Goal: Task Accomplishment & Management: Manage account settings

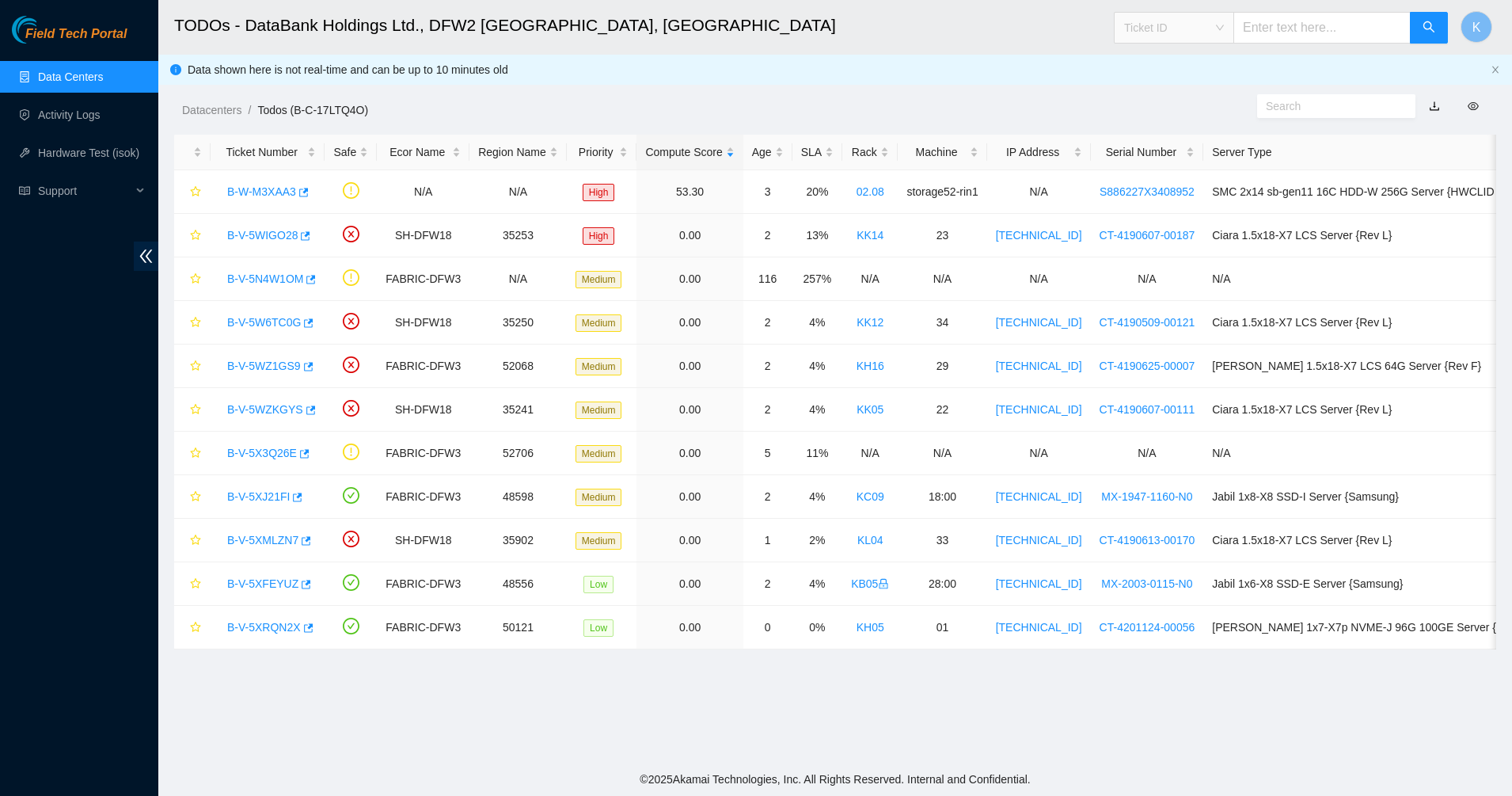
click at [1200, 34] on span "Ticket ID" at bounding box center [1174, 28] width 99 height 24
click at [1167, 185] on div "Tracking Number" at bounding box center [1189, 185] width 99 height 18
click at [1311, 22] on input "text" at bounding box center [1322, 28] width 177 height 32
type input "463470062321"
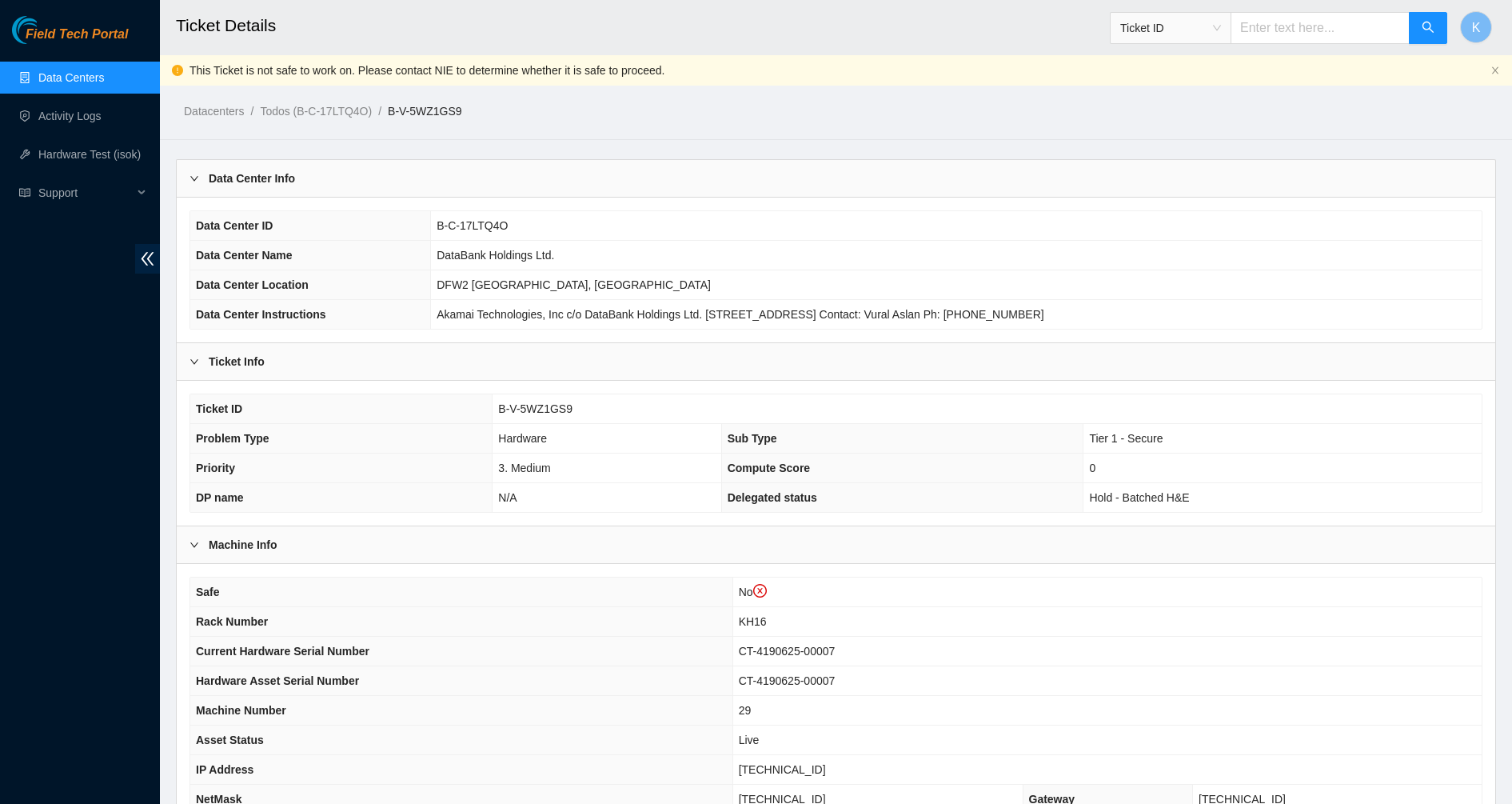
click at [1207, 38] on span "Ticket ID" at bounding box center [1171, 28] width 100 height 24
click at [1145, 197] on div "Tracking Number" at bounding box center [1186, 187] width 120 height 26
click at [1281, 37] on input "text" at bounding box center [1320, 28] width 179 height 32
type input "4634710062104"
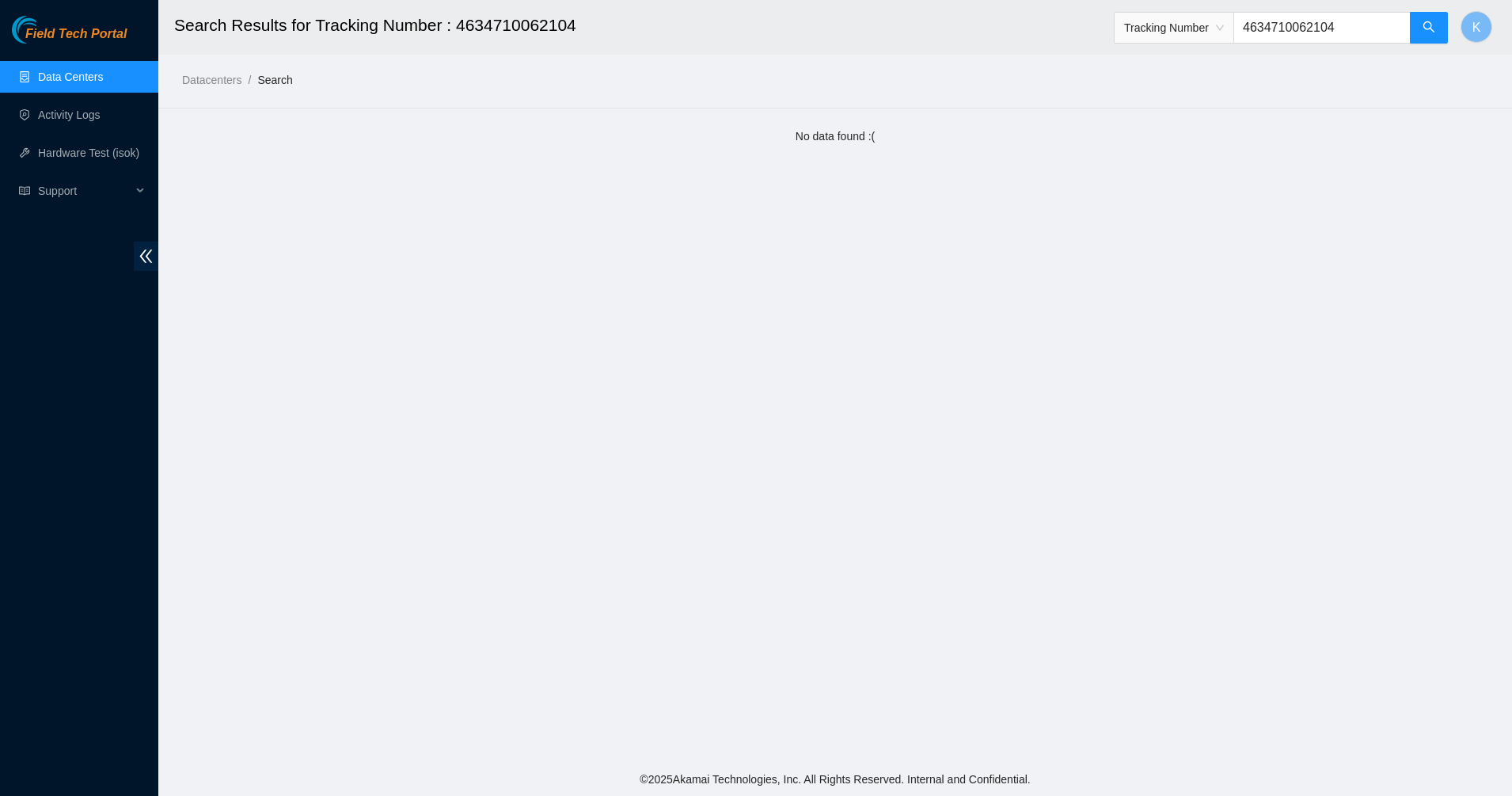
click at [1313, 38] on input "4634710062104" at bounding box center [1322, 28] width 177 height 32
type input "463470062104"
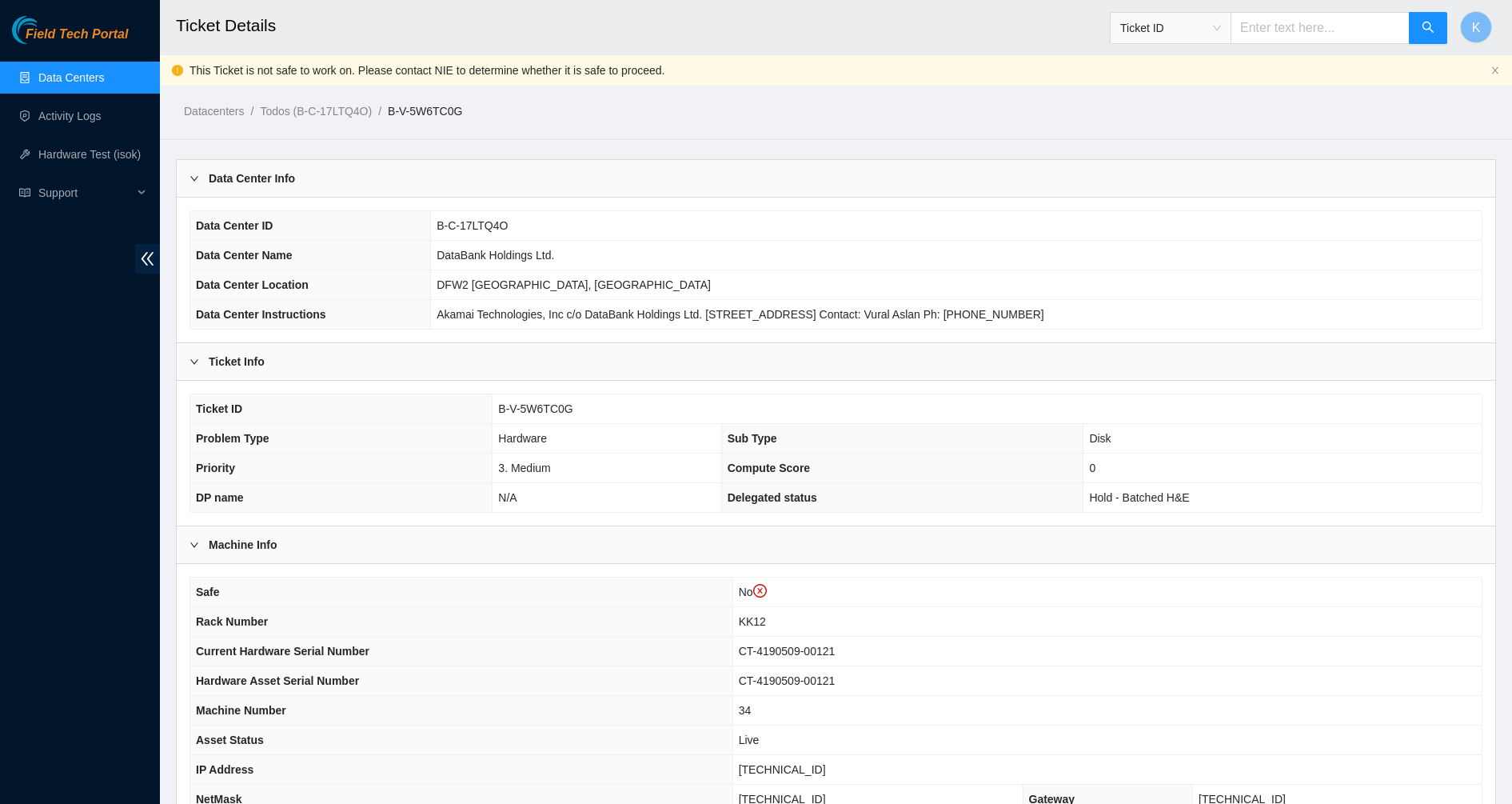
scroll to position [200, 0]
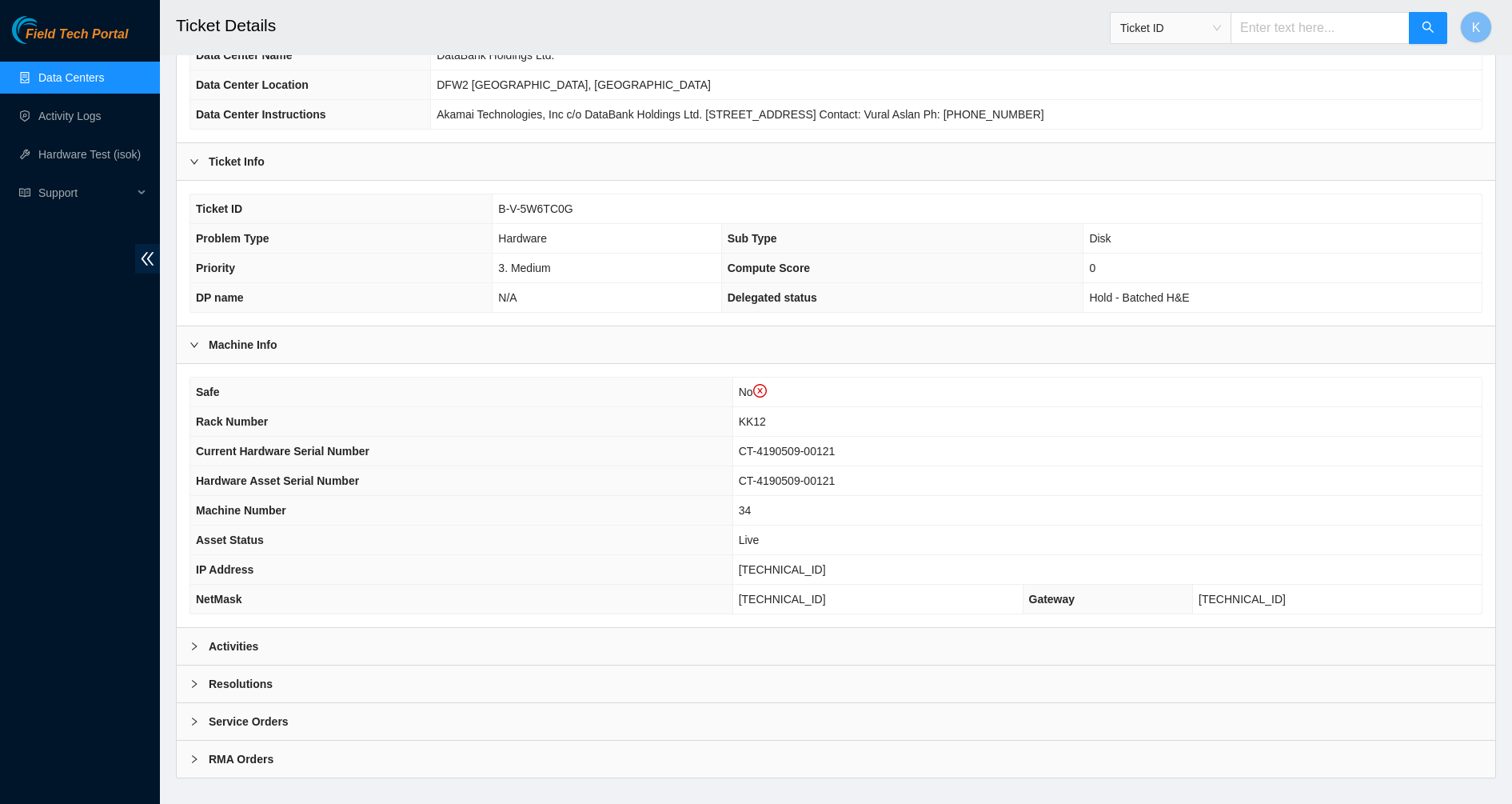
click at [562, 203] on span "B-V-5W6TC0G" at bounding box center [535, 209] width 74 height 13
click at [557, 203] on span "B-V-5W6TC0G" at bounding box center [535, 209] width 74 height 13
click at [1222, 28] on span "Ticket ID" at bounding box center [1171, 28] width 100 height 24
click at [1173, 175] on div "Tracking Number" at bounding box center [1186, 187] width 120 height 26
click at [1280, 38] on input "text" at bounding box center [1320, 28] width 179 height 32
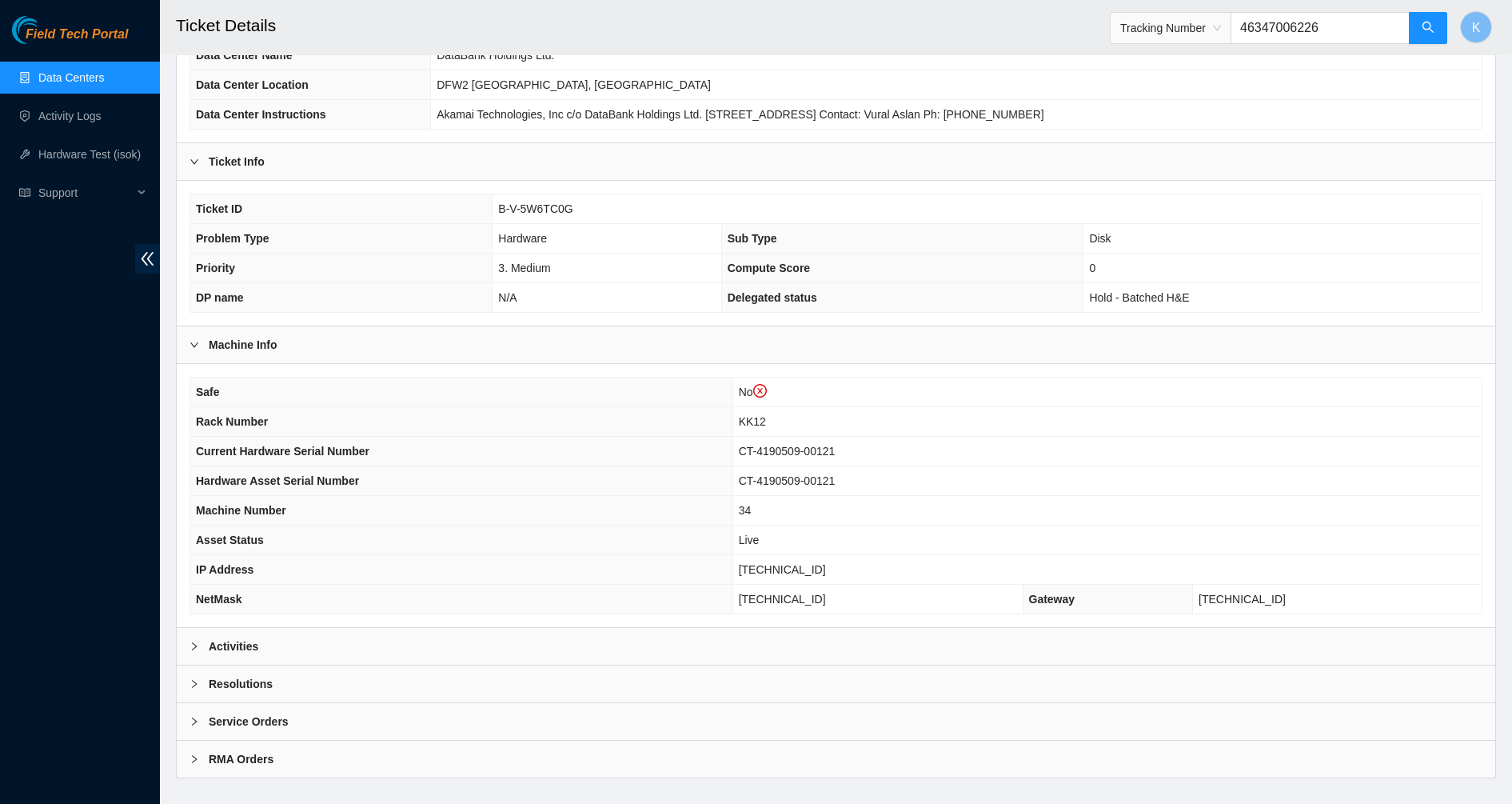
type input "463470062262"
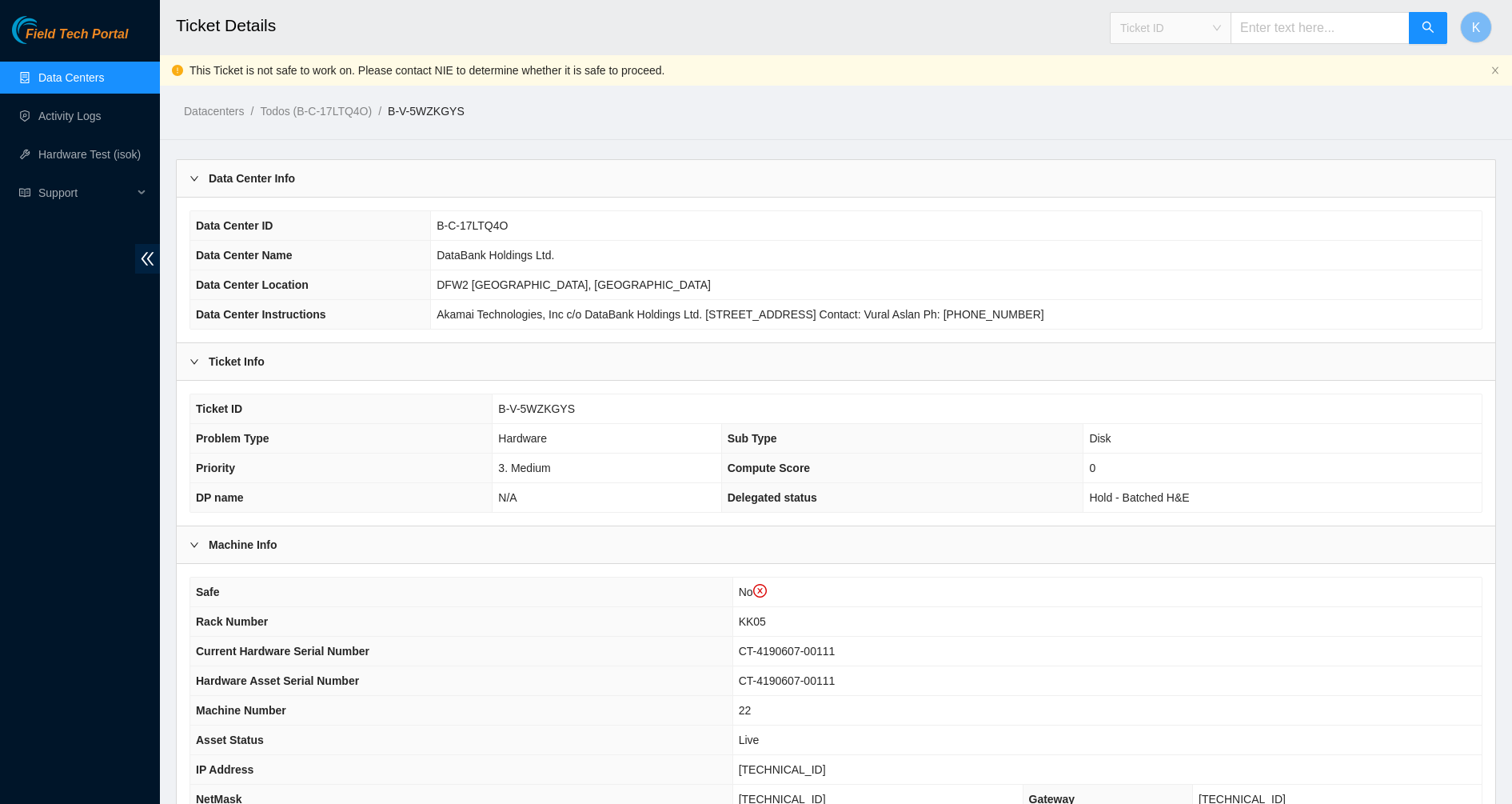
click at [1146, 23] on span "Ticket ID" at bounding box center [1171, 28] width 100 height 24
click at [1139, 190] on div "Tracking Number" at bounding box center [1186, 187] width 100 height 18
click at [1292, 21] on input "text" at bounding box center [1320, 28] width 179 height 32
type input "463470062300"
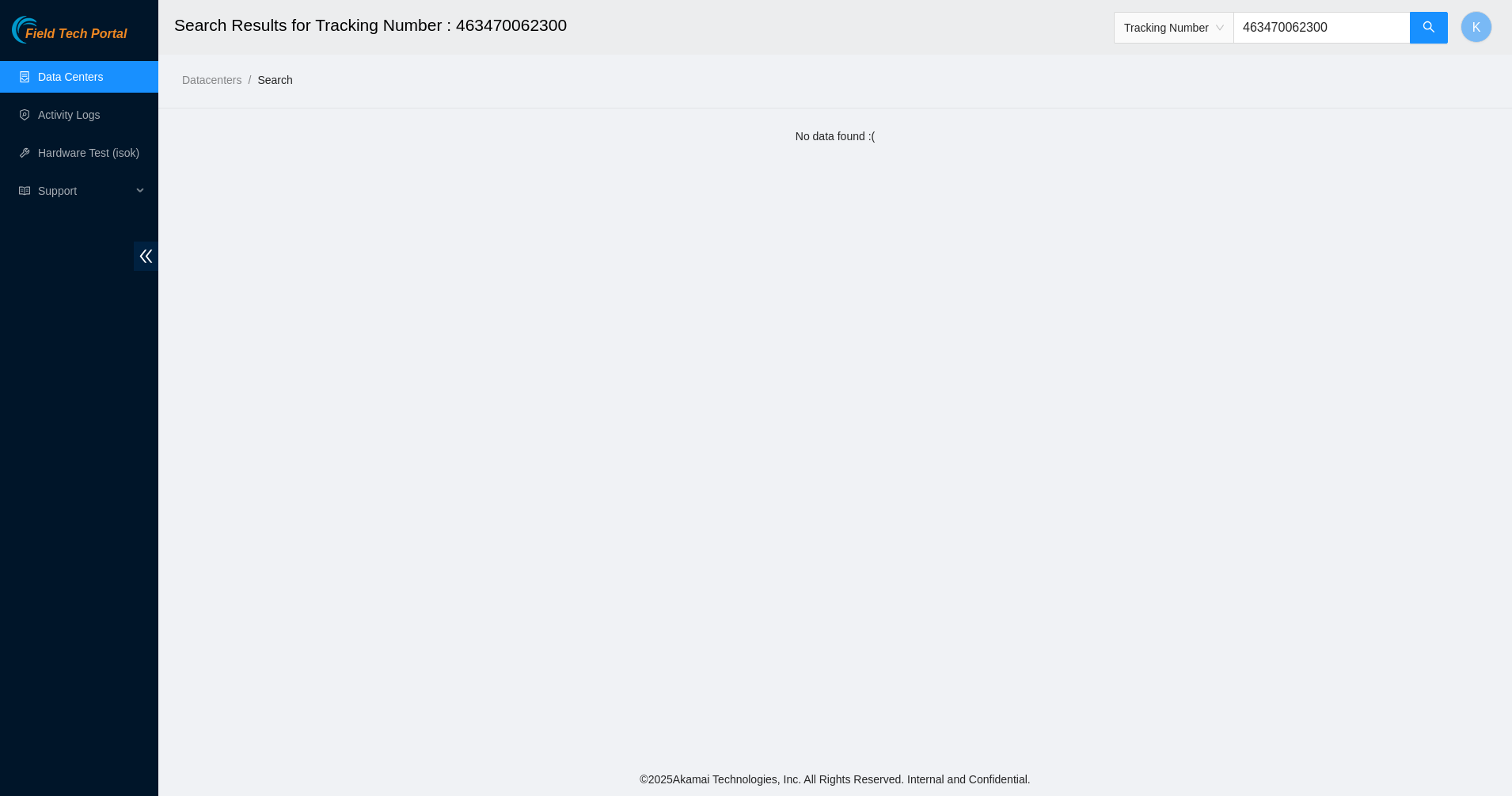
click at [1276, 33] on input "463470062300" at bounding box center [1322, 28] width 177 height 32
type input "463470062300"
click at [1350, 26] on input "463470062300" at bounding box center [1322, 28] width 177 height 32
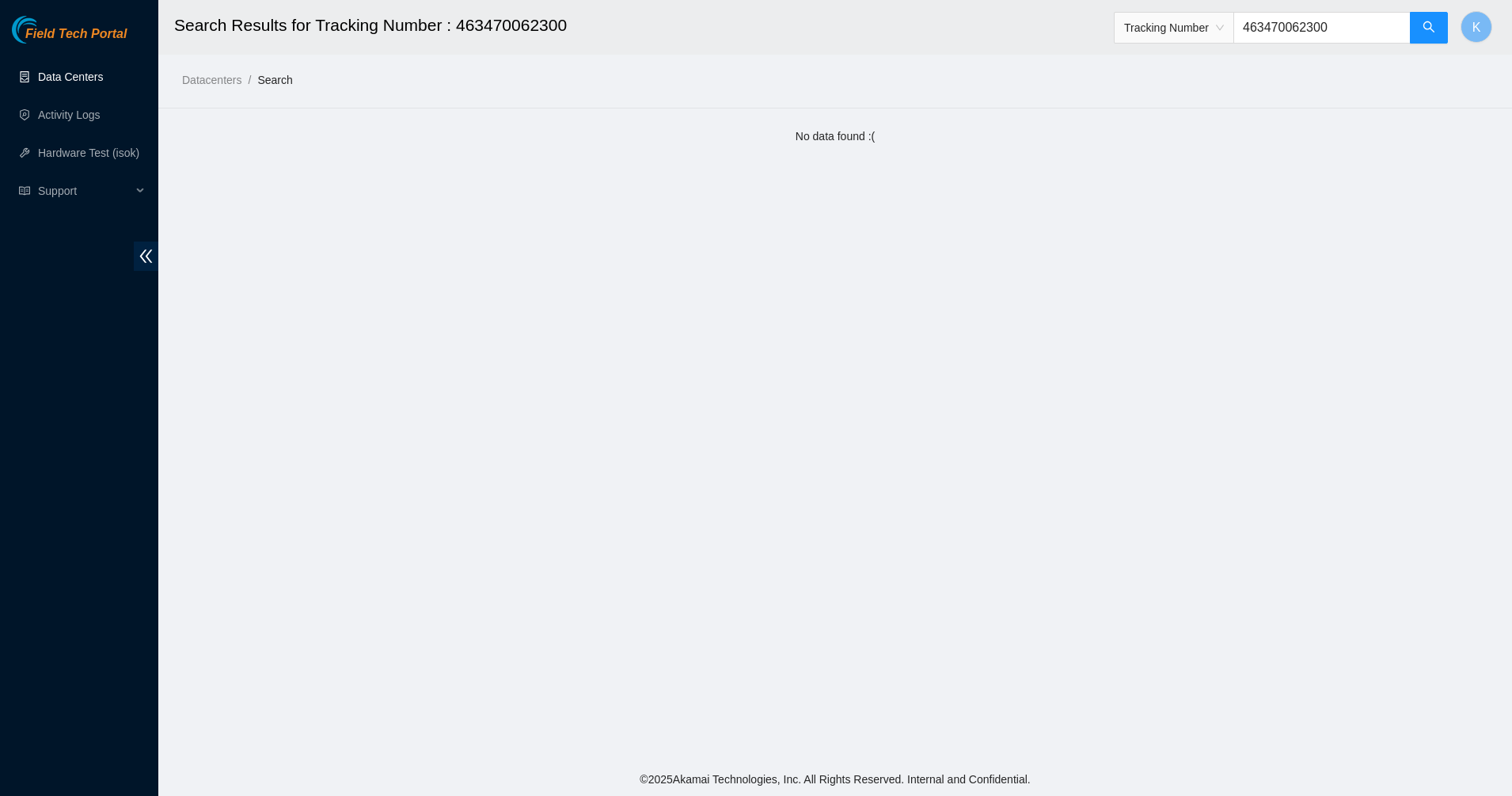
click at [55, 76] on link "Data Centers" at bounding box center [70, 76] width 65 height 12
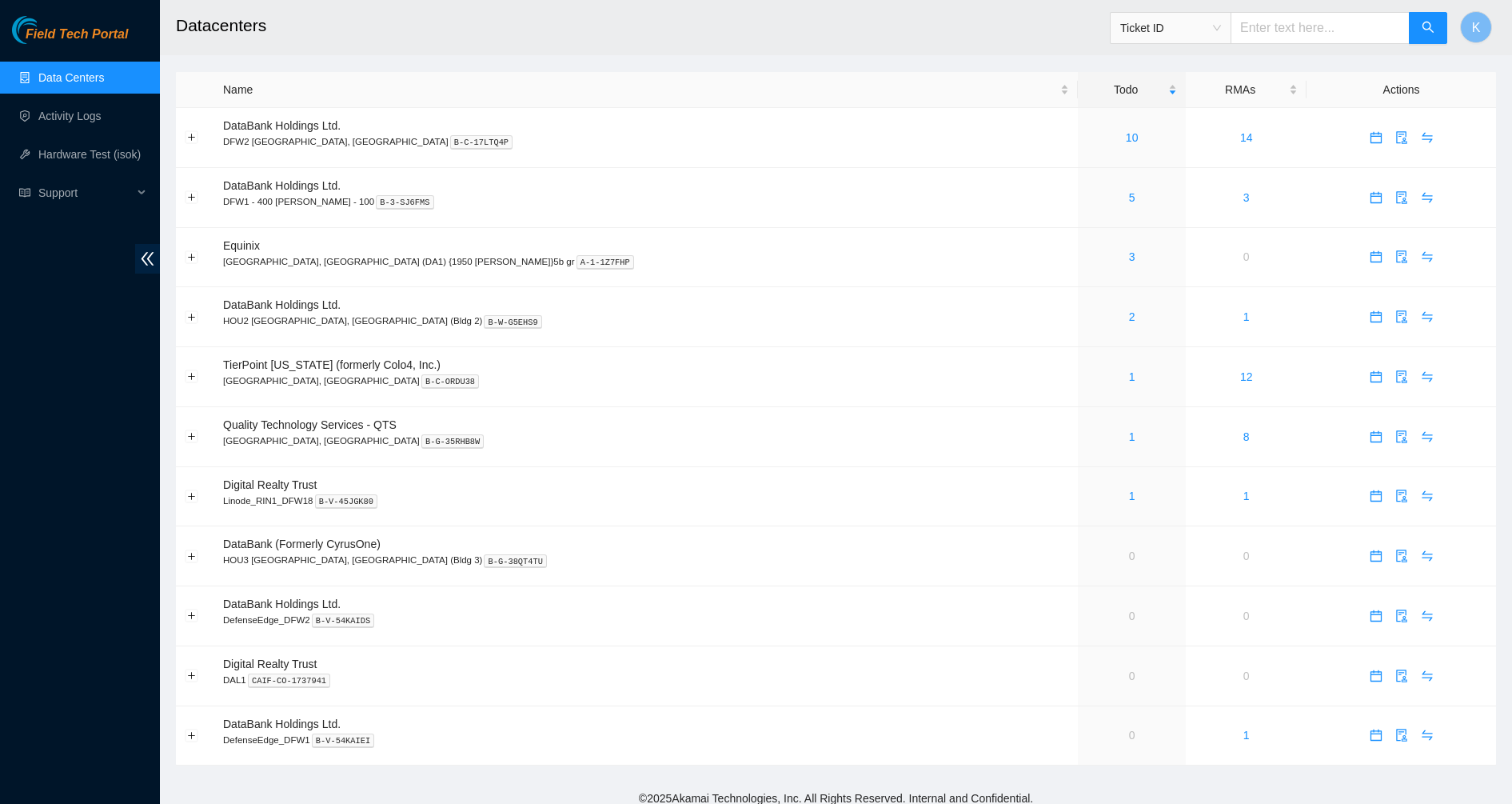
click at [1159, 36] on span "Ticket ID" at bounding box center [1171, 28] width 100 height 24
click at [1147, 199] on body "Field Tech Portal Data Centers Activity Logs Hardware Test (isok) Support Datac…" at bounding box center [756, 402] width 1512 height 804
click at [1269, 28] on input "text" at bounding box center [1320, 28] width 179 height 32
type input "463470062300"
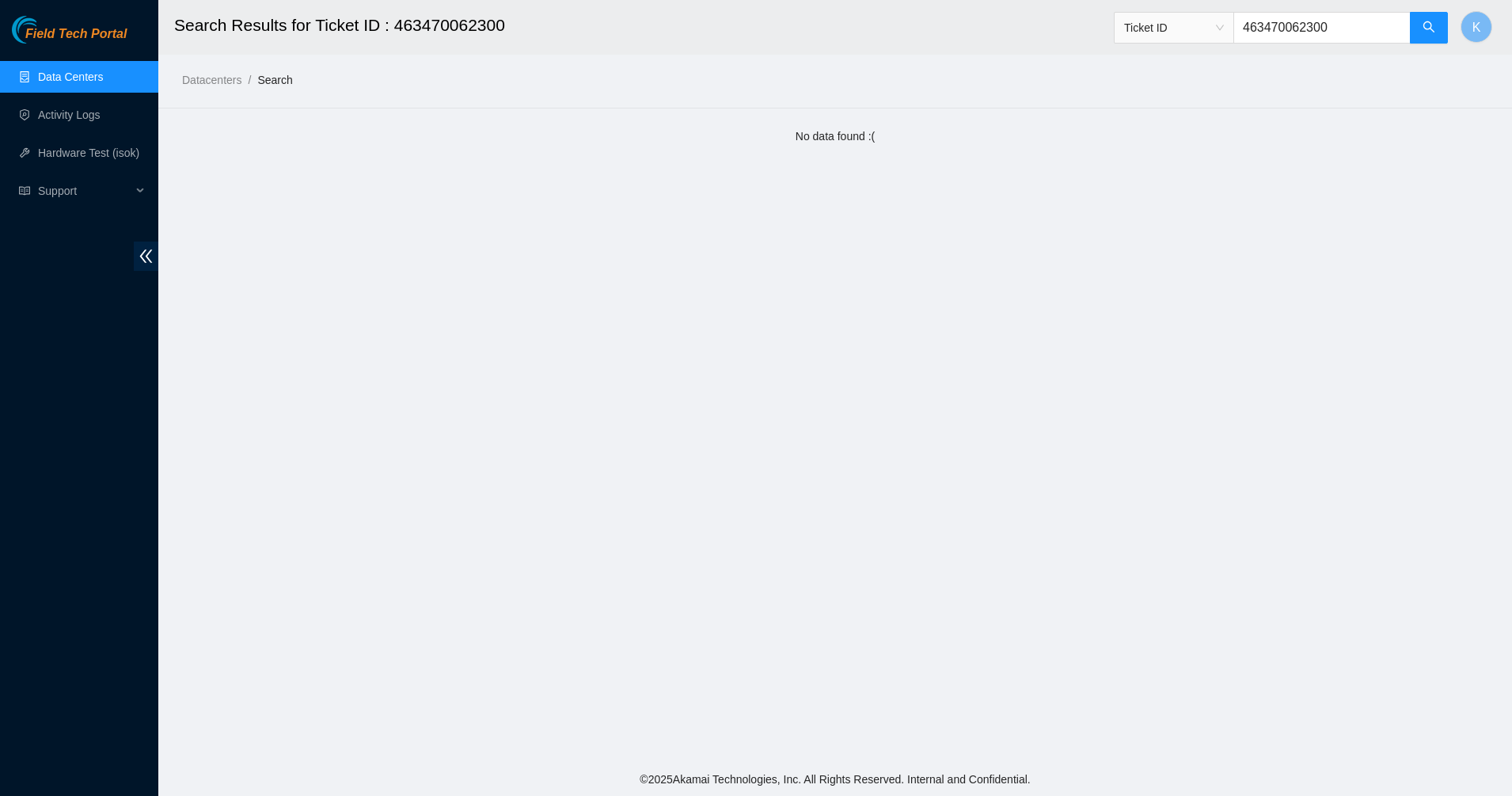
click at [1273, 30] on input "463470062300" at bounding box center [1322, 28] width 177 height 32
type input "463470061027"
click at [1280, 38] on input "463470061027" at bounding box center [1322, 28] width 177 height 32
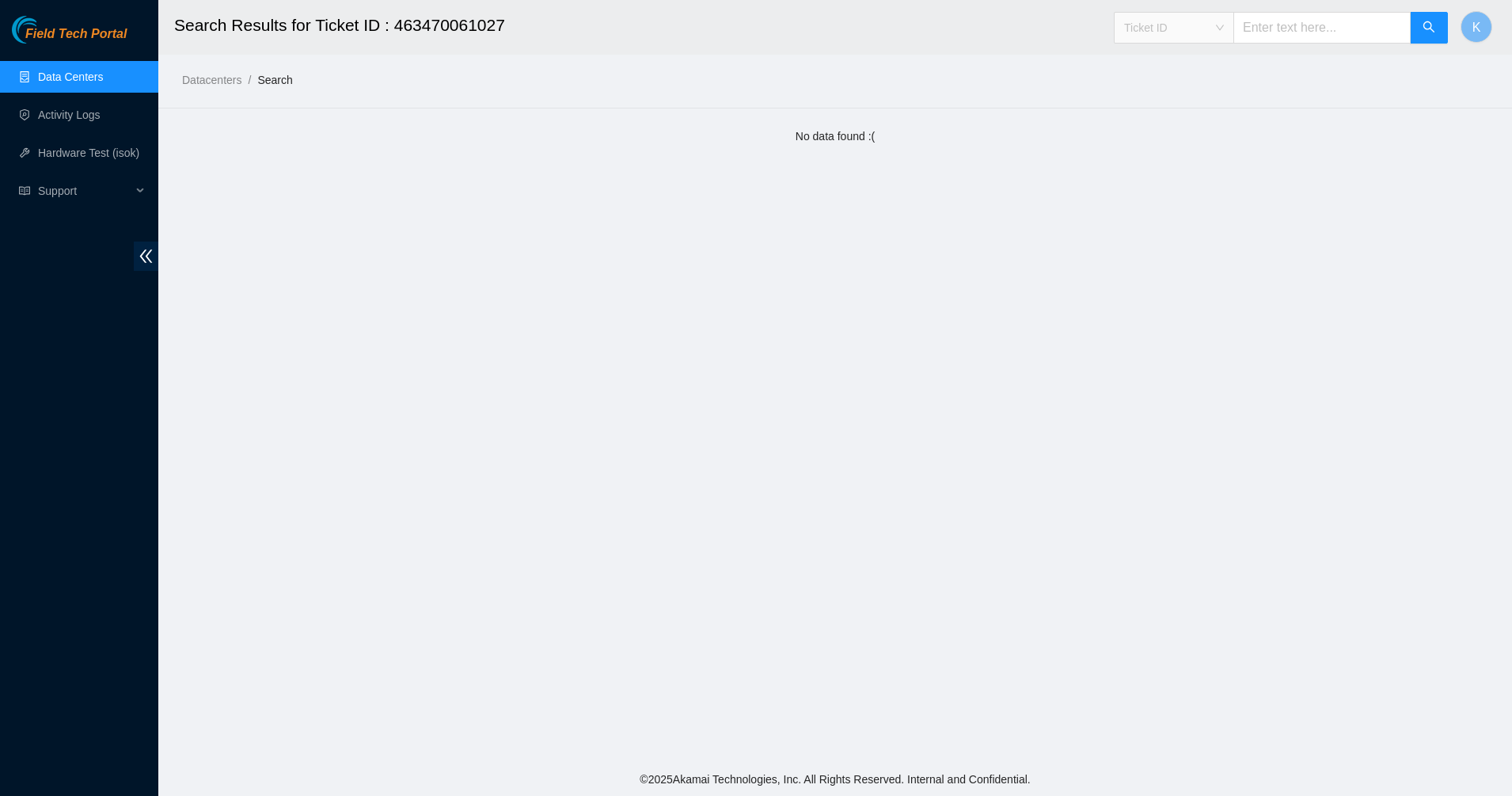
click at [1233, 33] on div "Ticket ID" at bounding box center [1174, 28] width 119 height 26
click at [1185, 84] on div "RMA Number" at bounding box center [1189, 84] width 99 height 18
click at [1303, 26] on input "text" at bounding box center [1322, 28] width 177 height 32
type input "B-V-5WKN4QG"
click at [1316, 29] on input "B-V-5WKN4QG" at bounding box center [1322, 28] width 177 height 32
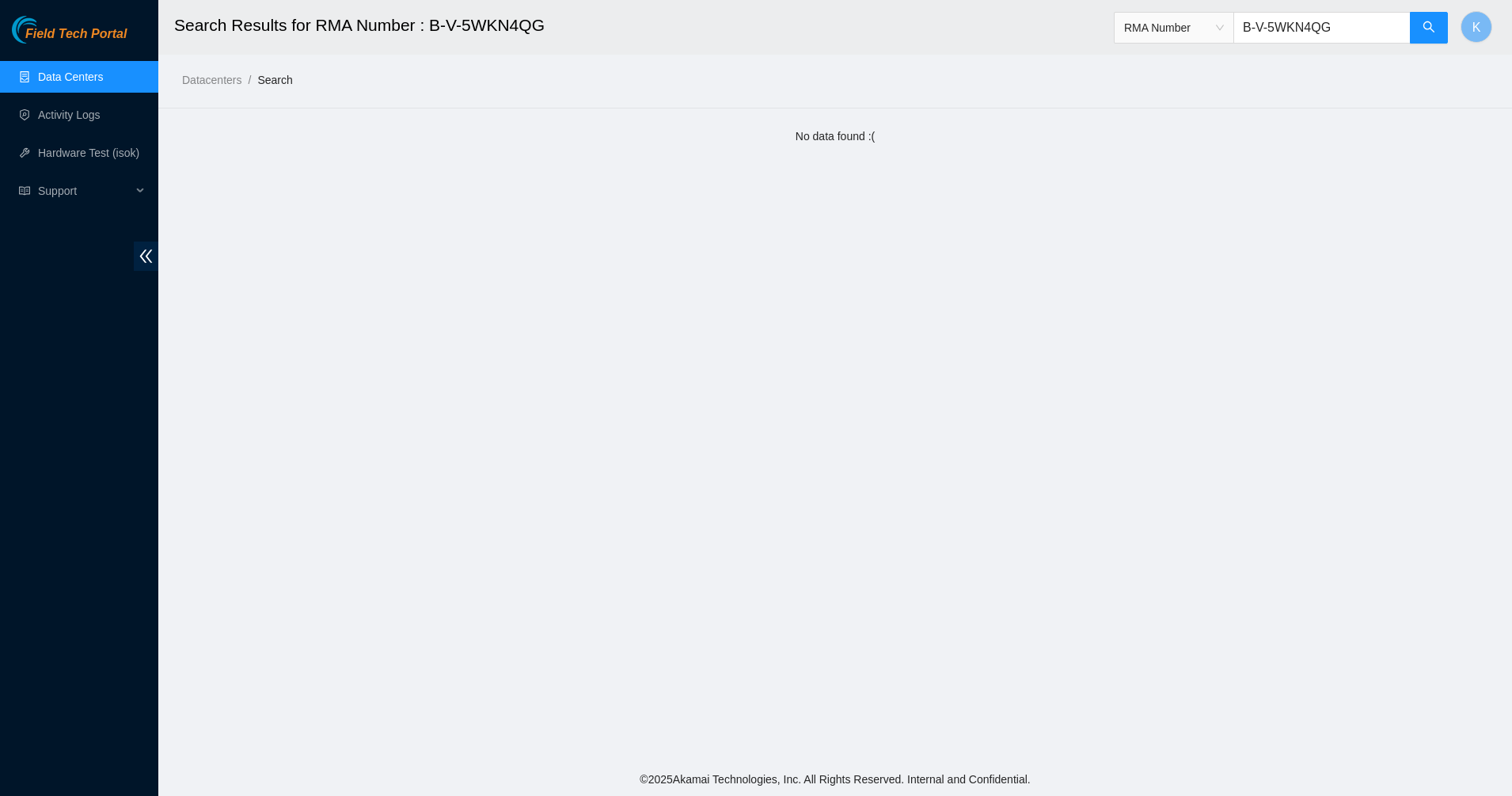
click at [1316, 29] on input "B-V-5WKN4QG" at bounding box center [1322, 28] width 177 height 32
click at [43, 70] on link "Data Centers" at bounding box center [70, 76] width 65 height 12
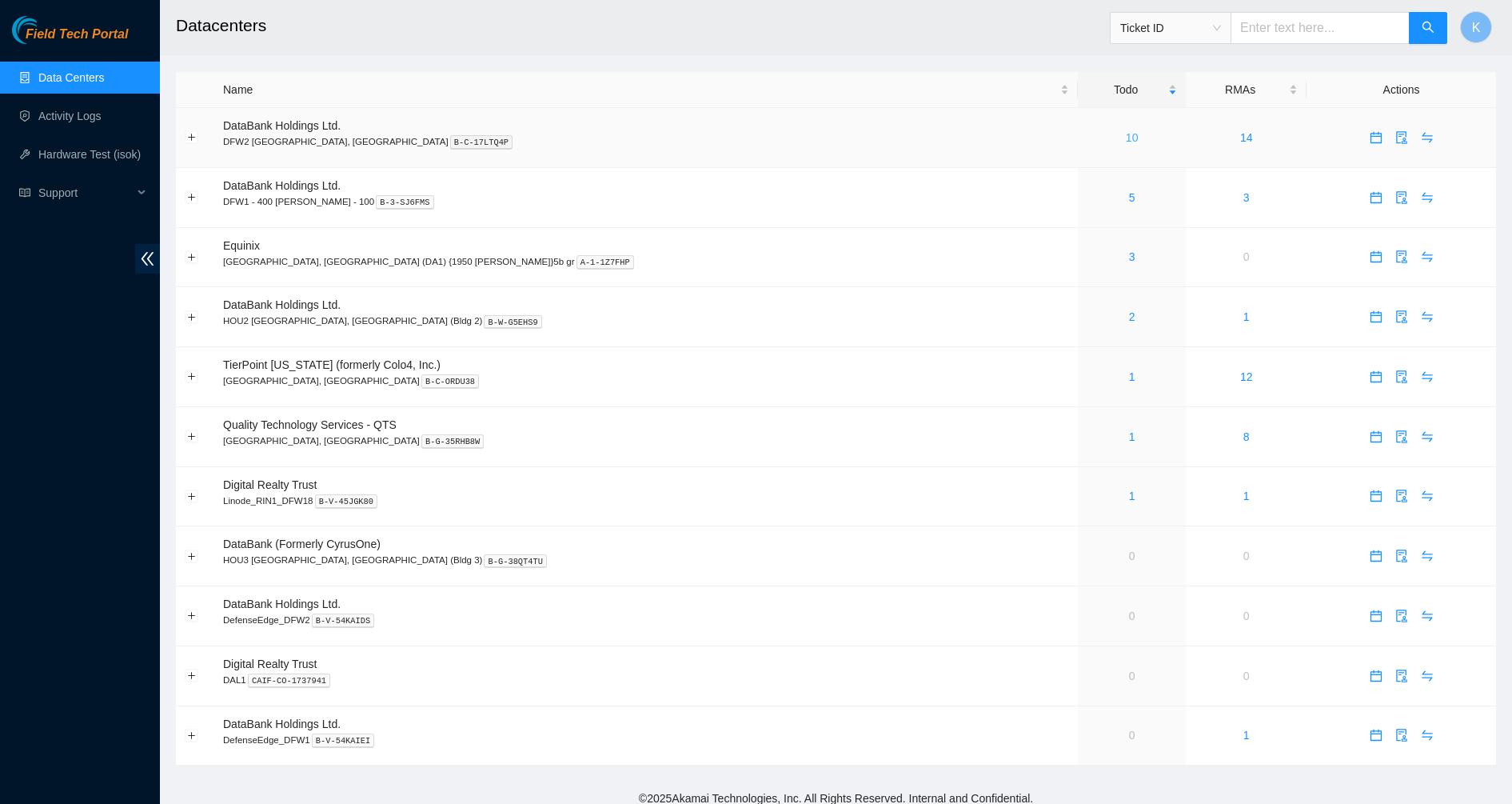
click at [1126, 136] on link "10" at bounding box center [1132, 137] width 13 height 13
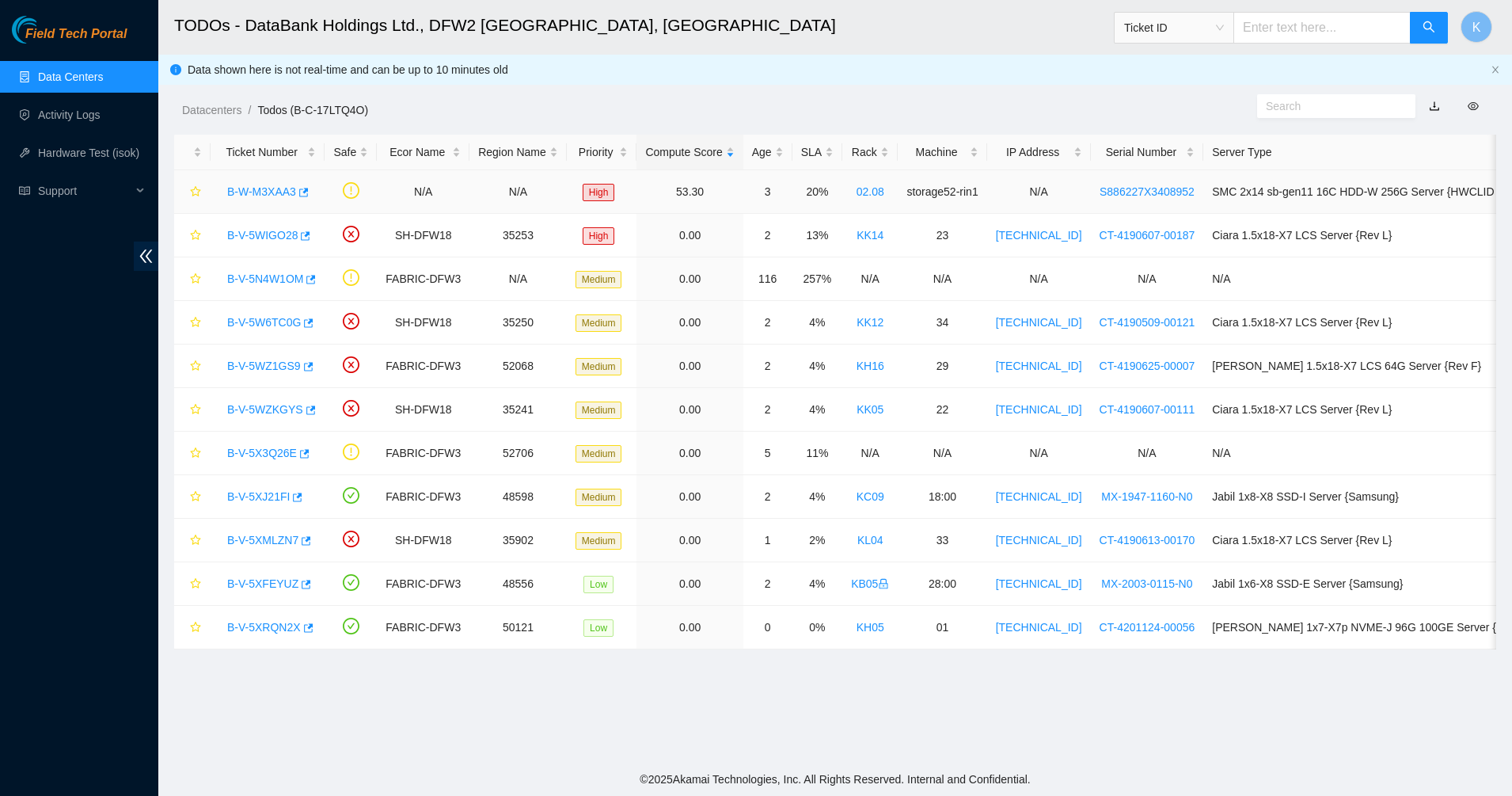
click at [261, 193] on link "B-W-M3XAA3" at bounding box center [262, 192] width 69 height 12
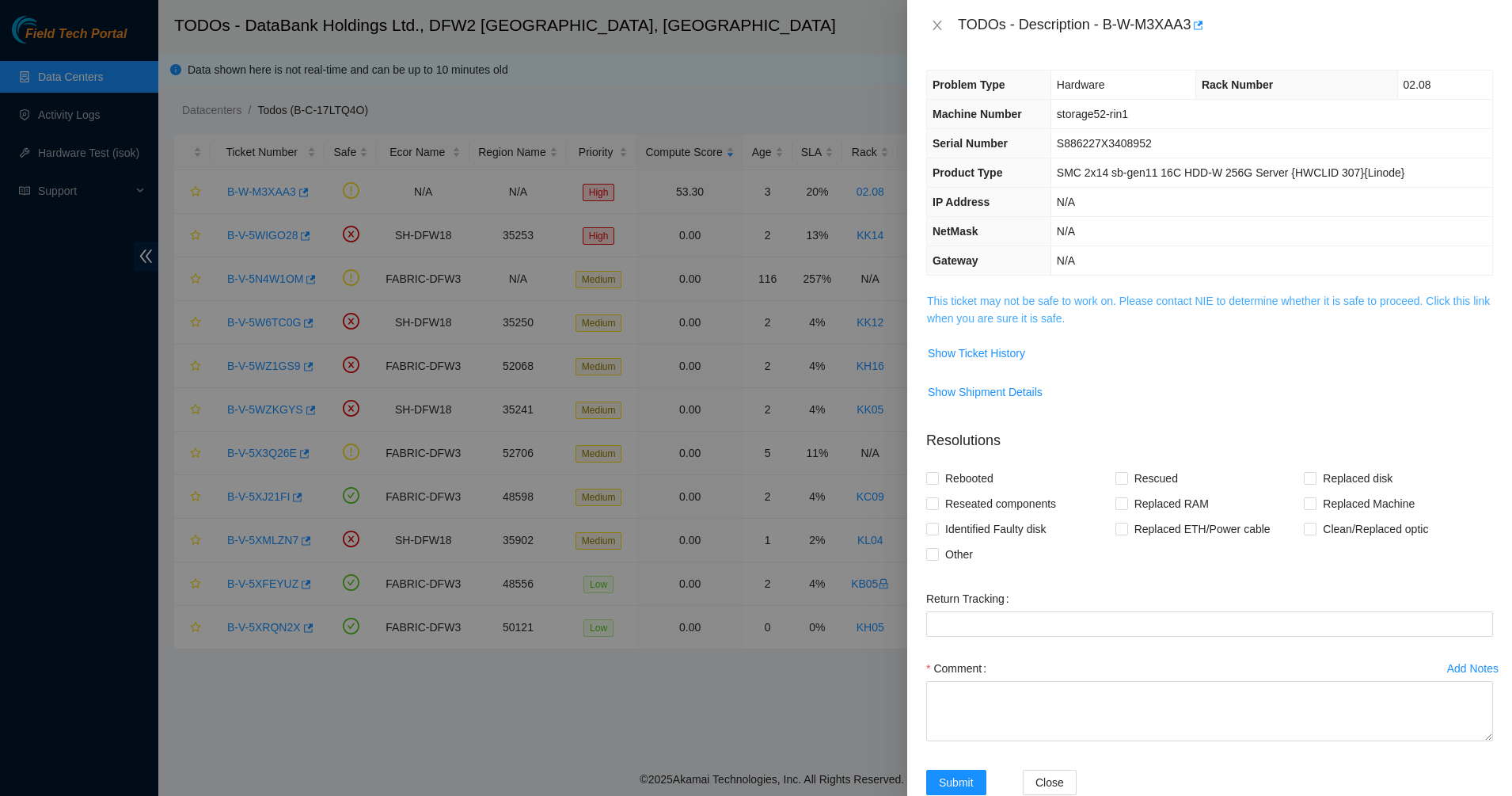
click at [947, 320] on link "This ticket may not be safe to work on. Please contact NIE to determine whether…" at bounding box center [1209, 310] width 563 height 30
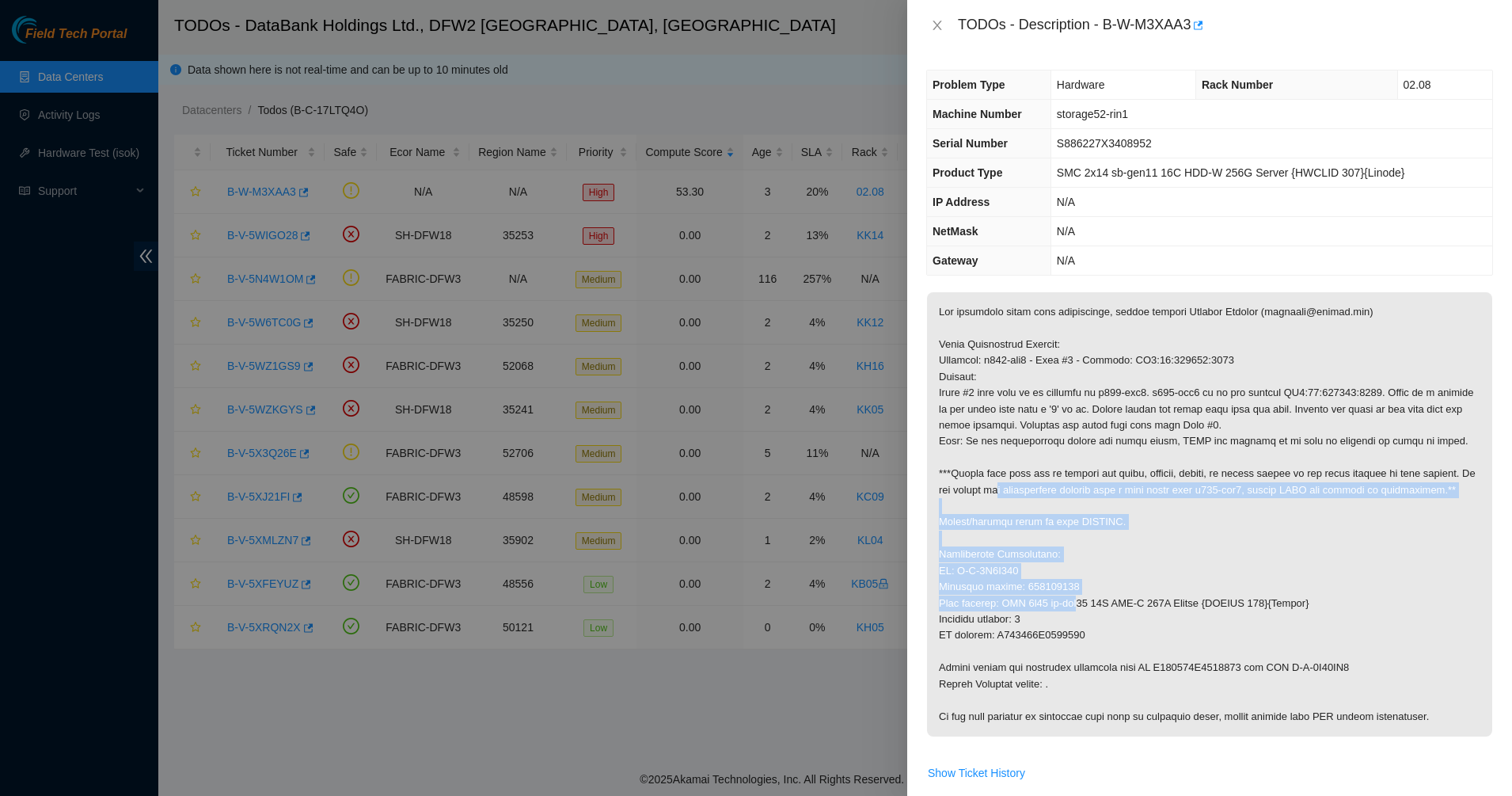
click at [1083, 614] on p at bounding box center [1209, 514] width 565 height 445
drag, startPoint x: 1083, startPoint y: 615, endPoint x: 1092, endPoint y: 626, distance: 14.2
click at [1083, 617] on p at bounding box center [1209, 514] width 565 height 445
click at [1035, 596] on p at bounding box center [1209, 514] width 565 height 445
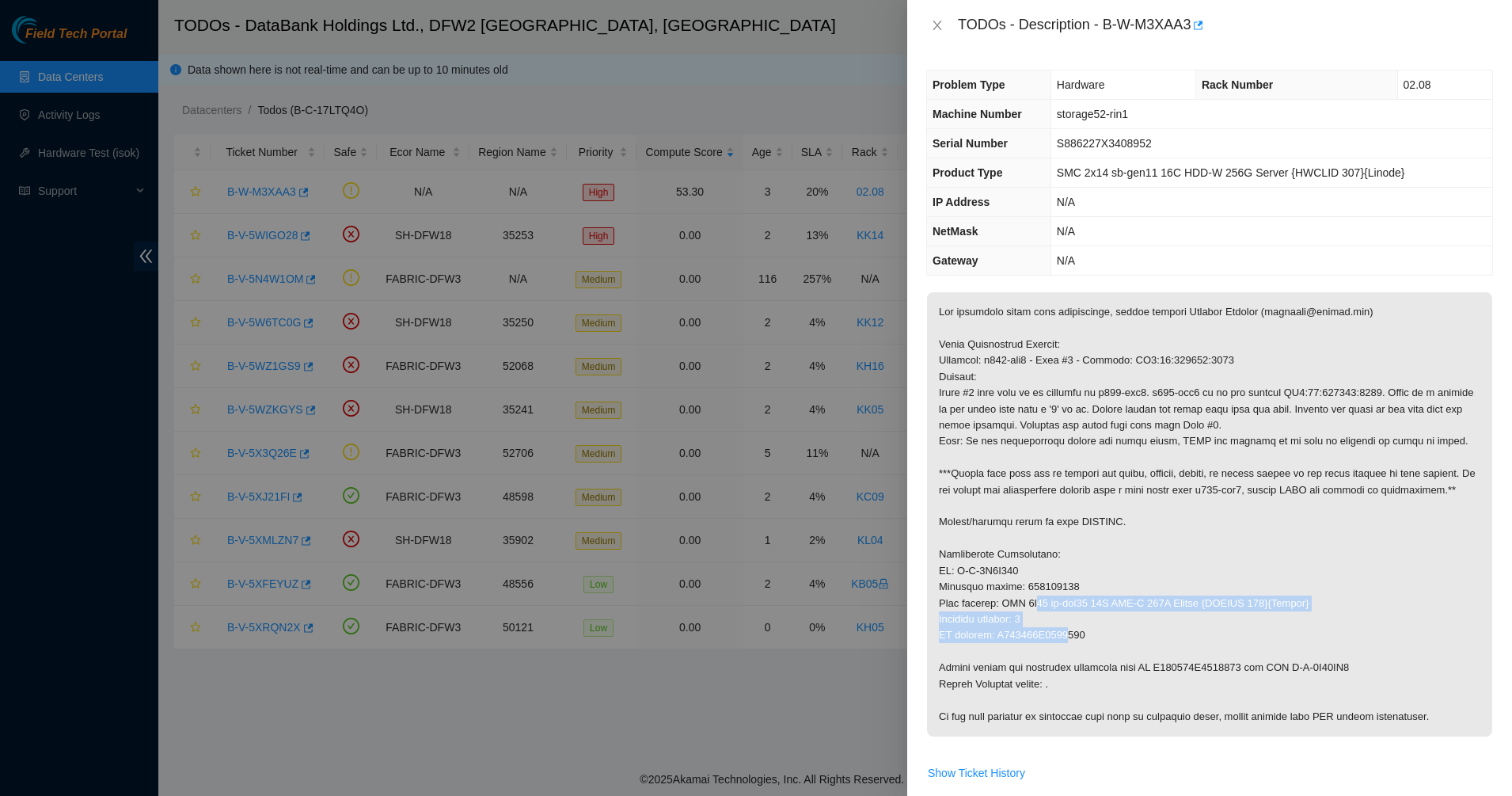
drag, startPoint x: 1035, startPoint y: 602, endPoint x: 1061, endPoint y: 634, distance: 41.2
click at [1061, 634] on p at bounding box center [1209, 514] width 565 height 445
drag, startPoint x: 1091, startPoint y: 636, endPoint x: 1066, endPoint y: 637, distance: 25.0
click at [1066, 637] on p at bounding box center [1209, 514] width 565 height 445
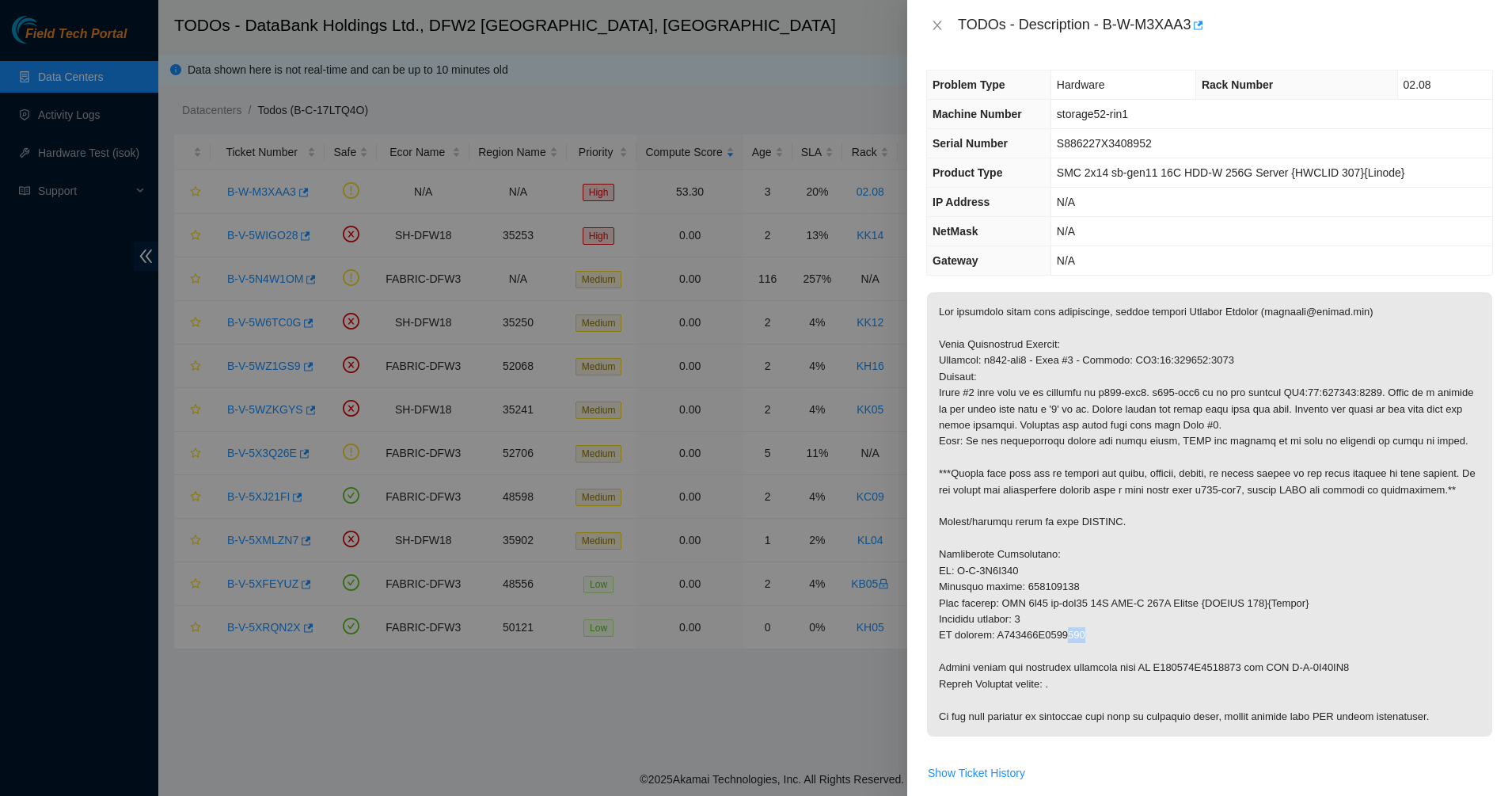
click at [1066, 637] on p at bounding box center [1209, 514] width 565 height 445
drag, startPoint x: 1066, startPoint y: 637, endPoint x: 991, endPoint y: 591, distance: 88.0
click at [991, 591] on p at bounding box center [1209, 514] width 565 height 445
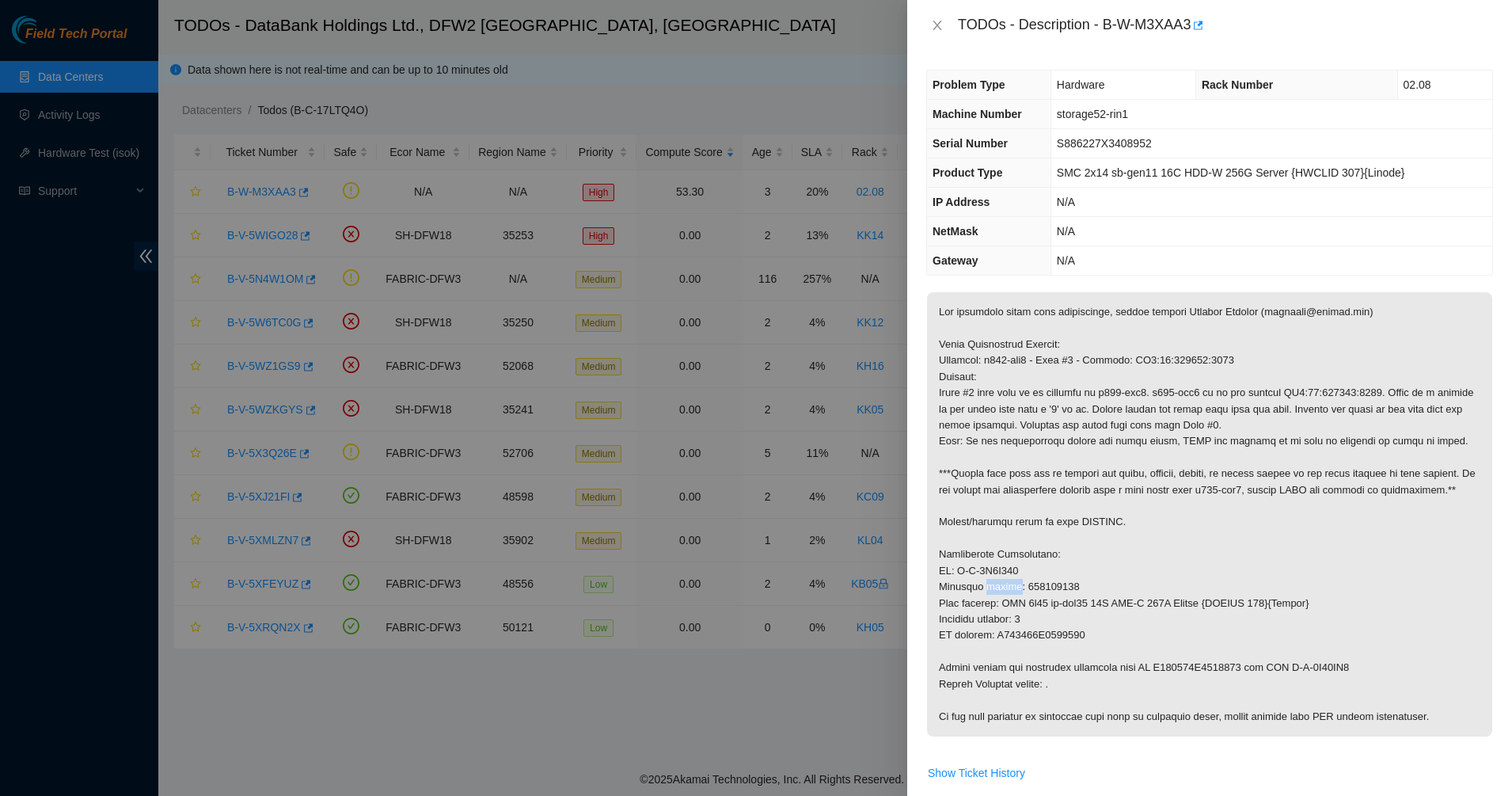
click at [991, 591] on p at bounding box center [1209, 514] width 565 height 445
drag, startPoint x: 1036, startPoint y: 618, endPoint x: 1047, endPoint y: 621, distance: 11.4
click at [1040, 620] on p at bounding box center [1209, 514] width 565 height 445
click at [1054, 624] on p at bounding box center [1209, 514] width 565 height 445
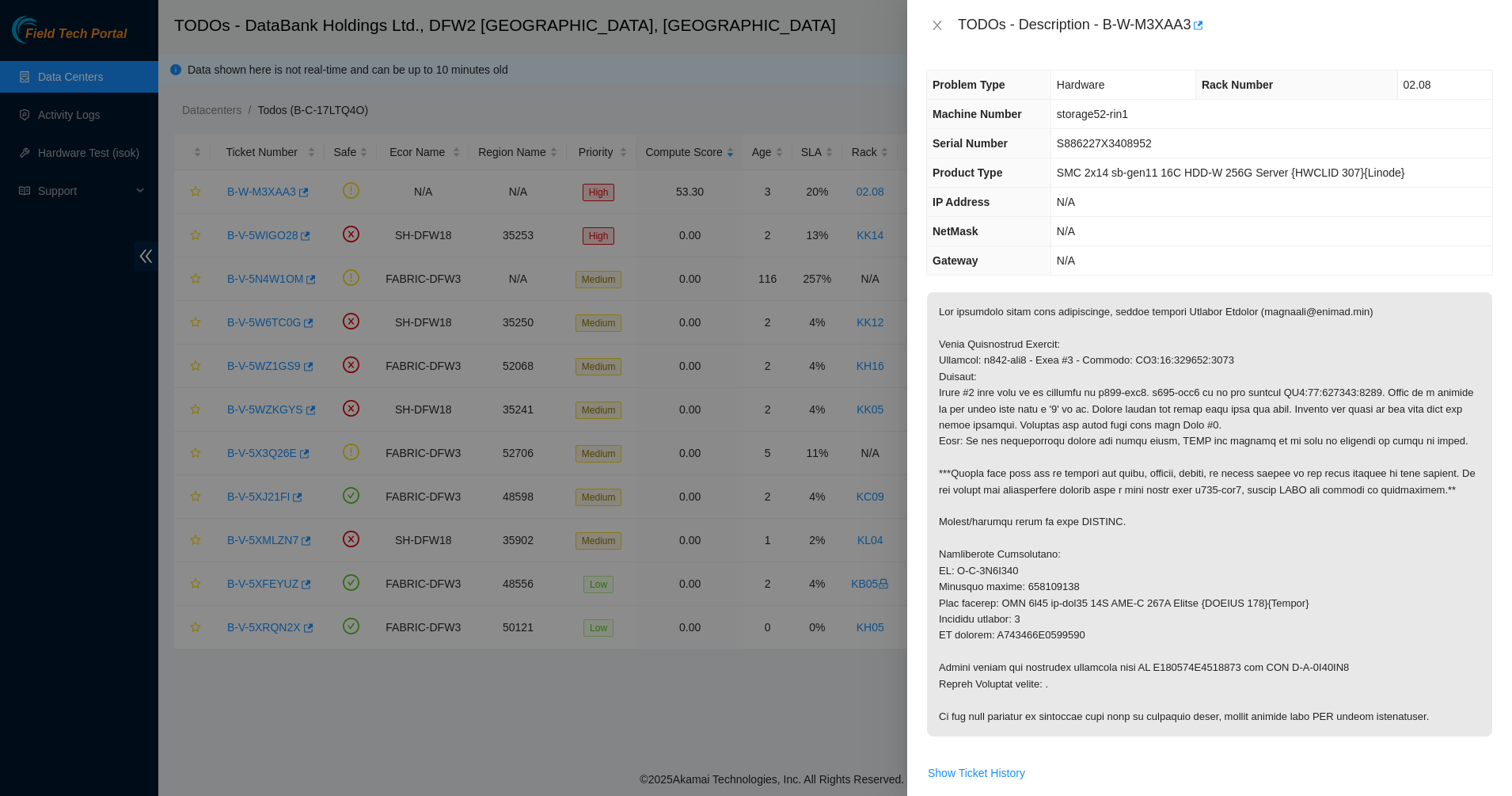
click at [1041, 587] on p at bounding box center [1209, 514] width 565 height 445
copy p "387801669"
click at [1047, 286] on div "Problem Type Hardware Rack Number 02.08 Machine Number storage52-rin1 Serial Nu…" at bounding box center [1210, 423] width 605 height 745
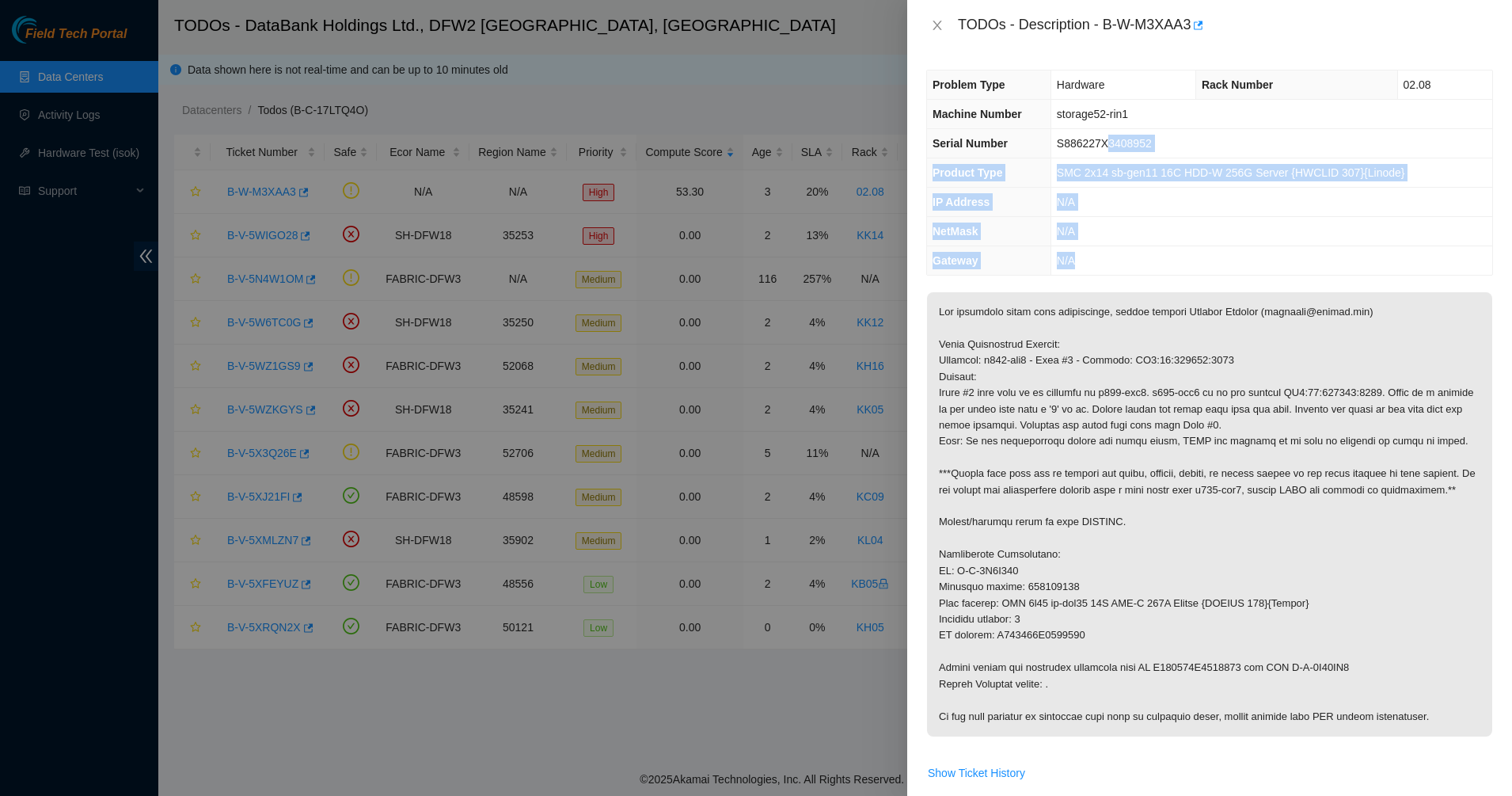
drag, startPoint x: 1109, startPoint y: 148, endPoint x: 1144, endPoint y: 289, distance: 145.3
click at [1144, 289] on div "Problem Type Hardware Rack Number 02.08 Machine Number storage52-rin1 Serial Nu…" at bounding box center [1210, 423] width 605 height 745
click at [1144, 290] on div "Problem Type Hardware Rack Number 02.08 Machine Number storage52-rin1 Serial Nu…" at bounding box center [1210, 423] width 605 height 745
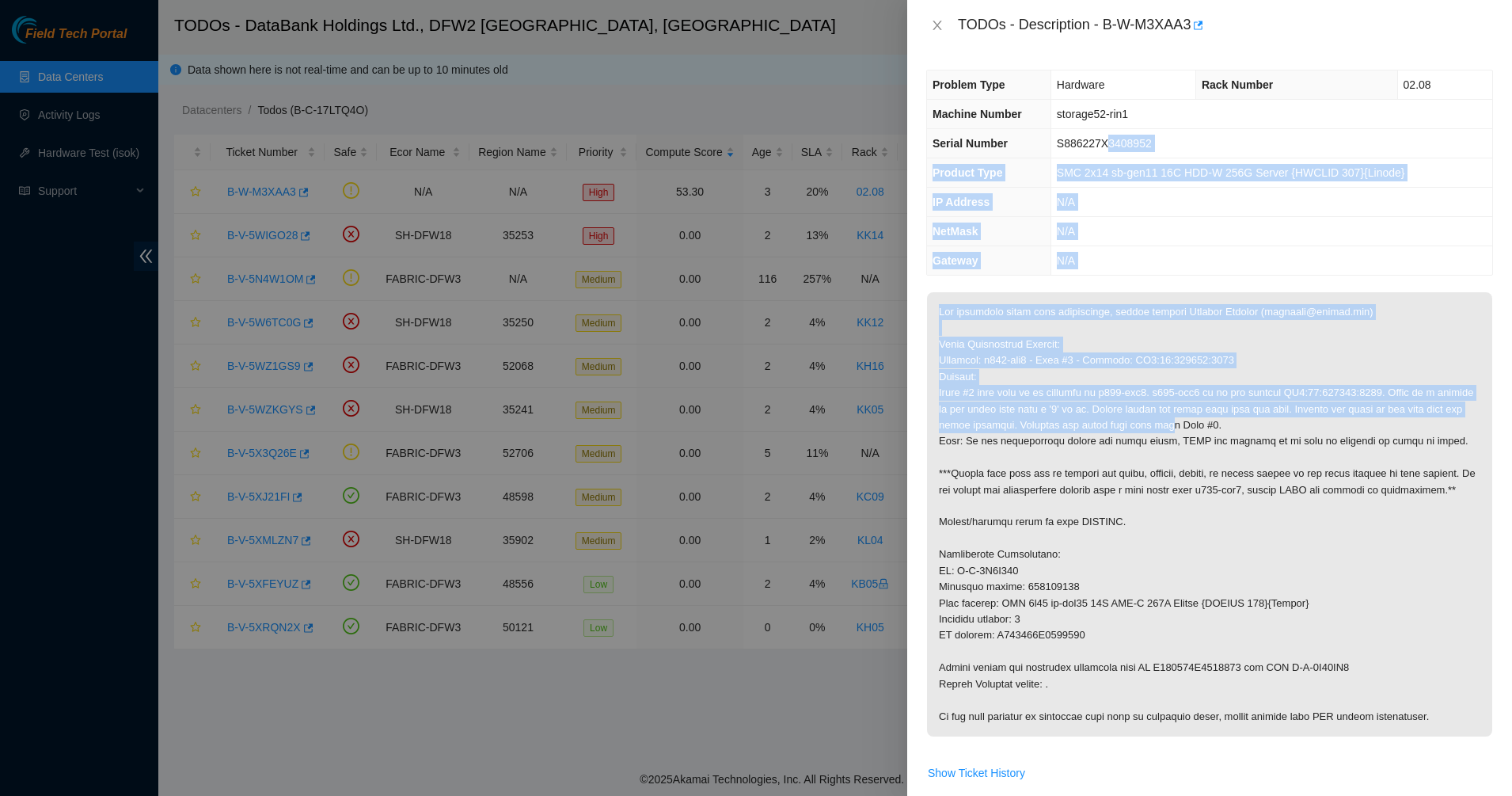
drag, startPoint x: 1144, startPoint y: 290, endPoint x: 1153, endPoint y: 433, distance: 143.3
click at [1153, 433] on div "Problem Type Hardware Rack Number 02.08 Machine Number storage52-rin1 Serial Nu…" at bounding box center [1210, 423] width 605 height 745
click at [1153, 434] on p at bounding box center [1209, 514] width 565 height 445
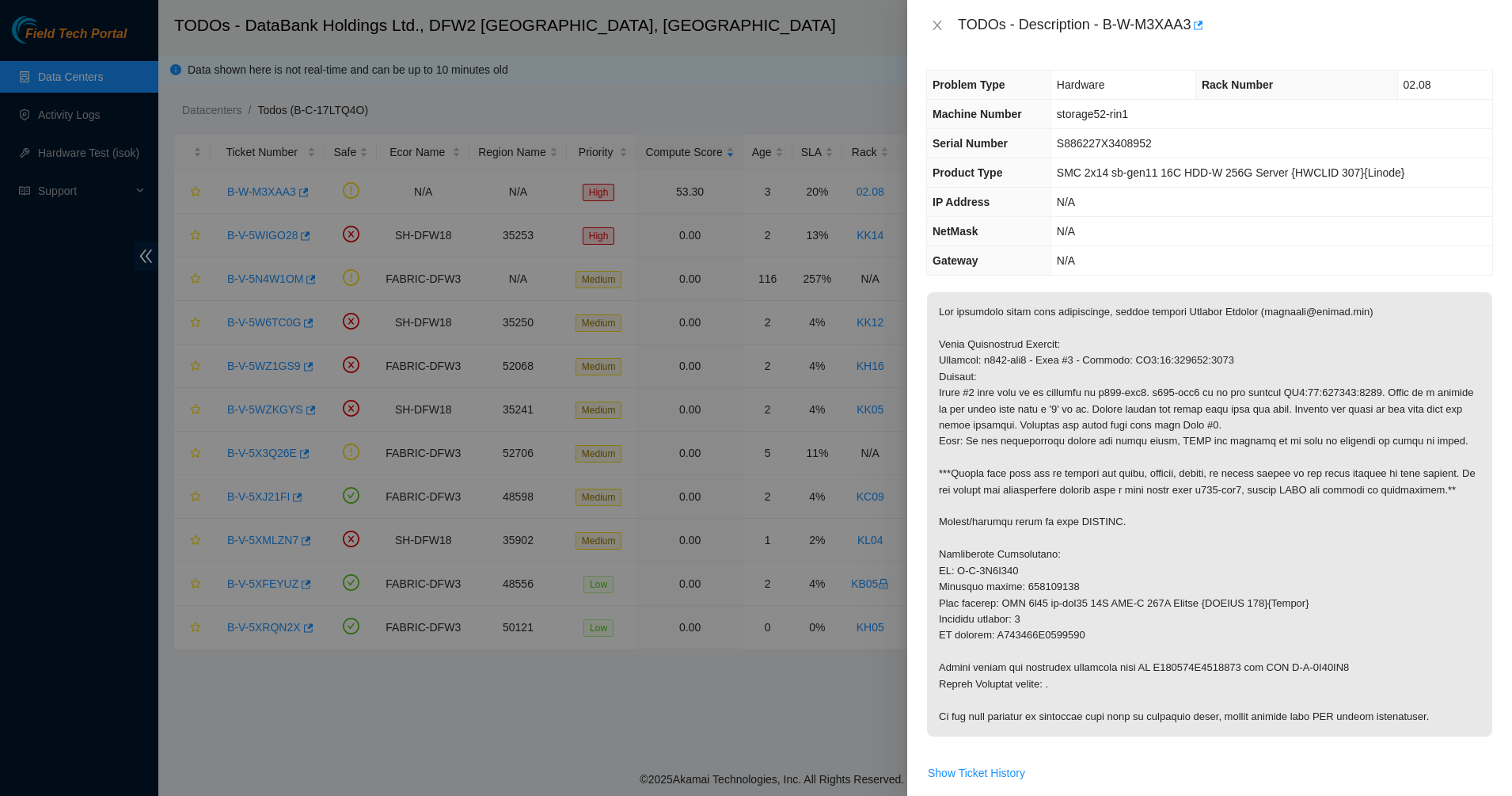
click at [1169, 489] on p at bounding box center [1209, 514] width 565 height 445
drag, startPoint x: 1172, startPoint y: 516, endPoint x: 1122, endPoint y: 487, distance: 57.8
click at [1122, 487] on p at bounding box center [1209, 514] width 565 height 445
drag, startPoint x: 1122, startPoint y: 487, endPoint x: 1184, endPoint y: 578, distance: 110.1
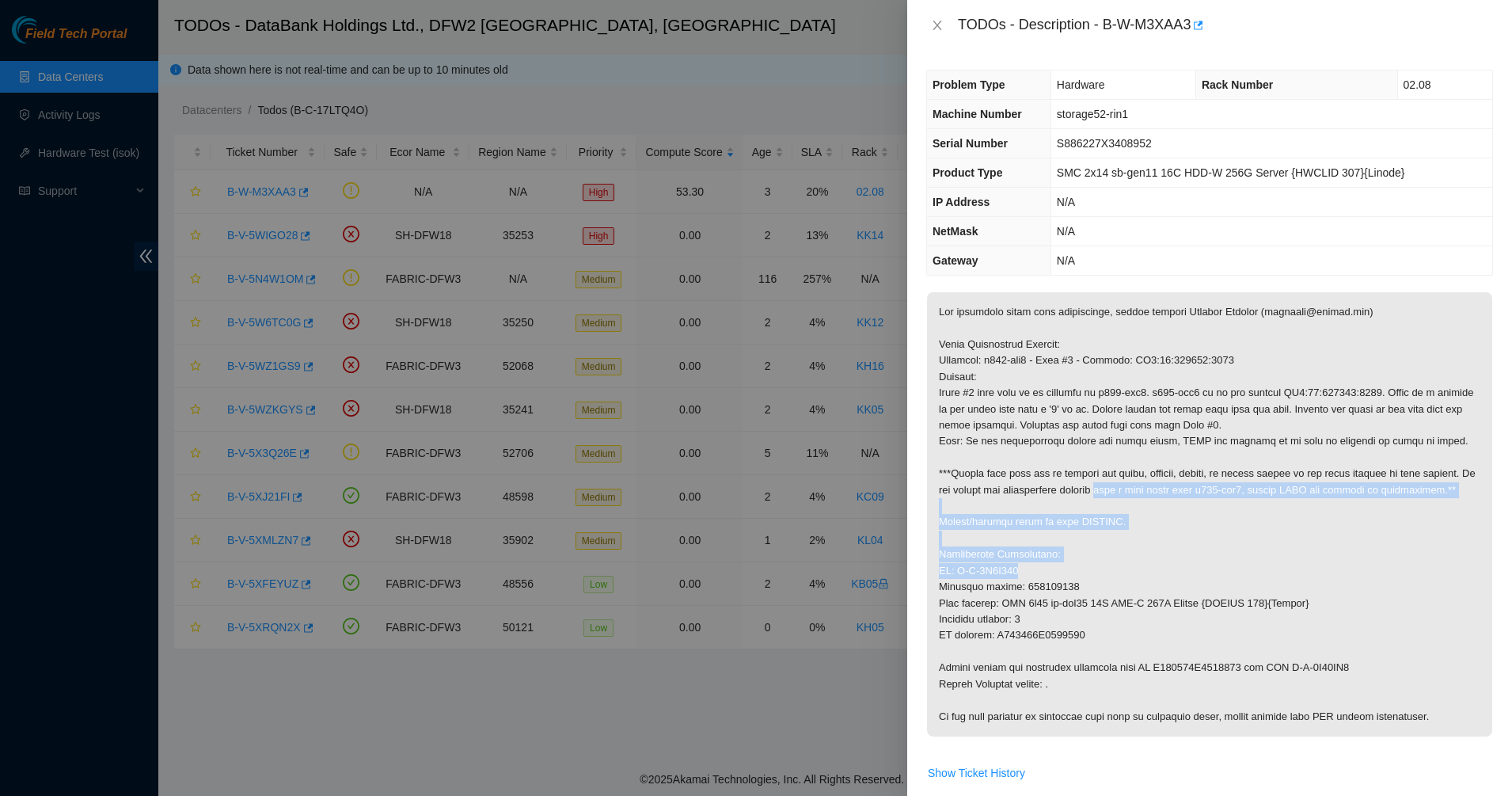
click at [1184, 578] on p at bounding box center [1209, 514] width 565 height 445
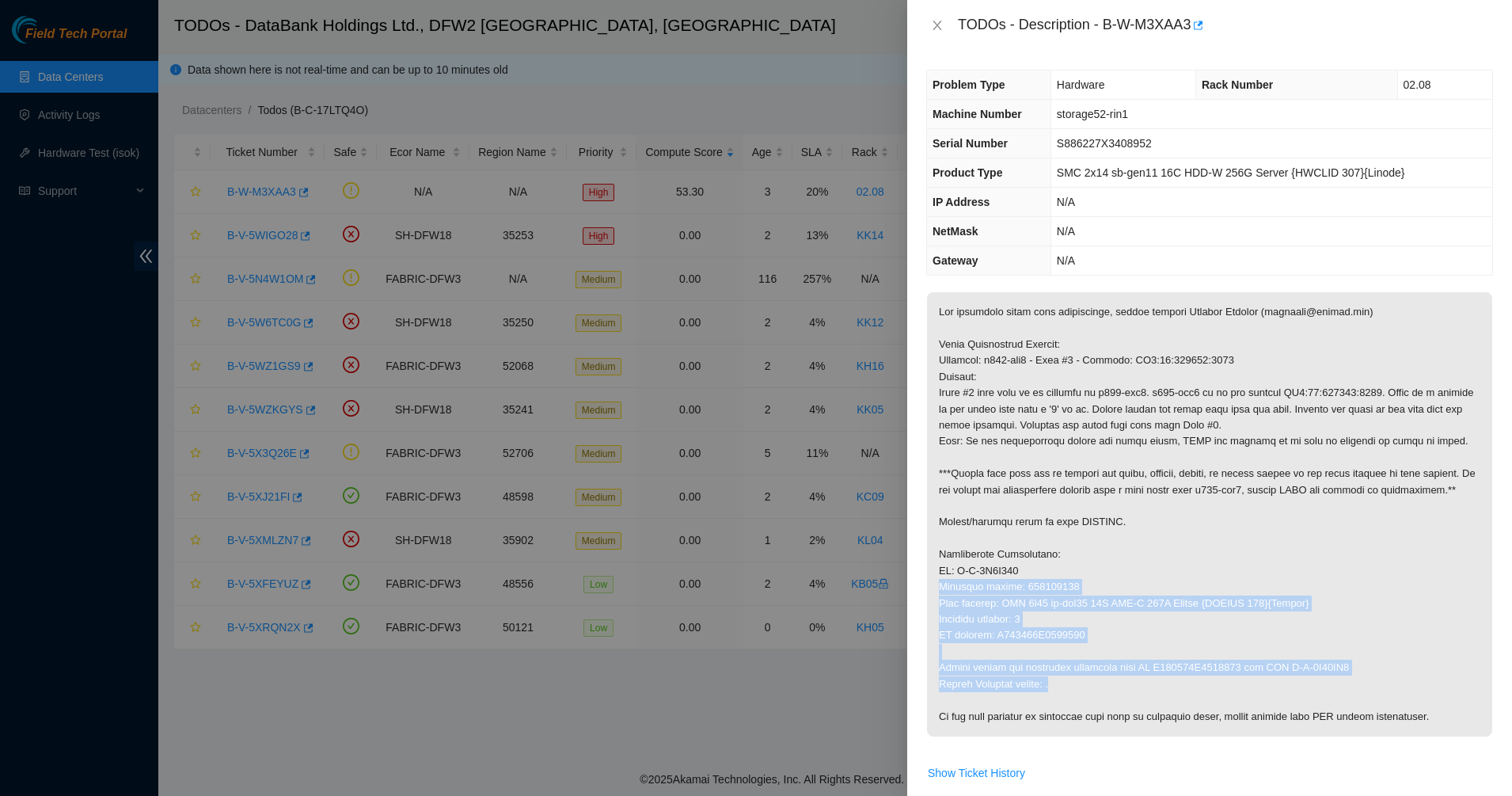
drag, startPoint x: 1180, startPoint y: 579, endPoint x: 1280, endPoint y: 690, distance: 149.4
click at [1280, 690] on p at bounding box center [1209, 514] width 565 height 445
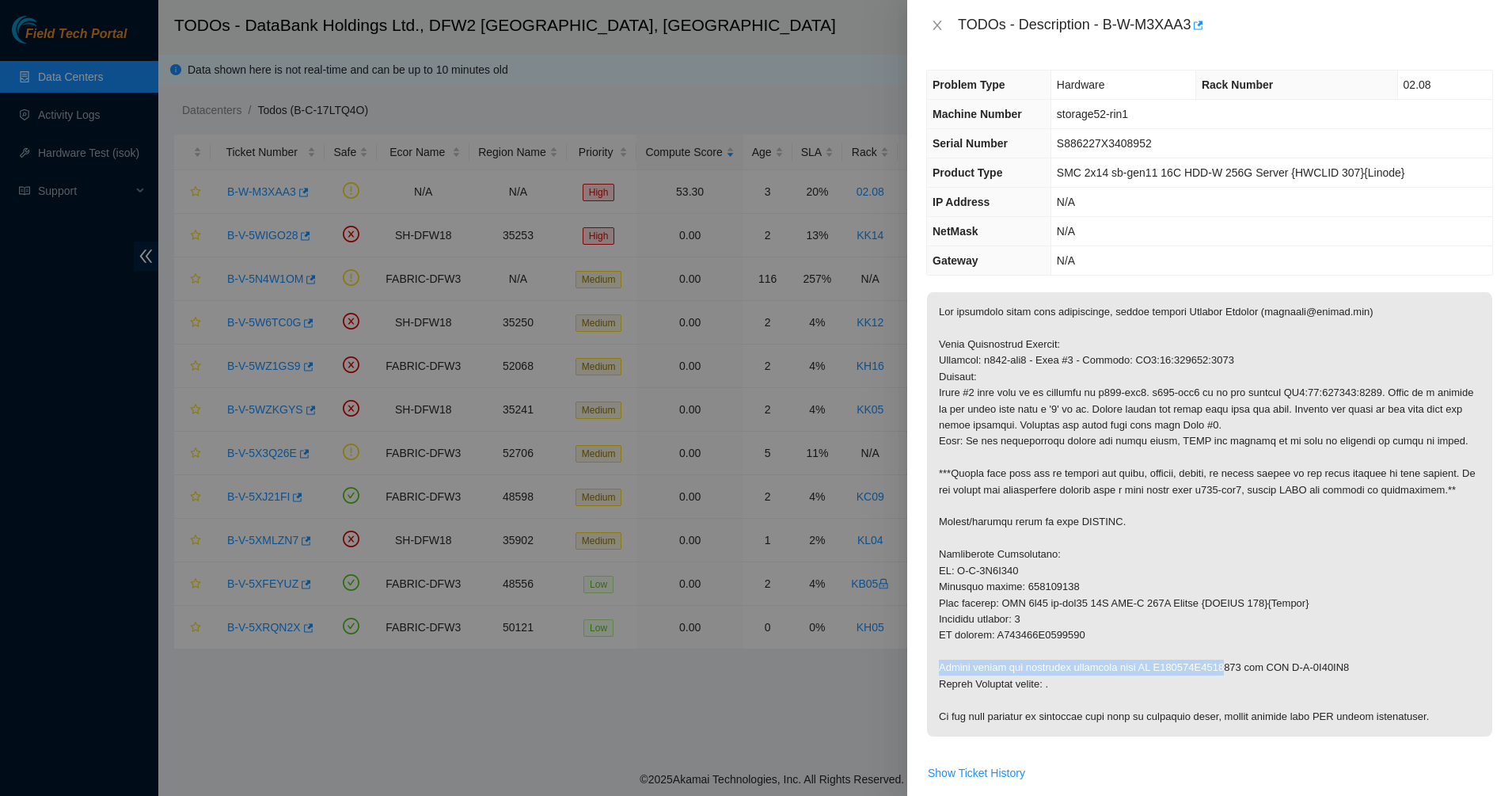
drag, startPoint x: 1176, startPoint y: 650, endPoint x: 1145, endPoint y: 636, distance: 34.0
click at [1154, 641] on p at bounding box center [1209, 514] width 565 height 445
click at [1144, 636] on p at bounding box center [1209, 514] width 565 height 445
click at [1130, 629] on p at bounding box center [1209, 514] width 565 height 445
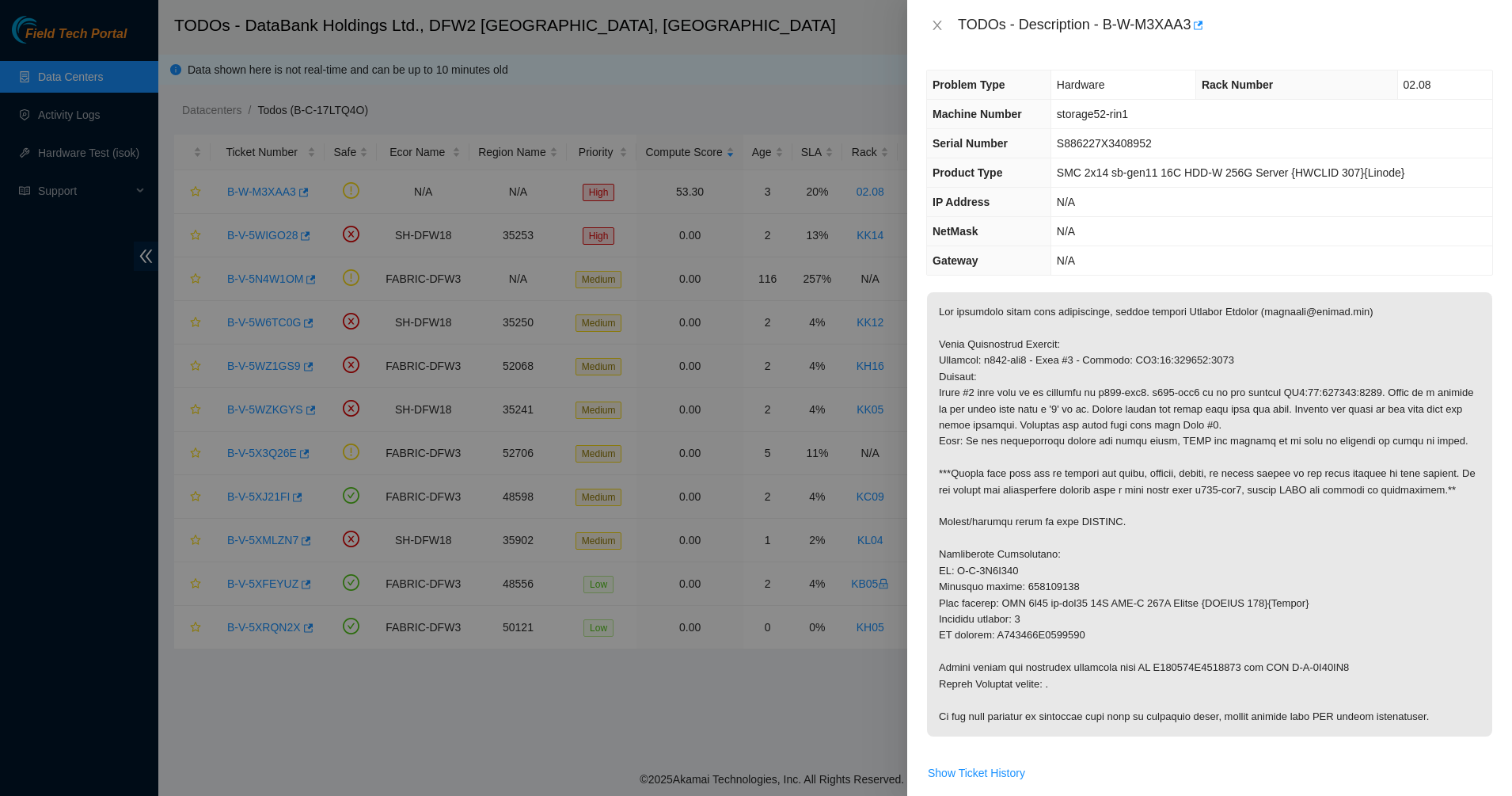
click at [1130, 629] on p at bounding box center [1209, 514] width 565 height 445
click at [1089, 621] on p at bounding box center [1209, 514] width 565 height 445
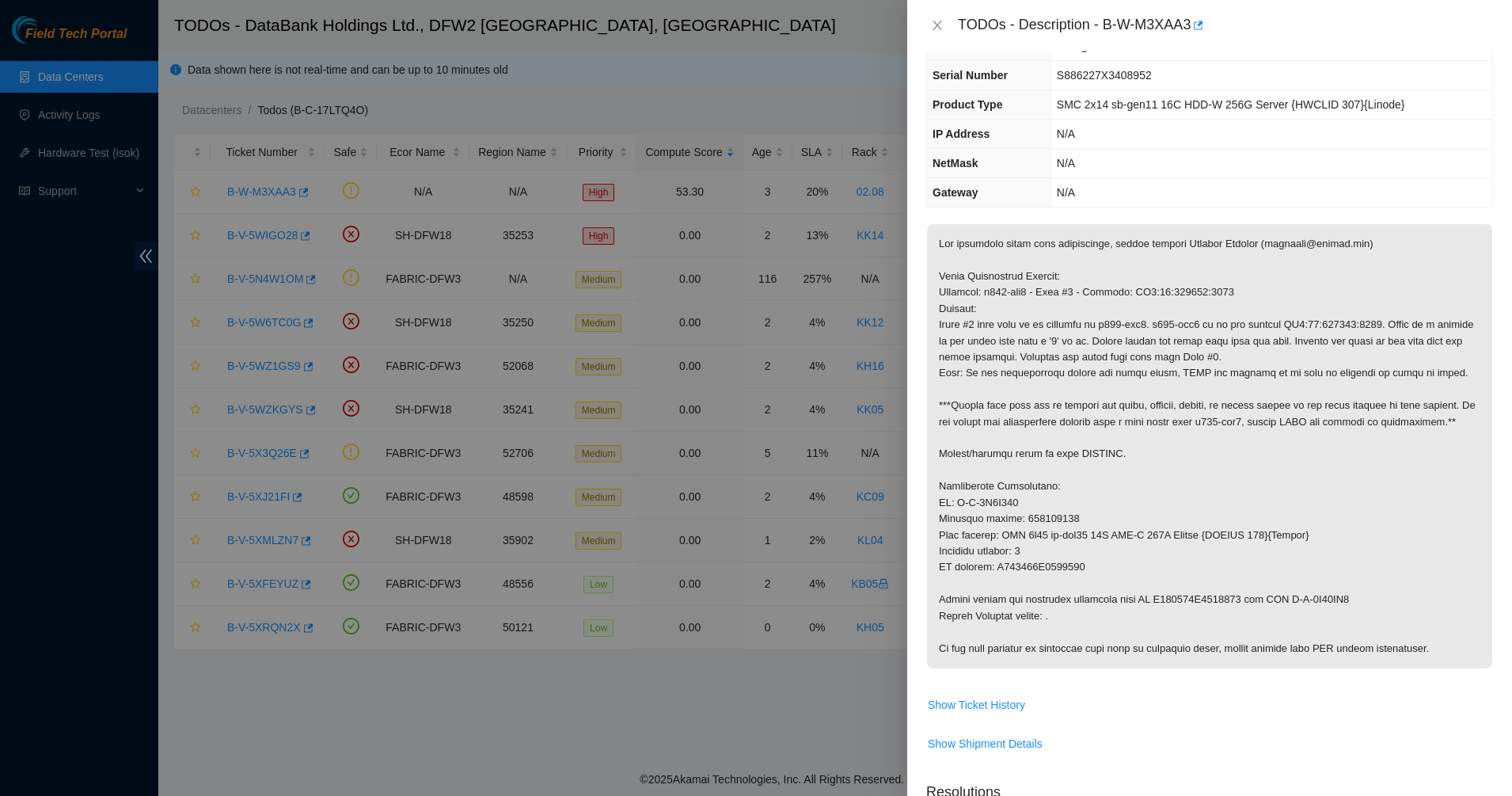
scroll to position [99, 0]
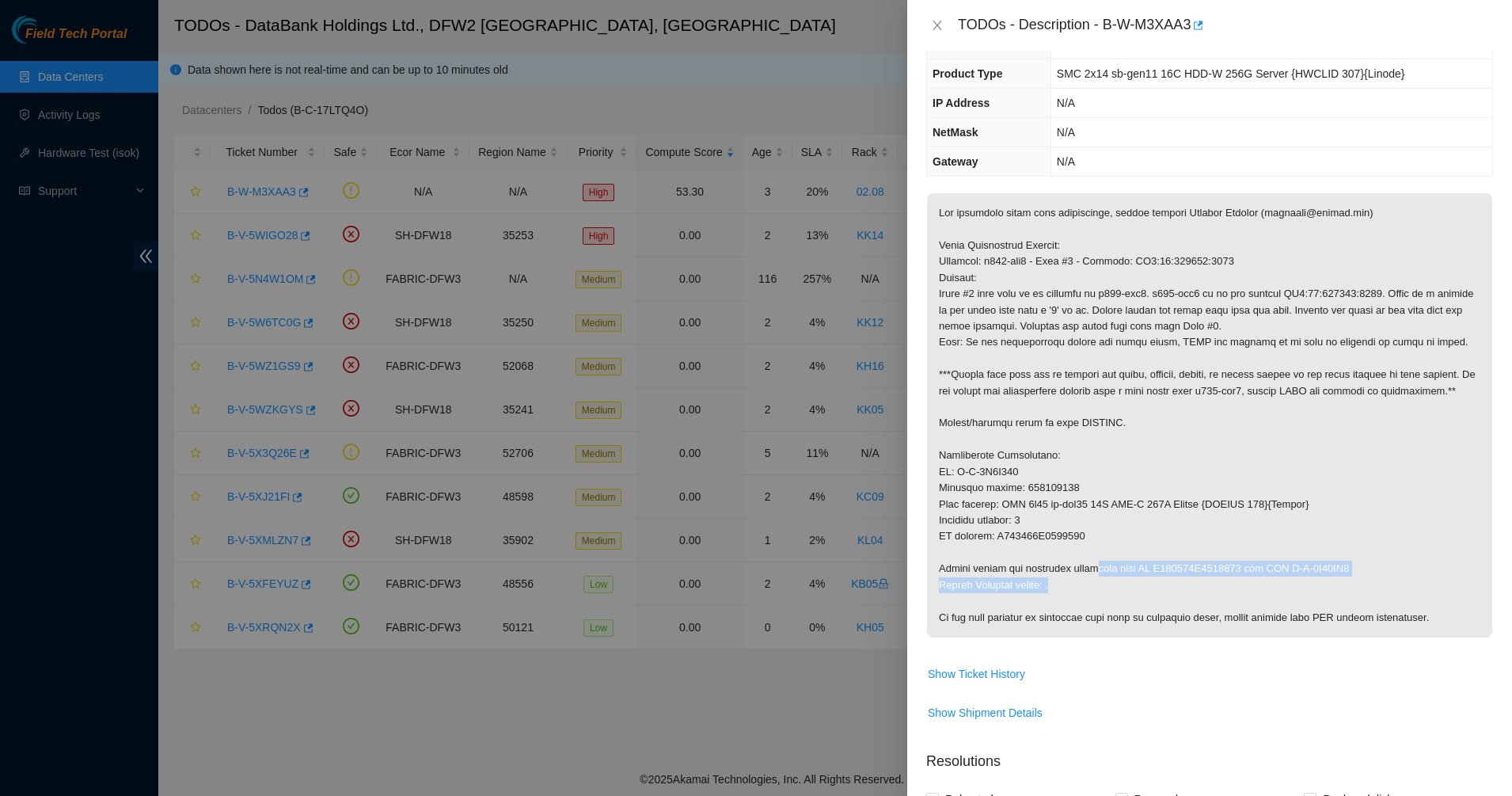
click at [1123, 589] on p at bounding box center [1209, 415] width 565 height 445
click at [1183, 589] on p at bounding box center [1209, 415] width 565 height 445
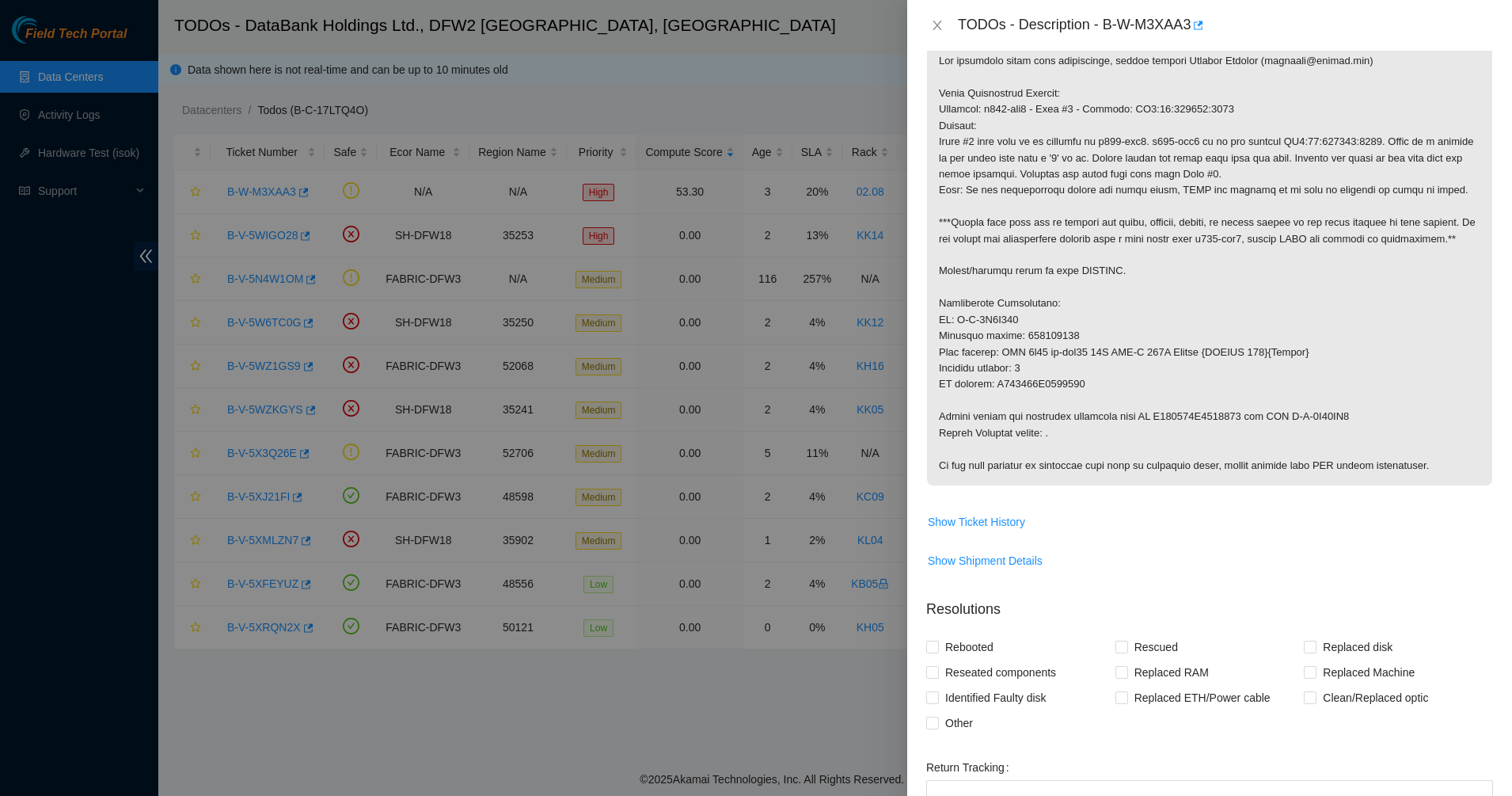
scroll to position [297, 0]
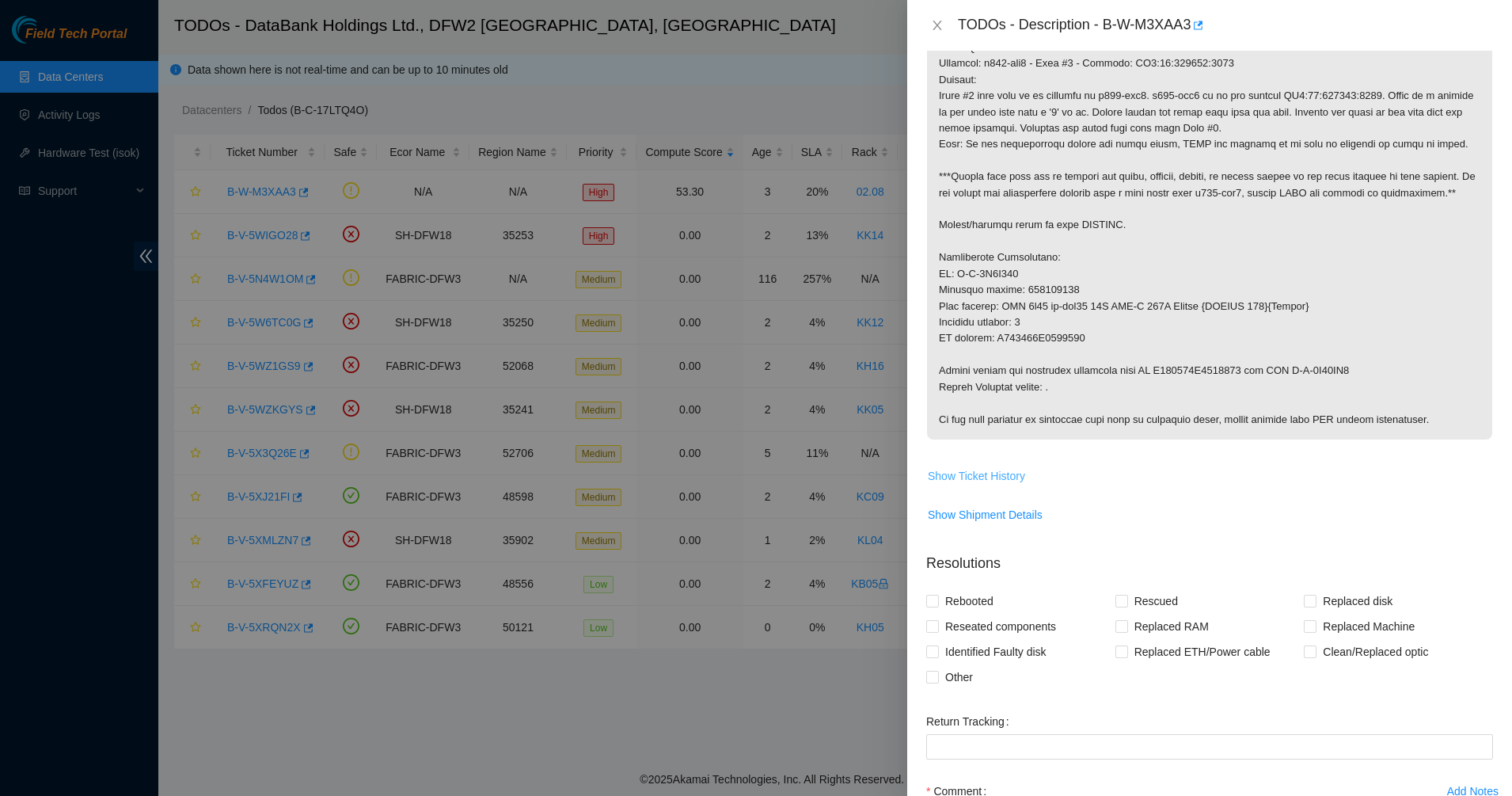
click at [977, 477] on span "Show Ticket History" at bounding box center [977, 476] width 98 height 18
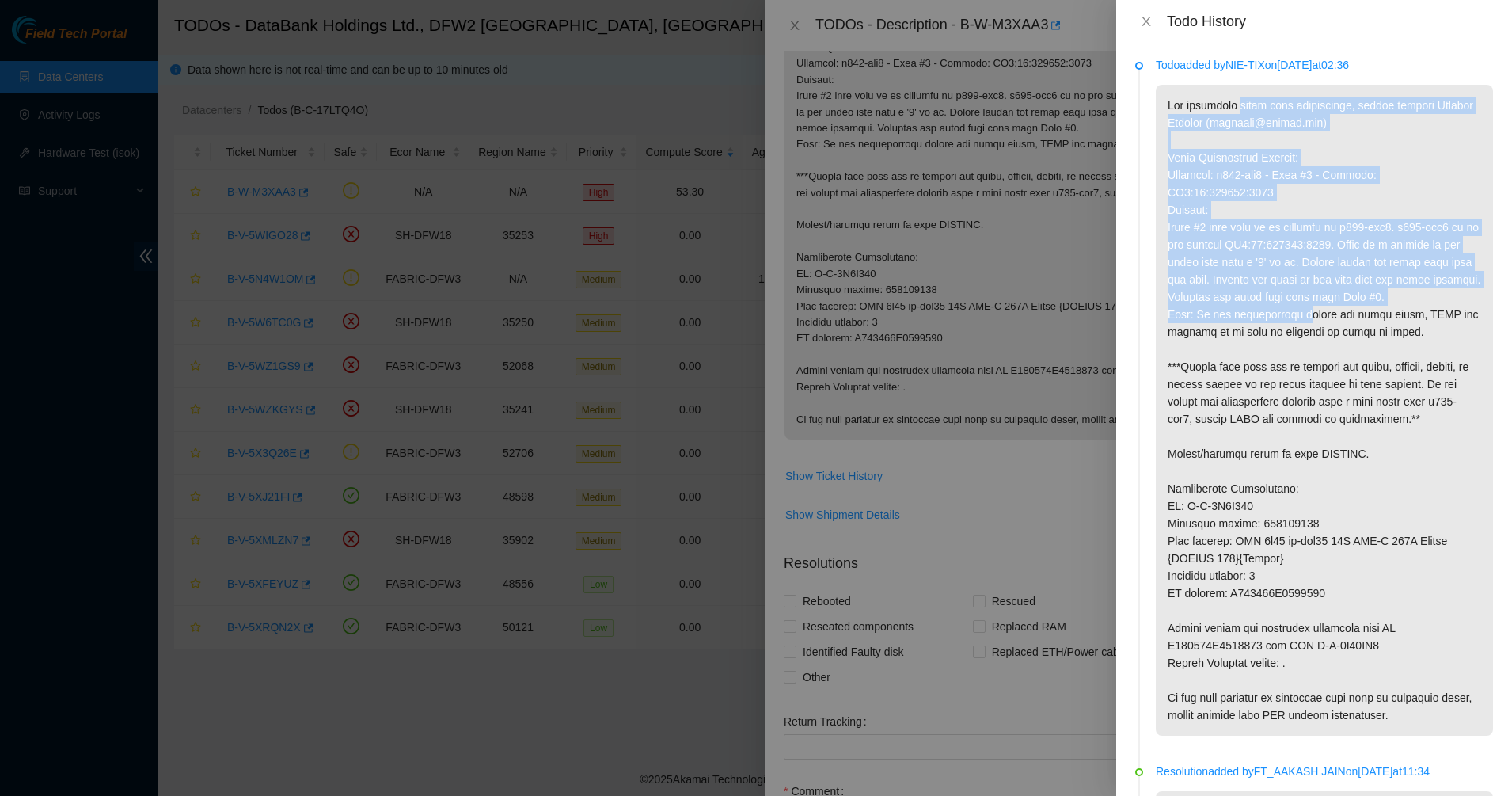
drag, startPoint x: 1239, startPoint y: 107, endPoint x: 1290, endPoint y: 319, distance: 218.0
click at [1290, 319] on p at bounding box center [1325, 409] width 337 height 650
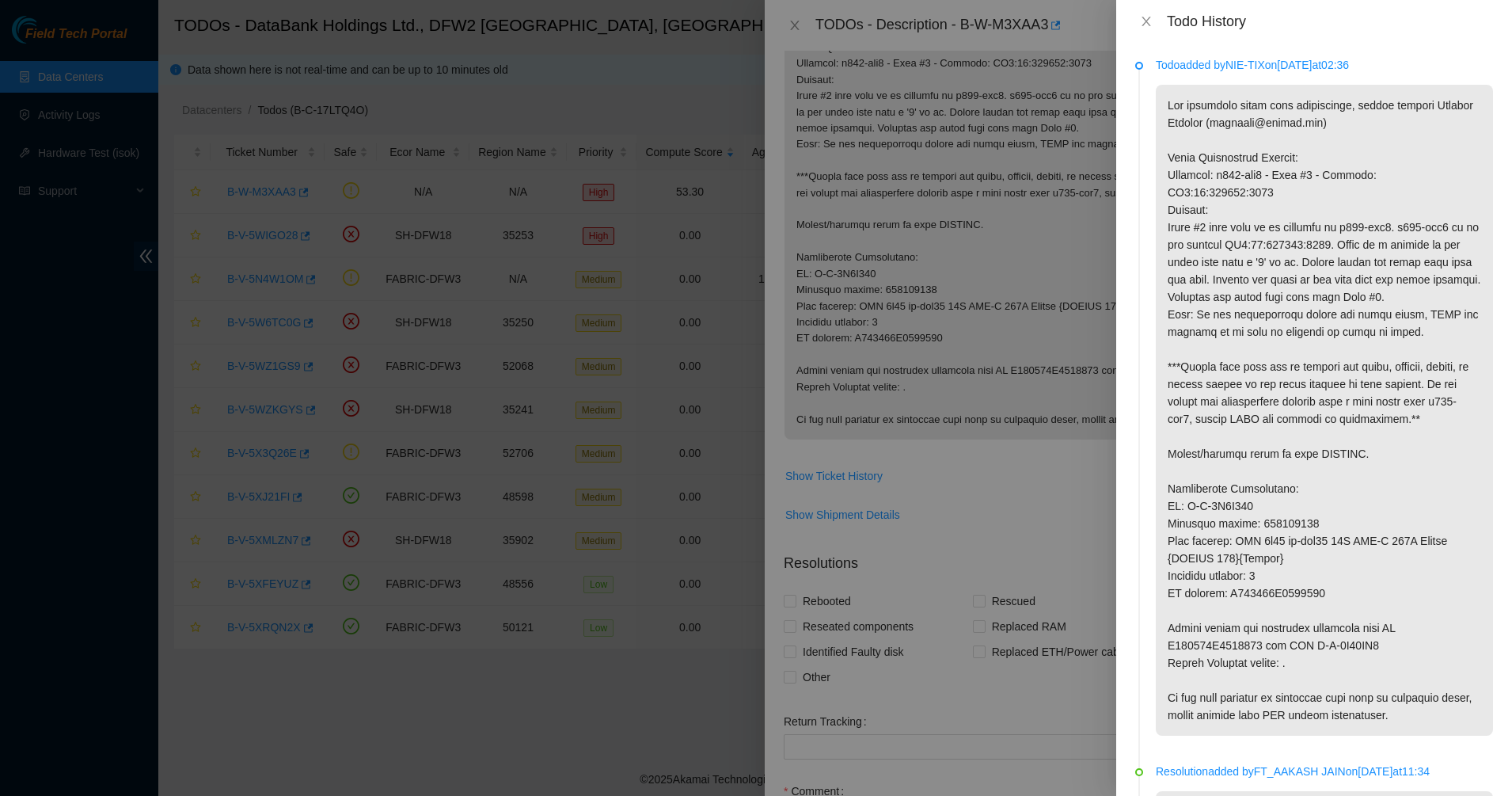
drag, startPoint x: 1146, startPoint y: 4, endPoint x: 1144, endPoint y: 12, distance: 8.2
click at [1146, 6] on div "Todo History" at bounding box center [1314, 21] width 396 height 43
click at [1144, 19] on icon "close" at bounding box center [1146, 21] width 9 height 10
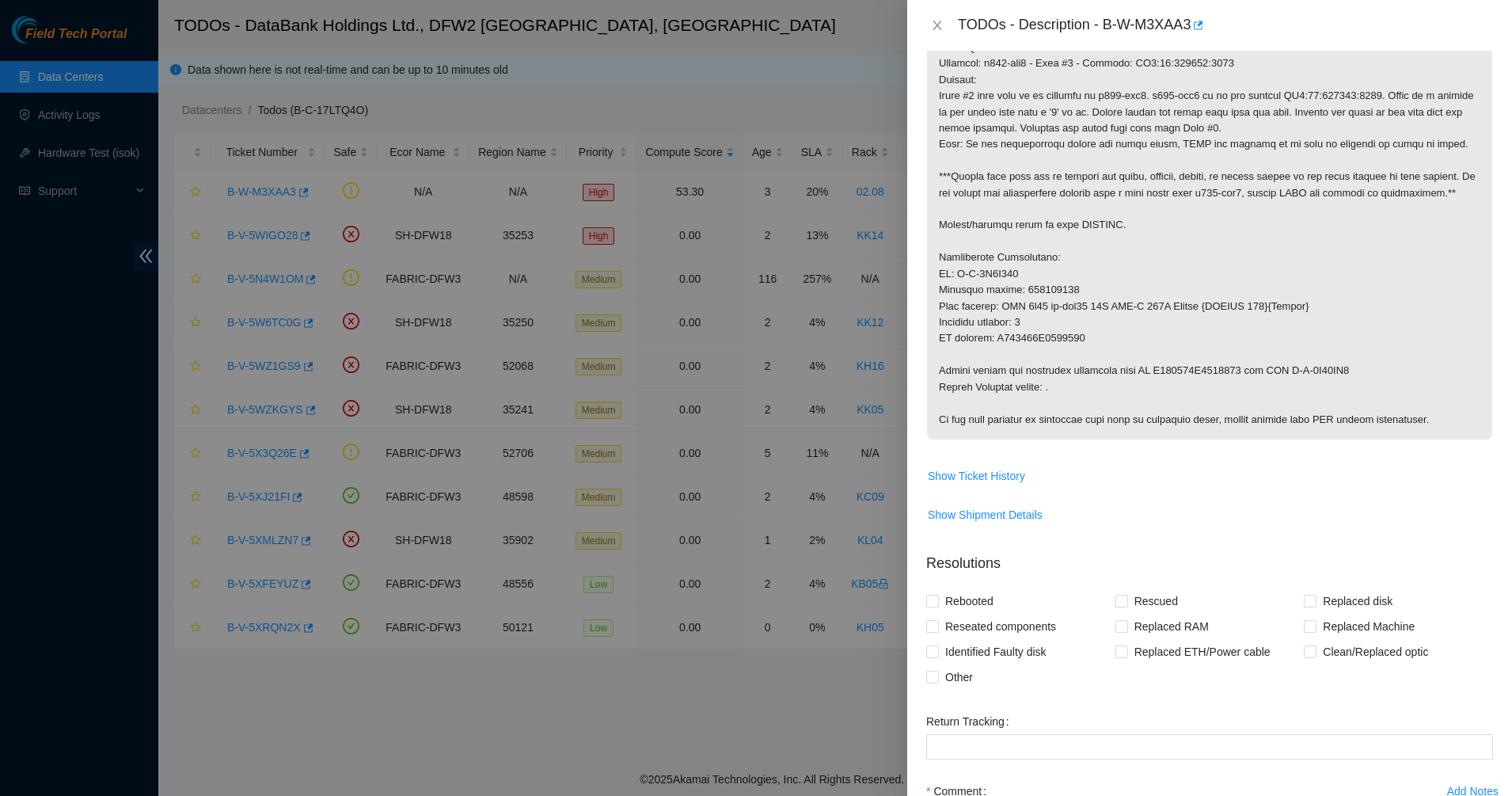
drag, startPoint x: 1310, startPoint y: 416, endPoint x: 1399, endPoint y: 425, distance: 89.5
click at [1399, 425] on p at bounding box center [1209, 217] width 565 height 445
drag, startPoint x: 1240, startPoint y: 402, endPoint x: 1217, endPoint y: 402, distance: 23.0
click at [1217, 402] on p at bounding box center [1209, 217] width 565 height 445
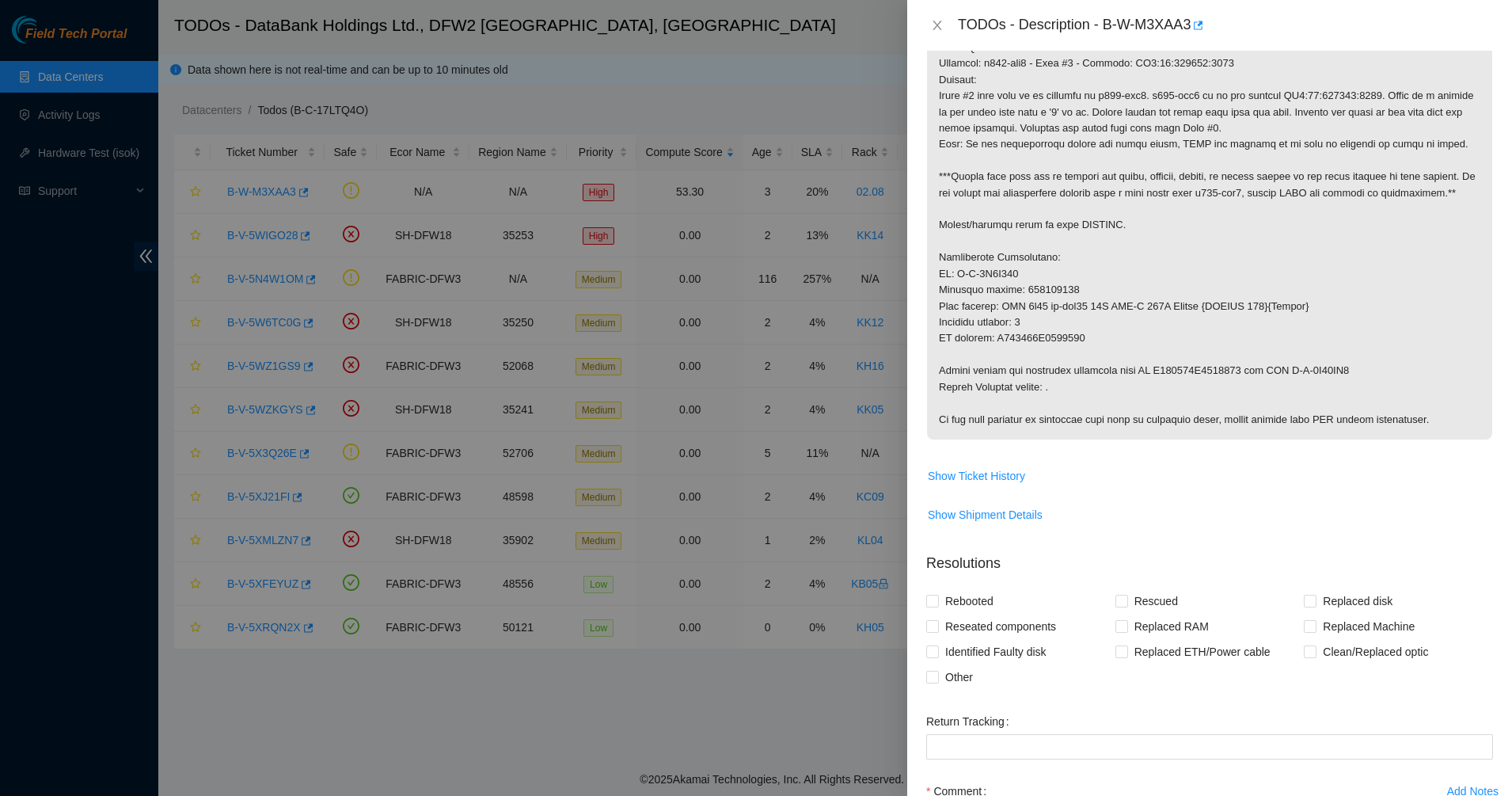
click at [1217, 402] on p at bounding box center [1209, 217] width 565 height 445
drag, startPoint x: 1217, startPoint y: 402, endPoint x: 1314, endPoint y: 444, distance: 105.7
click at [1314, 444] on span at bounding box center [1209, 223] width 565 height 454
drag, startPoint x: 1314, startPoint y: 444, endPoint x: 976, endPoint y: 503, distance: 343.1
click at [1312, 445] on span at bounding box center [1209, 223] width 565 height 454
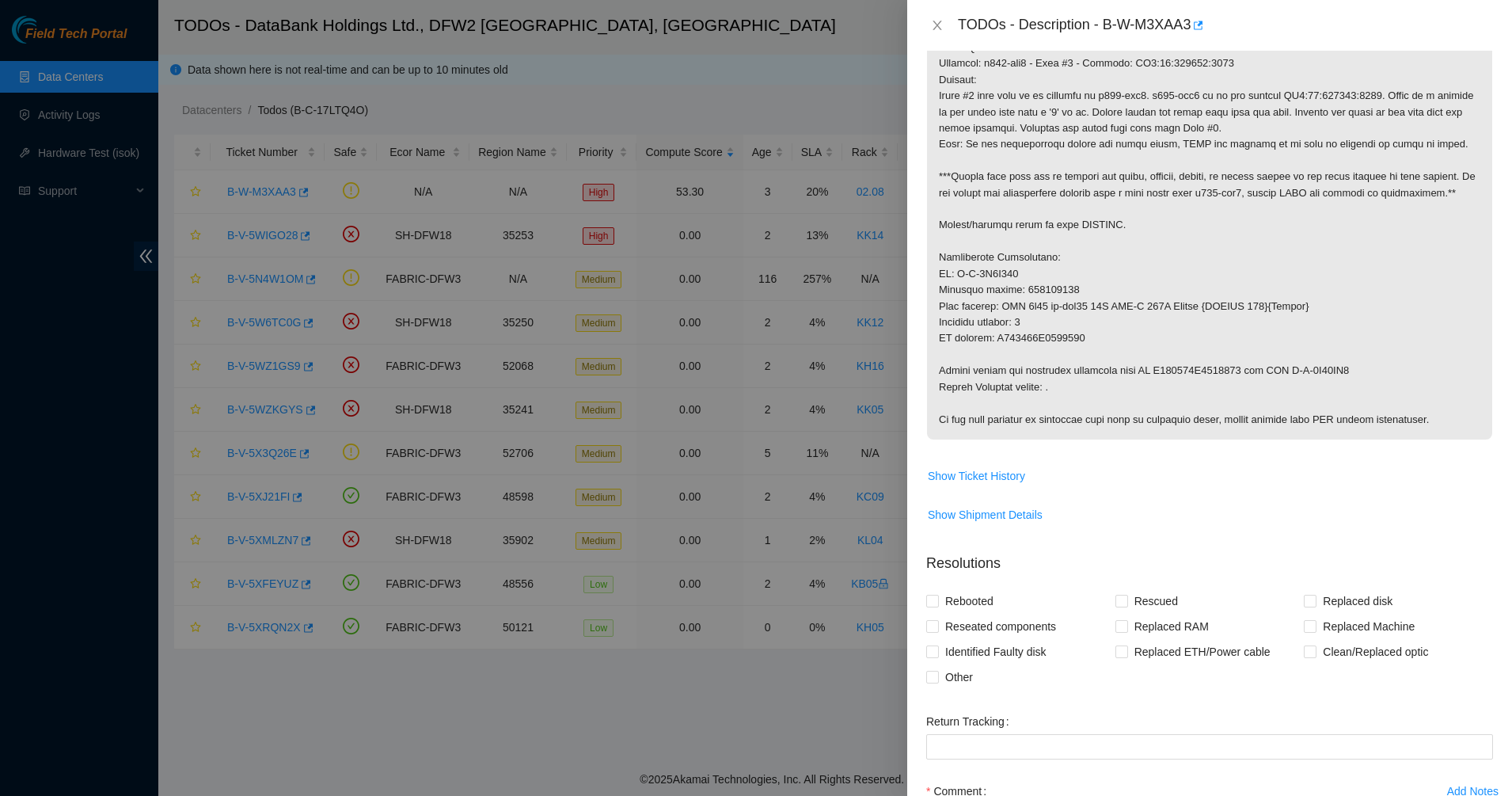
click at [967, 489] on td "Show Ticket History" at bounding box center [1209, 482] width 567 height 39
click at [973, 482] on span "Show Ticket History" at bounding box center [977, 476] width 98 height 18
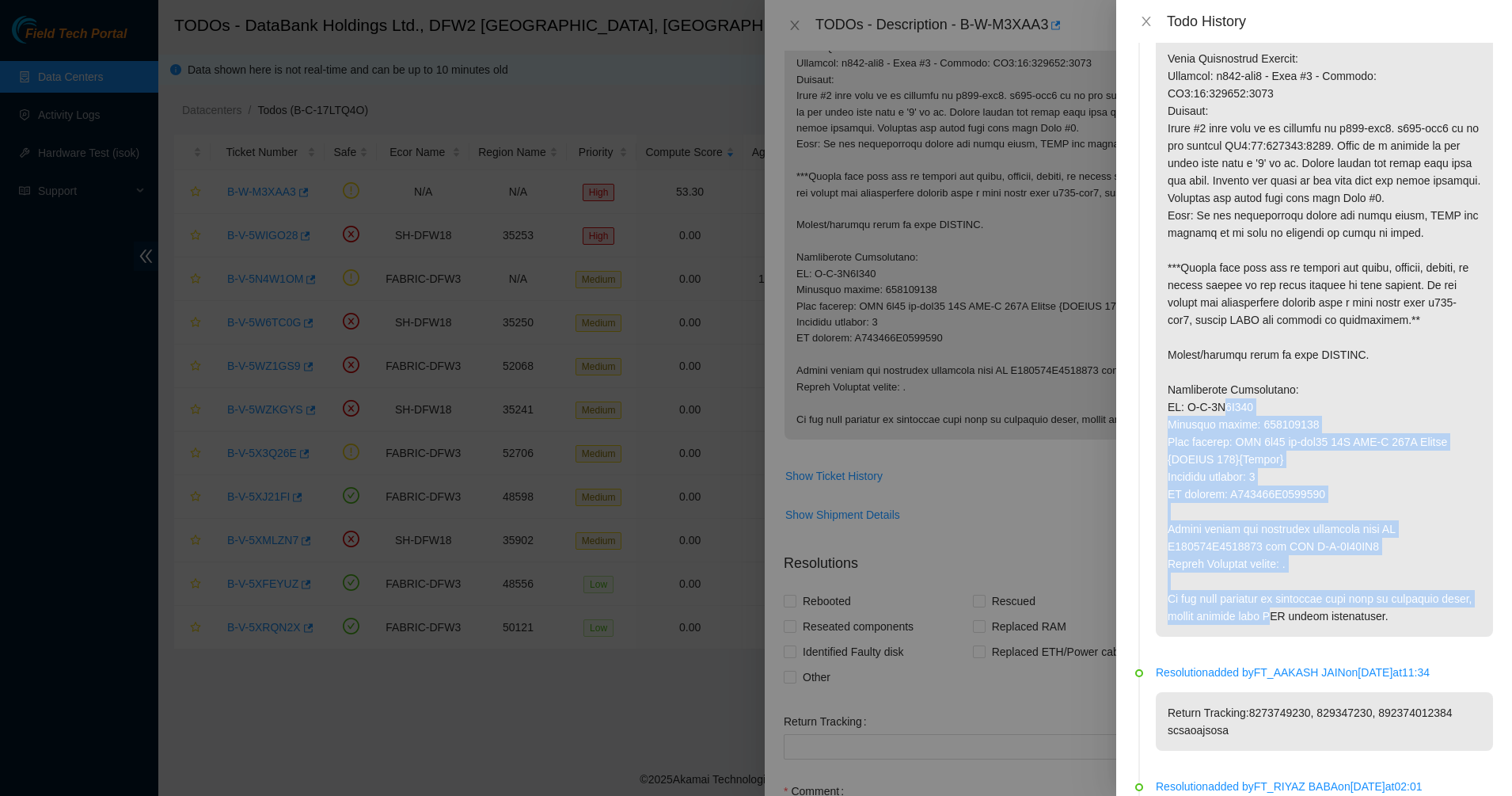
drag, startPoint x: 1238, startPoint y: 453, endPoint x: 1306, endPoint y: 632, distance: 191.5
click at [1306, 632] on p at bounding box center [1325, 311] width 337 height 650
click at [1305, 631] on p at bounding box center [1325, 311] width 337 height 650
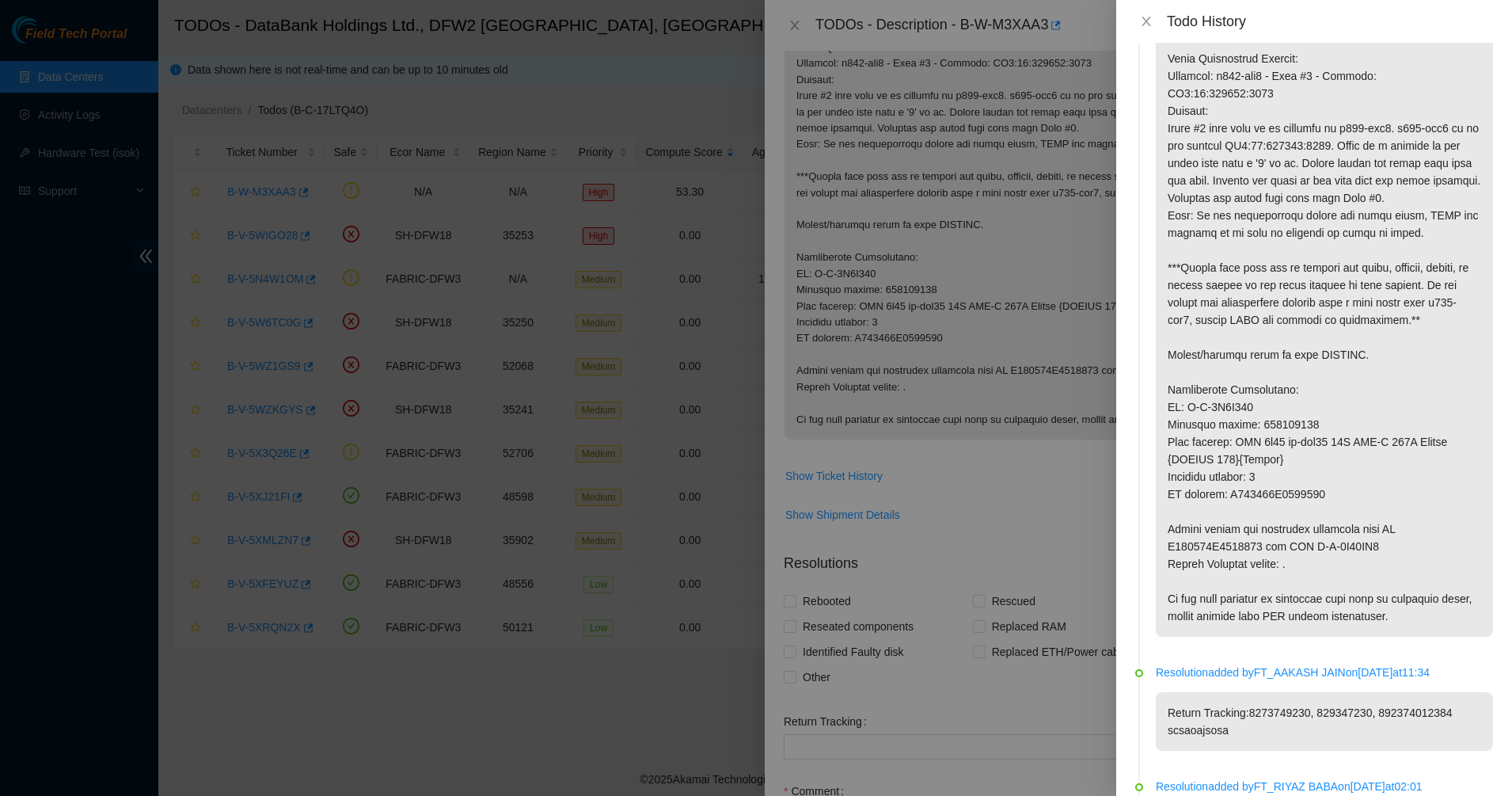
scroll to position [396, 0]
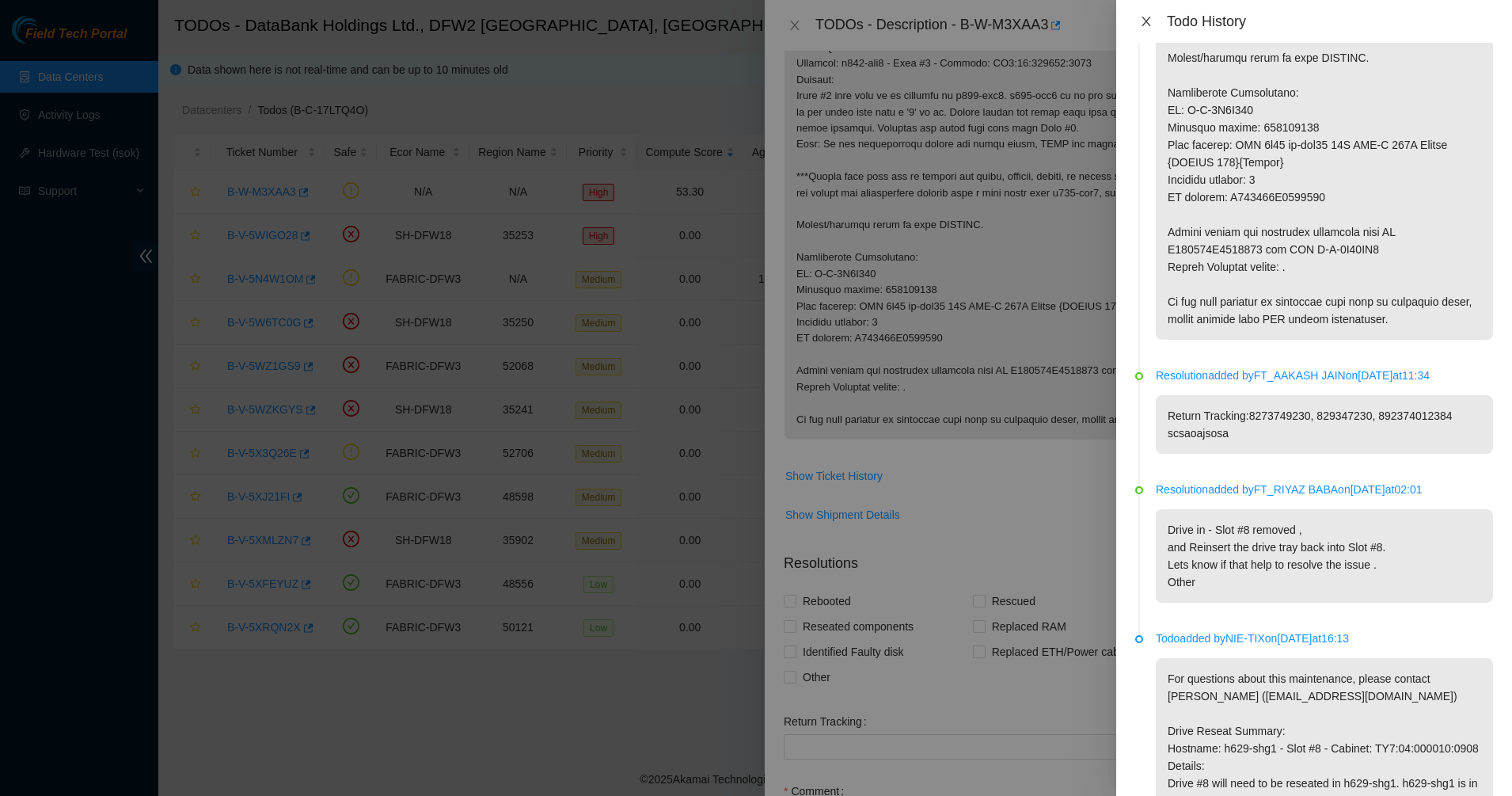
click at [1138, 24] on button "Close" at bounding box center [1146, 21] width 22 height 15
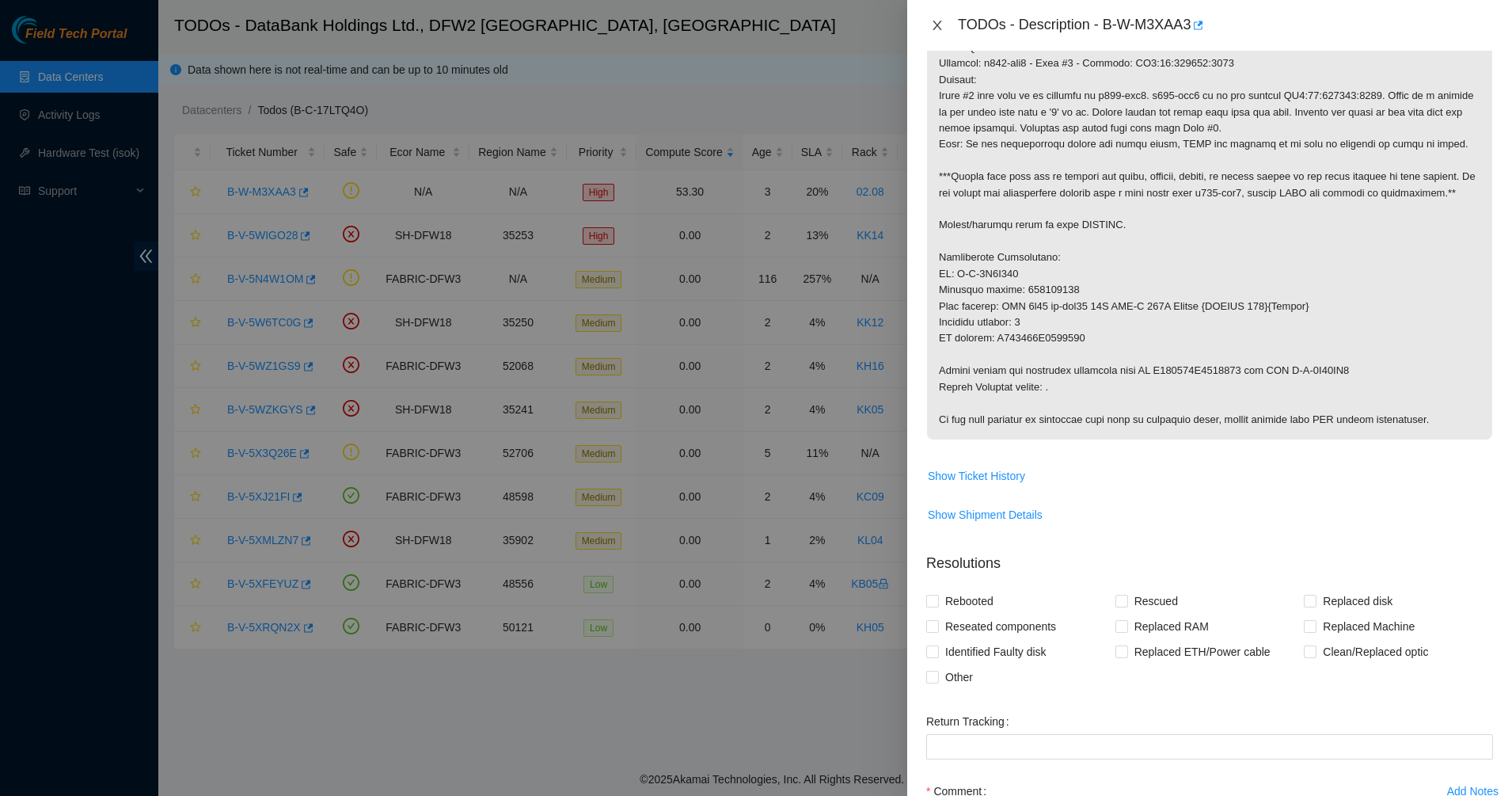
click at [940, 24] on icon "close" at bounding box center [937, 25] width 12 height 12
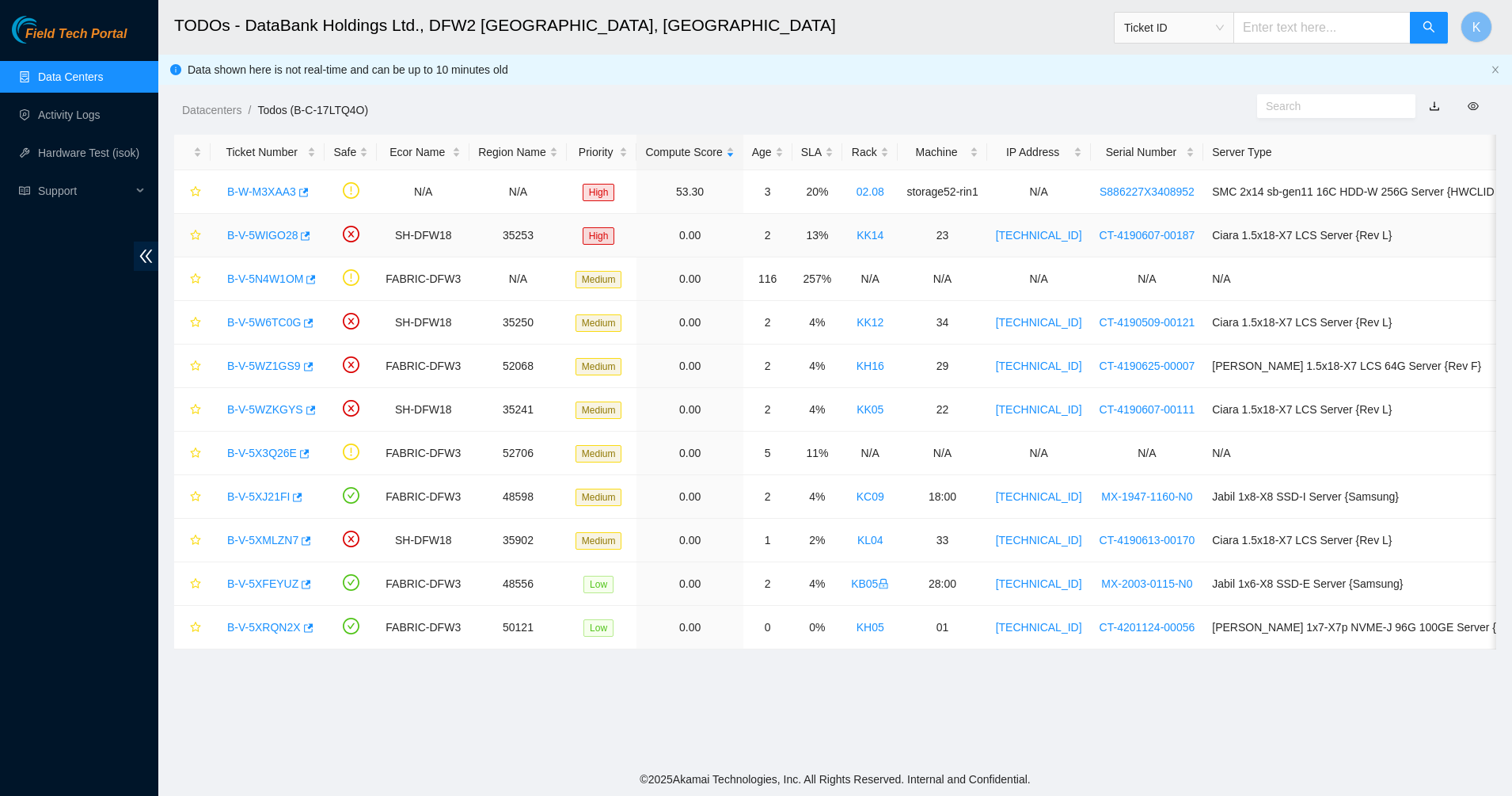
click at [232, 231] on link "B-V-5WIGO28" at bounding box center [262, 235] width 70 height 12
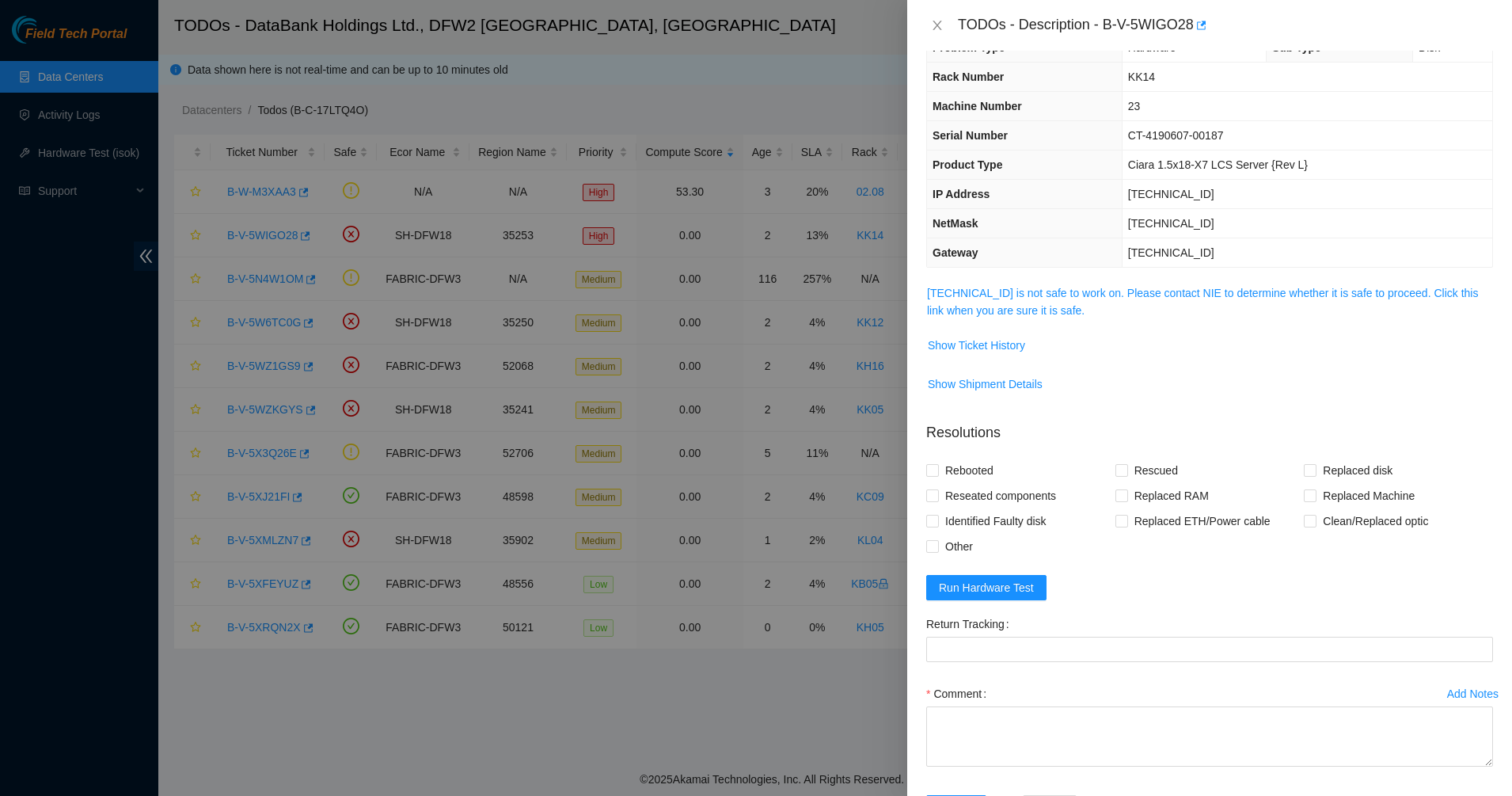
click at [971, 319] on td "104.123.157.34 is not safe to work on. Please contact NIE to determine whether …" at bounding box center [1209, 307] width 567 height 48
click at [980, 308] on link "104.123.157.34 is not safe to work on. Please contact NIE to determine whether …" at bounding box center [1202, 302] width 551 height 30
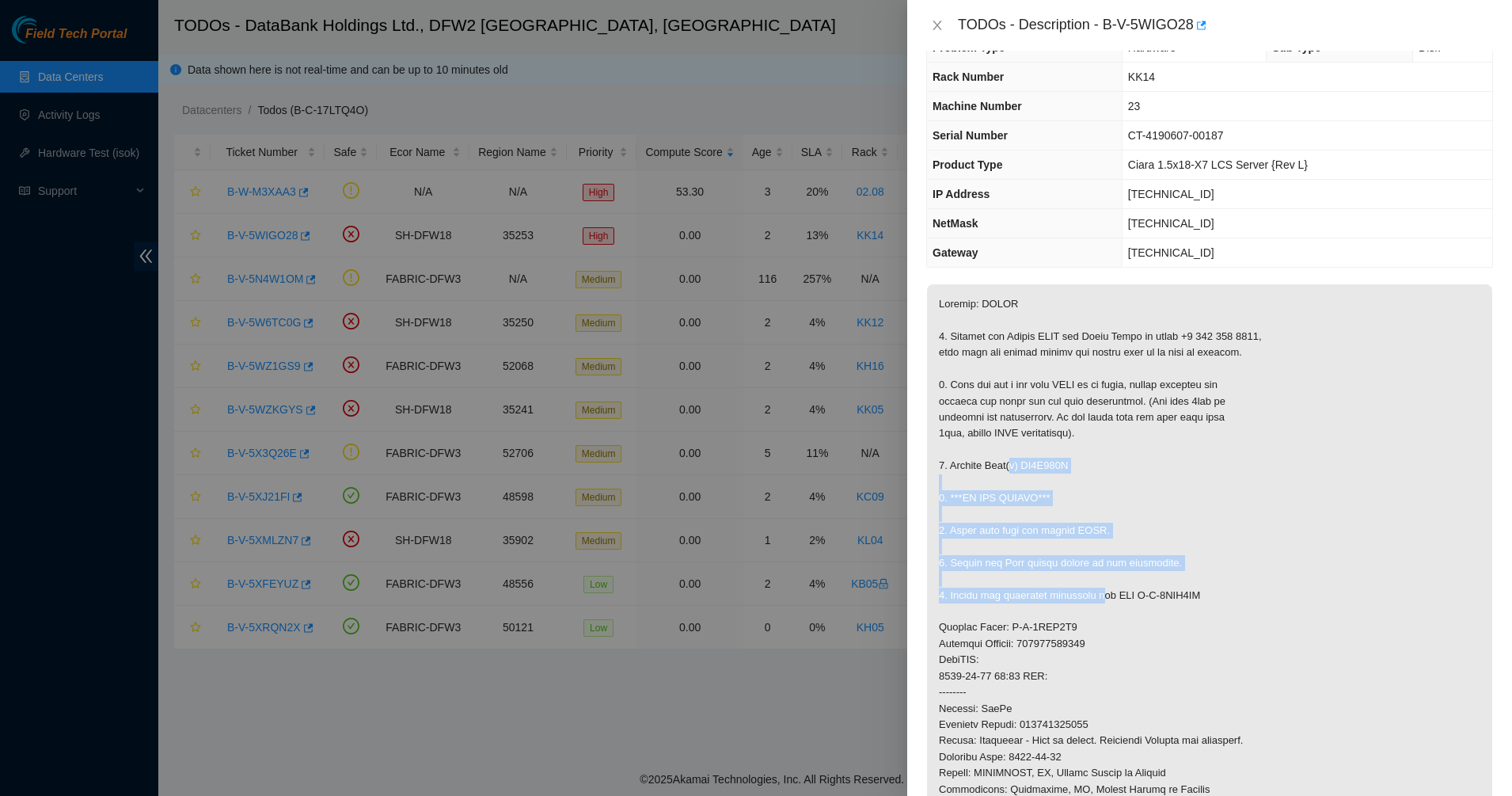
drag, startPoint x: 1012, startPoint y: 461, endPoint x: 1099, endPoint y: 602, distance: 165.7
click at [1099, 602] on p at bounding box center [1209, 659] width 565 height 752
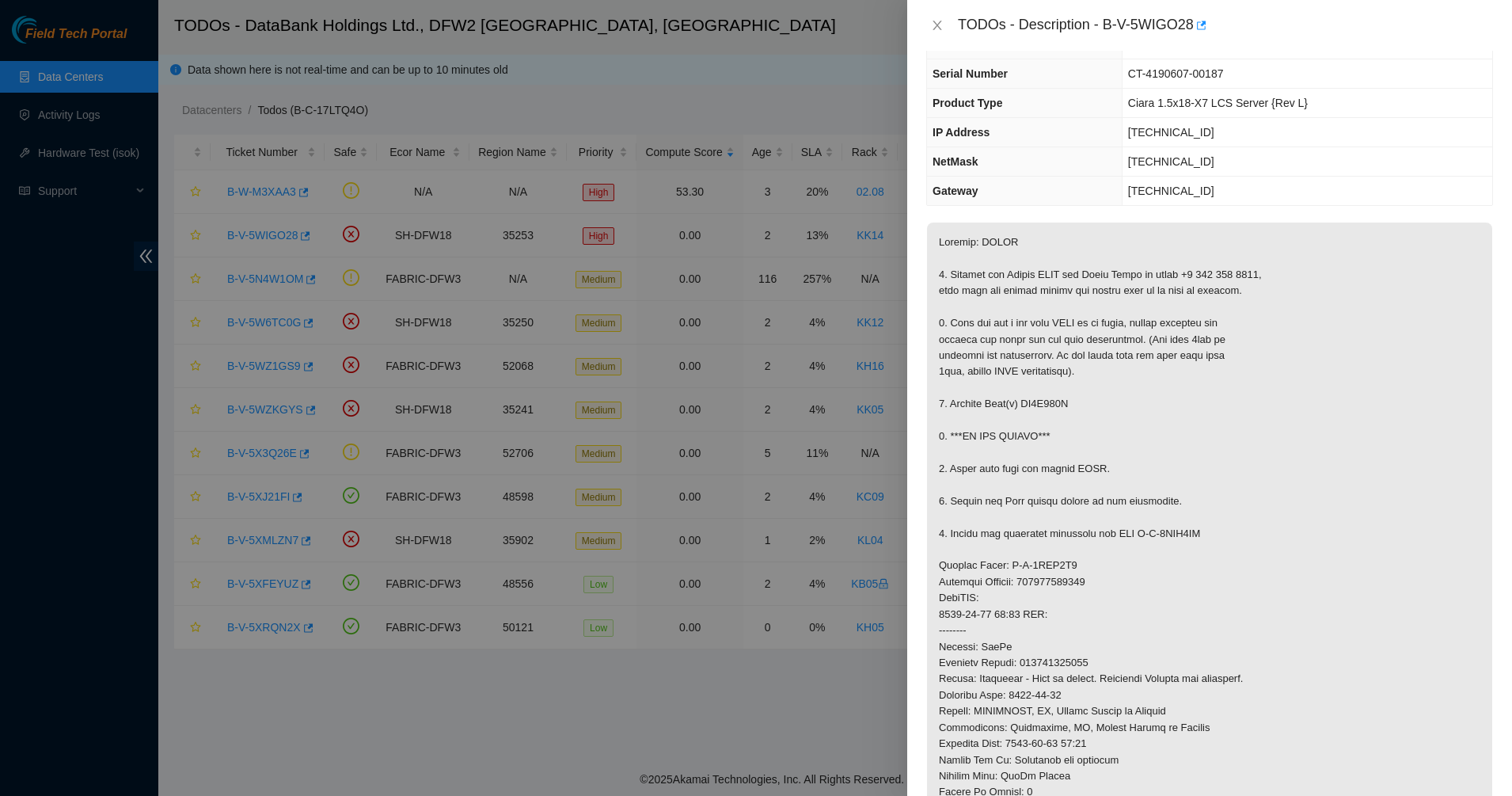
scroll to position [198, 0]
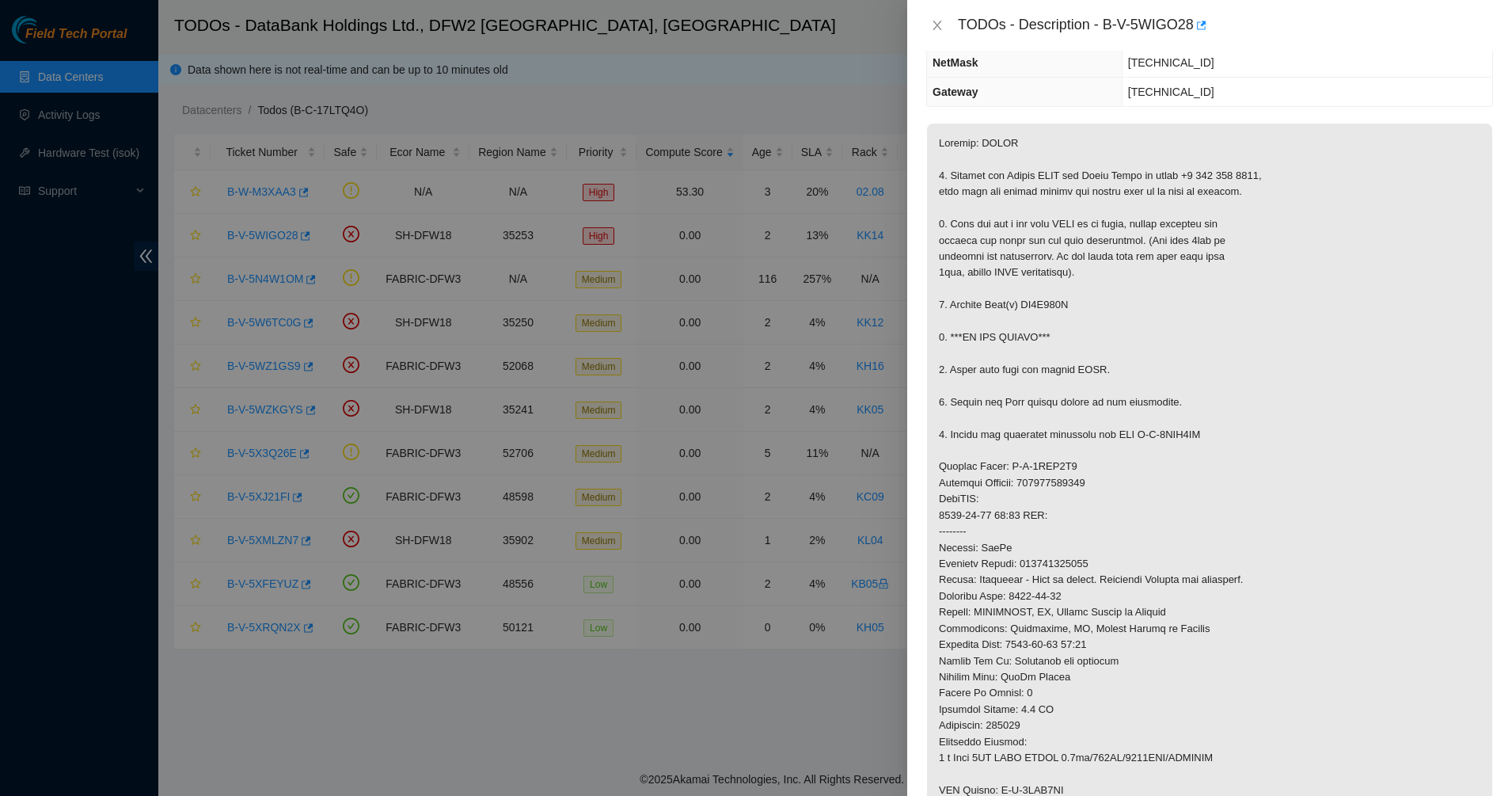
click at [1047, 581] on p at bounding box center [1209, 499] width 565 height 752
click at [1041, 597] on p at bounding box center [1209, 499] width 565 height 752
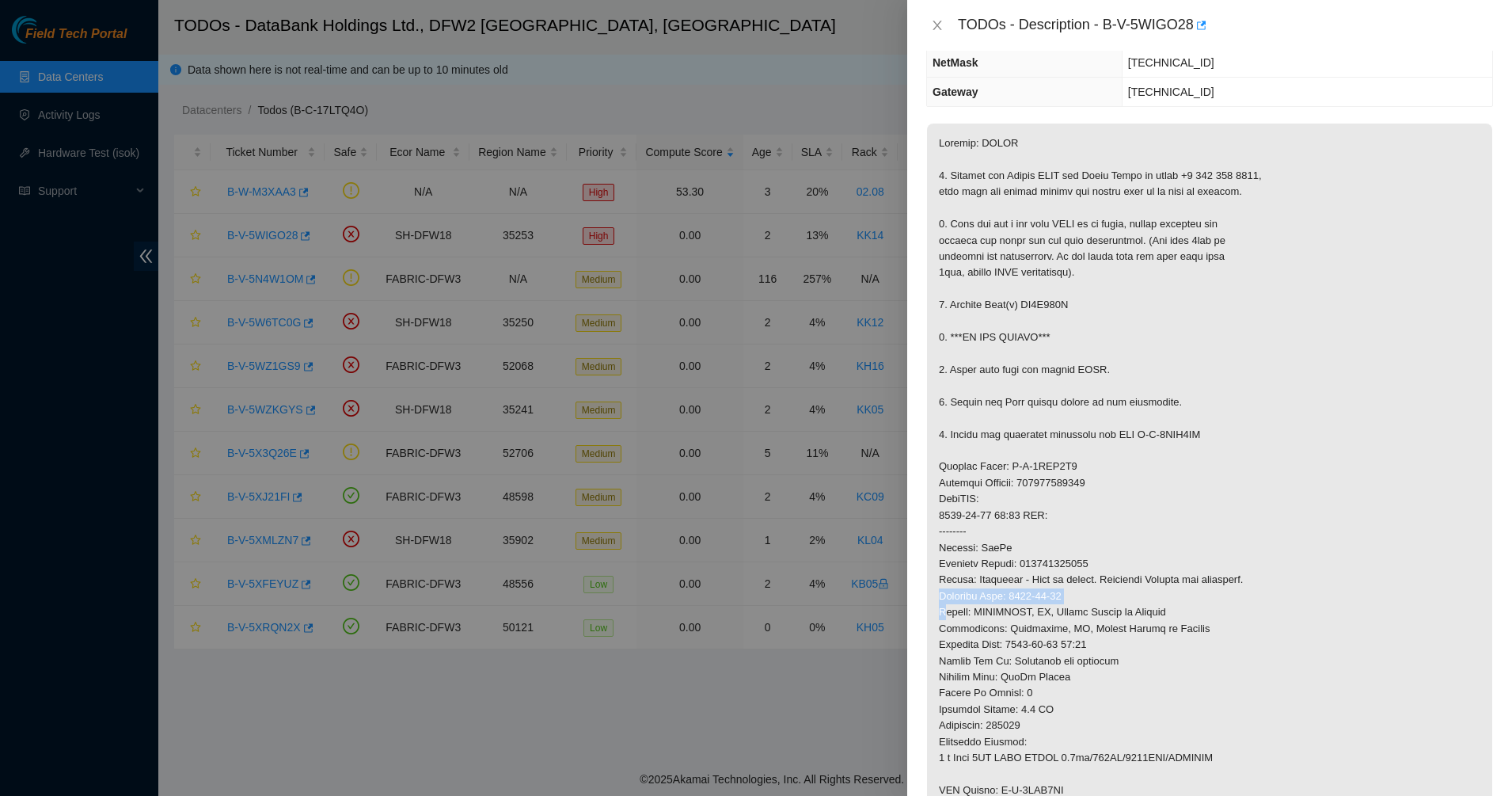
click at [1041, 597] on p at bounding box center [1209, 499] width 565 height 752
click at [1075, 625] on p at bounding box center [1209, 499] width 565 height 752
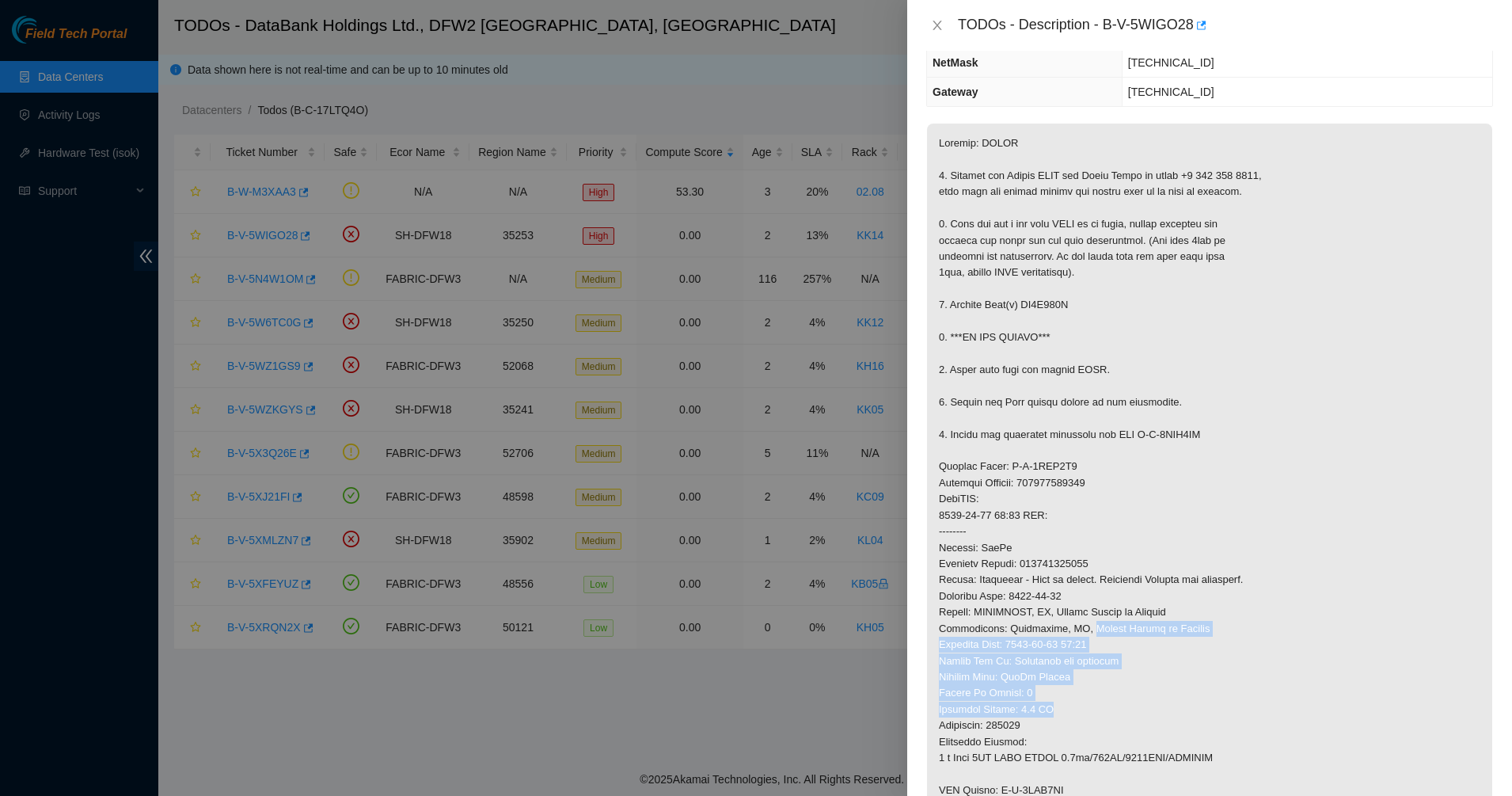
drag, startPoint x: 1086, startPoint y: 664, endPoint x: 1099, endPoint y: 714, distance: 51.7
click at [1099, 714] on p at bounding box center [1209, 499] width 565 height 752
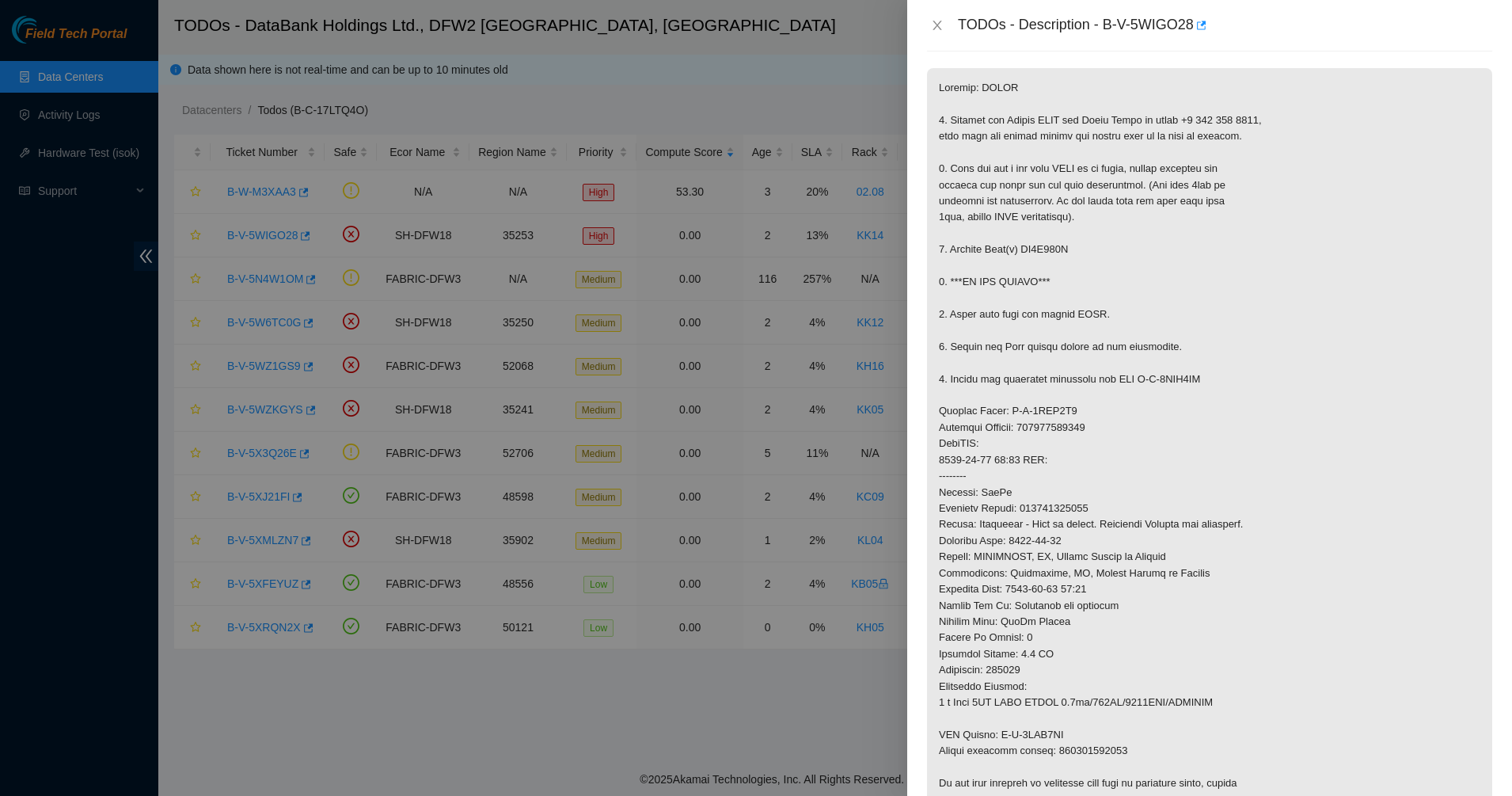
scroll to position [396, 0]
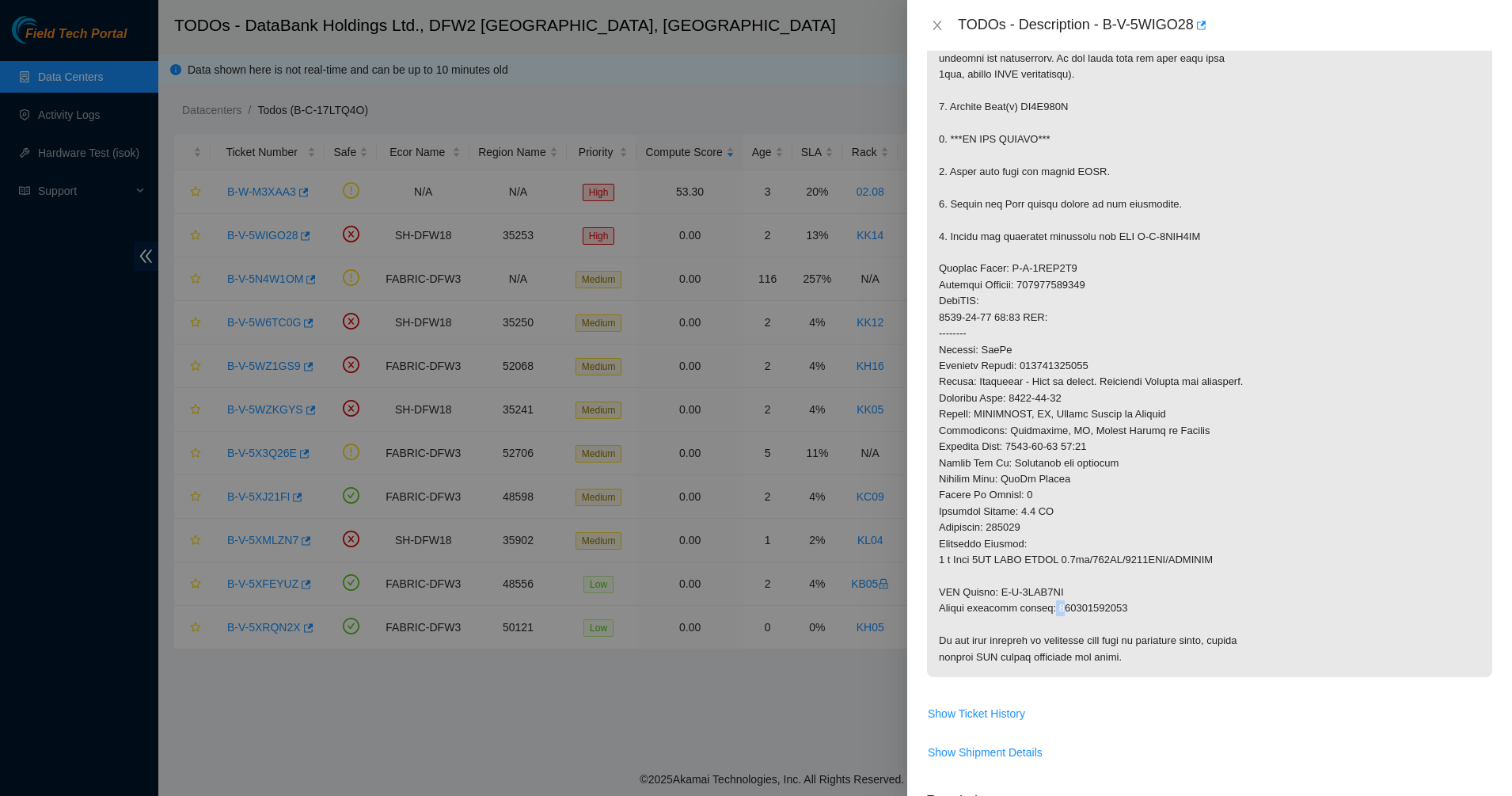
drag, startPoint x: 1048, startPoint y: 615, endPoint x: 1058, endPoint y: 616, distance: 10.0
click at [1058, 616] on p at bounding box center [1209, 301] width 565 height 752
click at [969, 604] on p at bounding box center [1209, 301] width 565 height 752
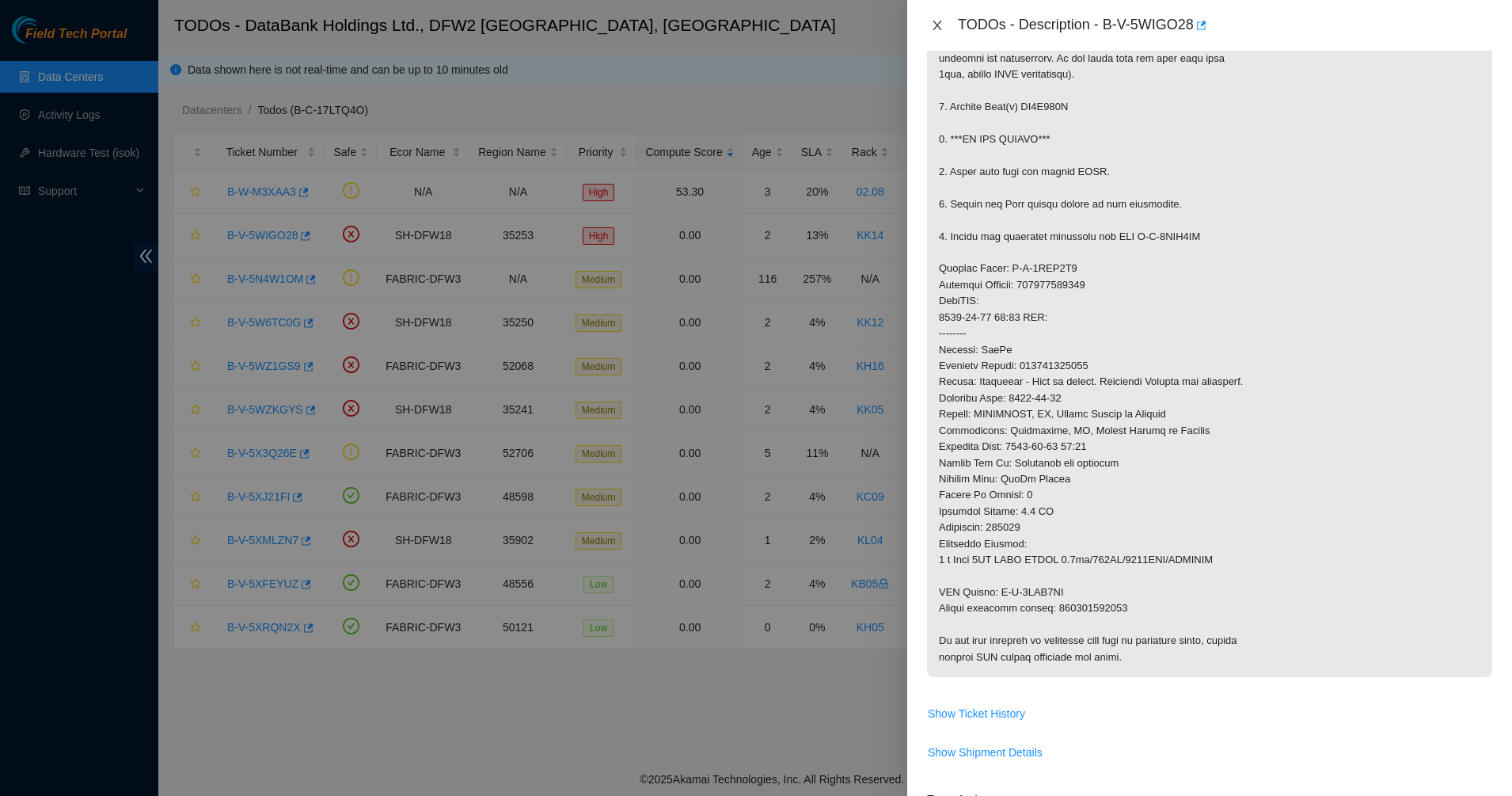
click at [933, 20] on icon "close" at bounding box center [937, 25] width 12 height 12
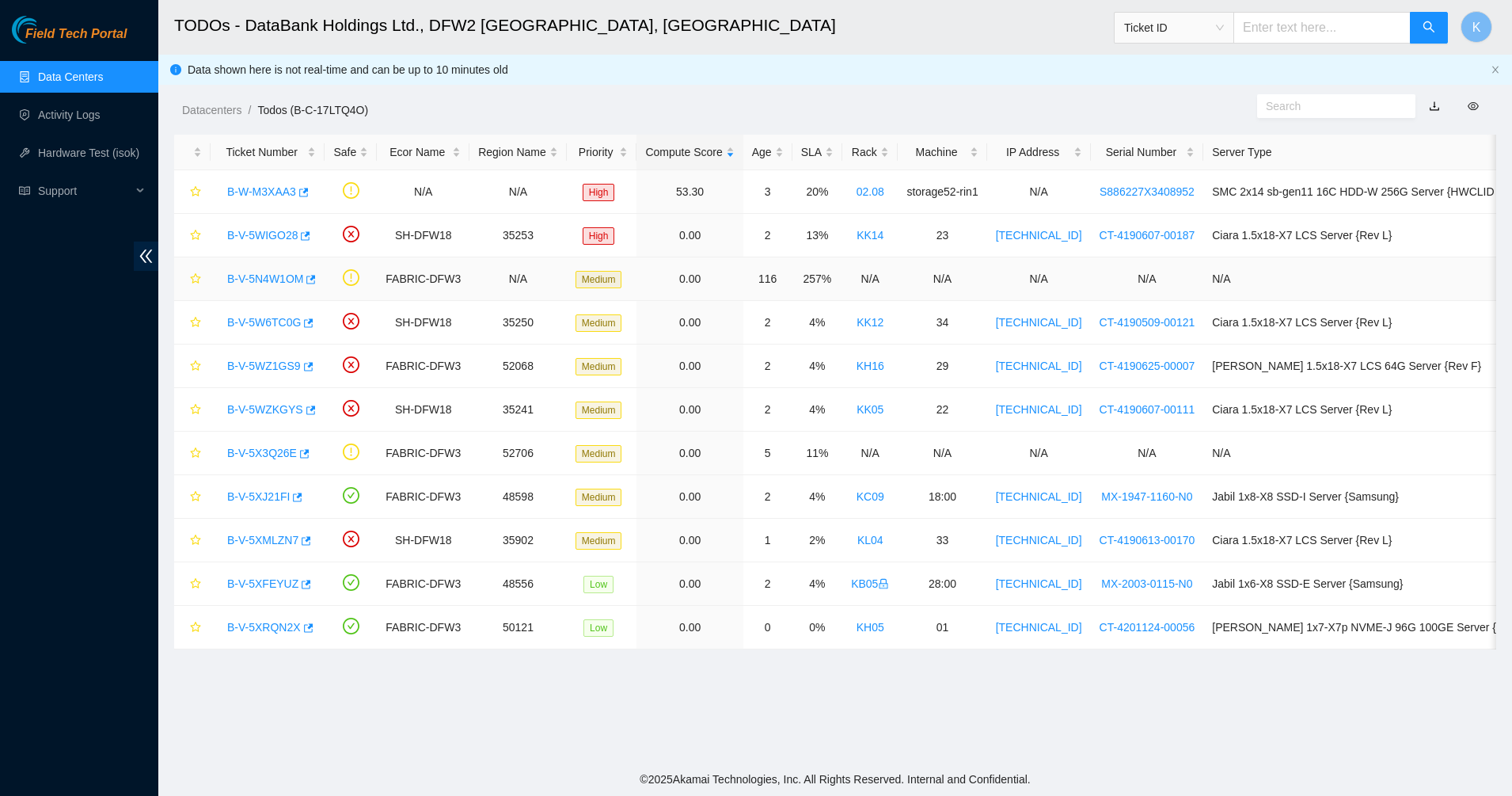
click at [283, 269] on div "B-V-5N4W1OM" at bounding box center [267, 279] width 97 height 26
click at [279, 274] on link "B-V-5N4W1OM" at bounding box center [265, 279] width 76 height 12
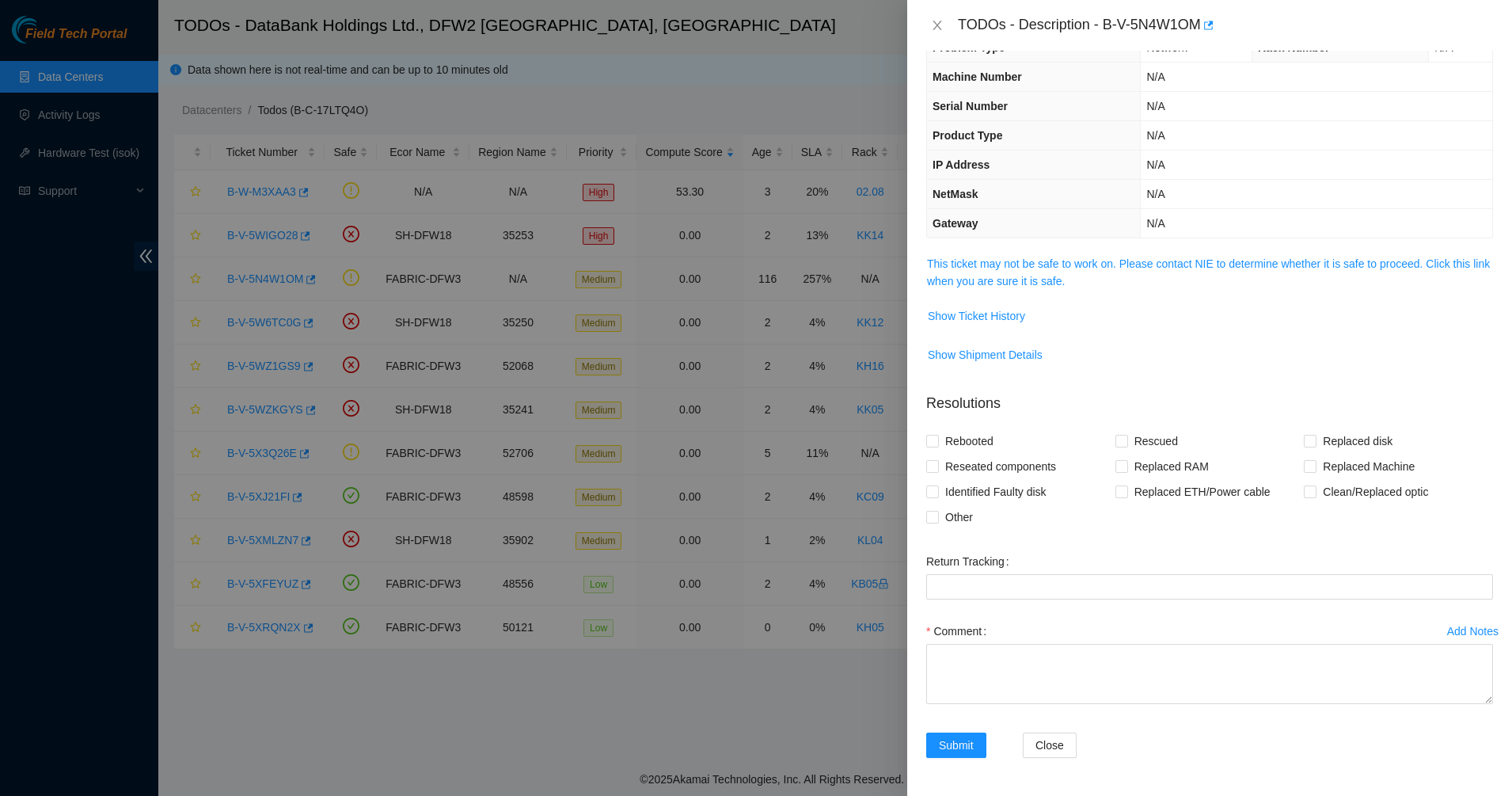
click at [1013, 289] on span "This ticket may not be safe to work on. Please contact NIE to determine whether…" at bounding box center [1209, 272] width 565 height 35
click at [1036, 274] on link "This ticket may not be safe to work on. Please contact NIE to determine whether…" at bounding box center [1209, 272] width 563 height 30
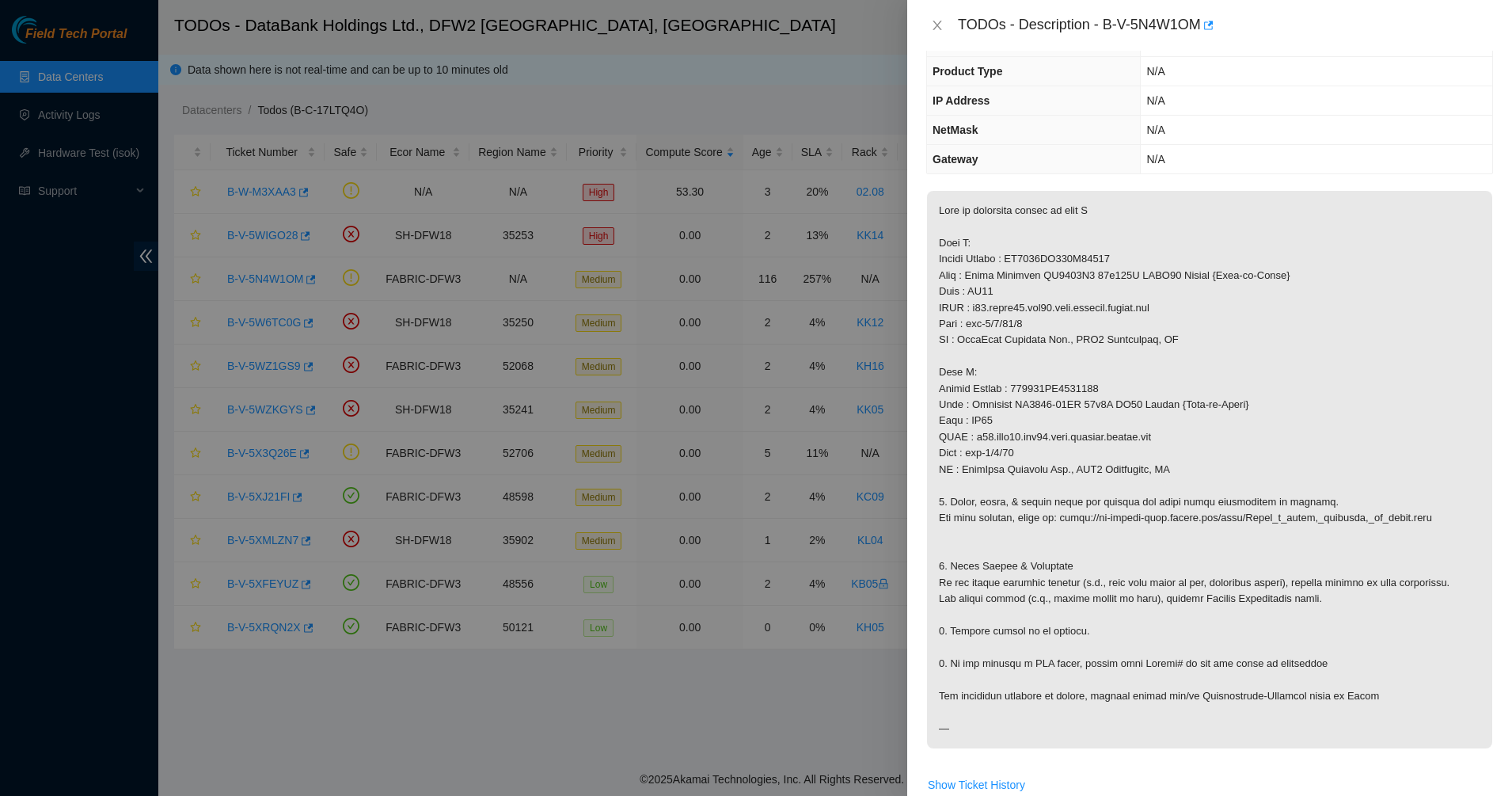
scroll to position [136, 0]
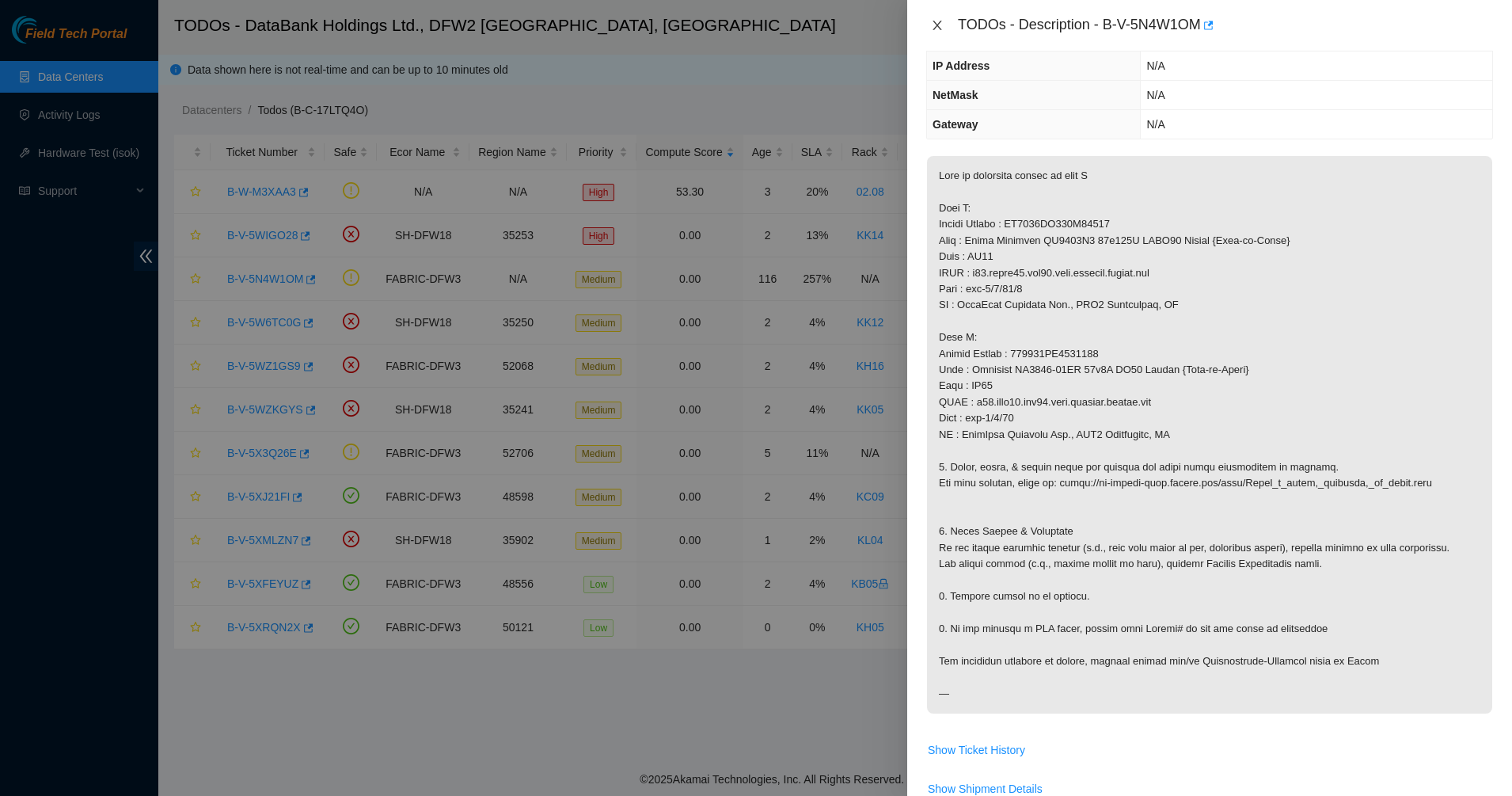
click at [935, 29] on icon "close" at bounding box center [937, 25] width 12 height 12
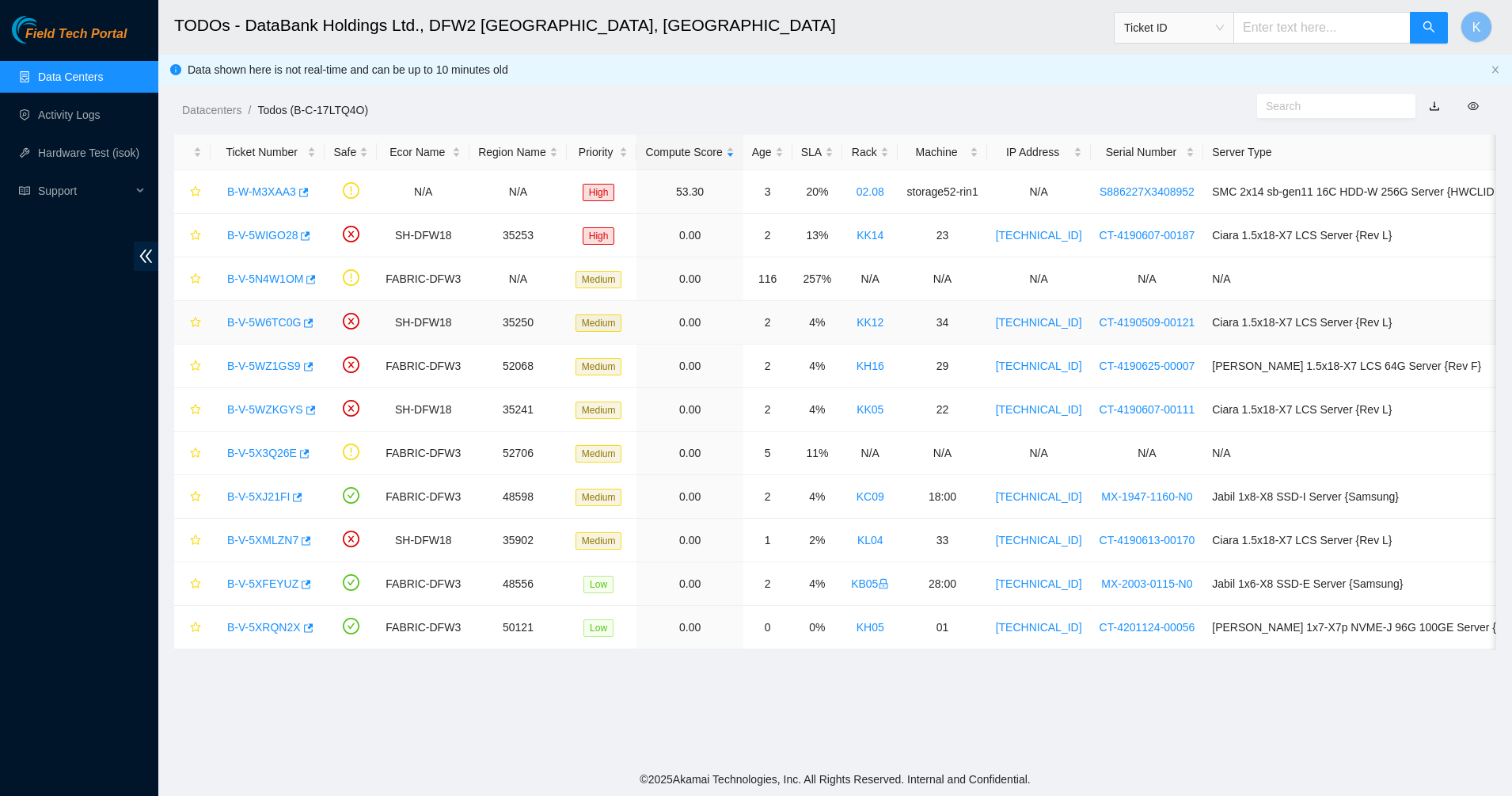
click at [241, 324] on link "B-V-5W6TC0G" at bounding box center [264, 322] width 74 height 12
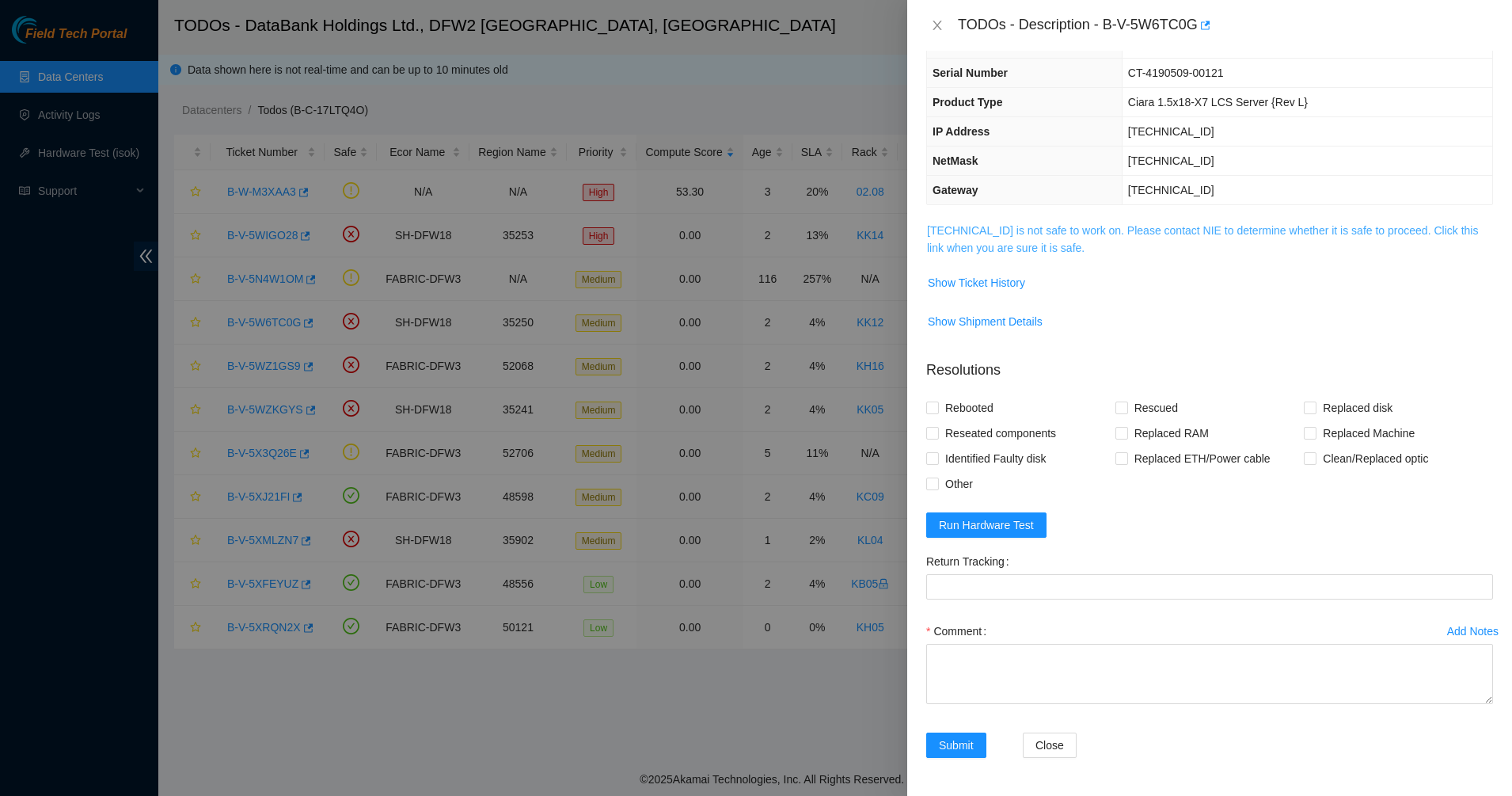
click at [1030, 248] on link "104.123.156.173 is not safe to work on. Please contact NIE to determine whether…" at bounding box center [1202, 240] width 551 height 30
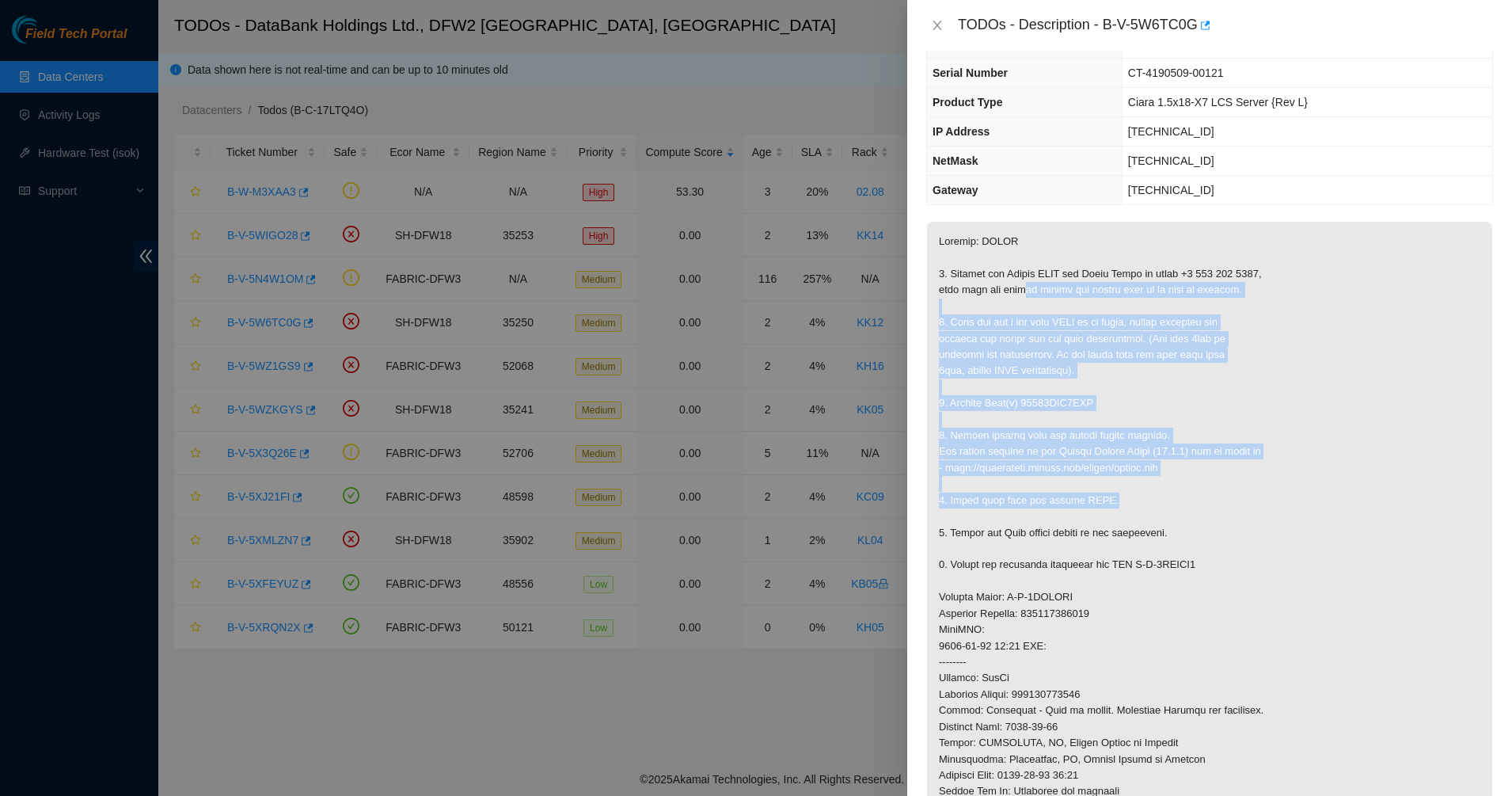
click at [1142, 504] on p at bounding box center [1209, 613] width 565 height 784
drag, startPoint x: 1142, startPoint y: 504, endPoint x: 998, endPoint y: 342, distance: 216.7
click at [999, 343] on p at bounding box center [1209, 613] width 565 height 784
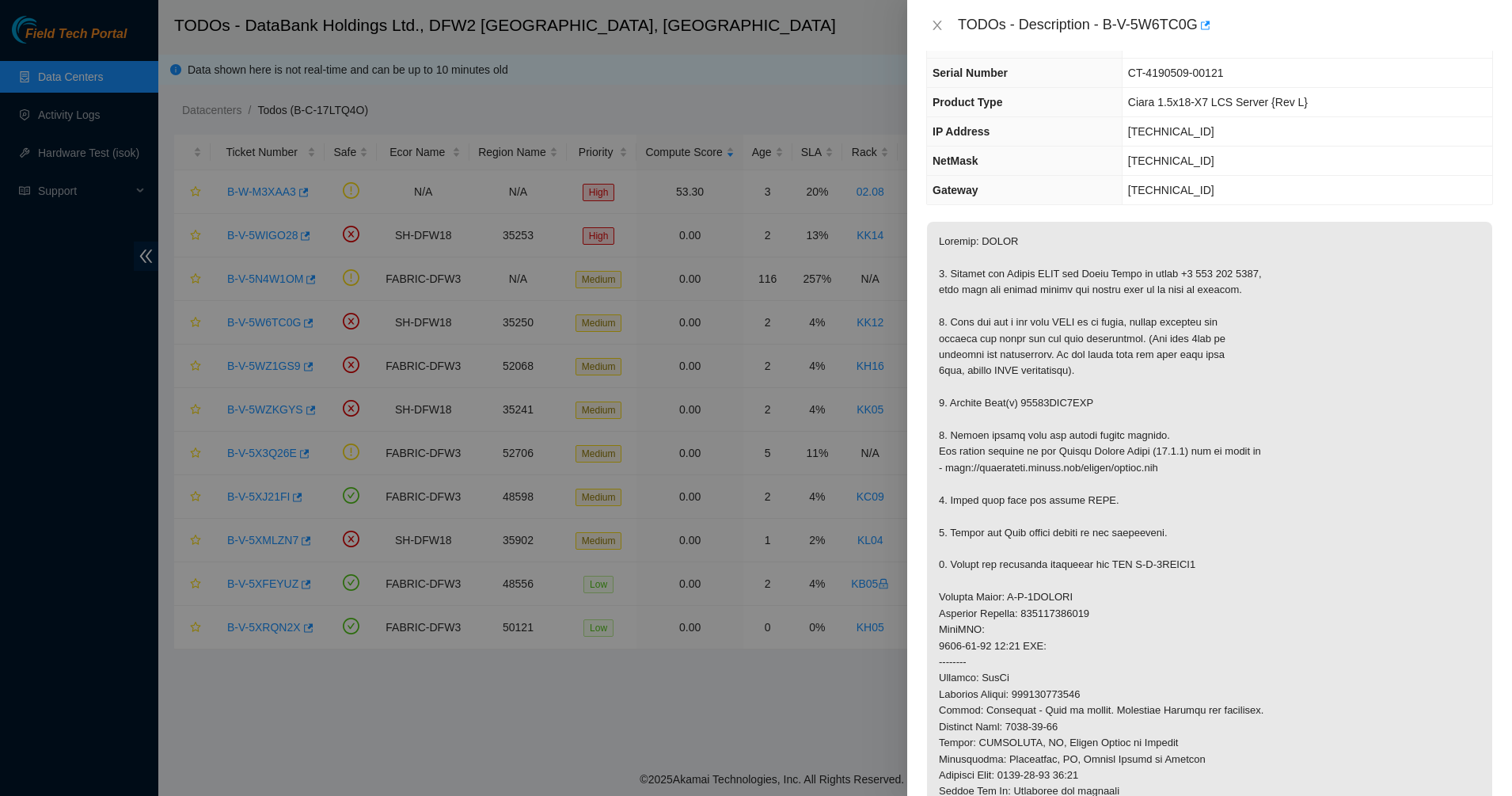
click at [998, 342] on p at bounding box center [1209, 613] width 565 height 784
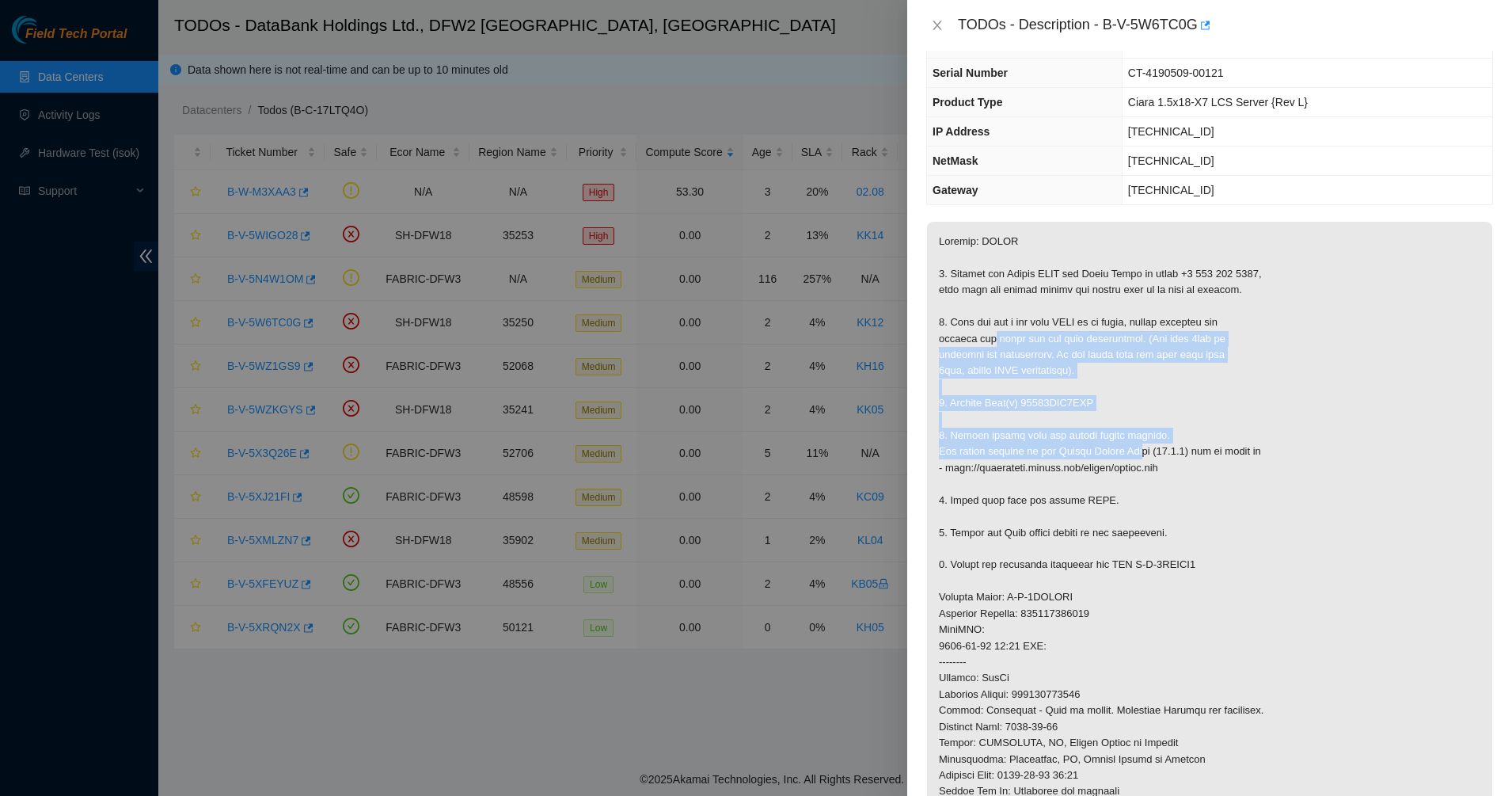
drag, startPoint x: 1067, startPoint y: 383, endPoint x: 1141, endPoint y: 459, distance: 106.1
click at [1141, 459] on p at bounding box center [1209, 613] width 565 height 784
drag, startPoint x: 1141, startPoint y: 459, endPoint x: 1041, endPoint y: 361, distance: 140.0
click at [1041, 361] on p at bounding box center [1209, 613] width 565 height 784
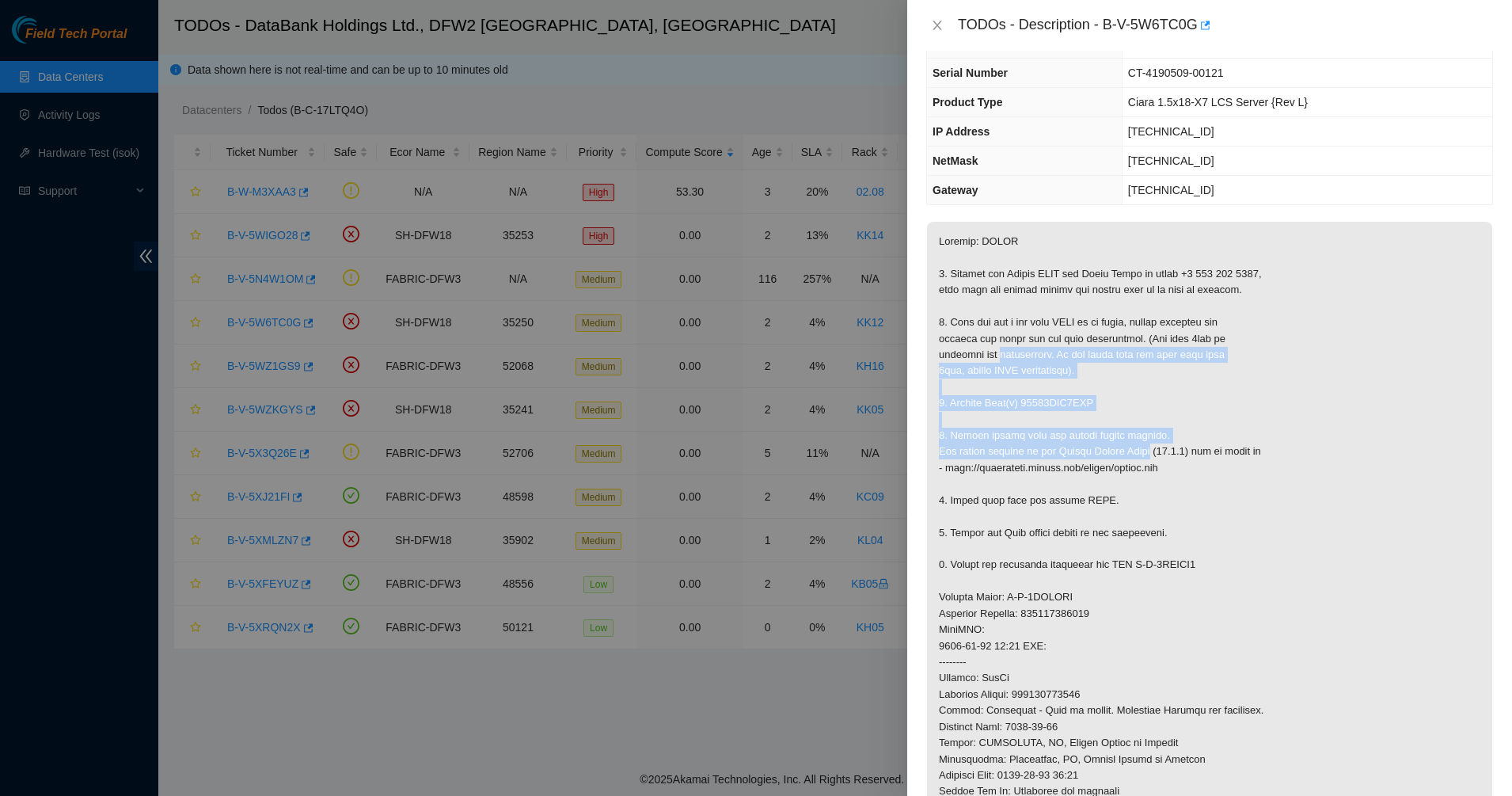
click at [1041, 361] on p at bounding box center [1209, 613] width 565 height 784
drag, startPoint x: 1041, startPoint y: 361, endPoint x: 1125, endPoint y: 481, distance: 146.5
click at [1125, 481] on p at bounding box center [1209, 613] width 565 height 784
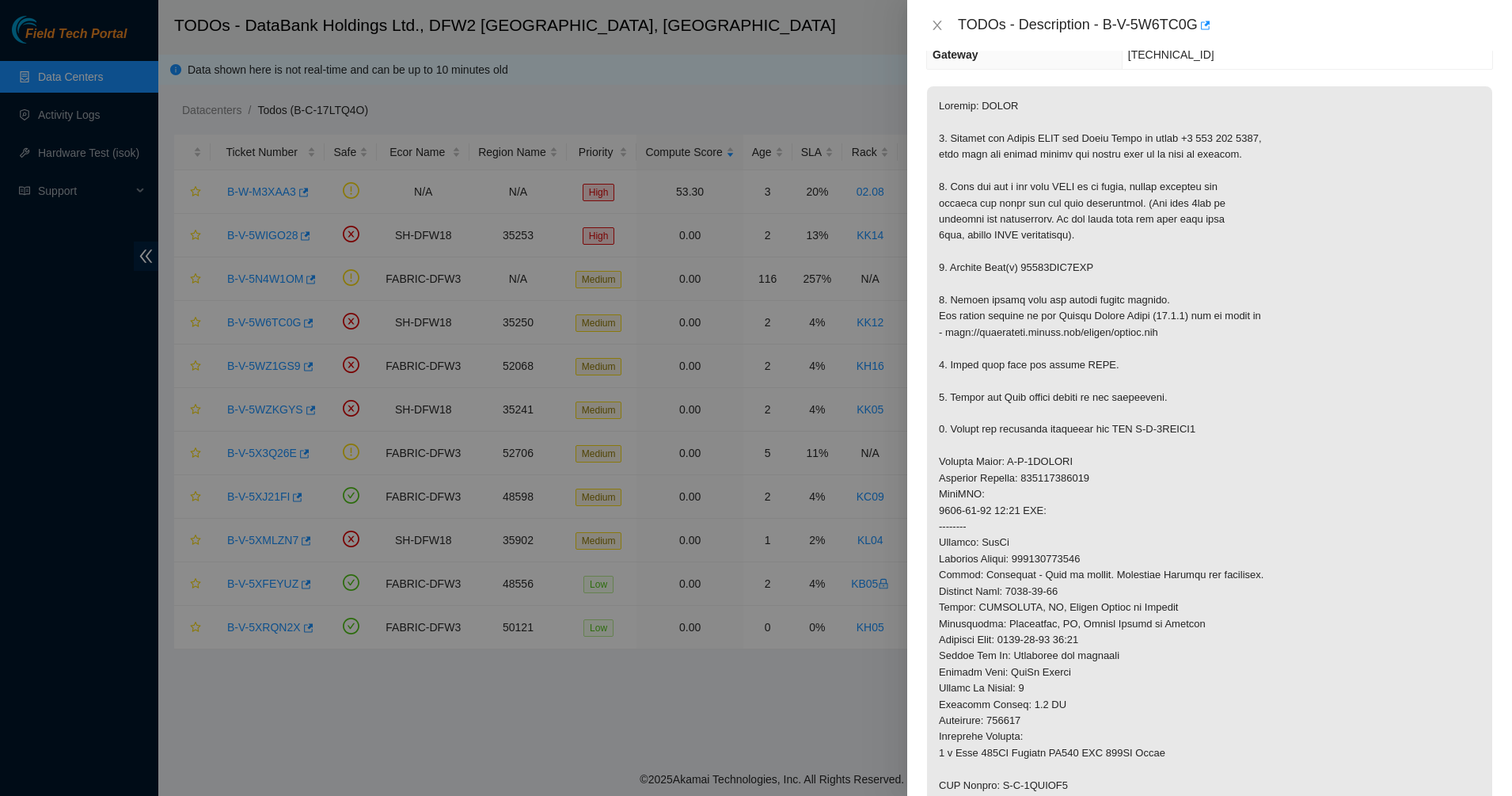
scroll to position [397, 0]
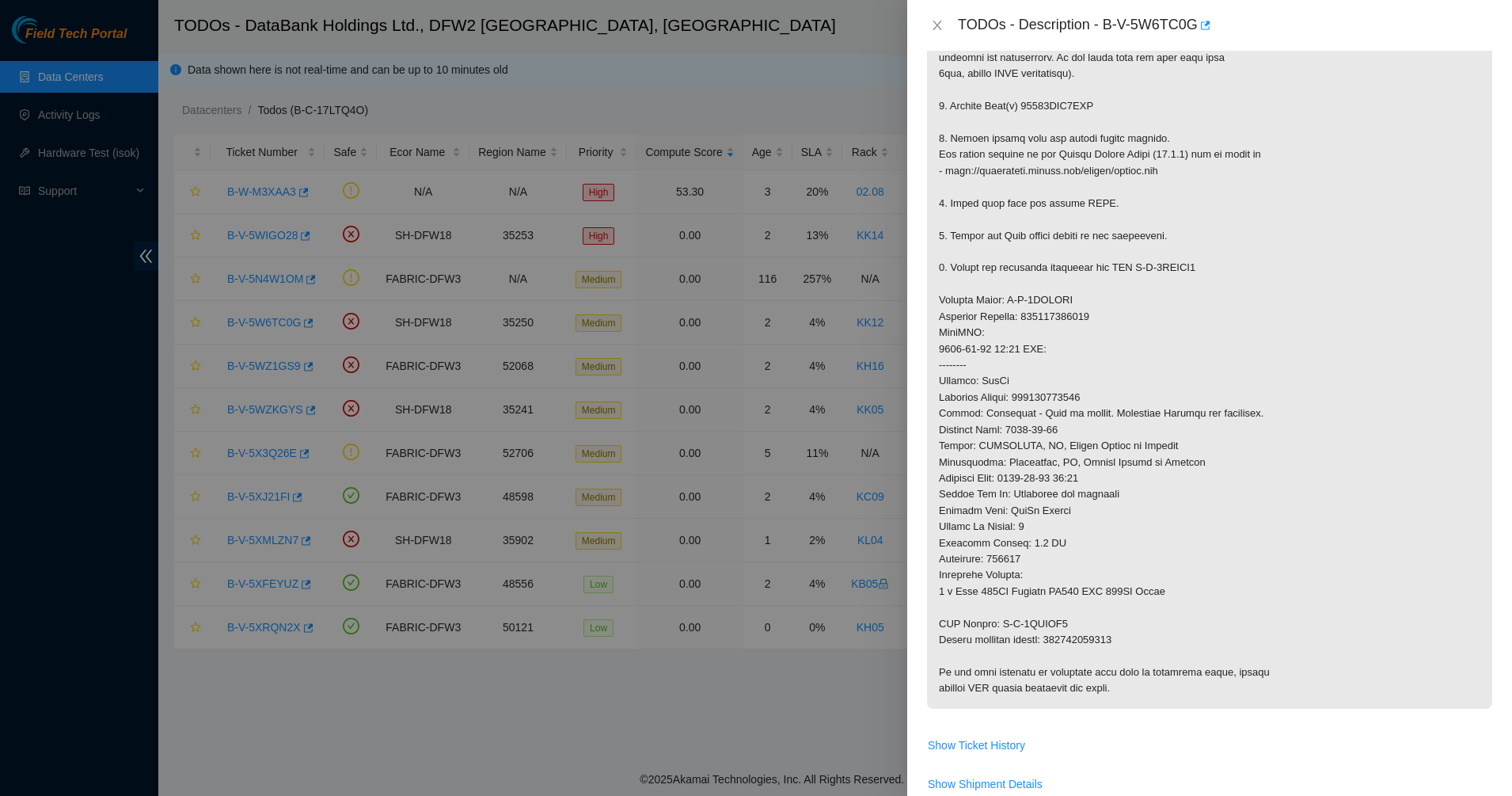
click at [1057, 401] on p at bounding box center [1209, 316] width 565 height 784
click at [944, 24] on button "Close" at bounding box center [937, 26] width 22 height 15
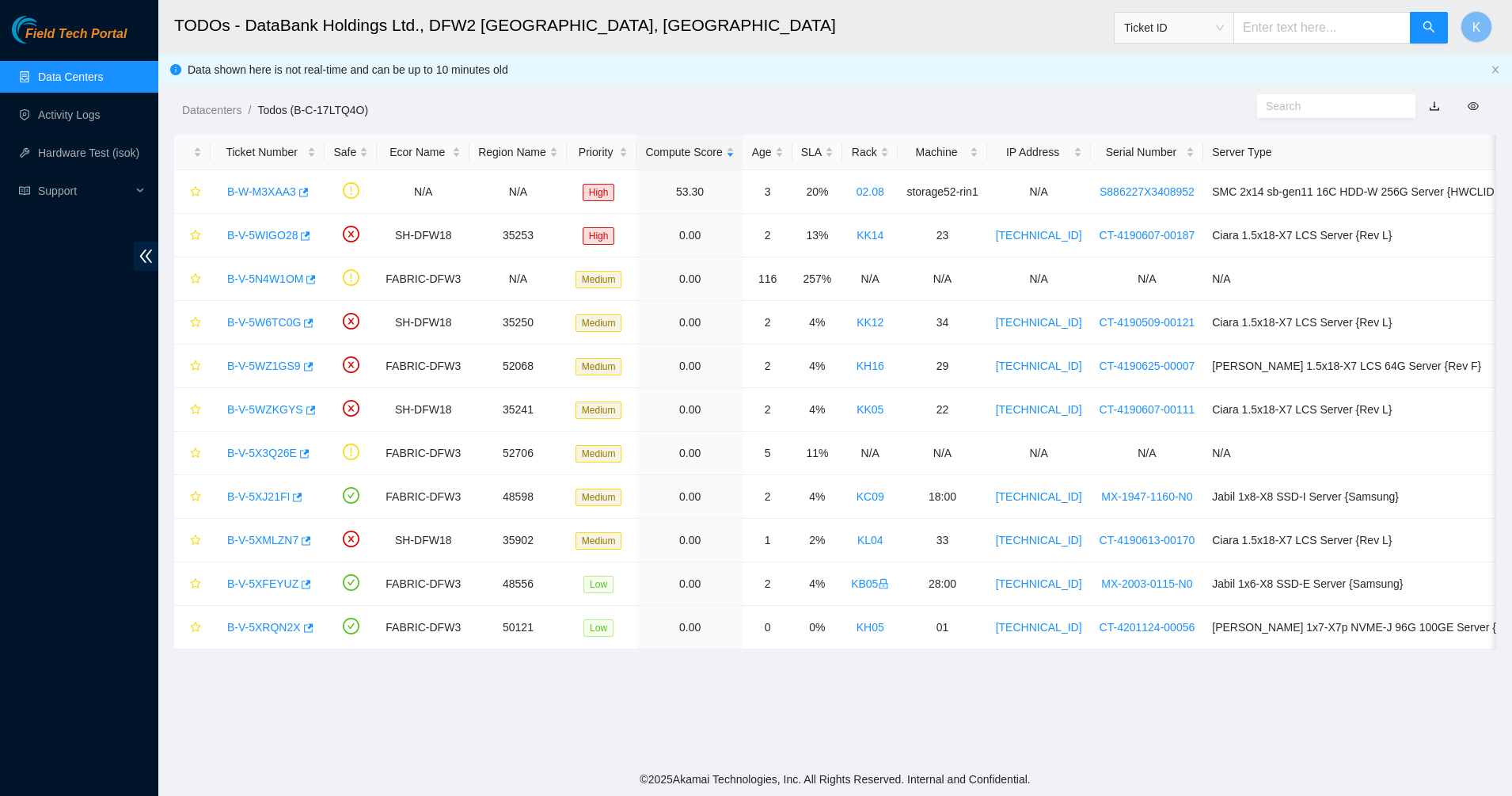
scroll to position [37, 0]
click at [276, 363] on link "B-V-5WZ1GS9" at bounding box center [264, 366] width 74 height 12
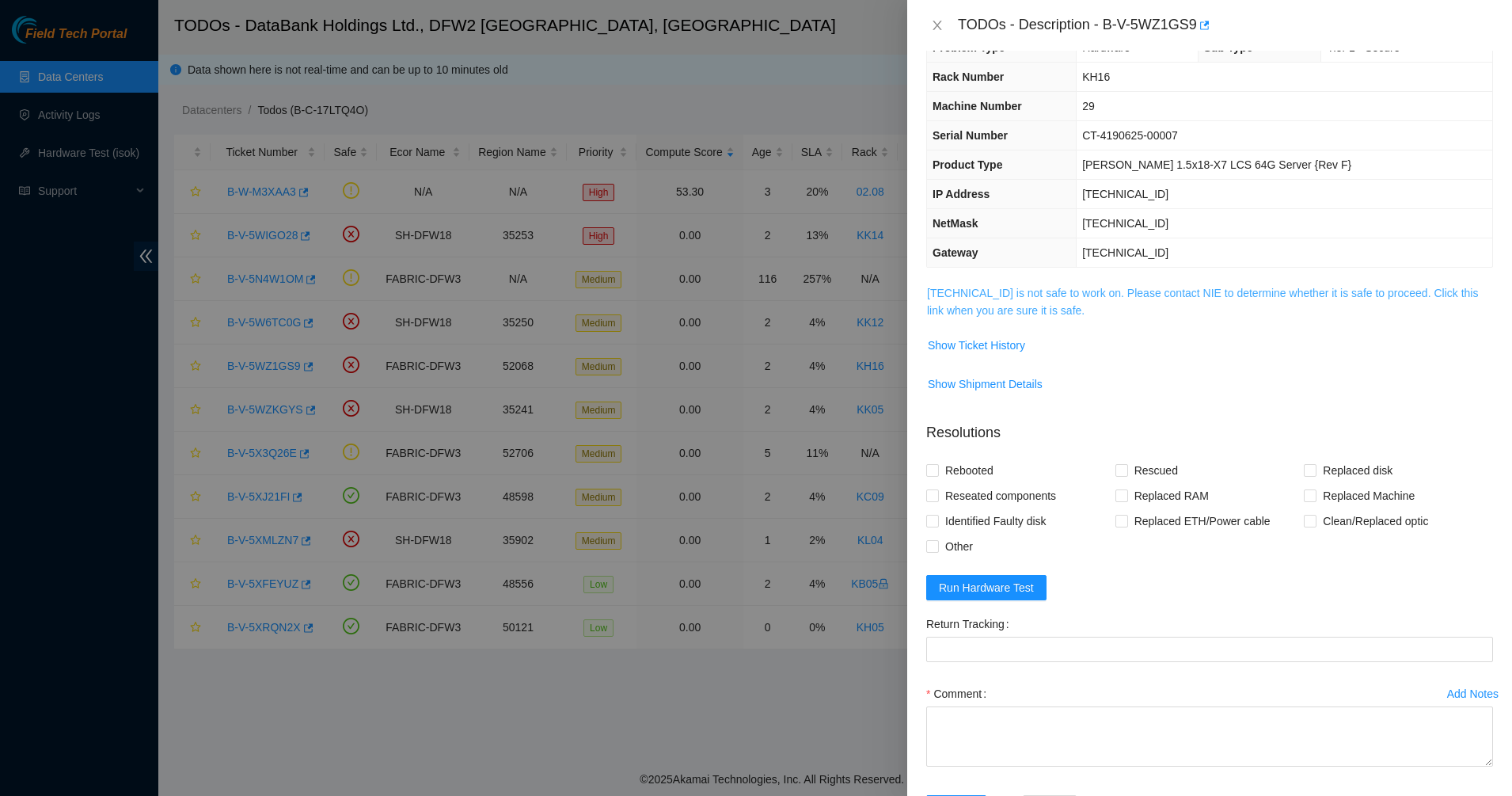
click at [958, 305] on link "184.25.238.222 is not safe to work on. Please contact NIE to determine whether …" at bounding box center [1202, 302] width 551 height 30
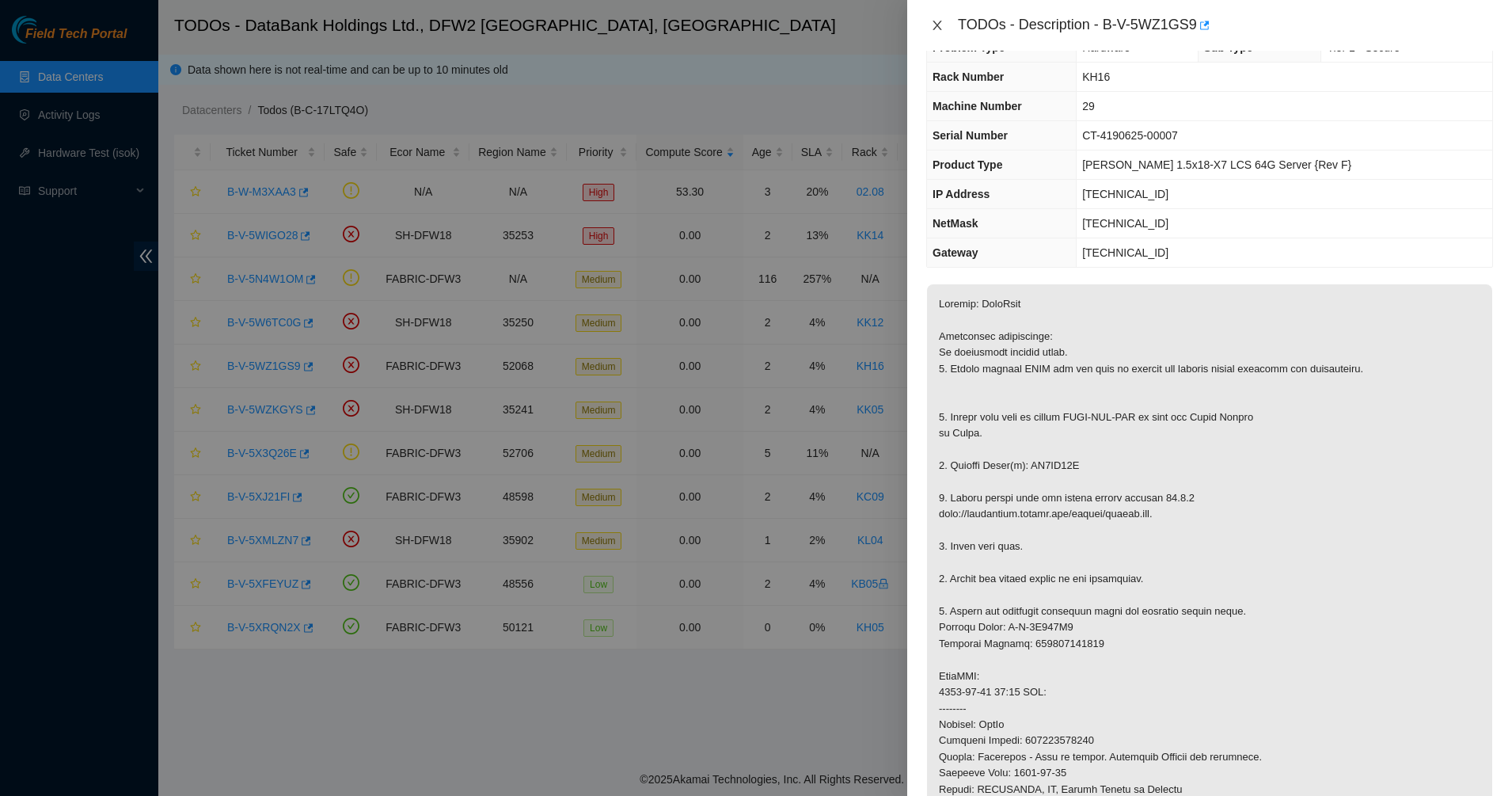
click at [947, 23] on button "Close" at bounding box center [937, 26] width 22 height 15
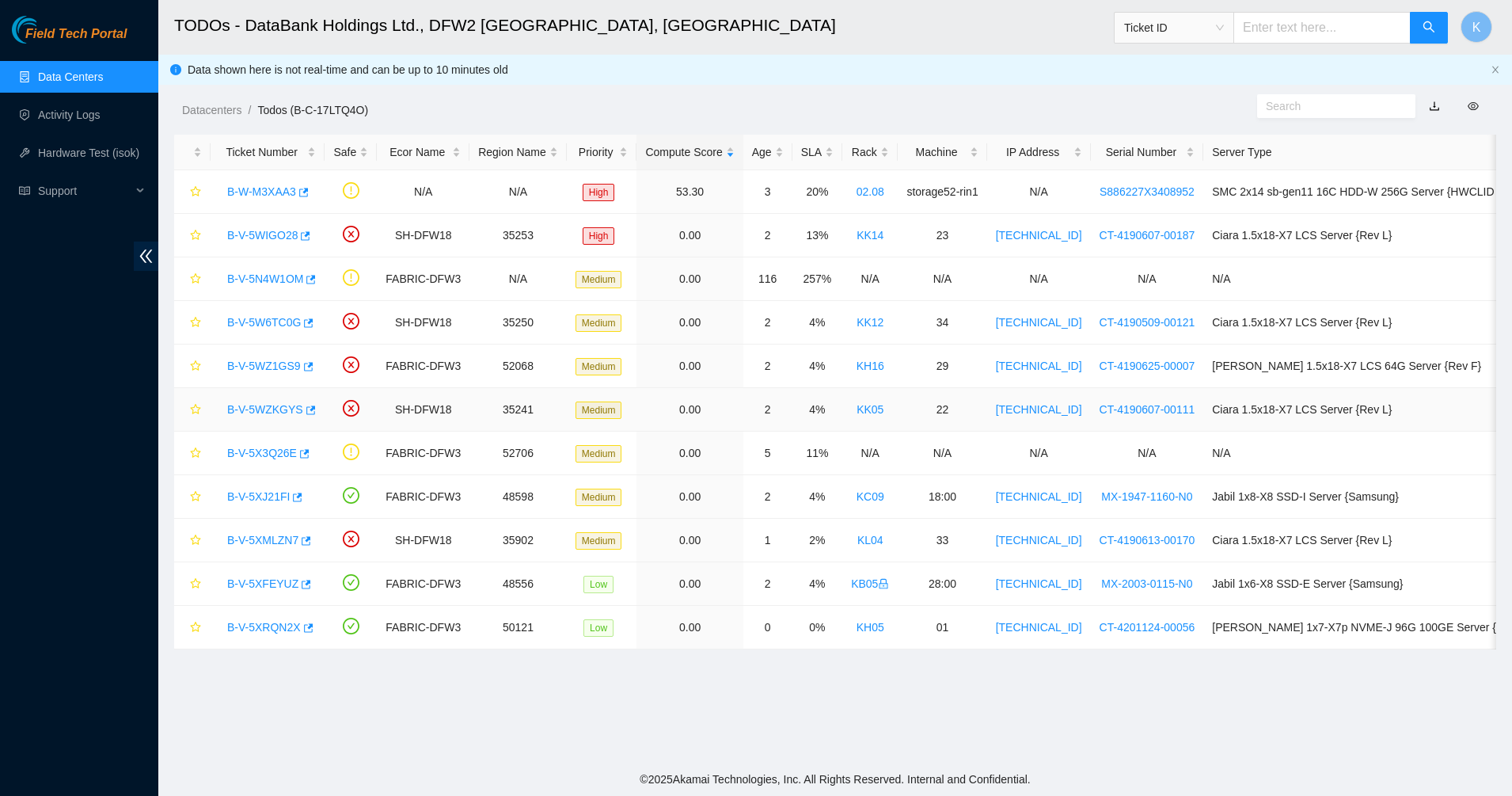
click at [245, 415] on link "B-V-5WZKGYS" at bounding box center [265, 409] width 76 height 12
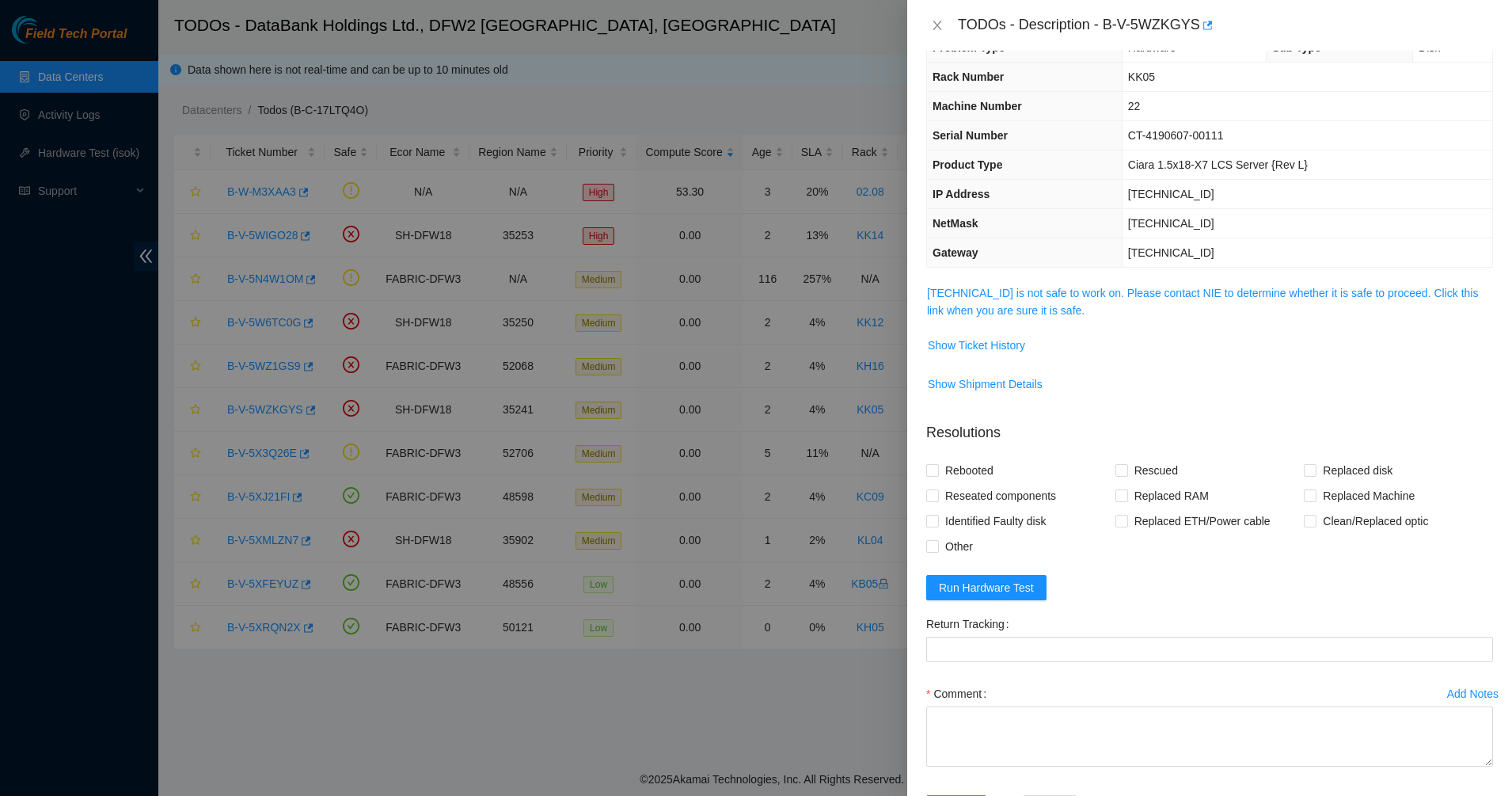
click at [935, 318] on span "104.123.155.33 is not safe to work on. Please contact NIE to determine whether …" at bounding box center [1209, 301] width 565 height 35
click at [1077, 295] on link "104.123.155.33 is not safe to work on. Please contact NIE to determine whether …" at bounding box center [1202, 302] width 551 height 30
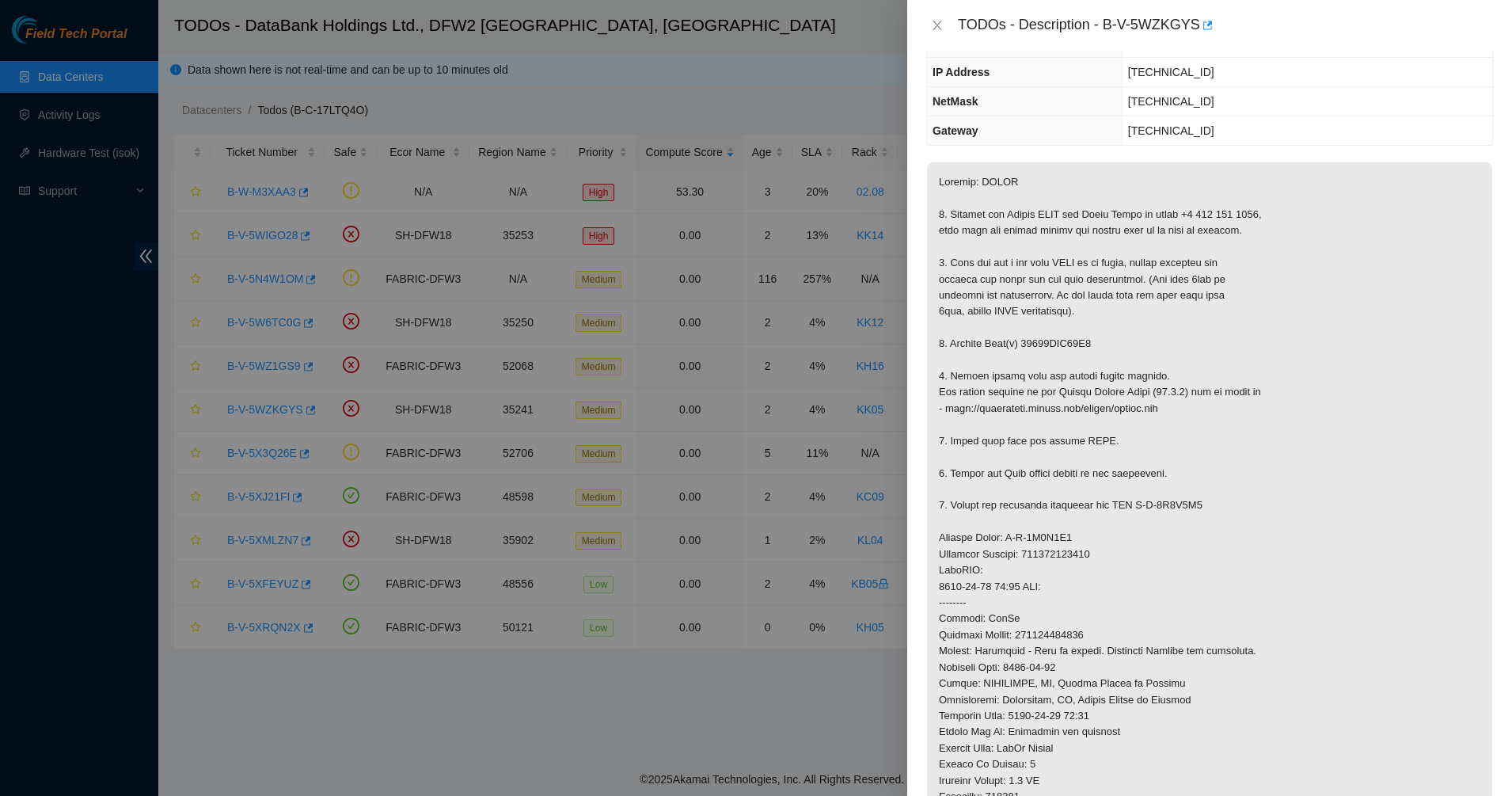
scroll to position [235, 0]
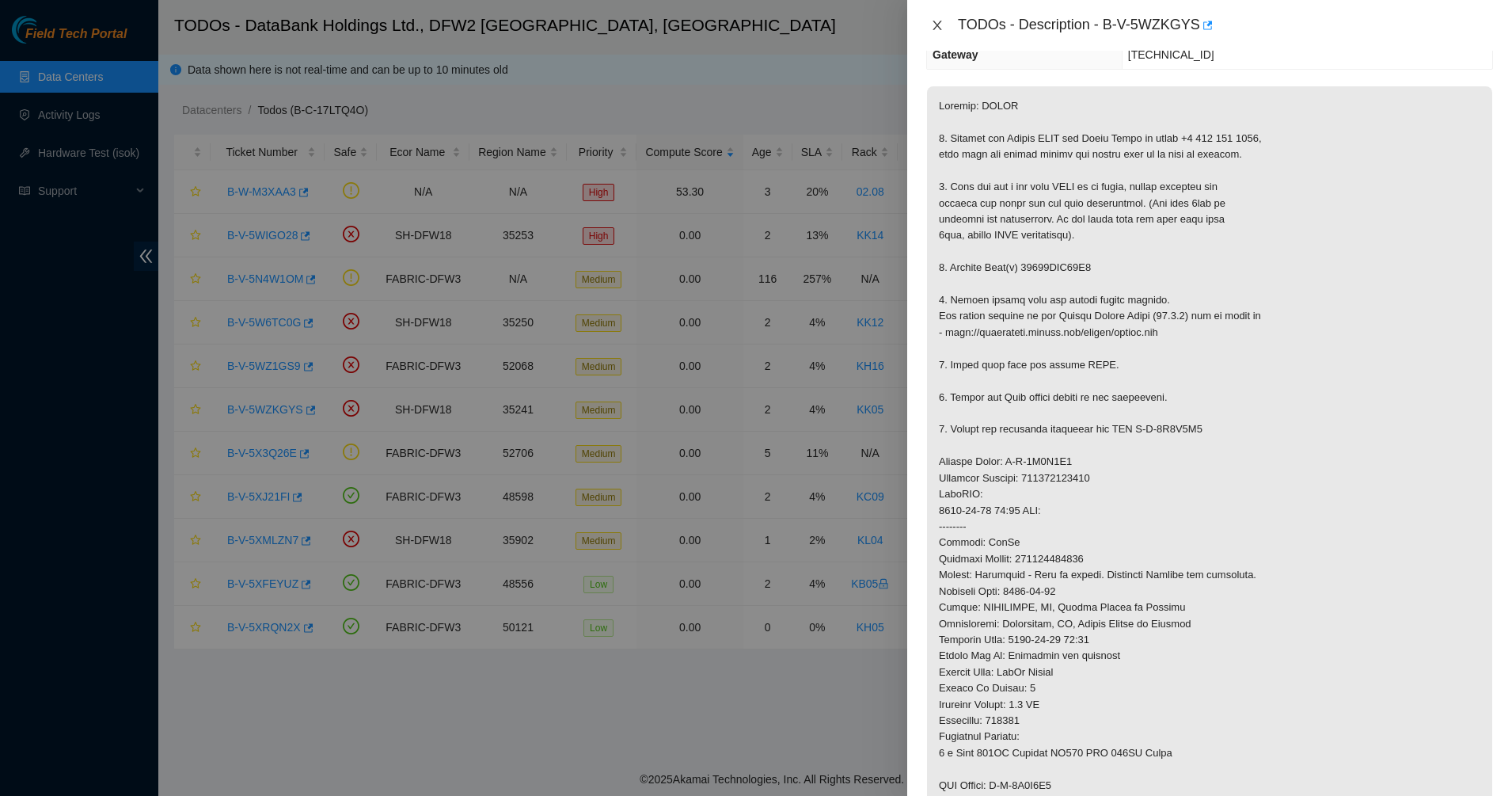
click at [933, 26] on icon "close" at bounding box center [937, 25] width 12 height 12
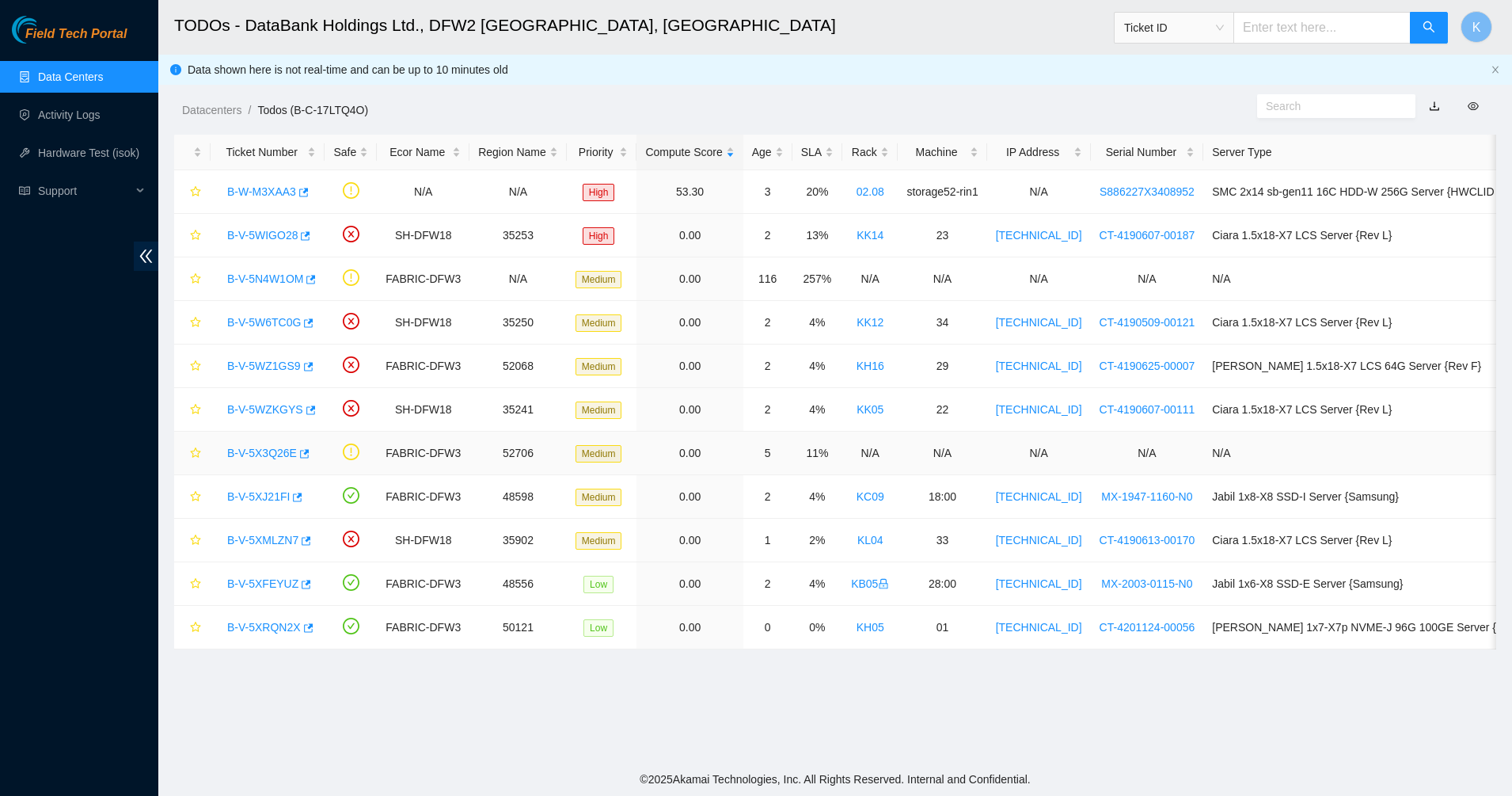
click at [272, 450] on link "B-V-5X3Q26E" at bounding box center [262, 453] width 70 height 12
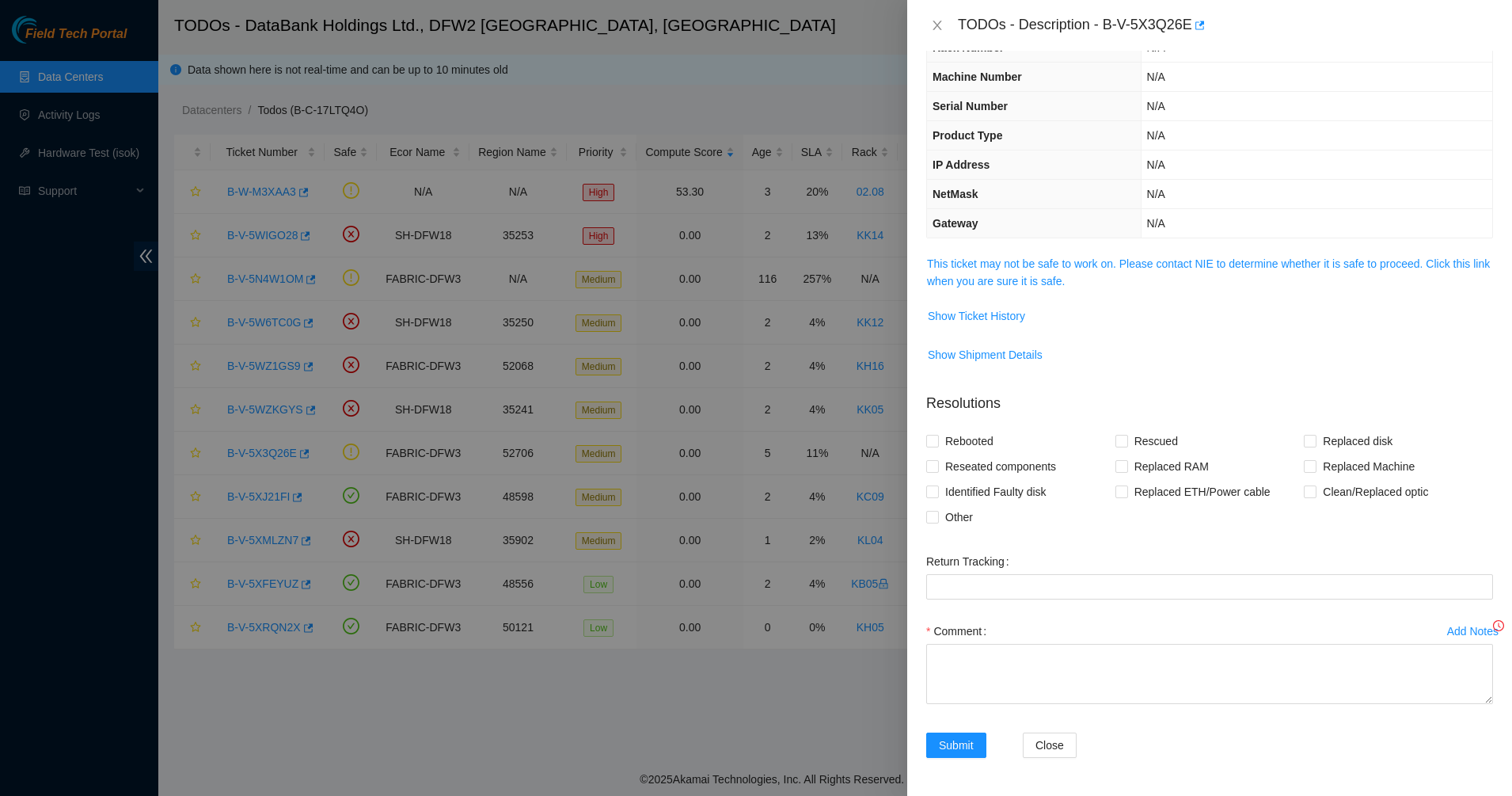
scroll to position [67, 0]
click at [1020, 268] on link "This ticket may not be safe to work on. Please contact NIE to determine whether…" at bounding box center [1209, 272] width 563 height 30
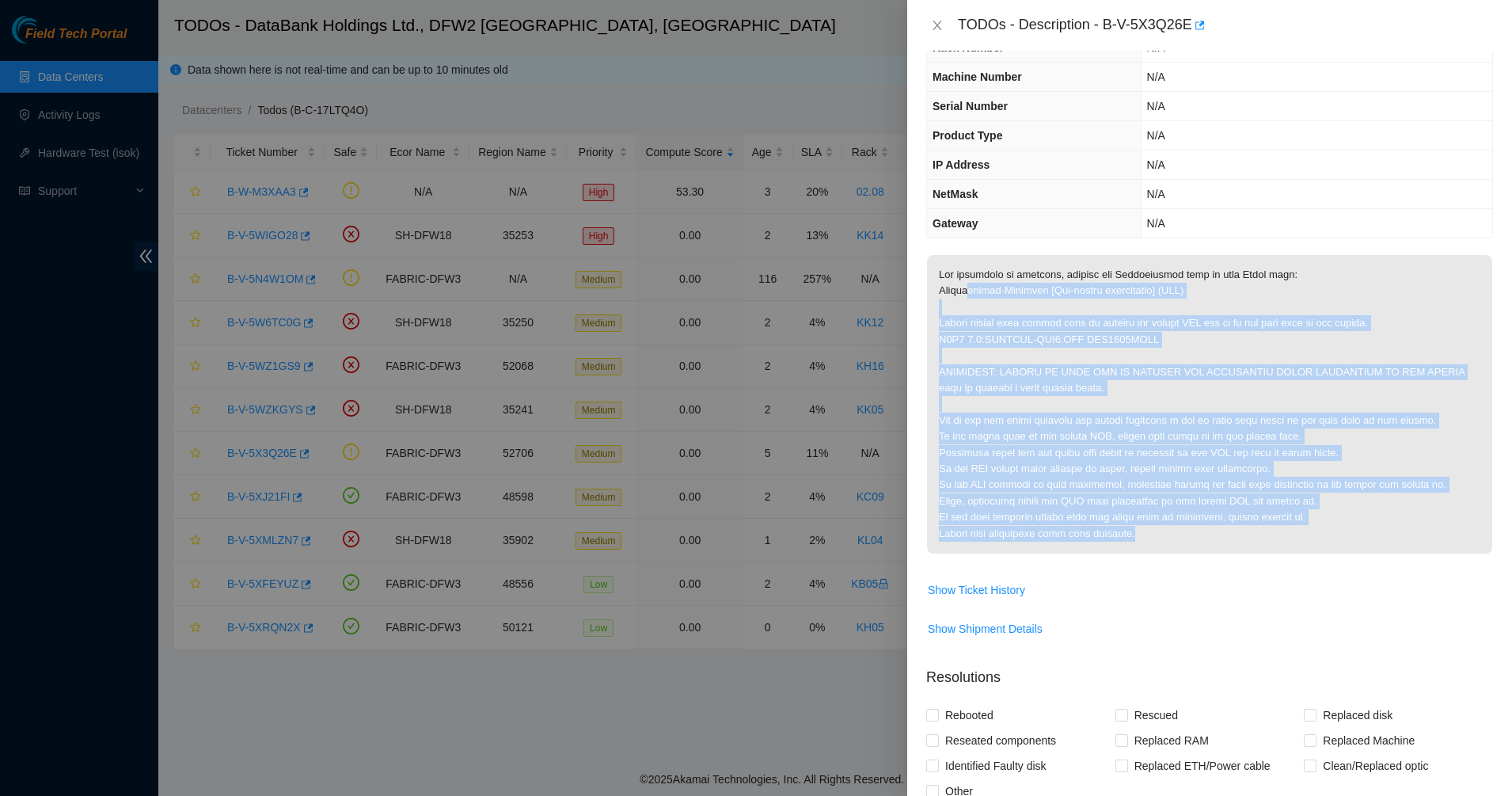
drag, startPoint x: 996, startPoint y: 319, endPoint x: 1194, endPoint y: 546, distance: 301.2
click at [1194, 546] on p at bounding box center [1209, 404] width 565 height 298
click at [1190, 540] on p at bounding box center [1209, 404] width 565 height 298
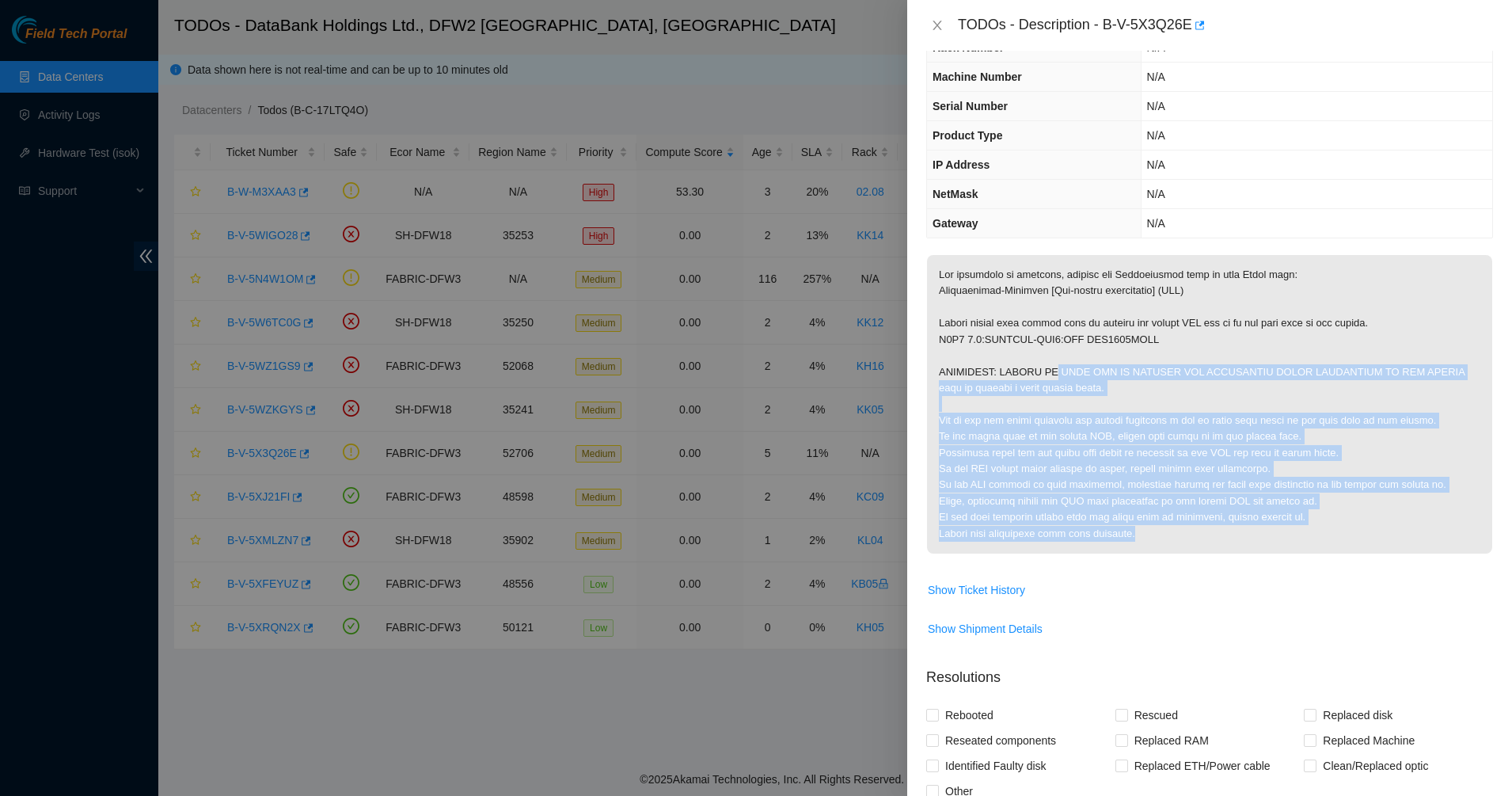
drag, startPoint x: 1187, startPoint y: 539, endPoint x: 1047, endPoint y: 365, distance: 223.3
click at [1047, 365] on p at bounding box center [1209, 404] width 565 height 298
click at [1046, 364] on p at bounding box center [1209, 404] width 565 height 298
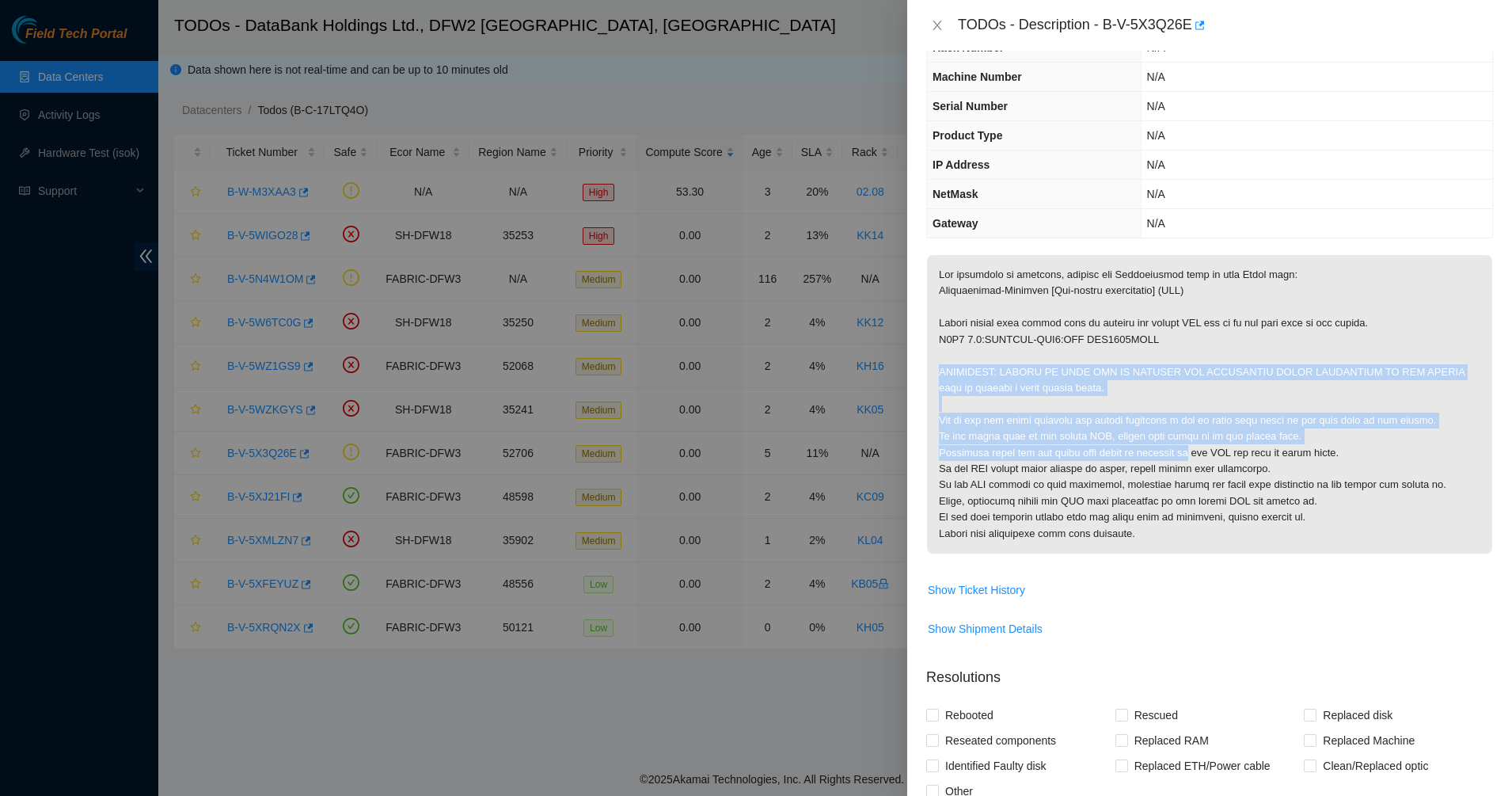
drag, startPoint x: 1045, startPoint y: 364, endPoint x: 1183, endPoint y: 453, distance: 164.2
click at [1183, 453] on p at bounding box center [1209, 404] width 565 height 298
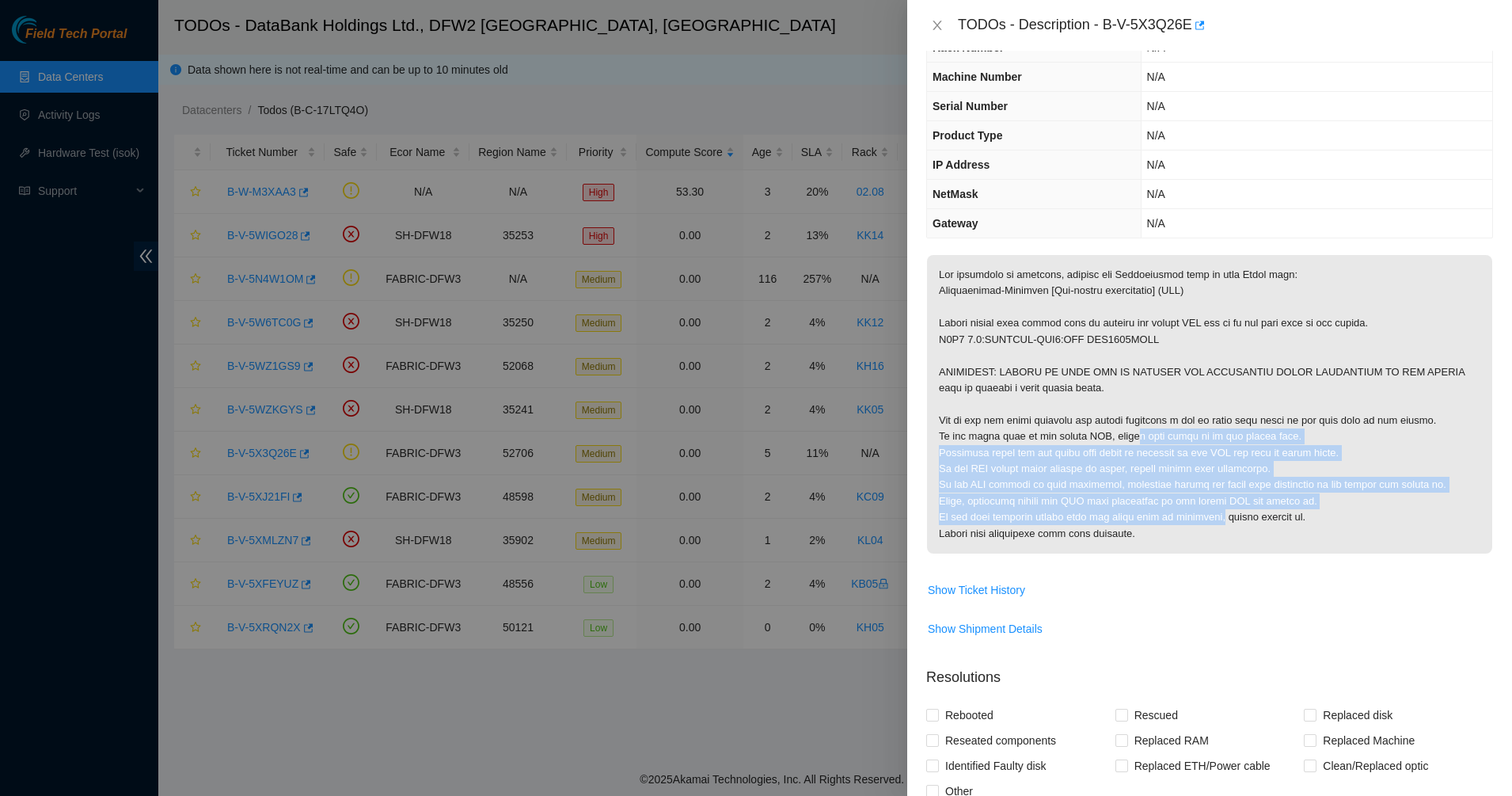
drag, startPoint x: 1208, startPoint y: 523, endPoint x: 1118, endPoint y: 414, distance: 141.4
click at [1119, 414] on p at bounding box center [1209, 404] width 565 height 298
click at [1116, 413] on p at bounding box center [1209, 404] width 565 height 298
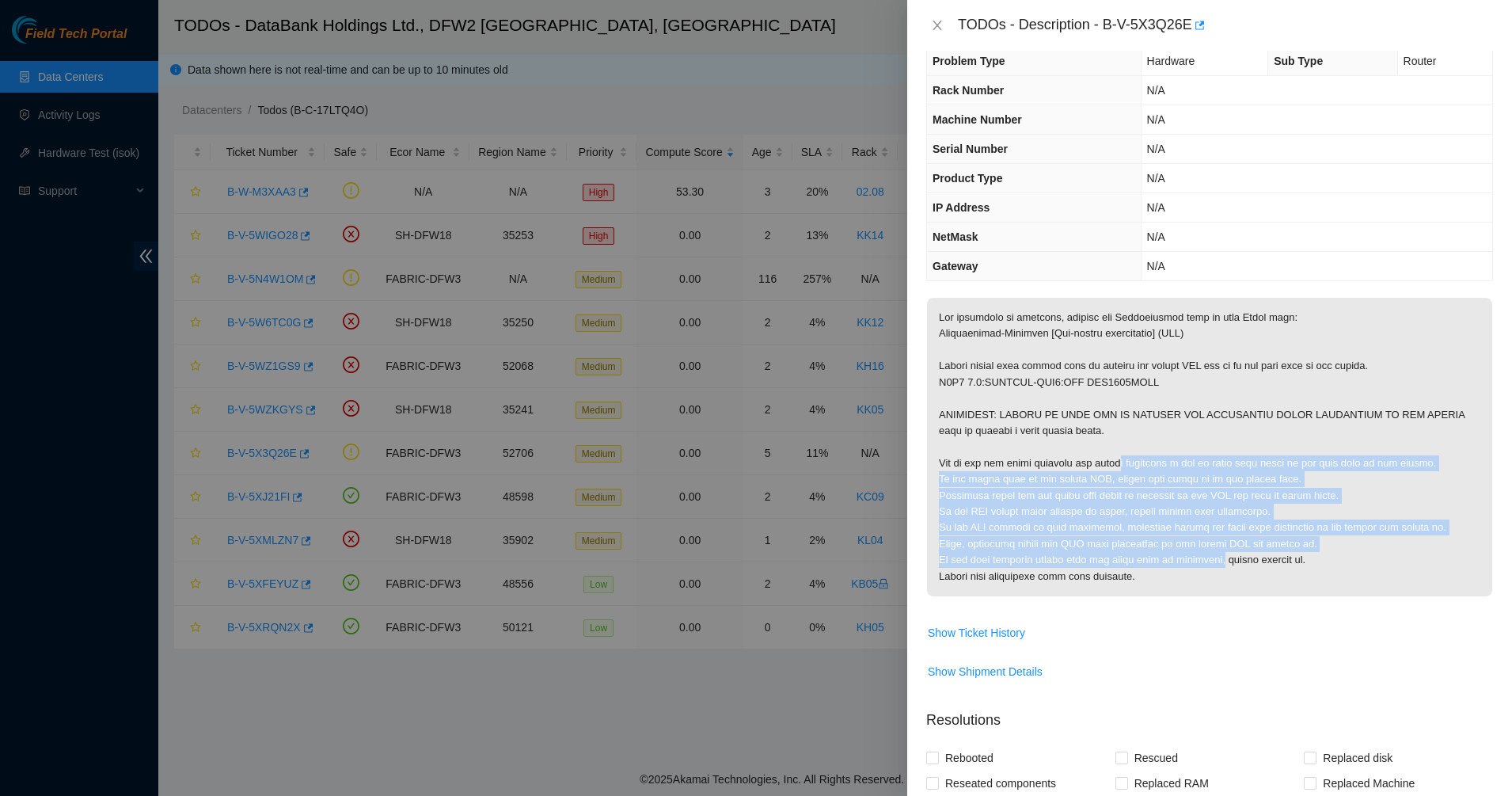
scroll to position [0, 0]
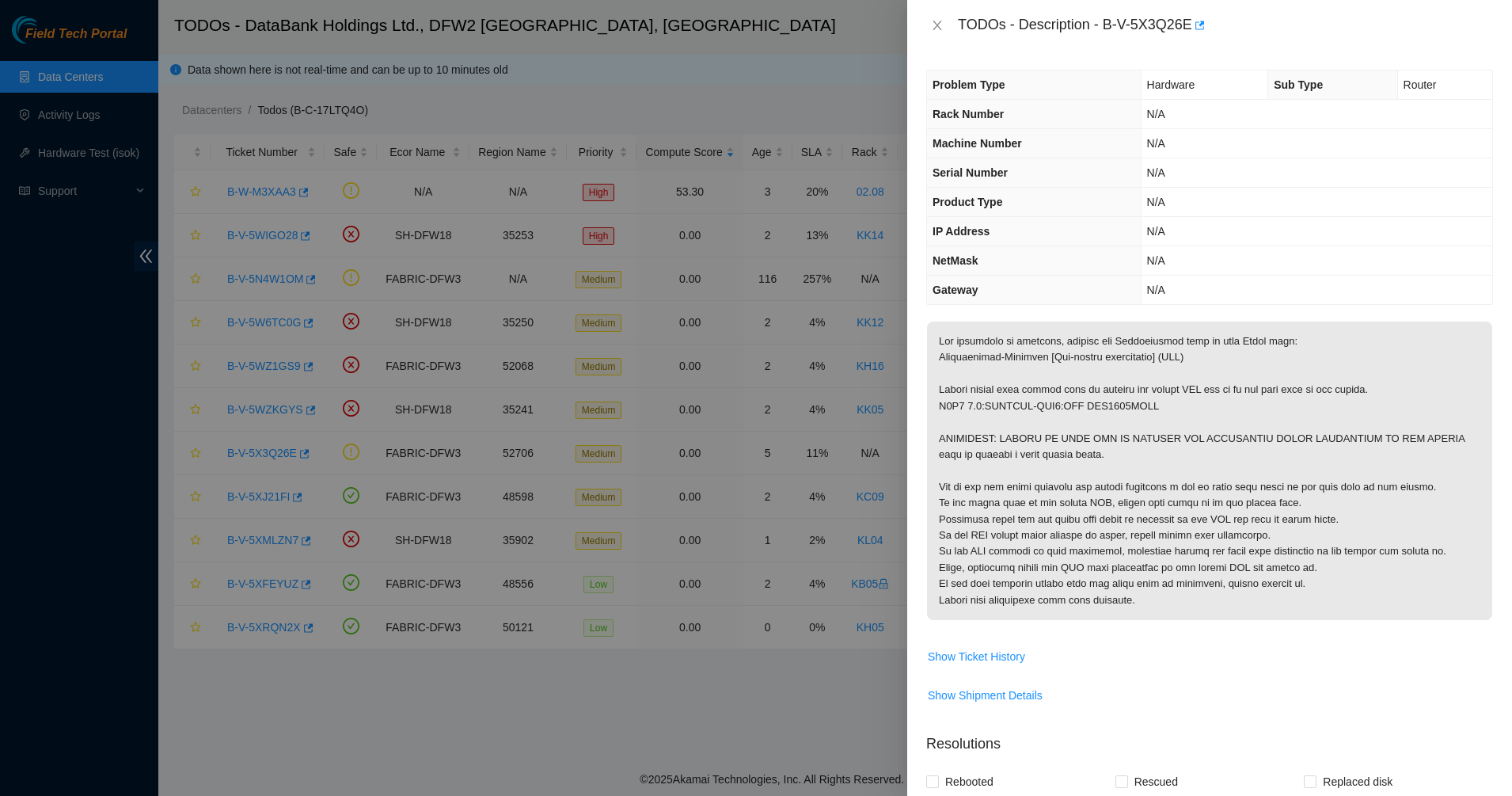
click at [1136, 400] on p at bounding box center [1209, 470] width 565 height 298
click at [933, 26] on icon "close" at bounding box center [937, 25] width 12 height 12
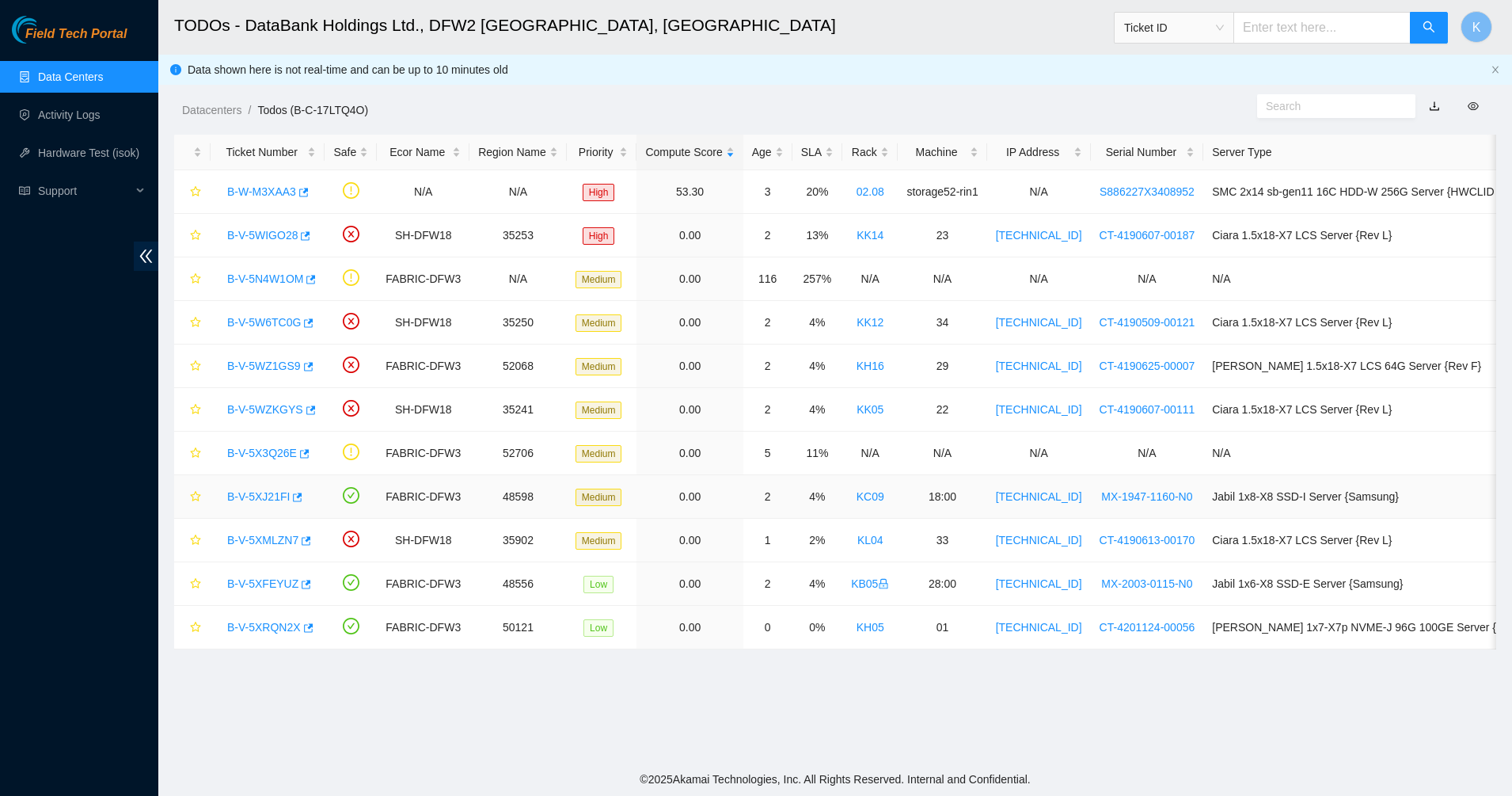
click at [247, 497] on link "B-V-5XJ21FI" at bounding box center [258, 496] width 62 height 12
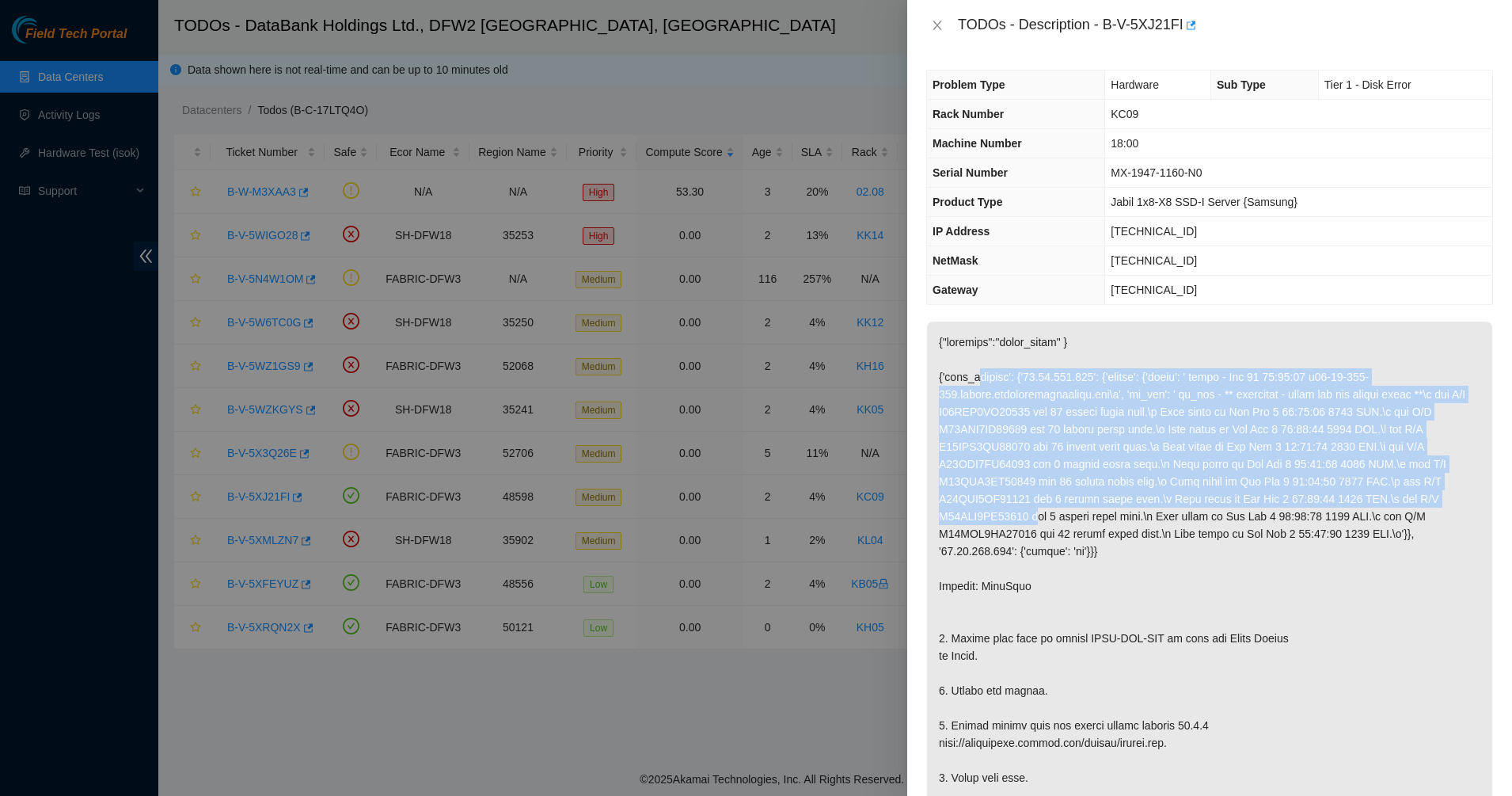
drag, startPoint x: 1001, startPoint y: 422, endPoint x: 1043, endPoint y: 516, distance: 103.0
click at [1043, 516] on p at bounding box center [1209, 586] width 565 height 529
click at [1044, 516] on p at bounding box center [1209, 586] width 565 height 529
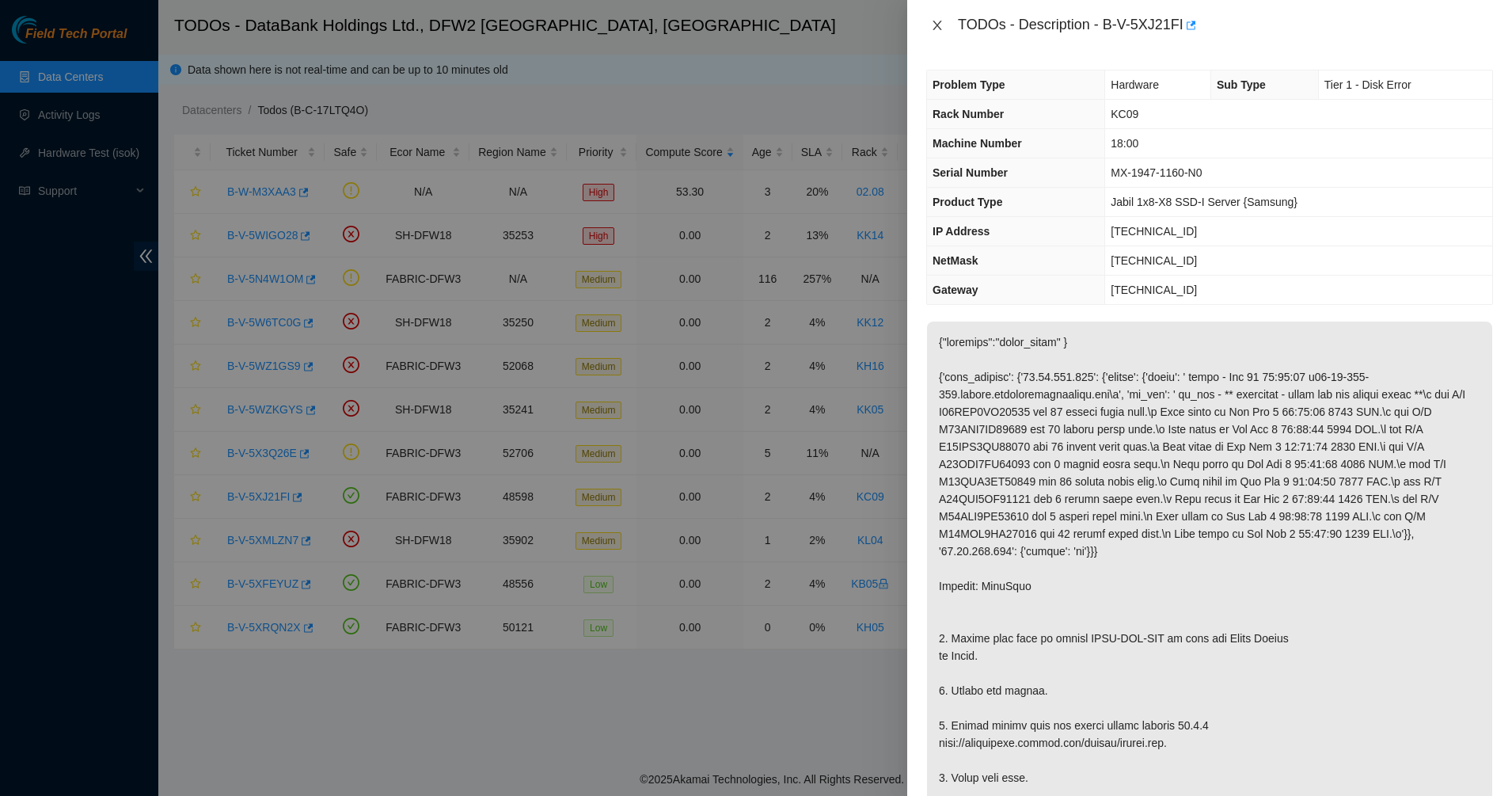
click at [939, 20] on icon "close" at bounding box center [937, 25] width 12 height 12
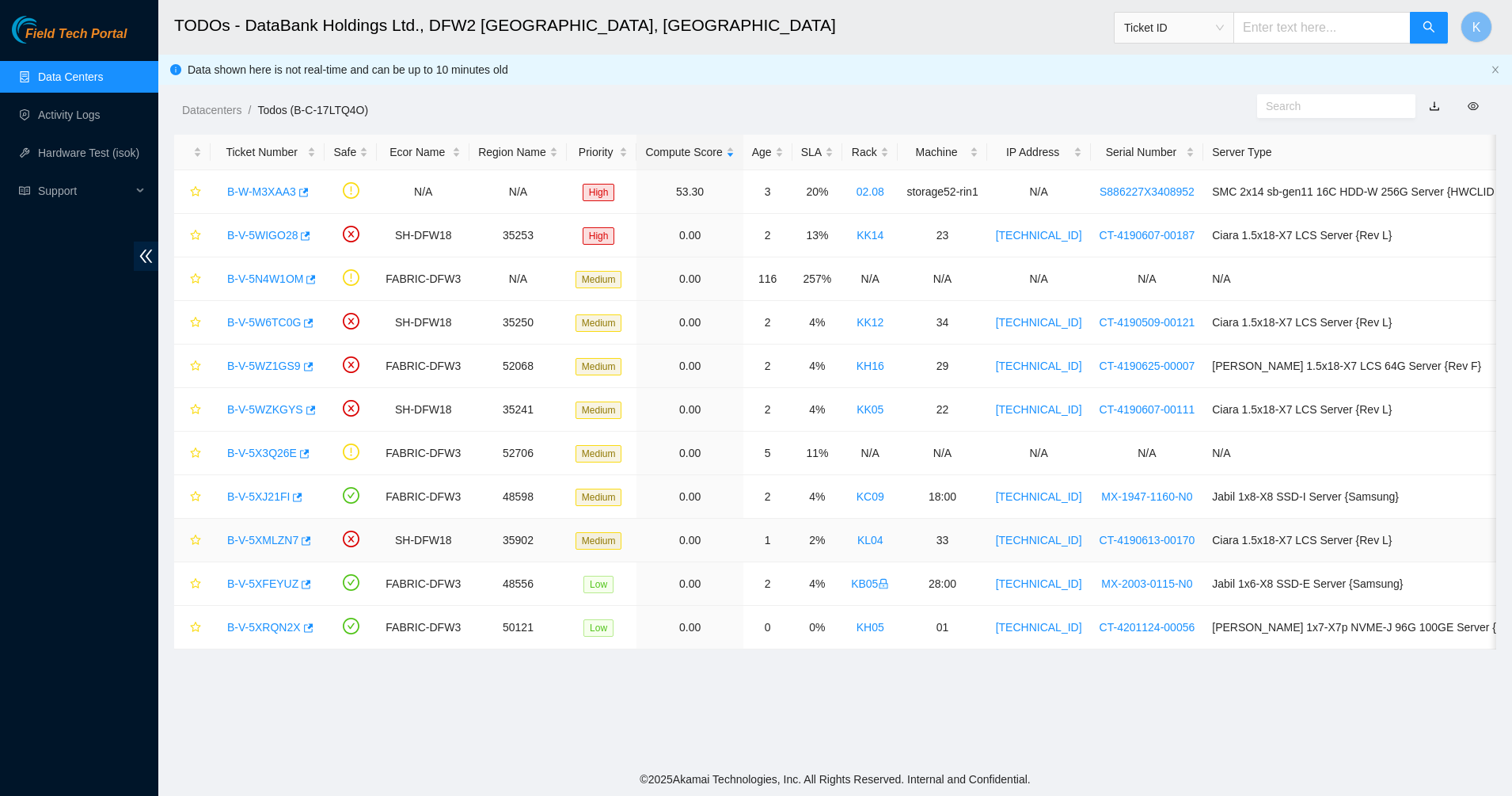
click at [263, 533] on link "B-V-5XMLZN7" at bounding box center [263, 540] width 71 height 12
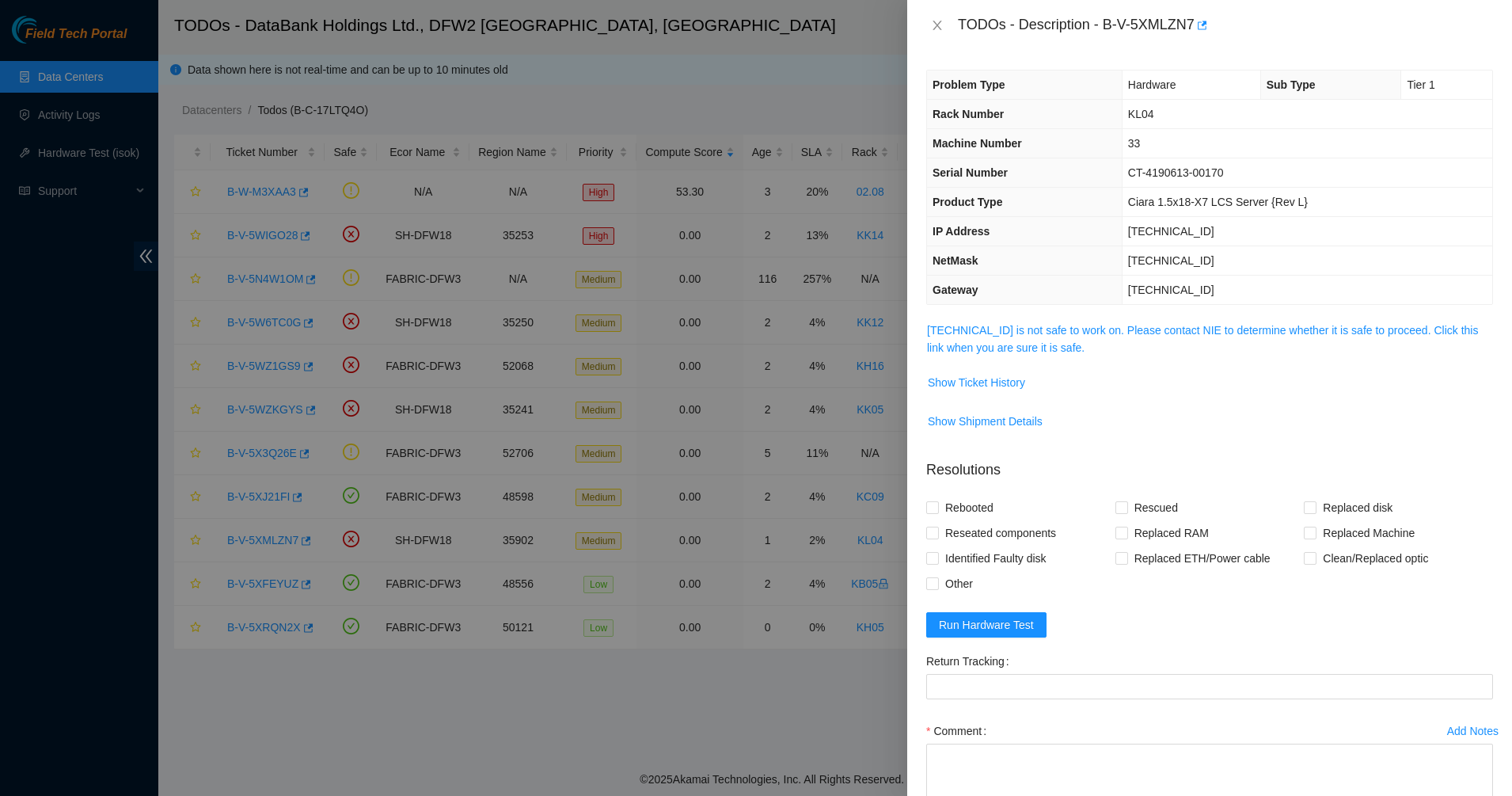
click at [946, 320] on td "23.36.200.174 is not safe to work on. Please contact NIE to determine whether i…" at bounding box center [1209, 344] width 567 height 48
click at [954, 327] on link "23.36.200.174 is not safe to work on. Please contact NIE to determine whether i…" at bounding box center [1202, 339] width 551 height 30
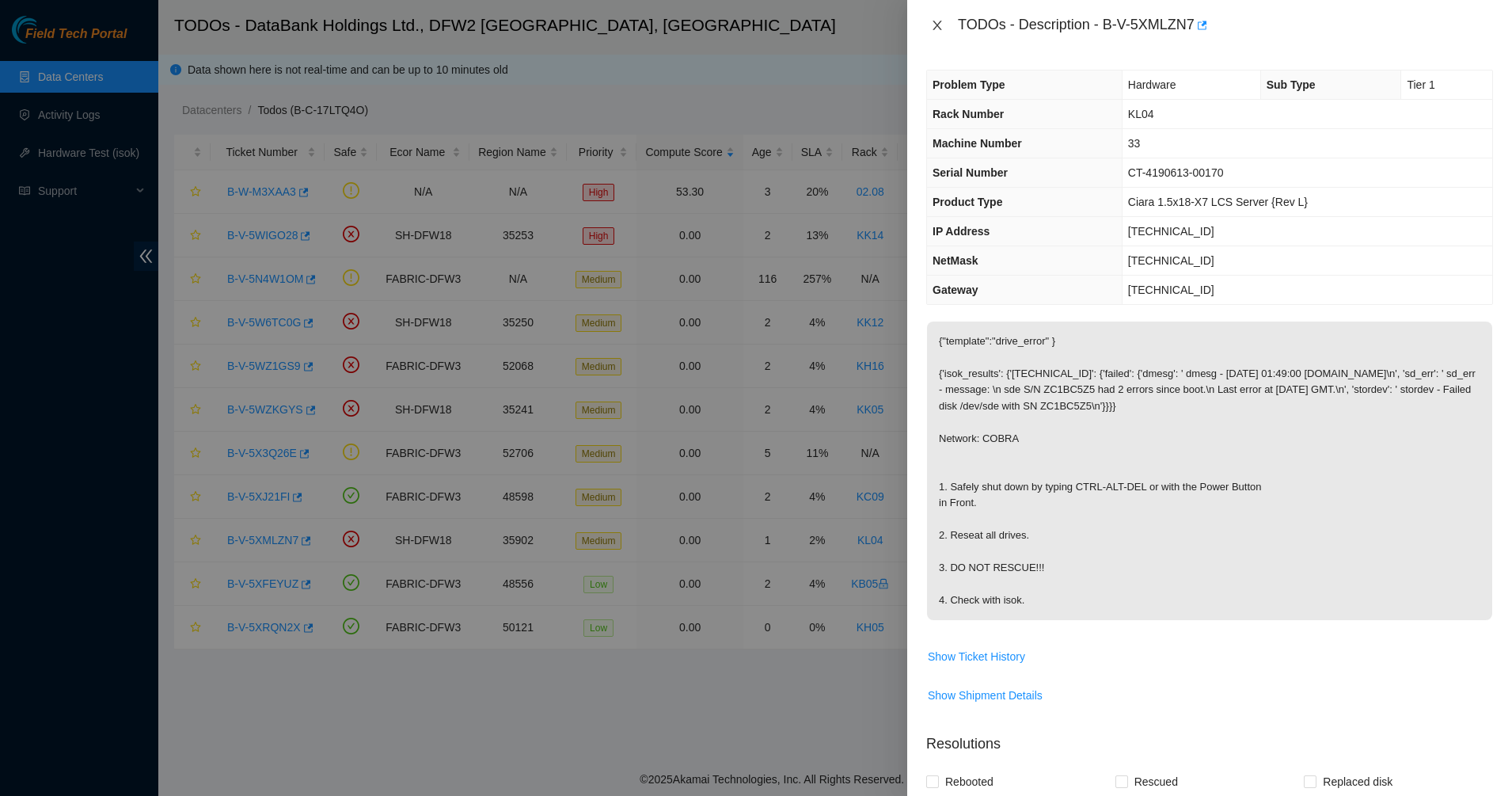
click at [938, 25] on icon "close" at bounding box center [937, 25] width 9 height 10
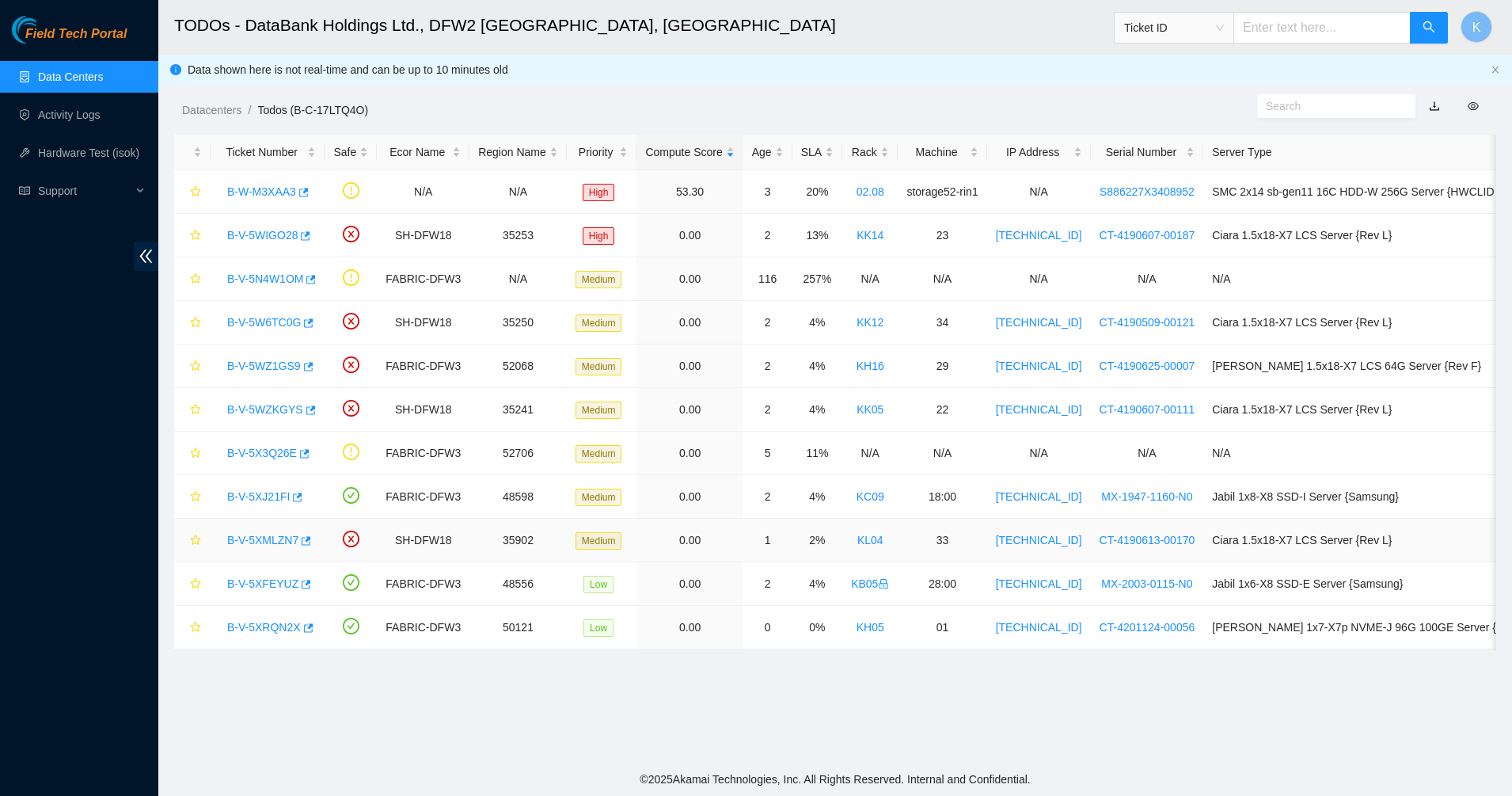
click at [231, 540] on link "B-V-5XMLZN7" at bounding box center [263, 540] width 71 height 12
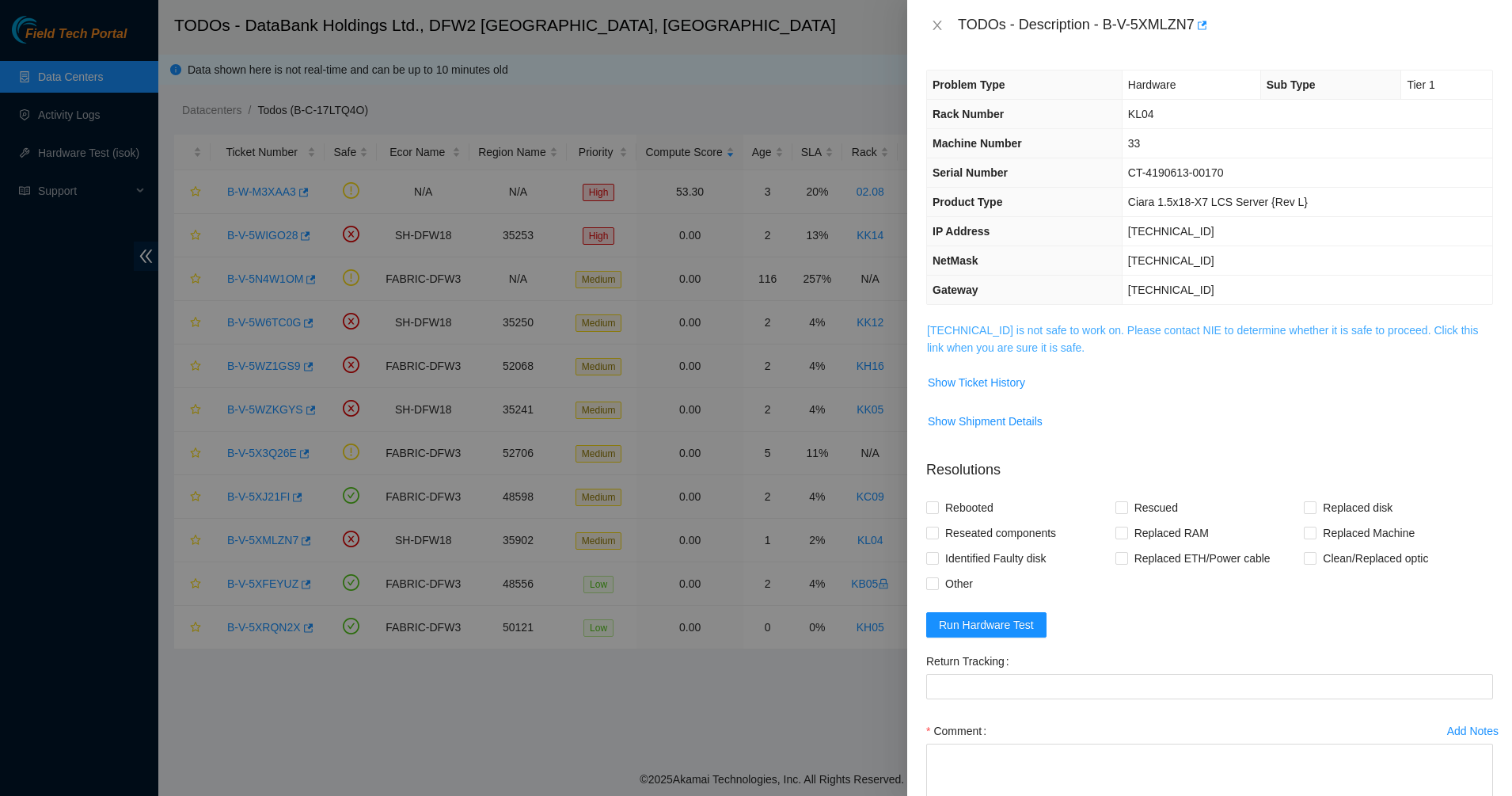
click at [1019, 341] on link "23.36.200.174 is not safe to work on. Please contact NIE to determine whether i…" at bounding box center [1202, 339] width 551 height 30
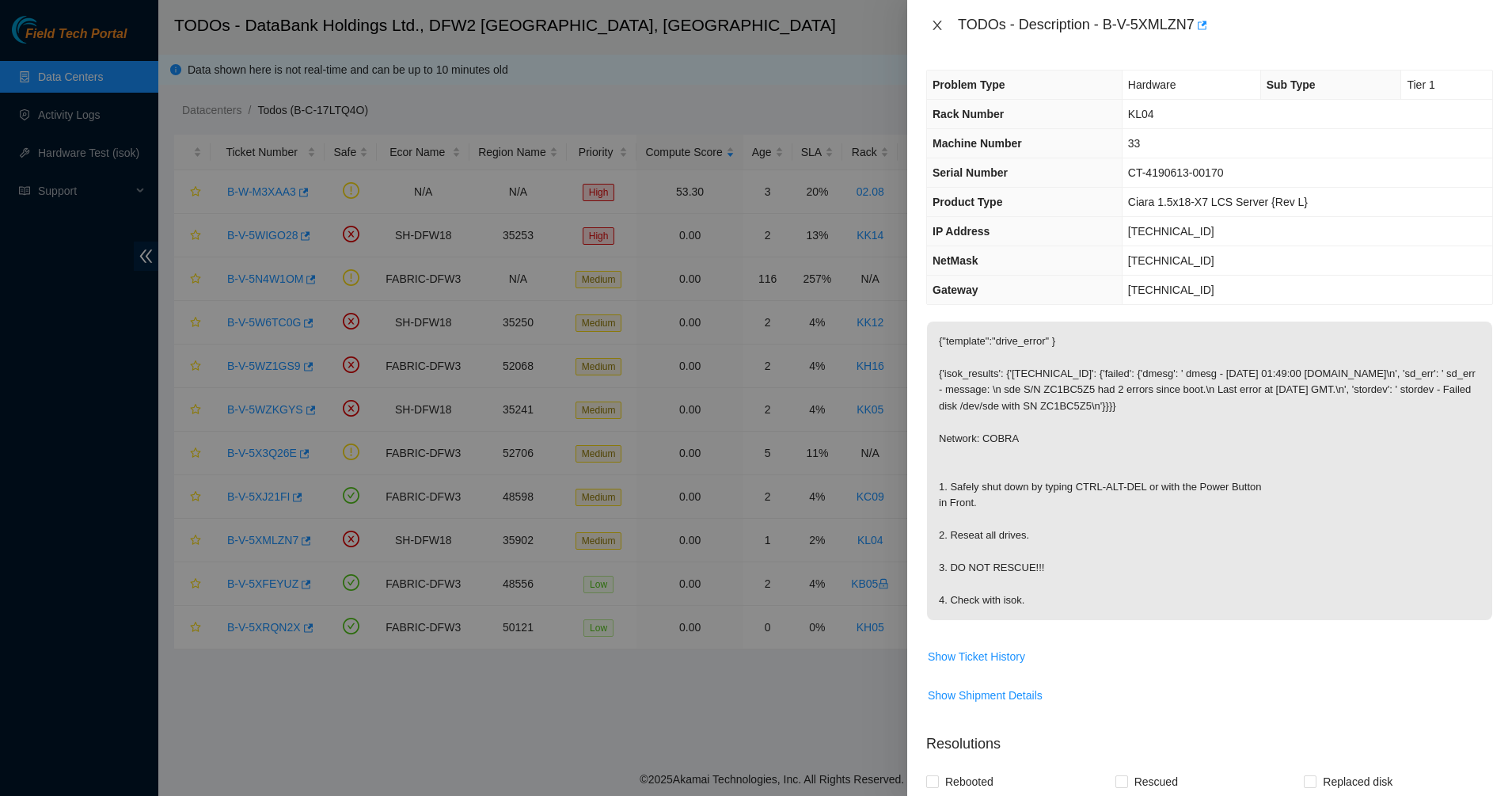
click at [941, 26] on icon "close" at bounding box center [937, 25] width 12 height 12
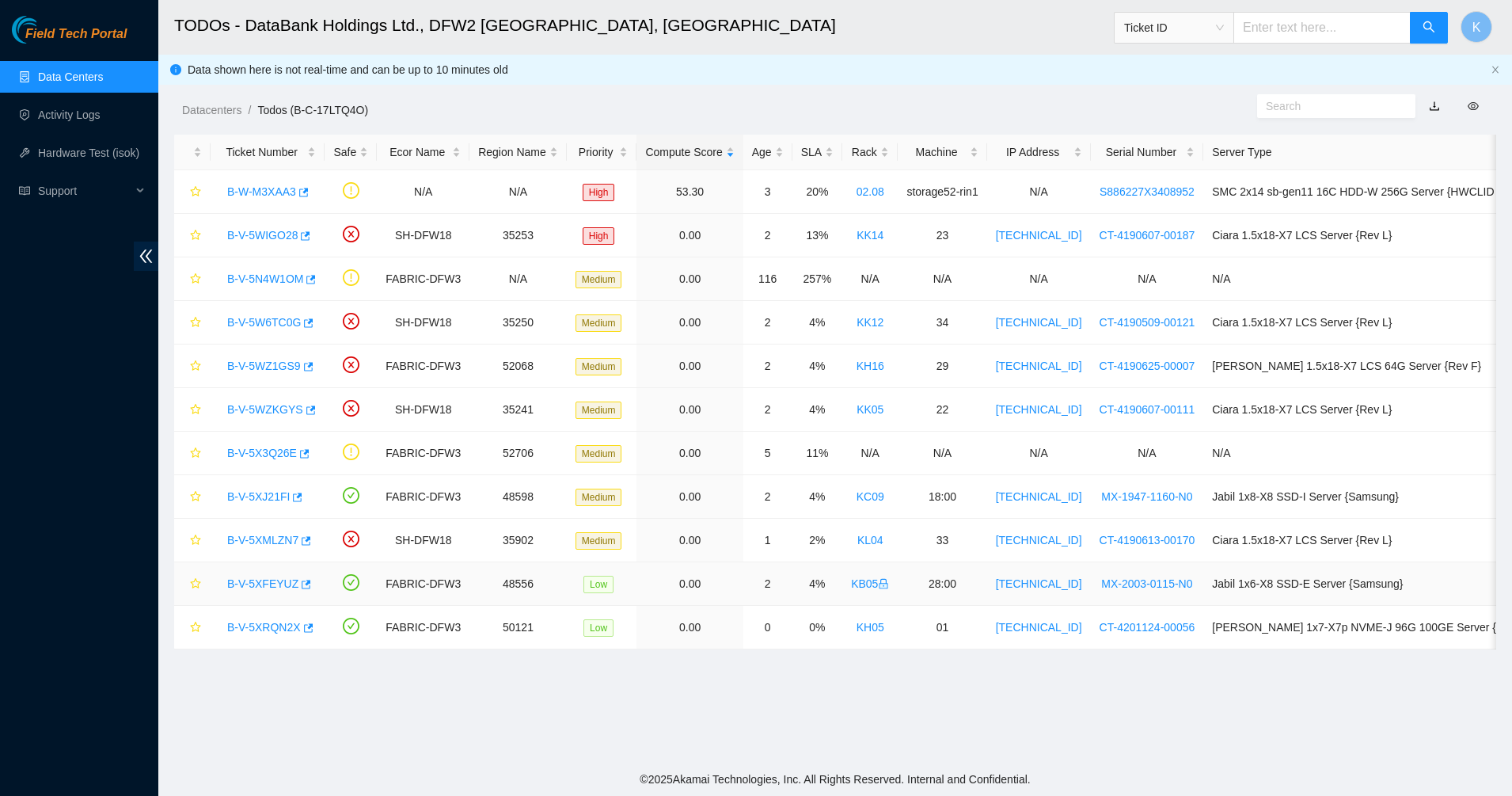
click at [272, 578] on link "B-V-5XFEYUZ" at bounding box center [263, 584] width 71 height 12
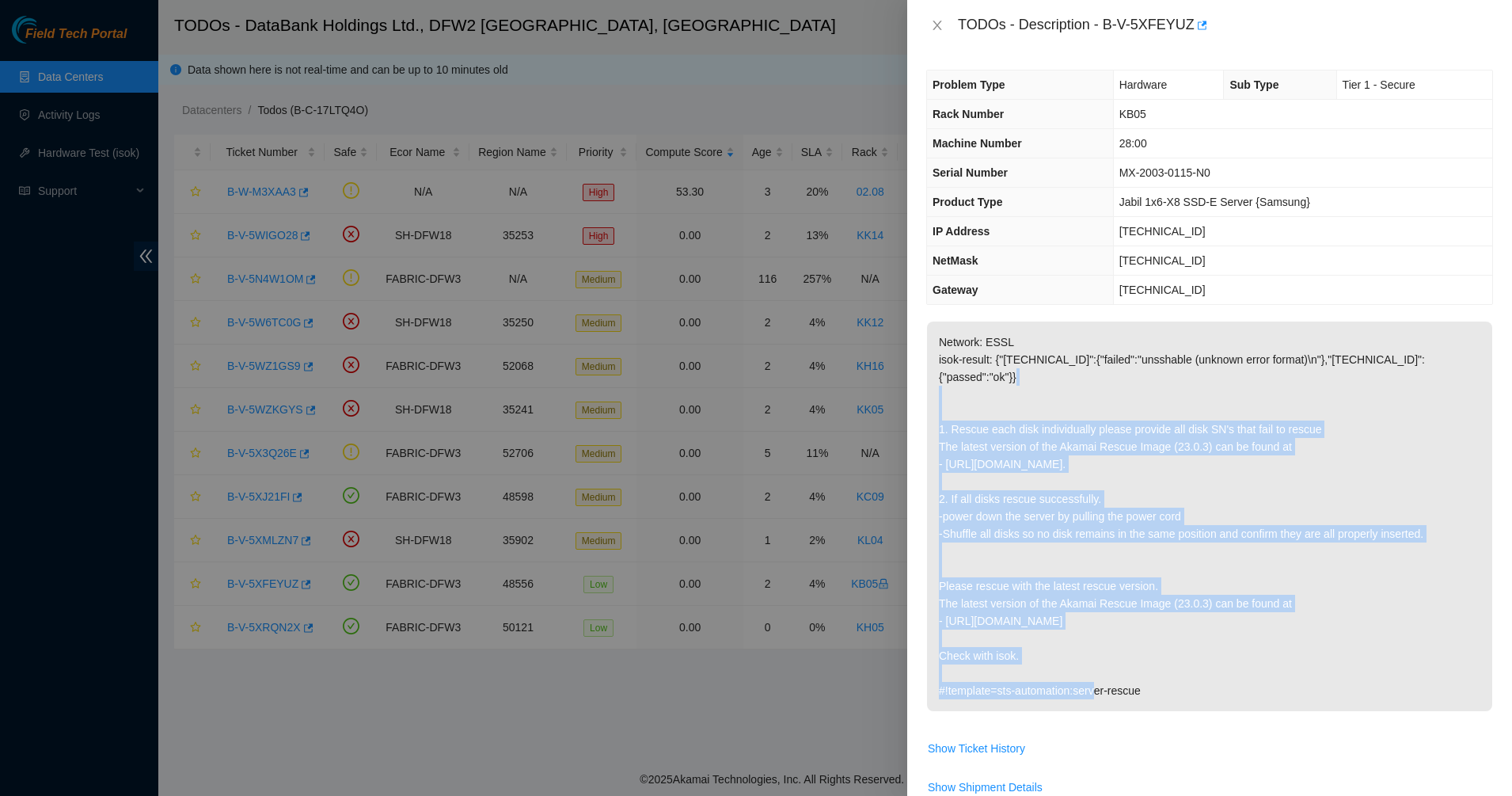
drag, startPoint x: 1005, startPoint y: 377, endPoint x: 1146, endPoint y: 620, distance: 280.9
click at [1146, 620] on p "Network: ESSL isok-result: {"23.63.30.58":{"failed":"unsshable (unknown error f…" at bounding box center [1209, 516] width 565 height 390
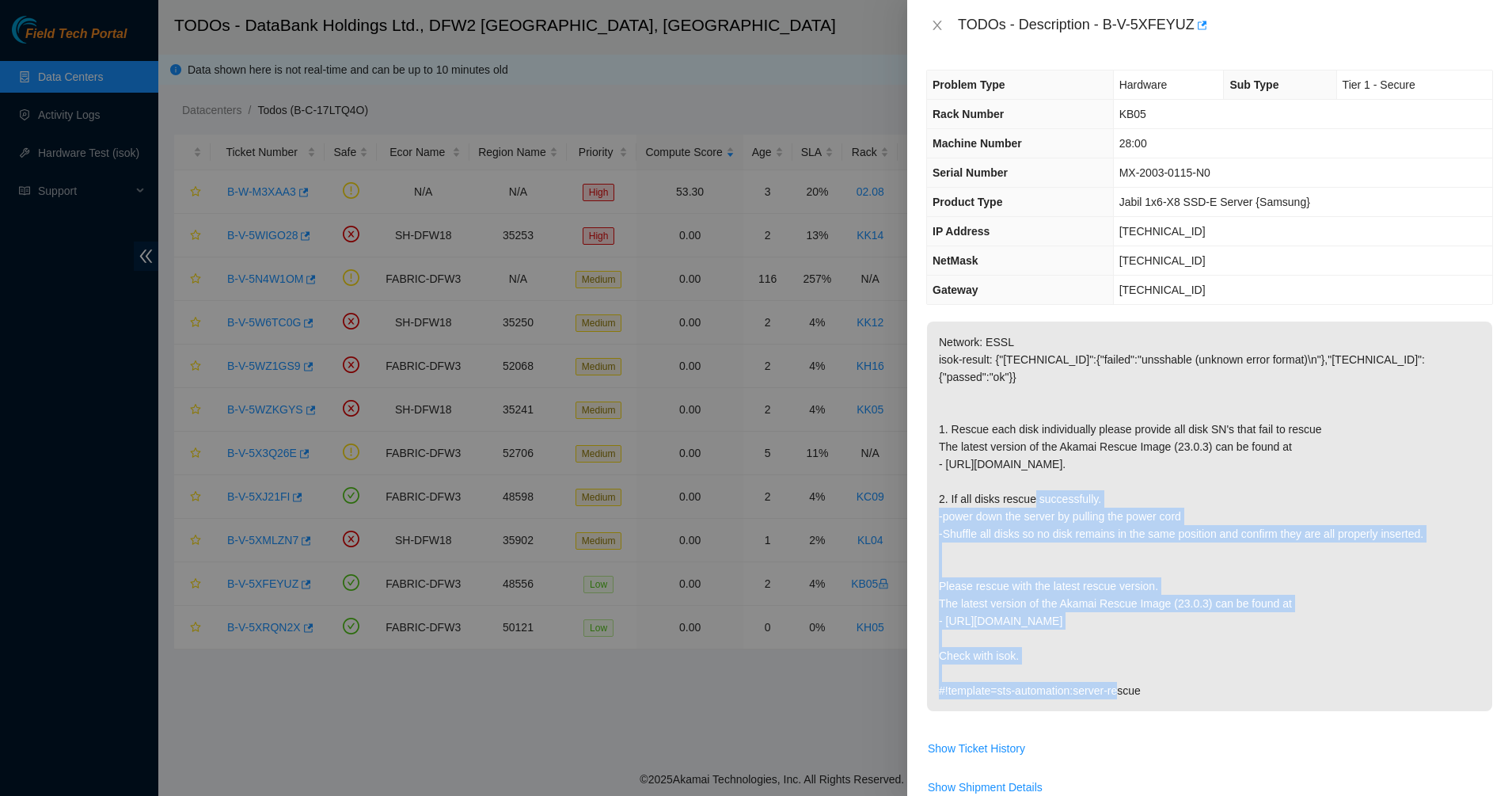
drag, startPoint x: 1146, startPoint y: 620, endPoint x: 1035, endPoint y: 471, distance: 185.8
click at [1035, 471] on p "Network: ESSL isok-result: {"23.63.30.58":{"failed":"unsshable (unknown error f…" at bounding box center [1209, 516] width 565 height 390
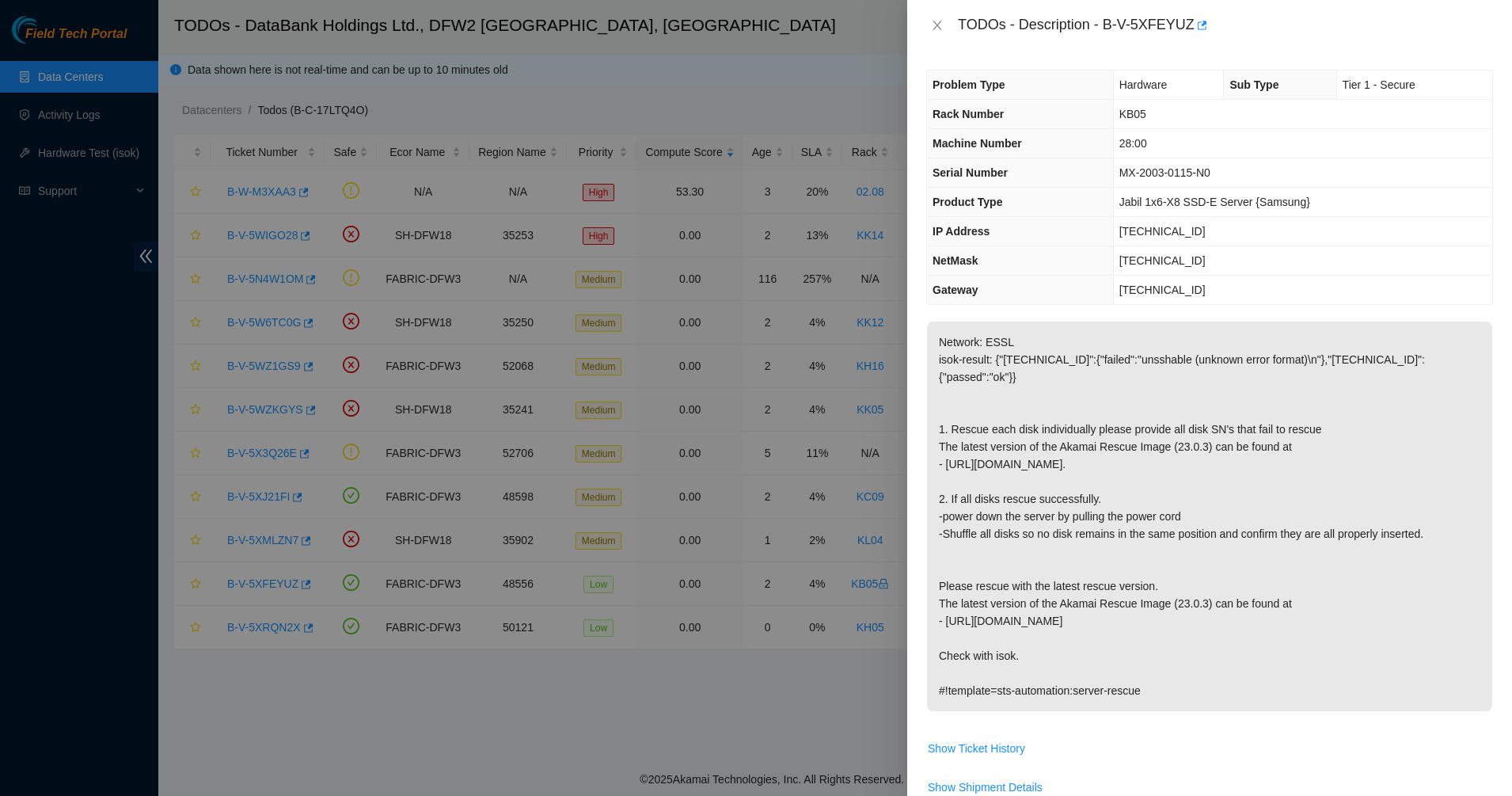
click at [1034, 470] on p "Network: ESSL isok-result: {"23.63.30.58":{"failed":"unsshable (unknown error f…" at bounding box center [1209, 516] width 565 height 390
click at [940, 20] on icon "close" at bounding box center [937, 25] width 12 height 12
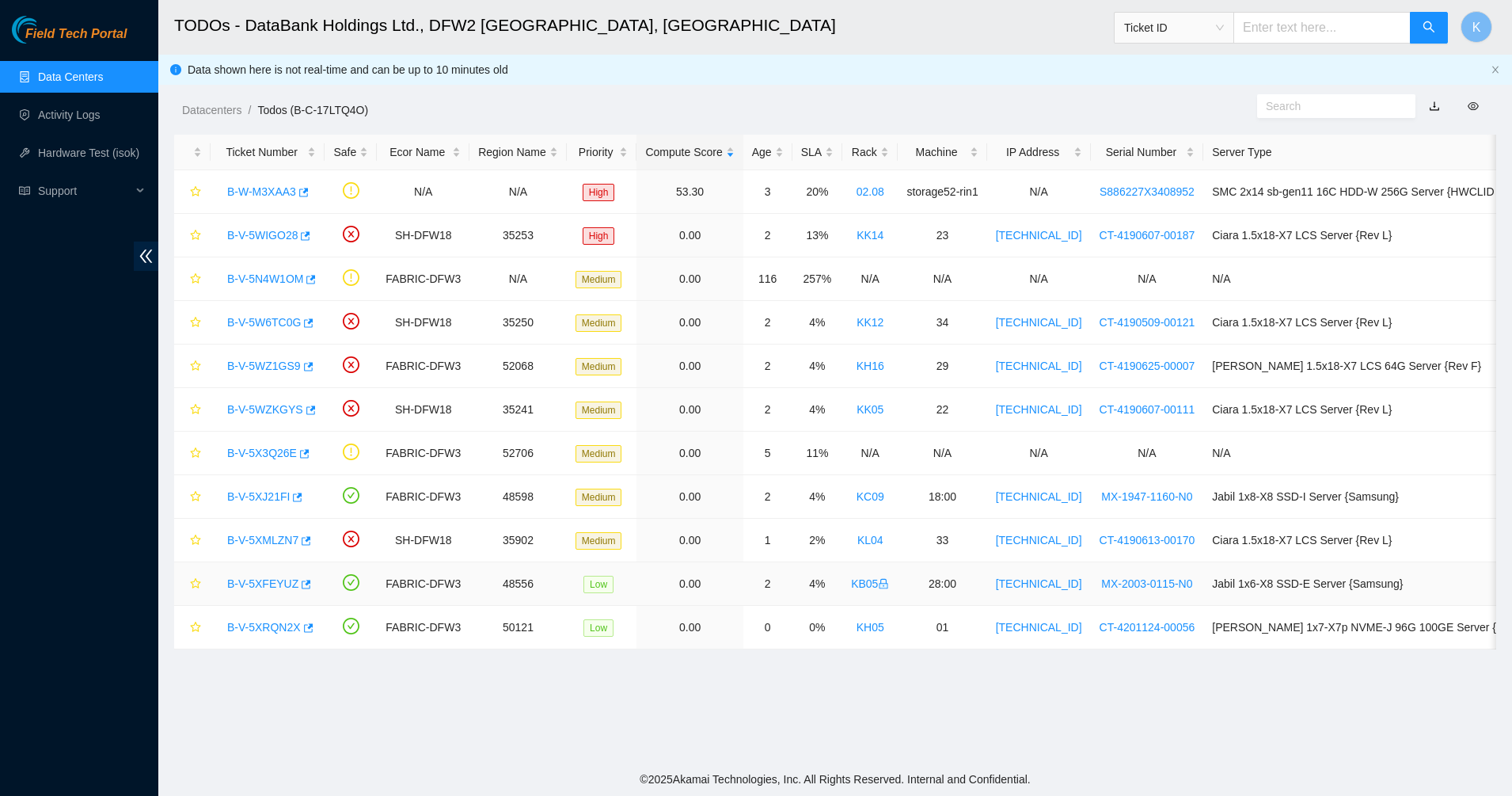
click at [275, 585] on link "B-V-5XFEYUZ" at bounding box center [263, 584] width 71 height 12
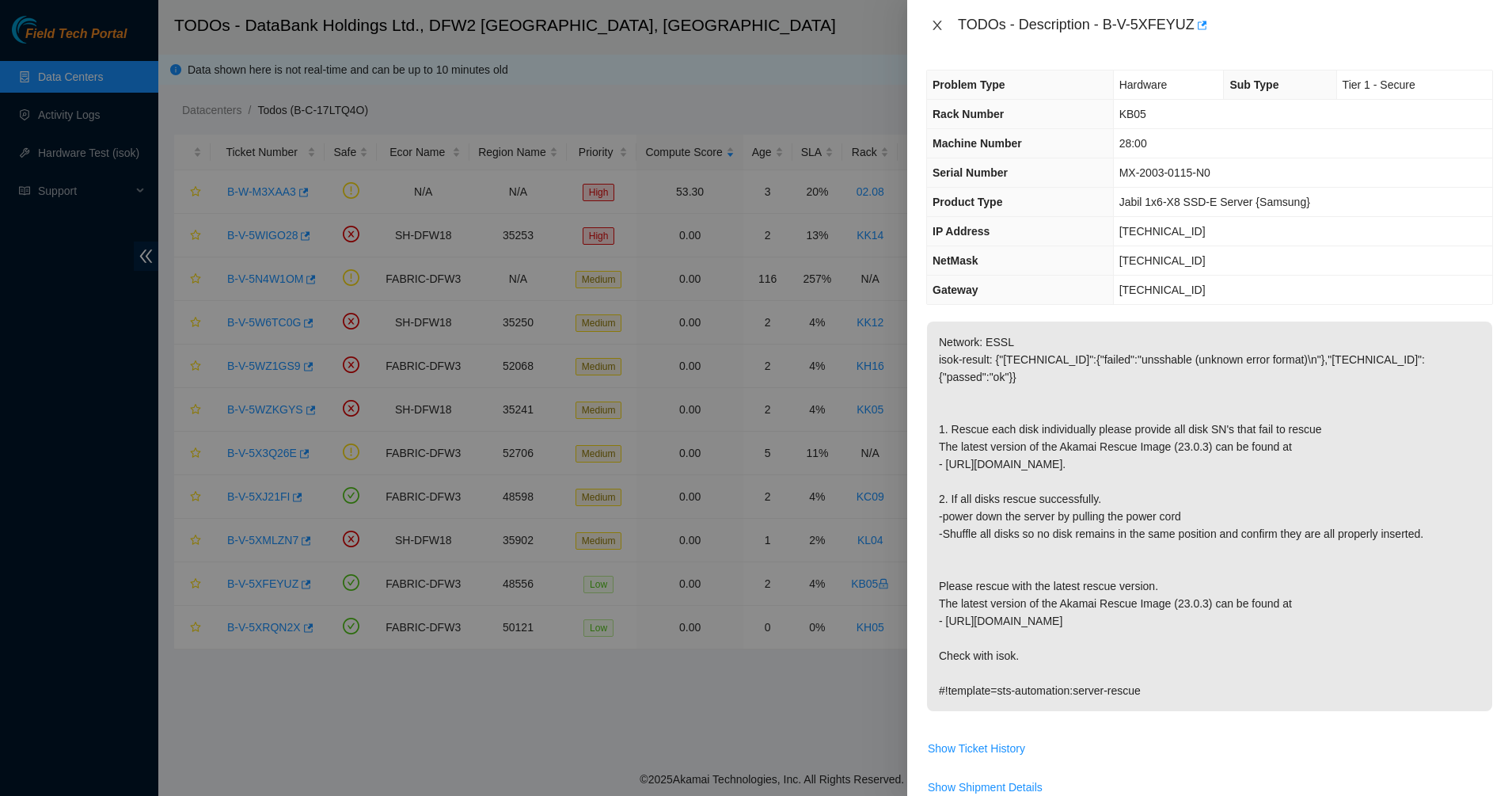
click at [939, 24] on icon "close" at bounding box center [937, 25] width 9 height 10
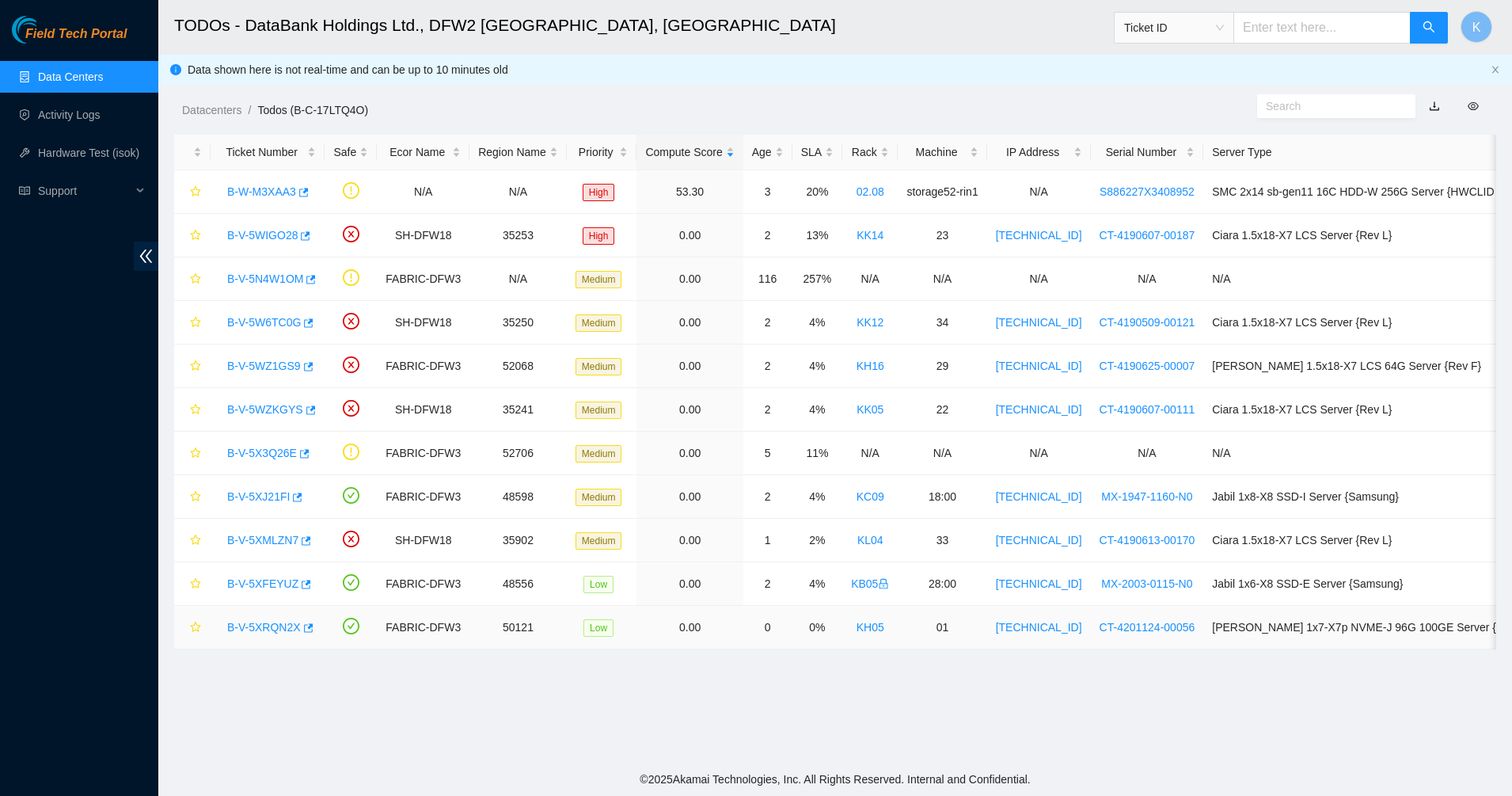
click at [247, 627] on link "B-V-5XRQN2X" at bounding box center [264, 627] width 74 height 12
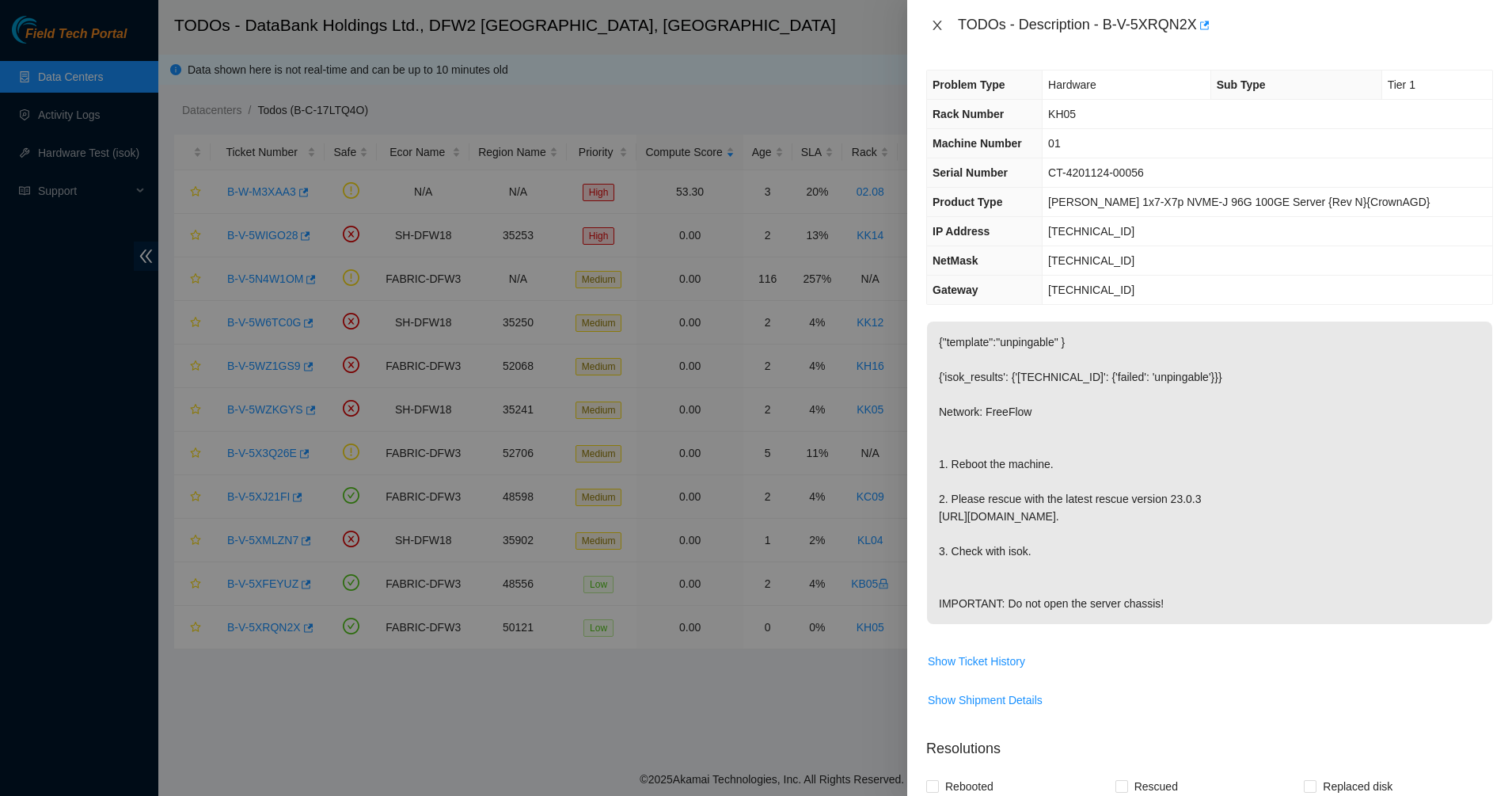
click at [937, 24] on icon "close" at bounding box center [937, 25] width 9 height 10
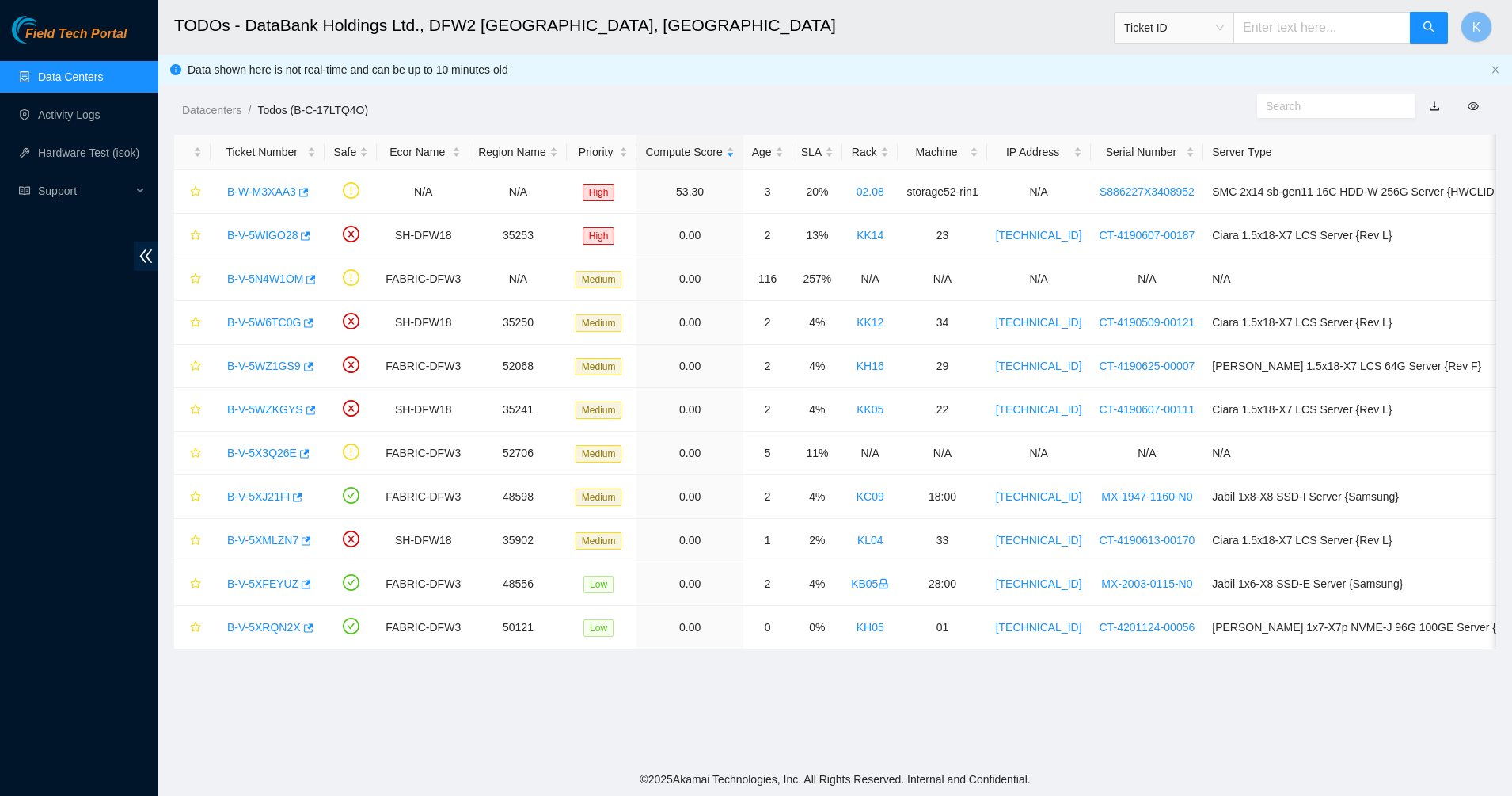
click at [74, 76] on link "Data Centers" at bounding box center [70, 76] width 65 height 12
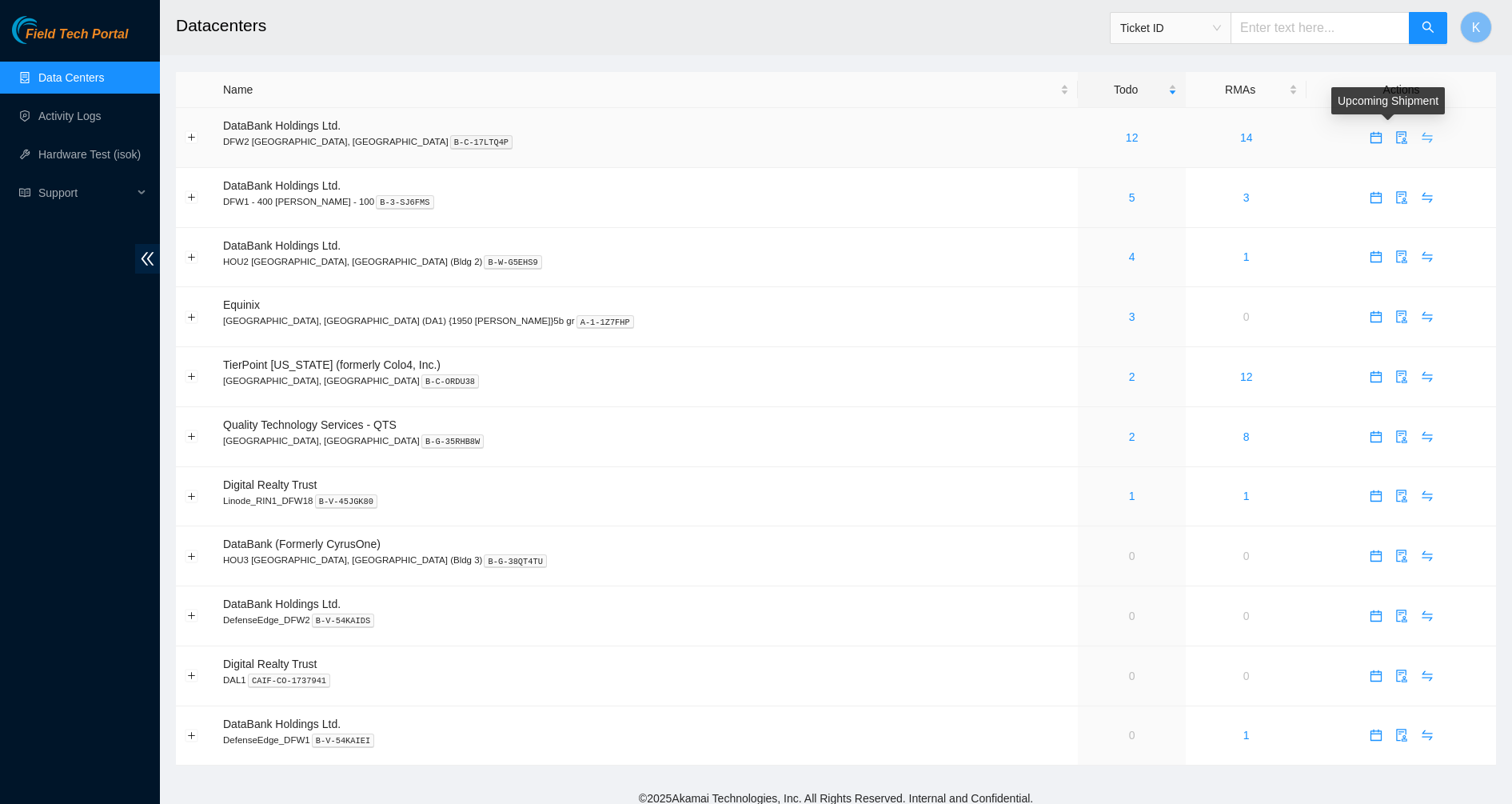
click at [1421, 137] on icon "swap" at bounding box center [1428, 137] width 13 height 13
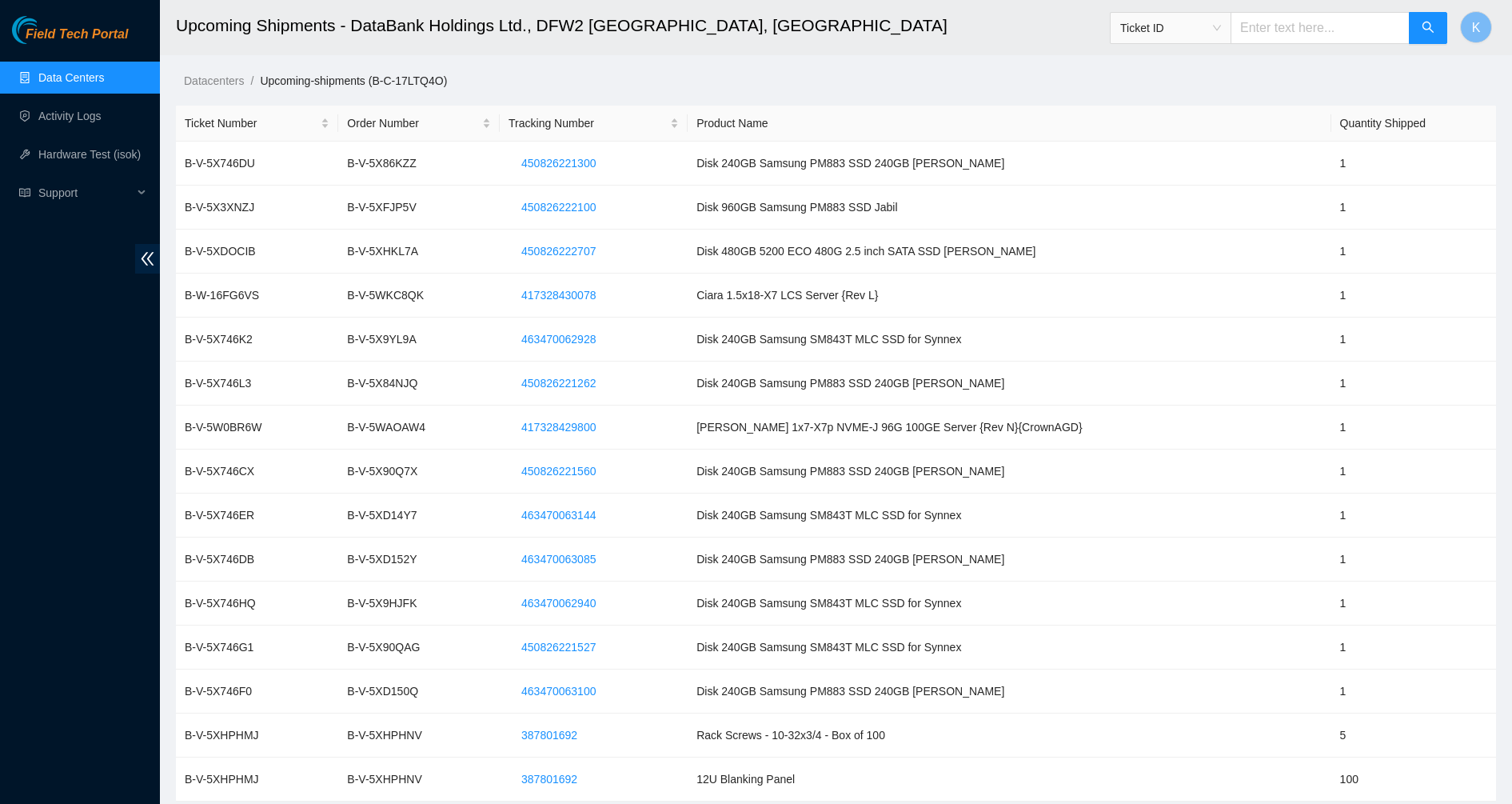
click at [73, 71] on link "Data Centers" at bounding box center [71, 77] width 65 height 13
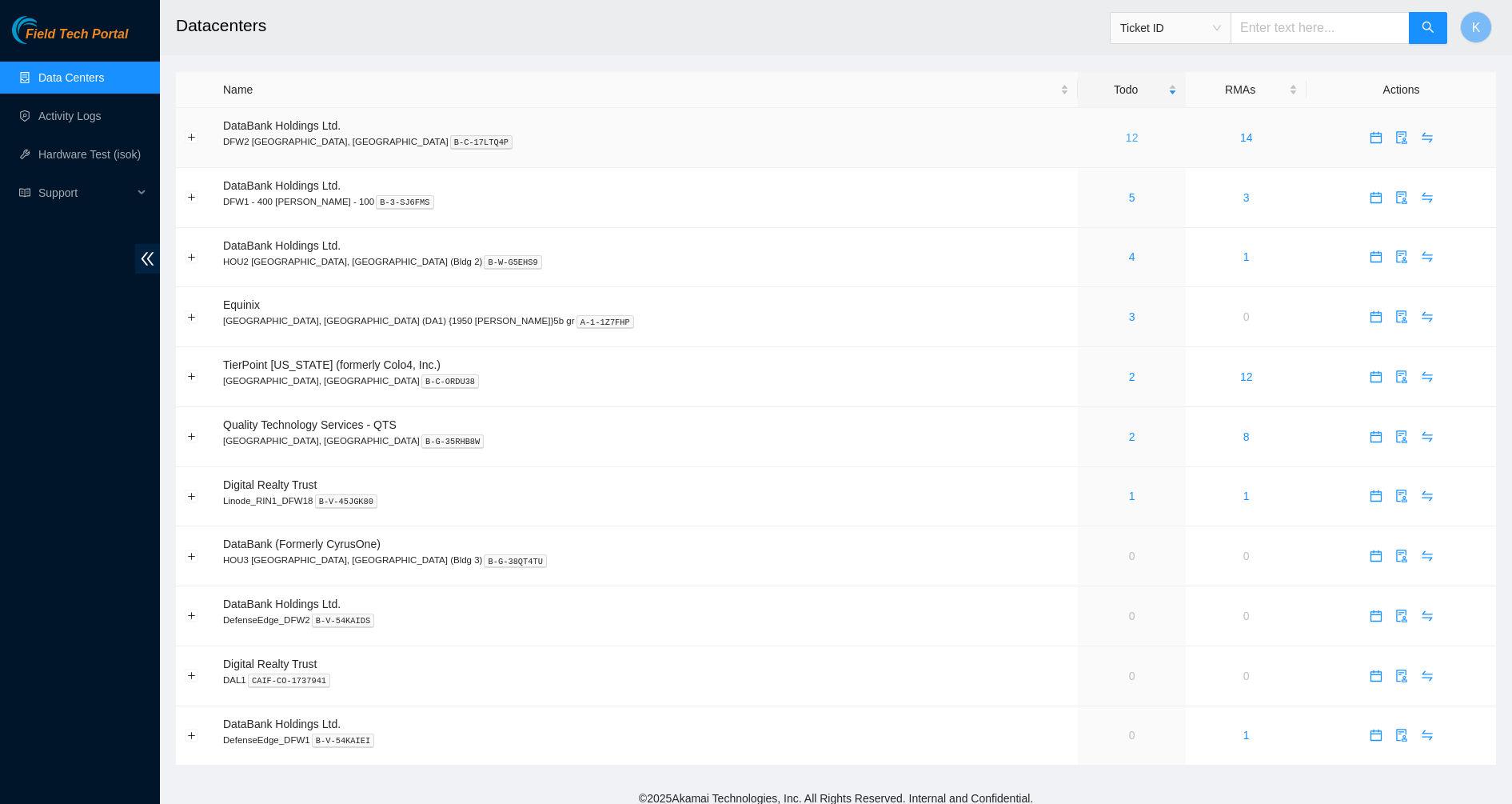
click at [1126, 133] on link "12" at bounding box center [1132, 137] width 13 height 13
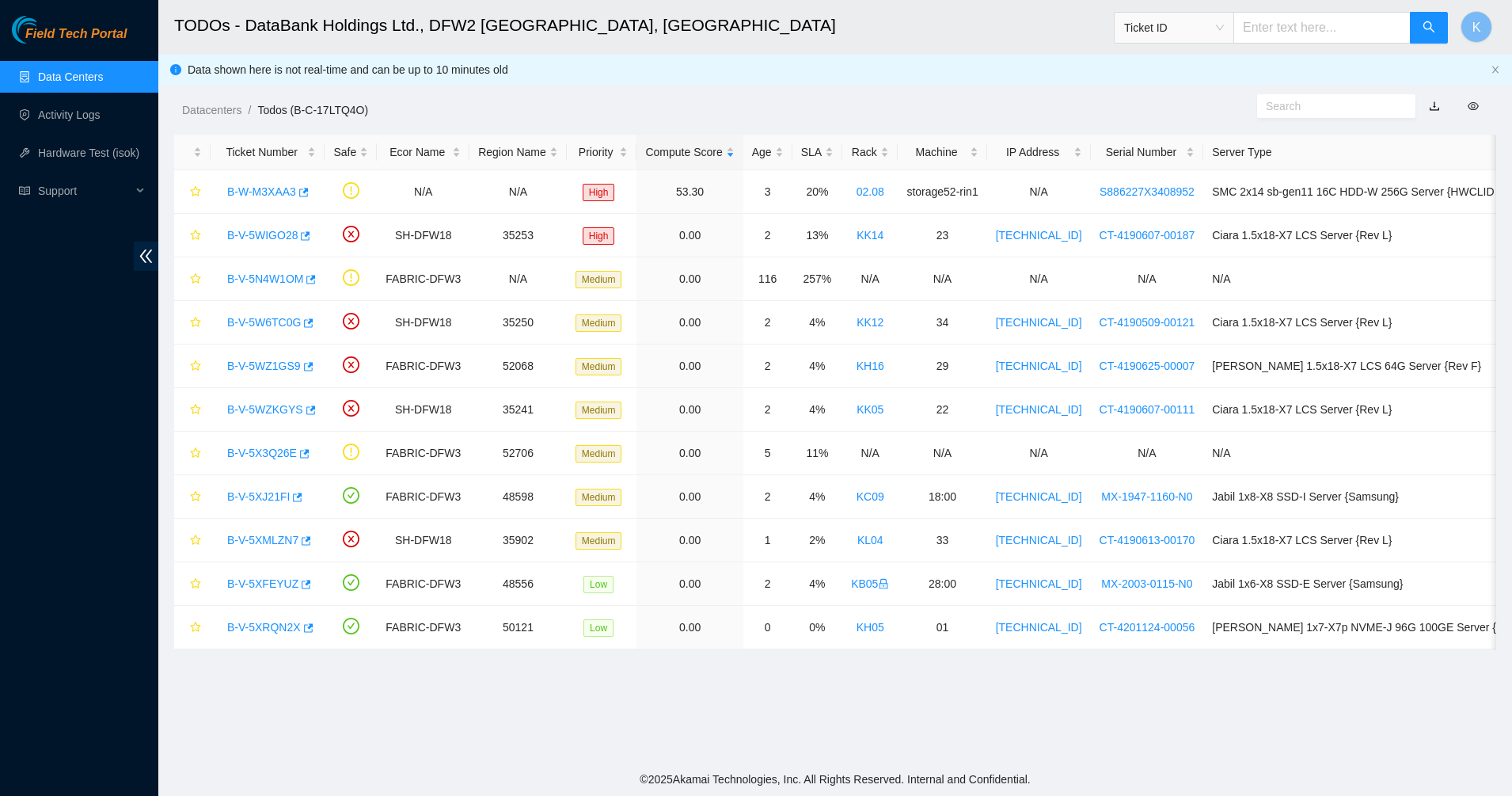
click at [51, 283] on div "Field Tech Portal Data Centers Activity Logs Hardware Test (isok) Support" at bounding box center [79, 406] width 158 height 780
click at [379, 70] on div "Datacenters / Todos (B-C-17LTQ4O) /" at bounding box center [665, 75] width 1016 height 89
click at [409, 100] on div "Datacenters / Todos (B-C-17LTQ4O) /" at bounding box center [665, 75] width 1016 height 89
click at [1225, 26] on span "Ticket ID" at bounding box center [1174, 28] width 99 height 24
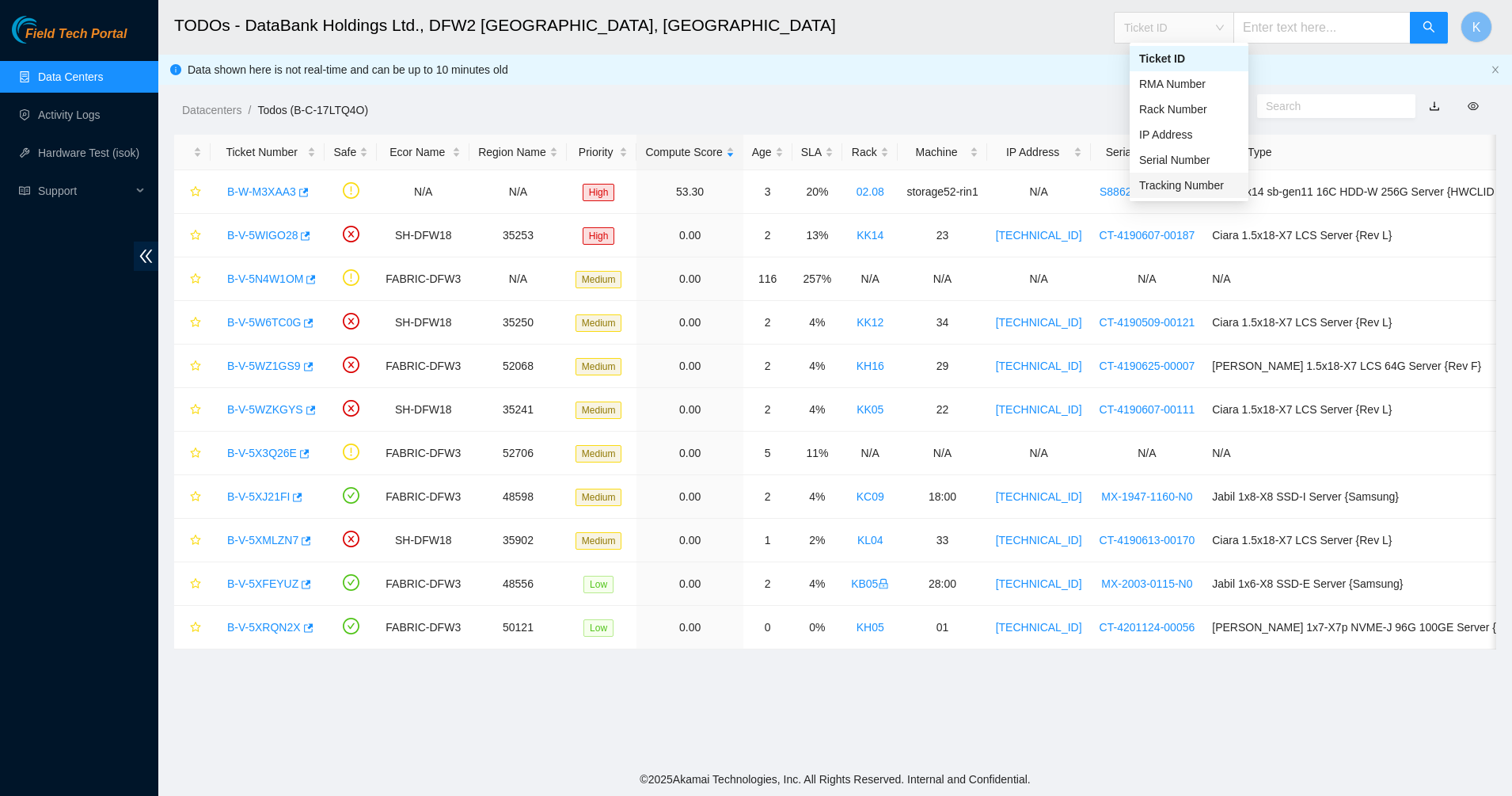
click at [1190, 187] on div "Tracking Number" at bounding box center [1189, 185] width 99 height 18
click at [1319, 9] on span "Tracking Number Tracking Number" at bounding box center [1280, 23] width 335 height 41
click at [1319, 16] on input "text" at bounding box center [1322, 28] width 177 height 32
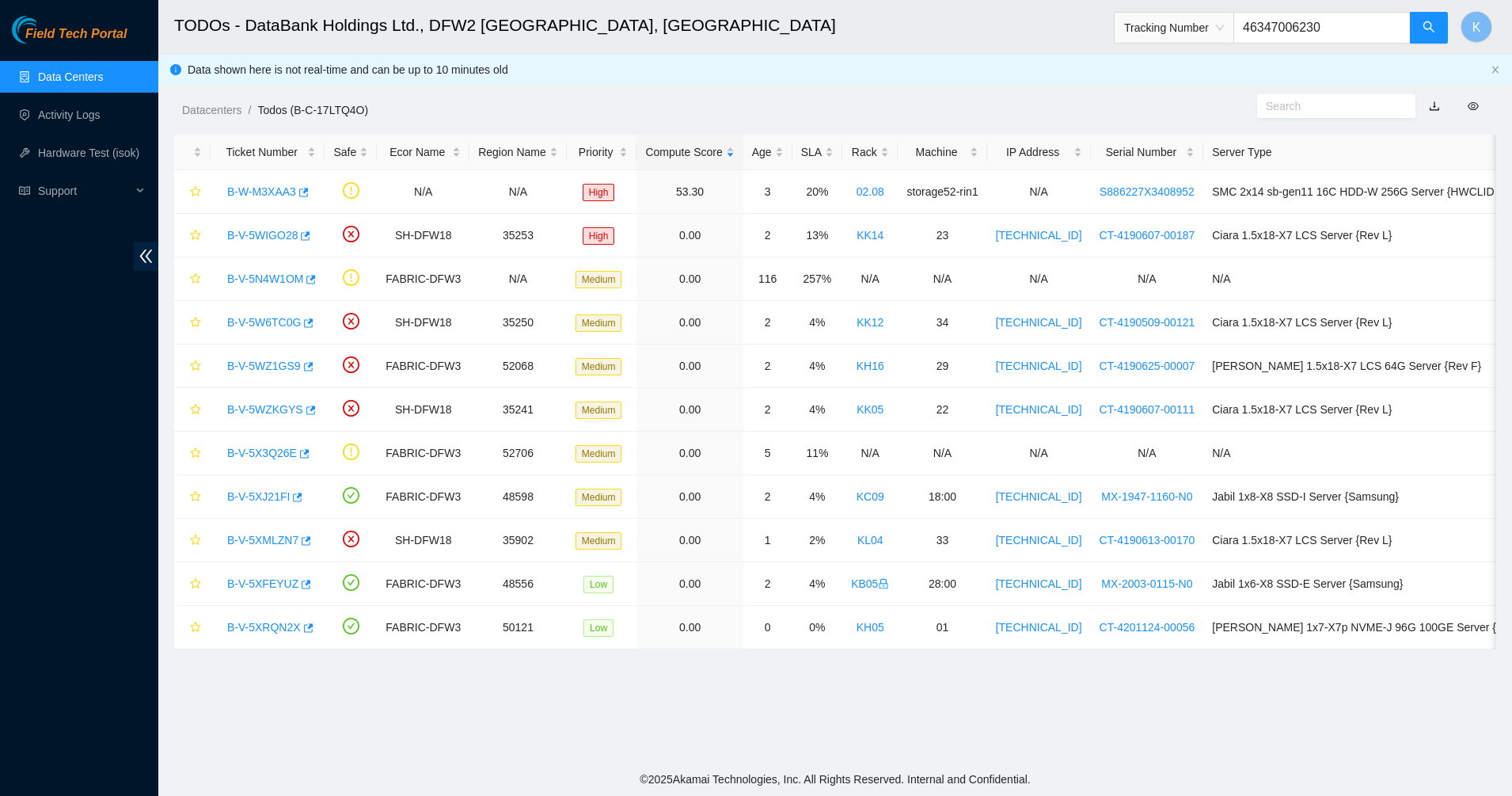
type input "463470062300"
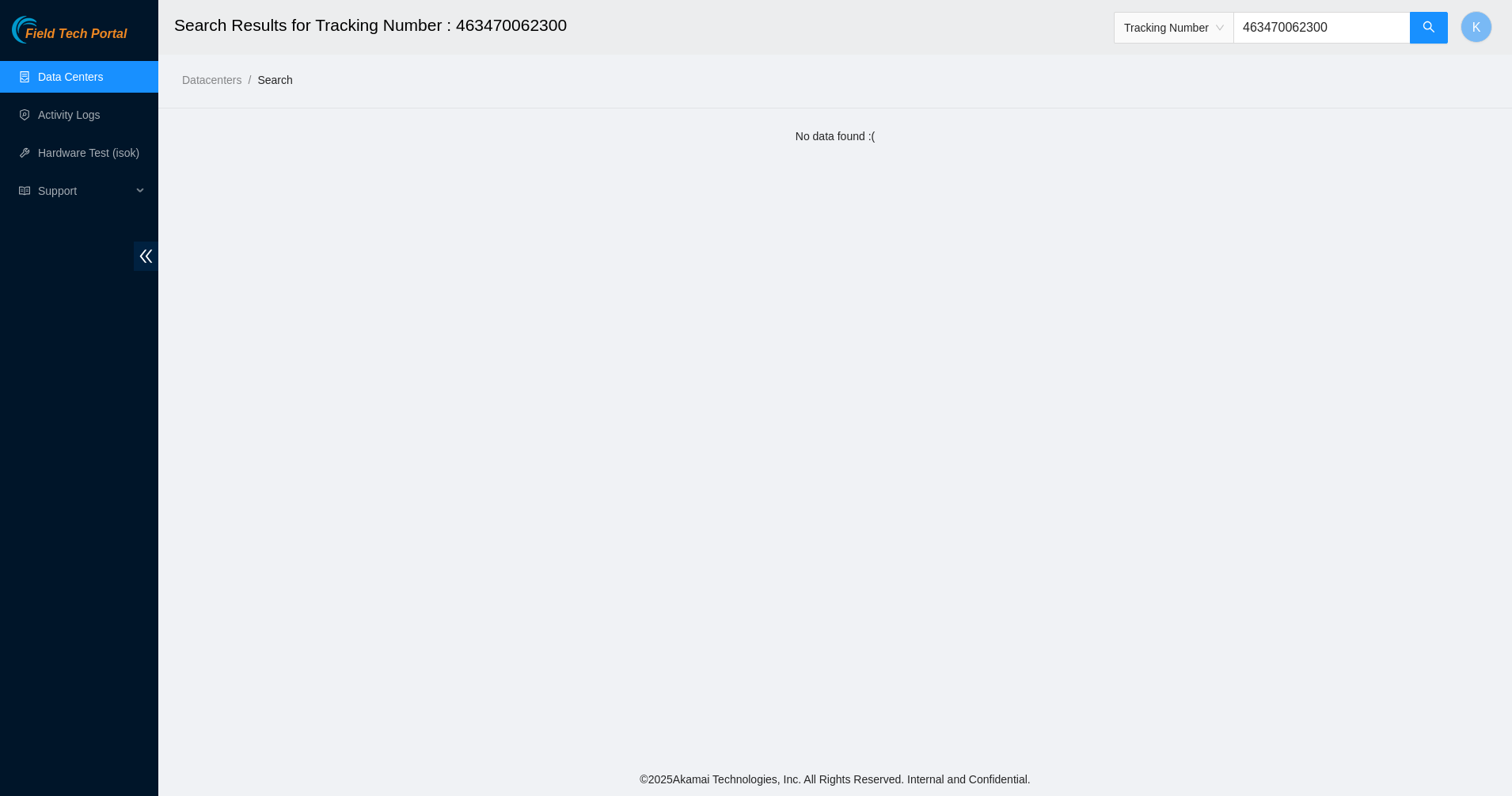
click at [1276, 28] on input "463470062300" at bounding box center [1322, 28] width 177 height 32
click at [1223, 33] on span "Tracking Number" at bounding box center [1174, 28] width 99 height 24
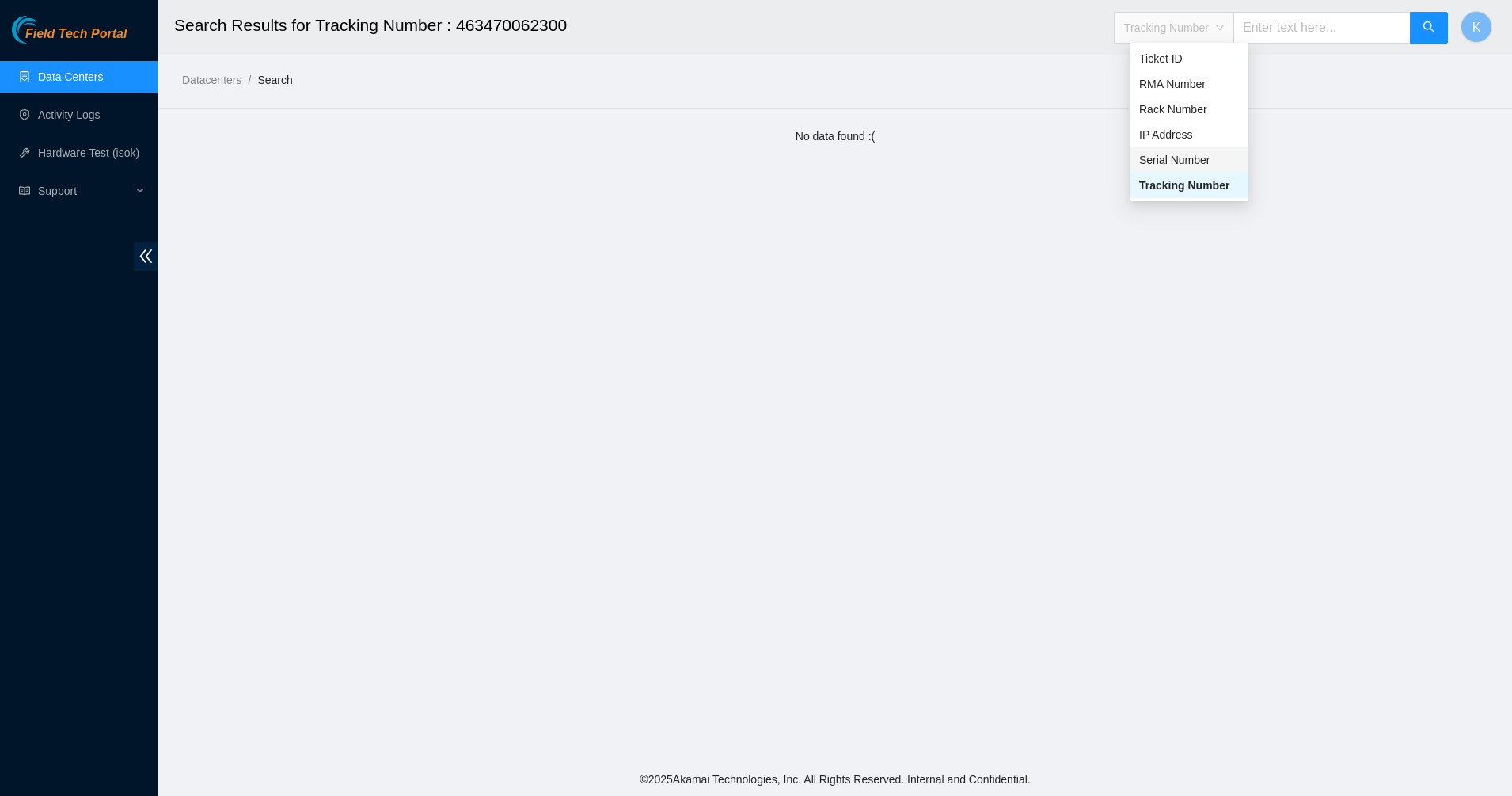
click at [1168, 164] on div "Serial Number" at bounding box center [1189, 160] width 99 height 18
click at [1280, 19] on input "text" at bounding box center [1322, 28] width 177 height 32
click at [1309, 33] on input "text" at bounding box center [1322, 28] width 177 height 32
type input "463470062310"
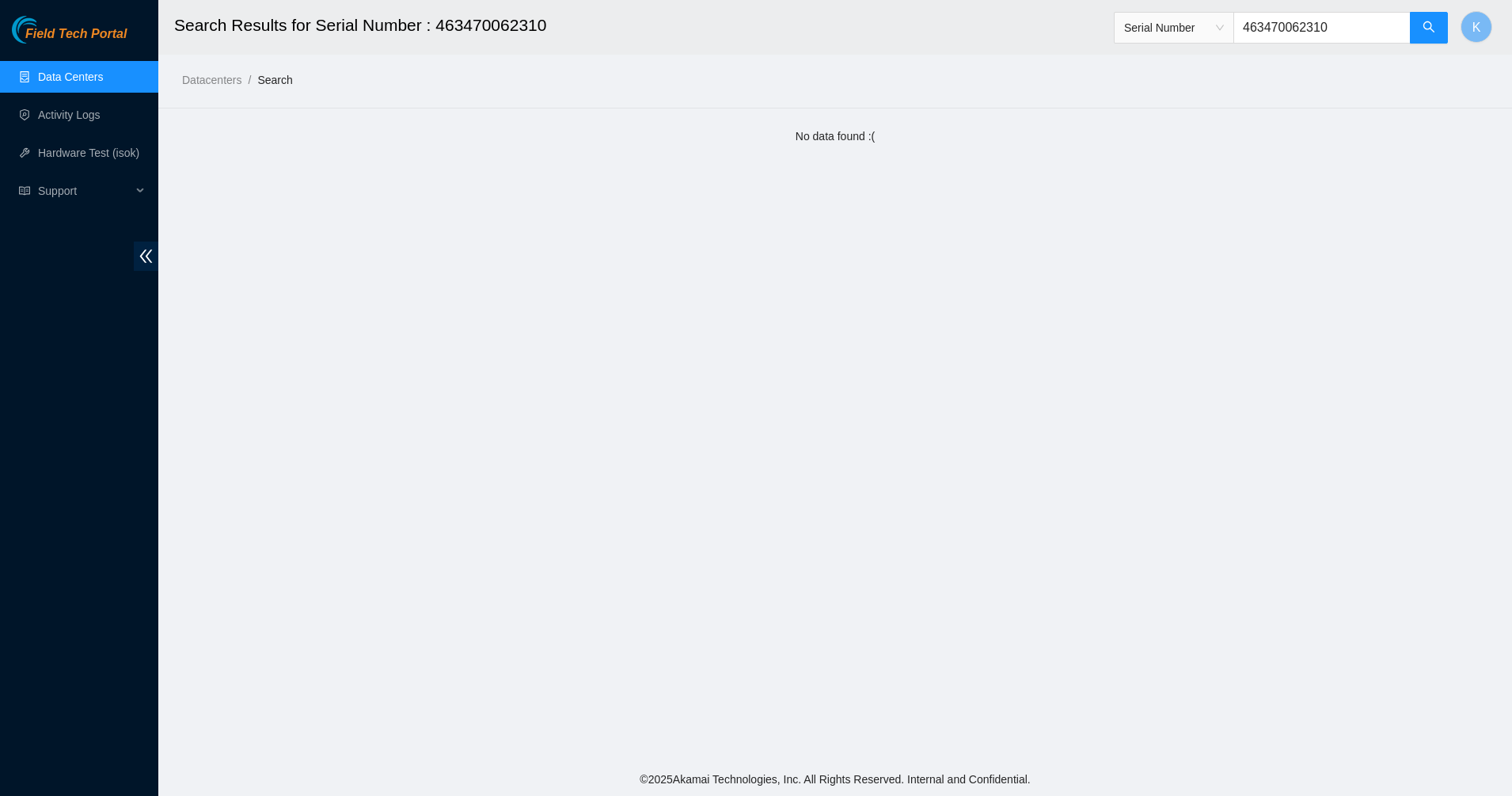
click at [1303, 34] on input "463470062310" at bounding box center [1322, 28] width 177 height 32
click at [1218, 40] on div "Serial Number" at bounding box center [1174, 28] width 119 height 26
click at [1197, 179] on div "Tracking Number" at bounding box center [1189, 185] width 99 height 18
click at [1303, 35] on input "text" at bounding box center [1322, 28] width 177 height 32
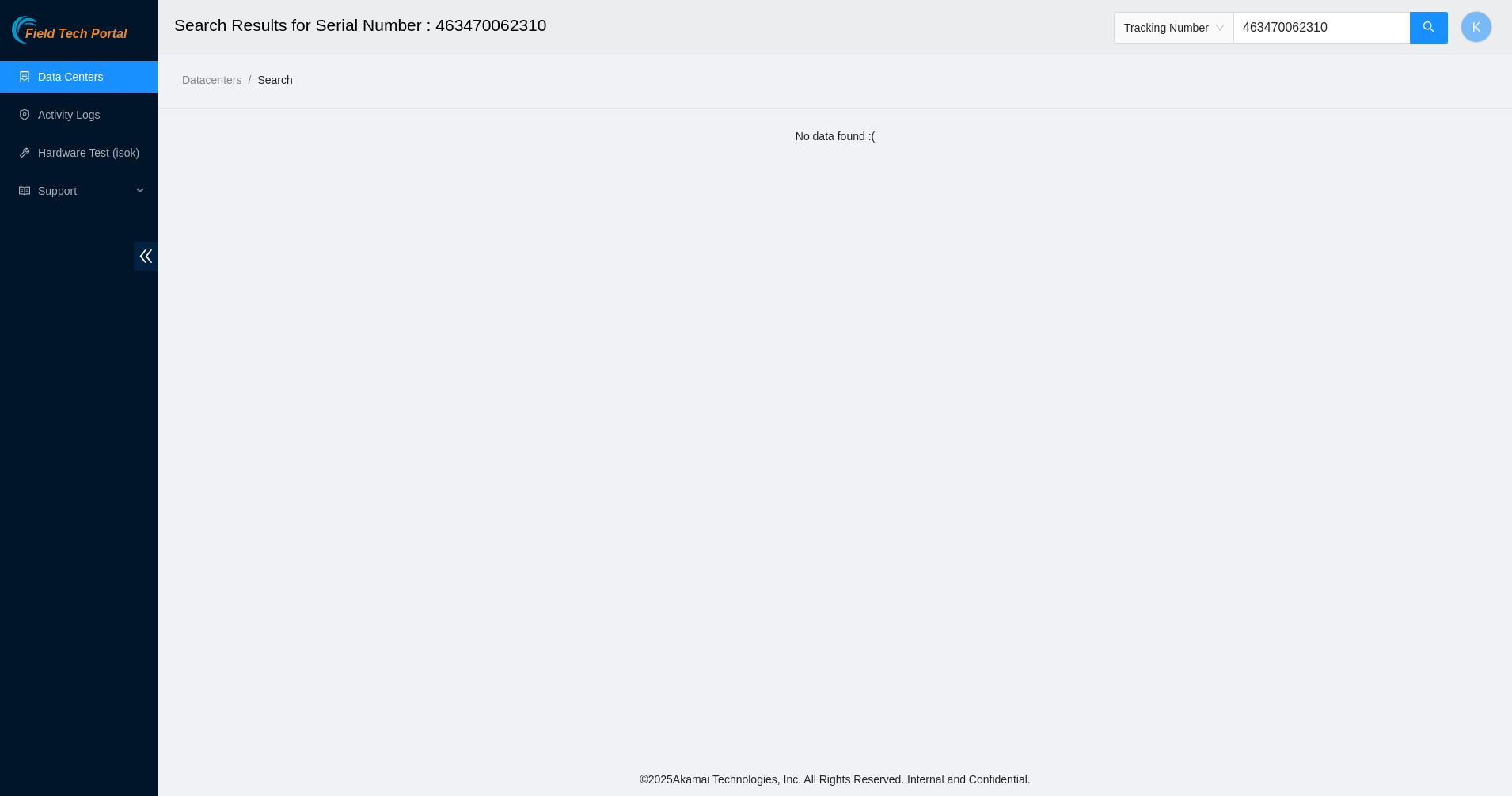
type input "463470062310"
click at [1326, 34] on input "463470062310" at bounding box center [1322, 28] width 177 height 32
drag, startPoint x: 1326, startPoint y: 34, endPoint x: 1319, endPoint y: 28, distance: 9.2
click at [1326, 34] on input "463470062310" at bounding box center [1322, 28] width 177 height 32
type input "463470062310"
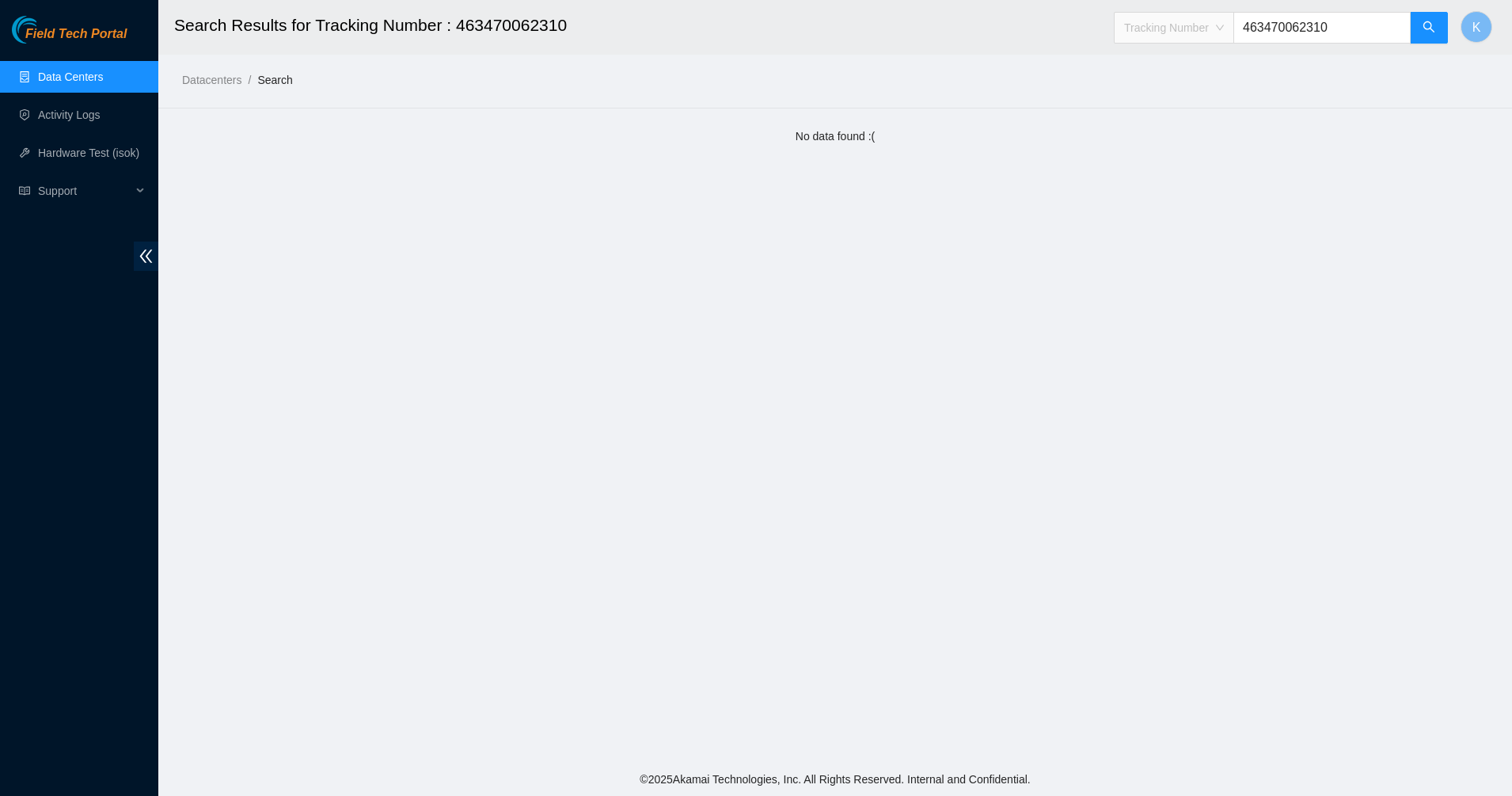
click at [1164, 26] on span "Tracking Number" at bounding box center [1174, 28] width 99 height 24
click at [1160, 82] on div "RMA Number" at bounding box center [1189, 84] width 99 height 18
click at [1396, 25] on input "463470062310" at bounding box center [1322, 28] width 177 height 32
click at [1334, 30] on input "463470062310" at bounding box center [1322, 28] width 177 height 32
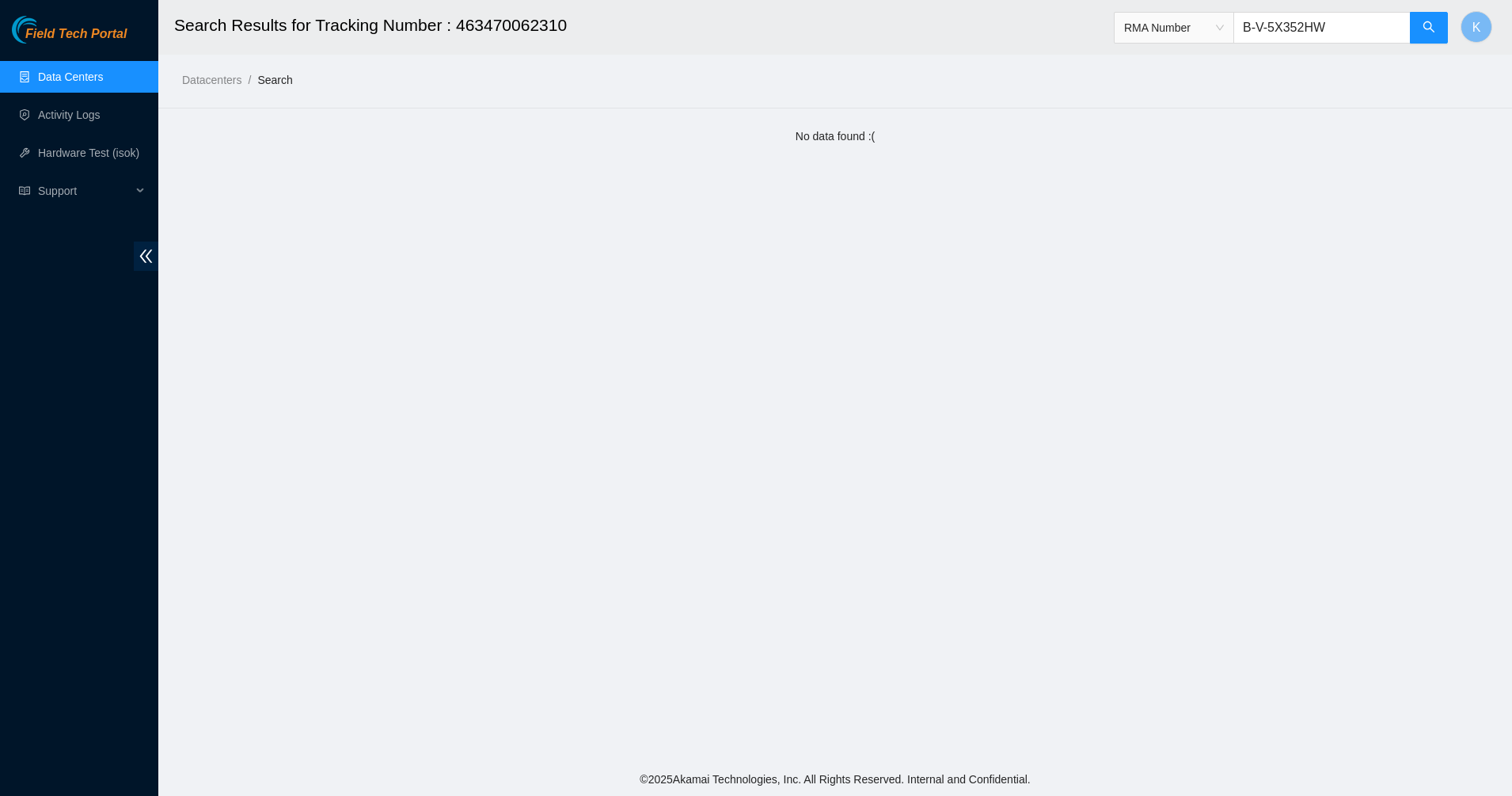
type input "B-V-5X352HW"
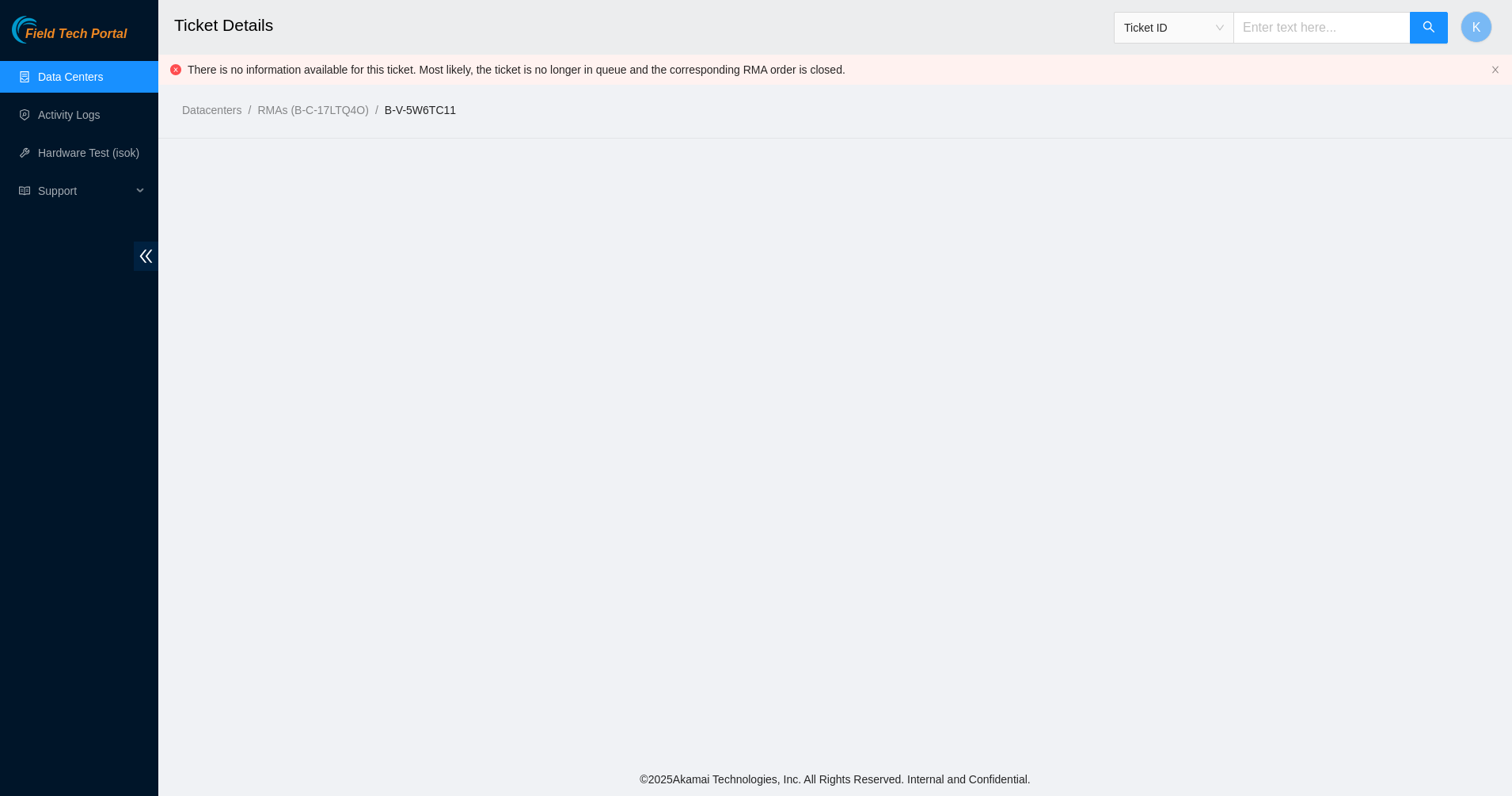
click at [665, 55] on div "Datacenters / RMAs (B-C-17LTQ4O) / B-V-5W6TC11 /" at bounding box center [665, 75] width 1016 height 89
click at [791, 102] on ol "Datacenters / RMAs (B-C-17LTQ4O) / B-V-5W6TC11 /" at bounding box center [678, 110] width 992 height 18
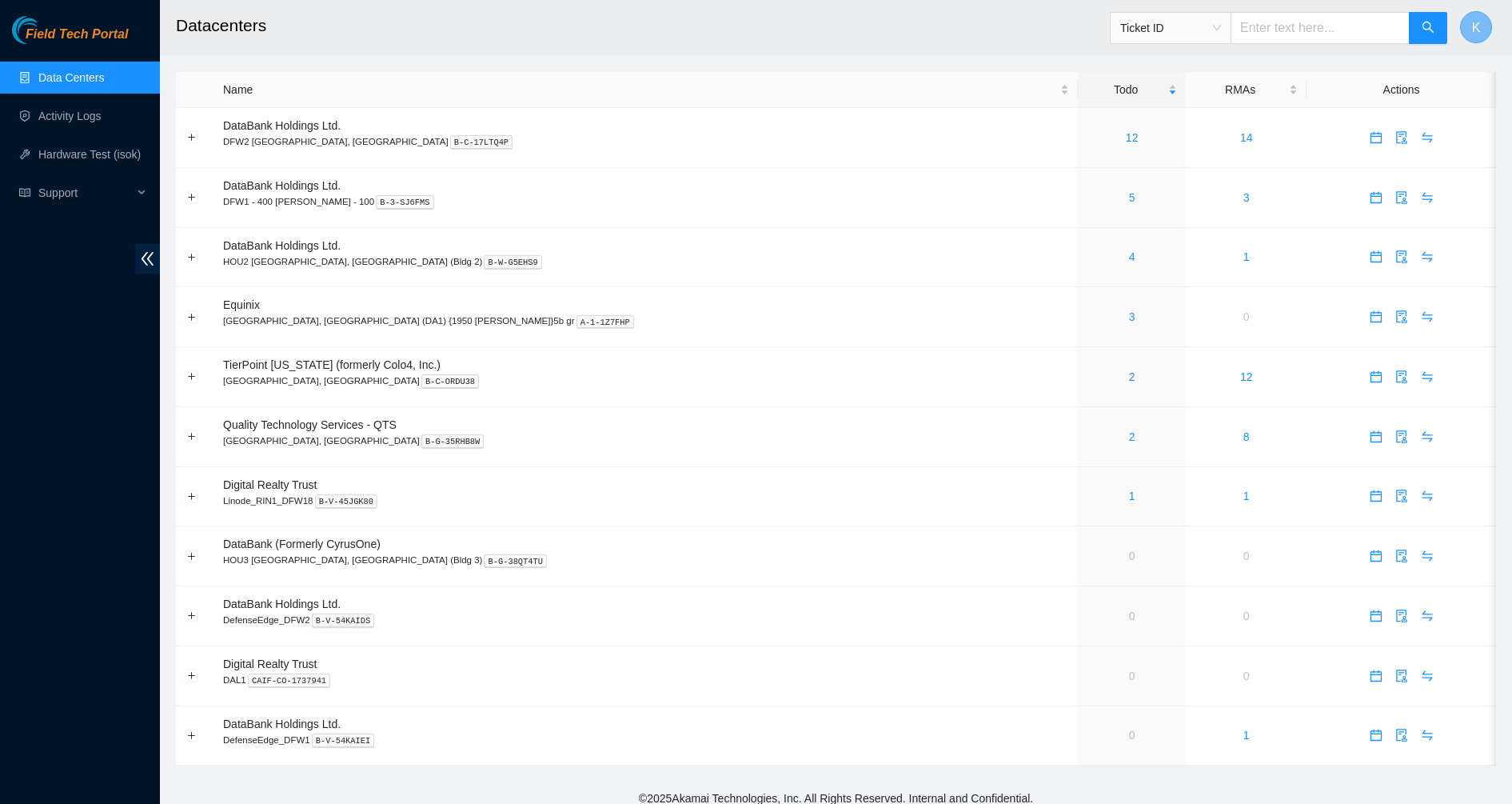
click at [1481, 30] on button "K" at bounding box center [1476, 27] width 32 height 32
click at [1129, 198] on link "5" at bounding box center [1132, 197] width 6 height 13
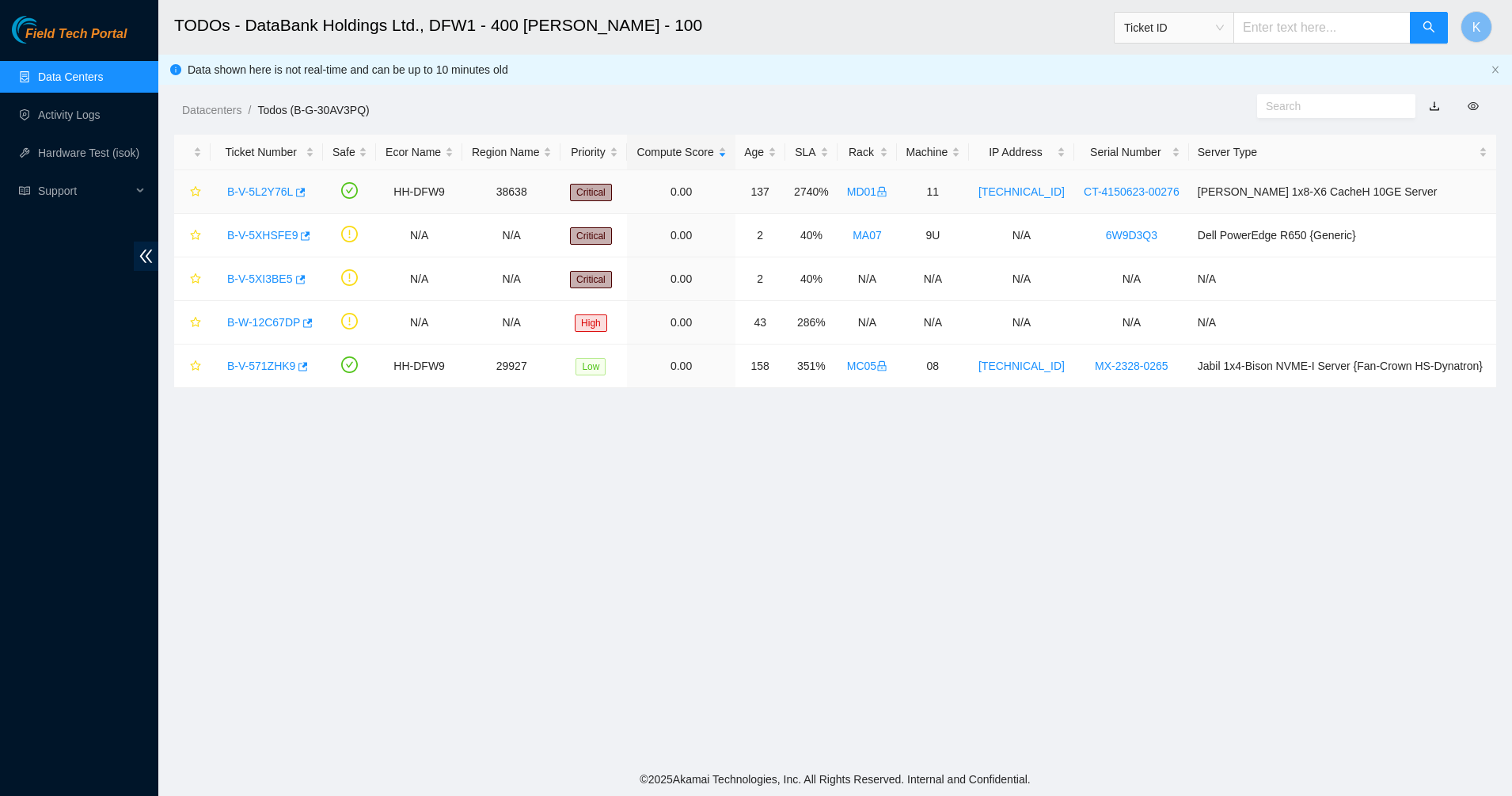
click at [245, 187] on link "B-V-5L2Y76L" at bounding box center [260, 192] width 66 height 12
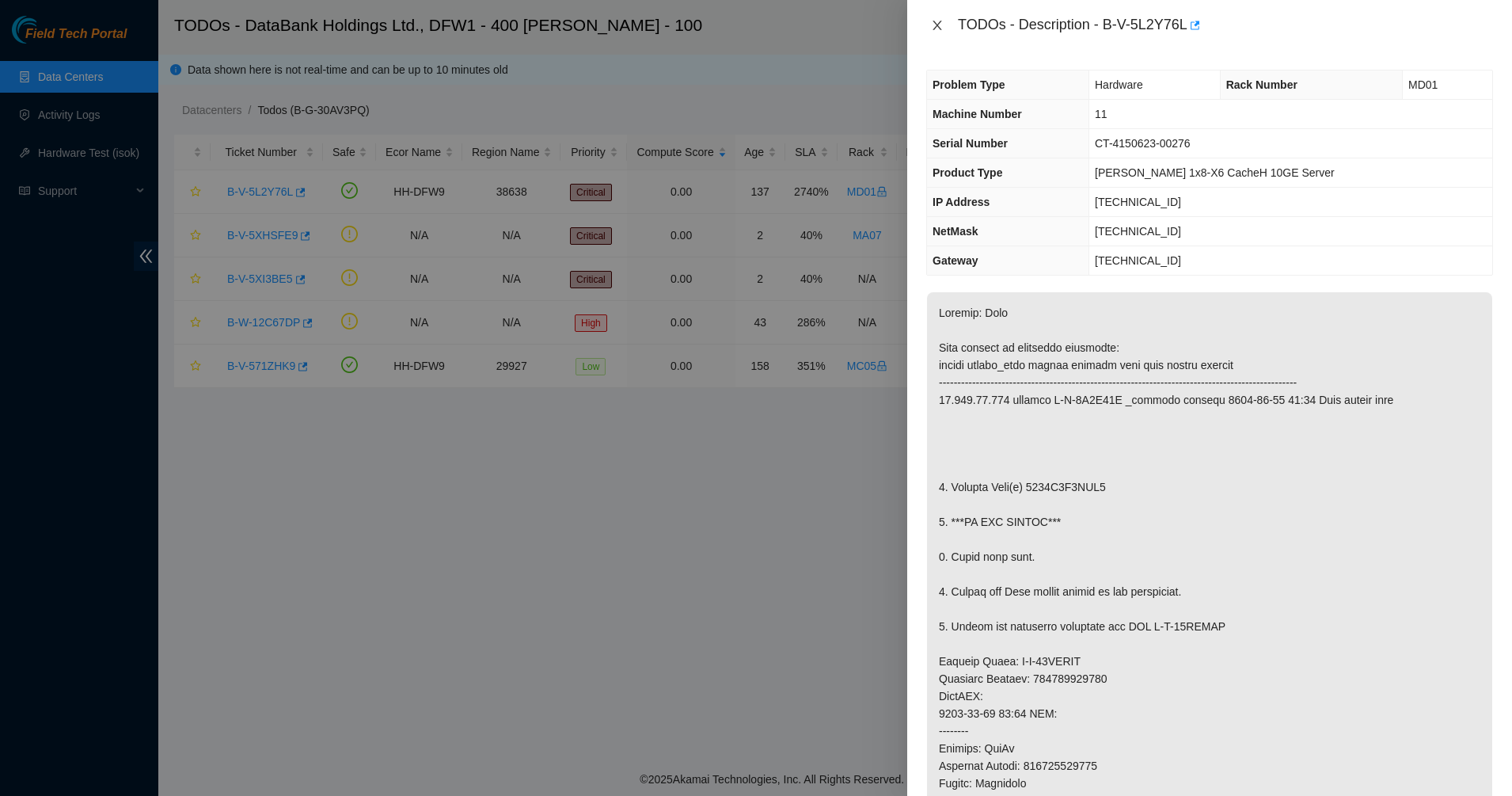
click at [937, 22] on icon "close" at bounding box center [937, 25] width 12 height 12
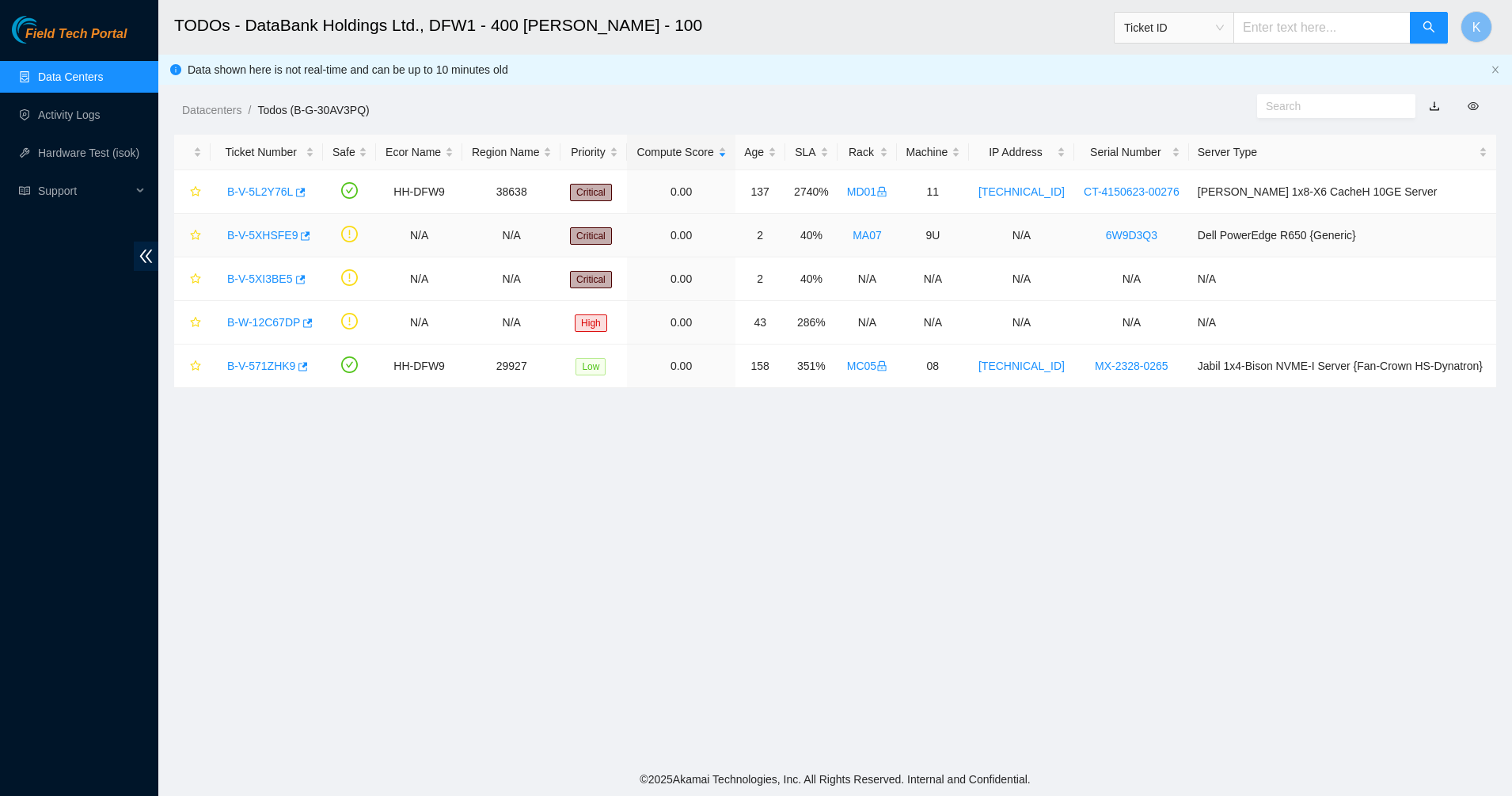
click at [263, 237] on link "B-V-5XHSFE9" at bounding box center [262, 235] width 70 height 12
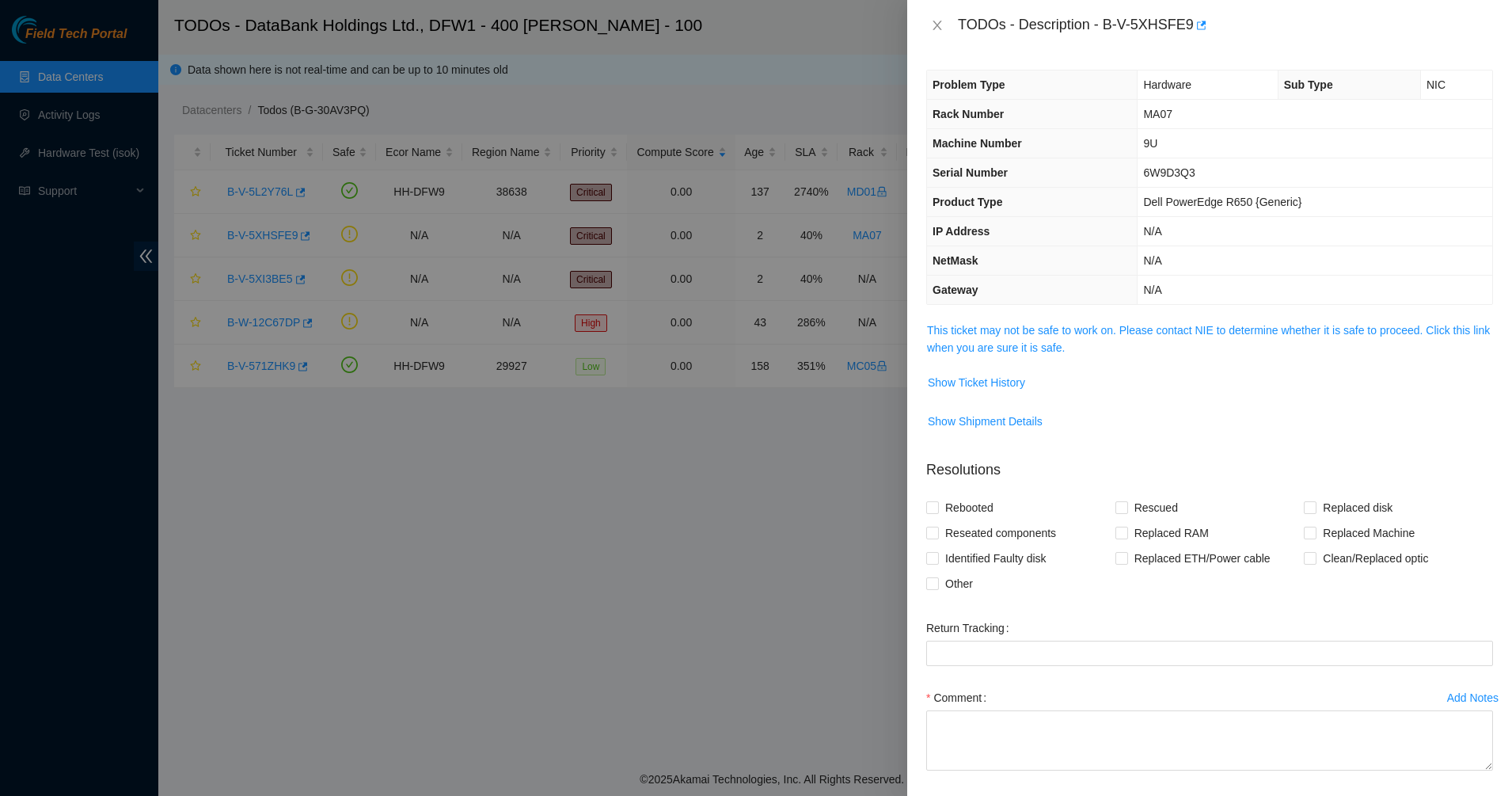
click at [1059, 319] on div "Problem Type Hardware Sub Type NIC Rack Number MA07 Machine Number 9U Serial Nu…" at bounding box center [1210, 423] width 605 height 745
click at [1053, 326] on link "This ticket may not be safe to work on. Please contact NIE to determine whether…" at bounding box center [1209, 339] width 563 height 30
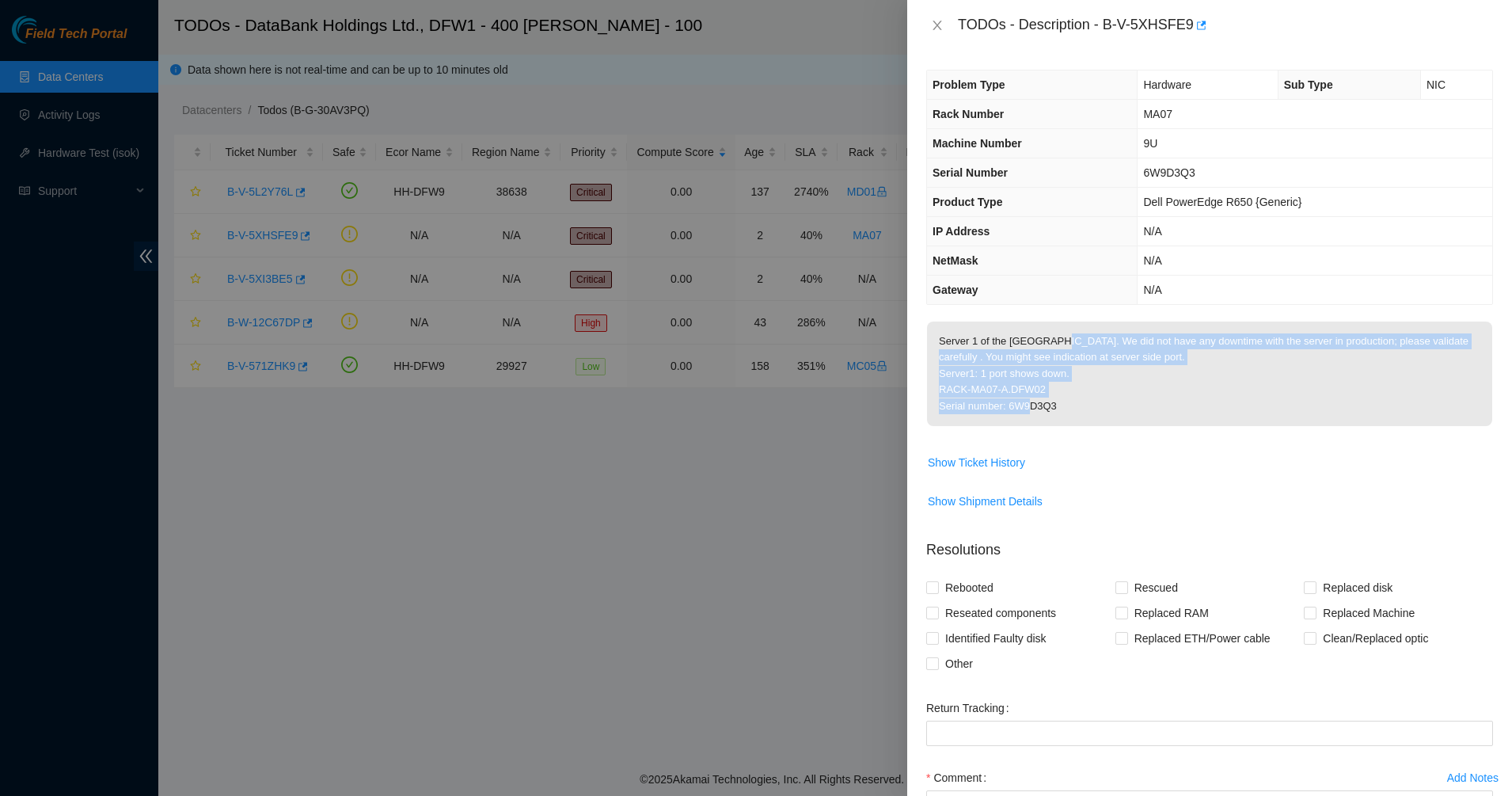
drag, startPoint x: 1075, startPoint y: 379, endPoint x: 1099, endPoint y: 414, distance: 42.4
click at [1099, 414] on p "Server 1 of the SAN port down. We did not have any downtime with the server in …" at bounding box center [1209, 374] width 565 height 105
drag, startPoint x: 1106, startPoint y: 422, endPoint x: 1020, endPoint y: 301, distance: 148.4
click at [1021, 303] on div "Problem Type Hardware Sub Type NIC Rack Number MA07 Machine Number 9U Serial Nu…" at bounding box center [1210, 423] width 605 height 745
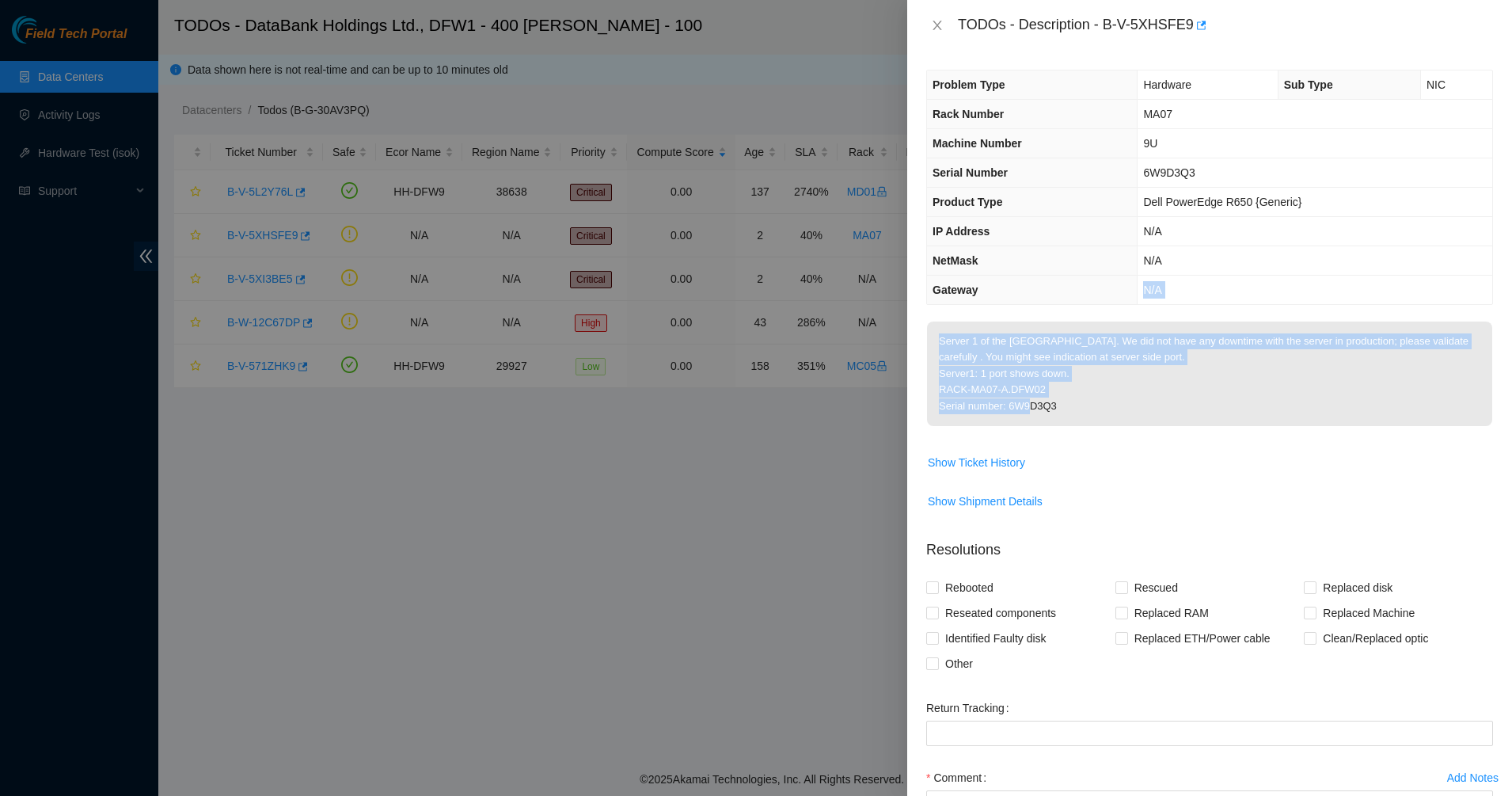
click at [1018, 294] on th "Gateway" at bounding box center [1032, 290] width 210 height 29
drag, startPoint x: 1018, startPoint y: 294, endPoint x: 1140, endPoint y: 424, distance: 178.3
click at [1140, 424] on div "Problem Type Hardware Sub Type NIC Rack Number MA07 Machine Number 9U Serial Nu…" at bounding box center [1210, 423] width 605 height 745
click at [1140, 424] on p "Server 1 of the SAN port down. We did not have any downtime with the server in …" at bounding box center [1209, 374] width 565 height 105
drag, startPoint x: 1140, startPoint y: 424, endPoint x: 1021, endPoint y: 181, distance: 270.6
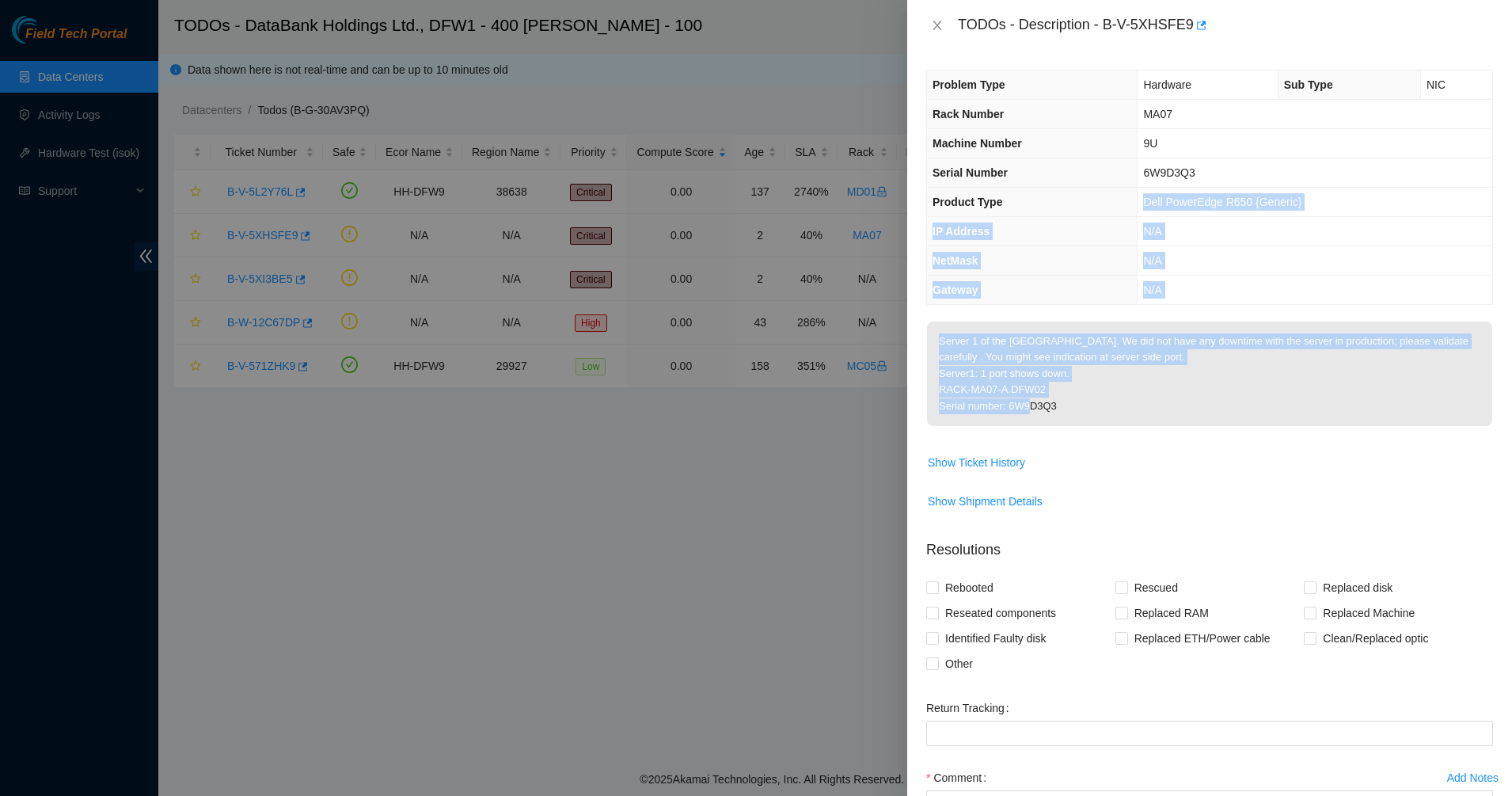
click at [1023, 186] on div "Problem Type Hardware Sub Type NIC Rack Number MA07 Machine Number 9U Serial Nu…" at bounding box center [1210, 423] width 605 height 745
click at [936, 26] on icon "close" at bounding box center [937, 25] width 12 height 12
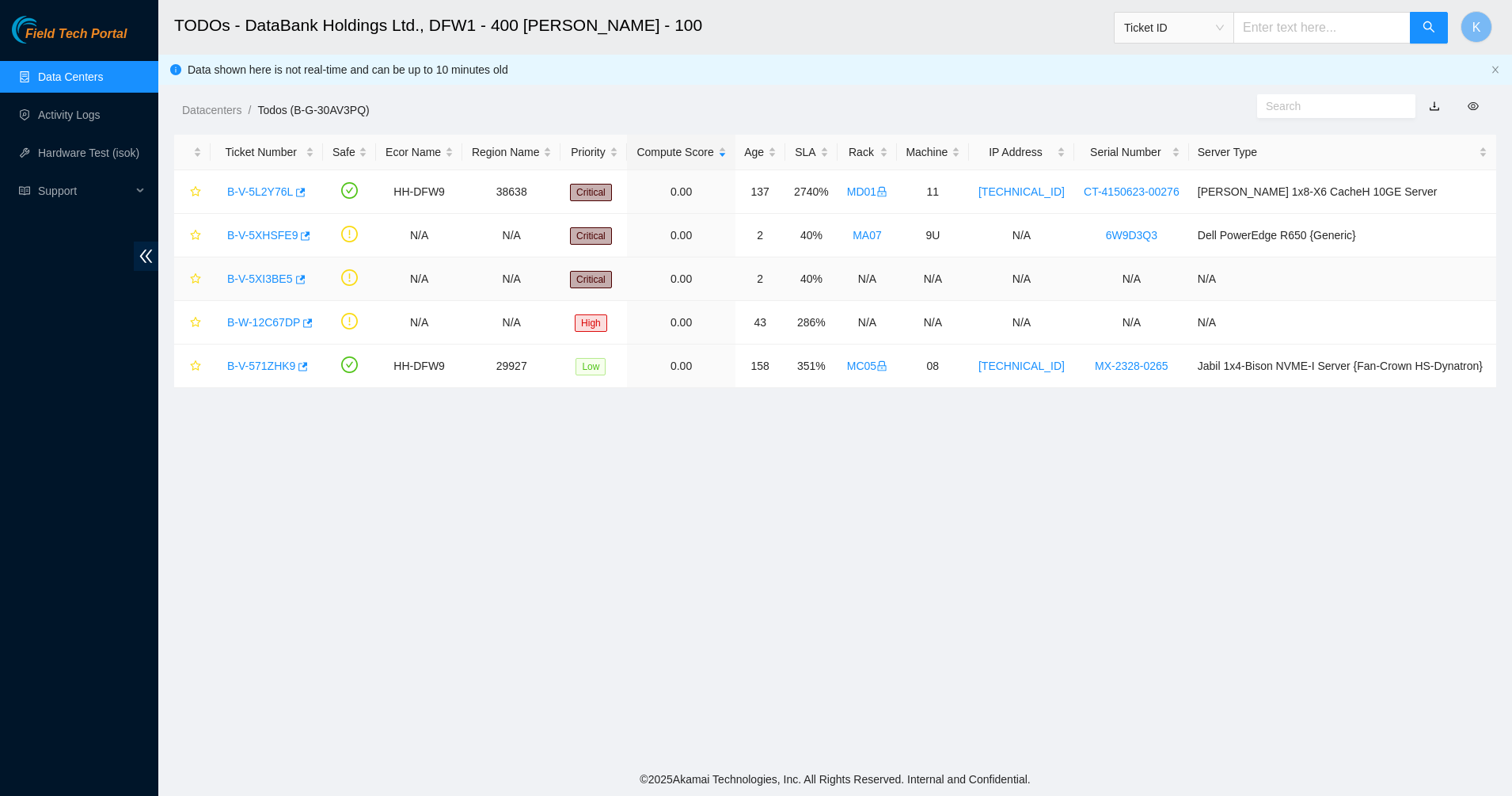
click at [257, 272] on link "B-V-5XI3BE5" at bounding box center [260, 279] width 66 height 12
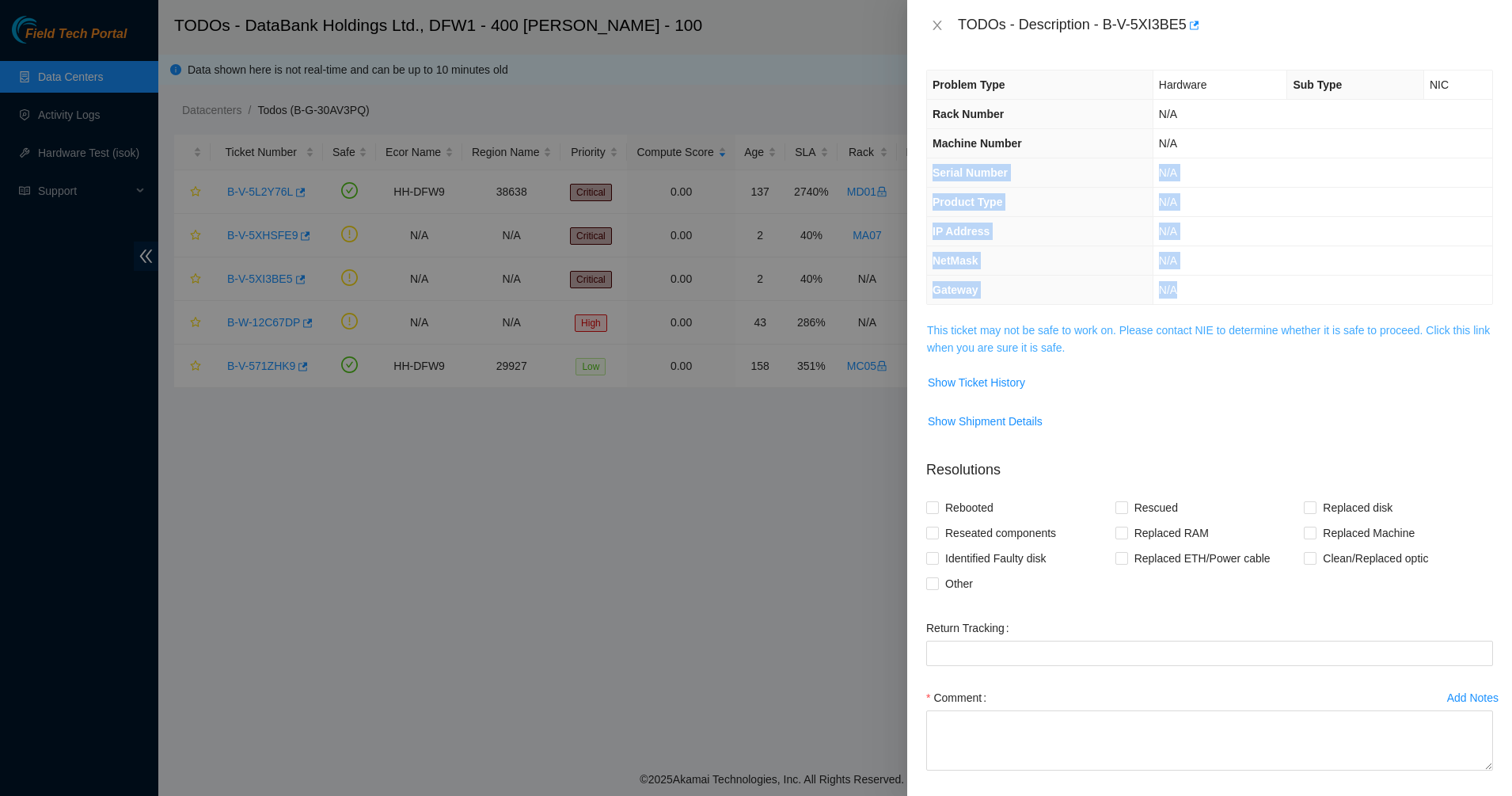
click at [974, 343] on link "This ticket may not be safe to work on. Please contact NIE to determine whether…" at bounding box center [1209, 339] width 563 height 30
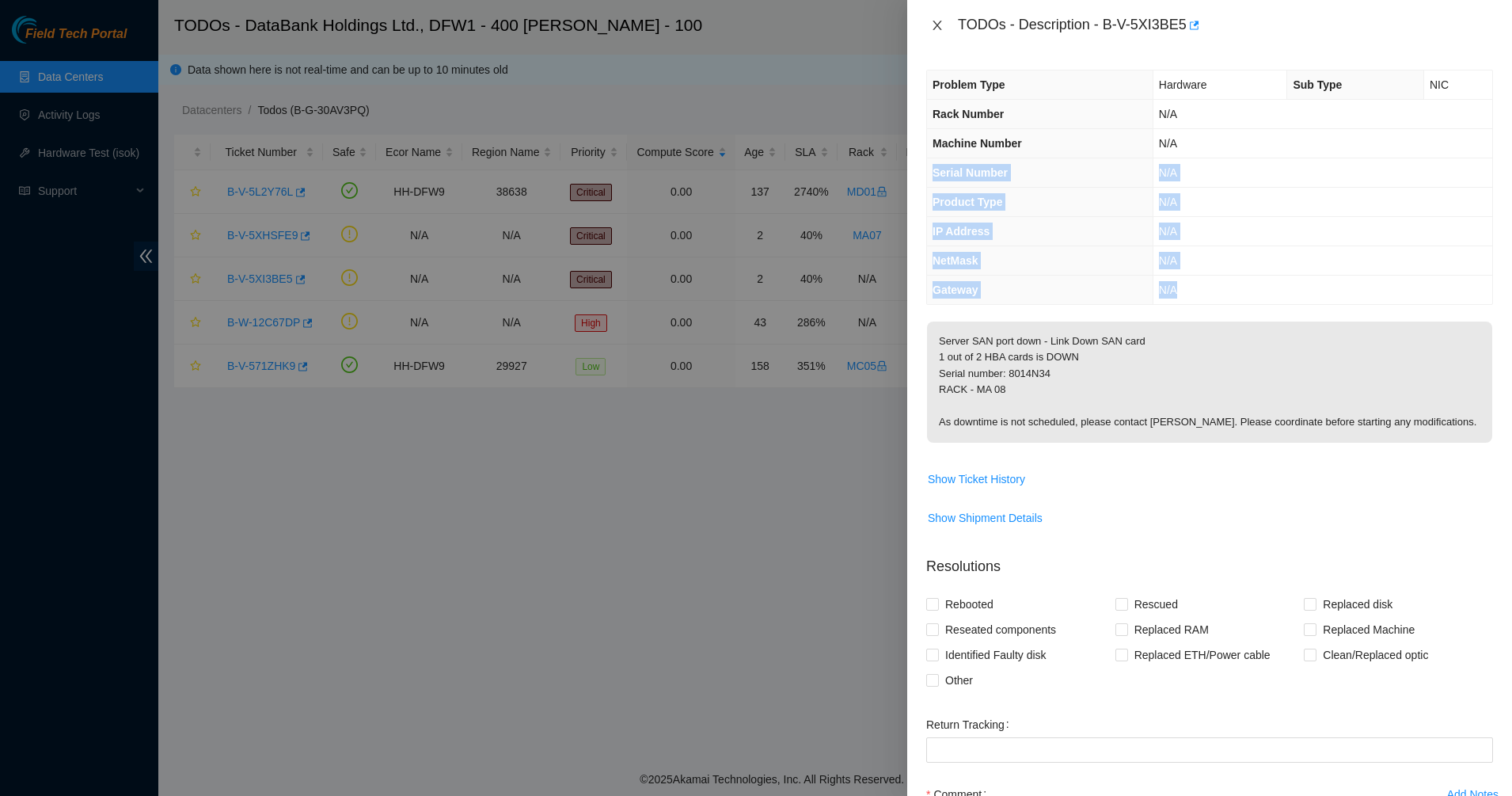
click at [934, 25] on icon "close" at bounding box center [937, 25] width 12 height 12
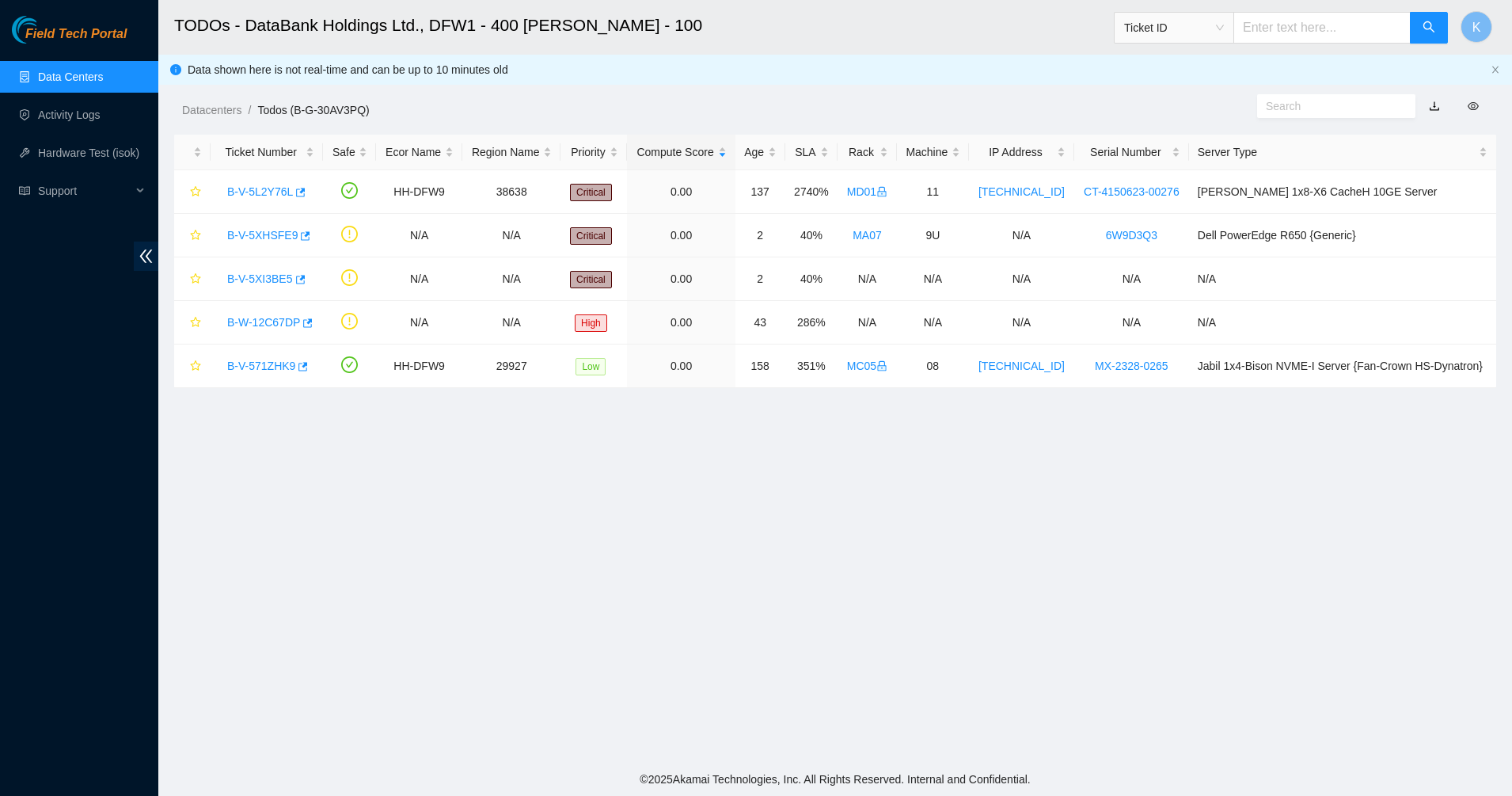
click at [673, 470] on main "TODOs - DataBank Holdings Ltd., DFW1 - 400 S. Akard - 100 Ticket ID K Data show…" at bounding box center [835, 381] width 1354 height 762
click at [39, 77] on link "Data Centers" at bounding box center [70, 76] width 65 height 12
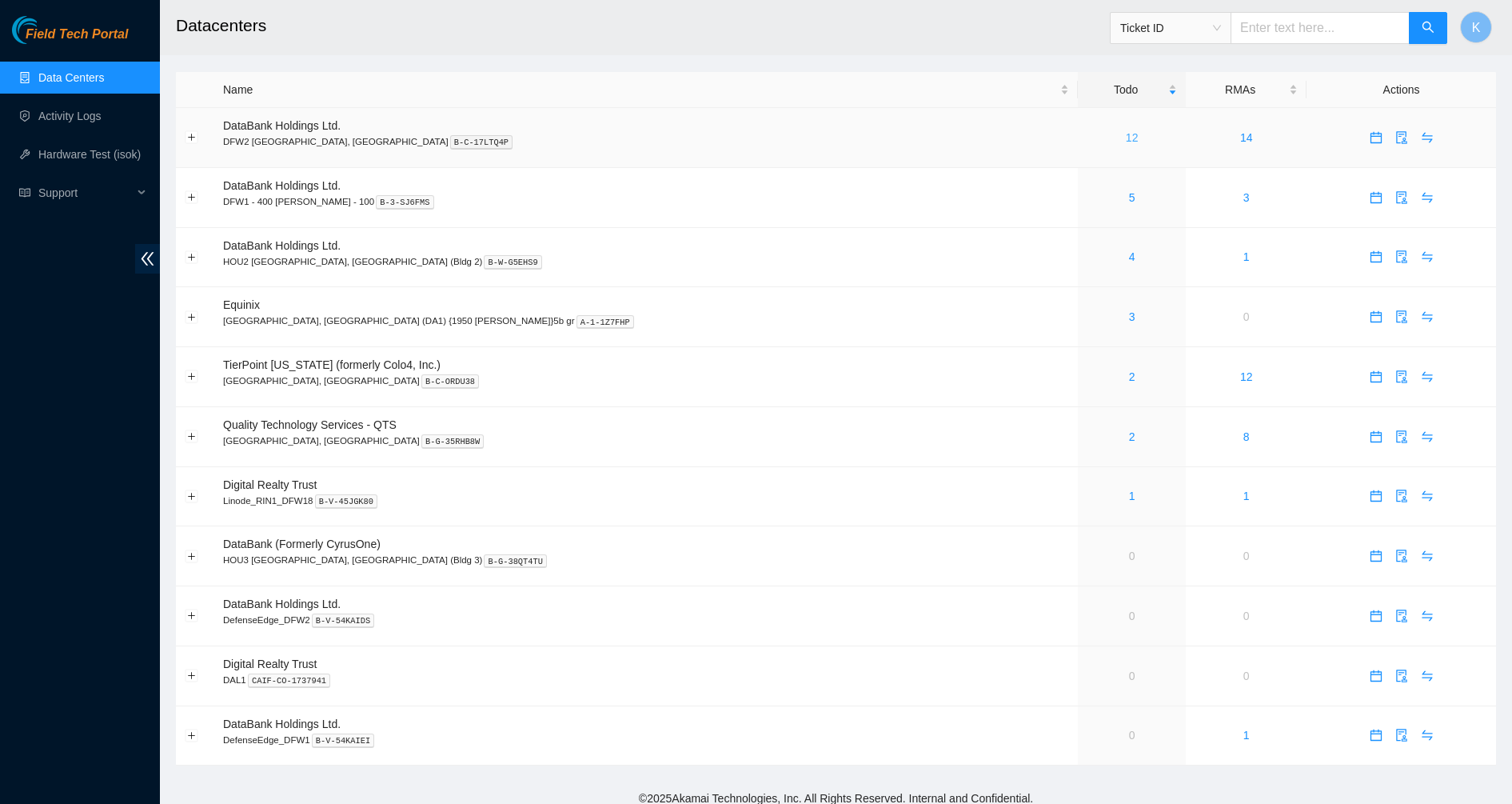
click at [1126, 141] on link "12" at bounding box center [1132, 137] width 13 height 13
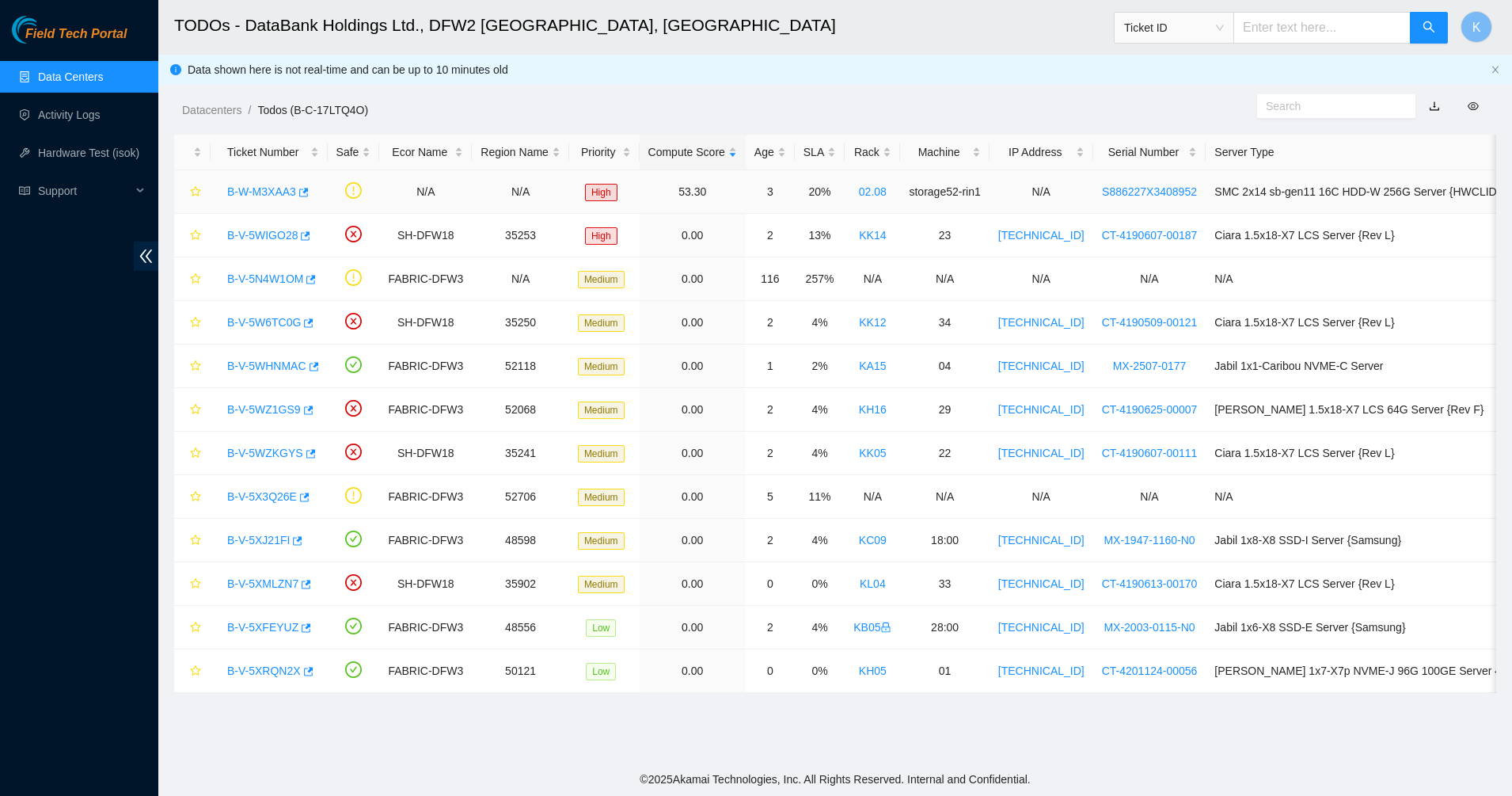
click at [262, 186] on link "B-W-M3XAA3" at bounding box center [262, 192] width 69 height 12
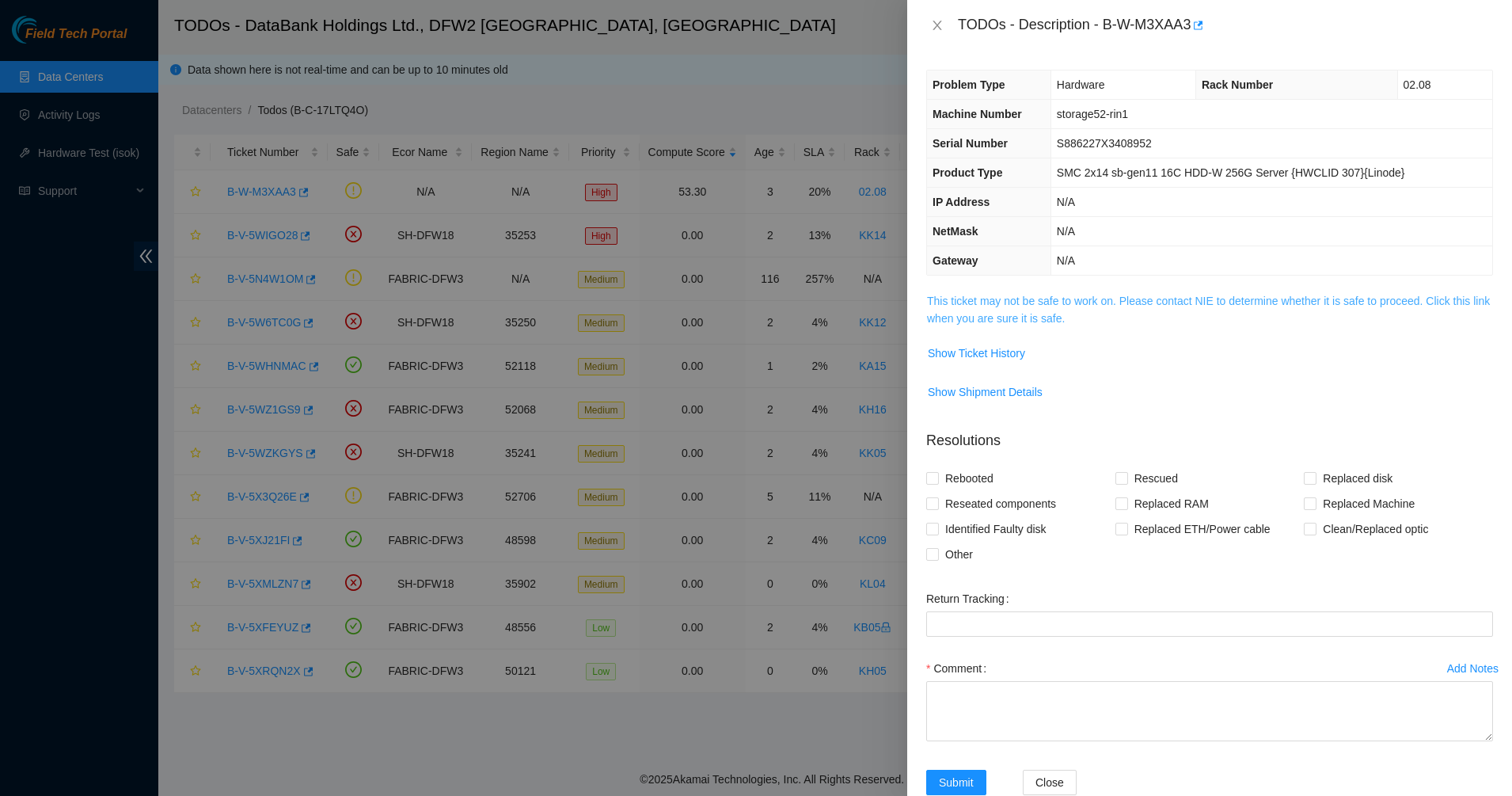
click at [998, 301] on link "This ticket may not be safe to work on. Please contact NIE to determine whether…" at bounding box center [1209, 310] width 563 height 30
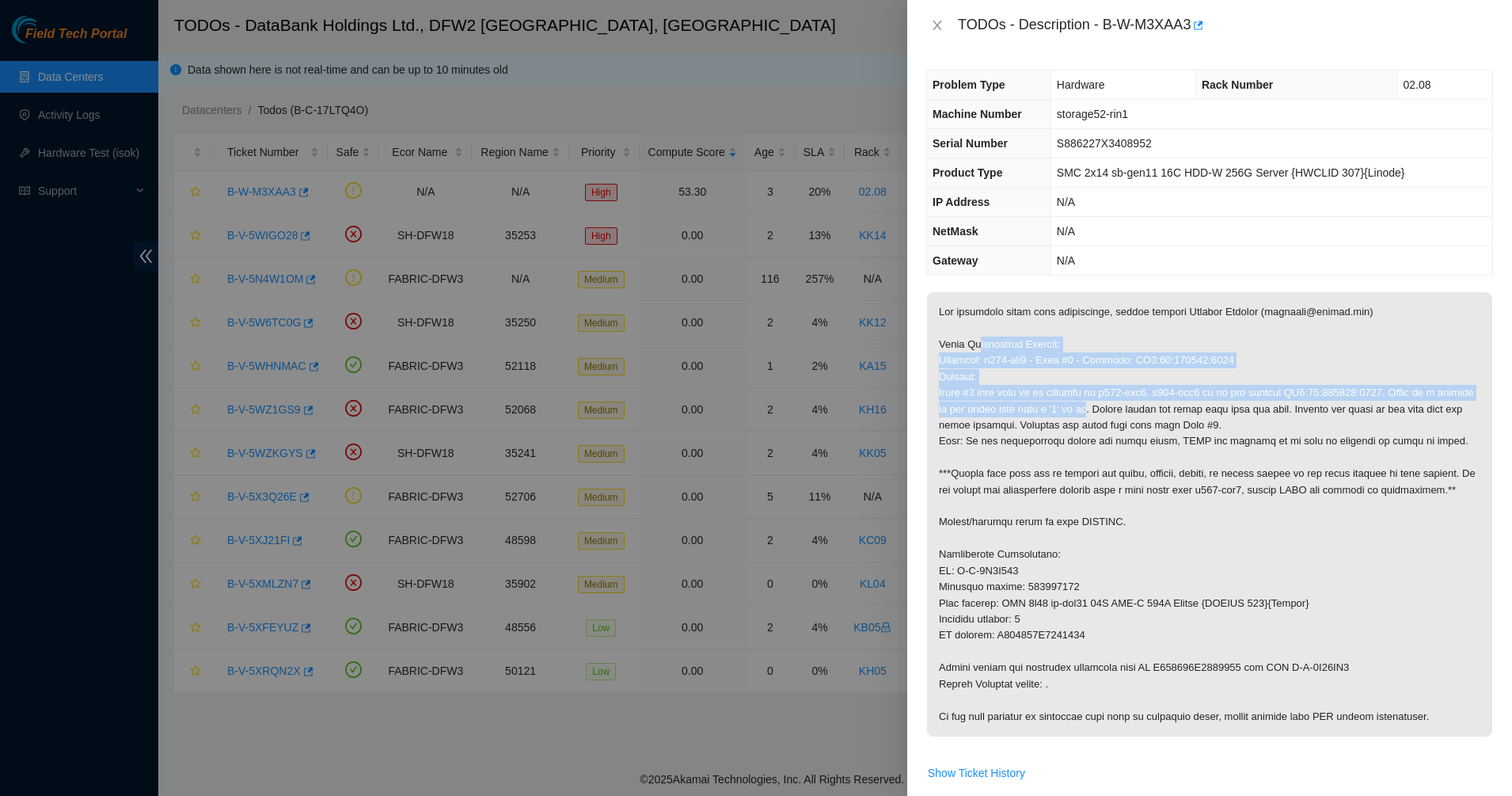
drag, startPoint x: 975, startPoint y: 341, endPoint x: 1081, endPoint y: 408, distance: 125.4
click at [1081, 408] on p at bounding box center [1209, 514] width 565 height 445
drag, startPoint x: 1081, startPoint y: 408, endPoint x: 951, endPoint y: 318, distance: 158.1
click at [951, 318] on p at bounding box center [1209, 514] width 565 height 445
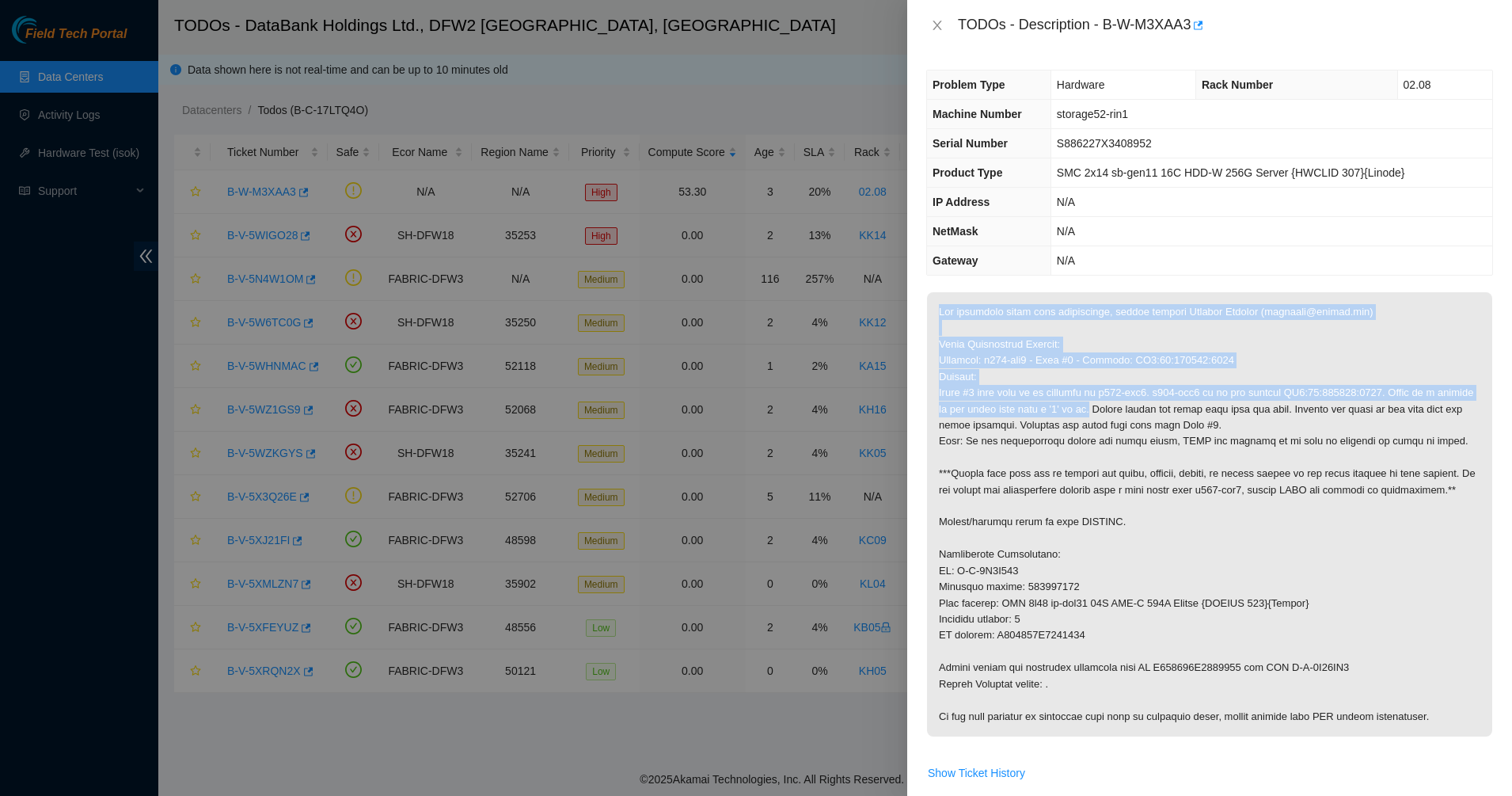
click at [951, 318] on p at bounding box center [1209, 514] width 565 height 445
drag, startPoint x: 1033, startPoint y: 393, endPoint x: 1071, endPoint y: 422, distance: 47.8
click at [1071, 422] on p at bounding box center [1209, 514] width 565 height 445
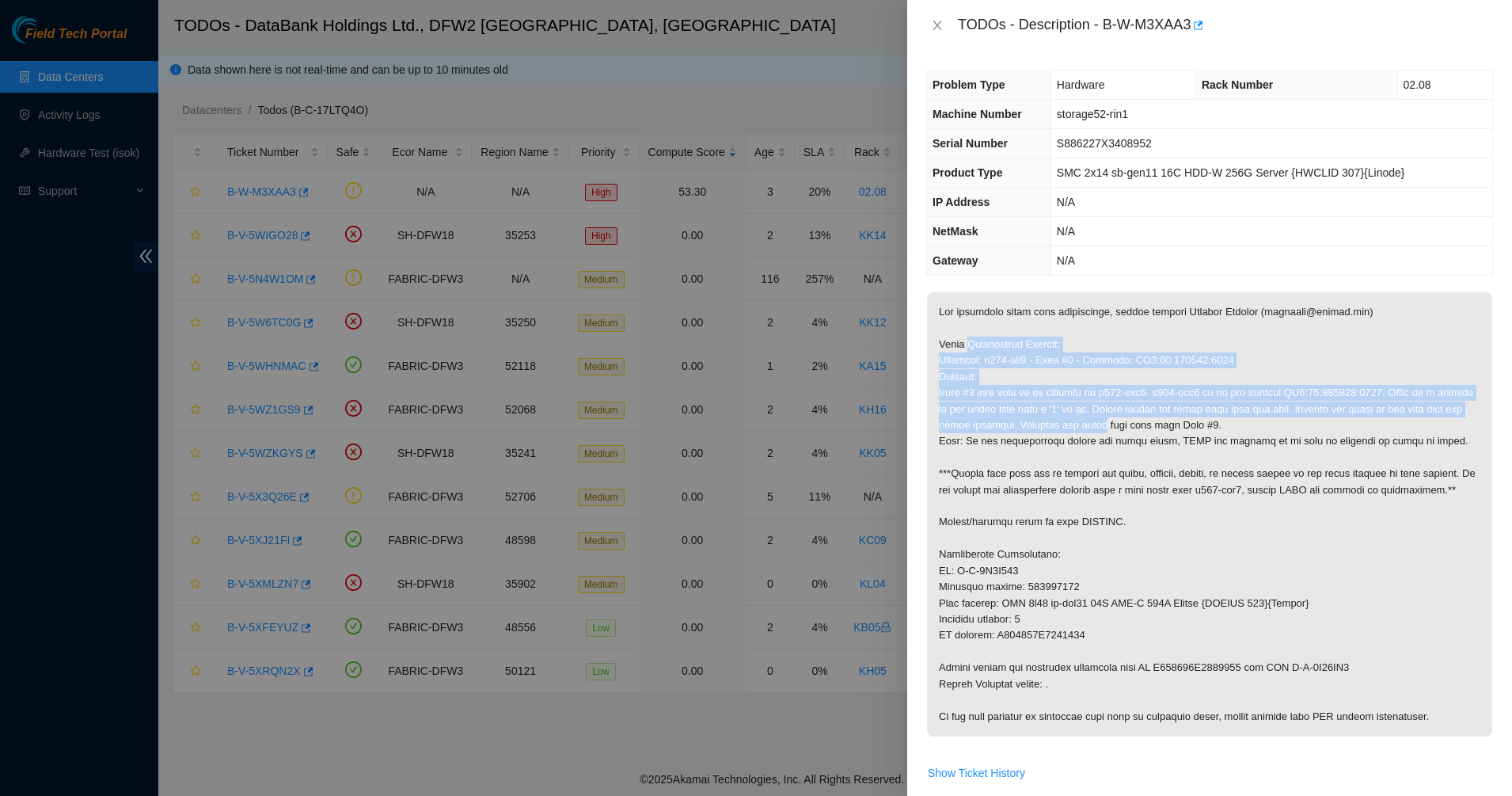
drag, startPoint x: 1071, startPoint y: 422, endPoint x: 1004, endPoint y: 350, distance: 98.4
click at [1004, 350] on p at bounding box center [1209, 514] width 565 height 445
click at [1003, 350] on p at bounding box center [1209, 514] width 565 height 445
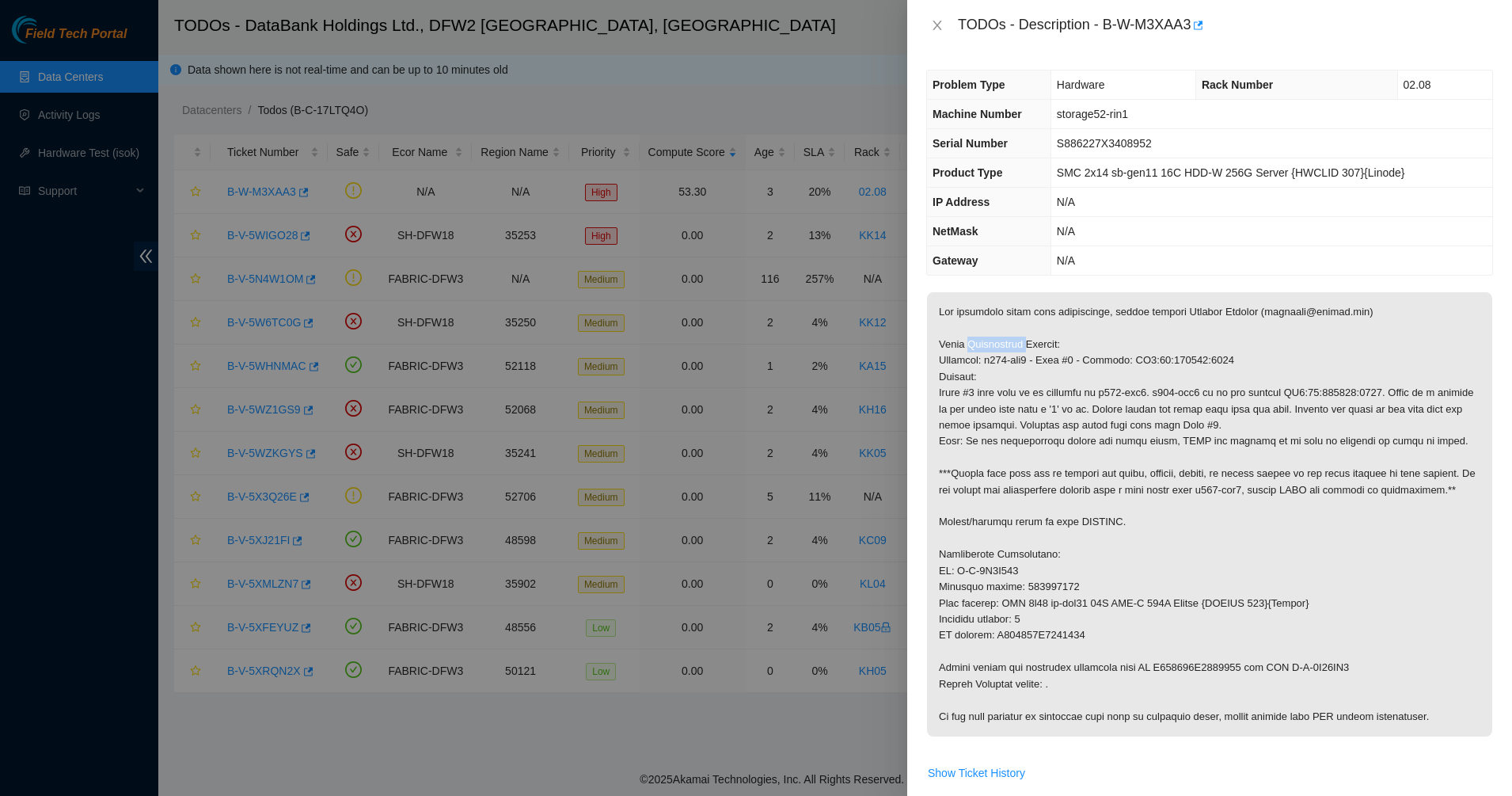
click at [1003, 350] on p at bounding box center [1209, 514] width 565 height 445
drag, startPoint x: 1003, startPoint y: 350, endPoint x: 1055, endPoint y: 379, distance: 59.5
click at [1055, 379] on p at bounding box center [1209, 514] width 565 height 445
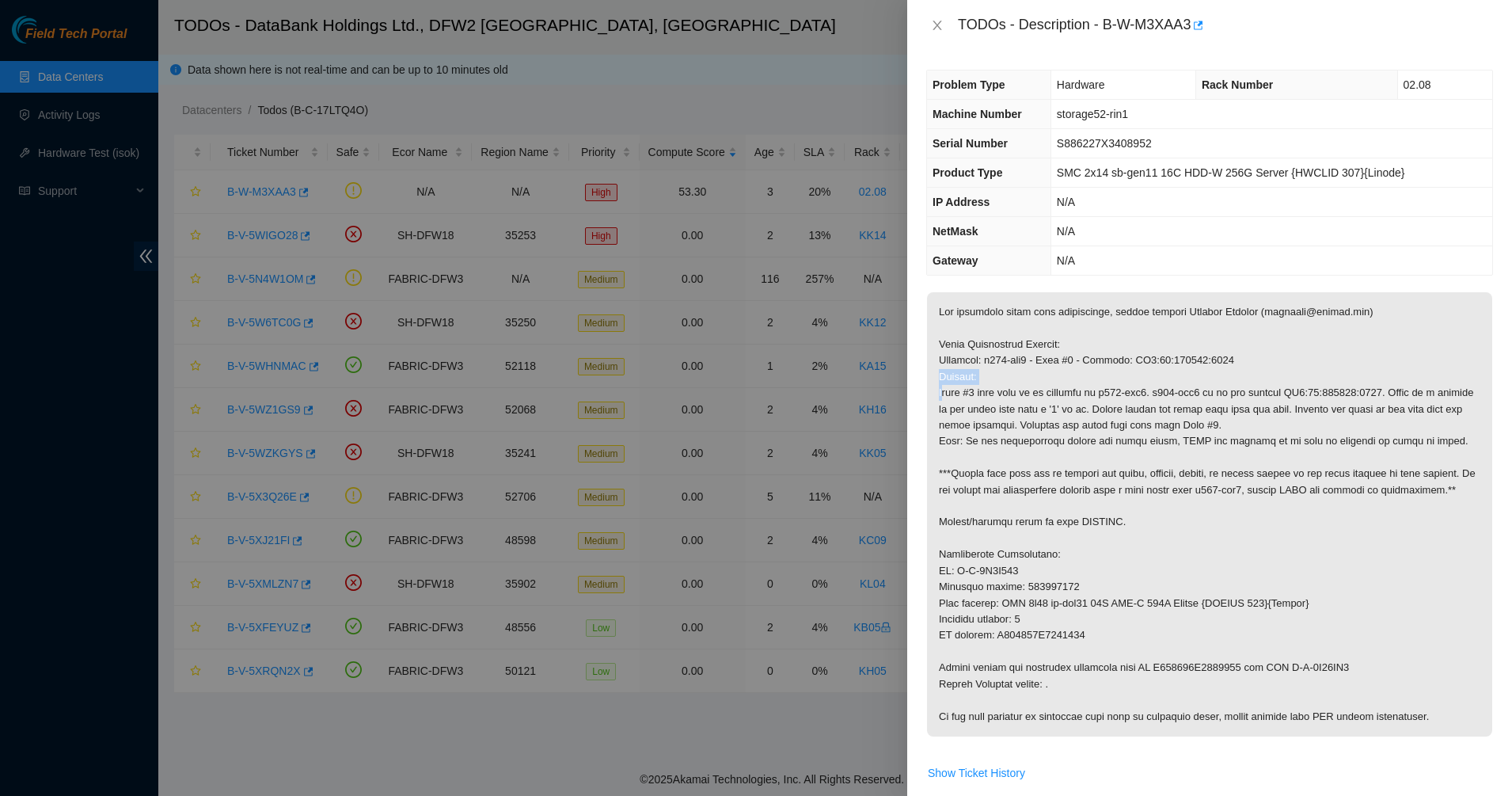
drag, startPoint x: 1055, startPoint y: 379, endPoint x: 1025, endPoint y: 361, distance: 35.0
click at [1043, 371] on p at bounding box center [1209, 514] width 565 height 445
click at [1020, 359] on p at bounding box center [1209, 514] width 565 height 445
drag, startPoint x: 1020, startPoint y: 359, endPoint x: 965, endPoint y: 330, distance: 62.2
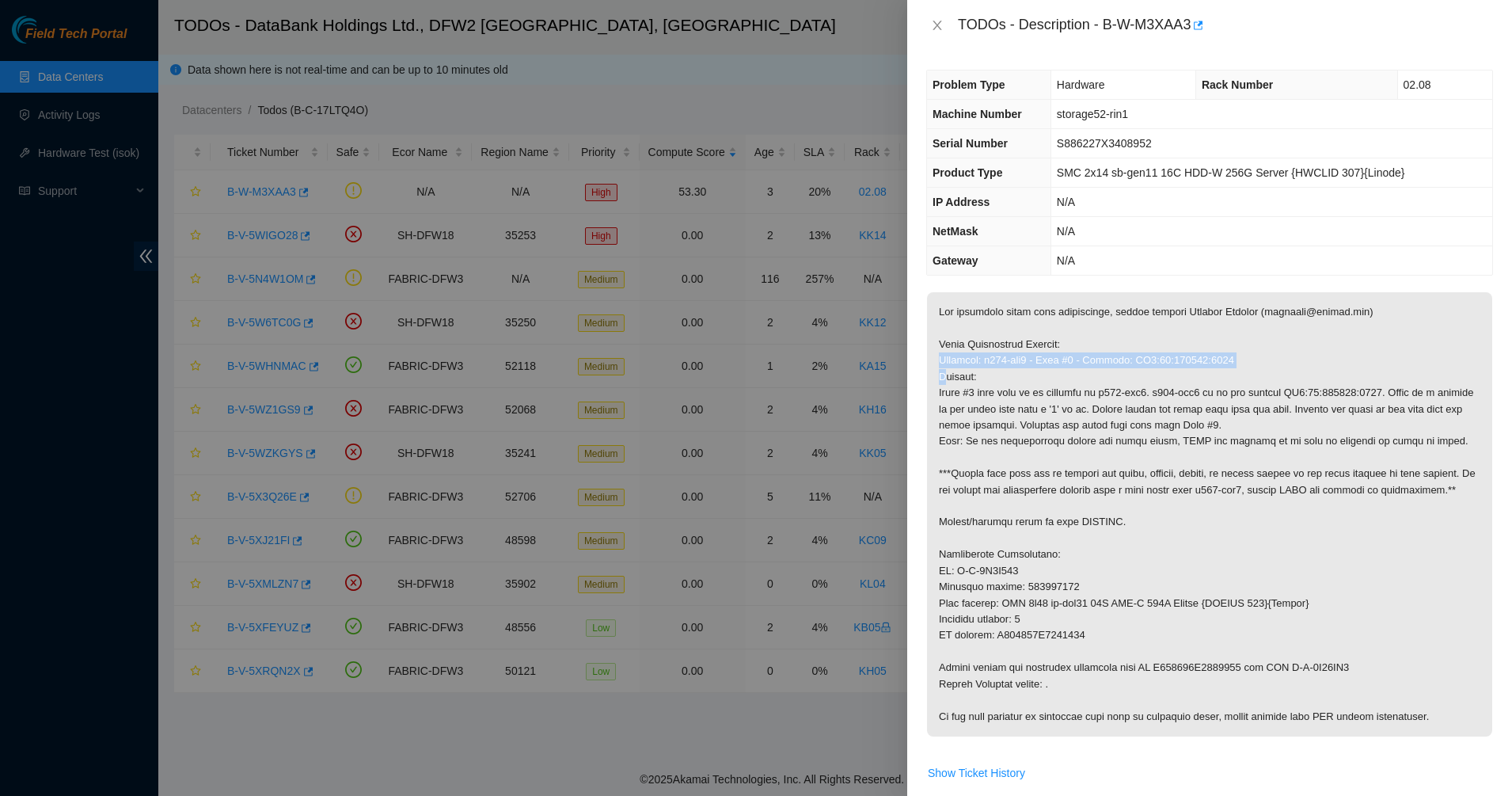
click at [1017, 357] on p at bounding box center [1209, 514] width 565 height 445
click at [965, 330] on p at bounding box center [1209, 514] width 565 height 445
drag, startPoint x: 965, startPoint y: 330, endPoint x: 1038, endPoint y: 382, distance: 89.6
click at [1038, 382] on p at bounding box center [1209, 514] width 565 height 445
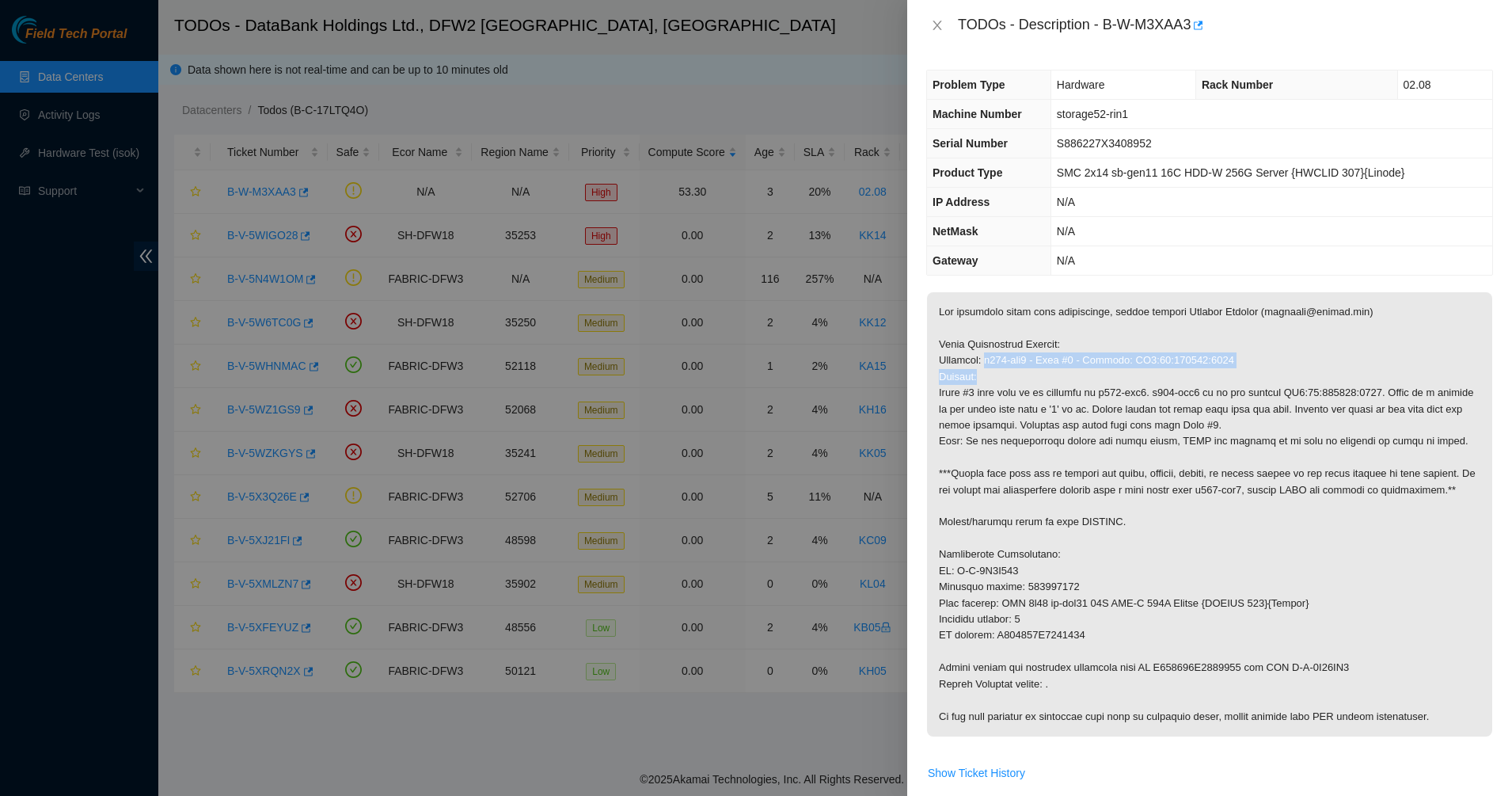
drag, startPoint x: 1038, startPoint y: 382, endPoint x: 989, endPoint y: 355, distance: 55.9
click at [990, 356] on p at bounding box center [1209, 514] width 565 height 445
click at [989, 355] on p at bounding box center [1209, 514] width 565 height 445
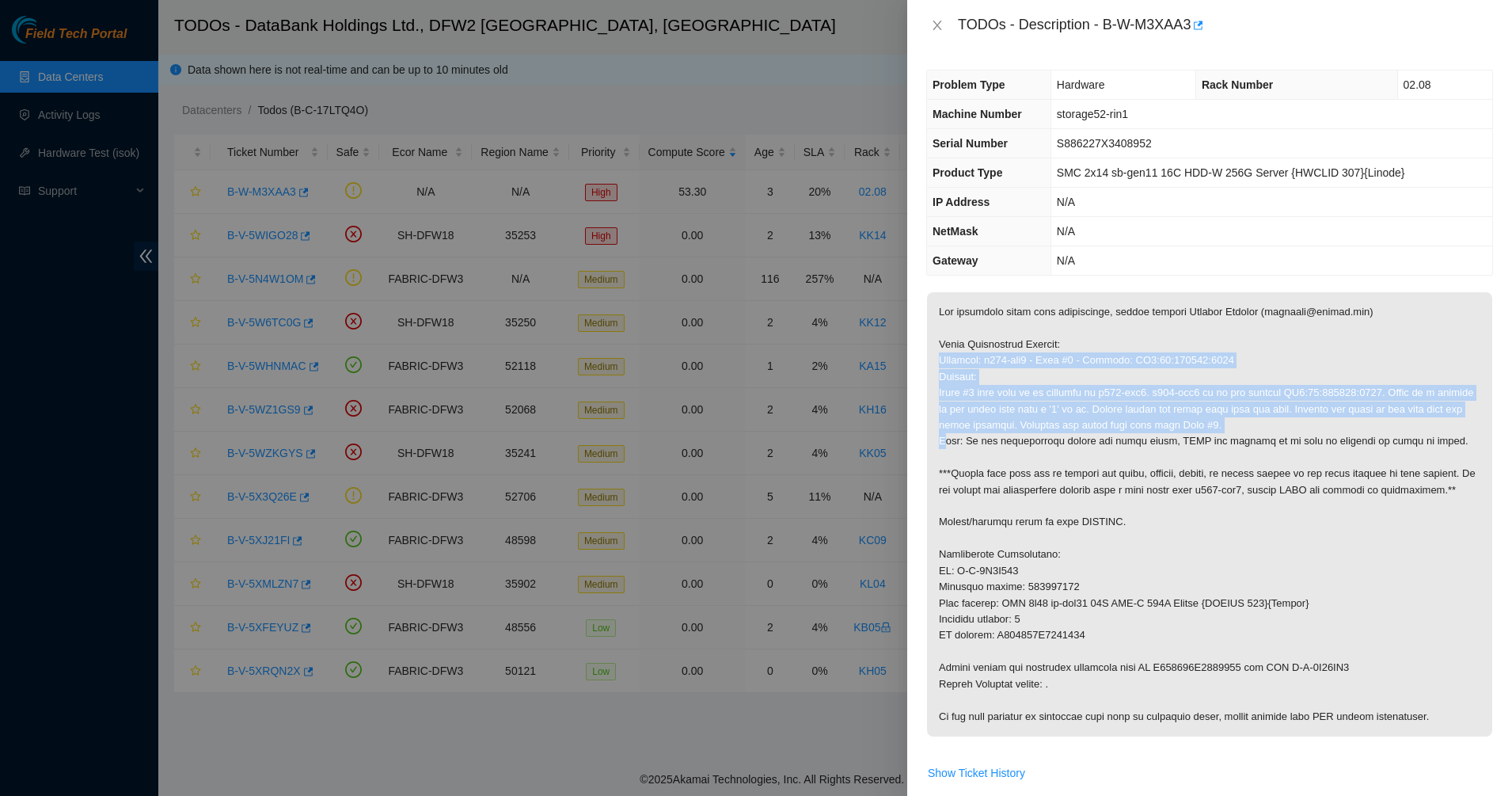
drag, startPoint x: 989, startPoint y: 355, endPoint x: 1010, endPoint y: 390, distance: 40.8
click at [1010, 390] on p at bounding box center [1209, 514] width 565 height 445
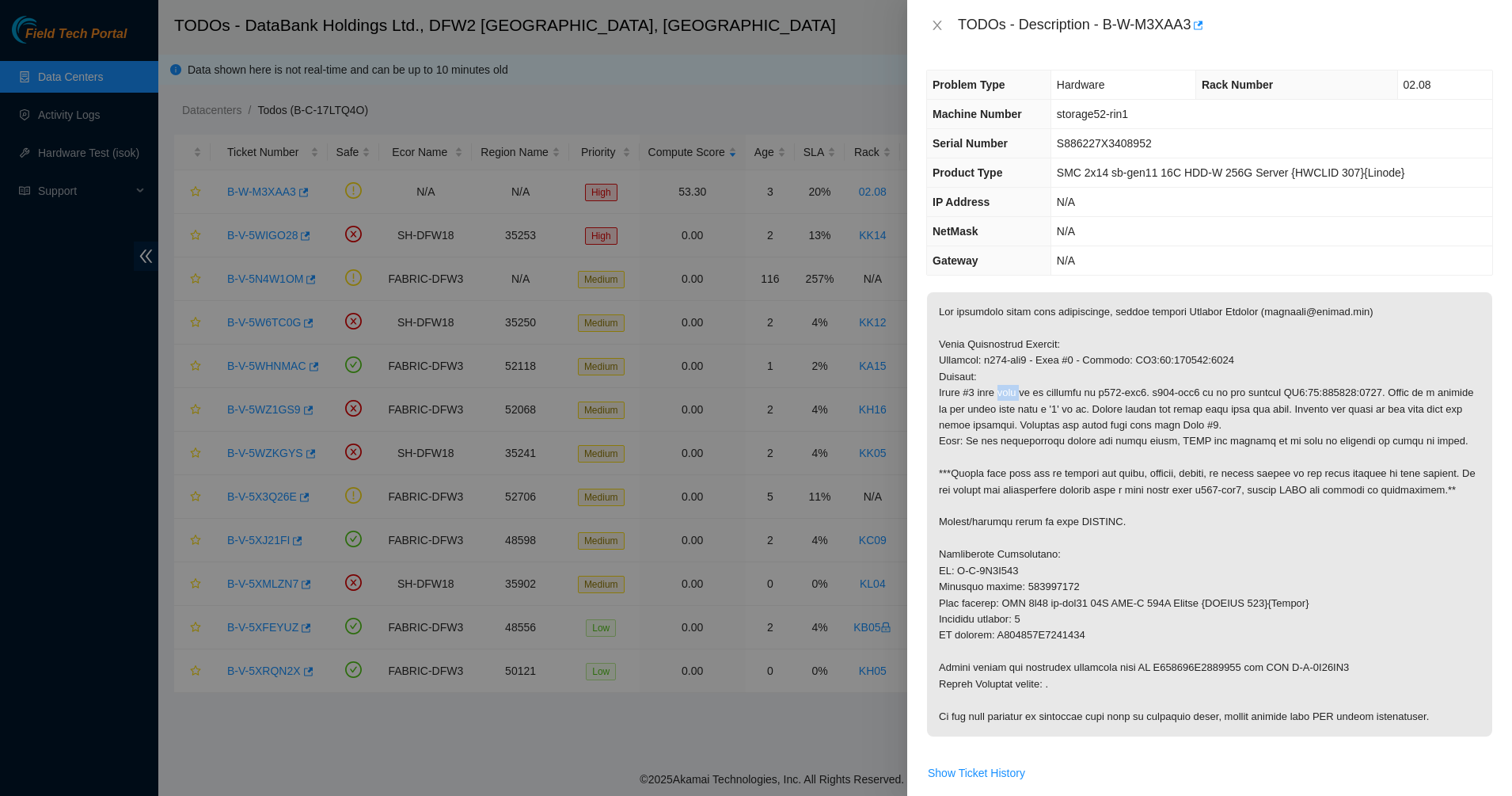
click at [1010, 390] on p at bounding box center [1209, 514] width 565 height 445
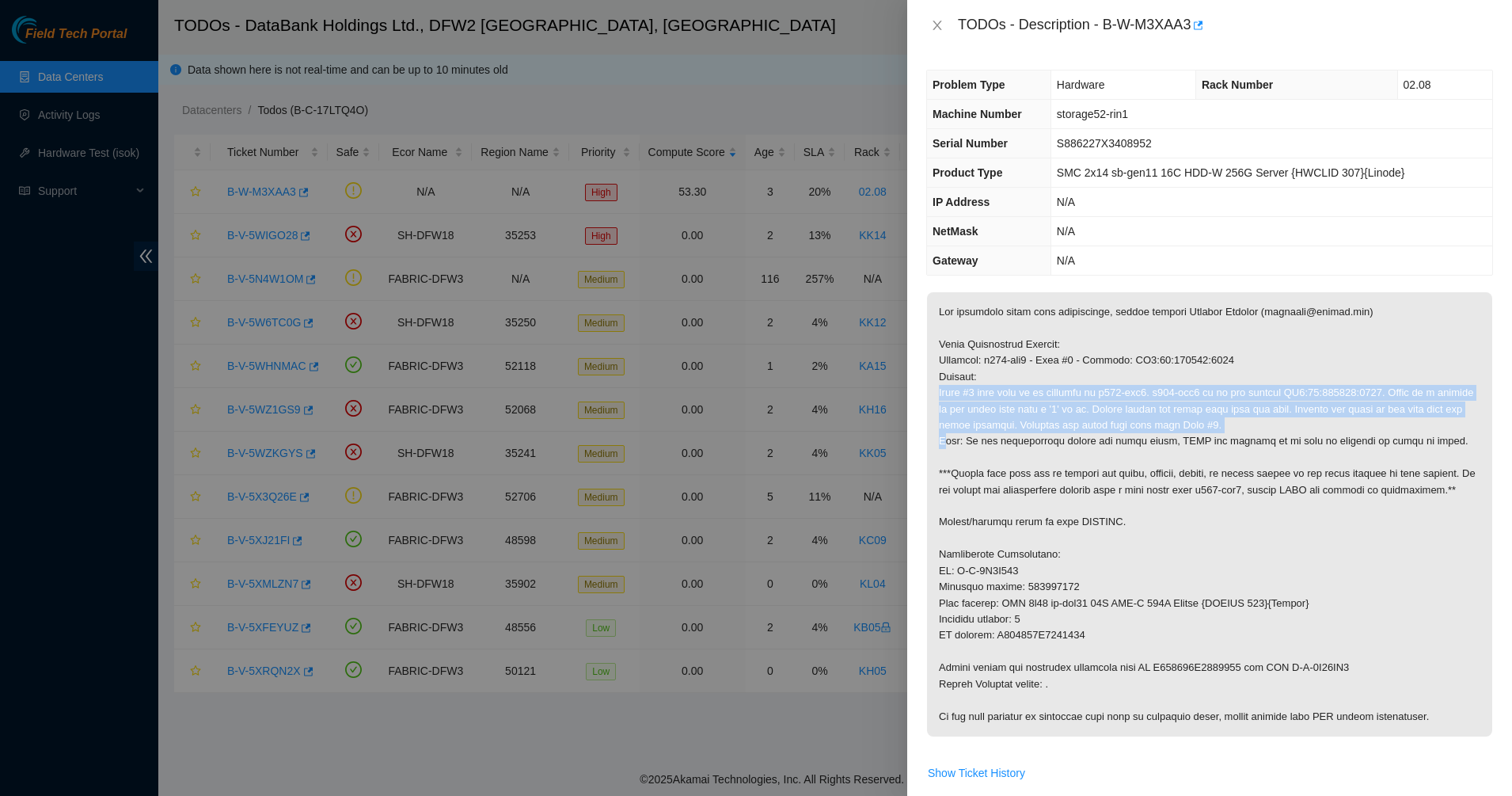
click at [1010, 390] on p at bounding box center [1209, 514] width 565 height 445
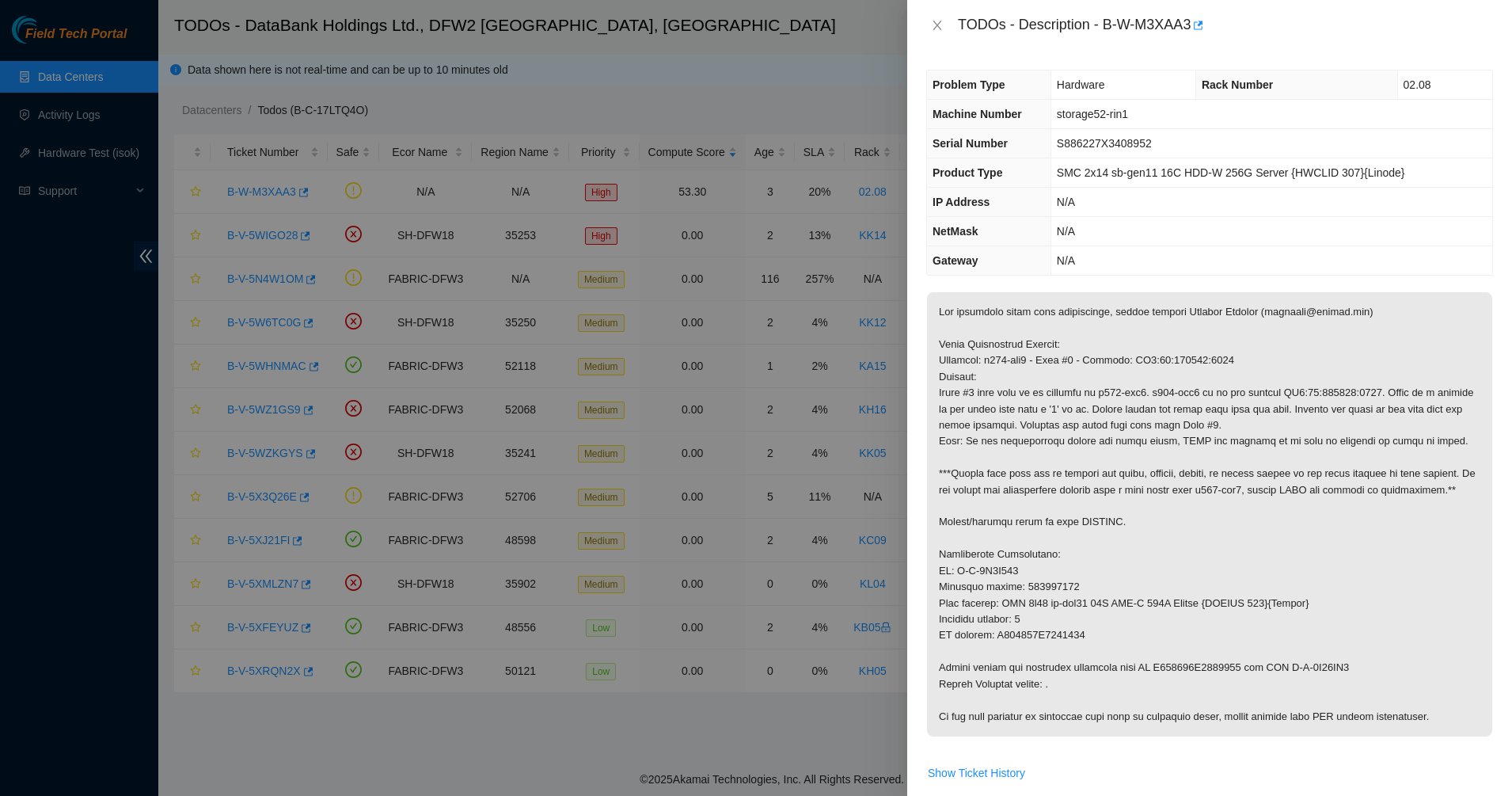
click at [1004, 374] on p at bounding box center [1209, 514] width 565 height 445
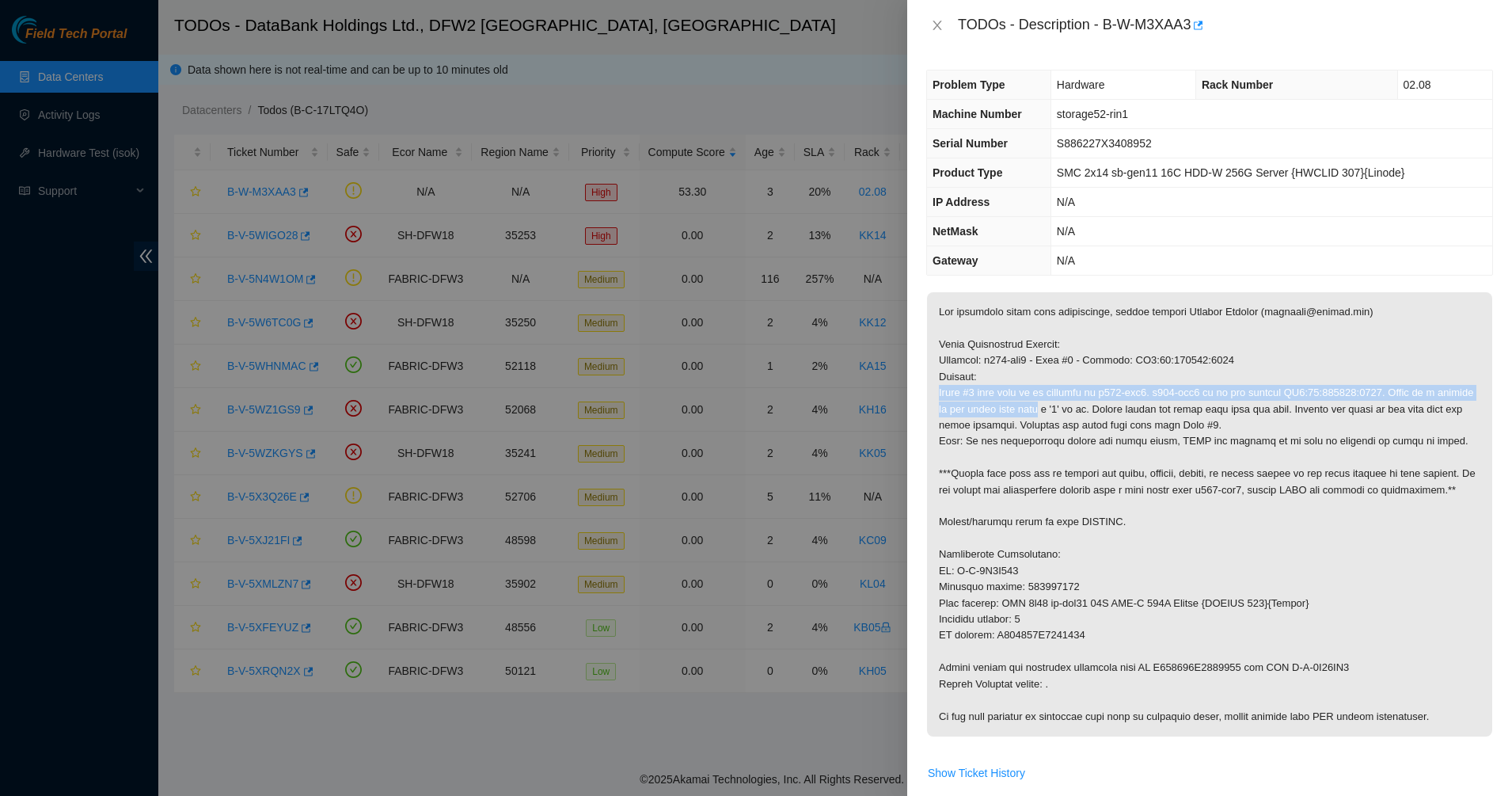
drag, startPoint x: 1004, startPoint y: 374, endPoint x: 1035, endPoint y: 415, distance: 51.4
click at [1035, 415] on p at bounding box center [1209, 514] width 565 height 445
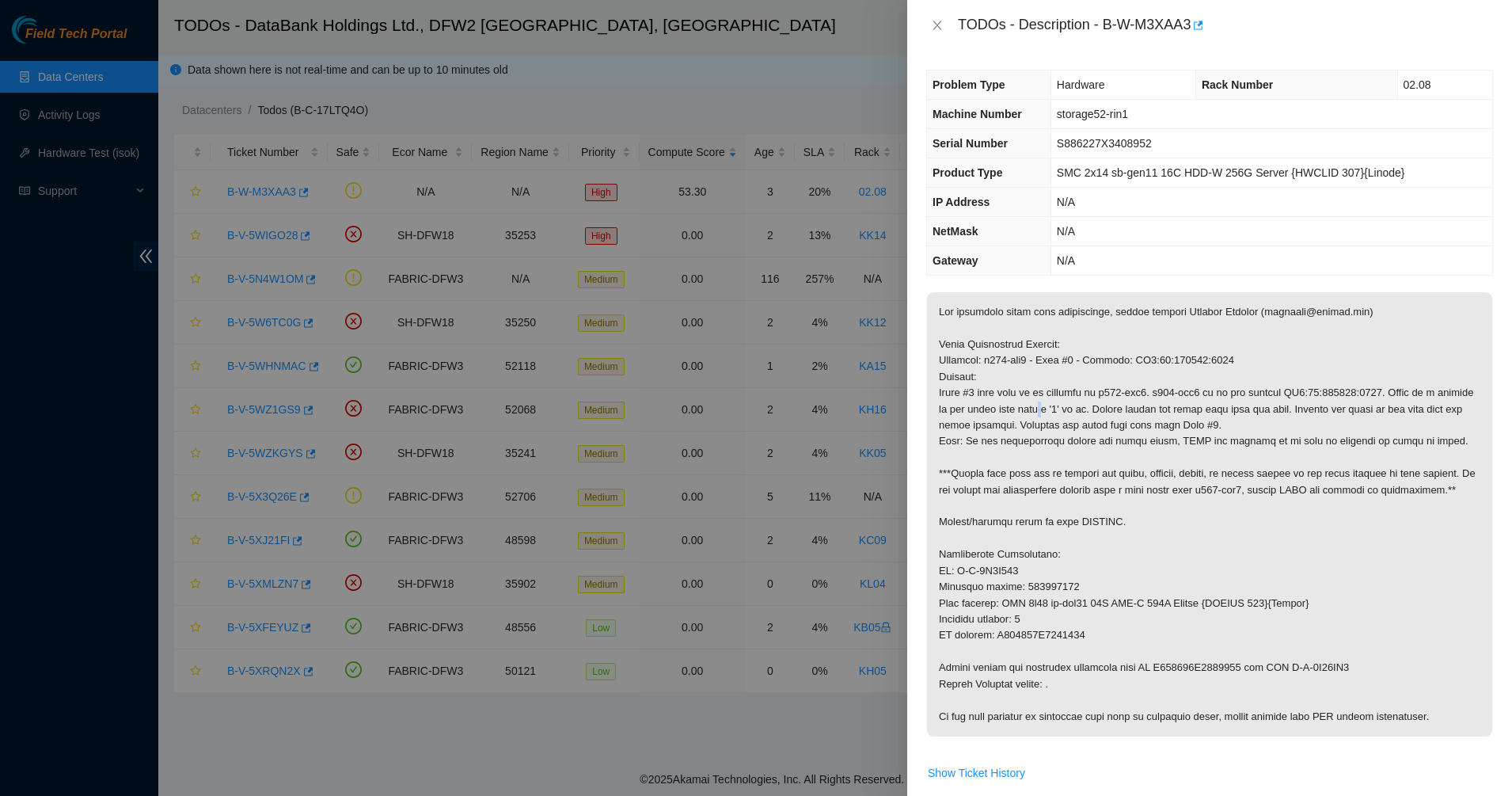
click at [1035, 415] on p at bounding box center [1209, 514] width 565 height 445
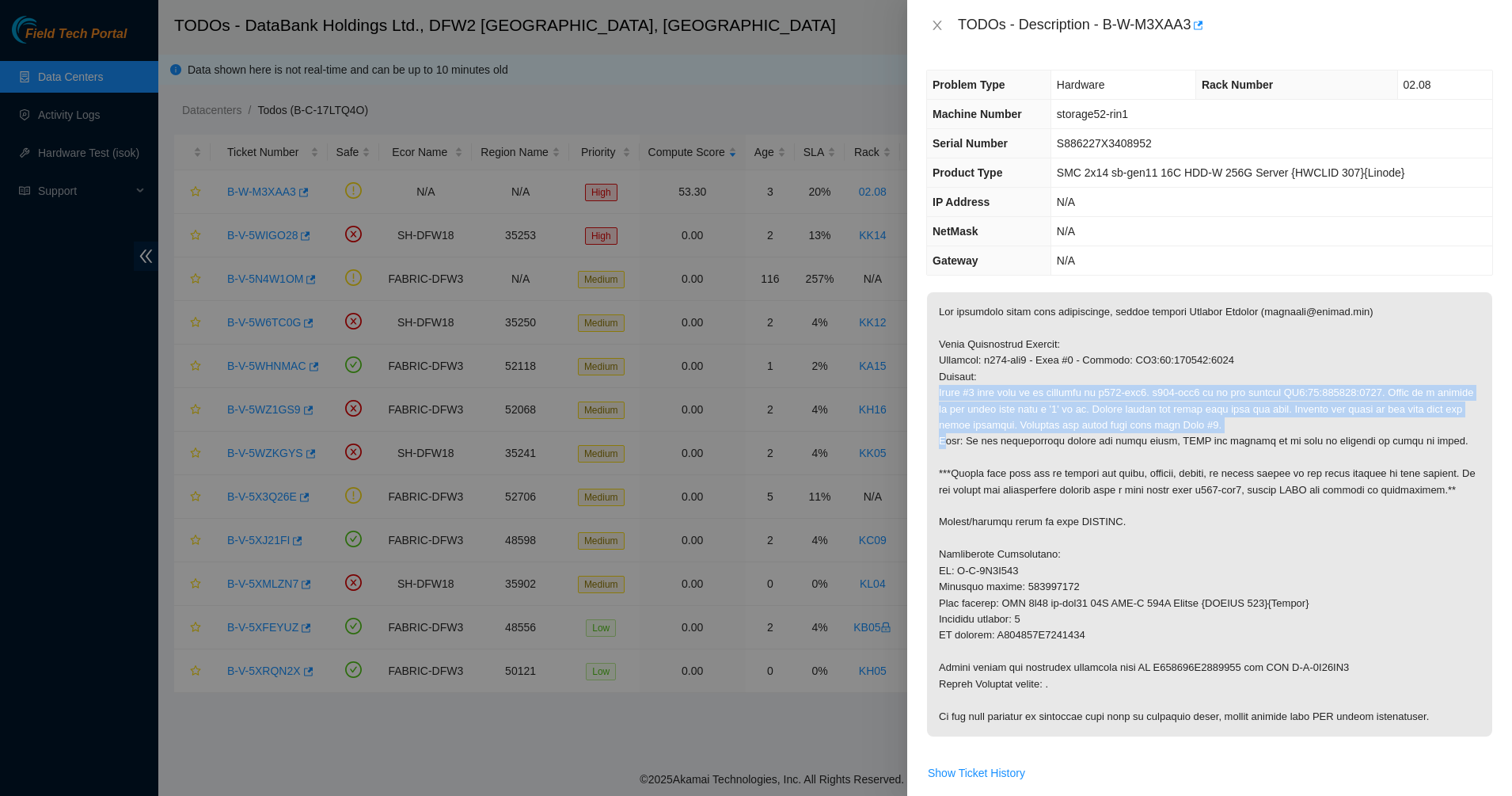
click at [1035, 415] on p at bounding box center [1209, 514] width 565 height 445
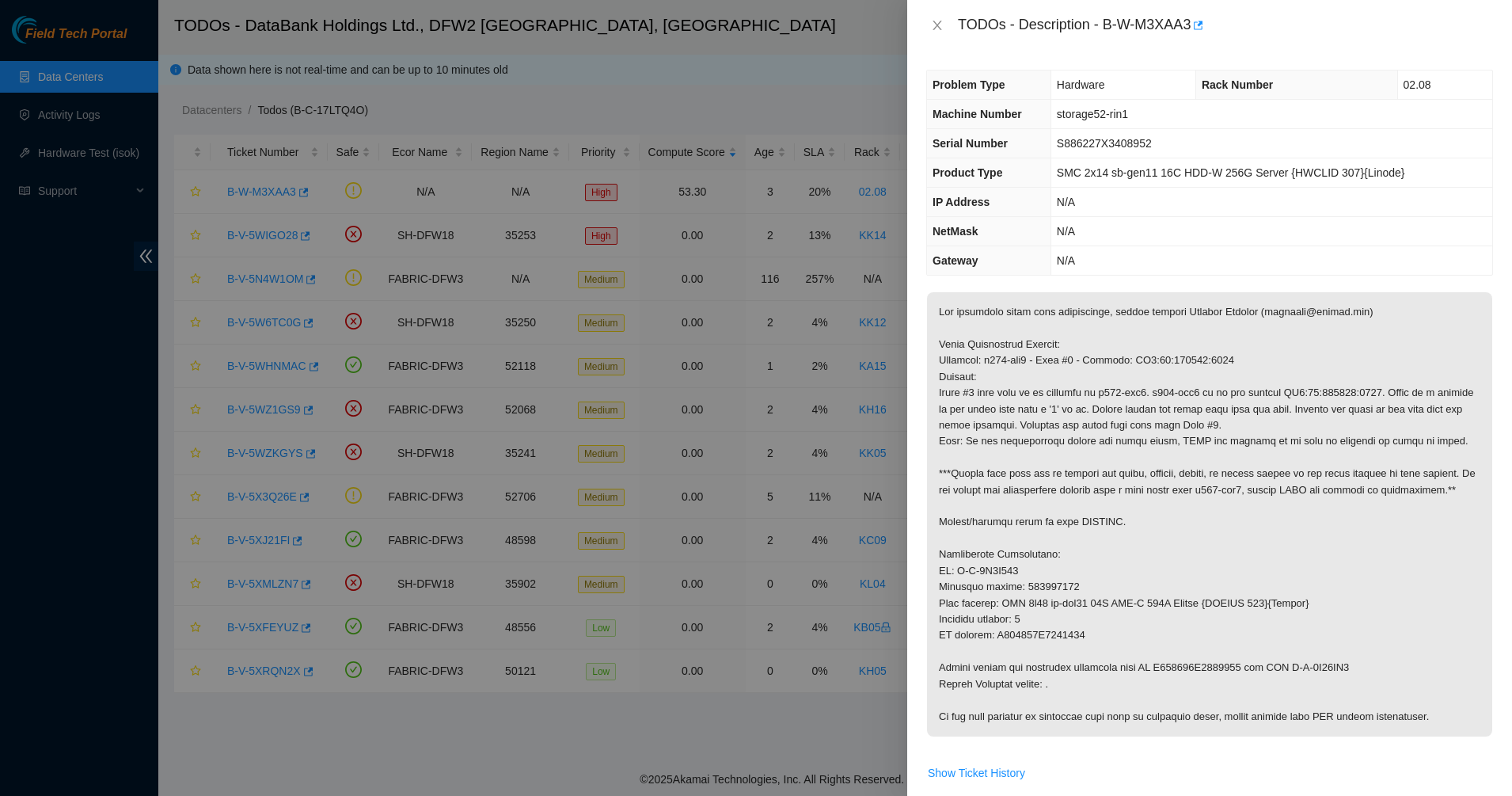
click at [1091, 437] on p at bounding box center [1209, 514] width 565 height 445
click at [1036, 438] on p at bounding box center [1209, 514] width 565 height 445
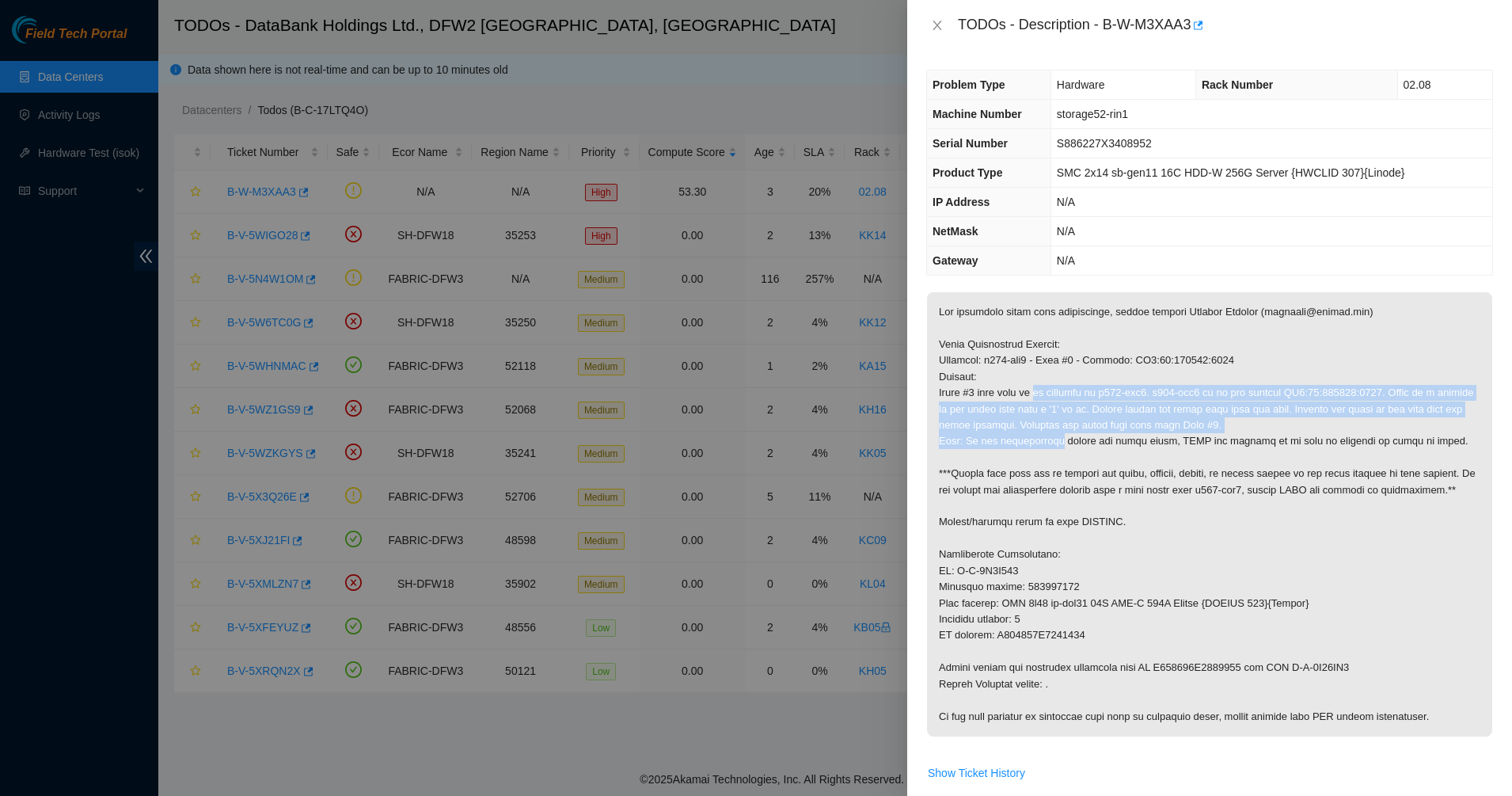
drag, startPoint x: 1036, startPoint y: 438, endPoint x: 1041, endPoint y: 386, distance: 52.2
click at [1041, 386] on p at bounding box center [1209, 514] width 565 height 445
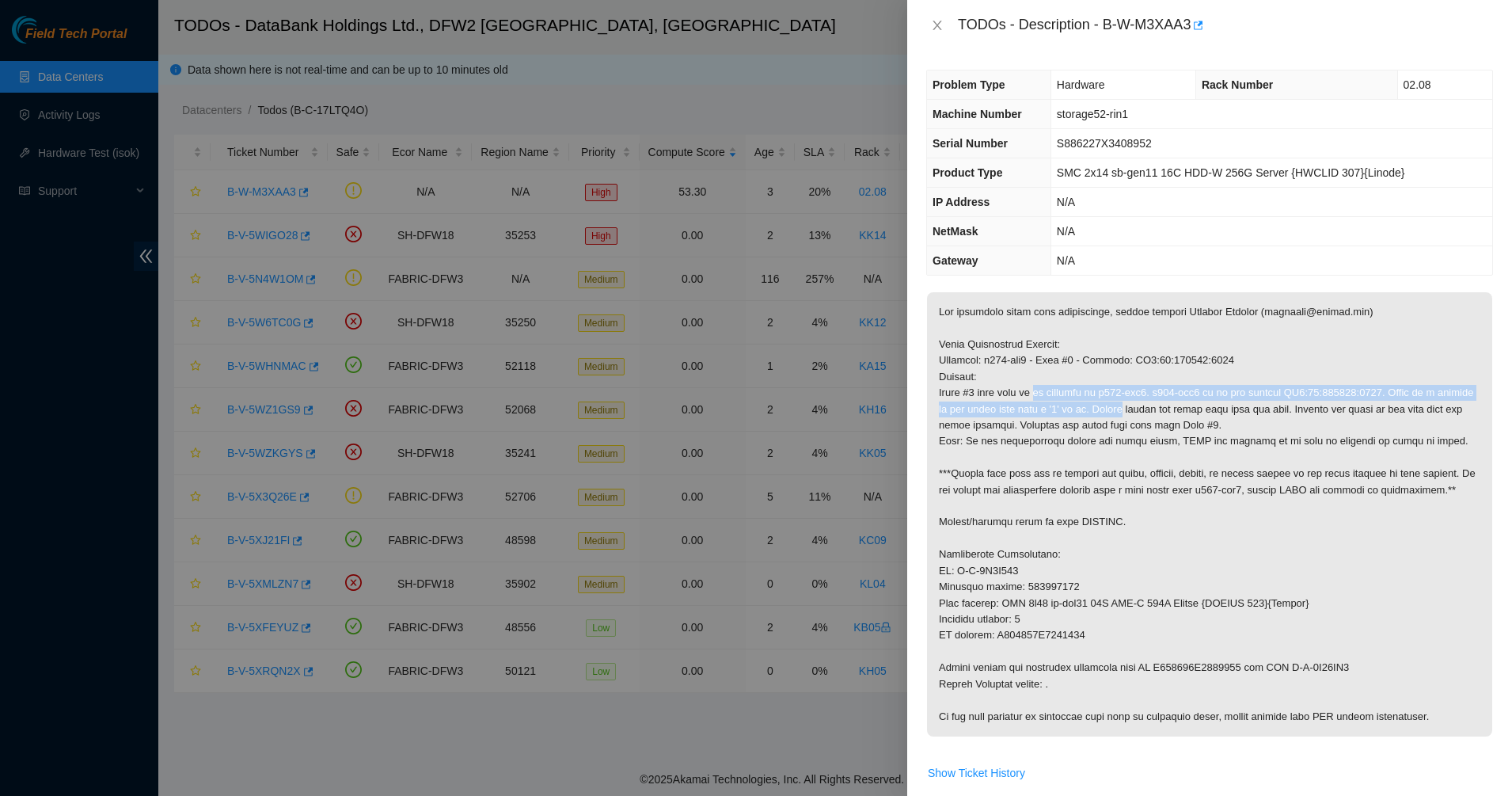
drag, startPoint x: 1069, startPoint y: 400, endPoint x: 1086, endPoint y: 407, distance: 18.4
click at [1086, 407] on p at bounding box center [1209, 514] width 565 height 445
click at [1087, 408] on p at bounding box center [1209, 514] width 565 height 445
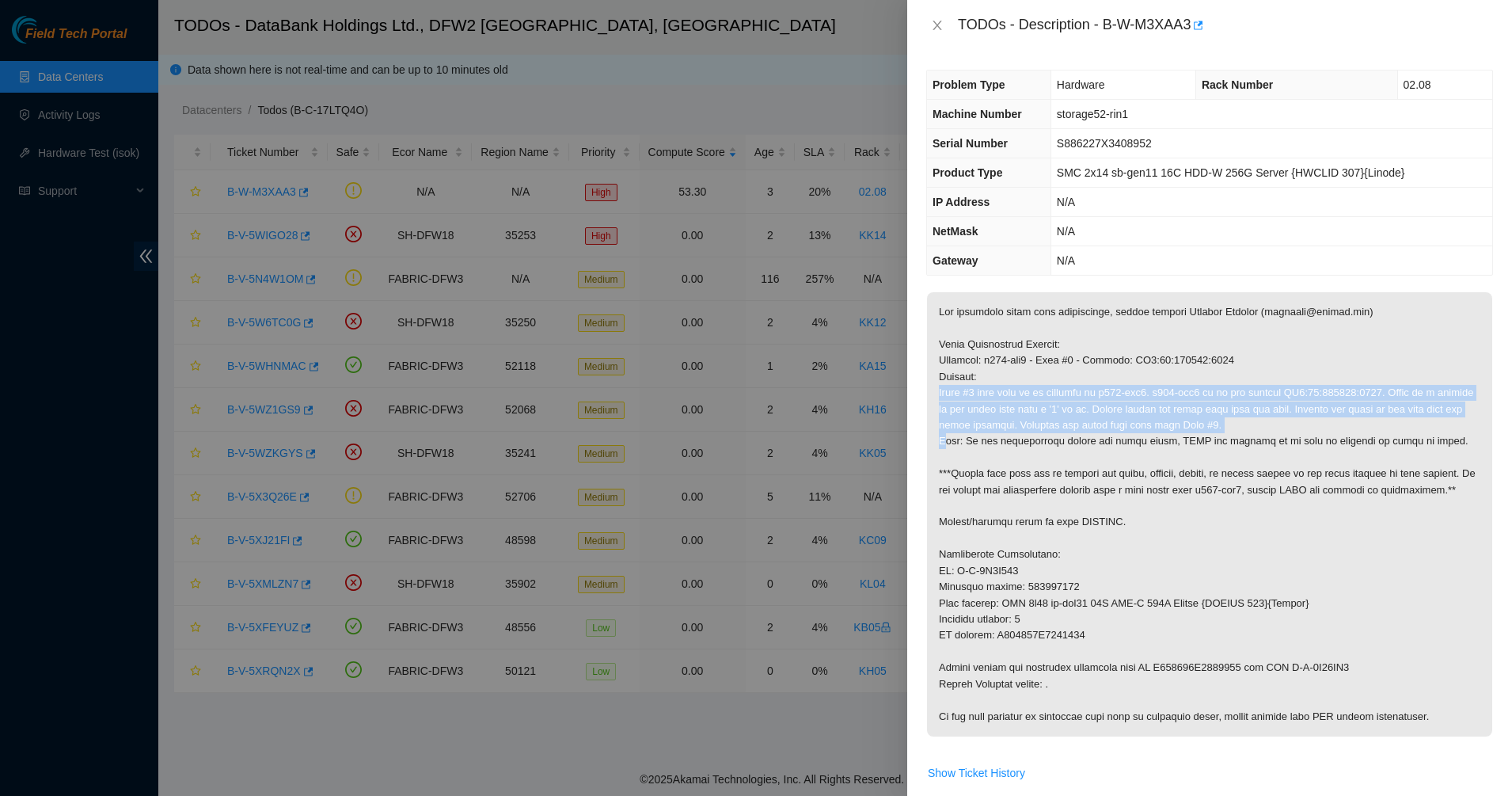
click at [1087, 408] on p at bounding box center [1209, 514] width 565 height 445
click at [1070, 419] on p at bounding box center [1209, 514] width 565 height 445
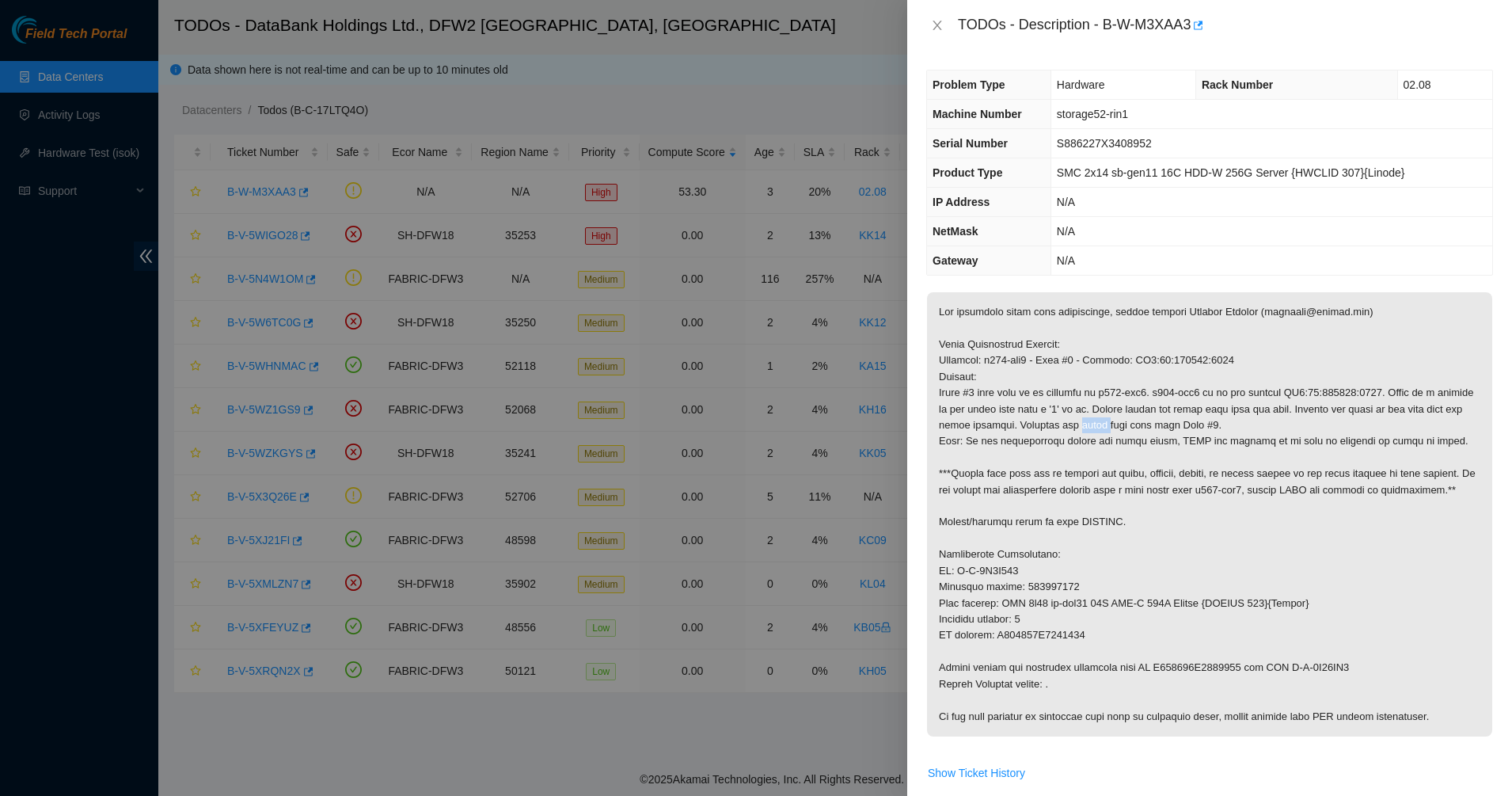
click at [1070, 419] on p at bounding box center [1209, 514] width 565 height 445
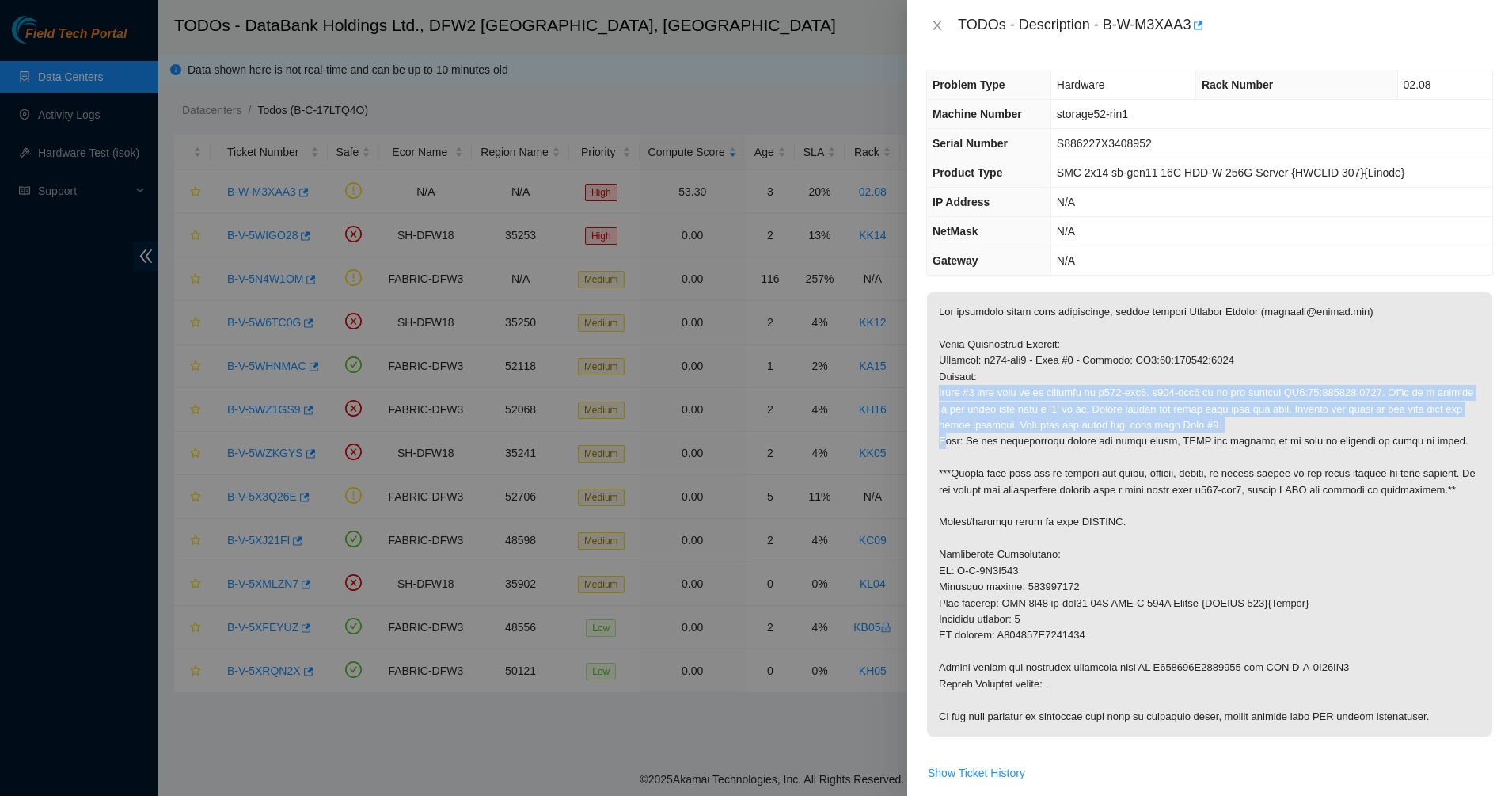
drag, startPoint x: 1070, startPoint y: 419, endPoint x: 1055, endPoint y: 431, distance: 19.2
click at [1069, 421] on p at bounding box center [1209, 514] width 565 height 445
click at [1055, 431] on p at bounding box center [1209, 514] width 565 height 445
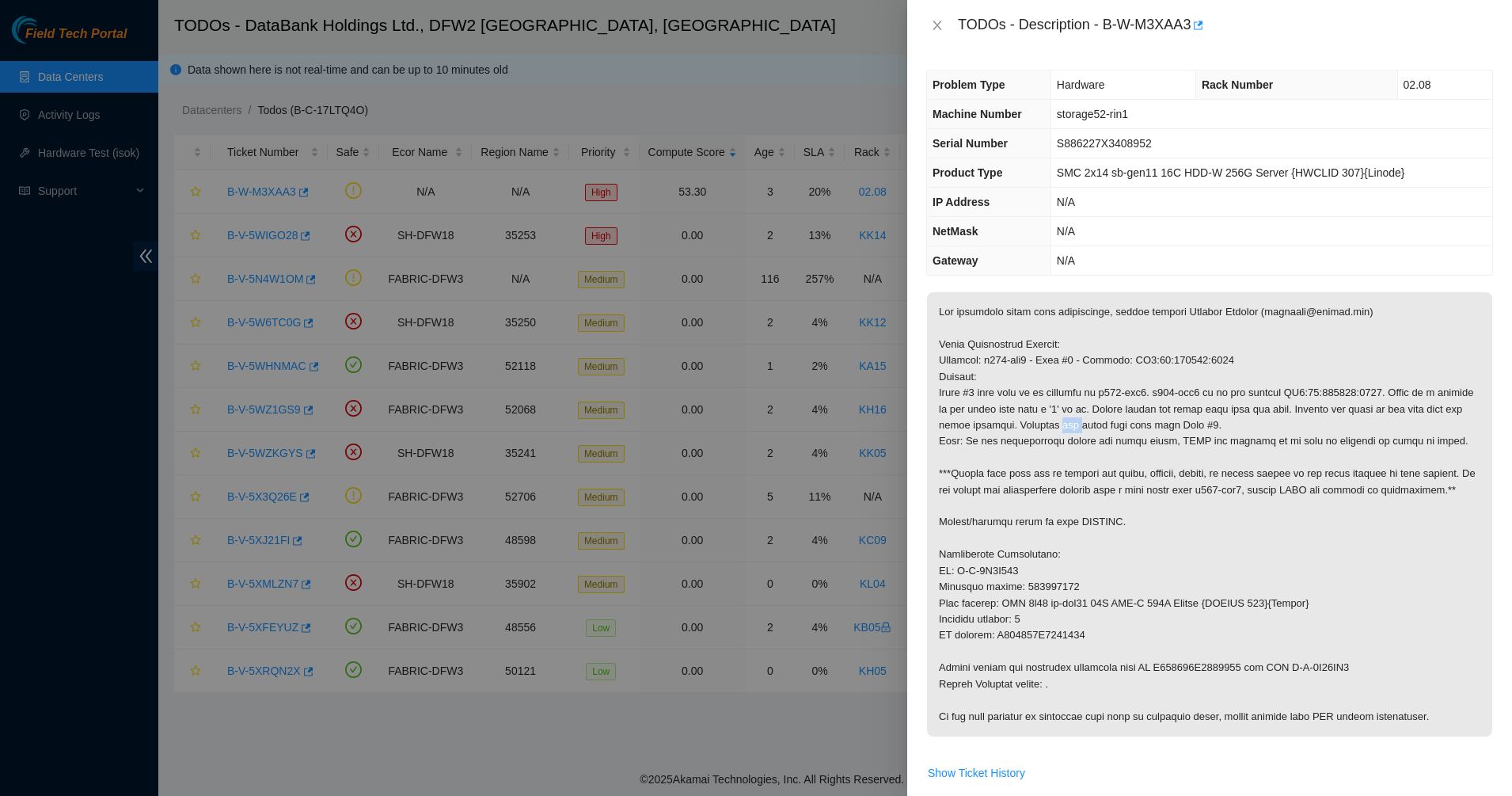
click at [1055, 432] on p at bounding box center [1209, 514] width 565 height 445
click at [1052, 435] on p at bounding box center [1209, 514] width 565 height 445
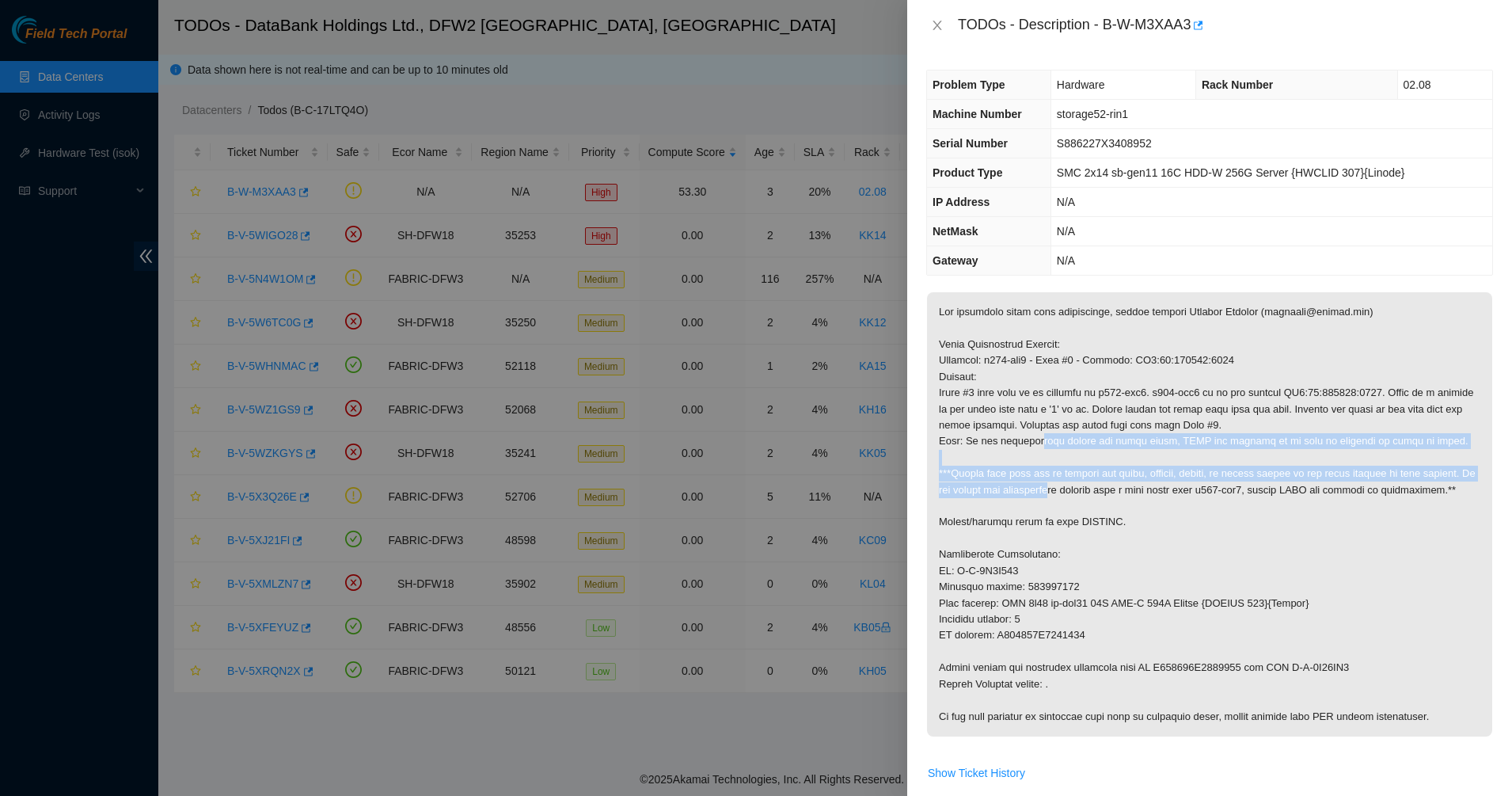
drag, startPoint x: 1034, startPoint y: 445, endPoint x: 1052, endPoint y: 494, distance: 52.2
click at [1052, 494] on p at bounding box center [1209, 514] width 565 height 445
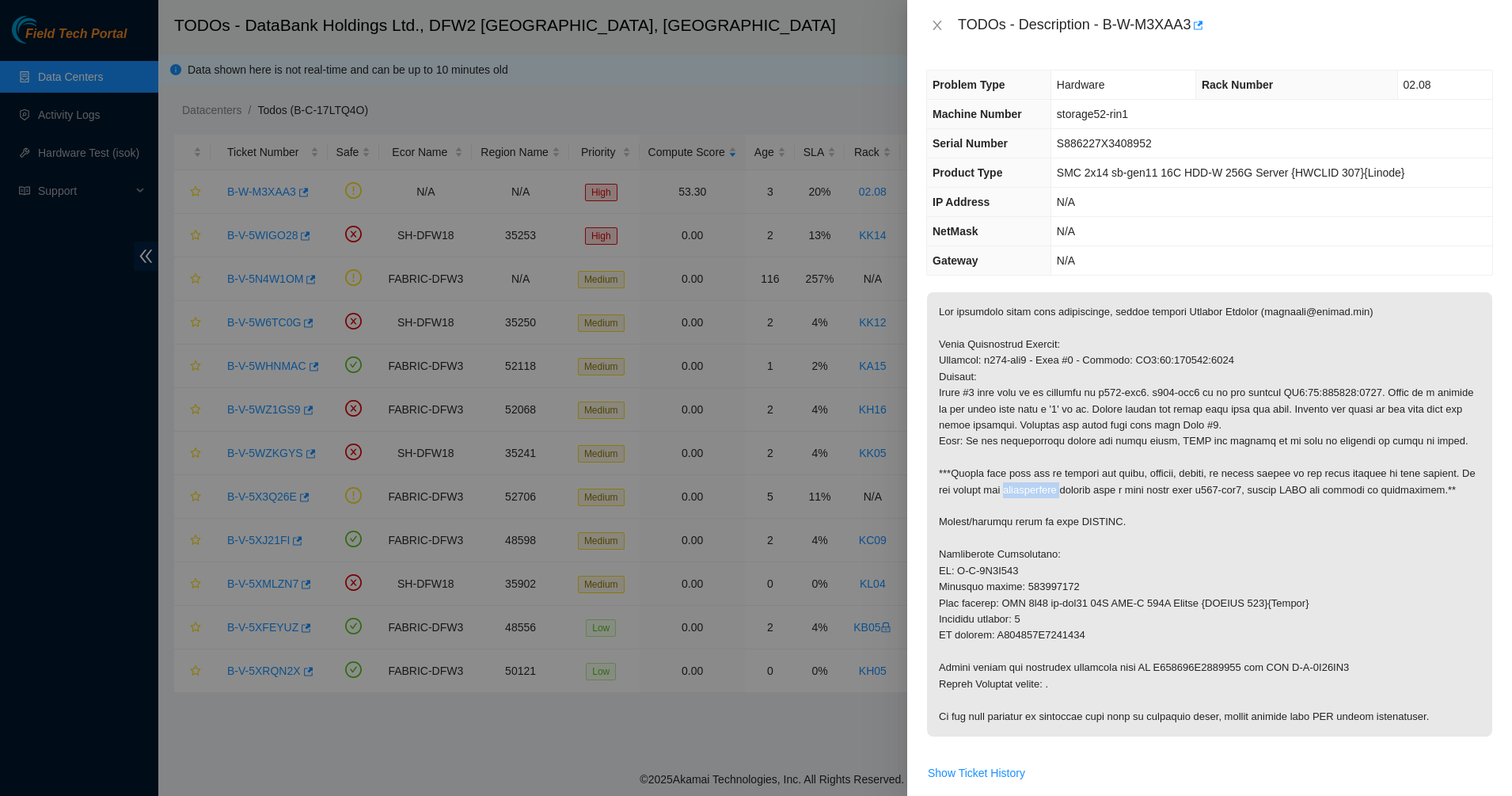
click at [1052, 494] on p at bounding box center [1209, 514] width 565 height 445
drag, startPoint x: 1052, startPoint y: 494, endPoint x: 1055, endPoint y: 520, distance: 26.2
click at [1053, 495] on p at bounding box center [1209, 514] width 565 height 445
click at [1055, 520] on p at bounding box center [1209, 514] width 565 height 445
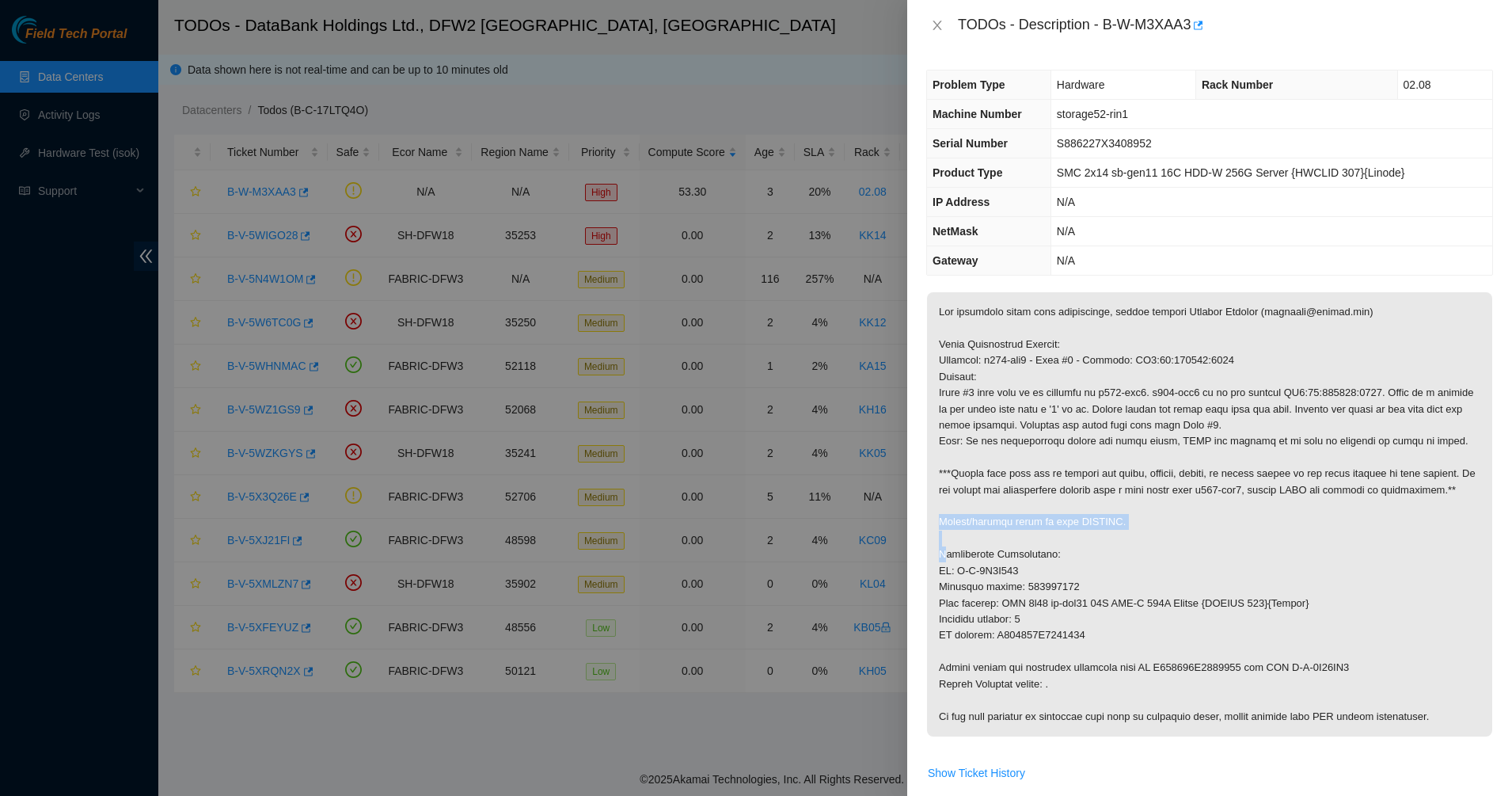
drag, startPoint x: 1055, startPoint y: 520, endPoint x: 982, endPoint y: 542, distance: 76.2
click at [1051, 524] on p at bounding box center [1209, 514] width 565 height 445
click at [982, 542] on p at bounding box center [1209, 514] width 565 height 445
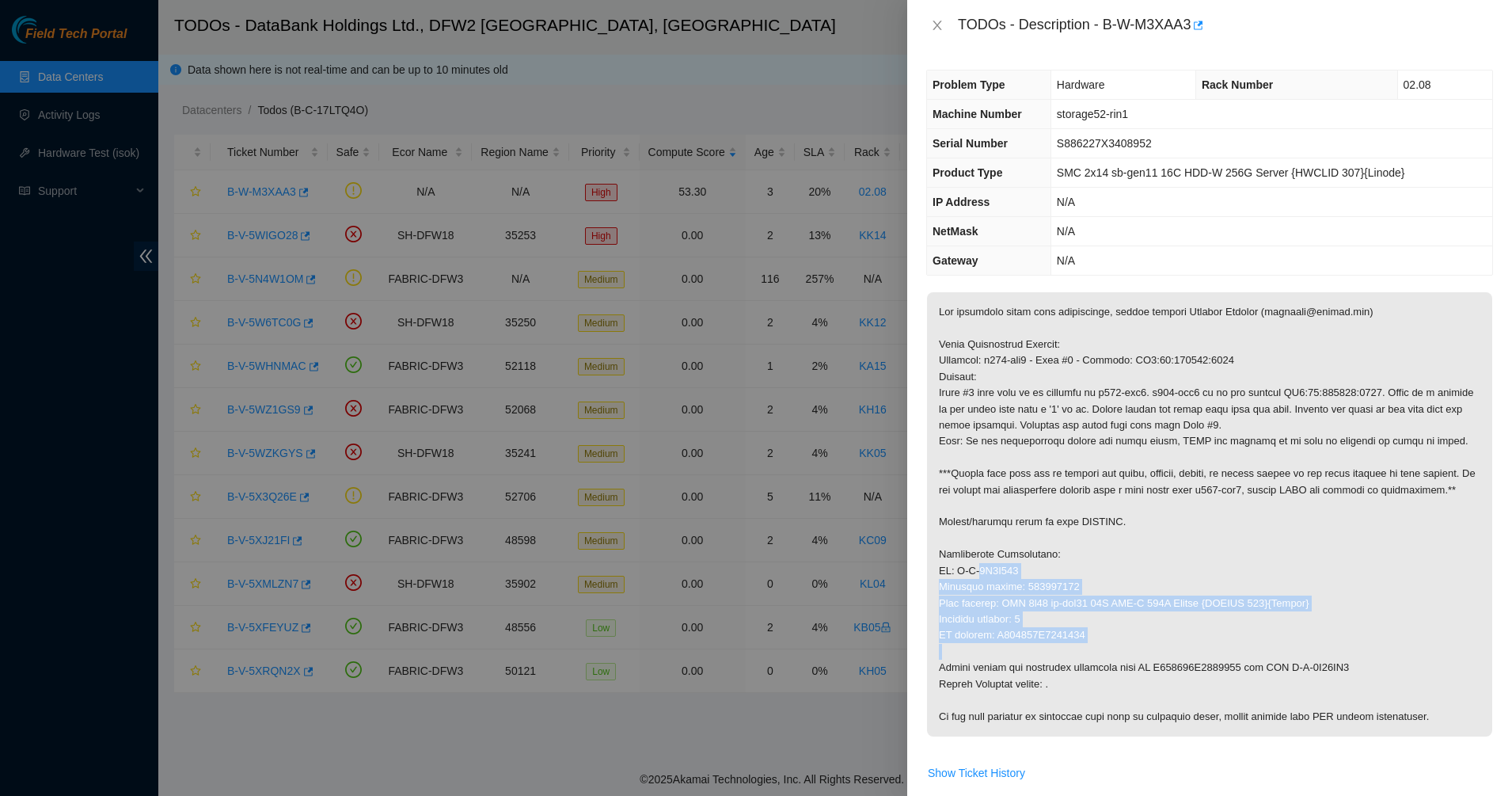
drag, startPoint x: 980, startPoint y: 574, endPoint x: 1006, endPoint y: 644, distance: 74.7
click at [1006, 644] on p at bounding box center [1209, 514] width 565 height 445
drag, startPoint x: 1006, startPoint y: 644, endPoint x: 972, endPoint y: 569, distance: 82.3
click at [972, 569] on p at bounding box center [1209, 514] width 565 height 445
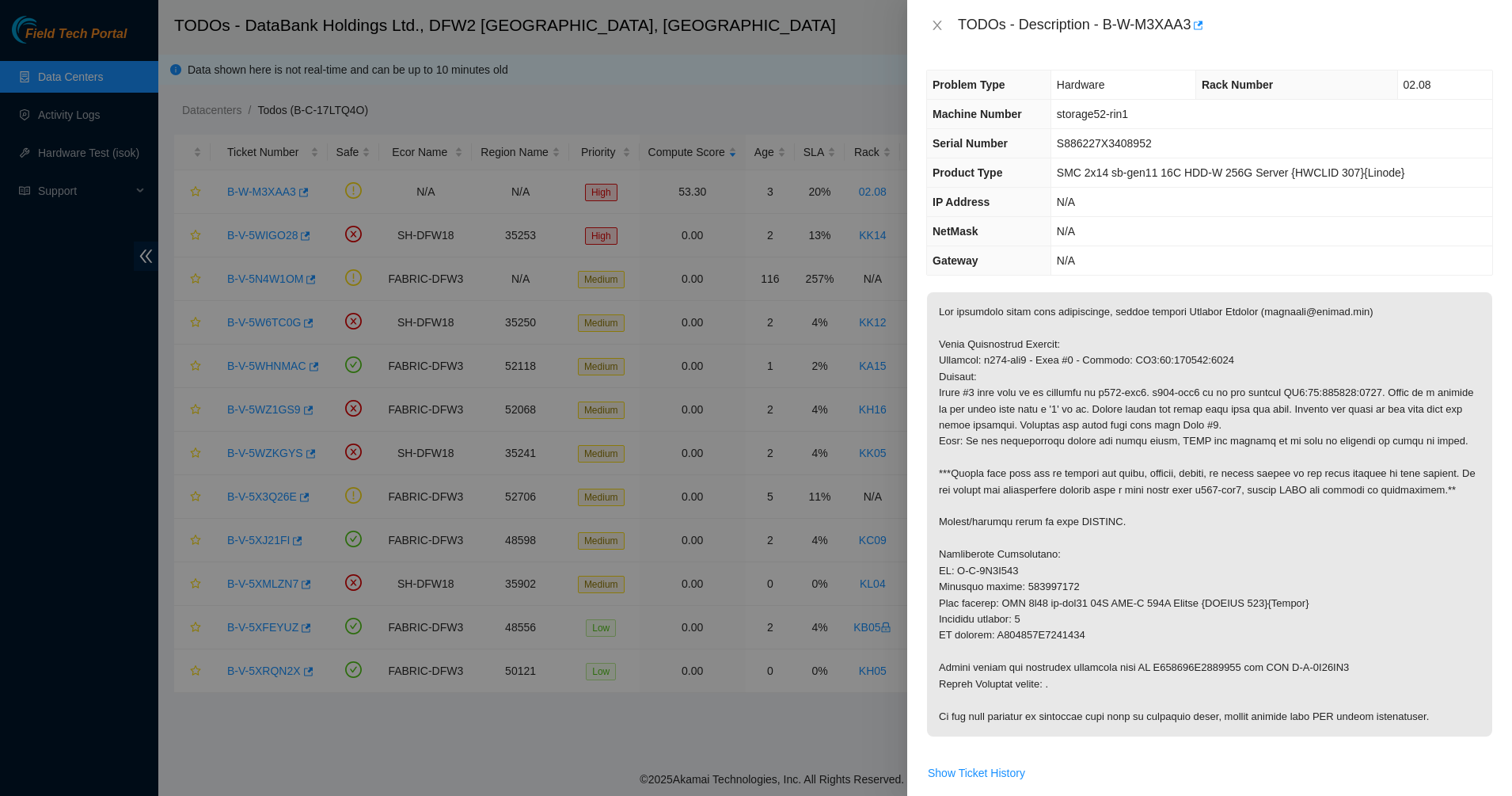
click at [972, 526] on p at bounding box center [1209, 514] width 565 height 445
drag, startPoint x: 972, startPoint y: 526, endPoint x: 1026, endPoint y: 621, distance: 109.3
click at [1026, 621] on p at bounding box center [1209, 514] width 565 height 445
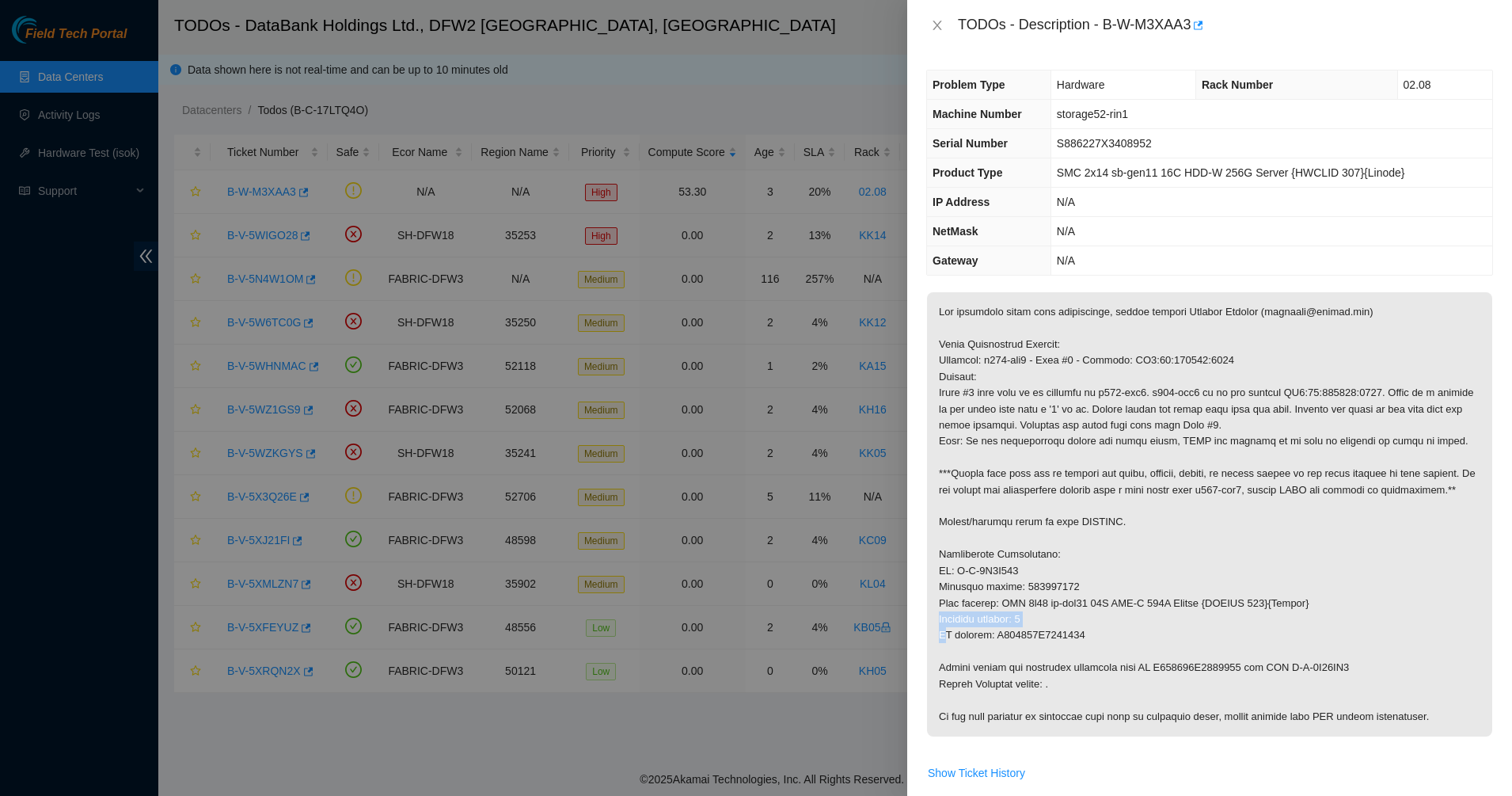
click at [1026, 621] on p at bounding box center [1209, 514] width 565 height 445
click at [1042, 634] on p at bounding box center [1209, 514] width 565 height 445
click at [1065, 607] on p at bounding box center [1209, 514] width 565 height 445
drag, startPoint x: 1065, startPoint y: 607, endPoint x: 1191, endPoint y: 627, distance: 127.6
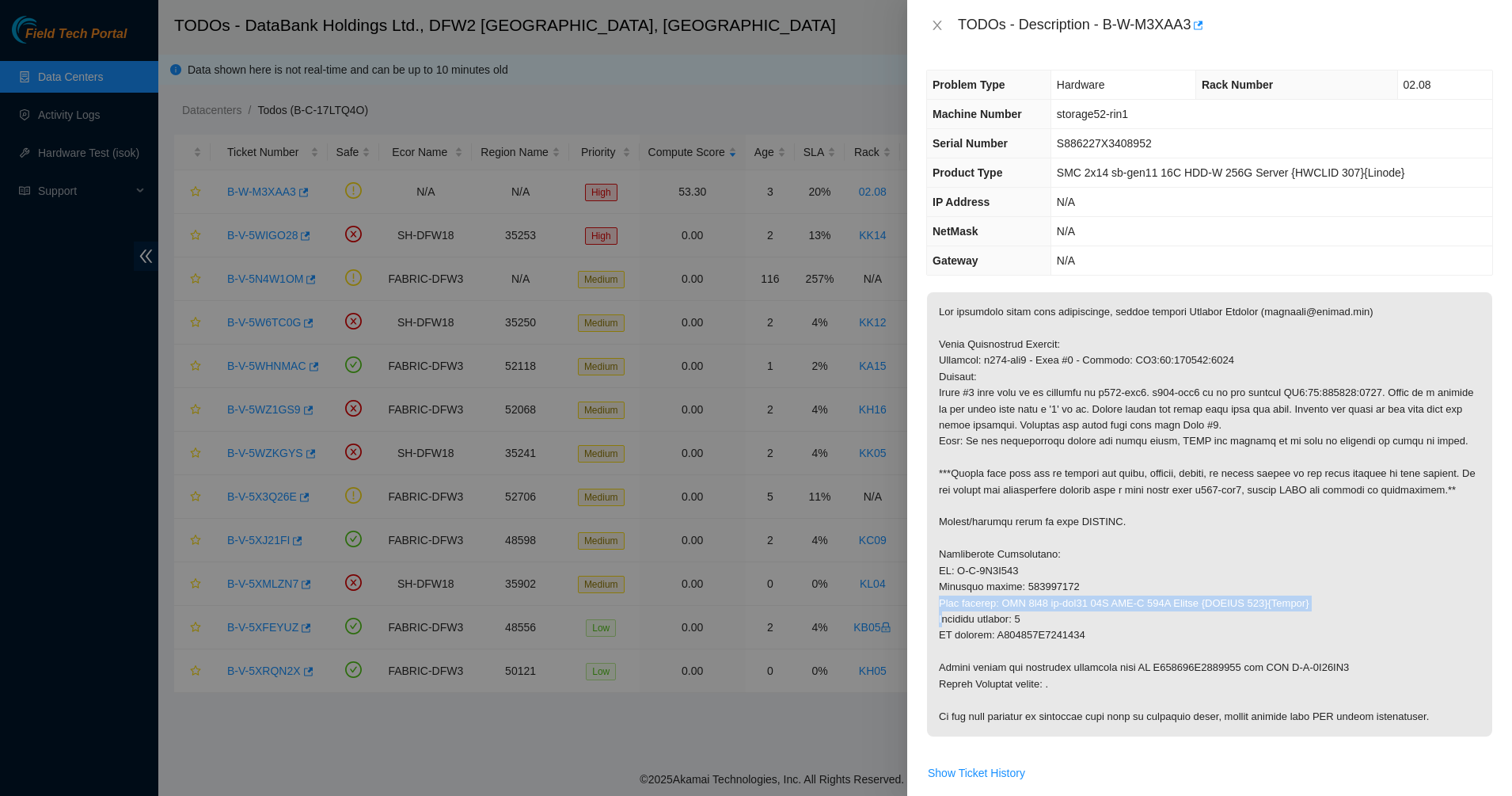
click at [1076, 607] on p at bounding box center [1209, 514] width 565 height 445
click at [1213, 630] on p at bounding box center [1209, 514] width 565 height 445
drag, startPoint x: 1213, startPoint y: 630, endPoint x: 1132, endPoint y: 605, distance: 84.8
click at [1132, 605] on p at bounding box center [1209, 514] width 565 height 445
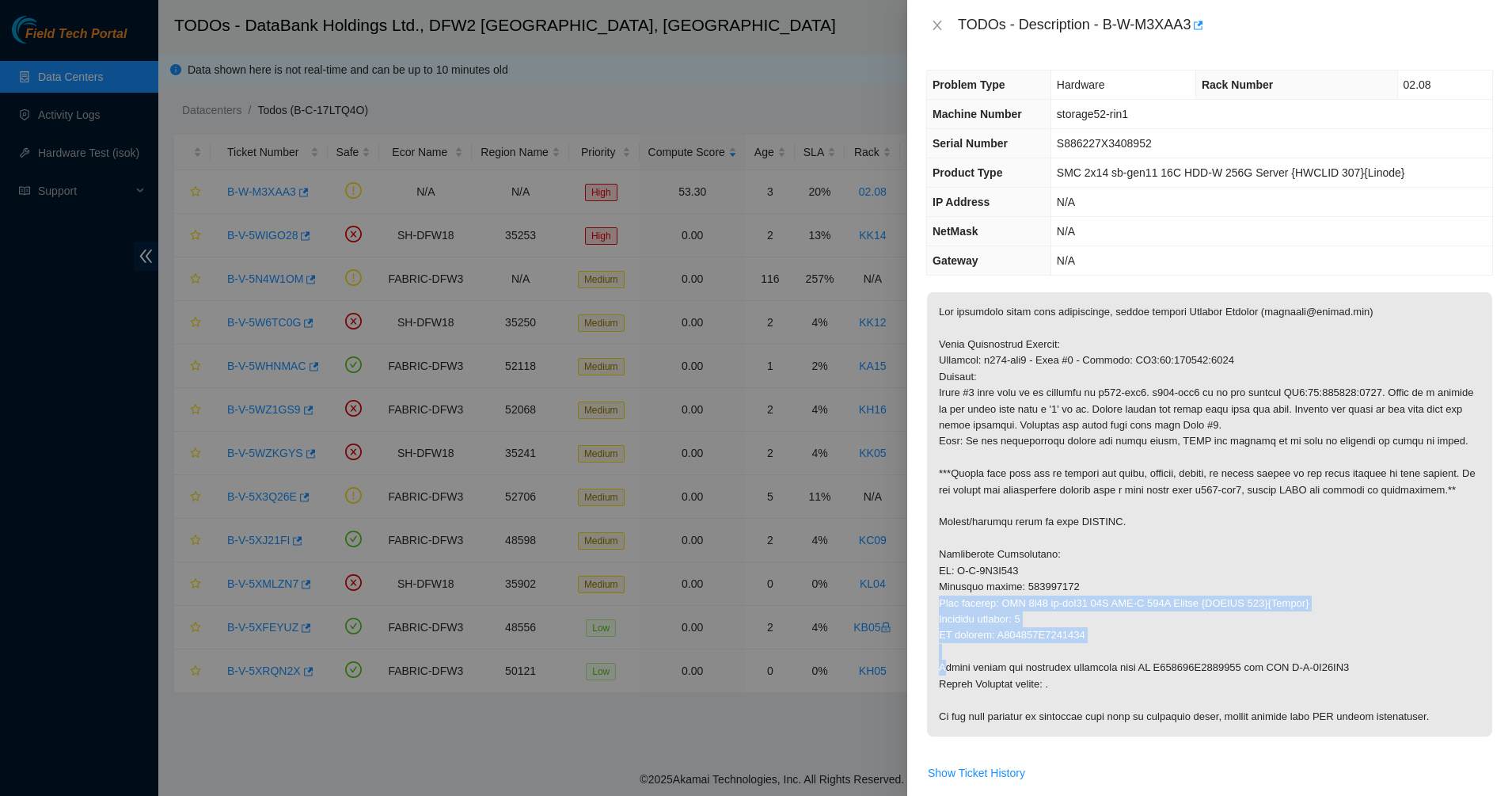
click at [1132, 605] on p at bounding box center [1209, 514] width 565 height 445
drag, startPoint x: 1132, startPoint y: 605, endPoint x: 1242, endPoint y: 636, distance: 114.3
click at [1242, 636] on p at bounding box center [1209, 514] width 565 height 445
drag, startPoint x: 1242, startPoint y: 636, endPoint x: 1054, endPoint y: 548, distance: 207.6
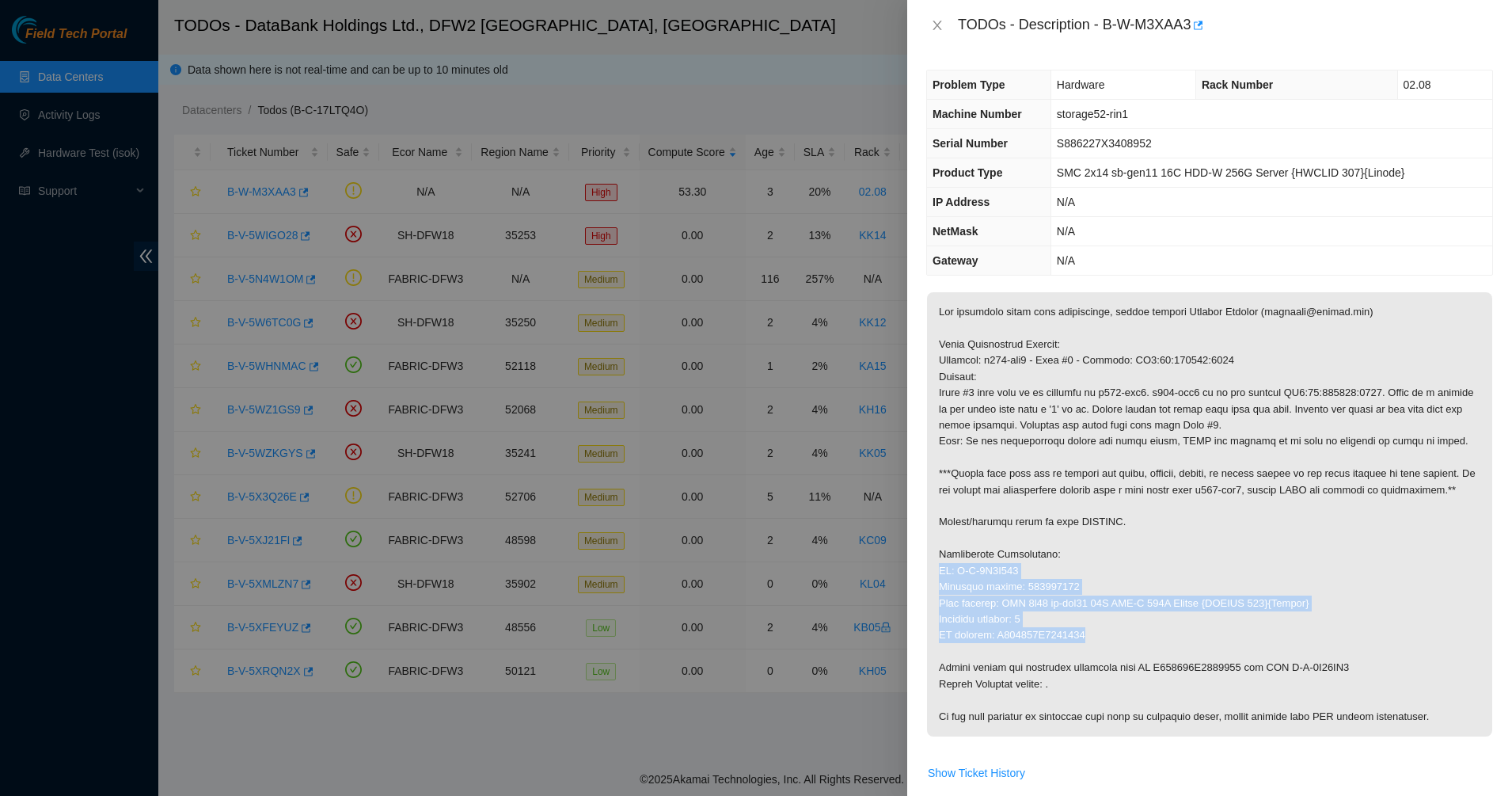
click at [1054, 548] on p at bounding box center [1209, 514] width 565 height 445
drag, startPoint x: 1054, startPoint y: 548, endPoint x: 1232, endPoint y: 642, distance: 201.3
click at [1232, 642] on p at bounding box center [1209, 514] width 565 height 445
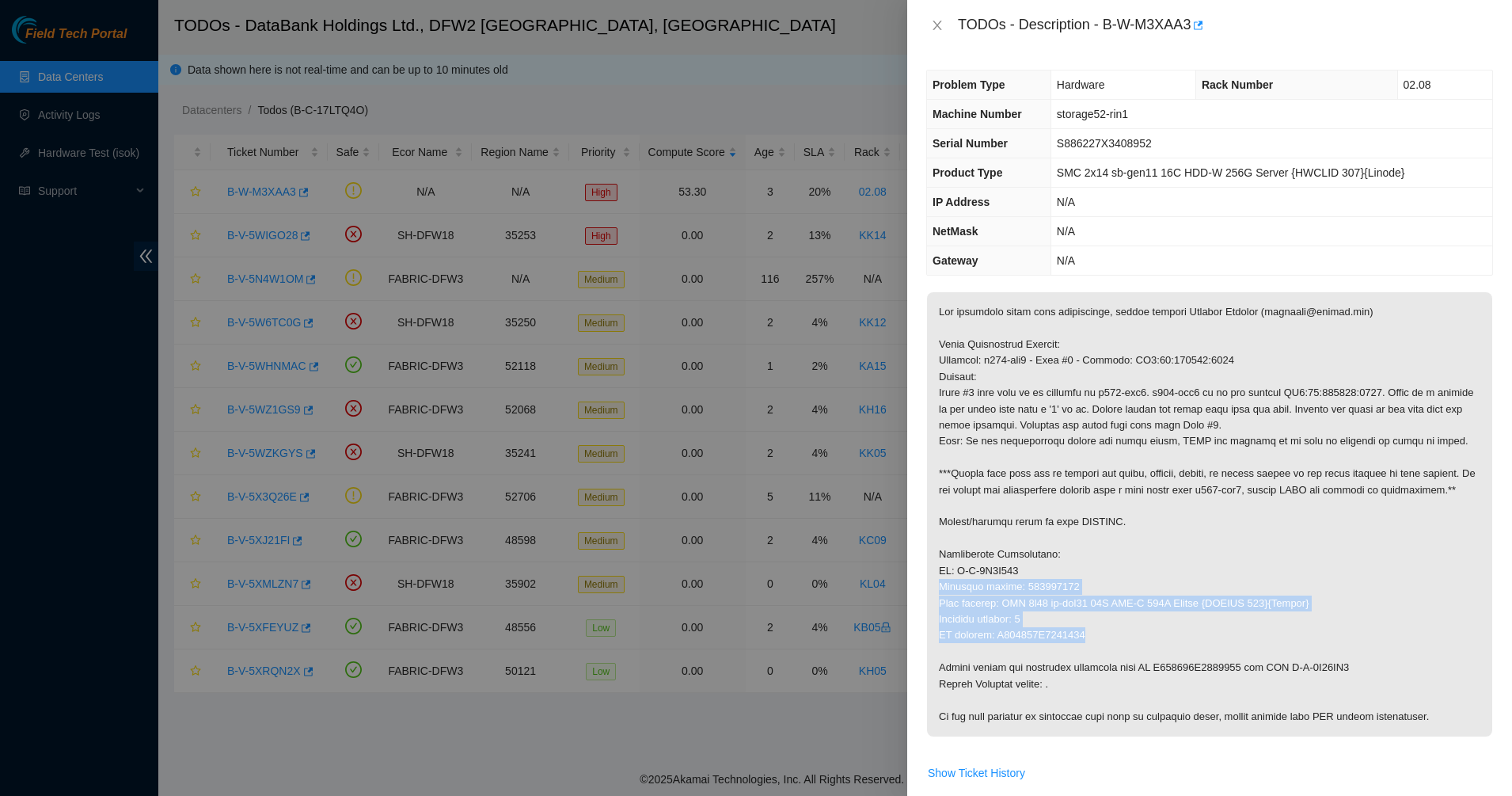
drag, startPoint x: 1232, startPoint y: 642, endPoint x: 1091, endPoint y: 569, distance: 158.8
click at [1091, 569] on p at bounding box center [1209, 514] width 565 height 445
drag, startPoint x: 1083, startPoint y: 556, endPoint x: 1126, endPoint y: 614, distance: 72.2
click at [1126, 614] on p at bounding box center [1209, 514] width 565 height 445
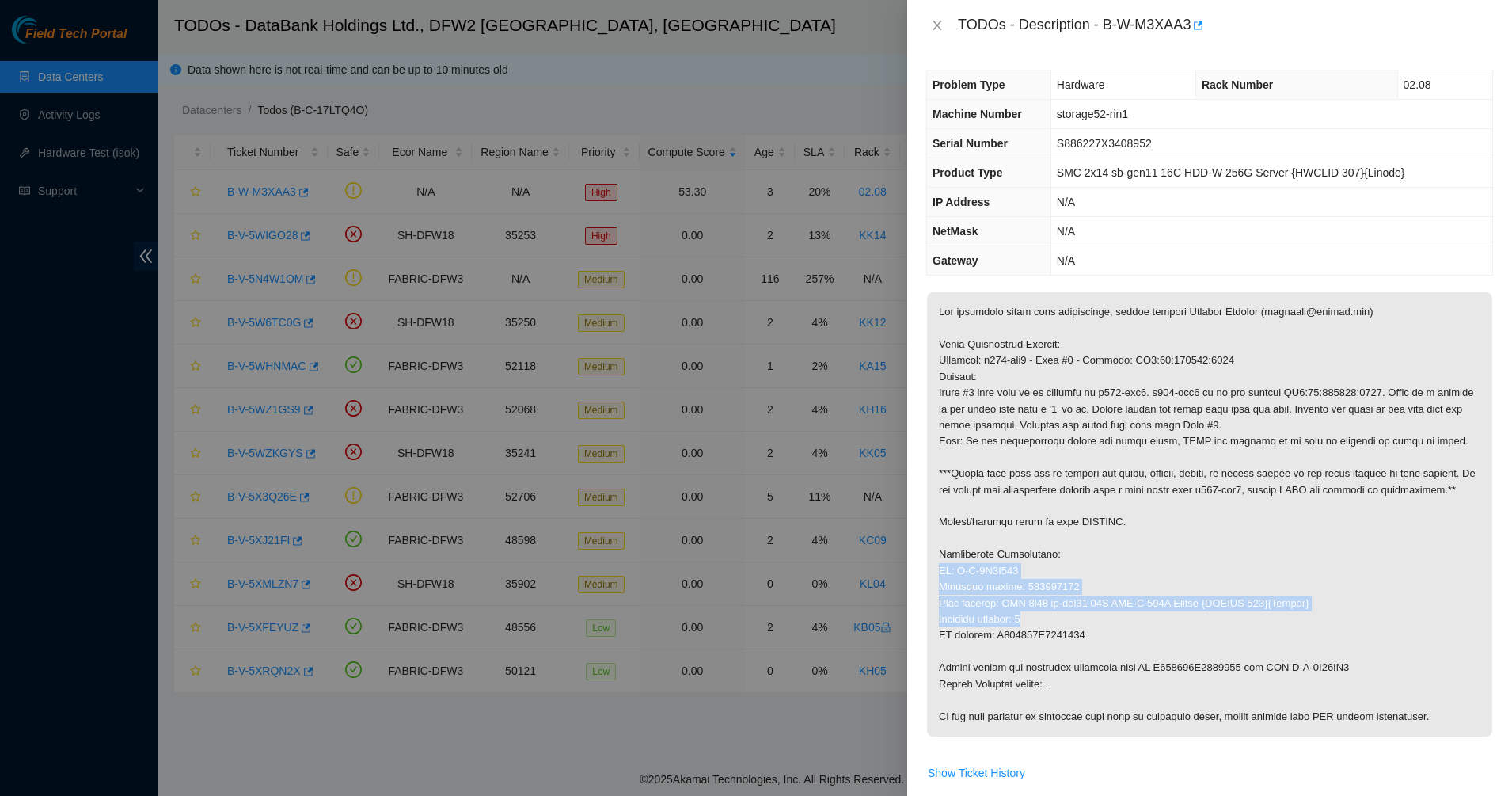
click at [1126, 614] on p at bounding box center [1209, 514] width 565 height 445
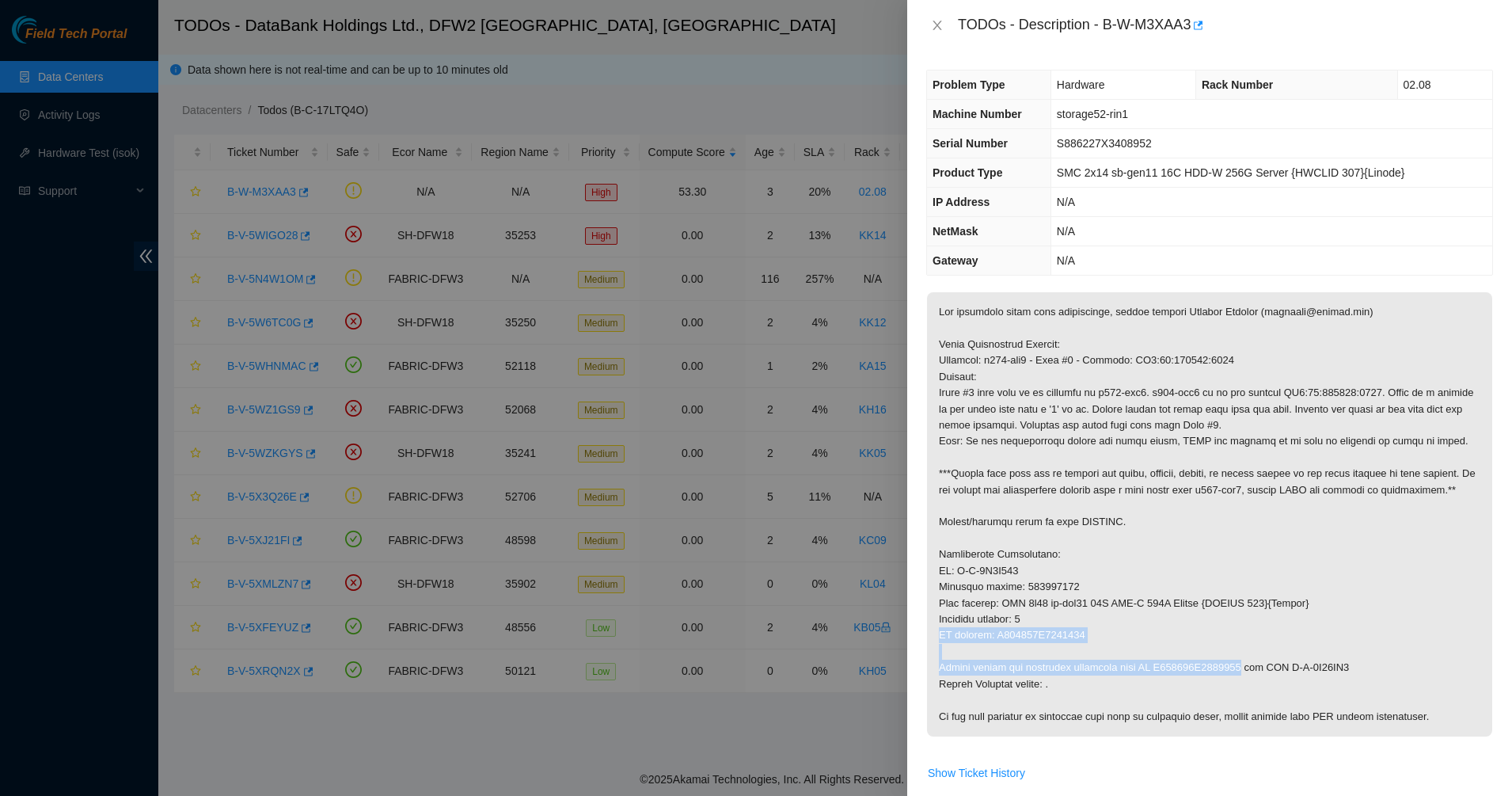
drag, startPoint x: 1126, startPoint y: 614, endPoint x: 1168, endPoint y: 663, distance: 64.5
click at [1168, 663] on p at bounding box center [1209, 514] width 565 height 445
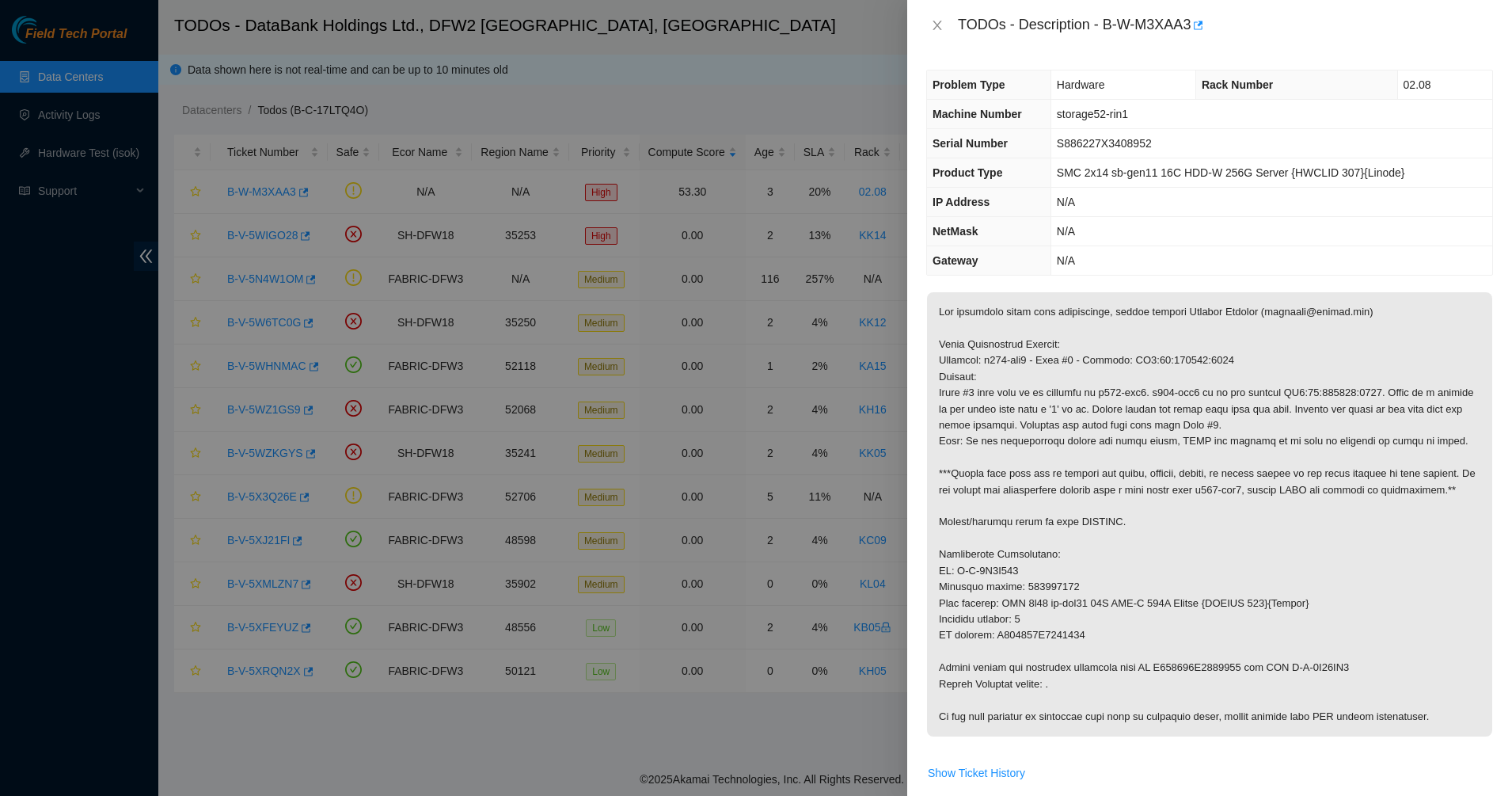
click at [1121, 618] on p at bounding box center [1209, 514] width 565 height 445
click at [1065, 484] on p at bounding box center [1209, 514] width 565 height 445
drag, startPoint x: 1004, startPoint y: 604, endPoint x: 1074, endPoint y: 611, distance: 70.3
click at [1074, 611] on p at bounding box center [1209, 514] width 565 height 445
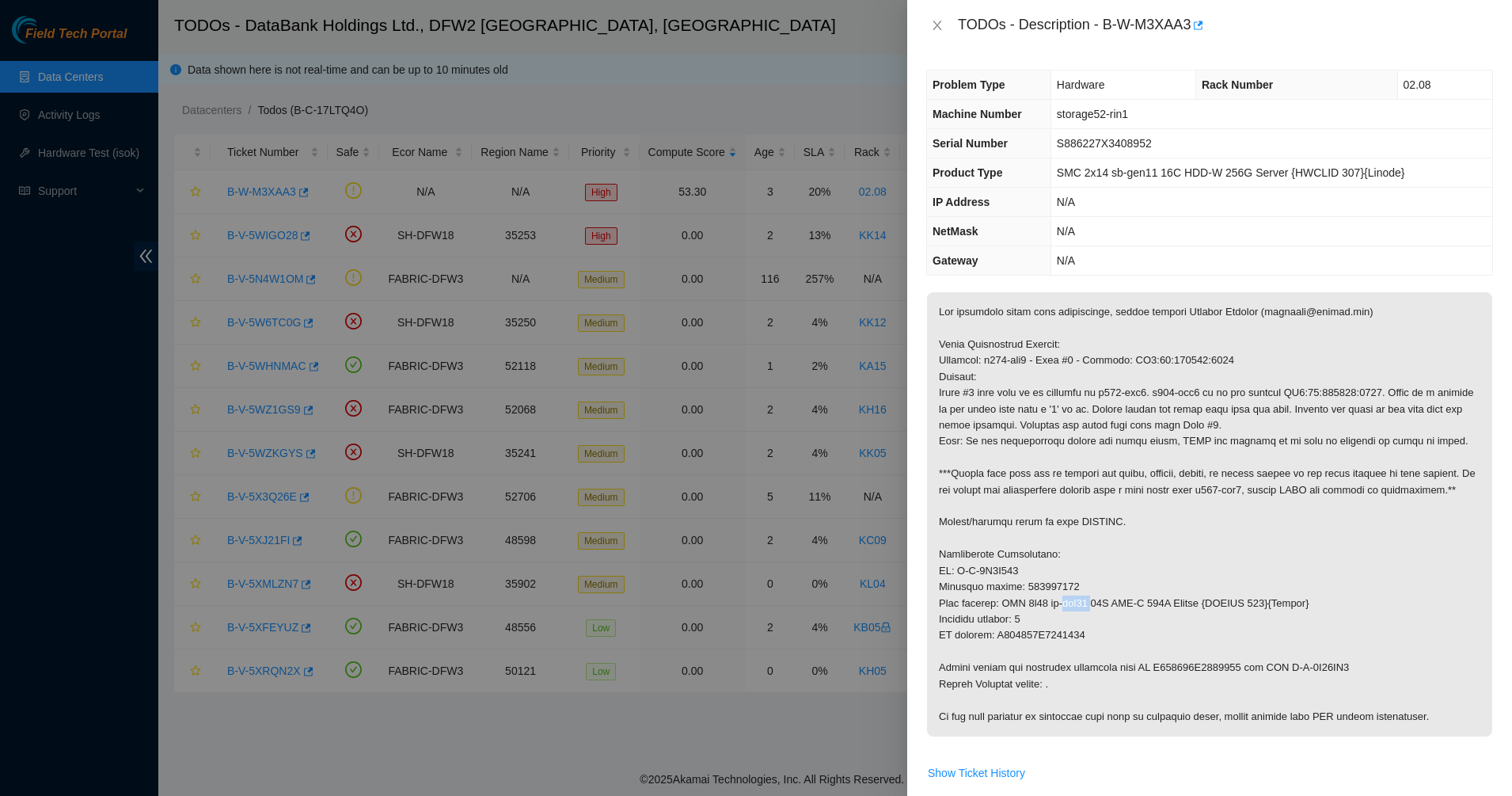
click at [1074, 611] on p at bounding box center [1209, 514] width 565 height 445
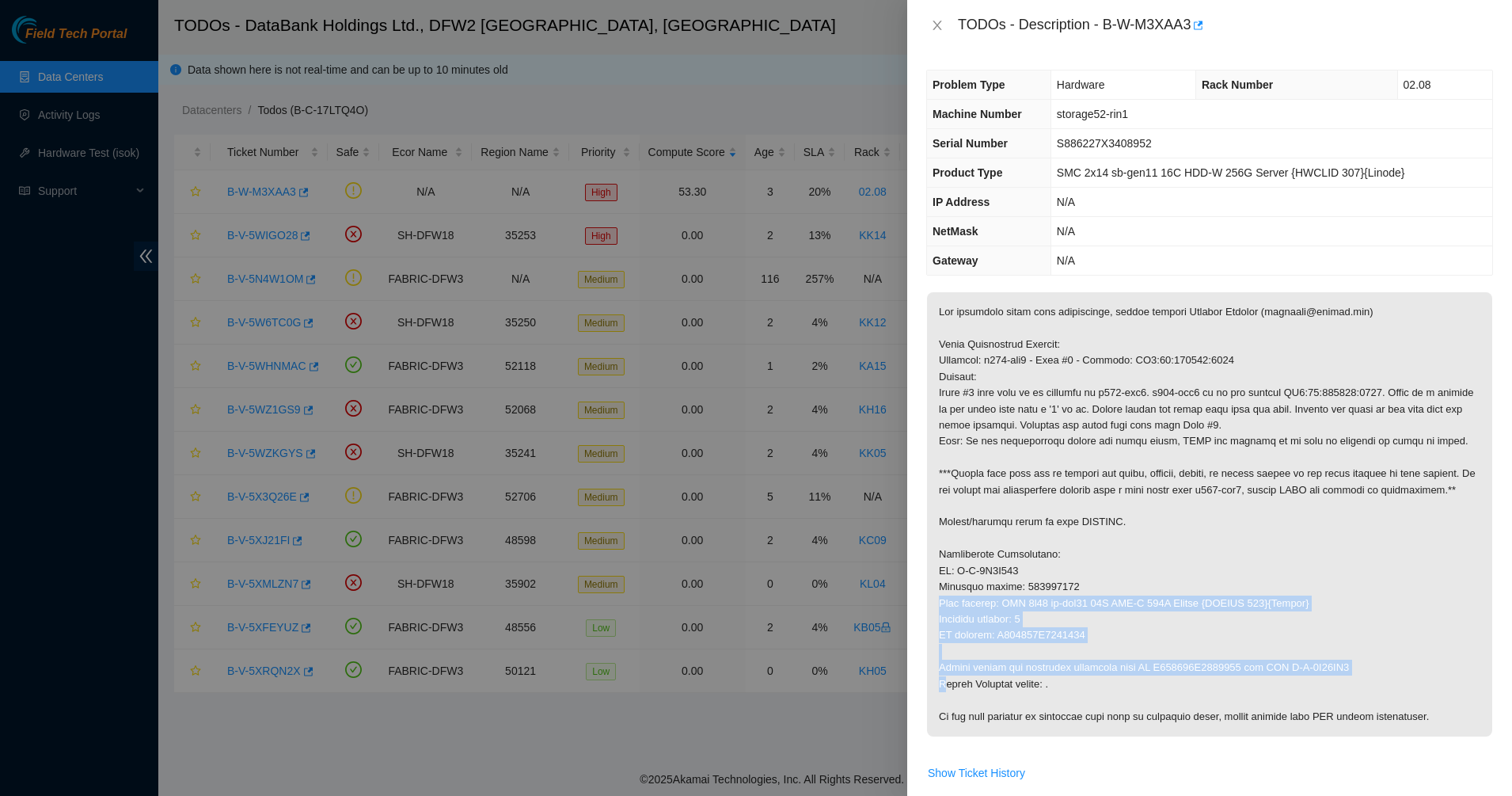
drag, startPoint x: 1074, startPoint y: 611, endPoint x: 1130, endPoint y: 662, distance: 75.7
click at [1130, 662] on p at bounding box center [1209, 514] width 565 height 445
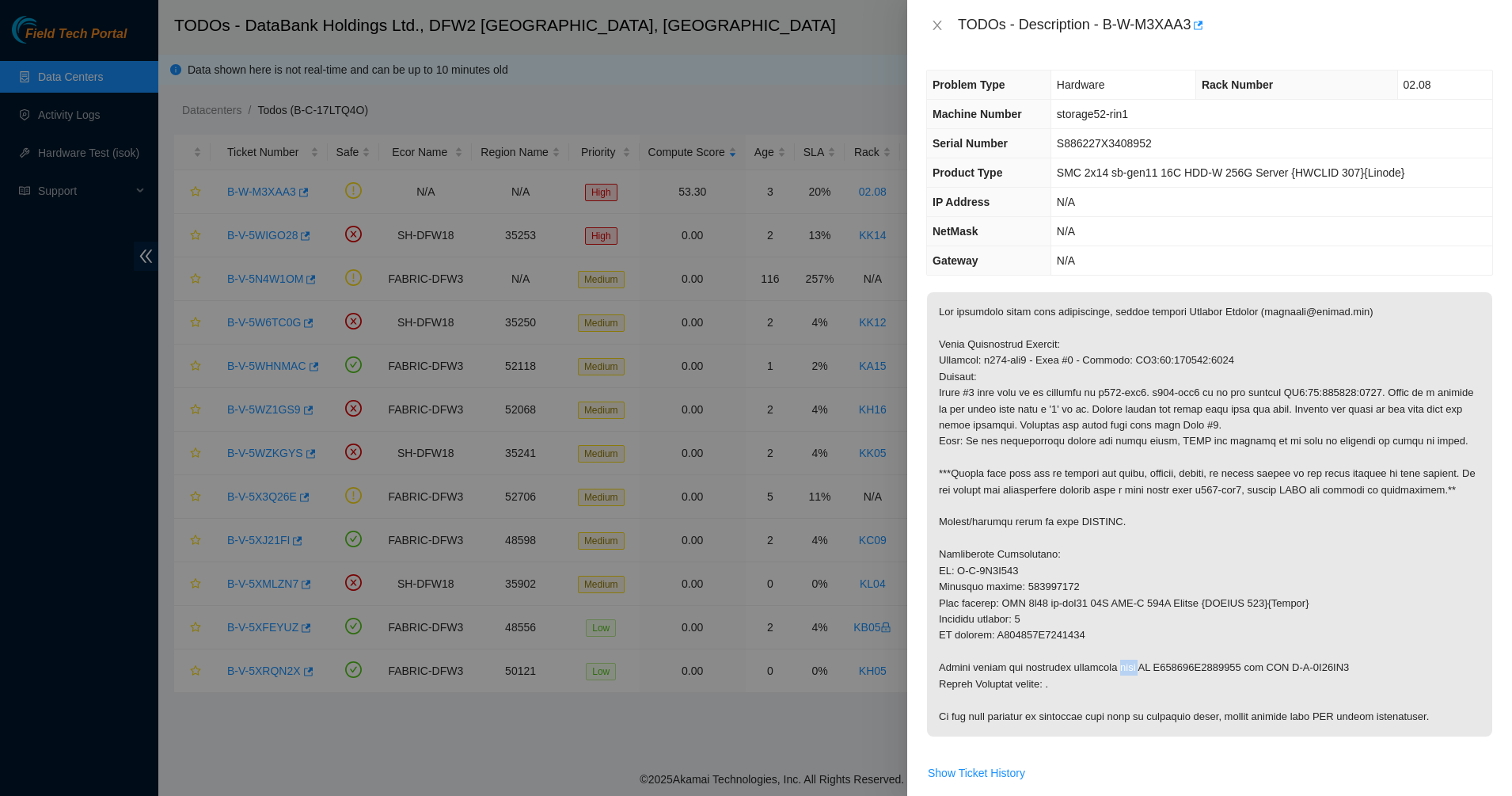
click at [1130, 662] on p at bounding box center [1209, 514] width 565 height 445
click at [1044, 589] on p at bounding box center [1209, 514] width 565 height 445
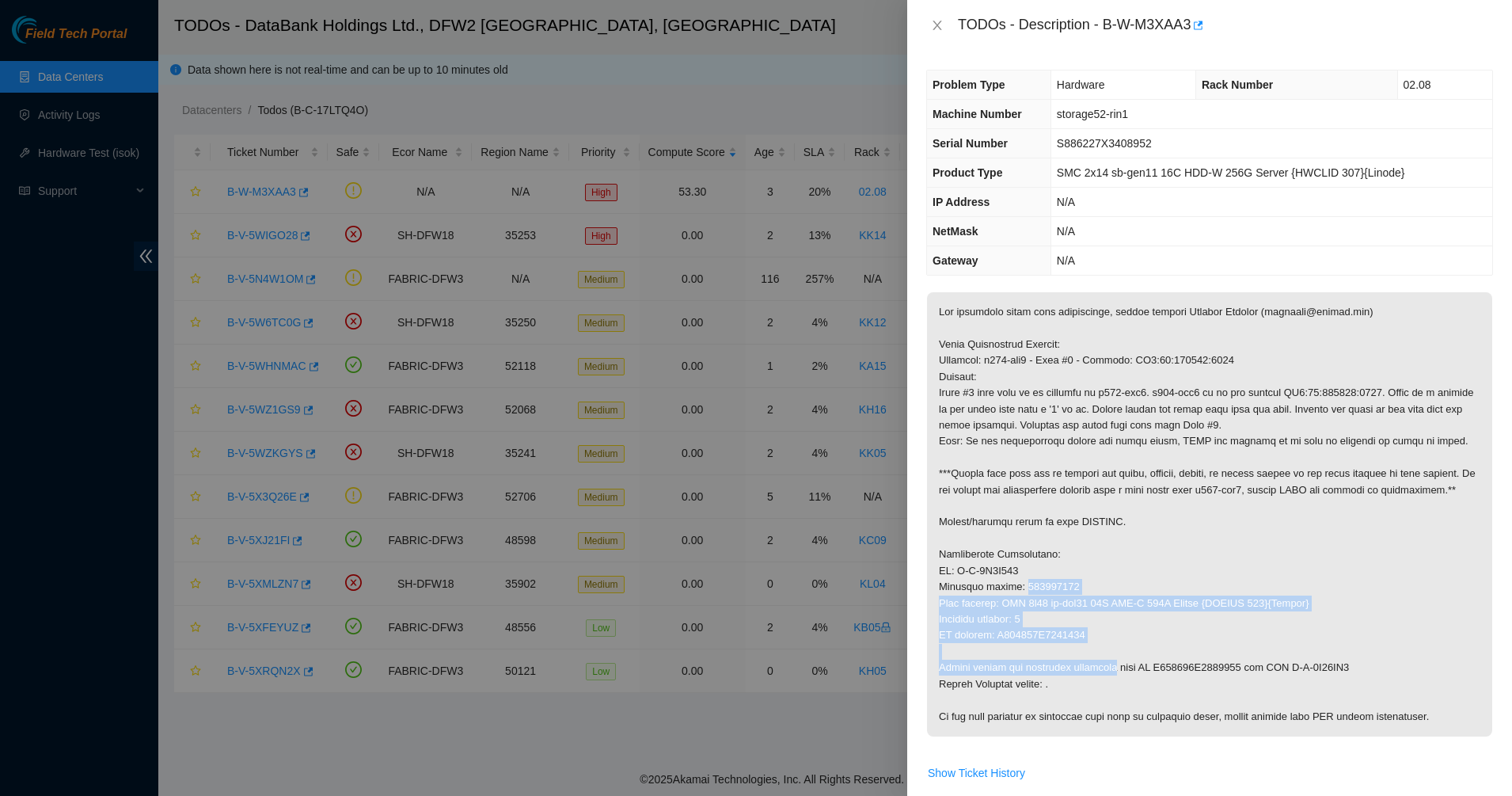
drag
click at [1101, 673] on p at bounding box center [1209, 514] width 565 height 445
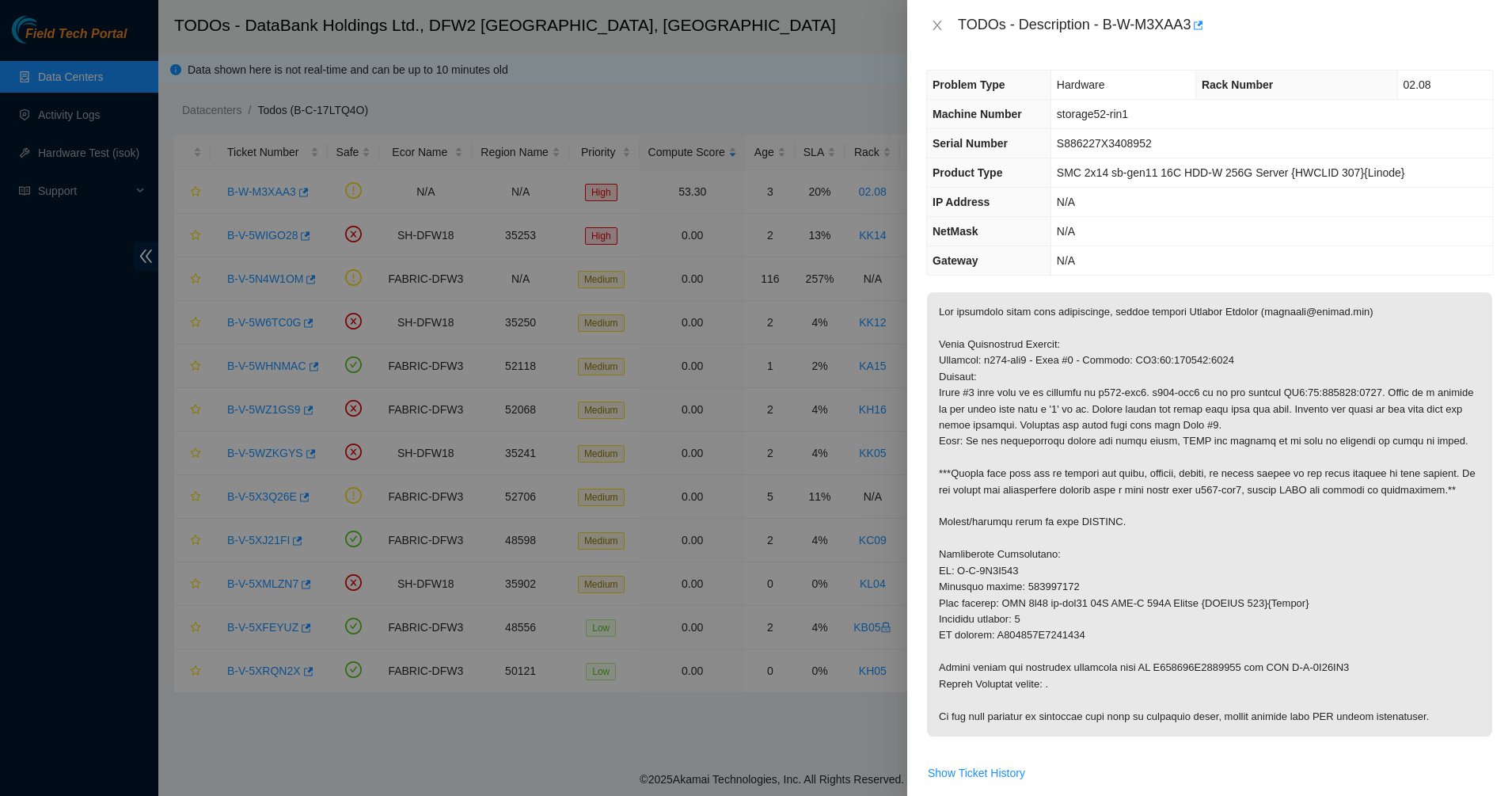
click at [1110, 681] on p at bounding box center [1209, 514] width 565 height 445
click at [1138, 703] on p at bounding box center [1209, 514] width 565 height 445
click at [1033, 652] on p at bounding box center [1209, 514] width 565 height 445
click at [1031, 651] on p at bounding box center [1209, 514] width 565 height 445
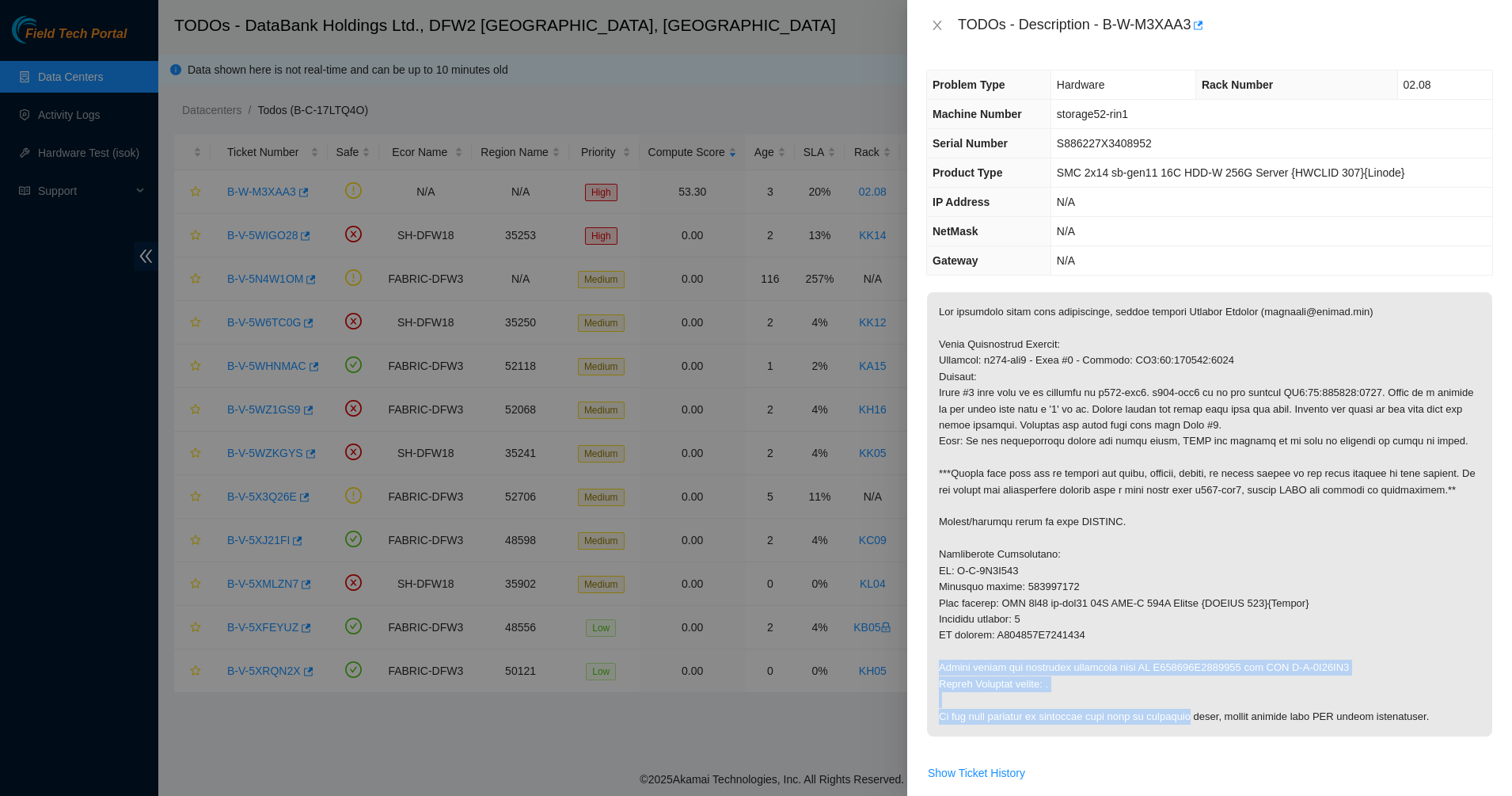
click at [1172, 745] on span at bounding box center [1209, 519] width 565 height 454
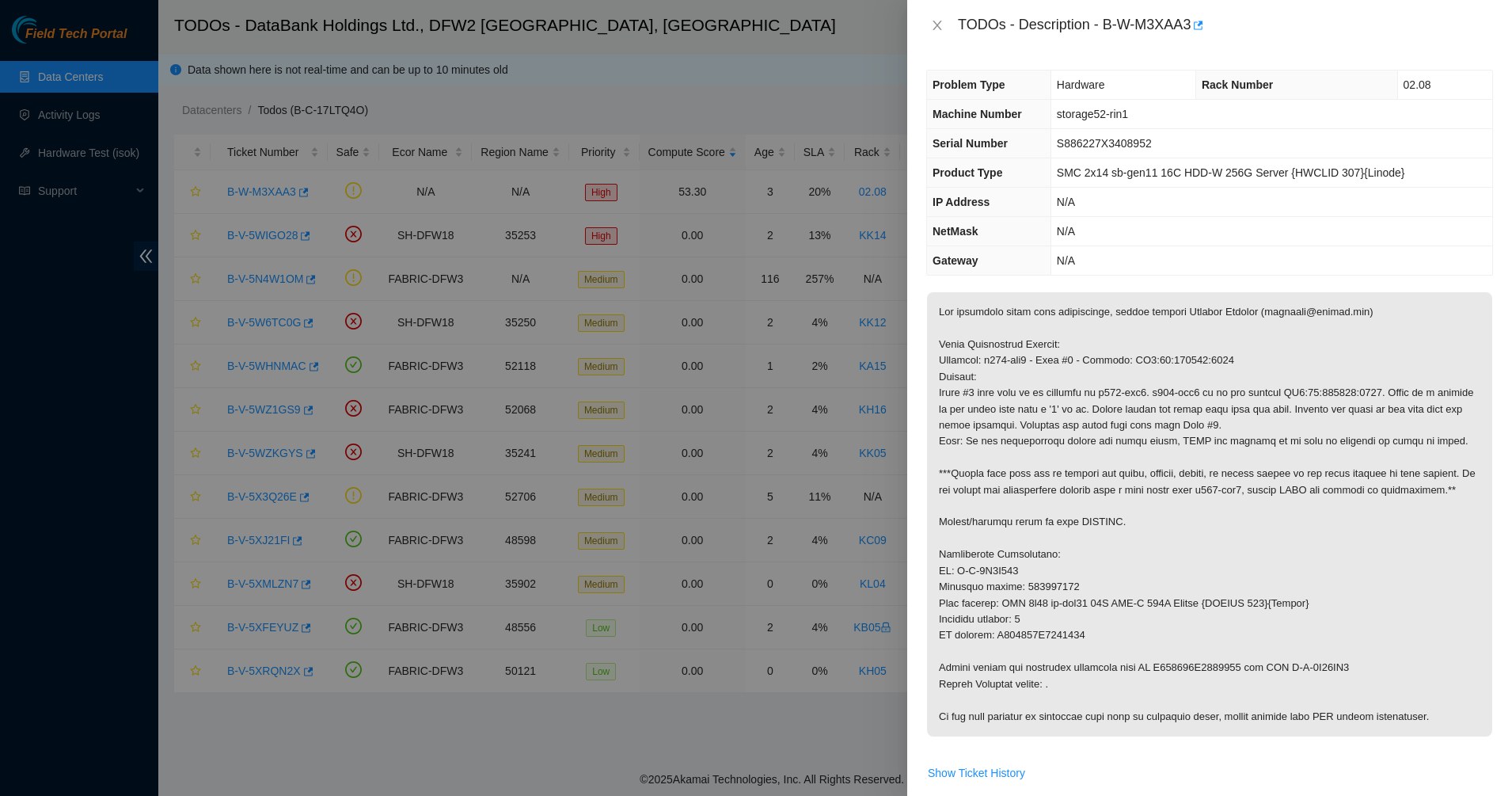
click at [1154, 719] on p at bounding box center [1209, 514] width 565 height 445
click at [1096, 687] on p at bounding box center [1209, 514] width 565 height 445
click at [1095, 687] on p at bounding box center [1209, 514] width 565 height 445
click at [1044, 645] on p at bounding box center [1209, 514] width 565 height 445
click at [1136, 702] on p at bounding box center [1209, 514] width 565 height 445
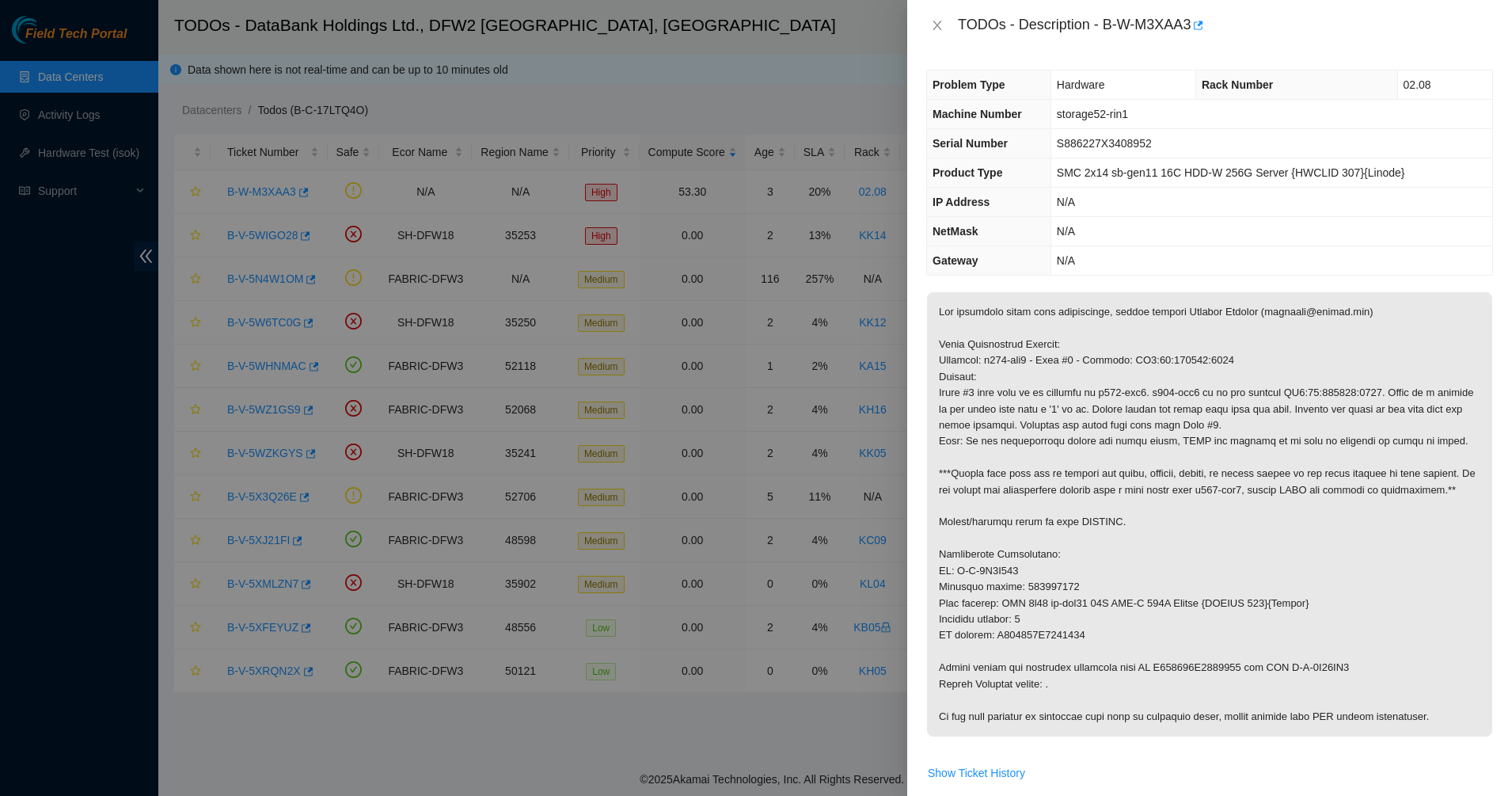
click at [1218, 722] on p at bounding box center [1209, 514] width 565 height 445
click at [985, 607] on p at bounding box center [1209, 514] width 565 height 445
click at [999, 616] on p at bounding box center [1209, 514] width 565 height 445
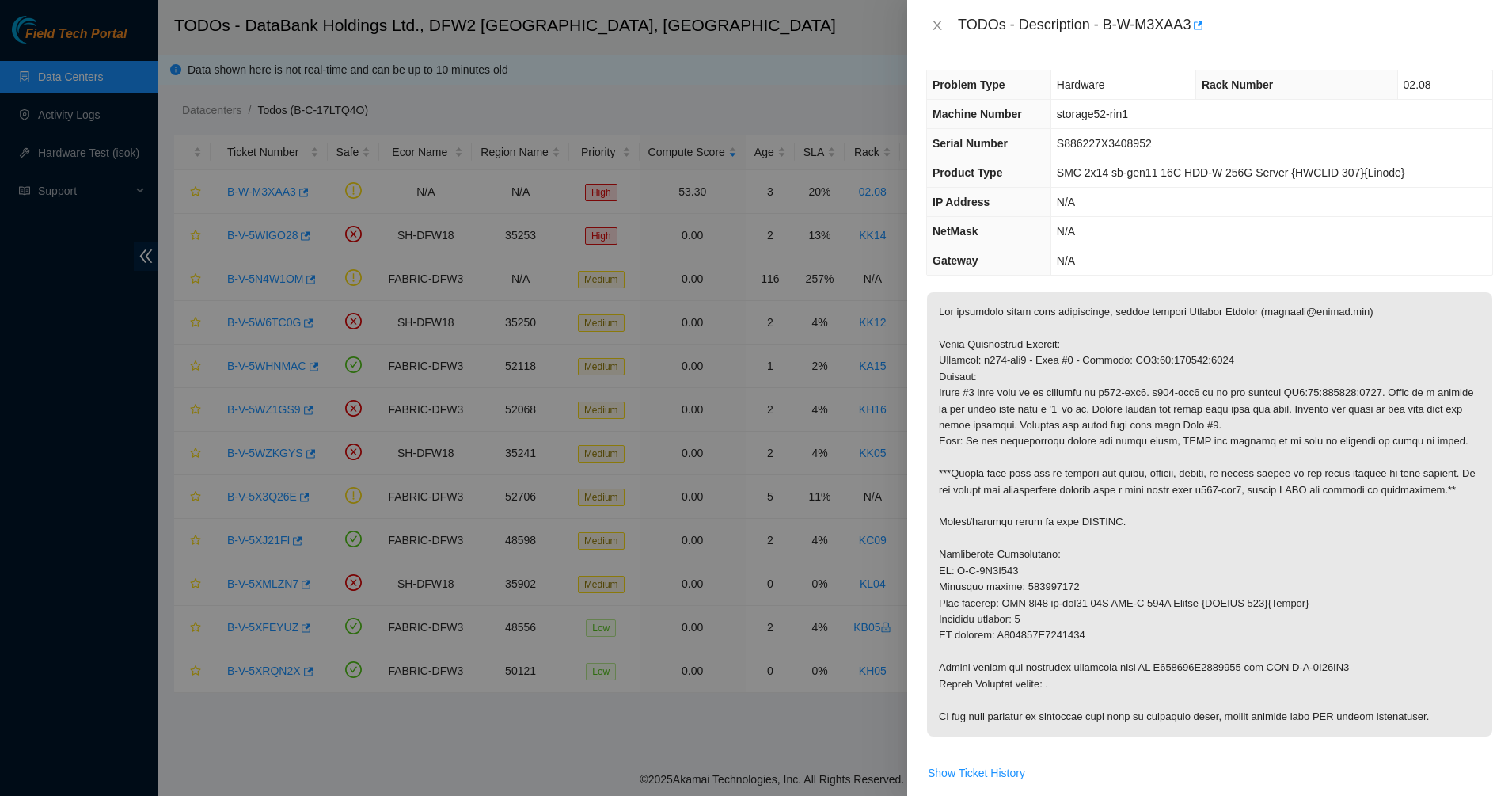
click at [1017, 640] on p at bounding box center [1209, 514] width 565 height 445
click at [1054, 328] on p at bounding box center [1209, 514] width 565 height 445
drag, startPoint x: 1054, startPoint y: 328, endPoint x: 1114, endPoint y: 392, distance: 87.7
click at [1114, 392] on p at bounding box center [1209, 514] width 565 height 445
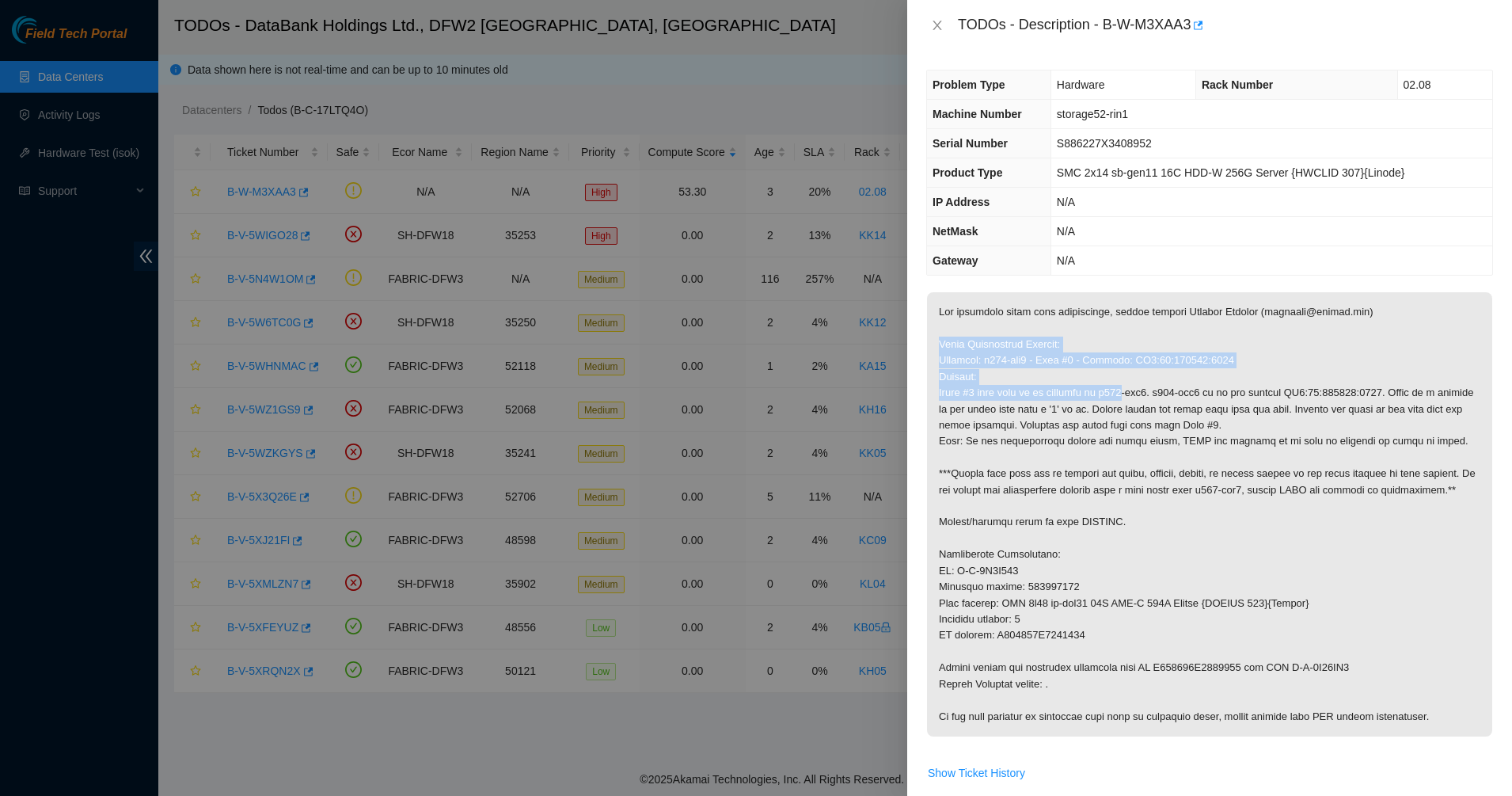
click at [1114, 394] on p at bounding box center [1209, 514] width 565 height 445
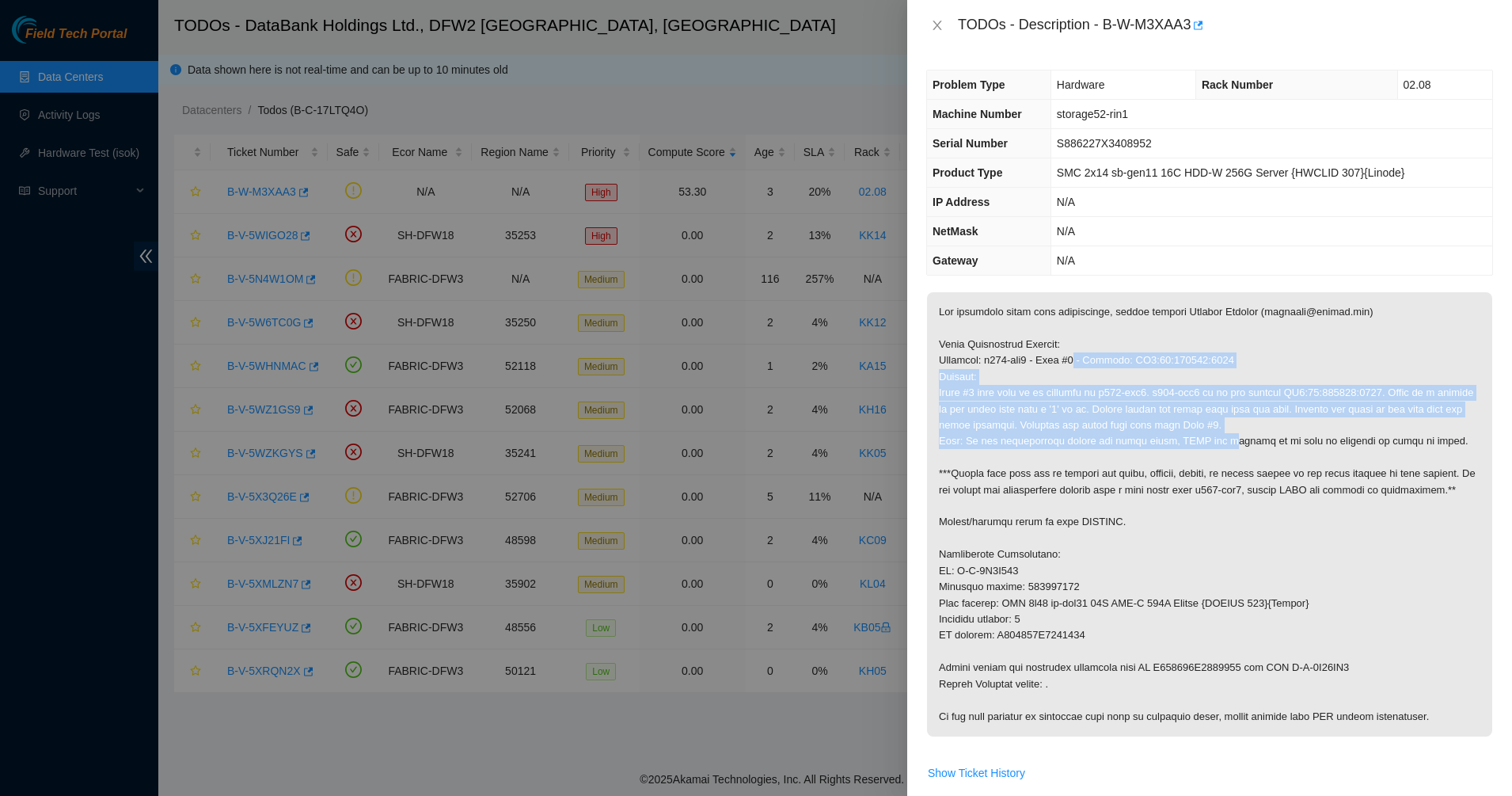
drag, startPoint x: 1217, startPoint y: 435, endPoint x: 1077, endPoint y: 363, distance: 157.4
click at [1077, 364] on p at bounding box center [1209, 514] width 565 height 445
click at [1077, 363] on p at bounding box center [1209, 514] width 565 height 445
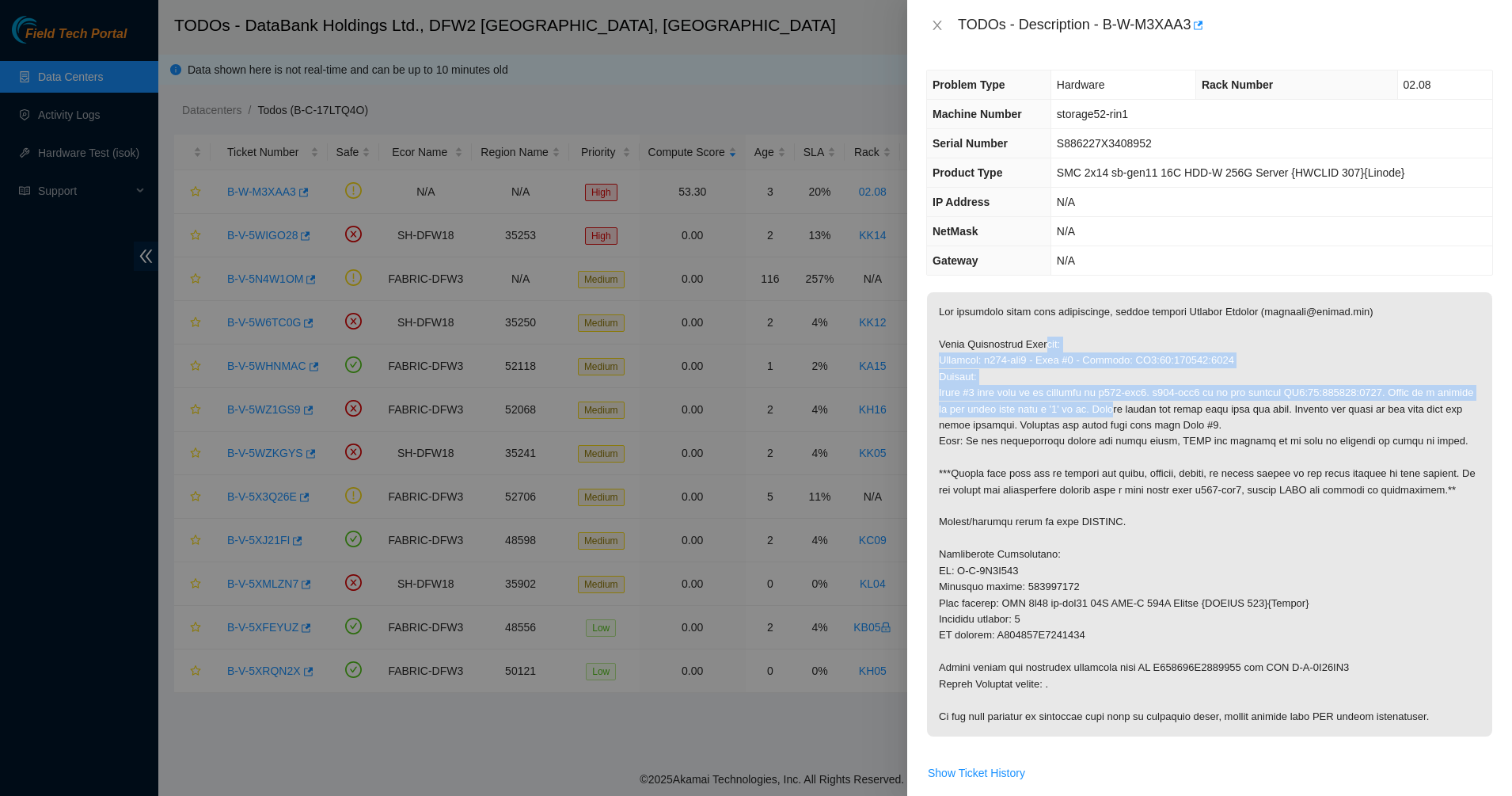
drag, startPoint x: 1057, startPoint y: 348, endPoint x: 1103, endPoint y: 401, distance: 70.2
click at [1103, 401] on p at bounding box center [1209, 514] width 565 height 445
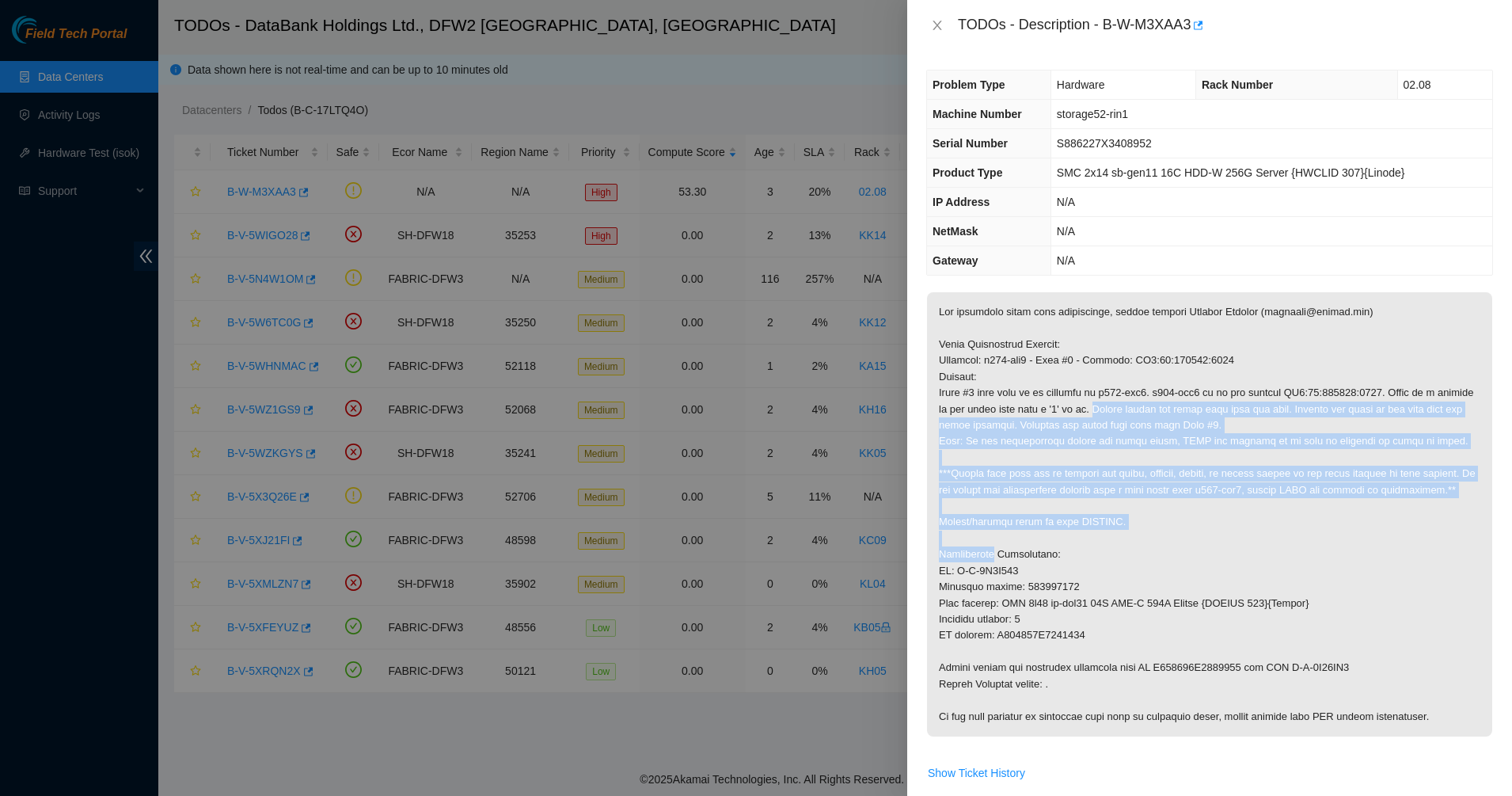
drag, startPoint x: 1103, startPoint y: 401, endPoint x: 1226, endPoint y: 538, distance: 184.1
click at [1226, 537] on p at bounding box center [1209, 514] width 565 height 445
click at [1226, 538] on p at bounding box center [1209, 514] width 565 height 445
drag, startPoint x: 1226, startPoint y: 538, endPoint x: 1056, endPoint y: 390, distance: 225.4
click at [1061, 392] on p at bounding box center [1209, 514] width 565 height 445
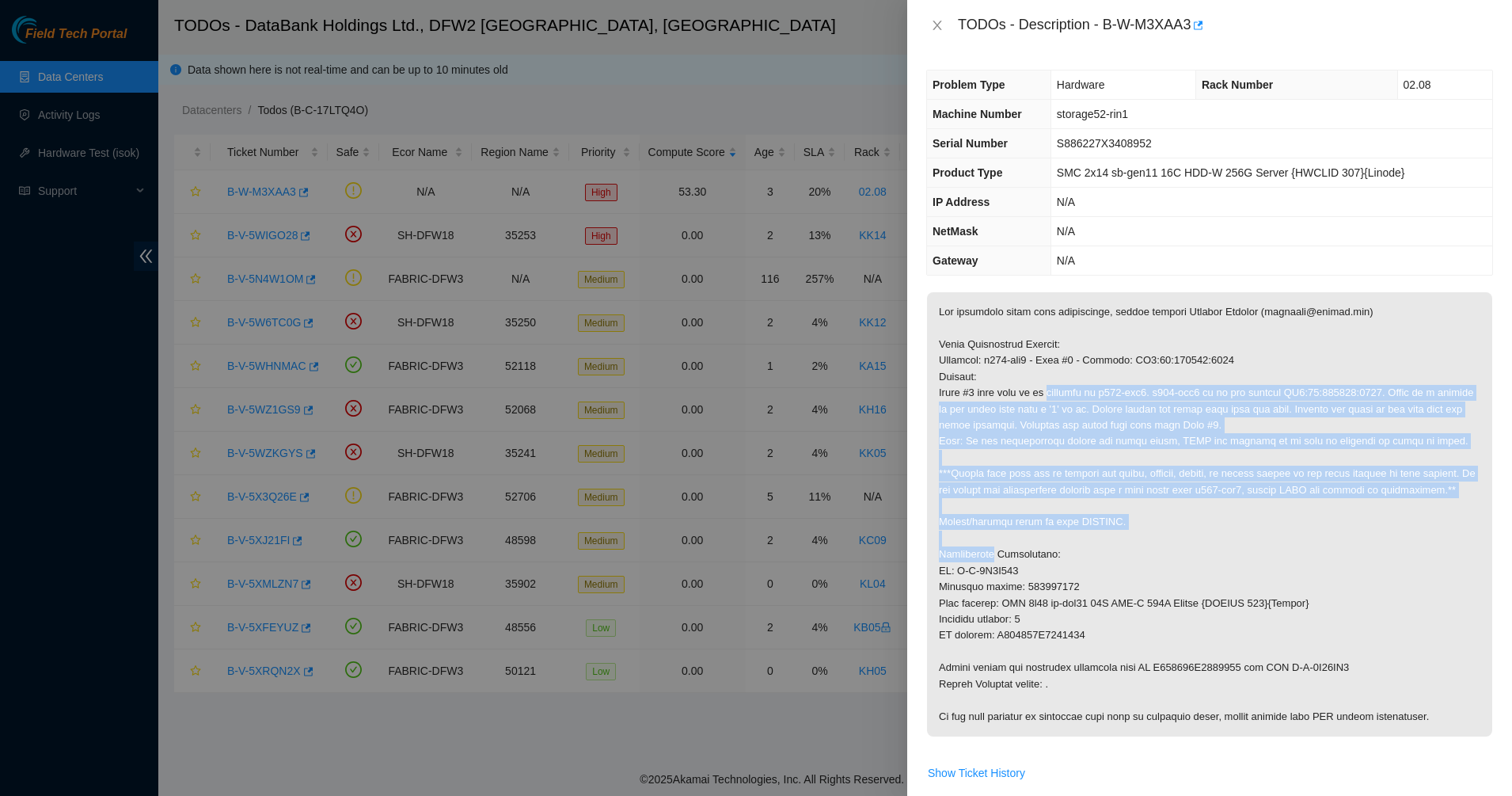
click at [1056, 390] on p at bounding box center [1209, 514] width 565 height 445
drag, startPoint x: 1056, startPoint y: 390, endPoint x: 1227, endPoint y: 550, distance: 234.2
click at [1227, 550] on p at bounding box center [1209, 514] width 565 height 445
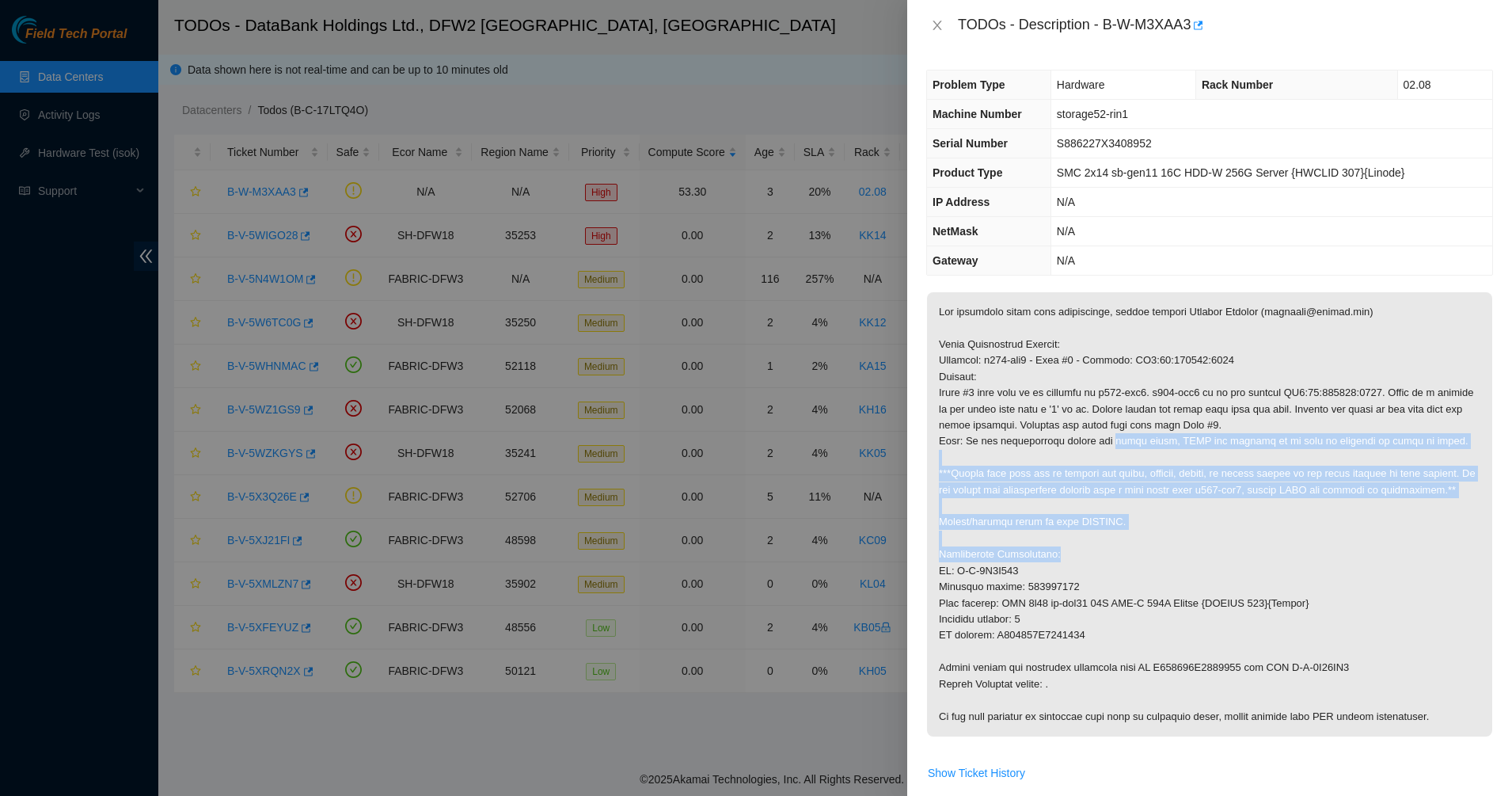
drag, startPoint x: 1227, startPoint y: 550, endPoint x: 1106, endPoint y: 447, distance: 158.9
click at [1107, 448] on p at bounding box center [1209, 514] width 565 height 445
click at [1106, 447] on p at bounding box center [1209, 514] width 565 height 445
drag, startPoint x: 1106, startPoint y: 447, endPoint x: 1213, endPoint y: 535, distance: 138.5
click at [1213, 535] on p at bounding box center [1209, 514] width 565 height 445
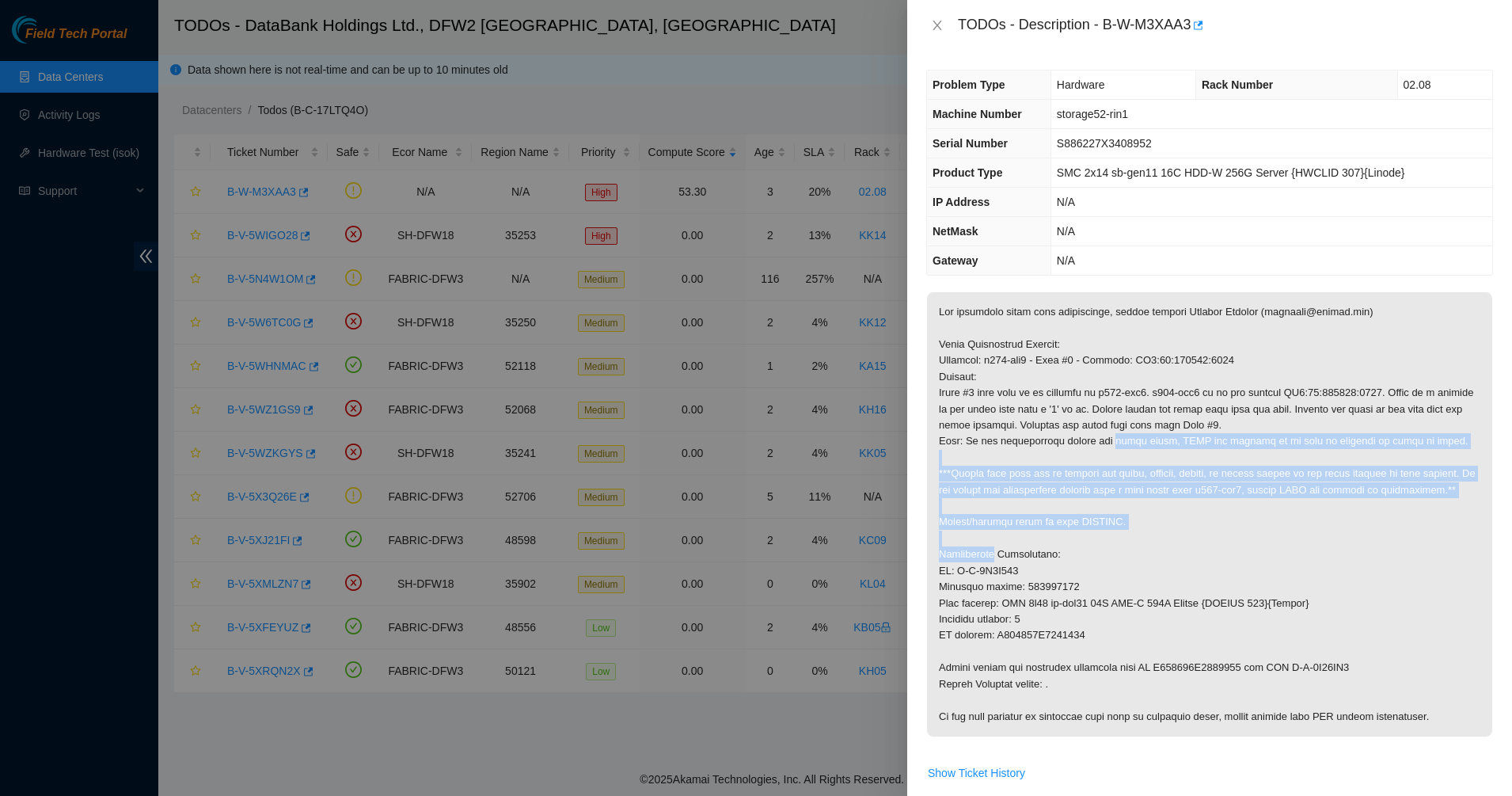
click at [1214, 535] on p at bounding box center [1209, 514] width 565 height 445
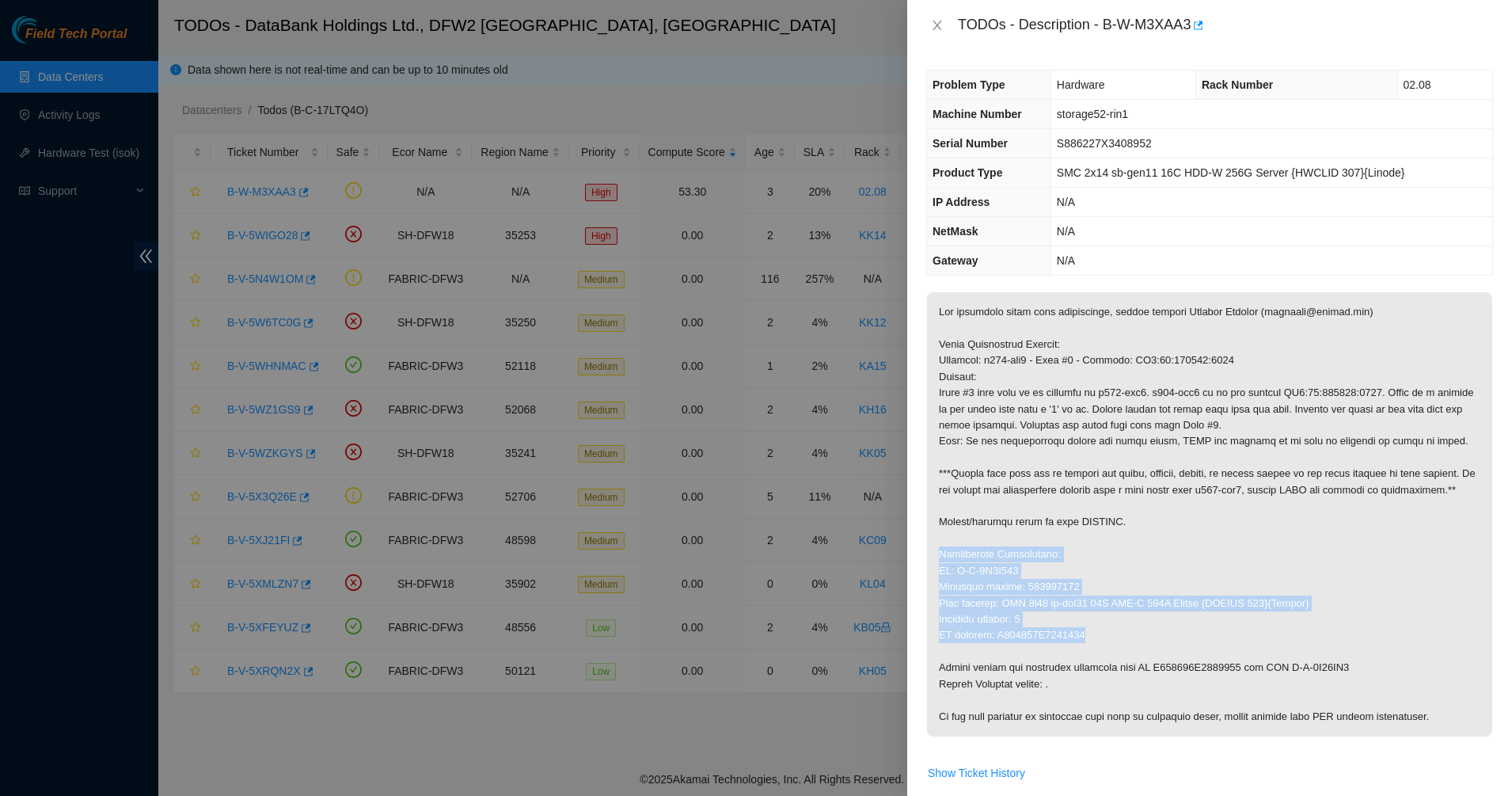
drag, startPoint x: 1214, startPoint y: 535, endPoint x: 1316, endPoint y: 643, distance: 148.6
click at [1316, 643] on p at bounding box center [1209, 514] width 565 height 445
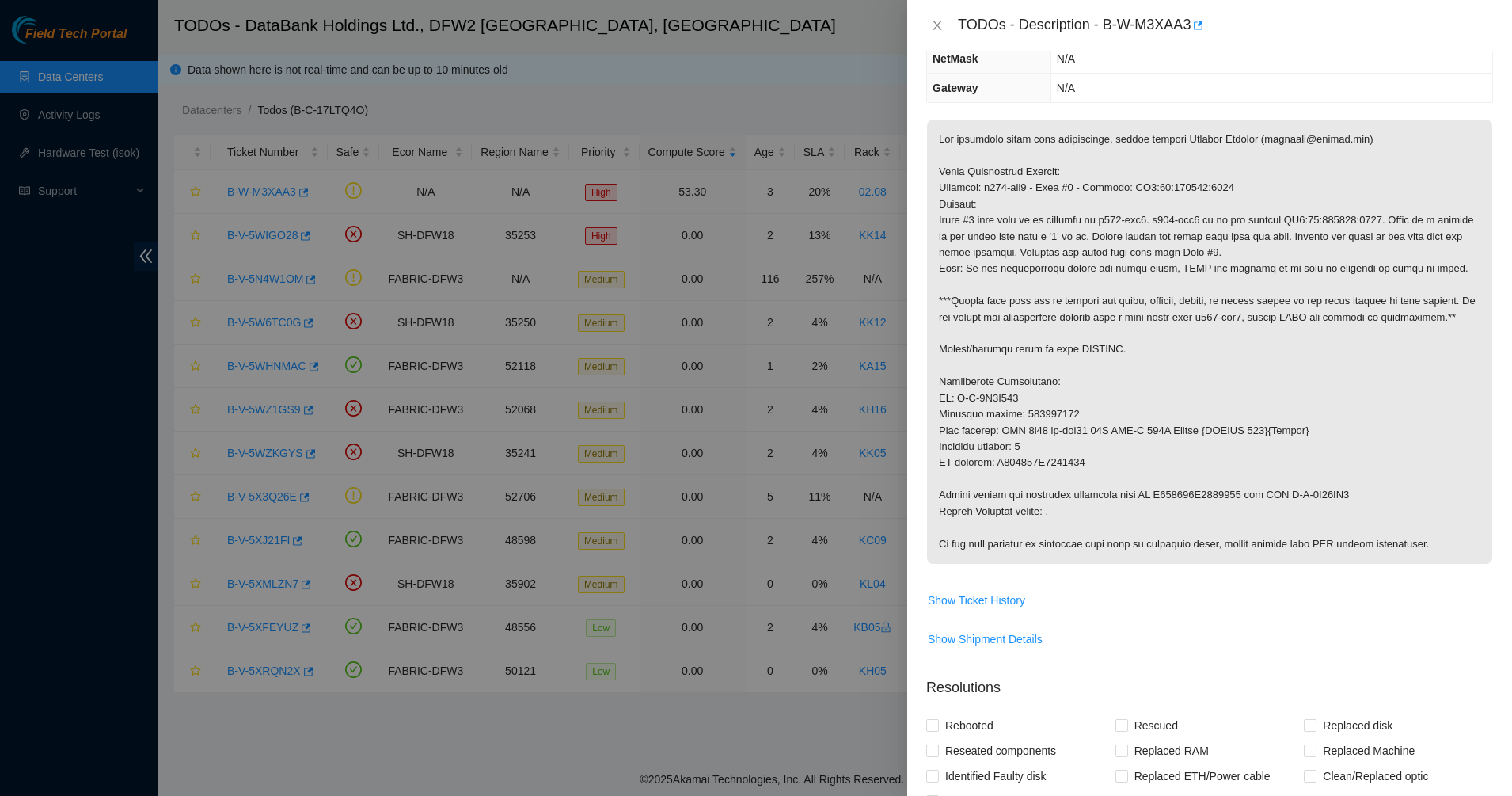
scroll to position [297, 0]
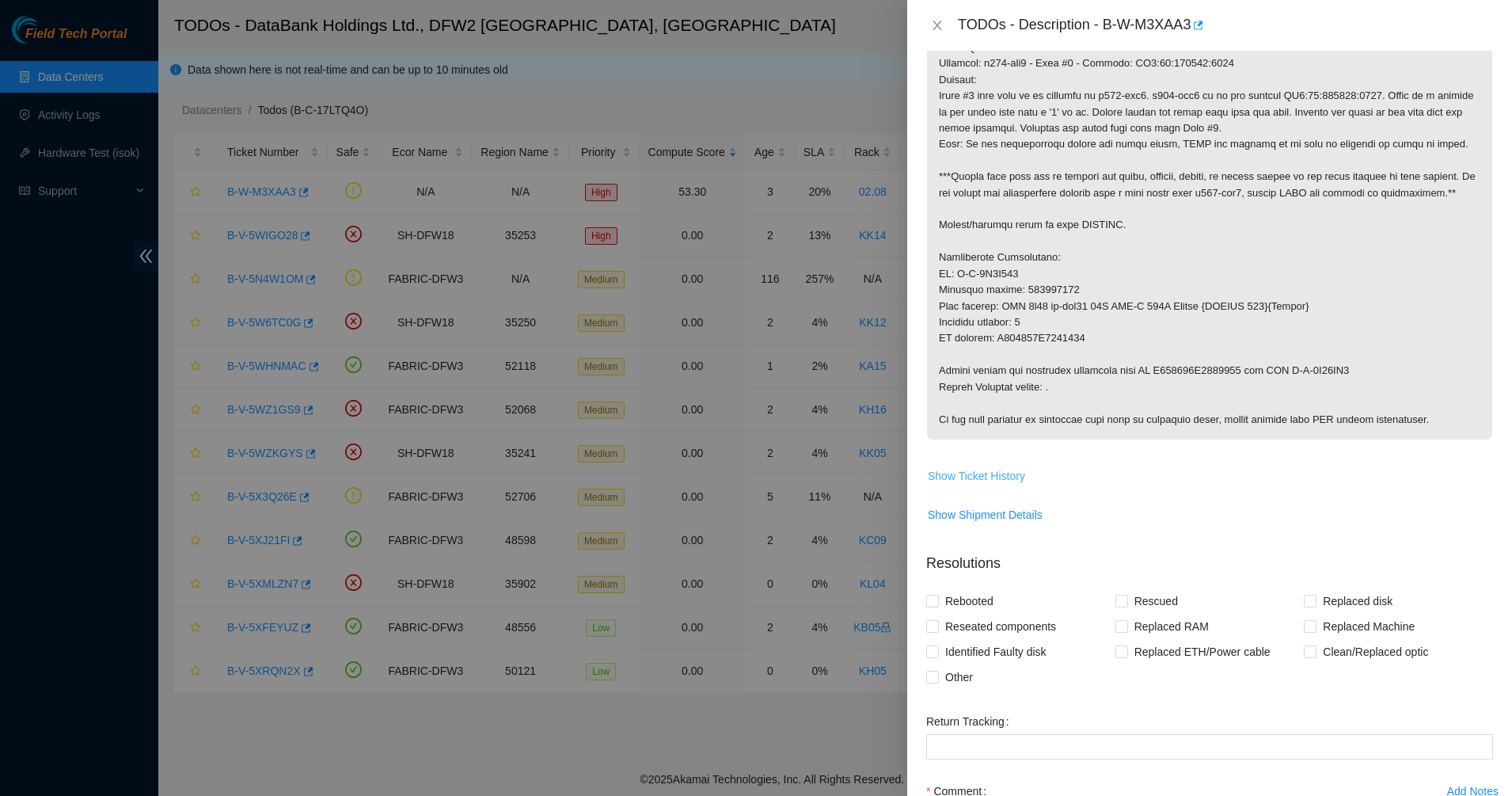
click at [1004, 475] on span "Show Ticket History" at bounding box center [977, 476] width 98 height 18
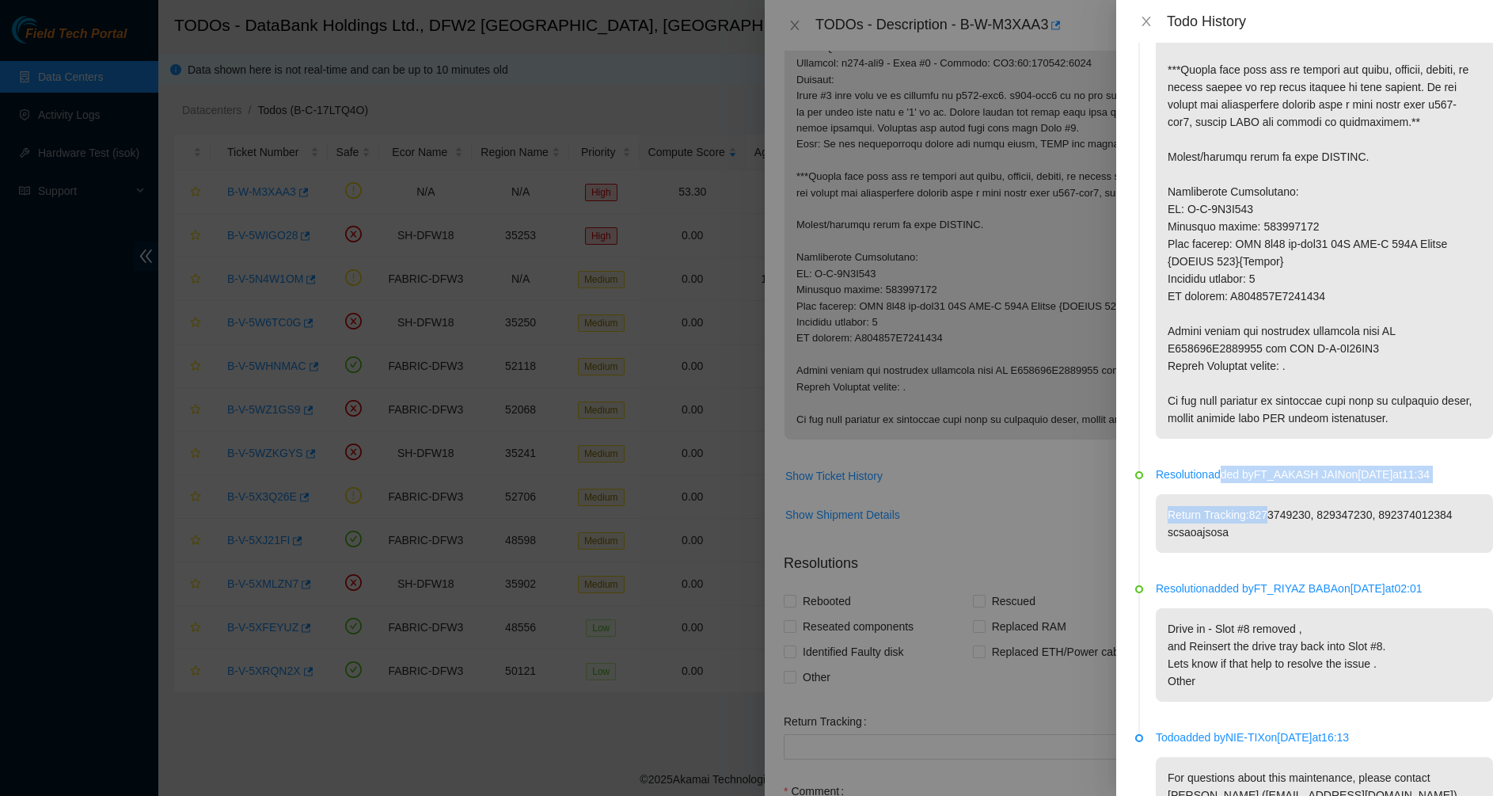
drag, startPoint x: 1216, startPoint y: 466, endPoint x: 1266, endPoint y: 519, distance: 72.9
click at [1266, 519] on div "Resolution added by FT_AAKASH JAIN on 2025-07-03 at 11:34 Return Tracking:82737…" at bounding box center [1325, 509] width 337 height 87
click at [1266, 519] on p "Return Tracking:8273749230, 829347230, 892374012384 scsaoajsosa" at bounding box center [1325, 524] width 337 height 59
drag, startPoint x: 1266, startPoint y: 519, endPoint x: 1291, endPoint y: 540, distance: 32.6
click at [1291, 540] on p "Return Tracking:8273749230, 829347230, 892374012384 scsaoajsosa" at bounding box center [1325, 524] width 337 height 59
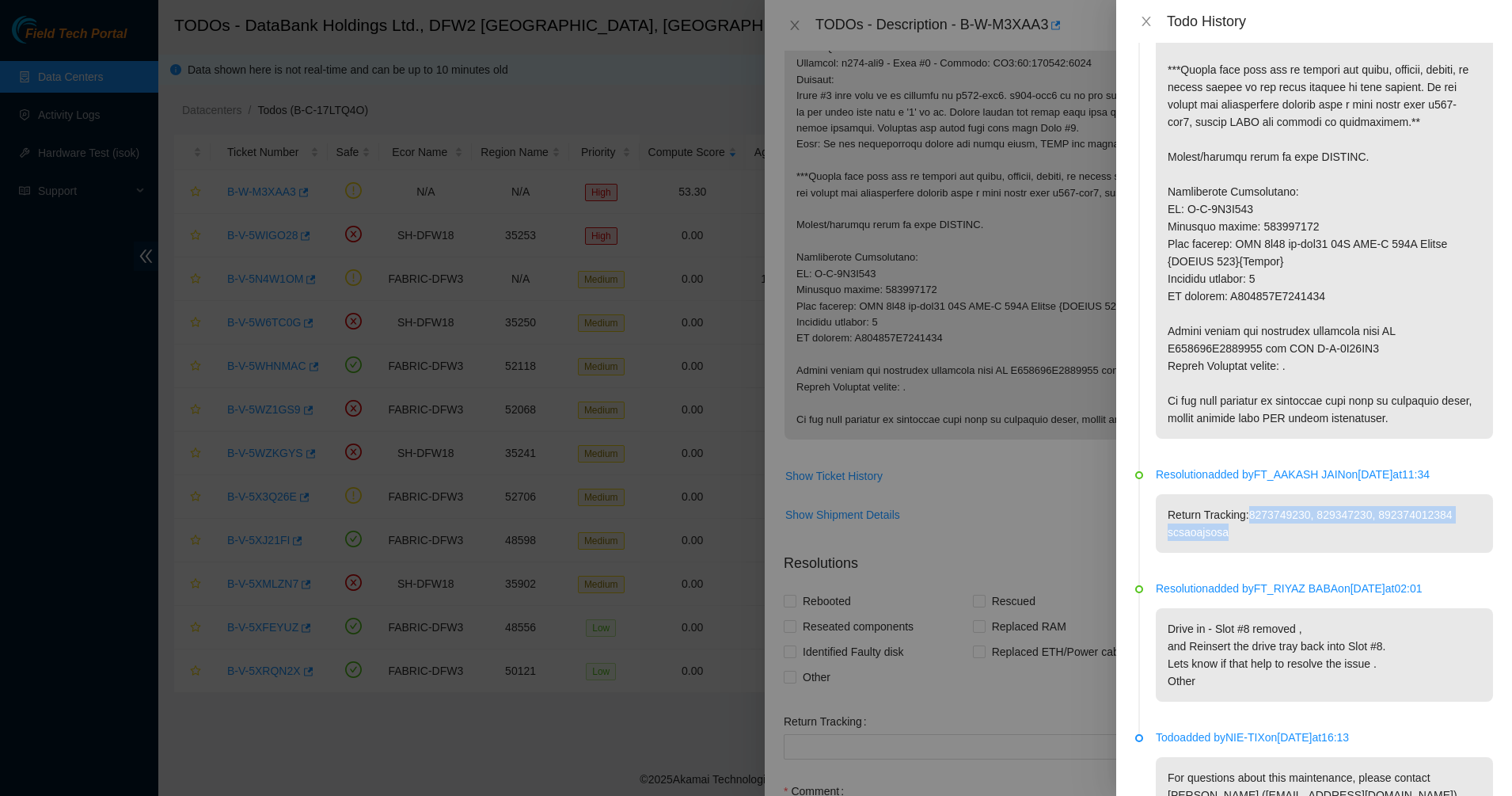
click at [1291, 540] on p "Return Tracking:8273749230, 829347230, 892374012384 scsaoajsosa" at bounding box center [1325, 524] width 337 height 59
click at [1322, 538] on p "Return Tracking:8273749230, 829347230, 892374012384 scsaoajsosa" at bounding box center [1325, 524] width 337 height 59
drag, startPoint x: 1322, startPoint y: 538, endPoint x: 1235, endPoint y: 528, distance: 87.6
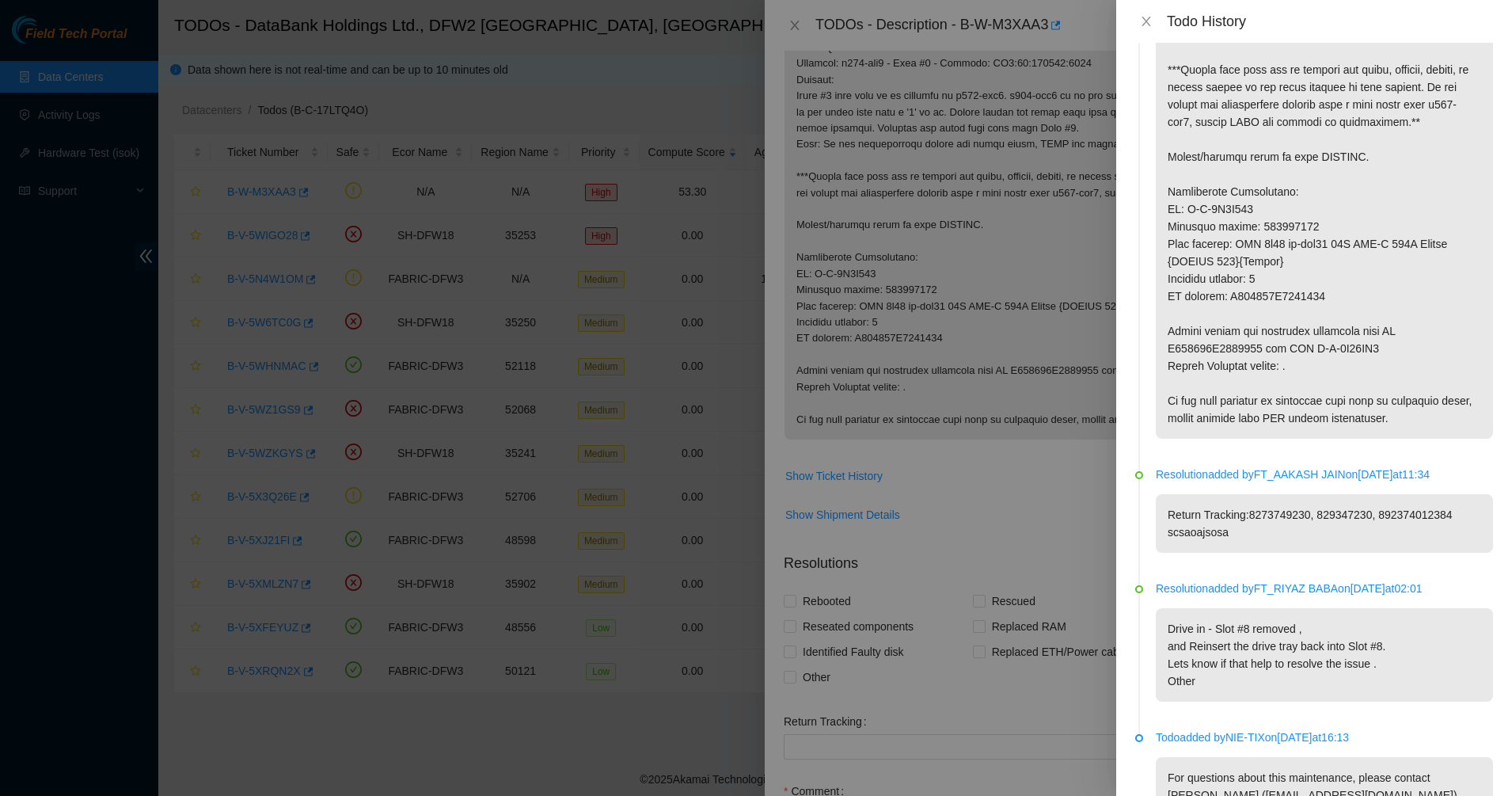
click at [1238, 529] on p "Return Tracking:8273749230, 829347230, 892374012384 scsaoajsosa" at bounding box center [1325, 524] width 337 height 59
click at [1225, 526] on p "Return Tracking:8273749230, 829347230, 892374012384 scsaoajsosa" at bounding box center [1325, 524] width 337 height 59
drag, startPoint x: 1221, startPoint y: 523, endPoint x: 1195, endPoint y: 508, distance: 30.0
click at [1195, 508] on p "Return Tracking:8273749230, 829347230, 892374012384 scsaoajsosa" at bounding box center [1325, 524] width 337 height 59
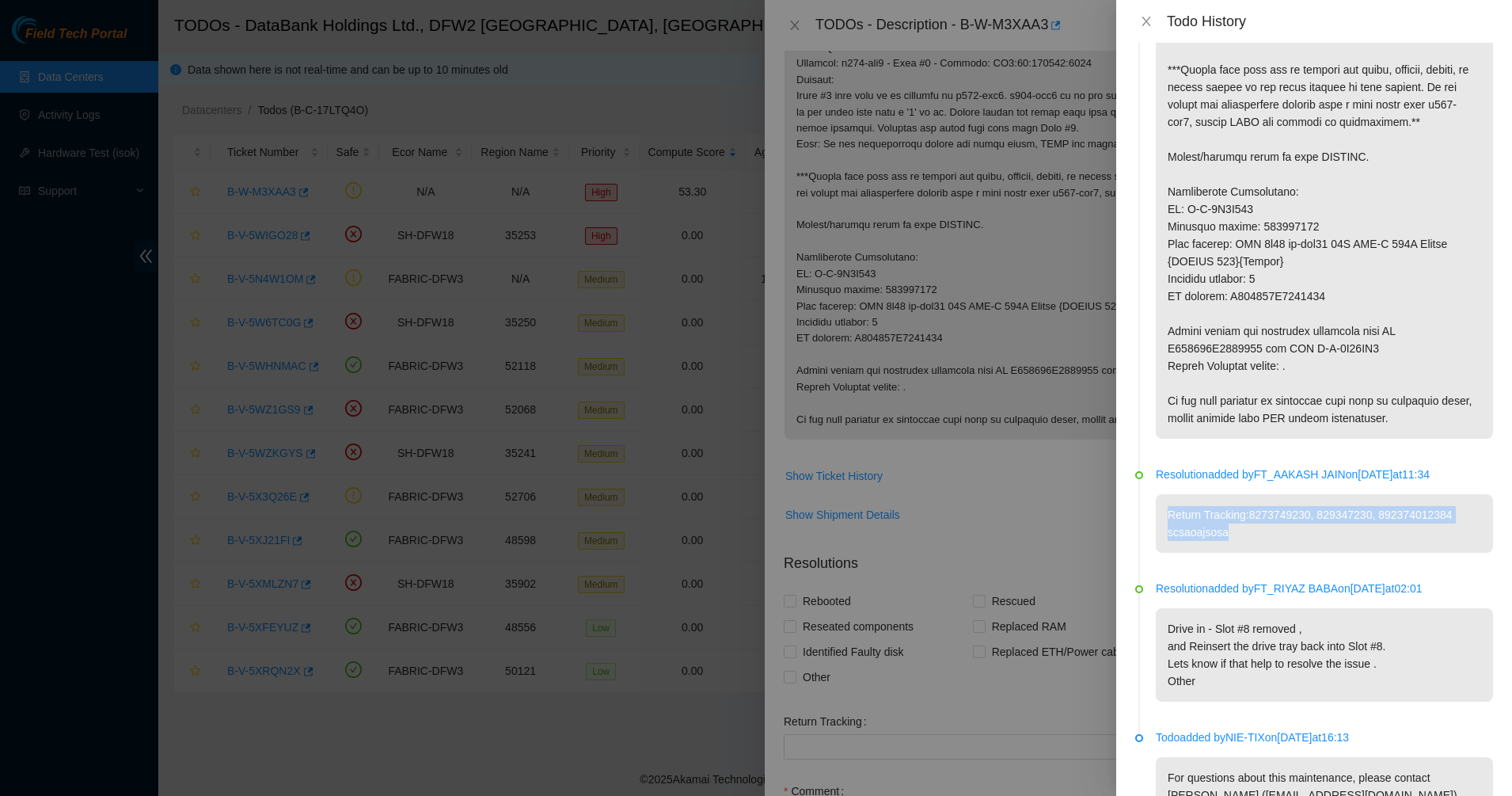
drag, startPoint x: 1195, startPoint y: 508, endPoint x: 1303, endPoint y: 535, distance: 111.3
click at [1303, 535] on p "Return Tracking:8273749230, 829347230, 892374012384 scsaoajsosa" at bounding box center [1325, 524] width 337 height 59
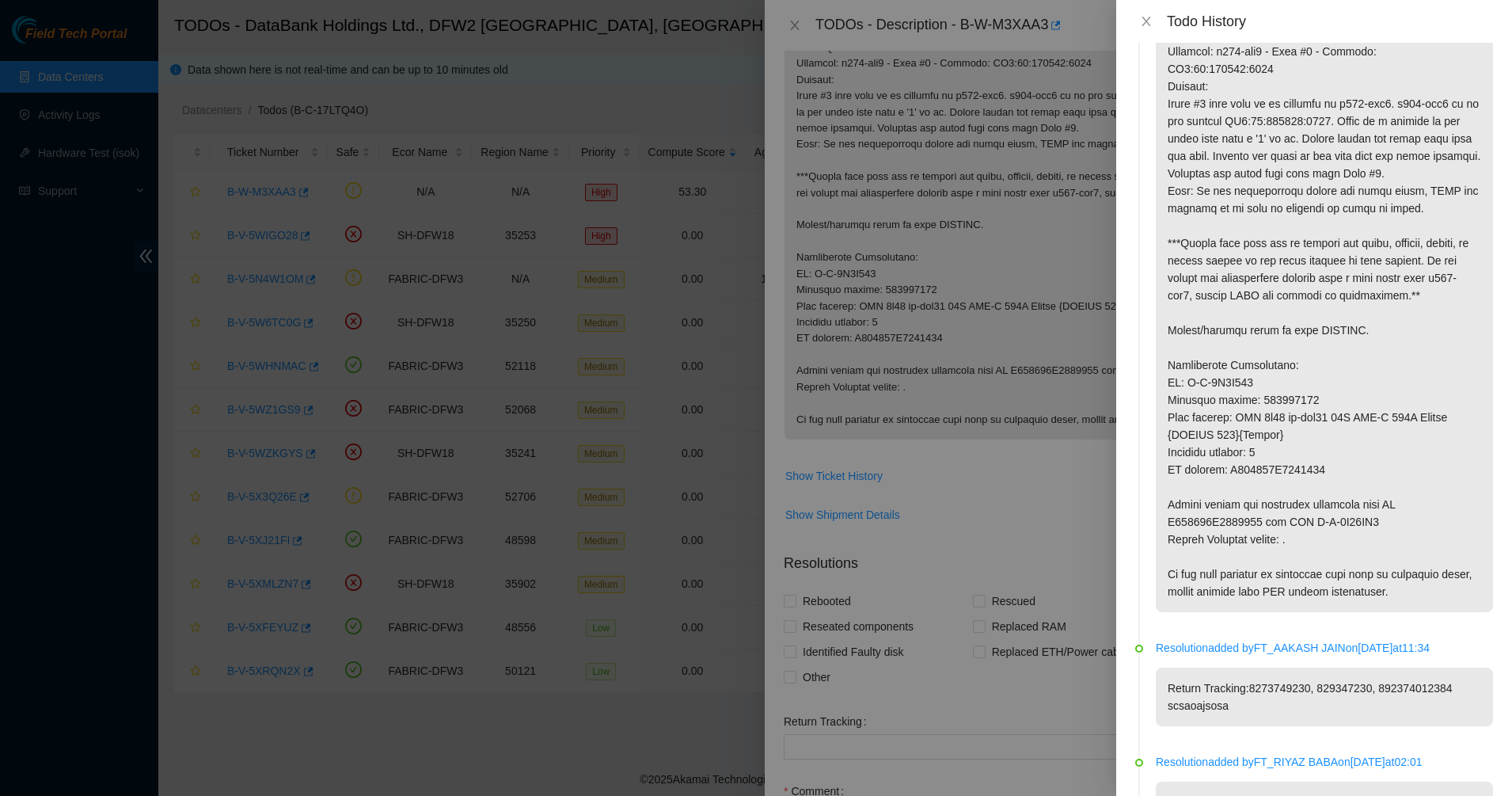
scroll to position [0, 0]
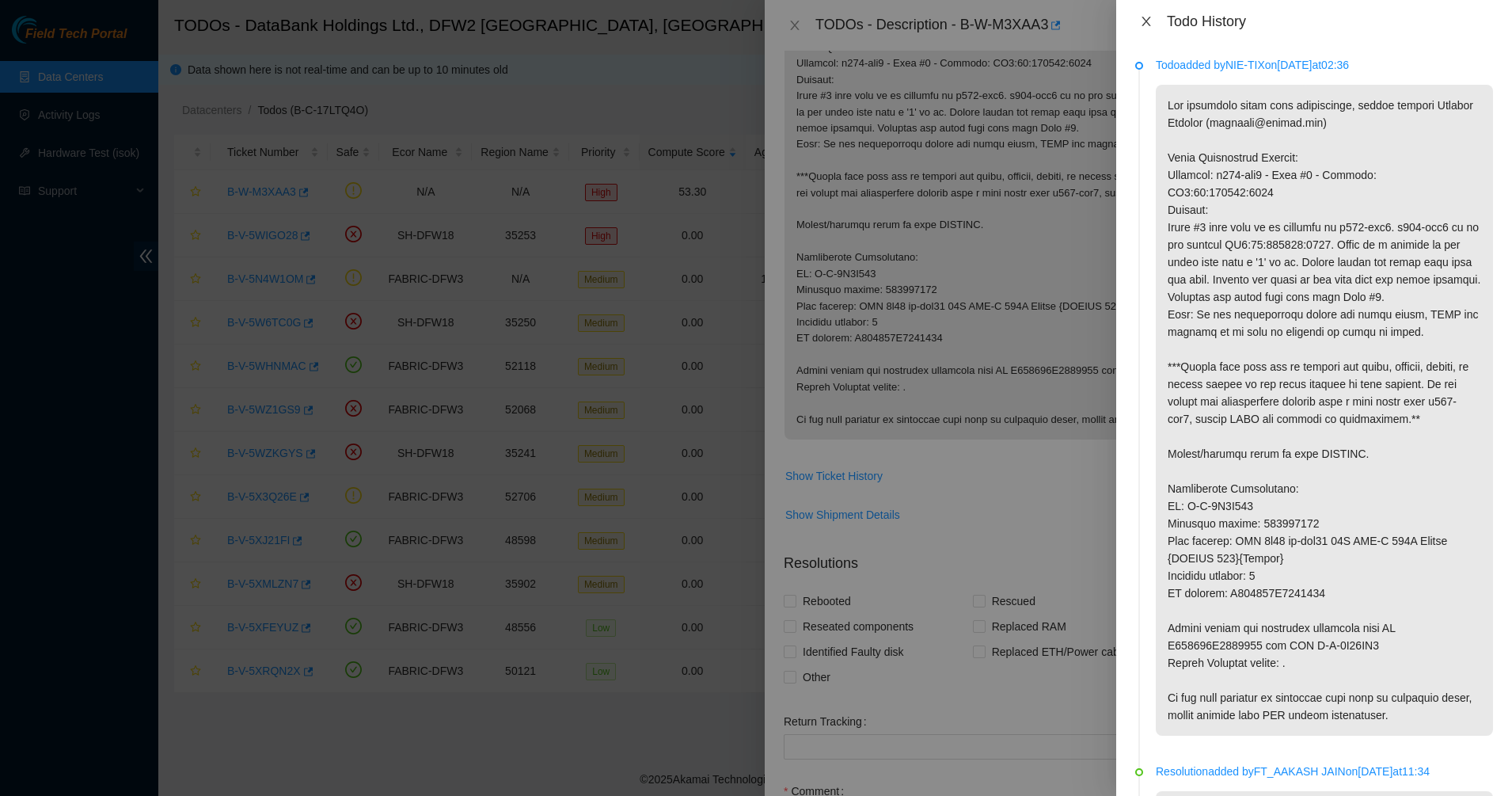
click at [1147, 20] on icon "close" at bounding box center [1146, 21] width 9 height 10
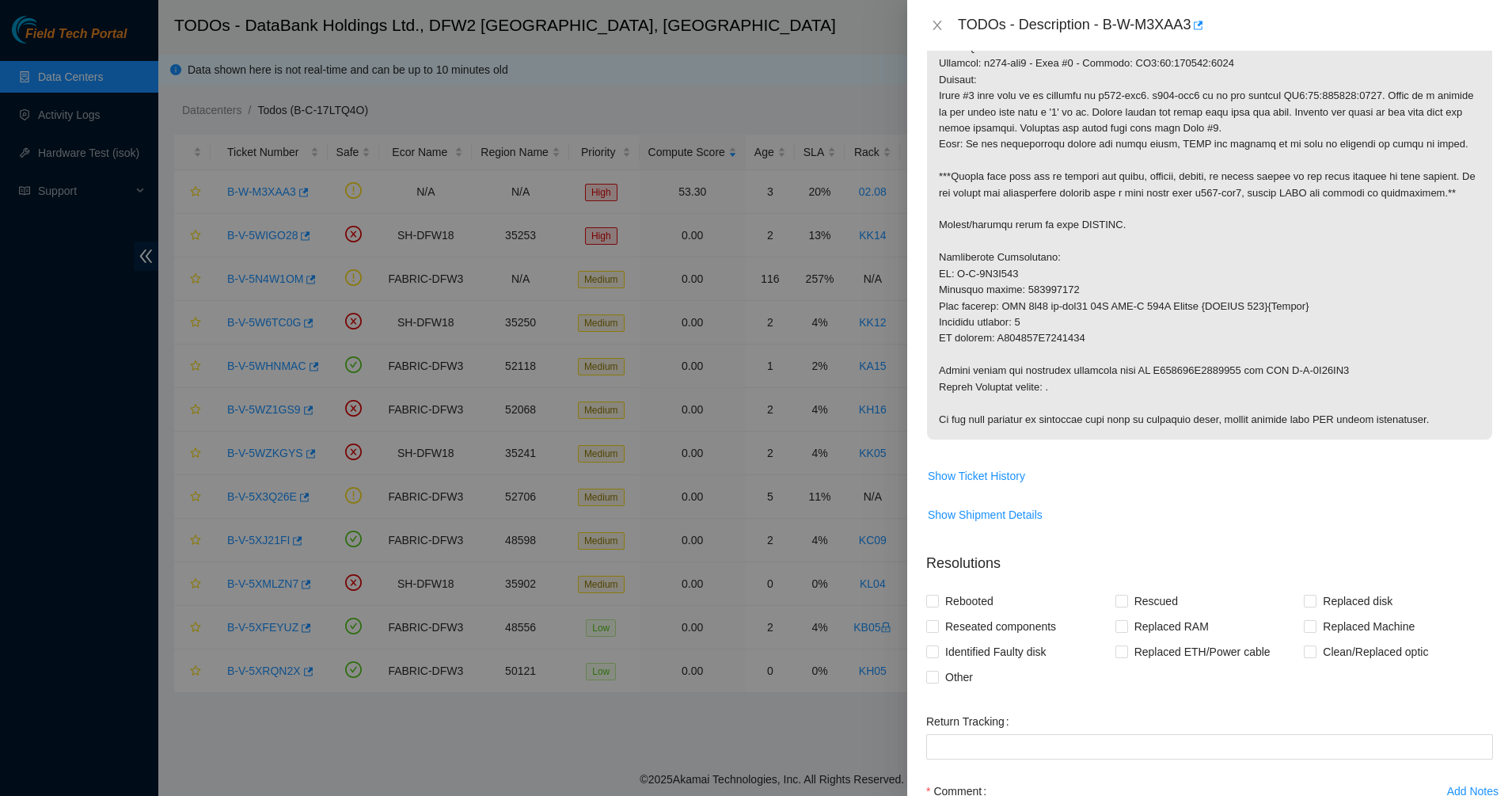
click at [985, 307] on p at bounding box center [1209, 217] width 565 height 445
click at [1045, 288] on p at bounding box center [1209, 217] width 565 height 445
copy p "387801669"
click at [1061, 325] on p at bounding box center [1209, 217] width 565 height 445
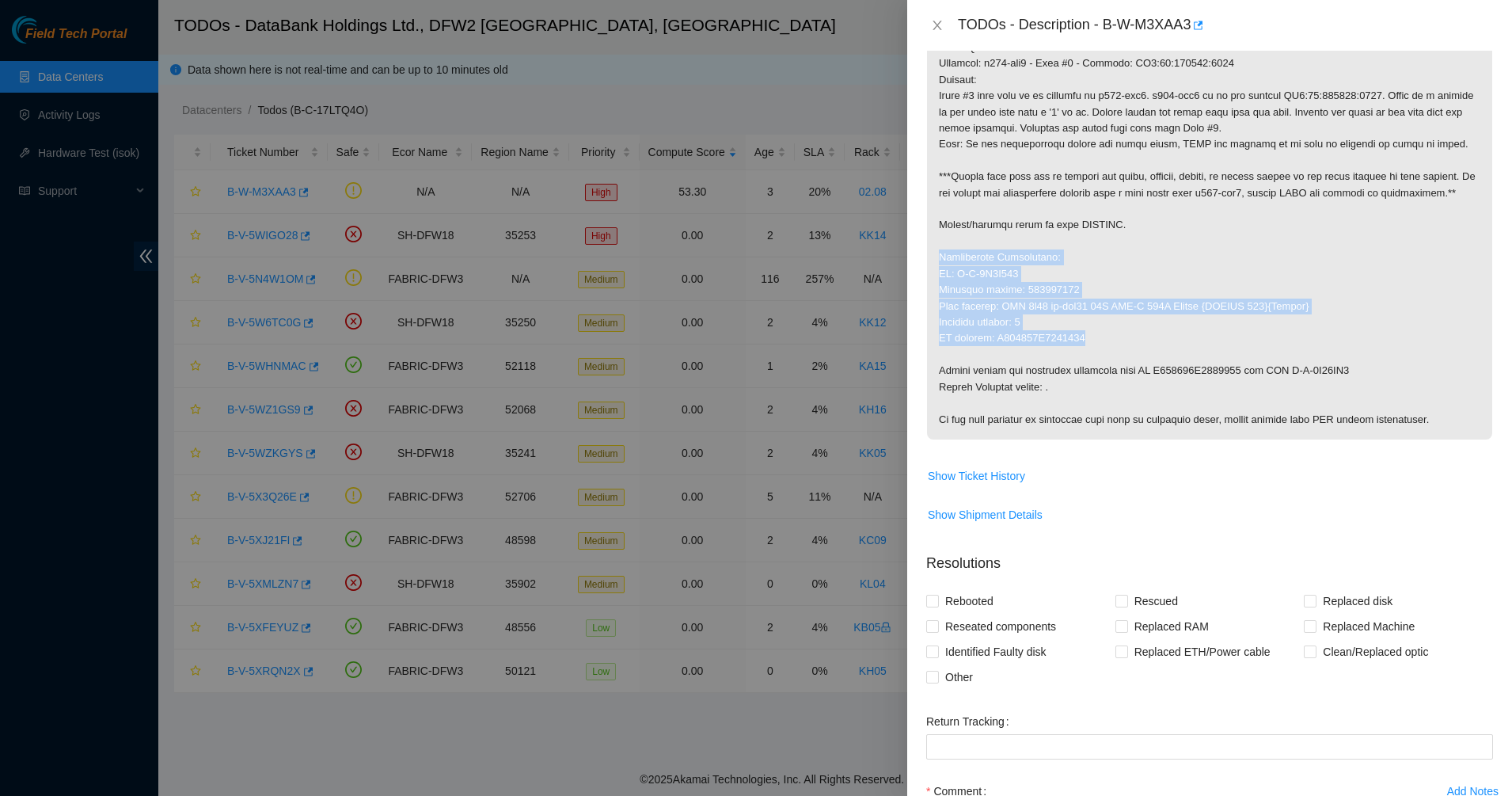
drag, startPoint x: 1100, startPoint y: 344, endPoint x: 931, endPoint y: 254, distance: 191.5
click at [931, 254] on p at bounding box center [1209, 217] width 565 height 445
copy p "Replacement Information: SO: B-V-5N8Q211 Tracking number: 387801669 Part shippe…"
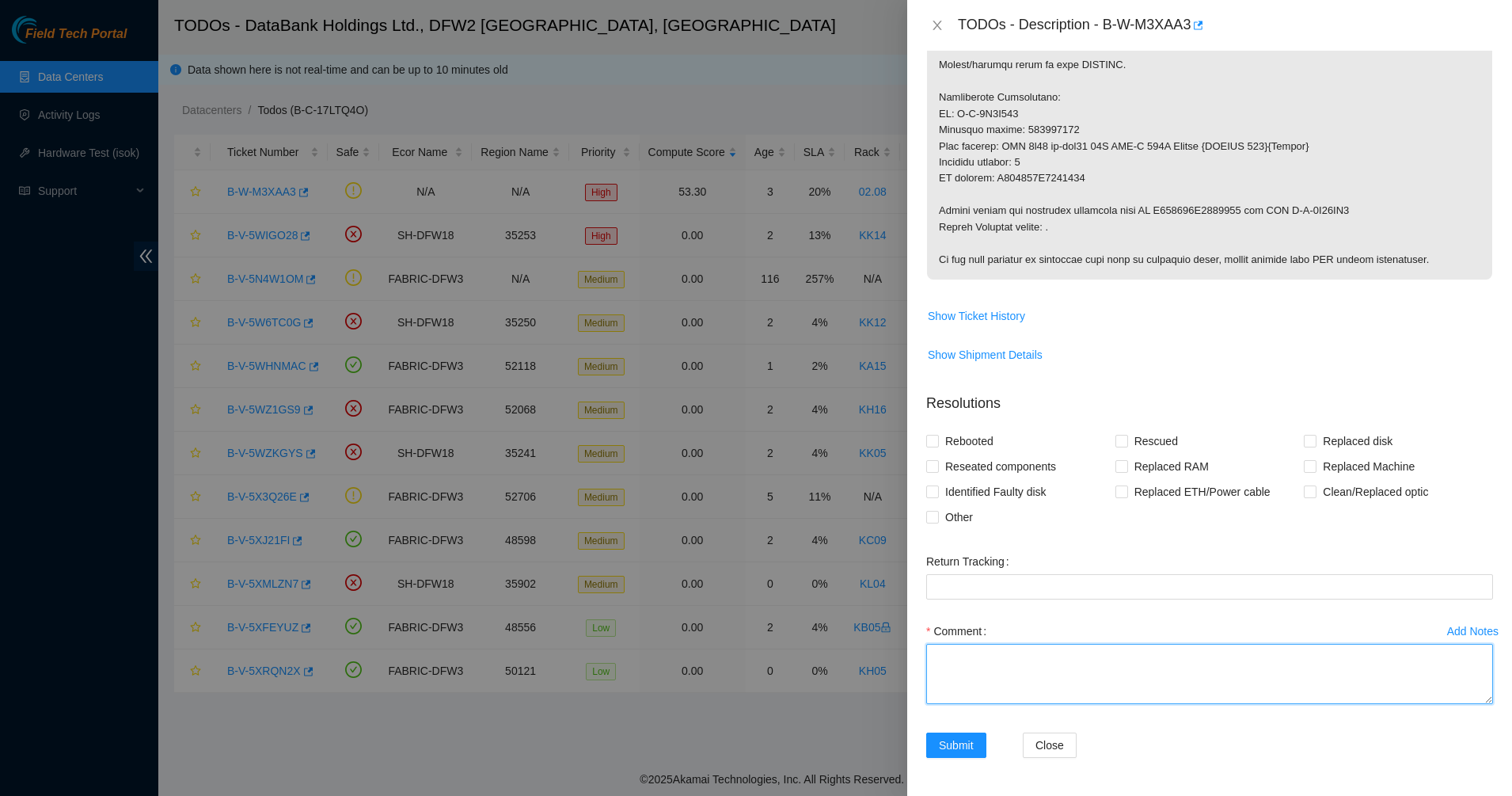
click at [996, 655] on textarea "Comment" at bounding box center [1209, 674] width 567 height 60
paste textarea "Replacement Information: SO: B-V-5N8Q211 Tracking number: 387801669 Part shippe…"
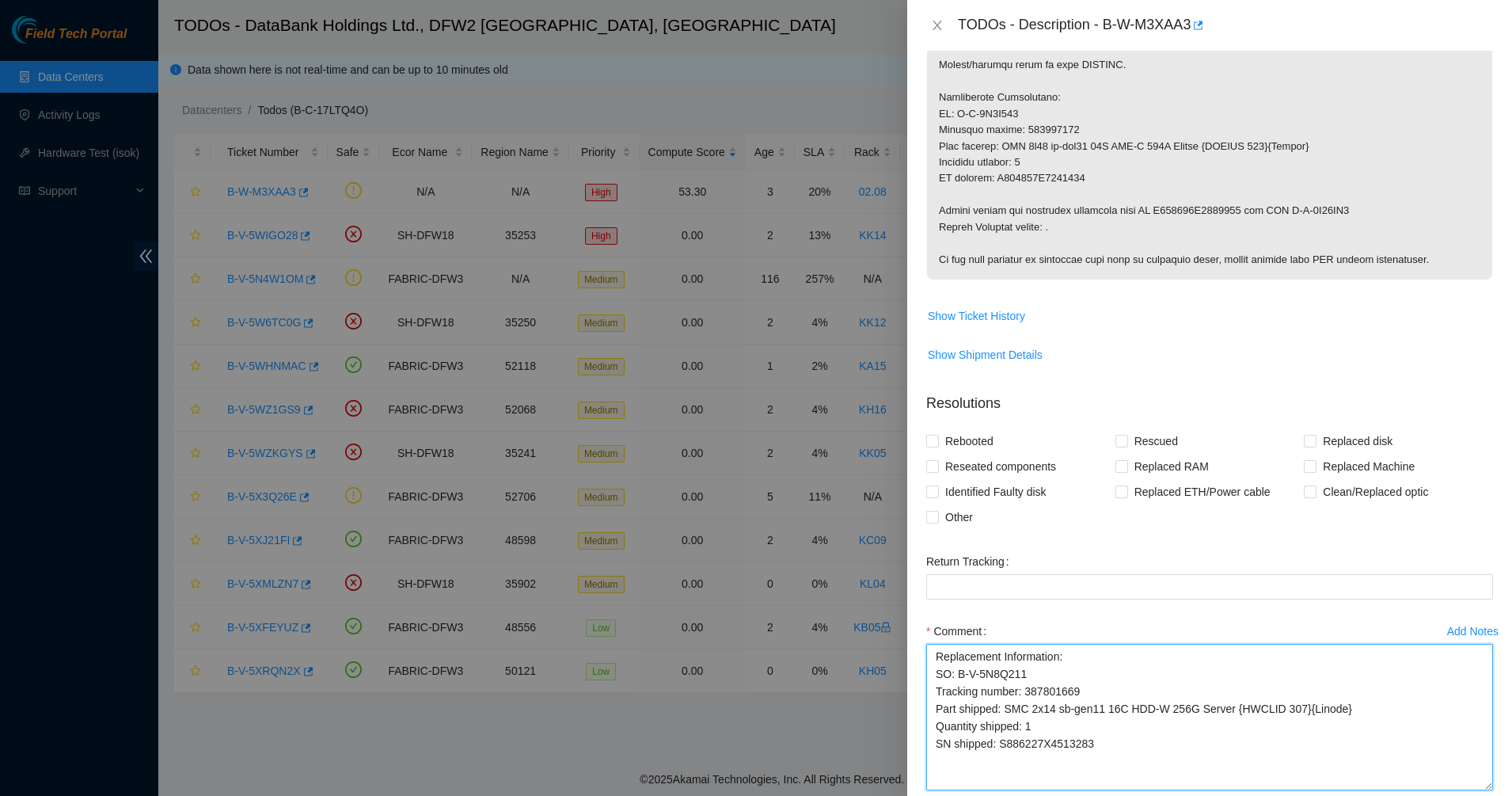
drag, startPoint x: 1471, startPoint y: 699, endPoint x: 1479, endPoint y: 785, distance: 86.4
click at [1479, 785] on div "Add Notes Comment Replacement Information: SO: B-V-5N8Q211 Tracking number: 387…" at bounding box center [1209, 719] width 579 height 201
click at [963, 663] on textarea "Replacement Information: SO: B-V-5N8Q211 Tracking number: 387801669 Part shippe…" at bounding box center [1209, 716] width 567 height 146
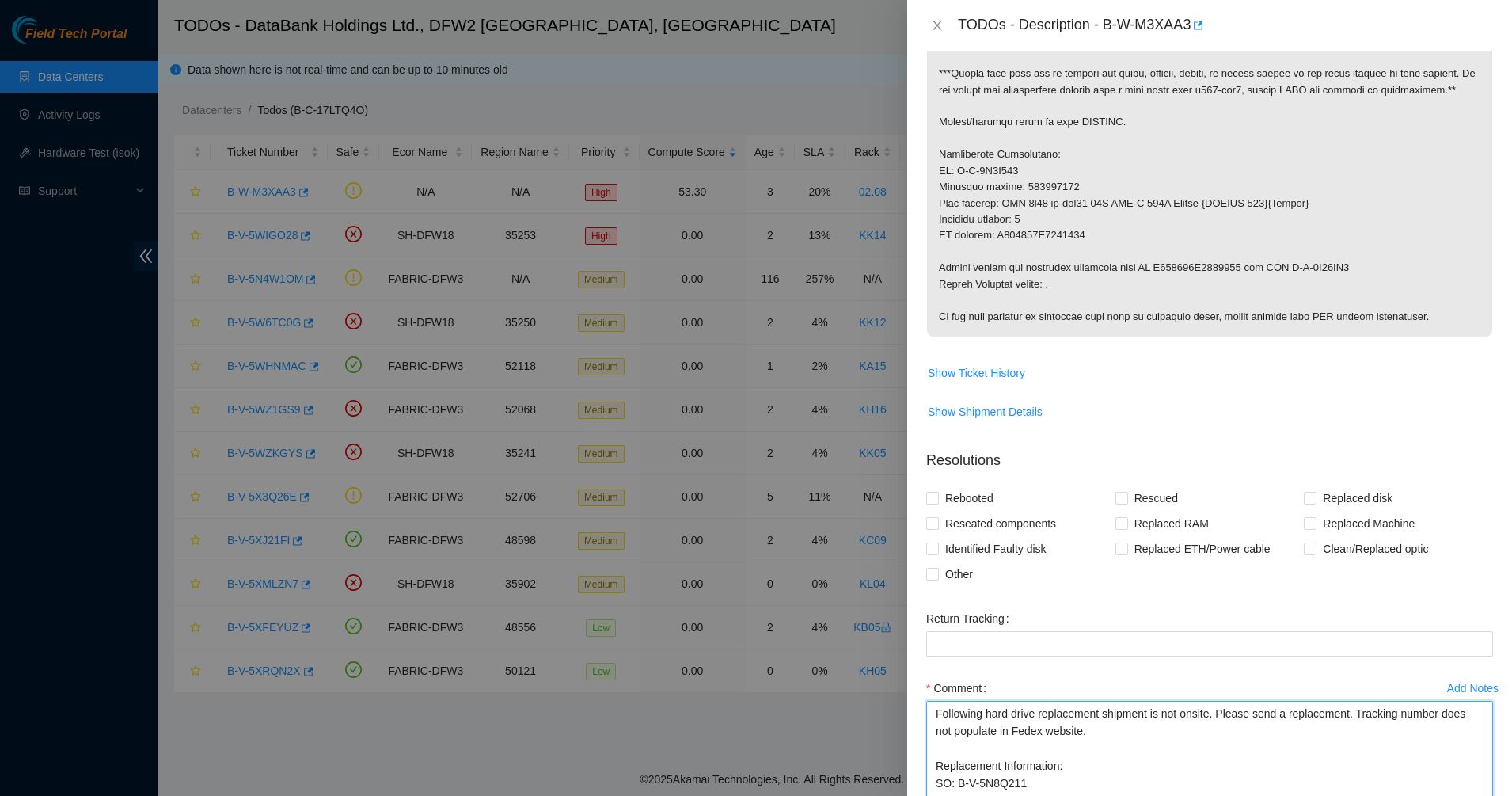
scroll to position [543, 0]
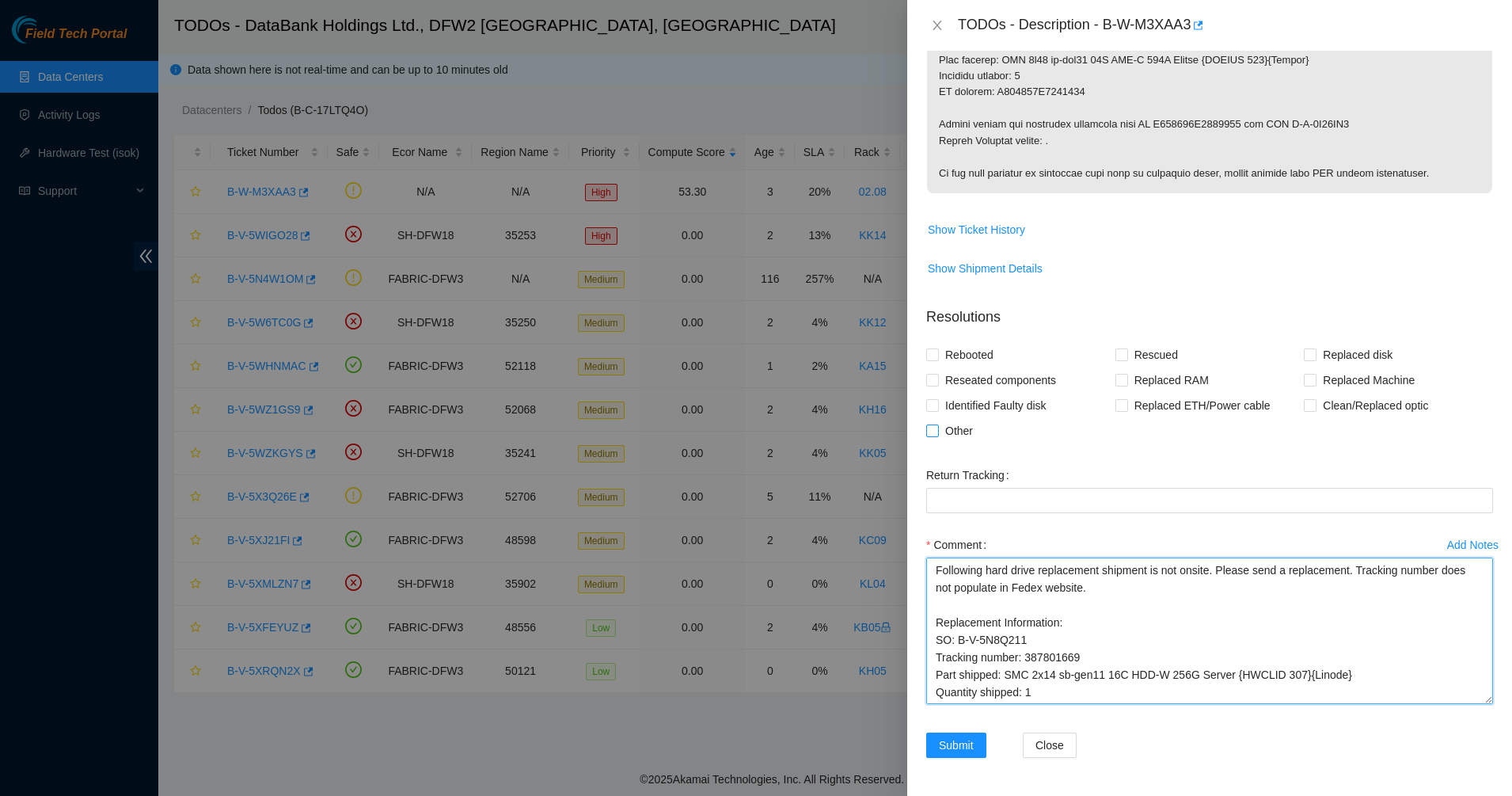
type textarea "Following hard drive replacement shipment is not onsite. Please send a replacem…"
click at [931, 428] on input "Other" at bounding box center [932, 430] width 11 height 11
checkbox input "true"
click at [965, 746] on span "Submit" at bounding box center [956, 745] width 35 height 18
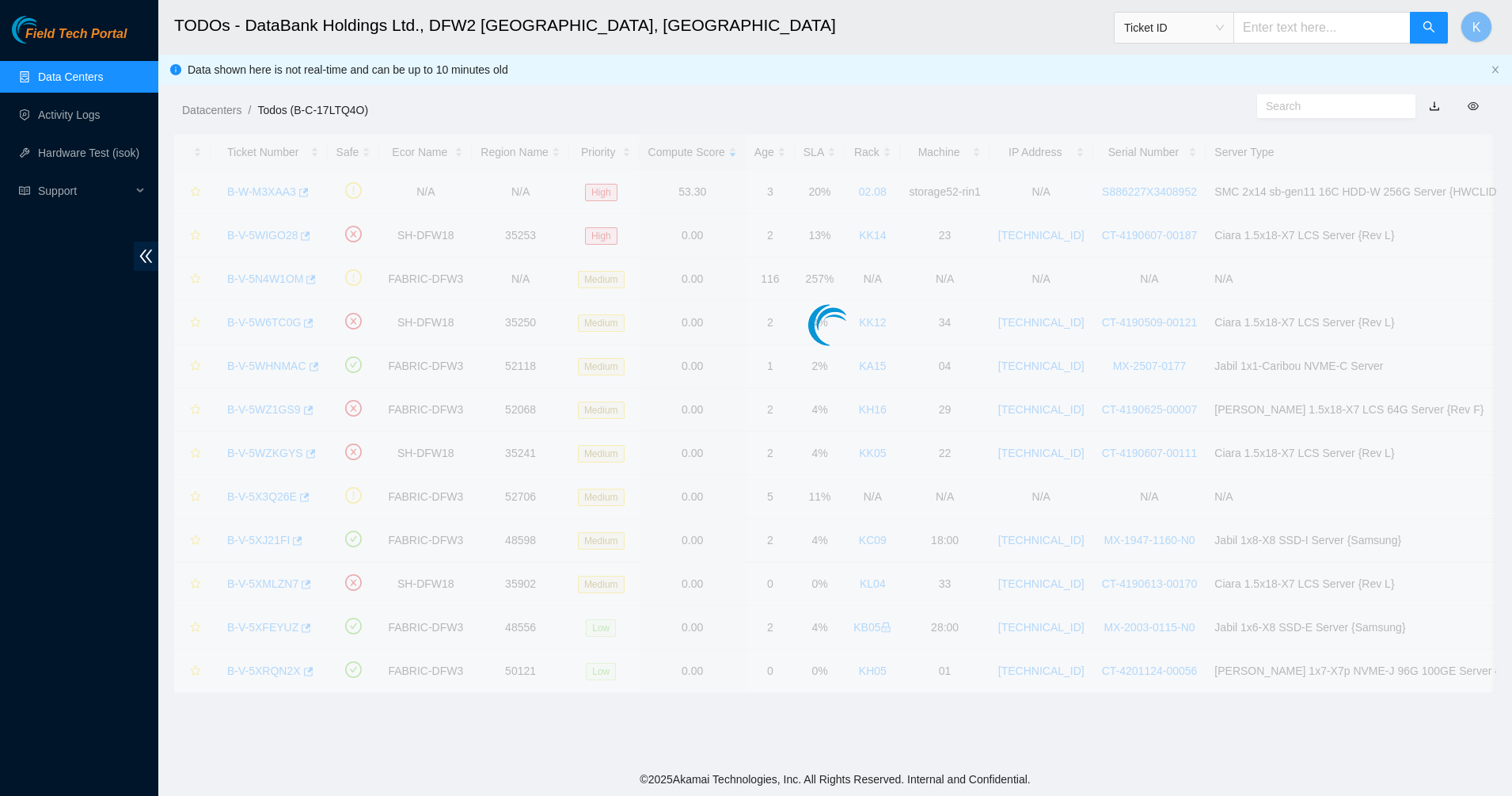
scroll to position [37, 0]
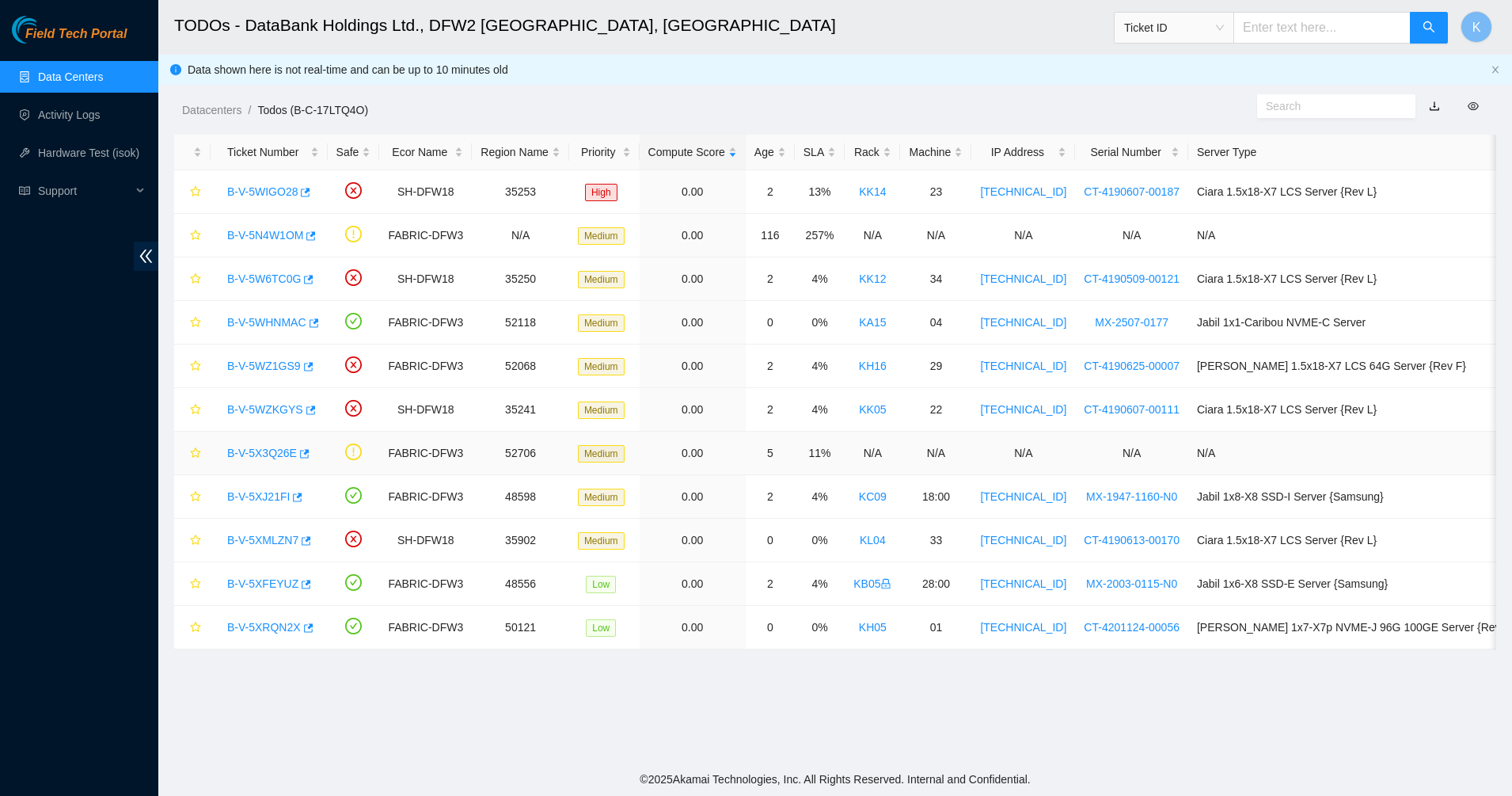
click at [255, 450] on link "B-V-5X3Q26E" at bounding box center [262, 453] width 70 height 12
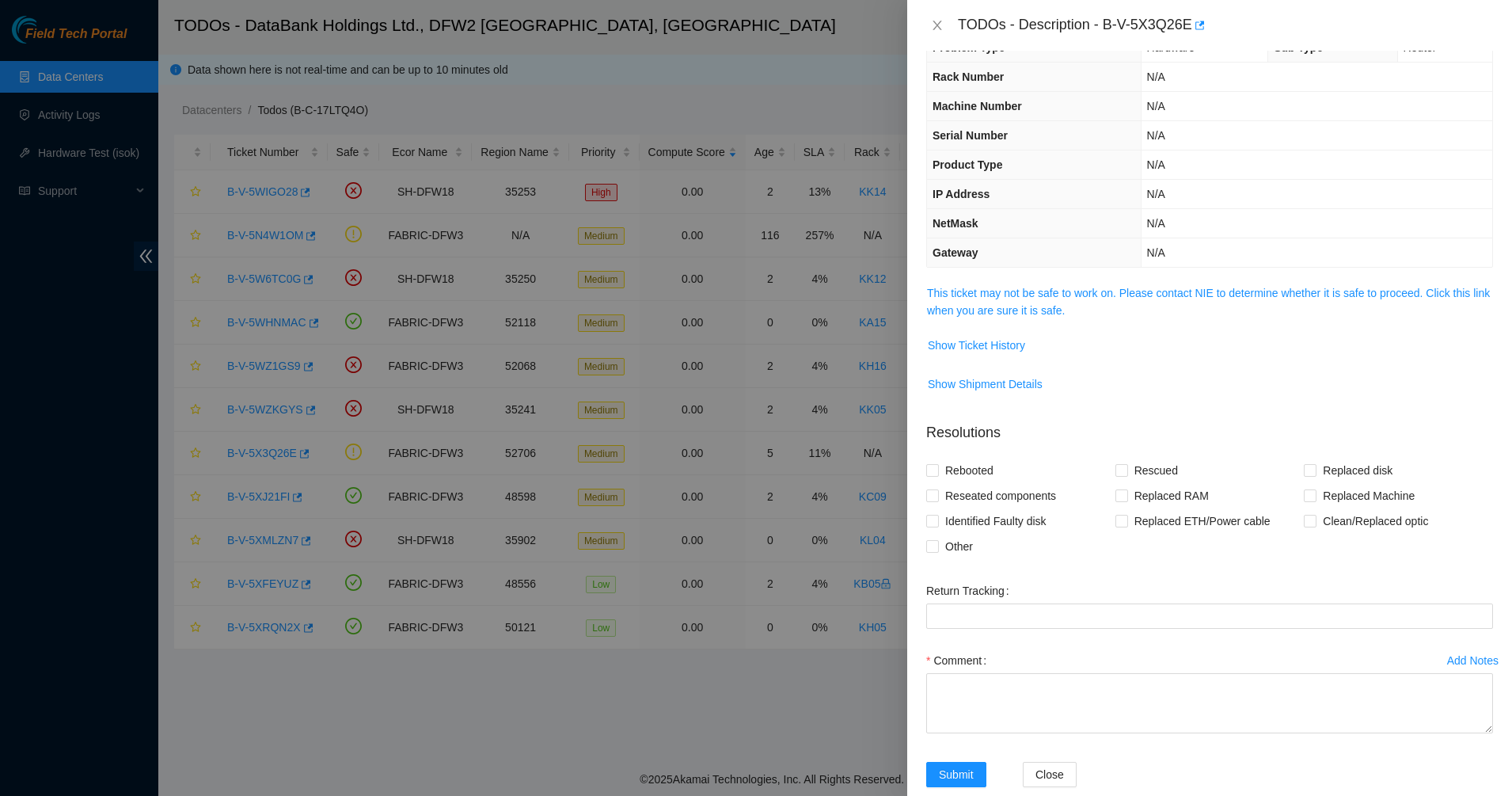
click at [1031, 321] on td "This ticket may not be safe to work on. Please contact NIE to determine whether…" at bounding box center [1209, 307] width 567 height 48
click at [1031, 312] on link "This ticket may not be safe to work on. Please contact NIE to determine whether…" at bounding box center [1209, 302] width 563 height 30
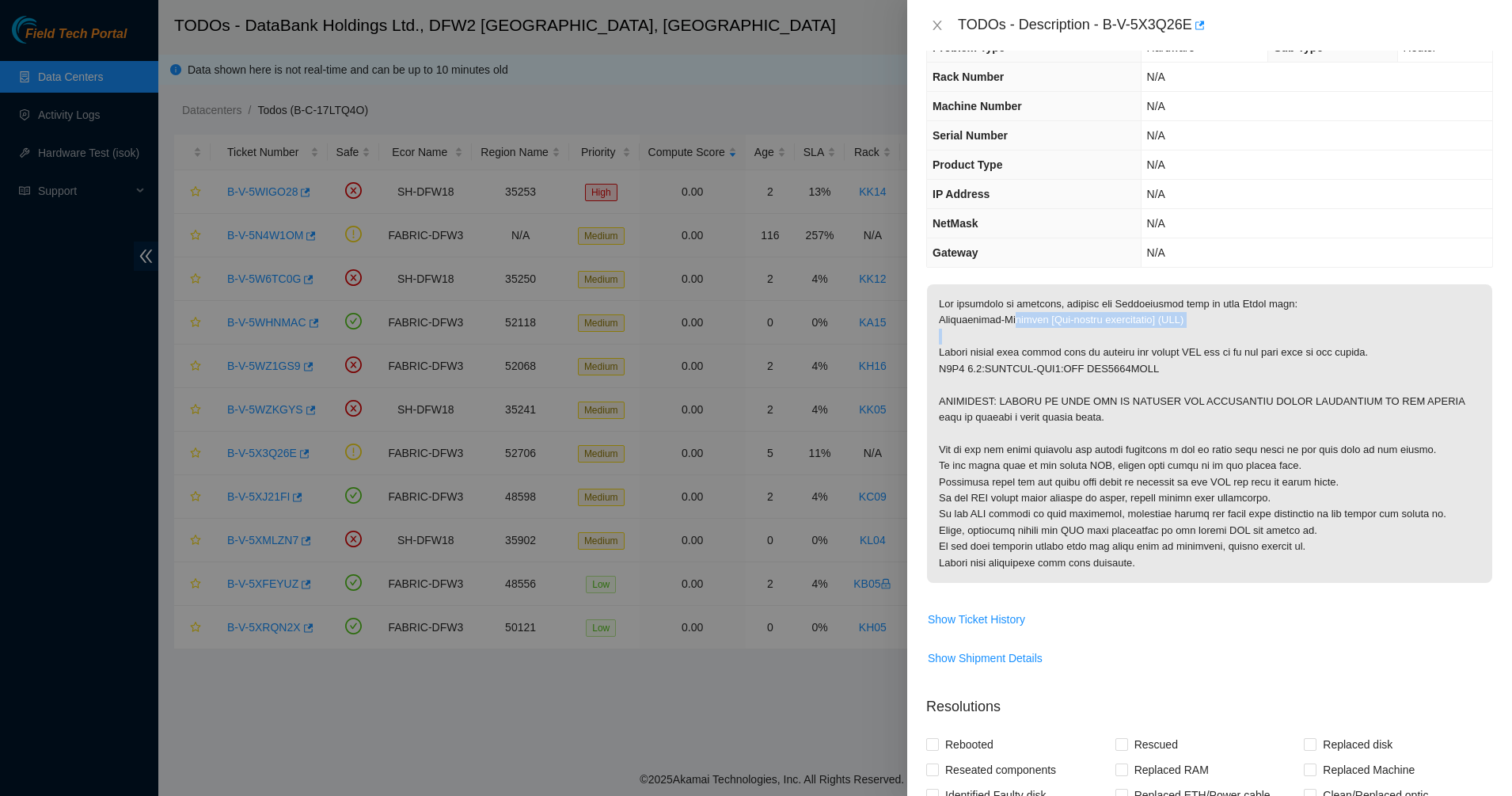
drag, startPoint x: 1011, startPoint y: 323, endPoint x: 1038, endPoint y: 338, distance: 30.9
click at [1038, 338] on p at bounding box center [1209, 433] width 565 height 298
drag, startPoint x: 1038, startPoint y: 338, endPoint x: 1067, endPoint y: 374, distance: 46.2
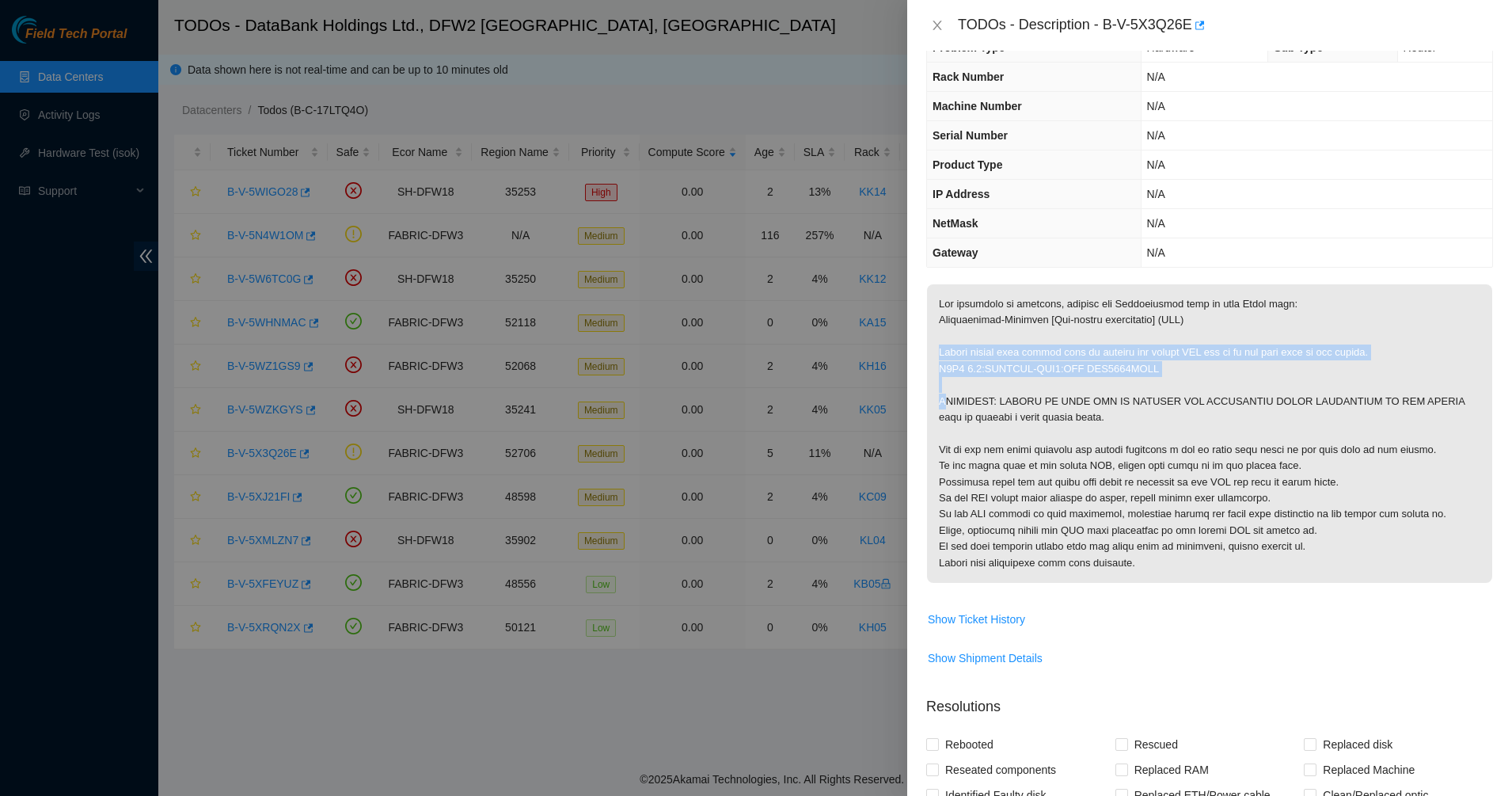
click at [1067, 374] on p at bounding box center [1209, 433] width 565 height 298
click at [1070, 371] on p at bounding box center [1209, 433] width 565 height 298
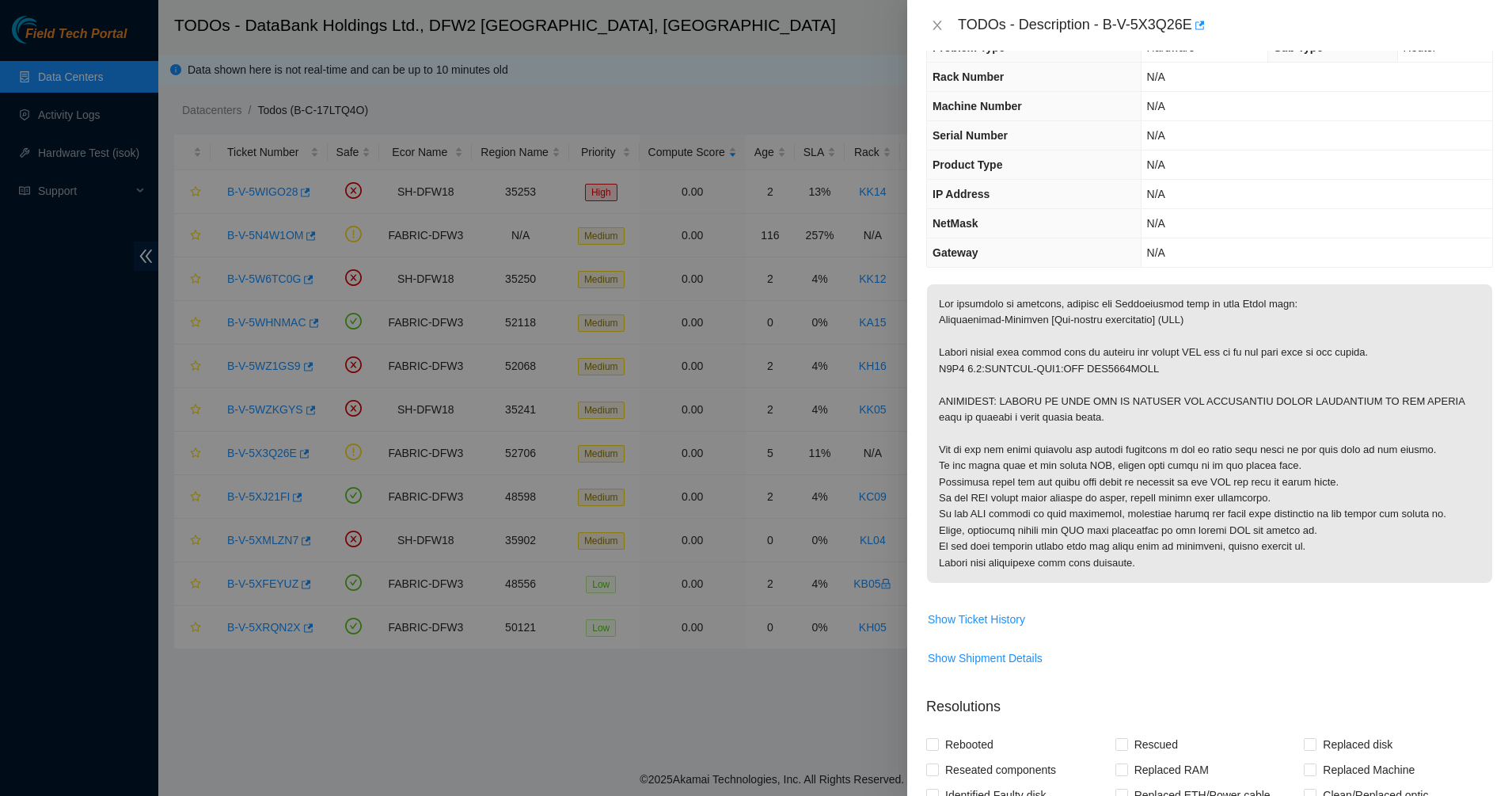
click at [1062, 355] on p at bounding box center [1209, 433] width 565 height 298
drag, startPoint x: 1062, startPoint y: 355, endPoint x: 1089, endPoint y: 361, distance: 27.7
click at [1062, 356] on p at bounding box center [1209, 433] width 565 height 298
click at [1090, 361] on p at bounding box center [1209, 433] width 565 height 298
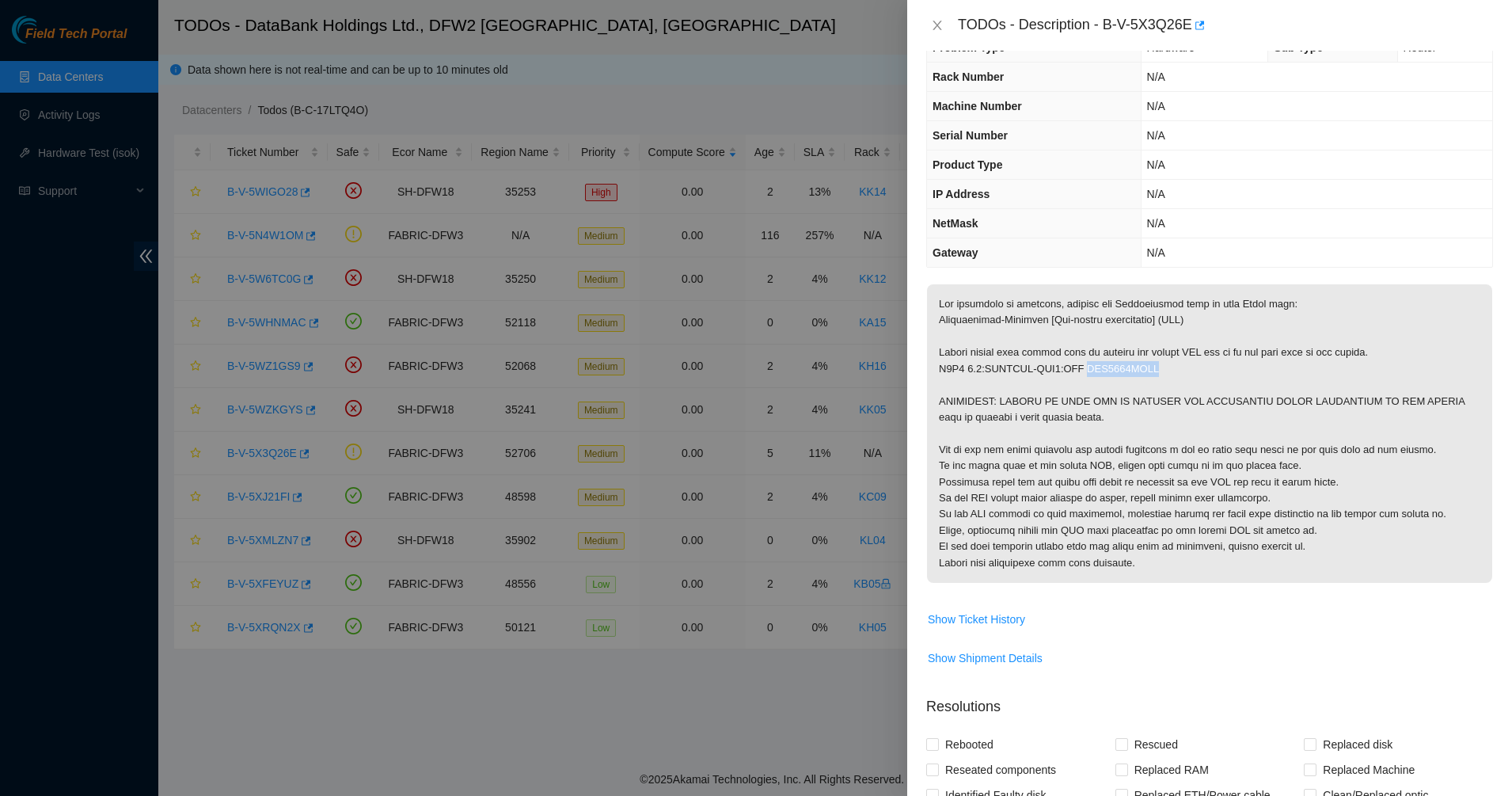
click at [1091, 361] on p at bounding box center [1209, 433] width 565 height 298
click at [1094, 361] on p at bounding box center [1209, 433] width 565 height 298
click at [1136, 357] on p at bounding box center [1209, 433] width 565 height 298
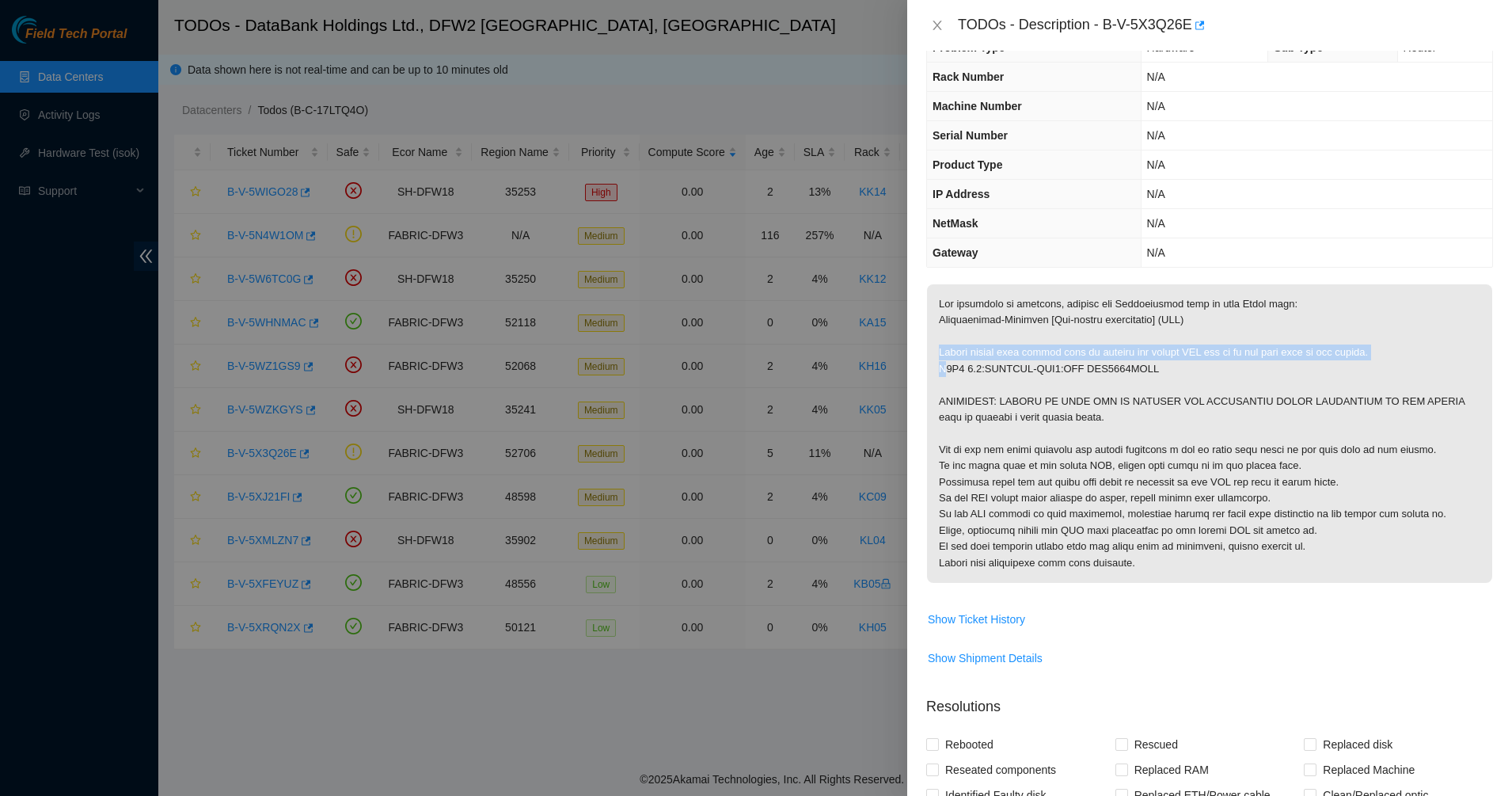
click at [1143, 360] on p at bounding box center [1209, 433] width 565 height 298
drag, startPoint x: 1143, startPoint y: 360, endPoint x: 1154, endPoint y: 373, distance: 17.0
click at [1154, 373] on p at bounding box center [1209, 433] width 565 height 298
drag, startPoint x: 1154, startPoint y: 373, endPoint x: 1041, endPoint y: 341, distance: 117.4
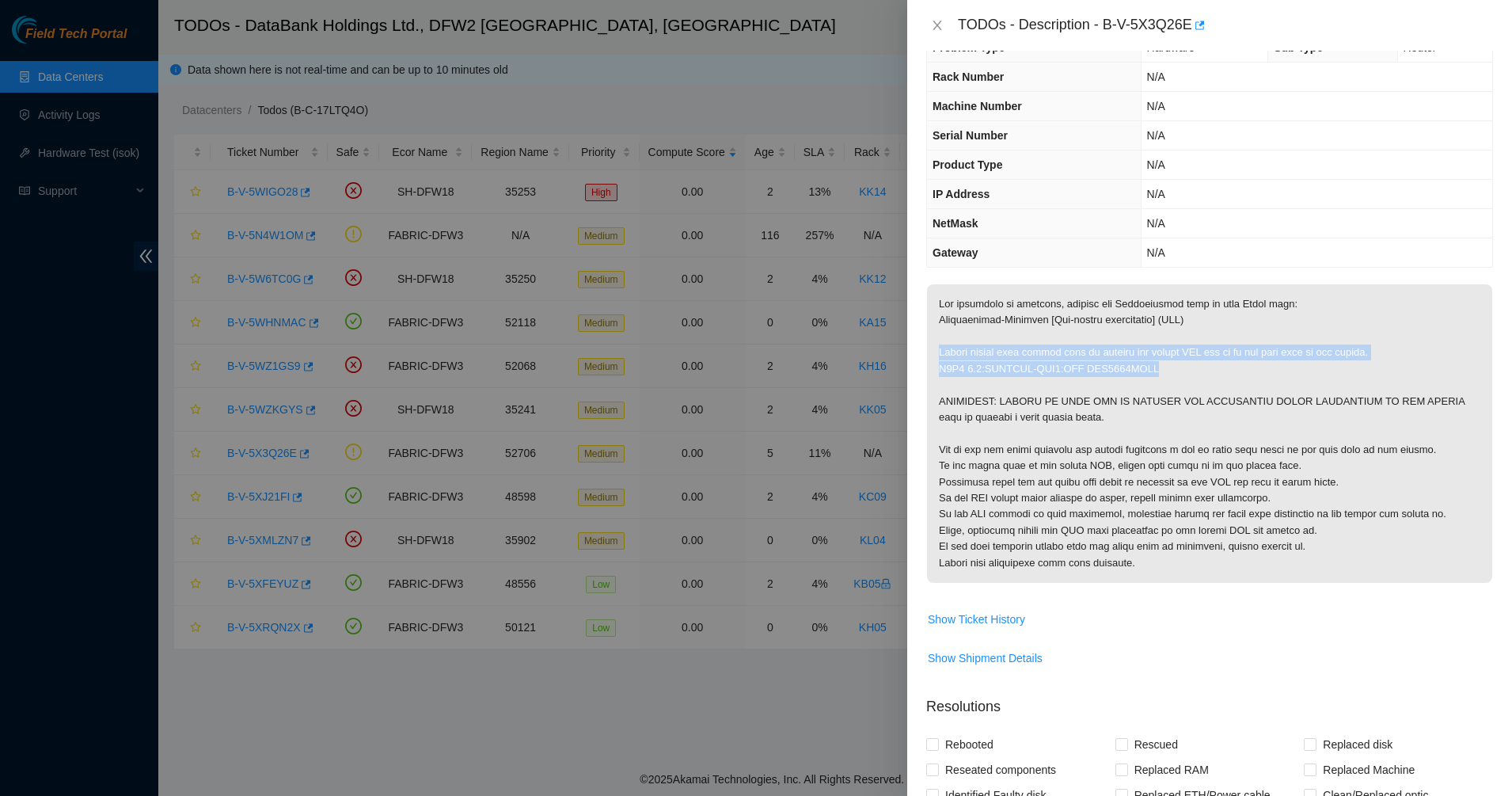
click at [1042, 341] on p at bounding box center [1209, 433] width 565 height 298
click at [1040, 340] on p at bounding box center [1209, 433] width 565 height 298
drag, startPoint x: 1071, startPoint y: 351, endPoint x: 1126, endPoint y: 368, distance: 57.6
click at [1126, 368] on p at bounding box center [1209, 433] width 565 height 298
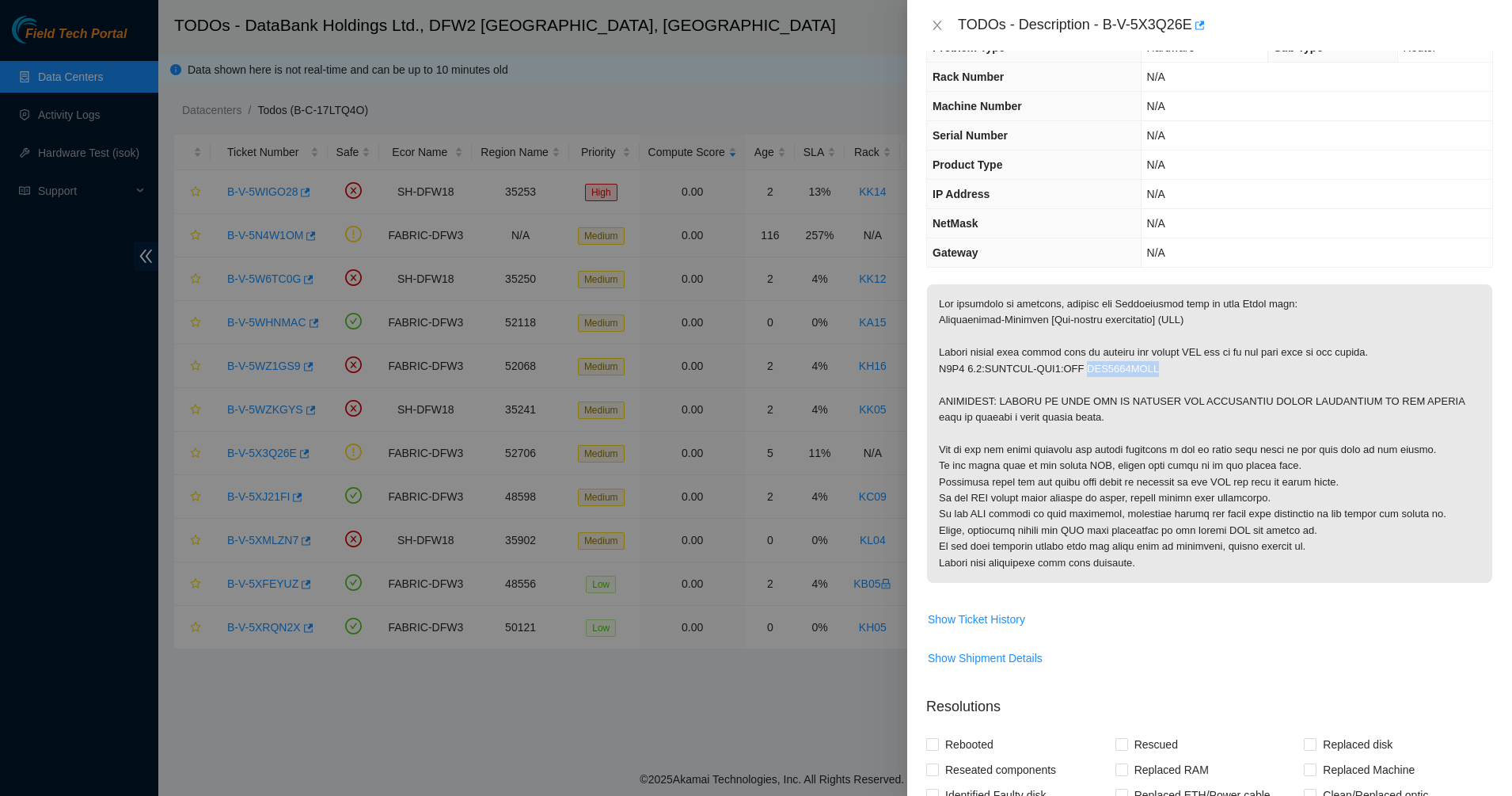
click at [1126, 368] on p at bounding box center [1209, 433] width 565 height 298
click at [1154, 369] on p at bounding box center [1209, 433] width 565 height 298
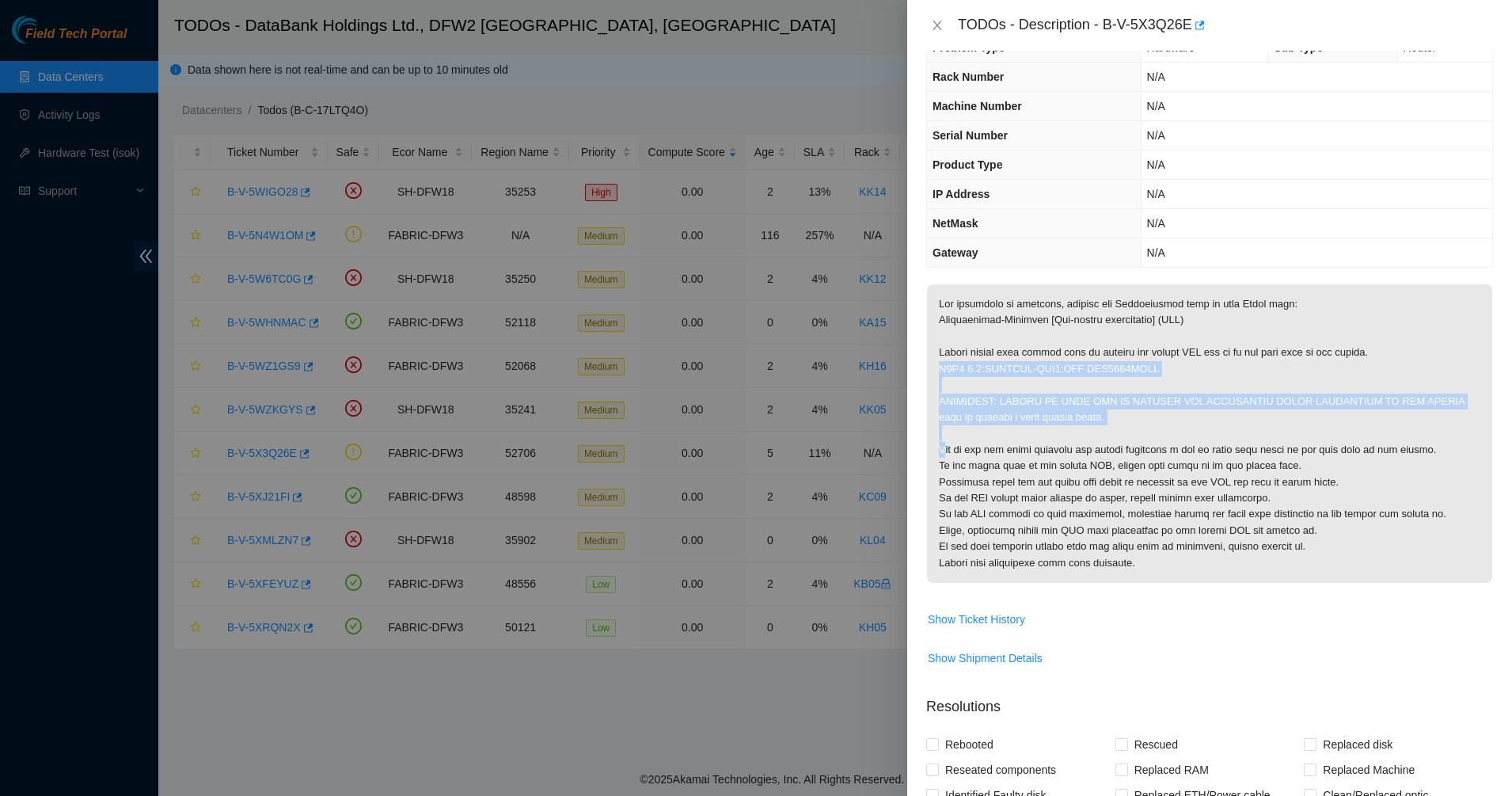
drag, startPoint x: 1154, startPoint y: 369, endPoint x: 1166, endPoint y: 399, distance: 32.3
click at [1166, 399] on p at bounding box center [1209, 433] width 565 height 298
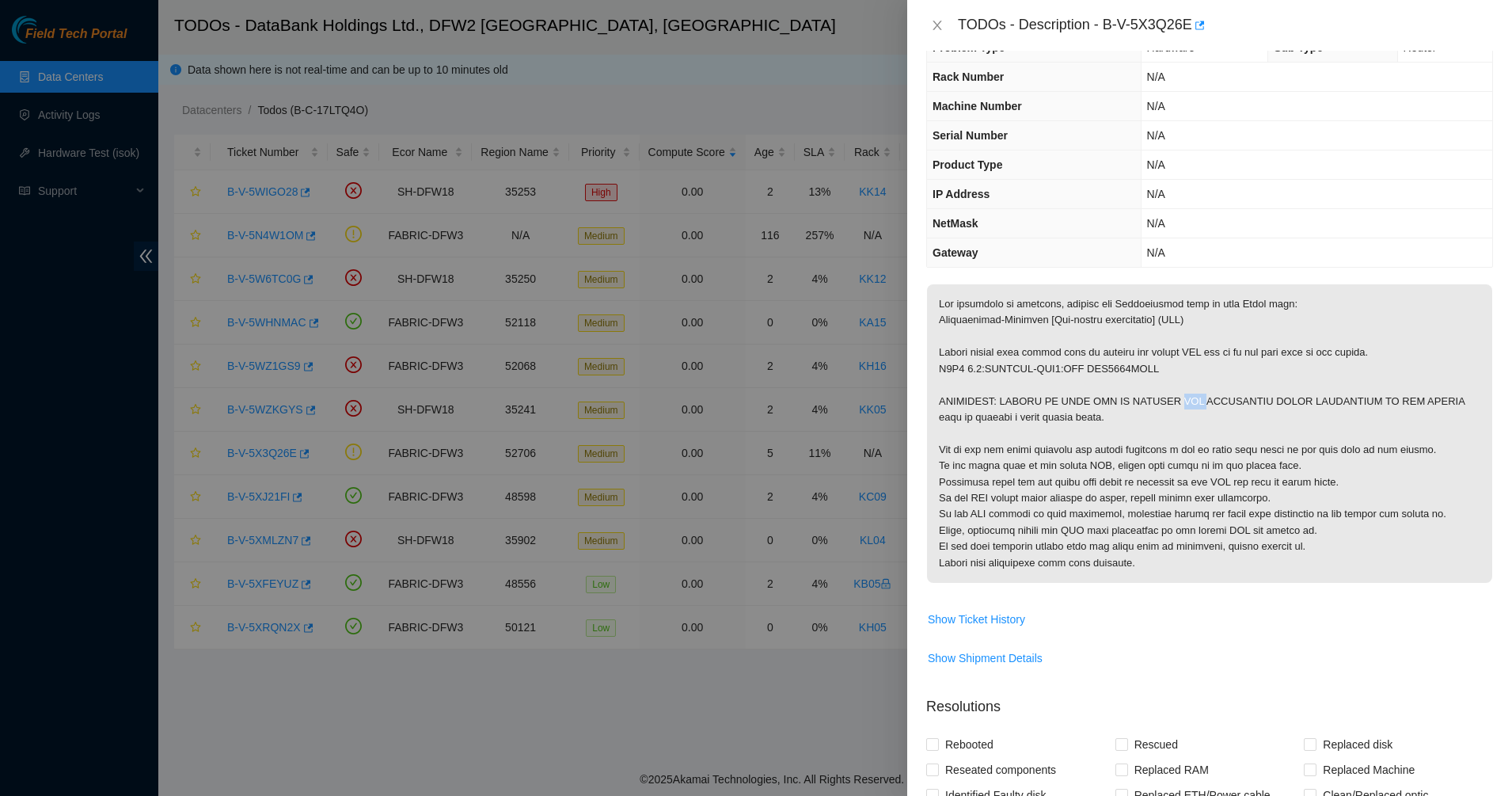
click at [1166, 399] on p at bounding box center [1209, 433] width 565 height 298
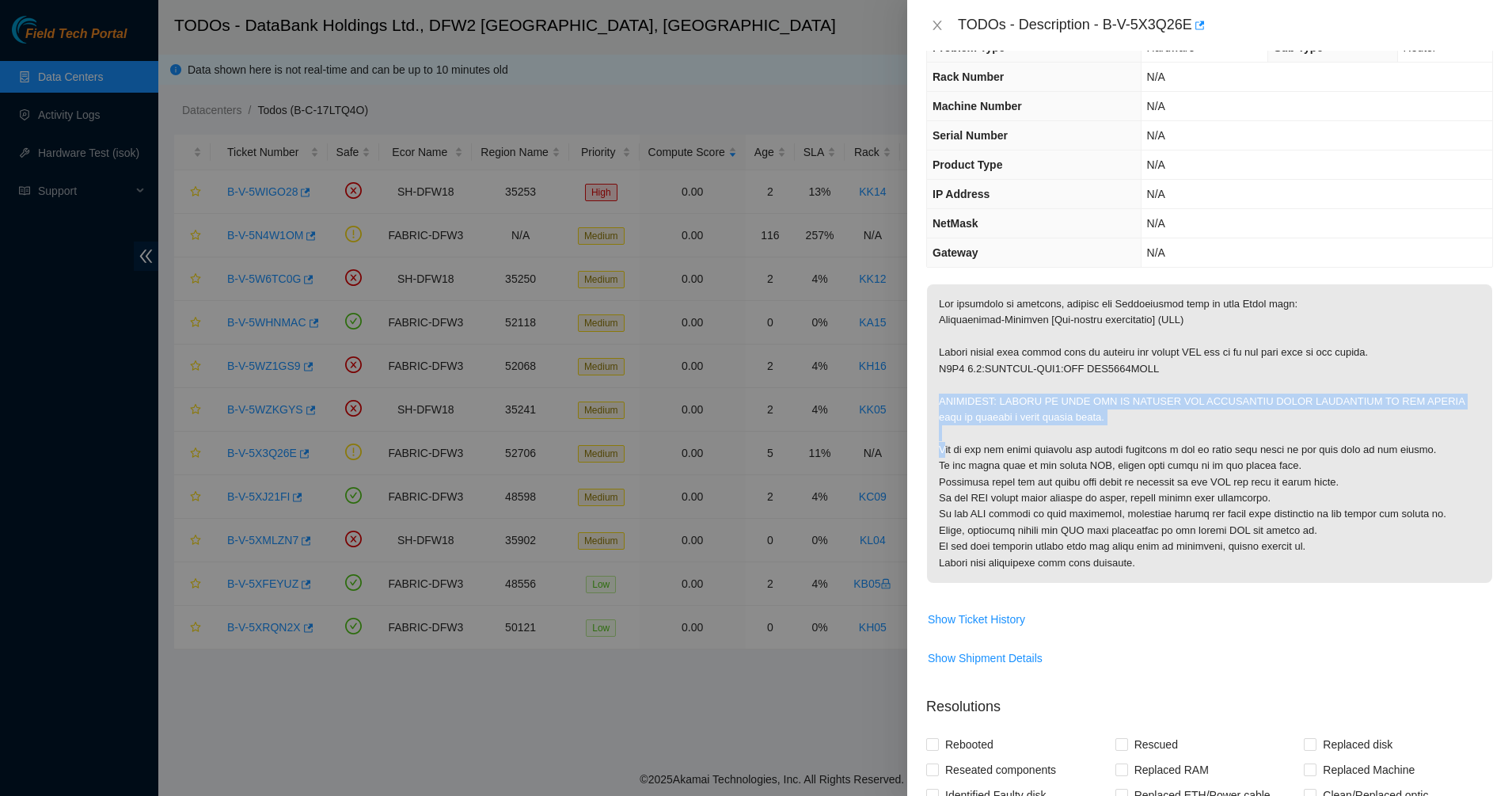
click at [1166, 399] on p at bounding box center [1209, 433] width 565 height 298
click at [1041, 437] on p at bounding box center [1209, 433] width 565 height 298
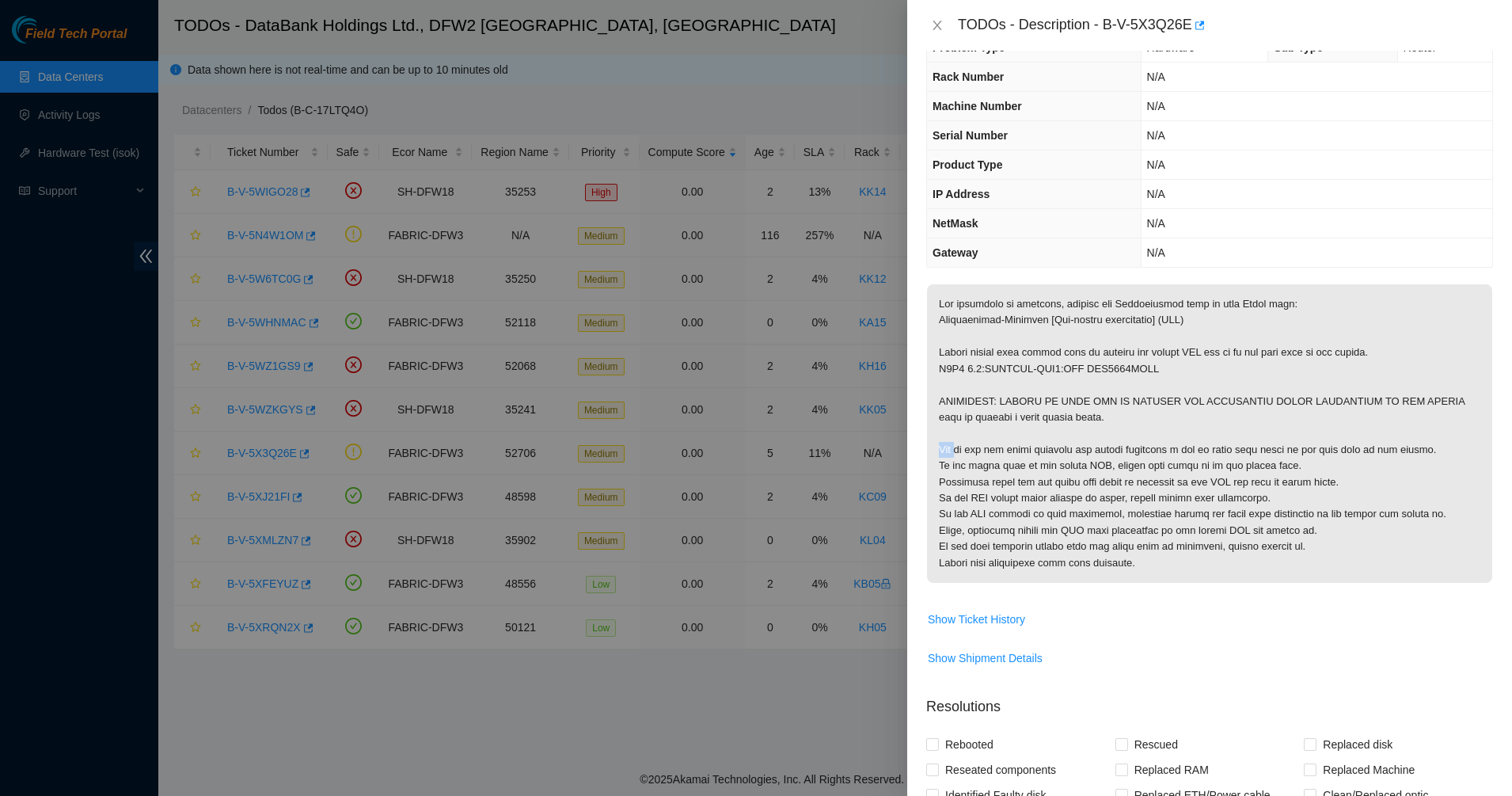
click at [1041, 437] on p at bounding box center [1209, 433] width 565 height 298
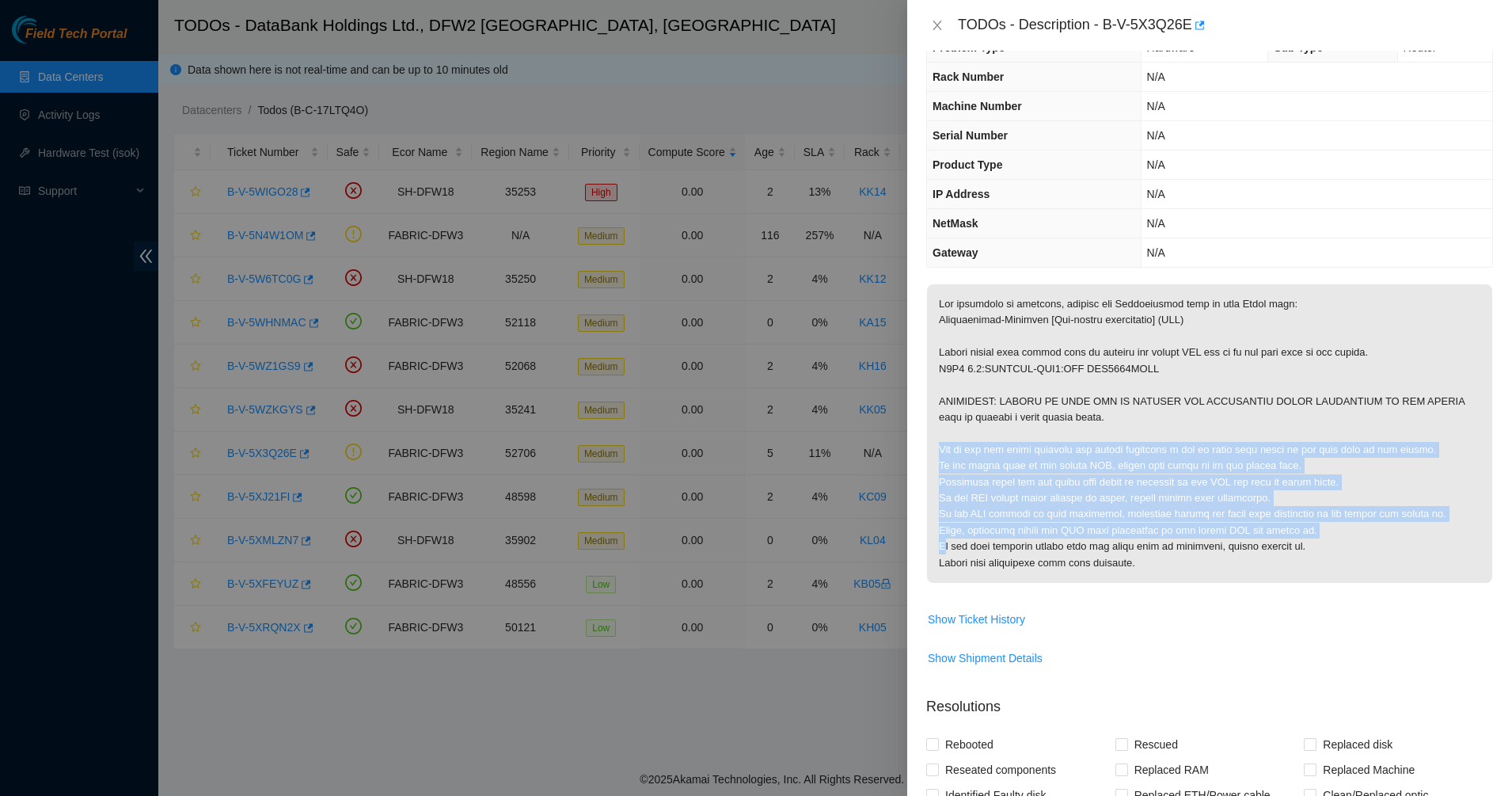
drag, startPoint x: 1042, startPoint y: 437, endPoint x: 1081, endPoint y: 526, distance: 97.2
click at [1081, 526] on p at bounding box center [1209, 433] width 565 height 298
drag, startPoint x: 1081, startPoint y: 526, endPoint x: 1014, endPoint y: 430, distance: 117.1
click at [1014, 430] on p at bounding box center [1209, 433] width 565 height 298
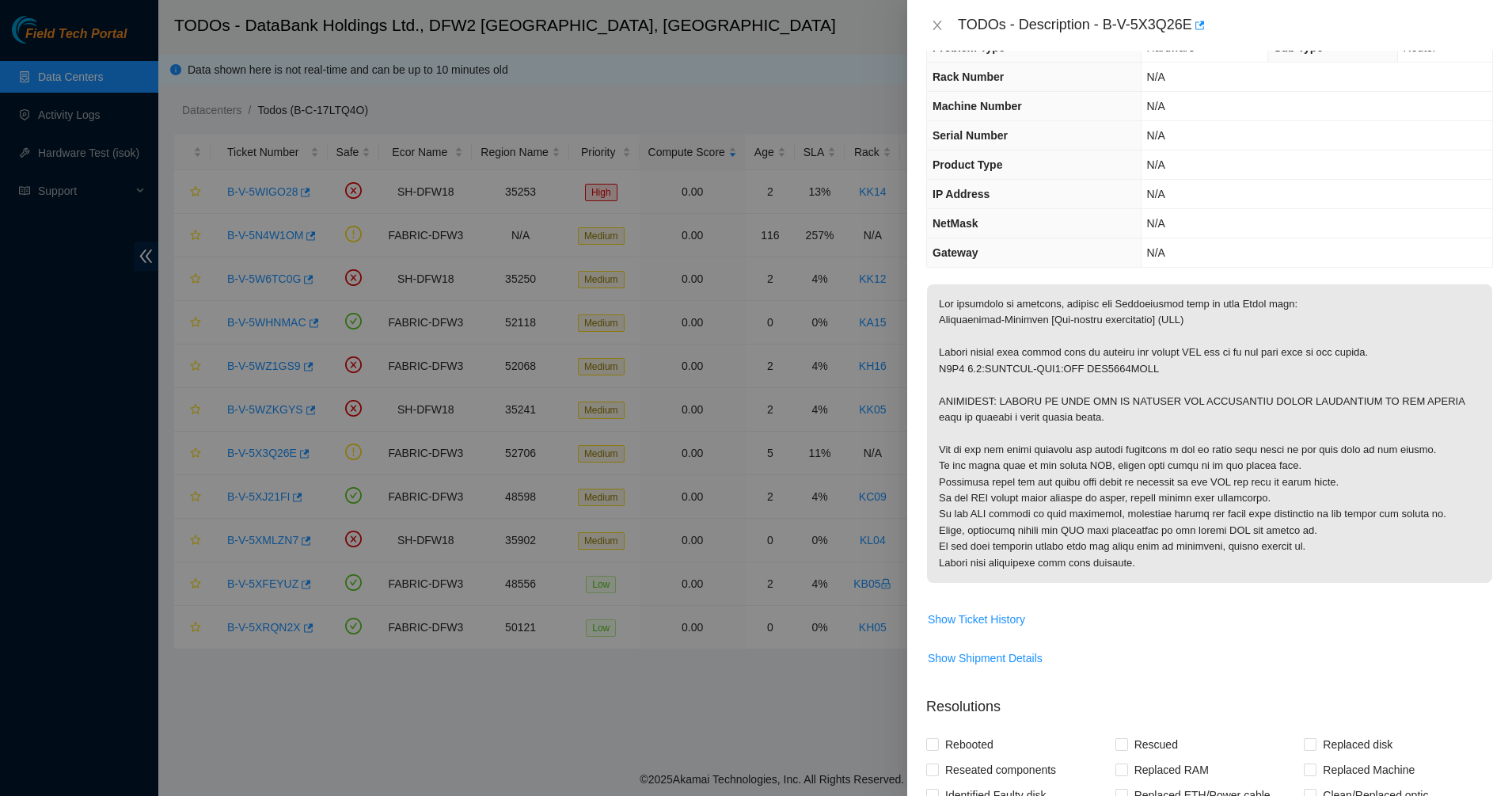
click at [1014, 430] on p at bounding box center [1209, 433] width 565 height 298
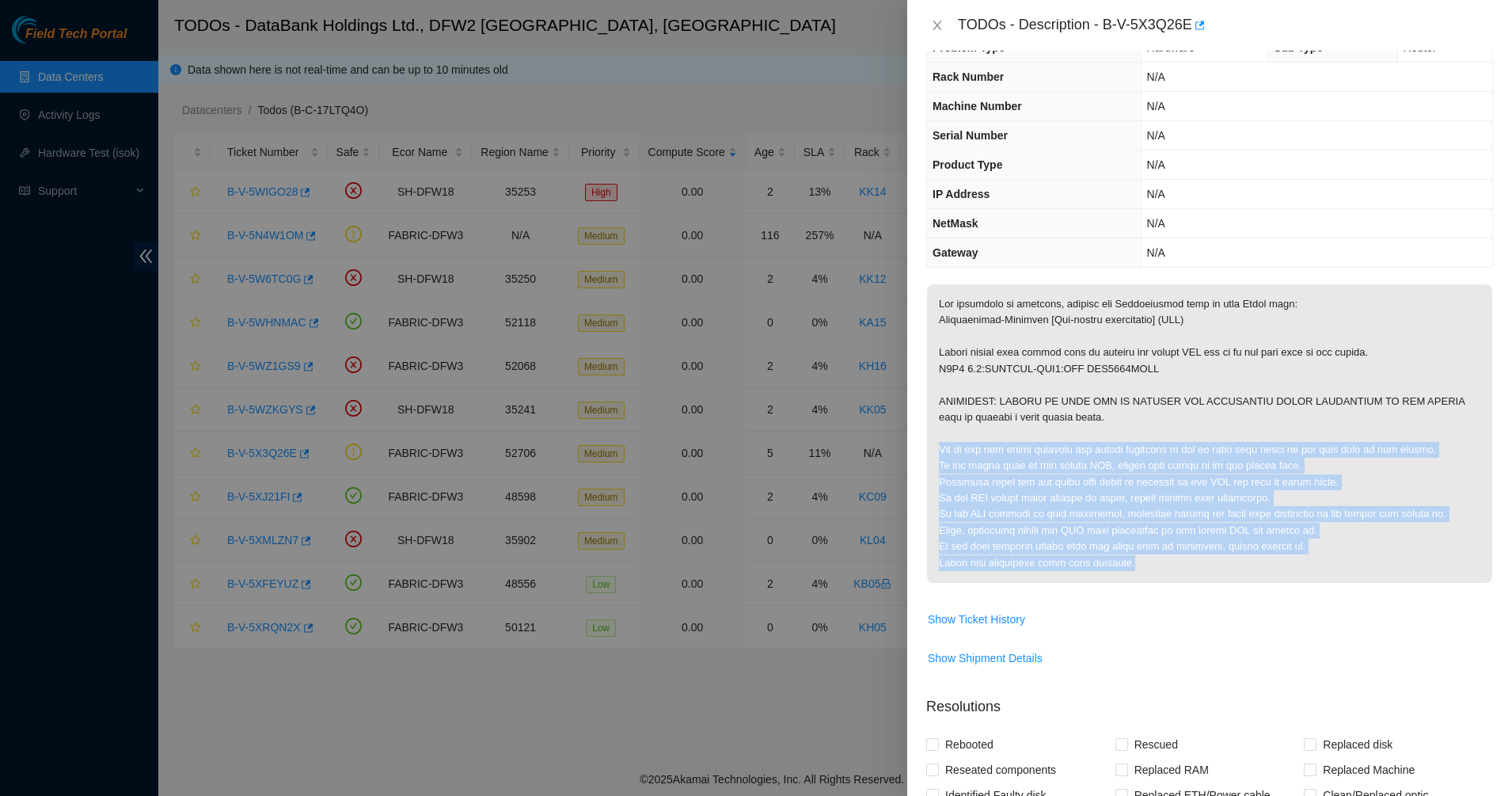
drag, startPoint x: 1014, startPoint y: 430, endPoint x: 1161, endPoint y: 573, distance: 205.1
click at [1161, 573] on p at bounding box center [1209, 433] width 565 height 298
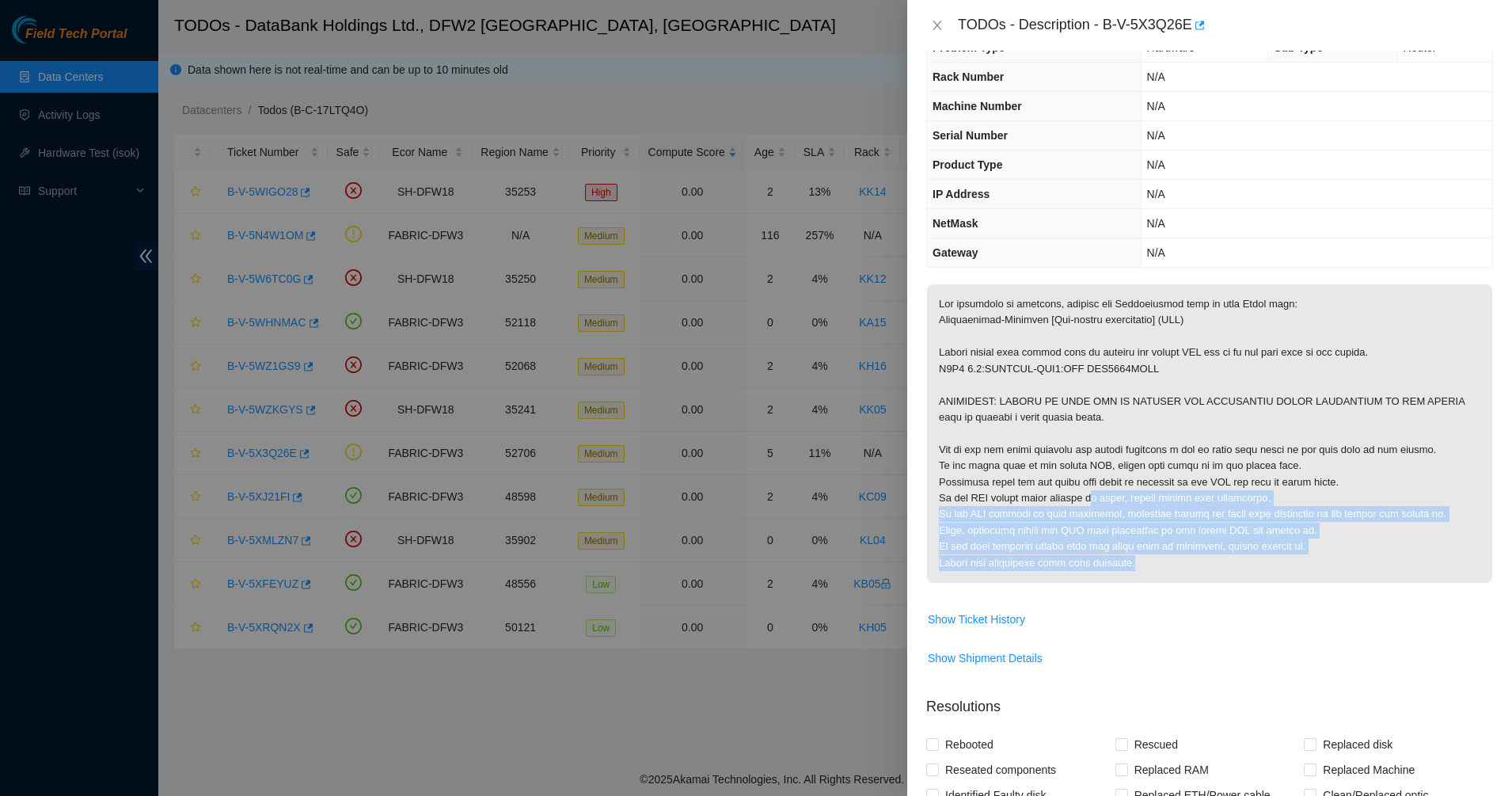
drag, startPoint x: 1144, startPoint y: 556, endPoint x: 1026, endPoint y: 411, distance: 186.9
click at [1038, 429] on p at bounding box center [1209, 433] width 565 height 298
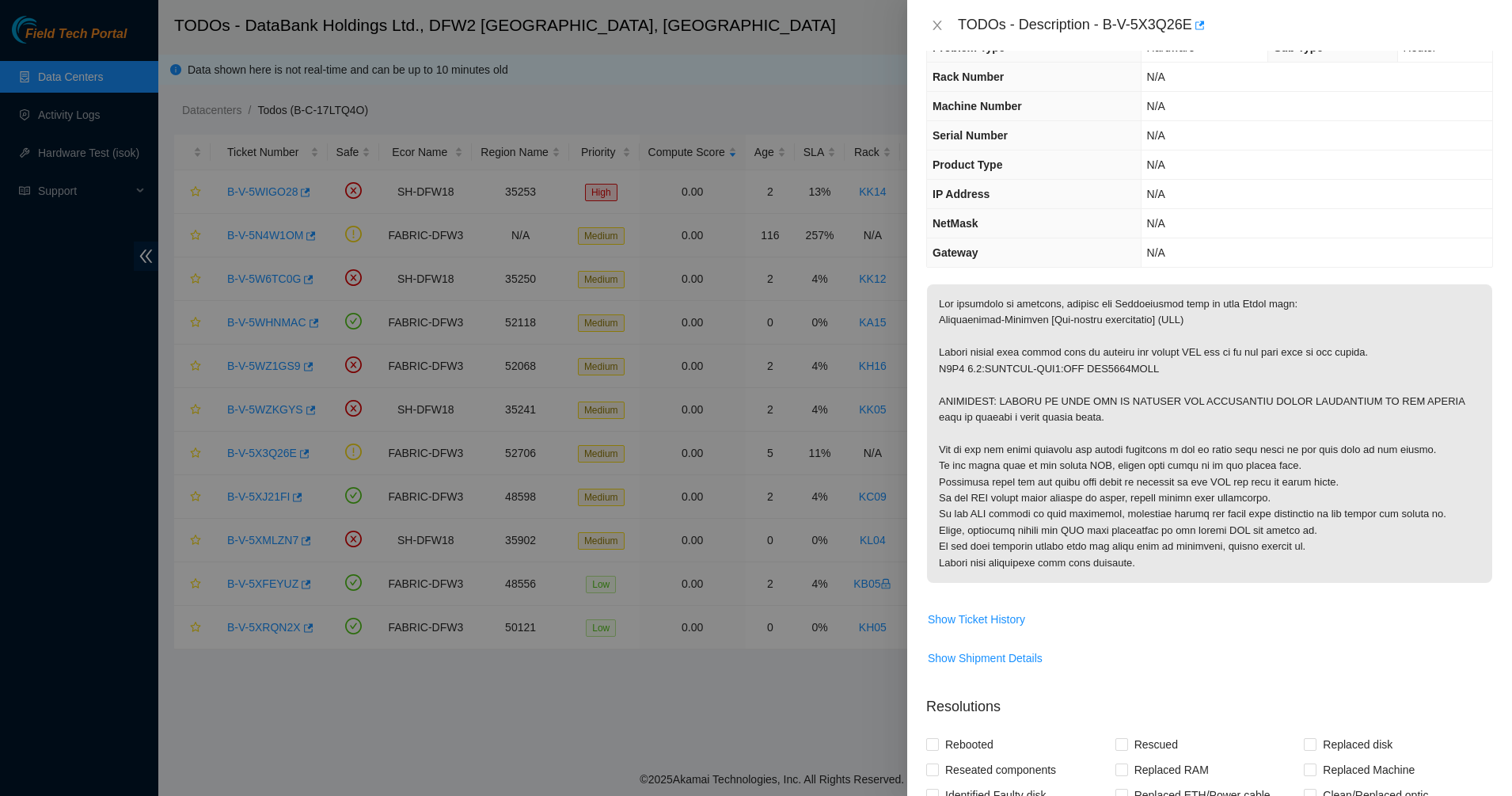
click at [1026, 410] on p at bounding box center [1209, 433] width 565 height 298
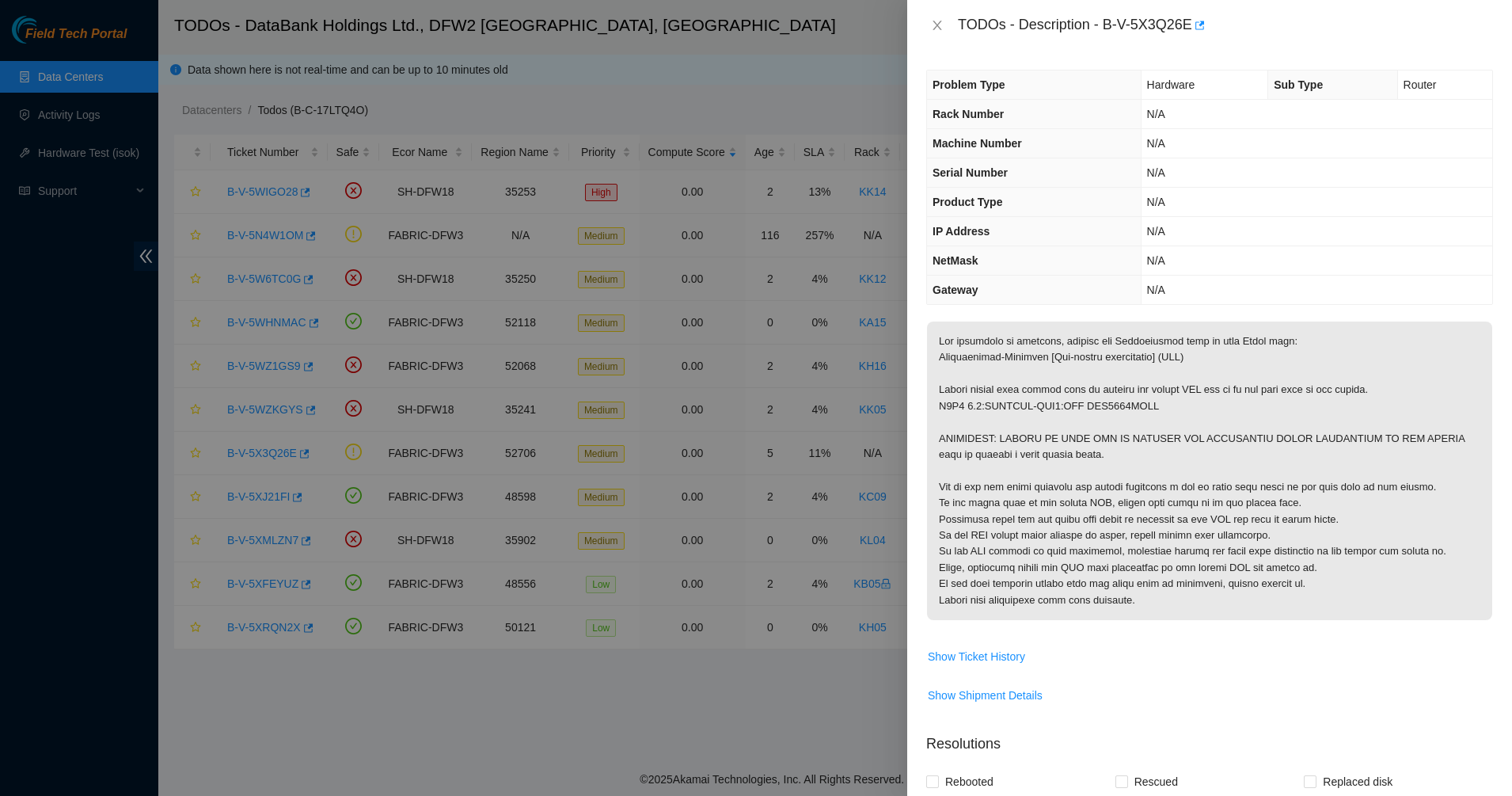
click at [1028, 393] on p at bounding box center [1209, 470] width 565 height 298
click at [1036, 391] on p at bounding box center [1209, 470] width 565 height 298
click at [1264, 405] on p at bounding box center [1209, 470] width 565 height 298
click at [1234, 390] on p at bounding box center [1209, 470] width 565 height 298
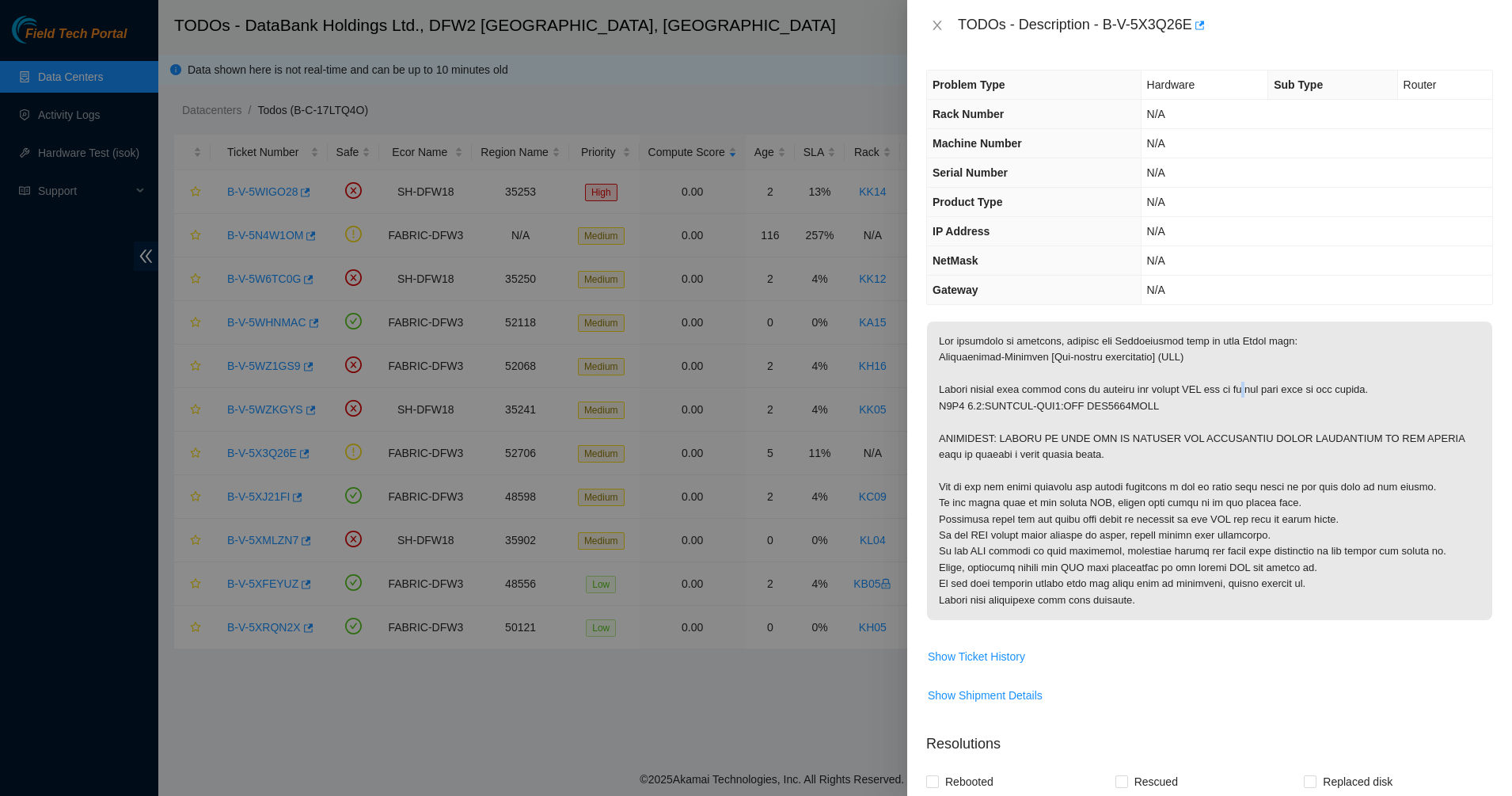
click at [1234, 390] on p at bounding box center [1209, 470] width 565 height 298
click at [1154, 390] on p at bounding box center [1209, 470] width 565 height 298
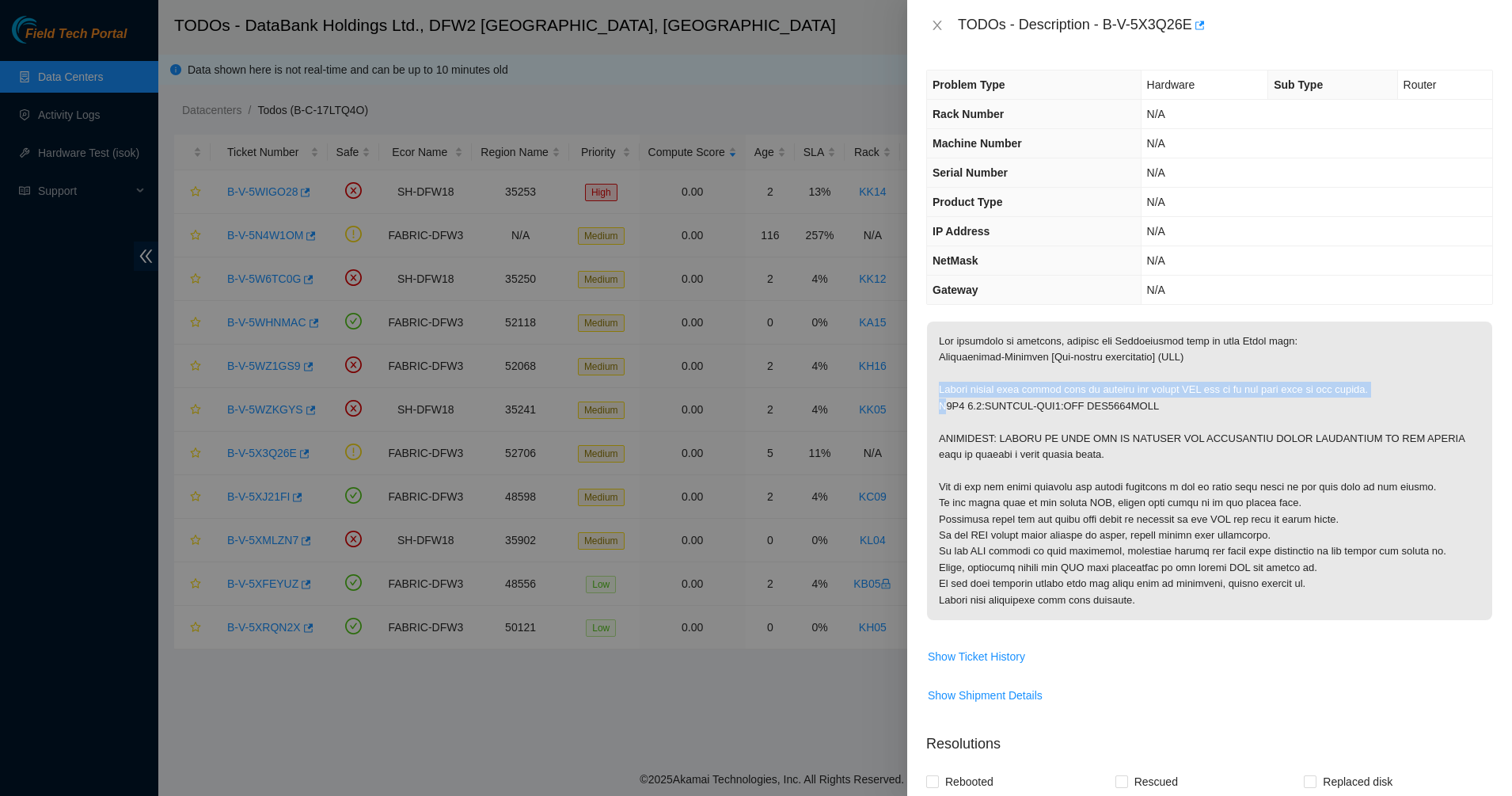
click at [1240, 390] on p at bounding box center [1209, 470] width 565 height 298
click at [1099, 408] on p at bounding box center [1209, 470] width 565 height 298
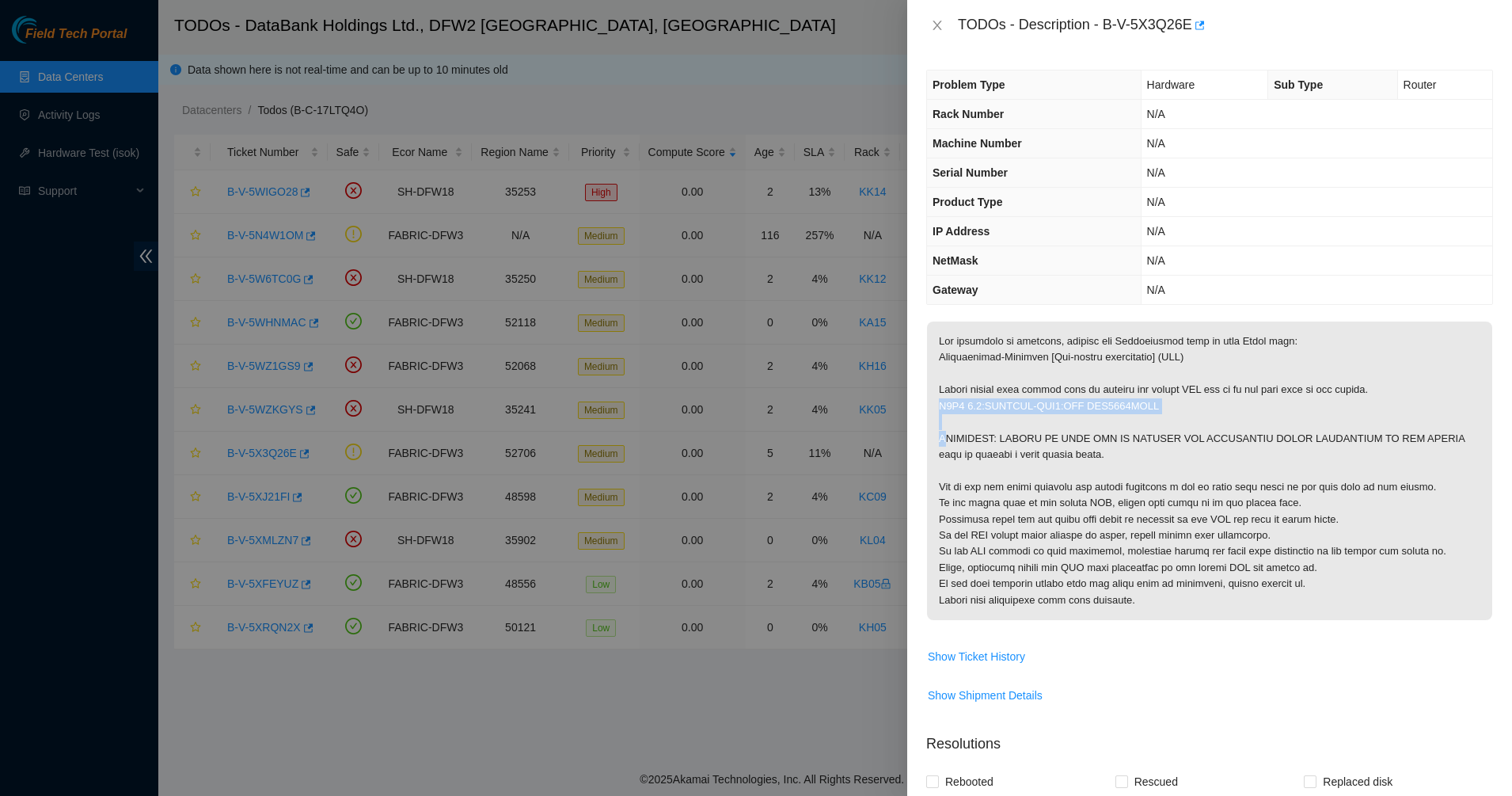
click at [1099, 408] on p at bounding box center [1209, 470] width 565 height 298
click at [966, 408] on p at bounding box center [1209, 470] width 565 height 298
click at [949, 408] on p at bounding box center [1209, 470] width 565 height 298
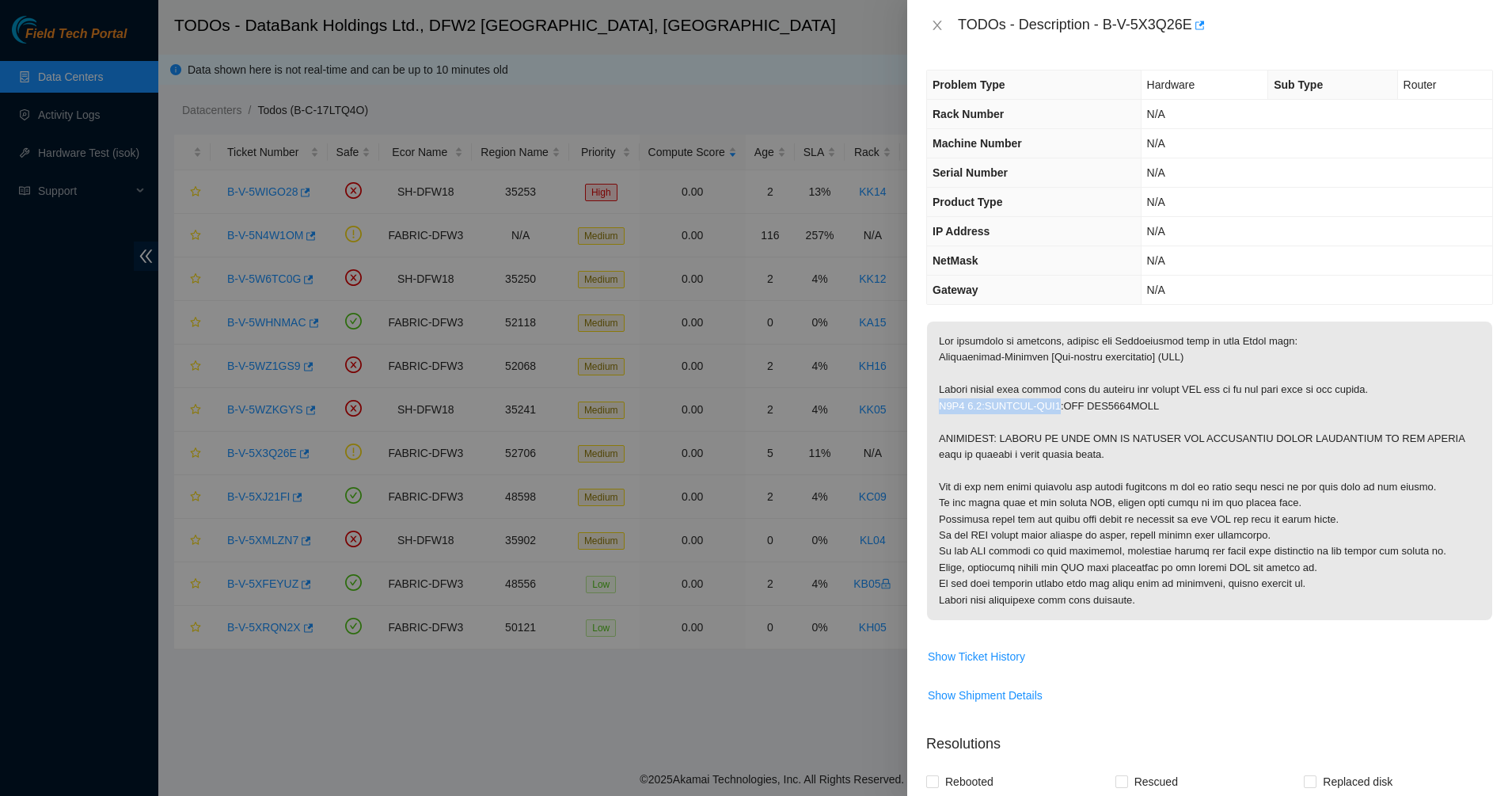
drag, startPoint x: 949, startPoint y: 408, endPoint x: 1040, endPoint y: 404, distance: 91.1
click at [1040, 404] on p at bounding box center [1209, 470] width 565 height 298
drag, startPoint x: 1040, startPoint y: 404, endPoint x: 1079, endPoint y: 404, distance: 39.0
click at [1079, 404] on p at bounding box center [1209, 470] width 565 height 298
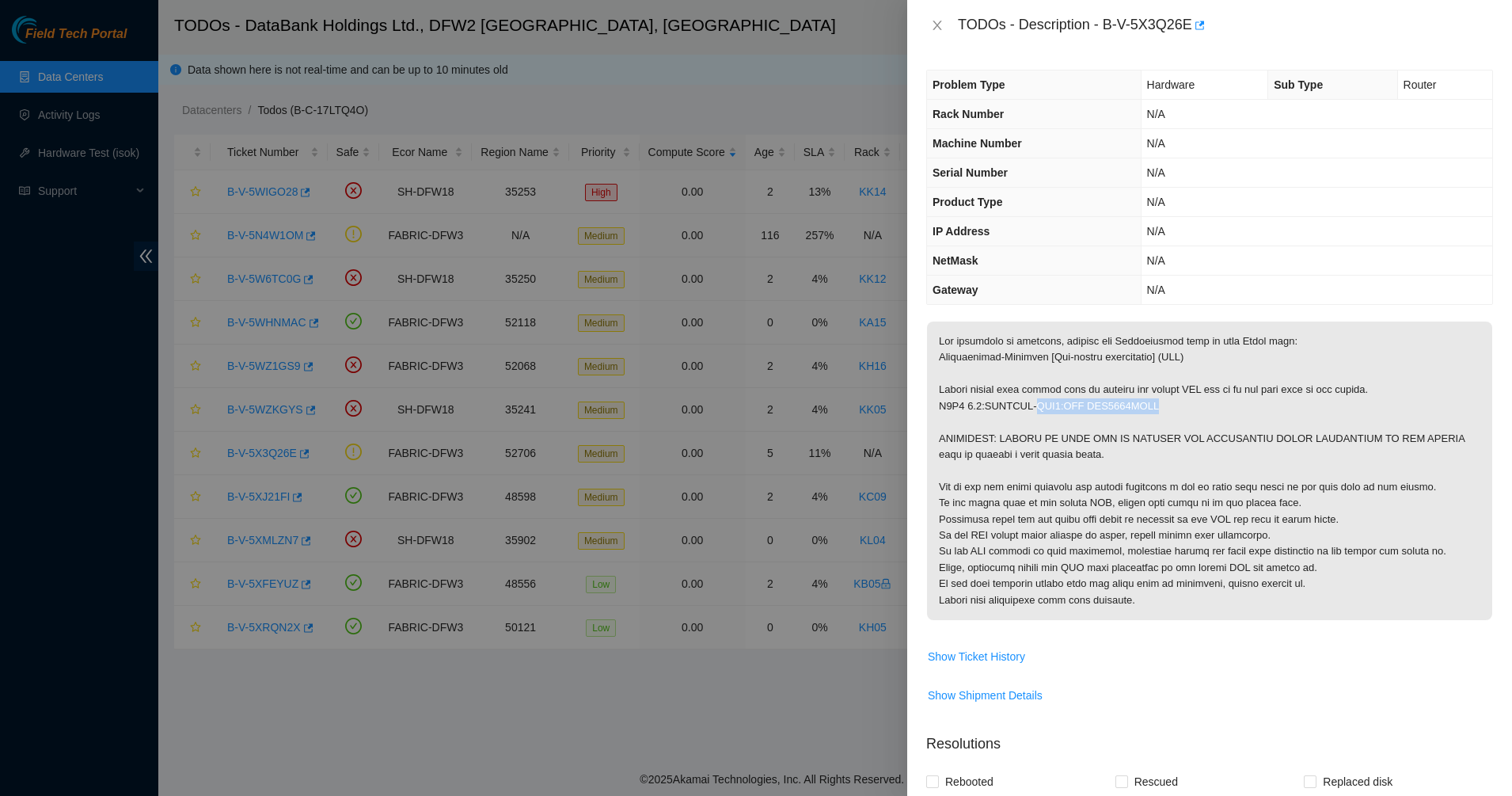
click at [1079, 404] on p at bounding box center [1209, 470] width 565 height 298
drag, startPoint x: 1091, startPoint y: 404, endPoint x: 1115, endPoint y: 405, distance: 24.0
click at [1114, 405] on p at bounding box center [1209, 470] width 565 height 298
click at [1122, 405] on p at bounding box center [1209, 470] width 565 height 298
drag, startPoint x: 1164, startPoint y: 405, endPoint x: 1001, endPoint y: 407, distance: 163.0
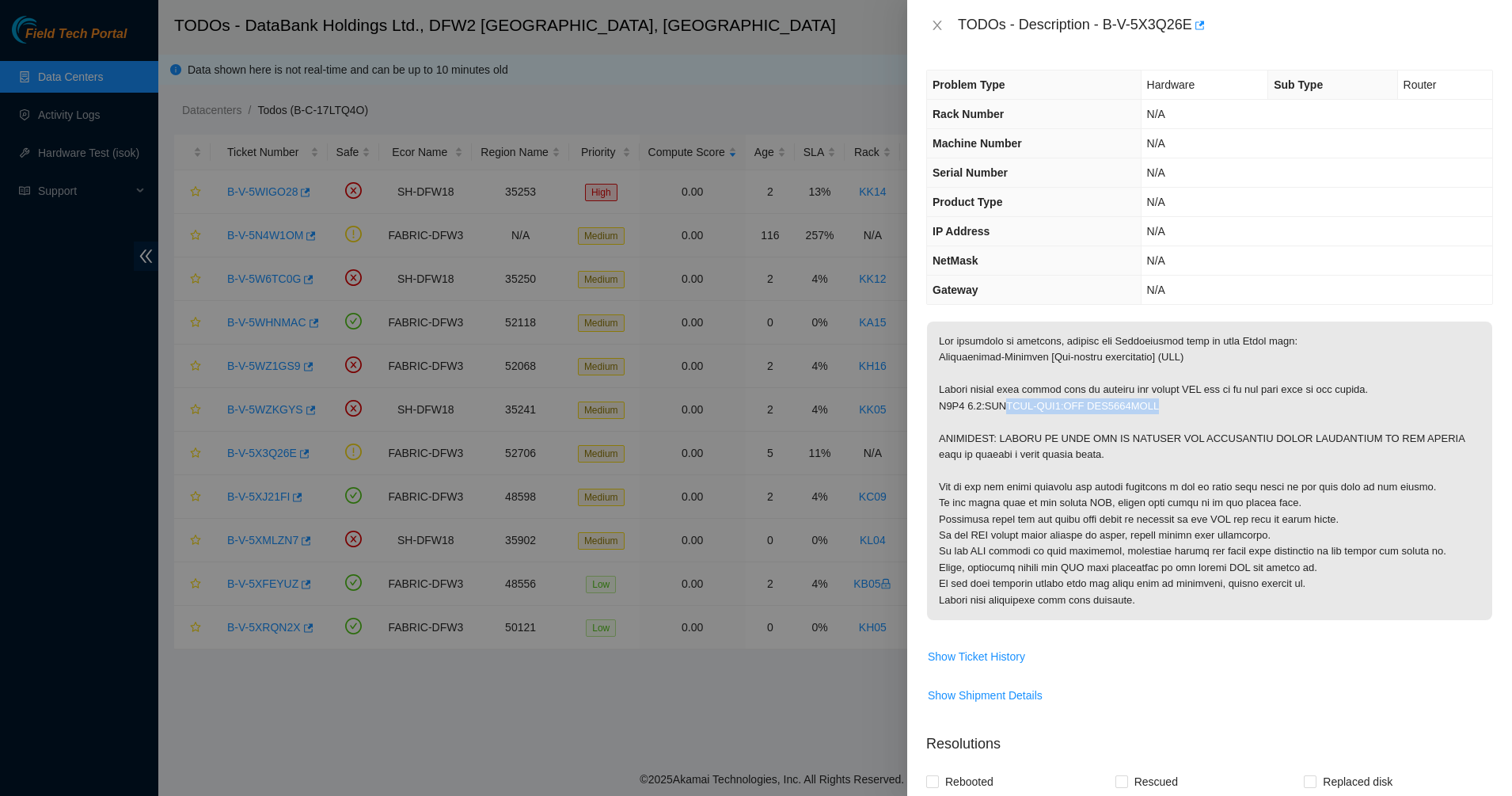
click at [1001, 407] on p at bounding box center [1209, 470] width 565 height 298
drag, startPoint x: 1001, startPoint y: 407, endPoint x: 930, endPoint y: 407, distance: 71.0
click at [930, 407] on p at bounding box center [1209, 470] width 565 height 298
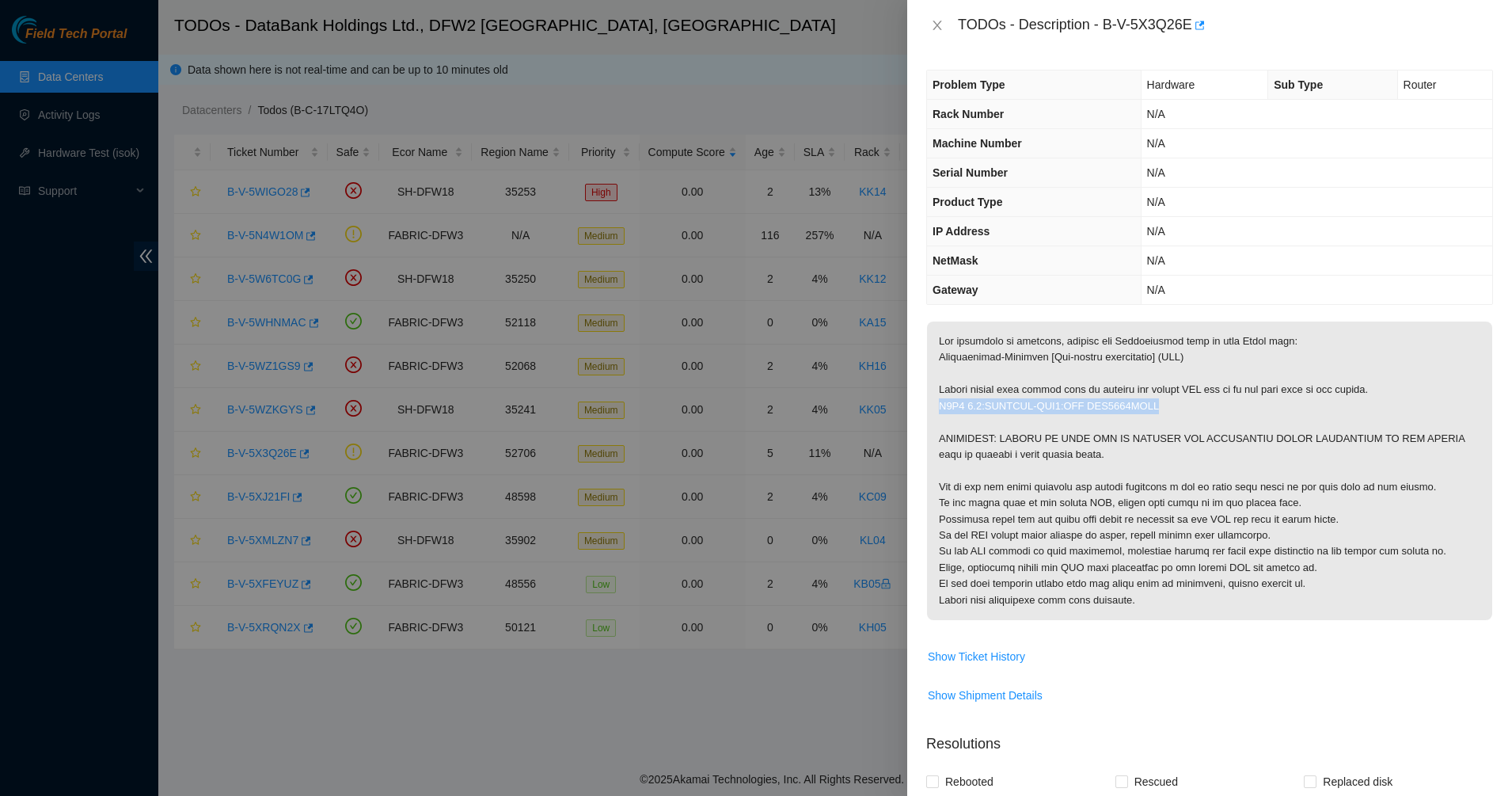
drag, startPoint x: 942, startPoint y: 405, endPoint x: 1202, endPoint y: 405, distance: 260.0
click at [1202, 405] on p at bounding box center [1209, 470] width 565 height 298
drag, startPoint x: 1202, startPoint y: 405, endPoint x: 936, endPoint y: 409, distance: 266.0
click at [936, 409] on p at bounding box center [1209, 470] width 565 height 298
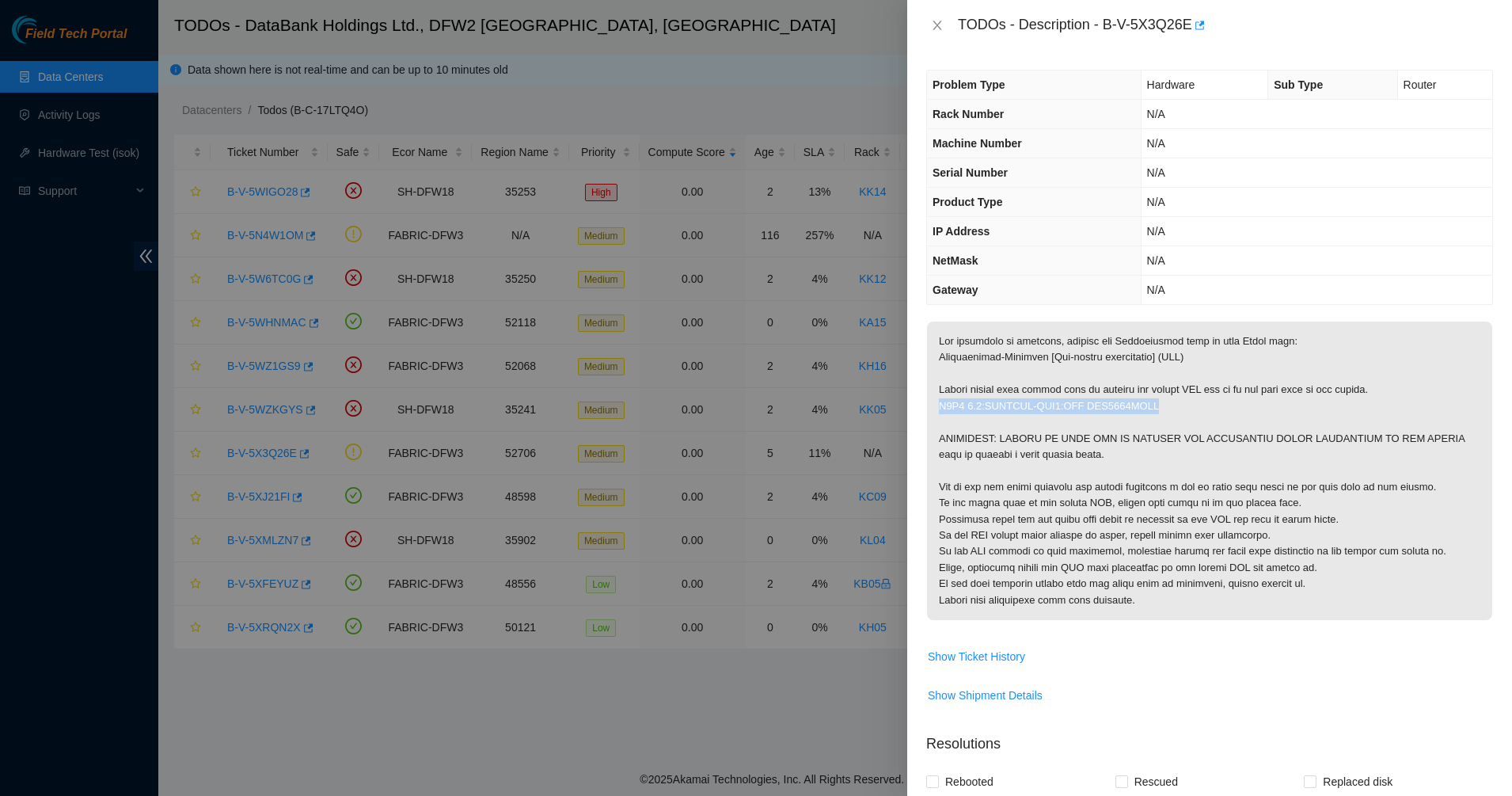
click at [942, 402] on p at bounding box center [1209, 470] width 565 height 298
click at [1004, 655] on span "Show Ticket History" at bounding box center [977, 657] width 98 height 18
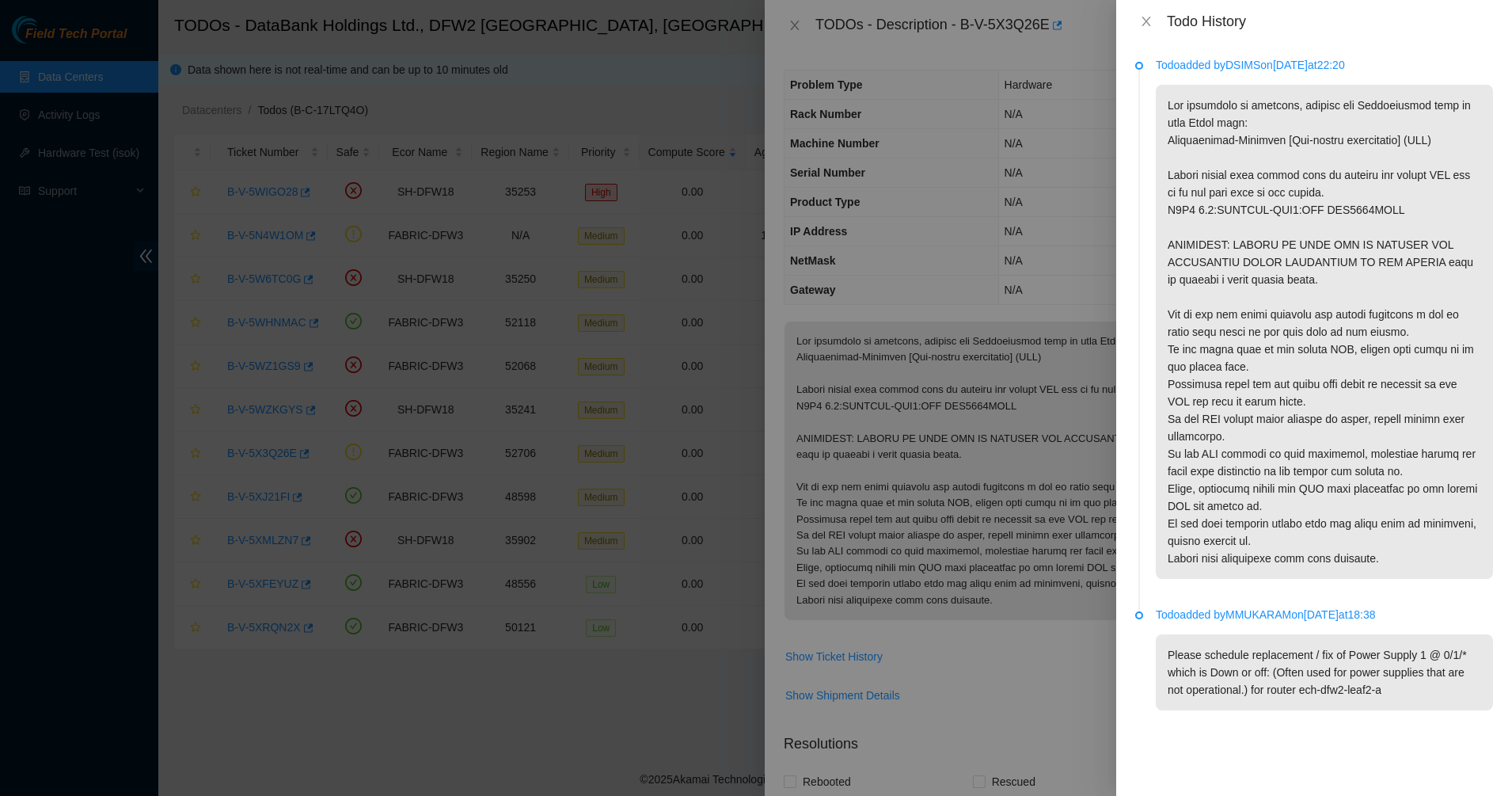
drag, startPoint x: 1286, startPoint y: 665, endPoint x: 1410, endPoint y: 696, distance: 127.8
click at [1410, 696] on p "Please schedule replacement / fix of Power Supply 1 @ 0/1/* which is Down or of…" at bounding box center [1325, 673] width 337 height 76
click at [1414, 696] on p "Please schedule replacement / fix of Power Supply 1 @ 0/1/* which is Down or of…" at bounding box center [1325, 673] width 337 height 76
click at [1225, 650] on p "Please schedule replacement / fix of Power Supply 1 @ 0/1/* which is Down or of…" at bounding box center [1325, 673] width 337 height 76
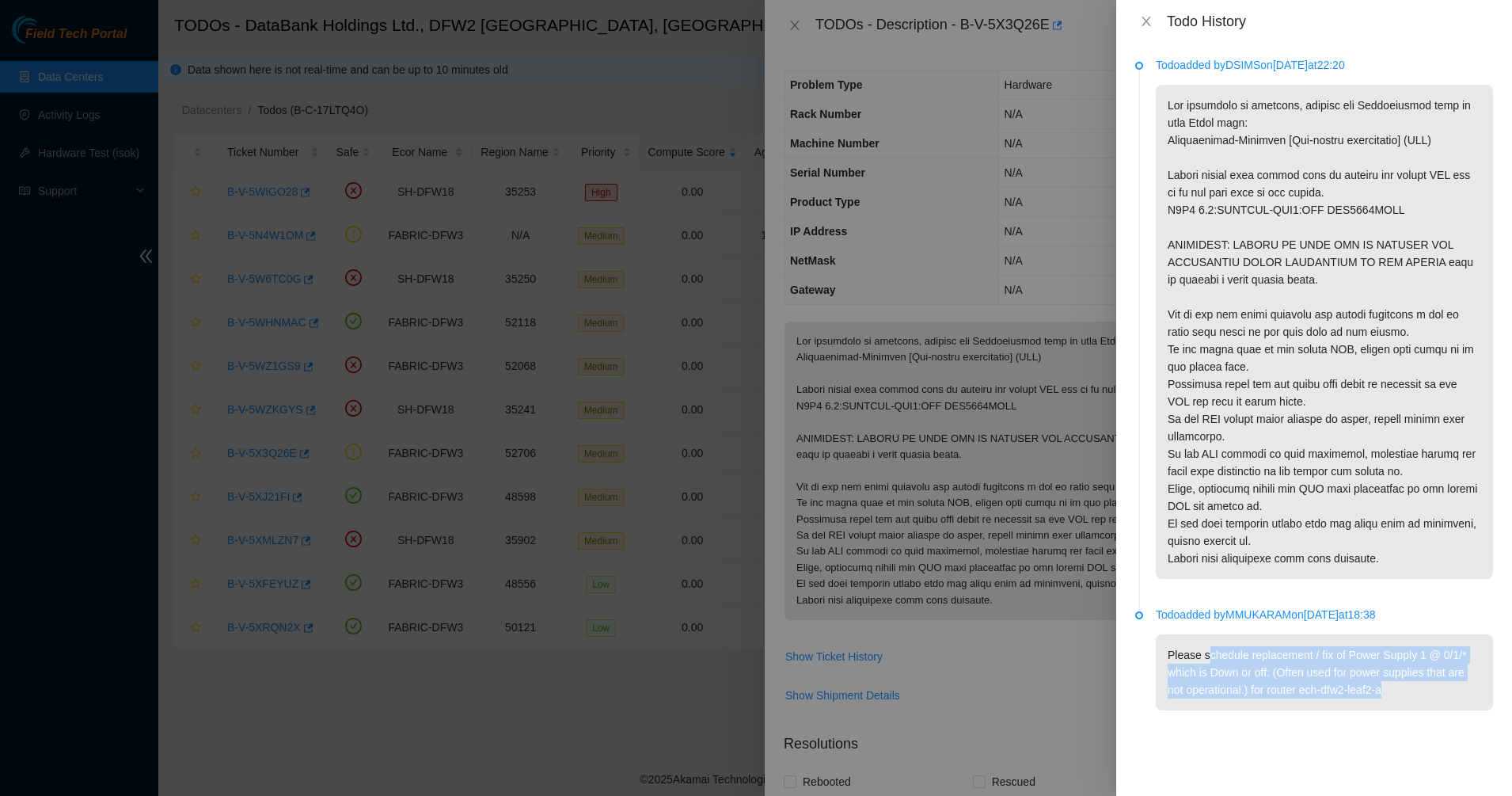
drag, startPoint x: 1225, startPoint y: 650, endPoint x: 1377, endPoint y: 688, distance: 156.7
click at [1377, 688] on p "Please schedule replacement / fix of Power Supply 1 @ 0/1/* which is Down or of…" at bounding box center [1325, 673] width 337 height 76
click at [1378, 688] on p "Please schedule replacement / fix of Power Supply 1 @ 0/1/* which is Down or of…" at bounding box center [1325, 673] width 337 height 76
drag, startPoint x: 1409, startPoint y: 688, endPoint x: 1283, endPoint y: 678, distance: 126.4
click at [1283, 678] on p "Please schedule replacement / fix of Power Supply 1 @ 0/1/* which is Down or of…" at bounding box center [1325, 673] width 337 height 76
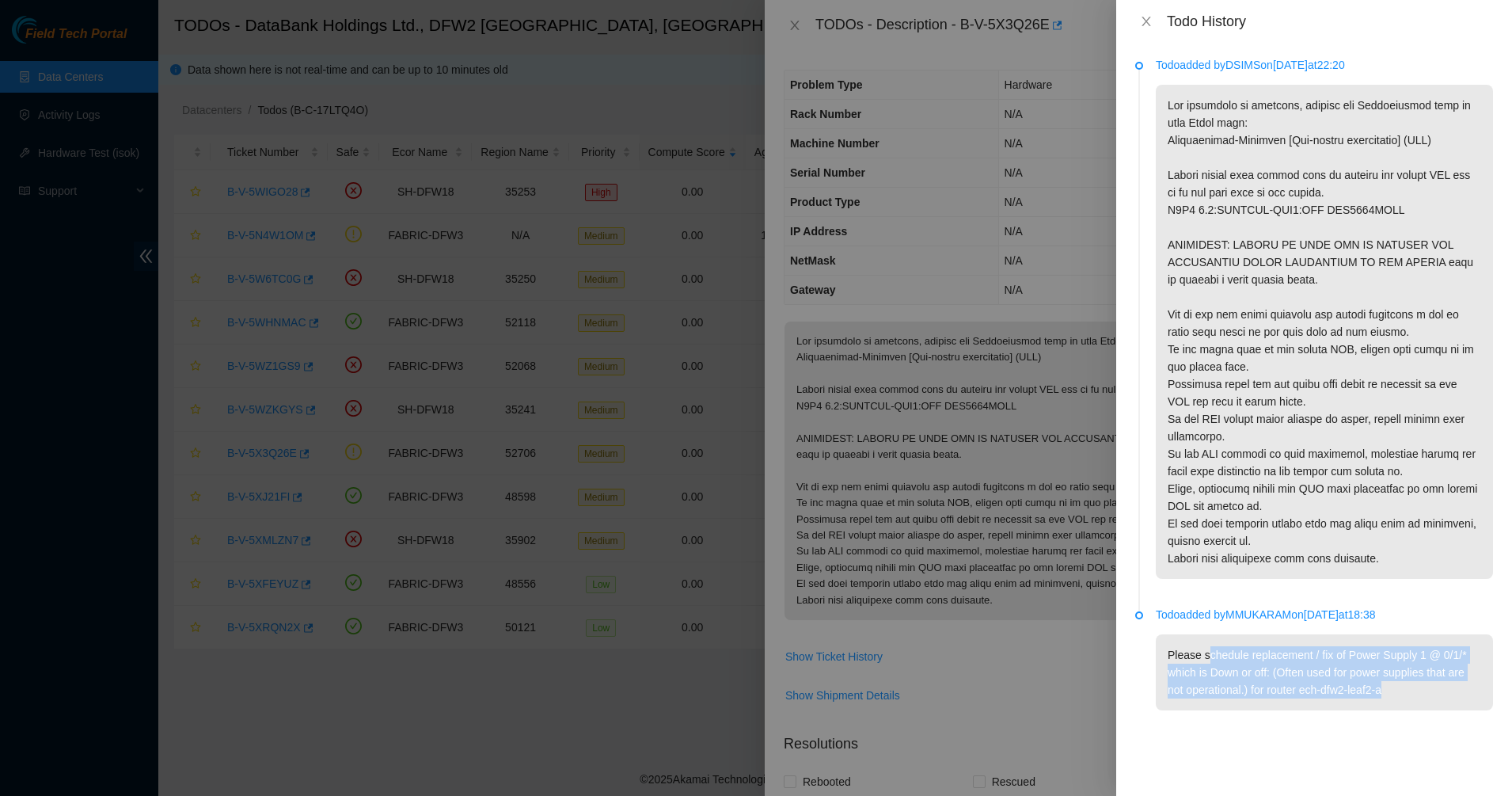
click at [1283, 677] on p "Please schedule replacement / fix of Power Supply 1 @ 0/1/* which is Down or of…" at bounding box center [1325, 673] width 337 height 76
drag, startPoint x: 1283, startPoint y: 677, endPoint x: 1412, endPoint y: 683, distance: 129.1
click at [1412, 683] on p "Please schedule replacement / fix of Power Supply 1 @ 0/1/* which is Down or of…" at bounding box center [1325, 673] width 337 height 76
drag, startPoint x: 1412, startPoint y: 683, endPoint x: 1256, endPoint y: 666, distance: 156.9
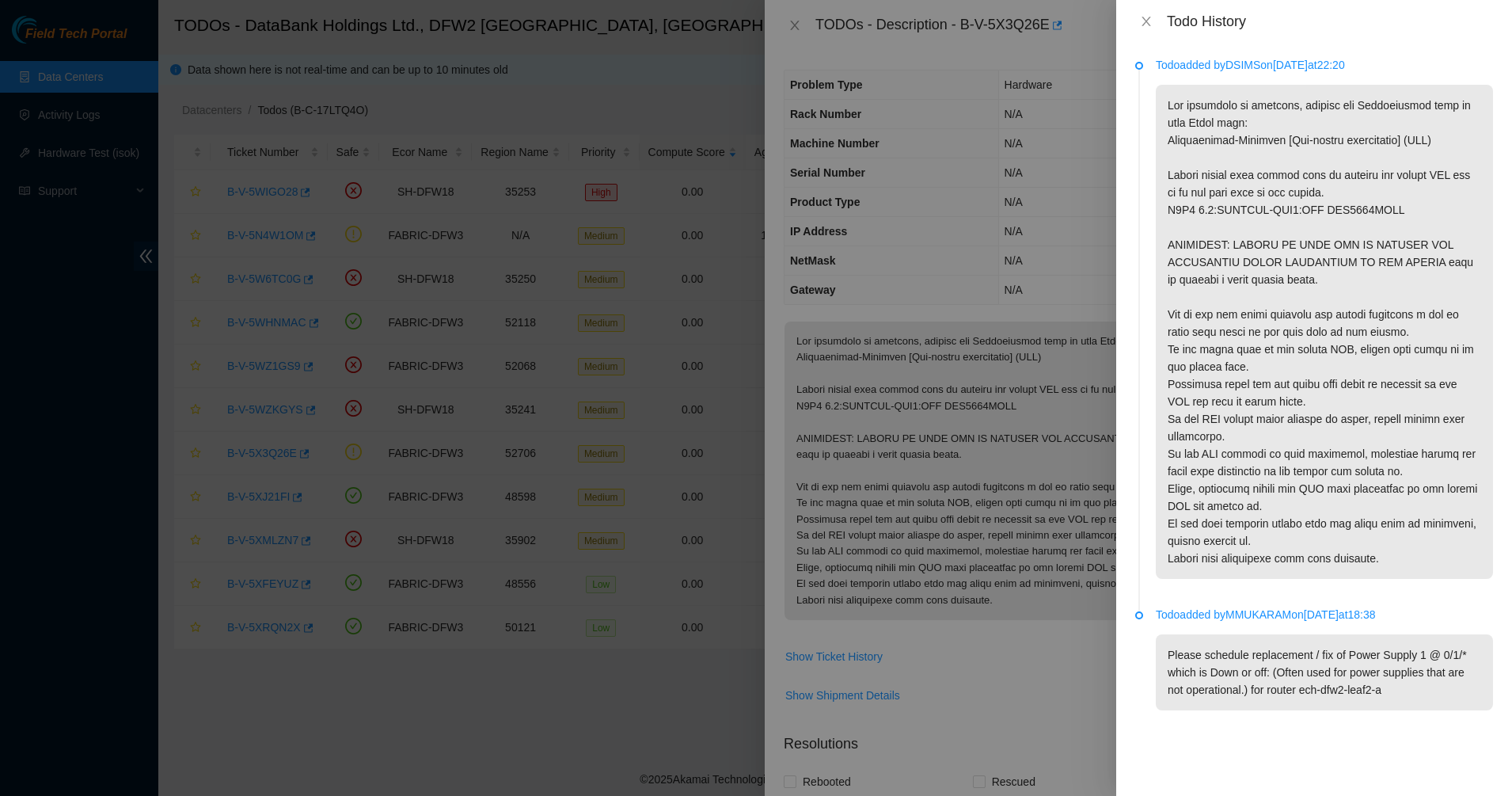
click at [1256, 666] on p "Please schedule replacement / fix of Power Supply 1 @ 0/1/* which is Down or of…" at bounding box center [1325, 673] width 337 height 76
drag, startPoint x: 1256, startPoint y: 666, endPoint x: 1376, endPoint y: 682, distance: 121.1
click at [1360, 682] on p "Please schedule replacement / fix of Power Supply 1 @ 0/1/* which is Down or of…" at bounding box center [1325, 673] width 337 height 76
click at [1389, 682] on p "Please schedule replacement / fix of Power Supply 1 @ 0/1/* which is Down or of…" at bounding box center [1325, 673] width 337 height 76
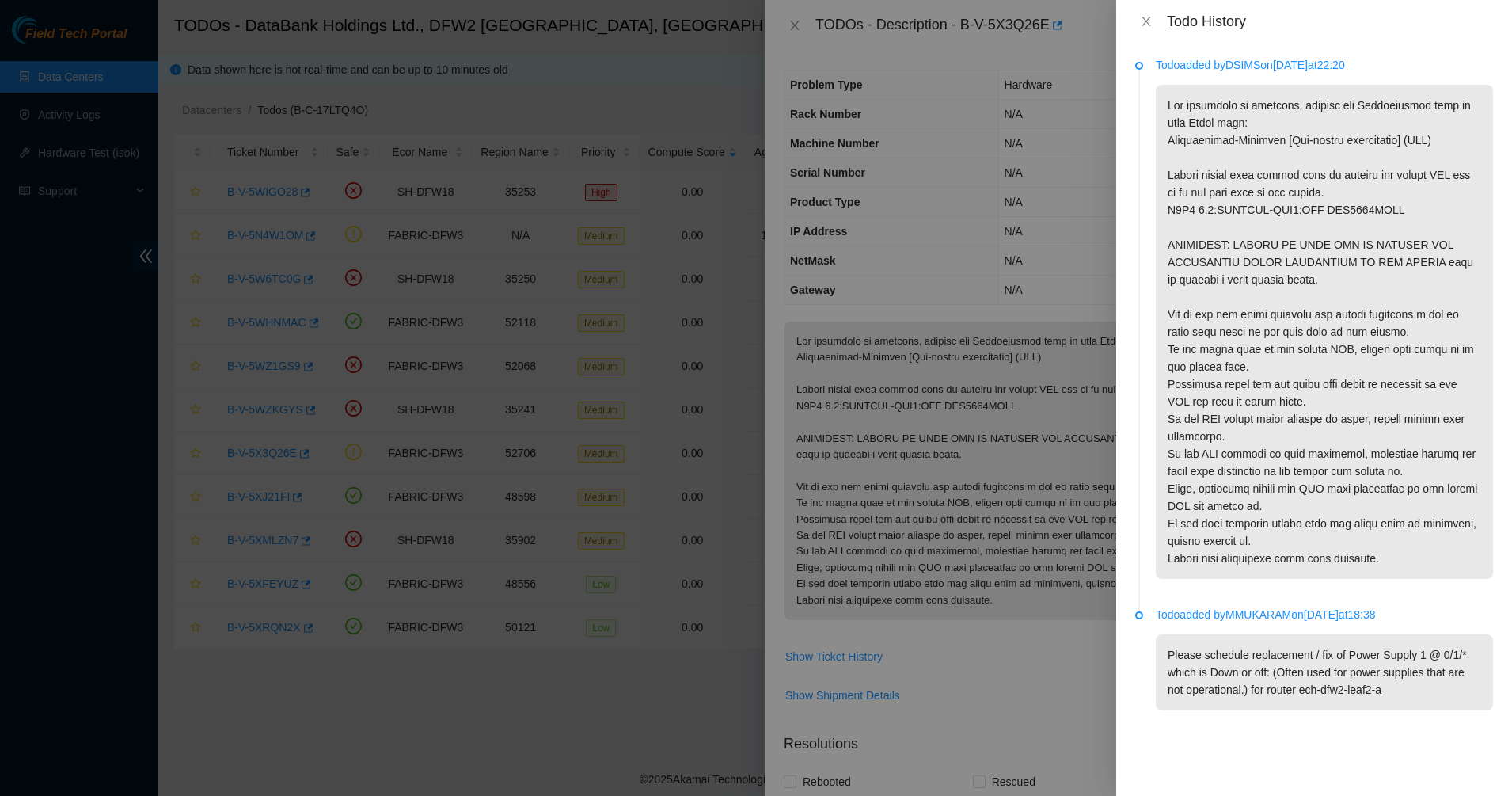
click at [1389, 682] on p "Please schedule replacement / fix of Power Supply 1 @ 0/1/* which is Down or of…" at bounding box center [1325, 673] width 337 height 76
click at [1439, 682] on p "Please schedule replacement / fix of Power Supply 1 @ 0/1/* which is Down or of…" at bounding box center [1325, 673] width 337 height 76
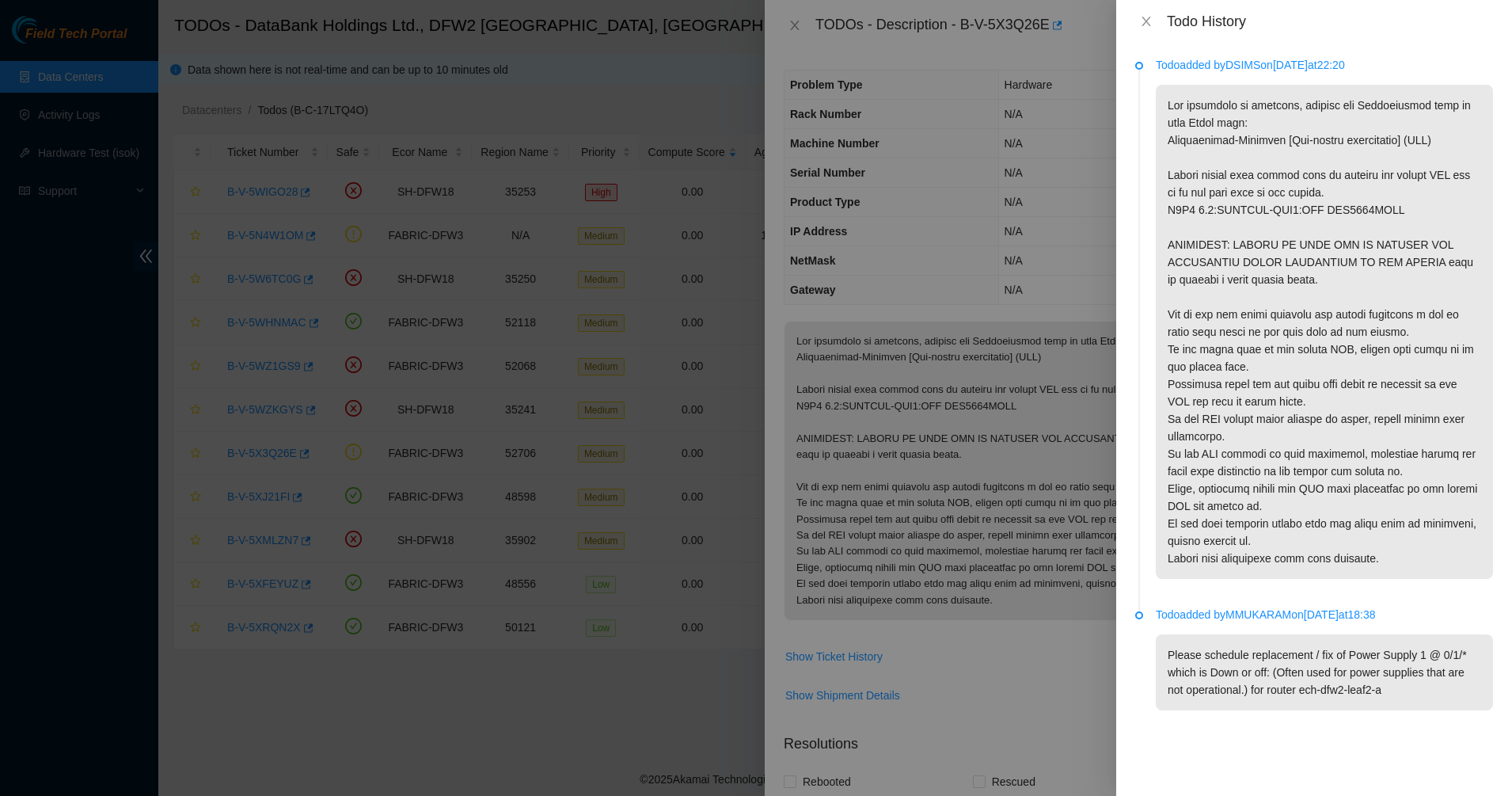
click at [1396, 670] on p "Please schedule replacement / fix of Power Supply 1 @ 0/1/* which is Down or of…" at bounding box center [1325, 673] width 337 height 76
drag, startPoint x: 1396, startPoint y: 670, endPoint x: 1244, endPoint y: 653, distance: 152.9
click at [1395, 670] on p "Please schedule replacement / fix of Power Supply 1 @ 0/1/* which is Down or of…" at bounding box center [1325, 673] width 337 height 76
click at [1242, 653] on p "Please schedule replacement / fix of Power Supply 1 @ 0/1/* which is Down or of…" at bounding box center [1325, 673] width 337 height 76
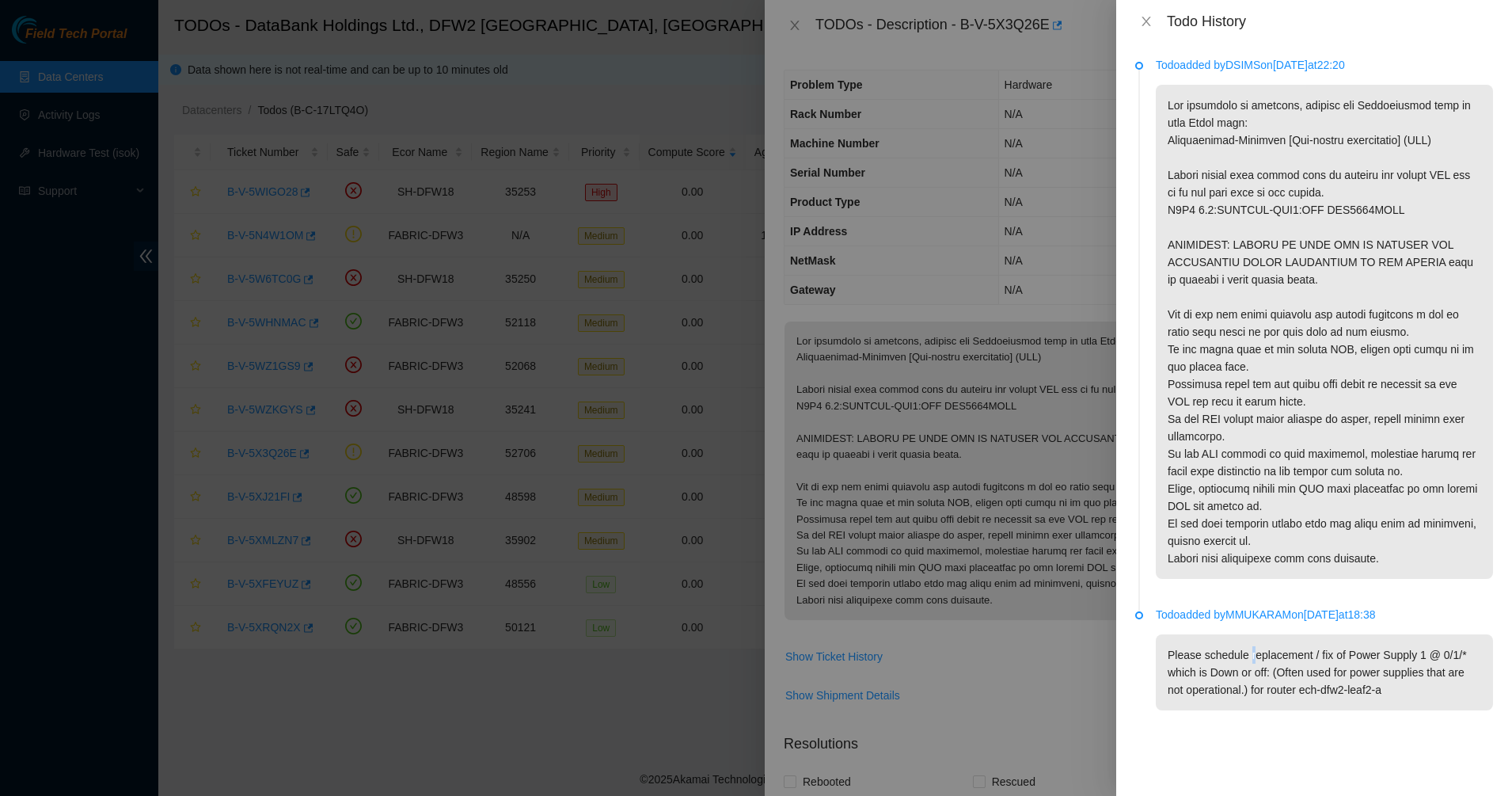
click at [1242, 653] on p "Please schedule replacement / fix of Power Supply 1 @ 0/1/* which is Down or of…" at bounding box center [1325, 673] width 337 height 76
click at [1333, 653] on p "Please schedule replacement / fix of Power Supply 1 @ 0/1/* which is Down or of…" at bounding box center [1325, 673] width 337 height 76
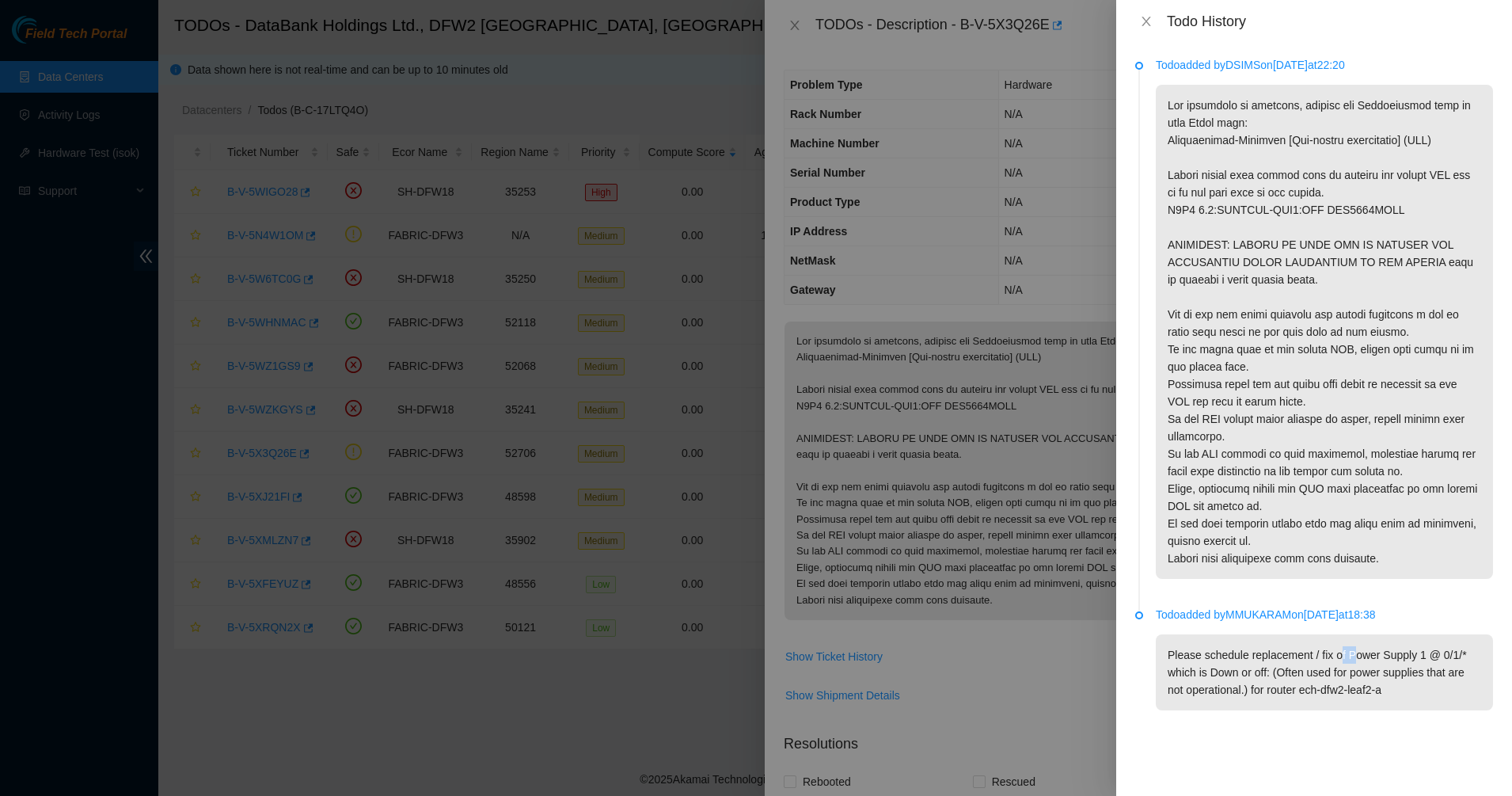
click at [1391, 655] on p "Please schedule replacement / fix of Power Supply 1 @ 0/1/* which is Down or of…" at bounding box center [1325, 673] width 337 height 76
click at [1244, 430] on p at bounding box center [1325, 331] width 337 height 494
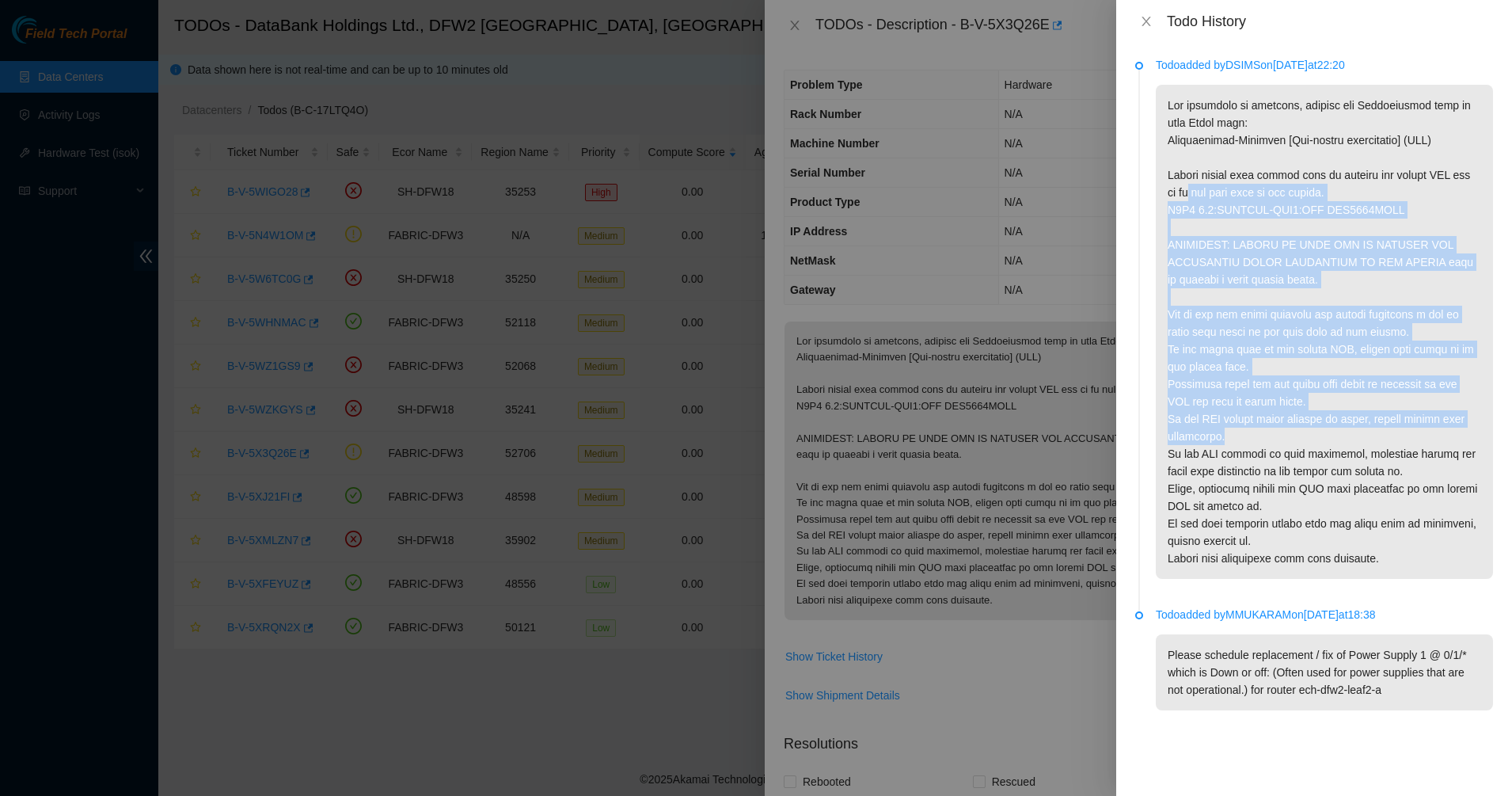
drag, startPoint x: 1200, startPoint y: 264, endPoint x: 1177, endPoint y: 191, distance: 76.5
click at [1178, 193] on p at bounding box center [1325, 331] width 337 height 494
click at [1176, 191] on p at bounding box center [1325, 331] width 337 height 494
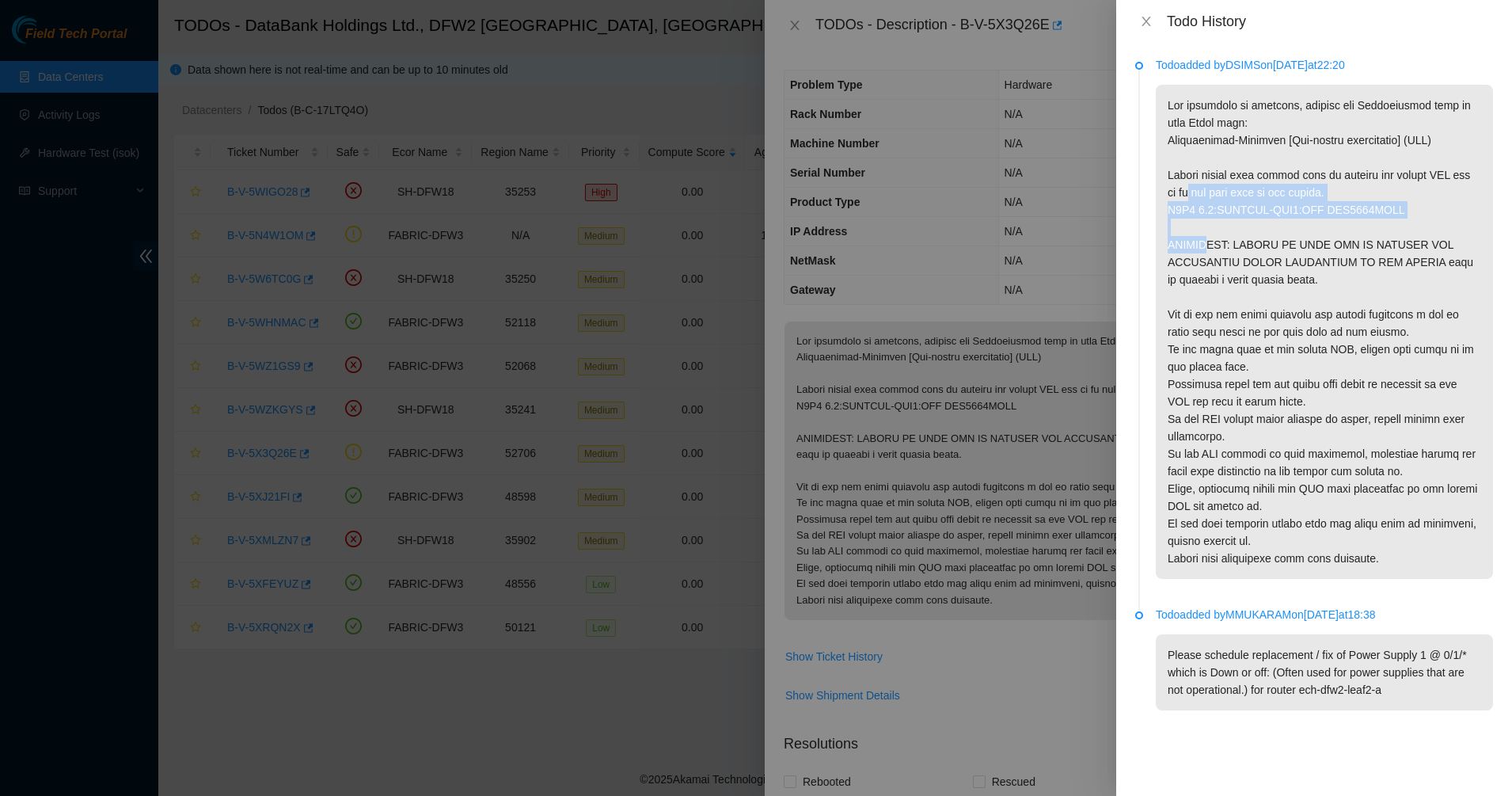
drag, startPoint x: 1179, startPoint y: 195, endPoint x: 1206, endPoint y: 250, distance: 61.3
click at [1206, 250] on p at bounding box center [1325, 331] width 337 height 494
drag, startPoint x: 1206, startPoint y: 250, endPoint x: 1185, endPoint y: 174, distance: 78.8
click at [1185, 174] on p at bounding box center [1325, 331] width 337 height 494
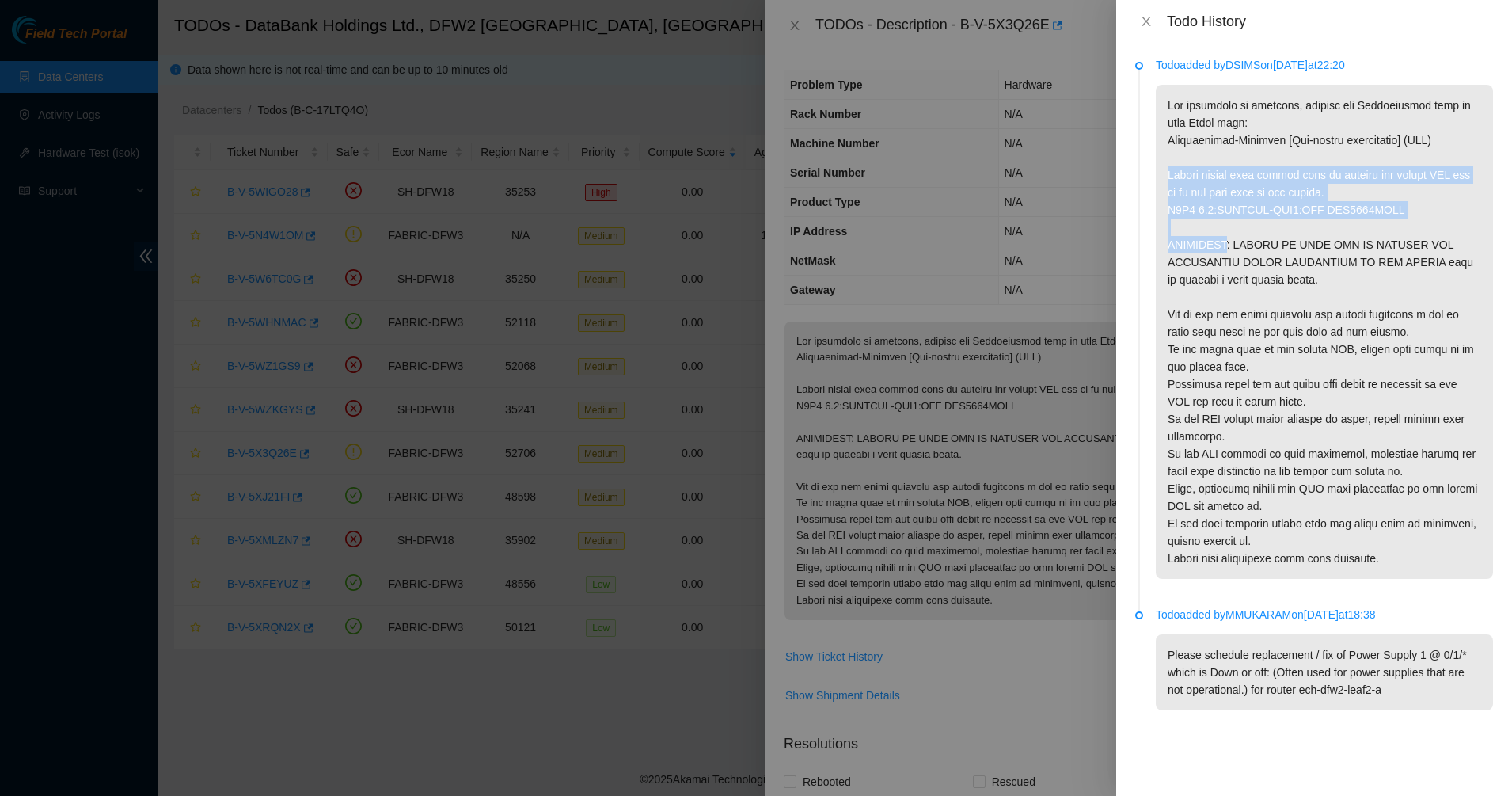
click at [1185, 174] on p at bounding box center [1325, 331] width 337 height 494
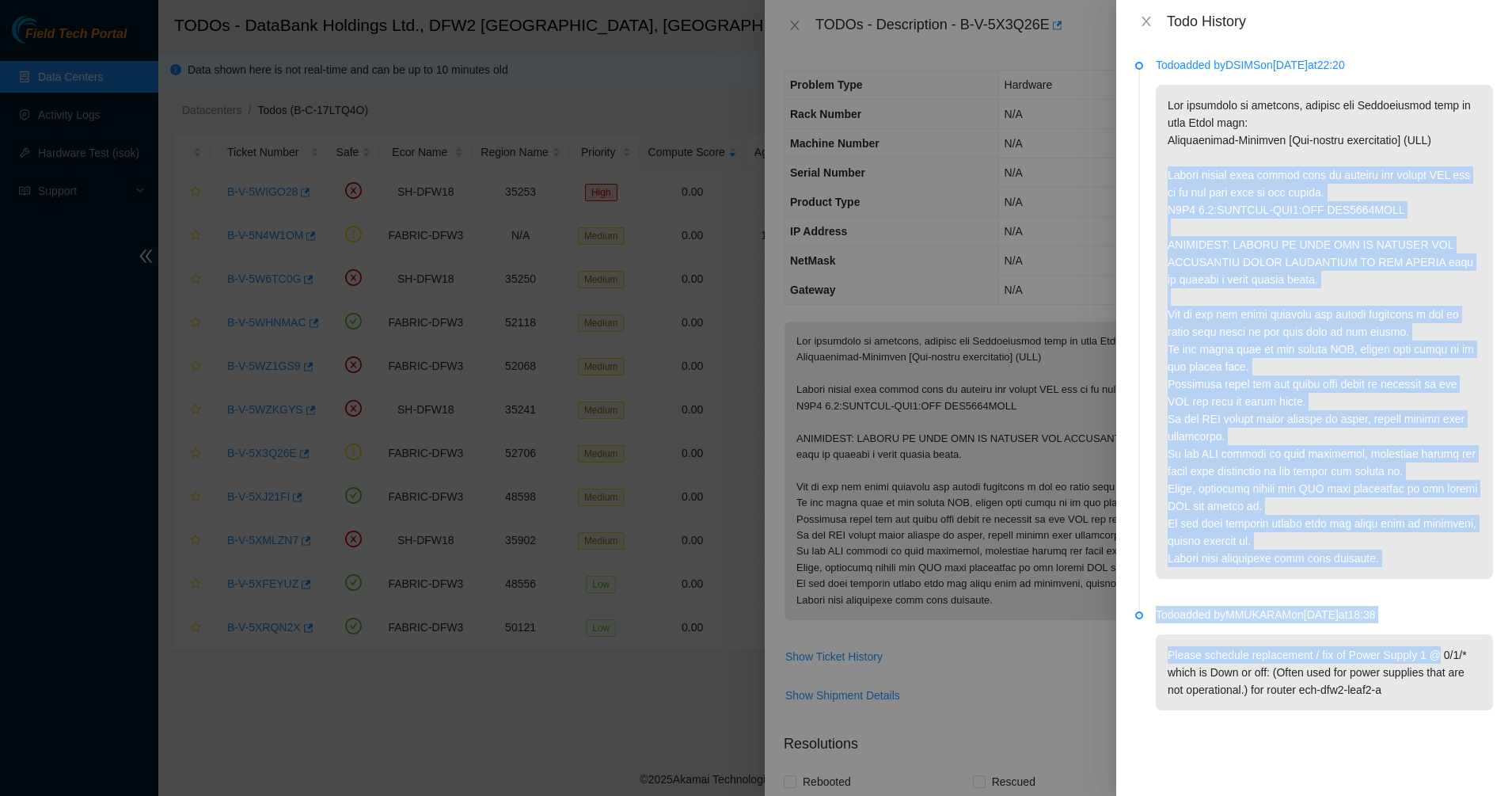
drag, startPoint x: 1379, startPoint y: 570, endPoint x: 1420, endPoint y: 658, distance: 97.1
click at [1420, 658] on ul "Todo added by DSIMS on 2025-10-03 at 22:20 Todo added by MMUKARAM on 2025-09-30…" at bounding box center [1314, 402] width 358 height 681
click at [1421, 658] on p "Please schedule replacement / fix of Power Supply 1 @ 0/1/* which is Down or of…" at bounding box center [1325, 673] width 337 height 76
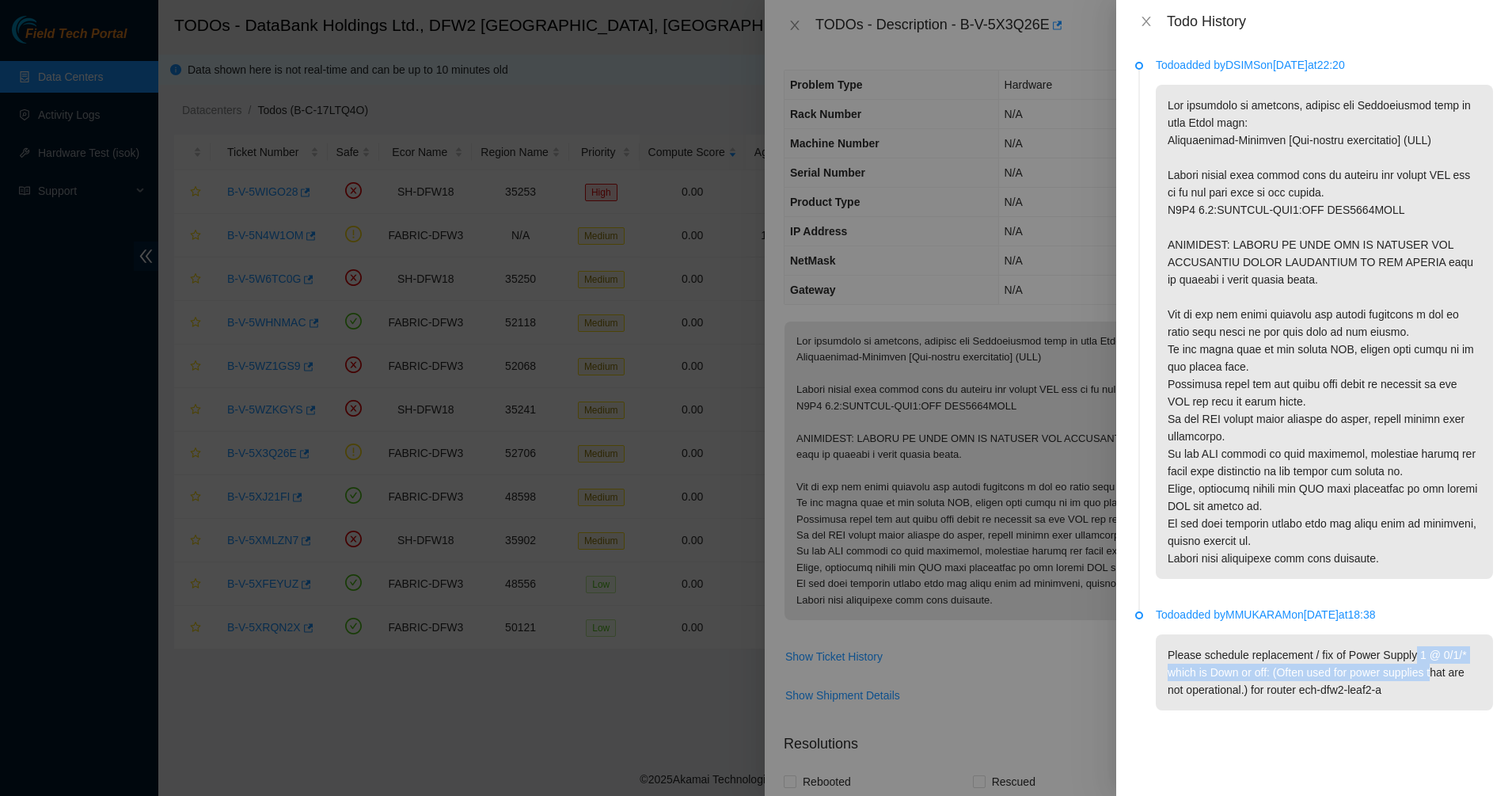
drag, startPoint x: 1429, startPoint y: 674, endPoint x: 1401, endPoint y: 650, distance: 36.9
click at [1401, 650] on p "Please schedule replacement / fix of Power Supply 1 @ 0/1/* which is Down or of…" at bounding box center [1325, 673] width 337 height 76
click at [1401, 650] on p "Please schedule replacement / fix of Power Supply 1 @ 0/1/* which is Down or of…" at bounding box center [1325, 673] width 337 height 76
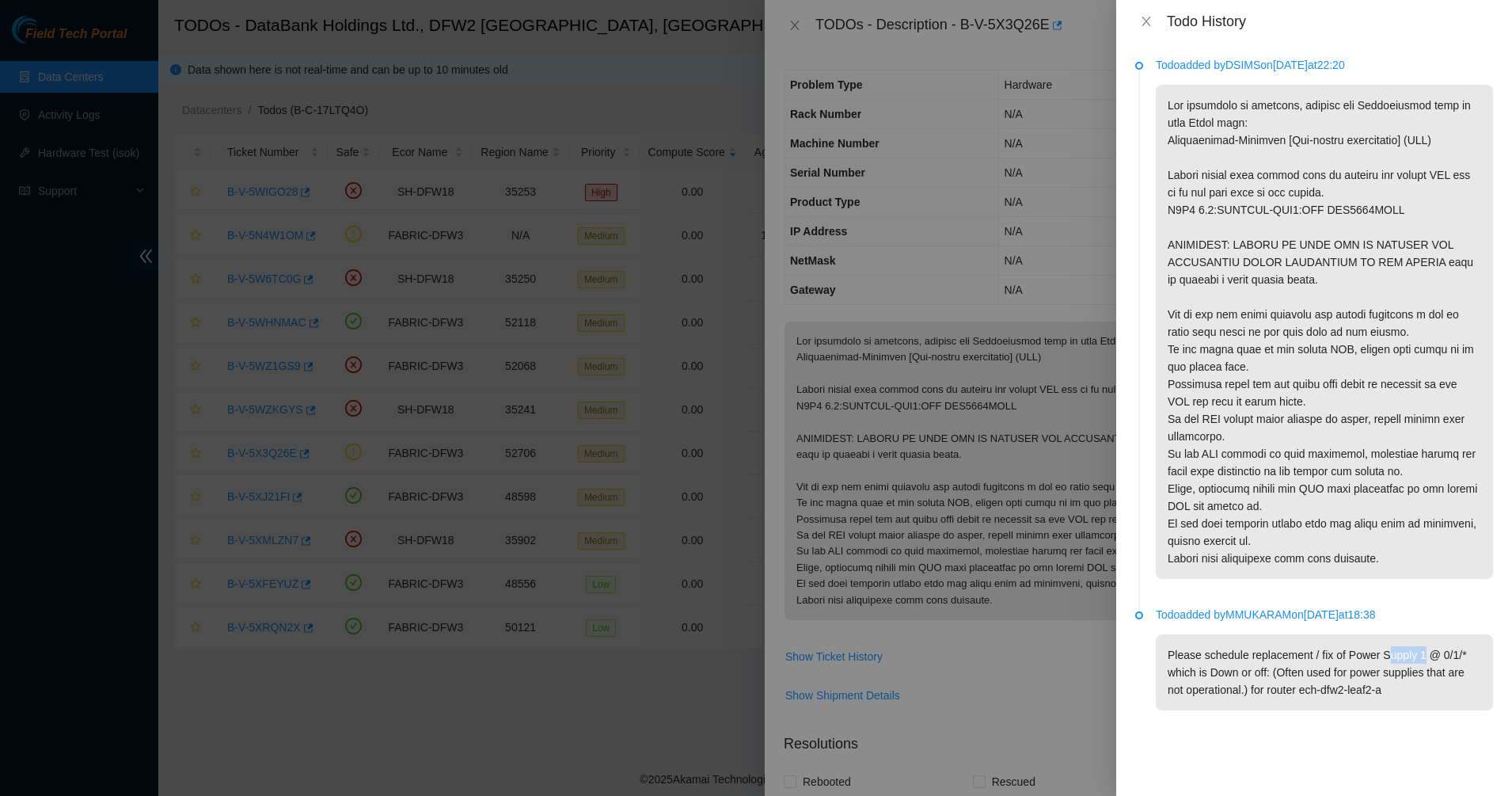
click at [1317, 670] on p "Please schedule replacement / fix of Power Supply 1 @ 0/1/* which is Down or of…" at bounding box center [1325, 673] width 337 height 76
click at [1398, 684] on p "Please schedule replacement / fix of Power Supply 1 @ 0/1/* which is Down or of…" at bounding box center [1325, 673] width 337 height 76
click at [1197, 682] on p "Please schedule replacement / fix of Power Supply 1 @ 0/1/* which is Down or of…" at bounding box center [1325, 673] width 337 height 76
click at [1196, 674] on p "Please schedule replacement / fix of Power Supply 1 @ 0/1/* which is Down or of…" at bounding box center [1325, 673] width 337 height 76
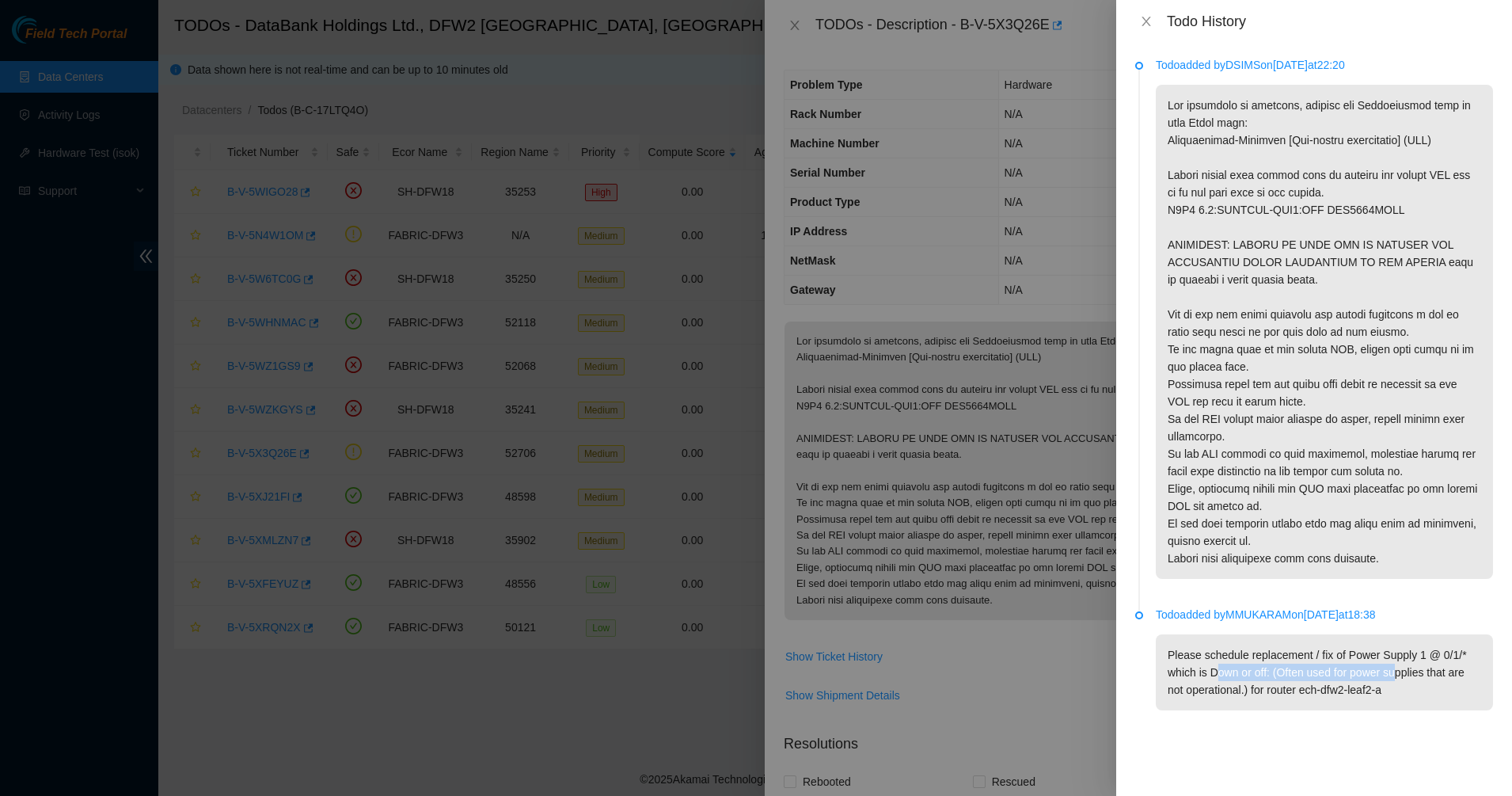
click at [1390, 675] on p "Please schedule replacement / fix of Power Supply 1 @ 0/1/* which is Down or of…" at bounding box center [1325, 673] width 337 height 76
click at [1412, 681] on p "Please schedule replacement / fix of Power Supply 1 @ 0/1/* which is Down or of…" at bounding box center [1325, 673] width 337 height 76
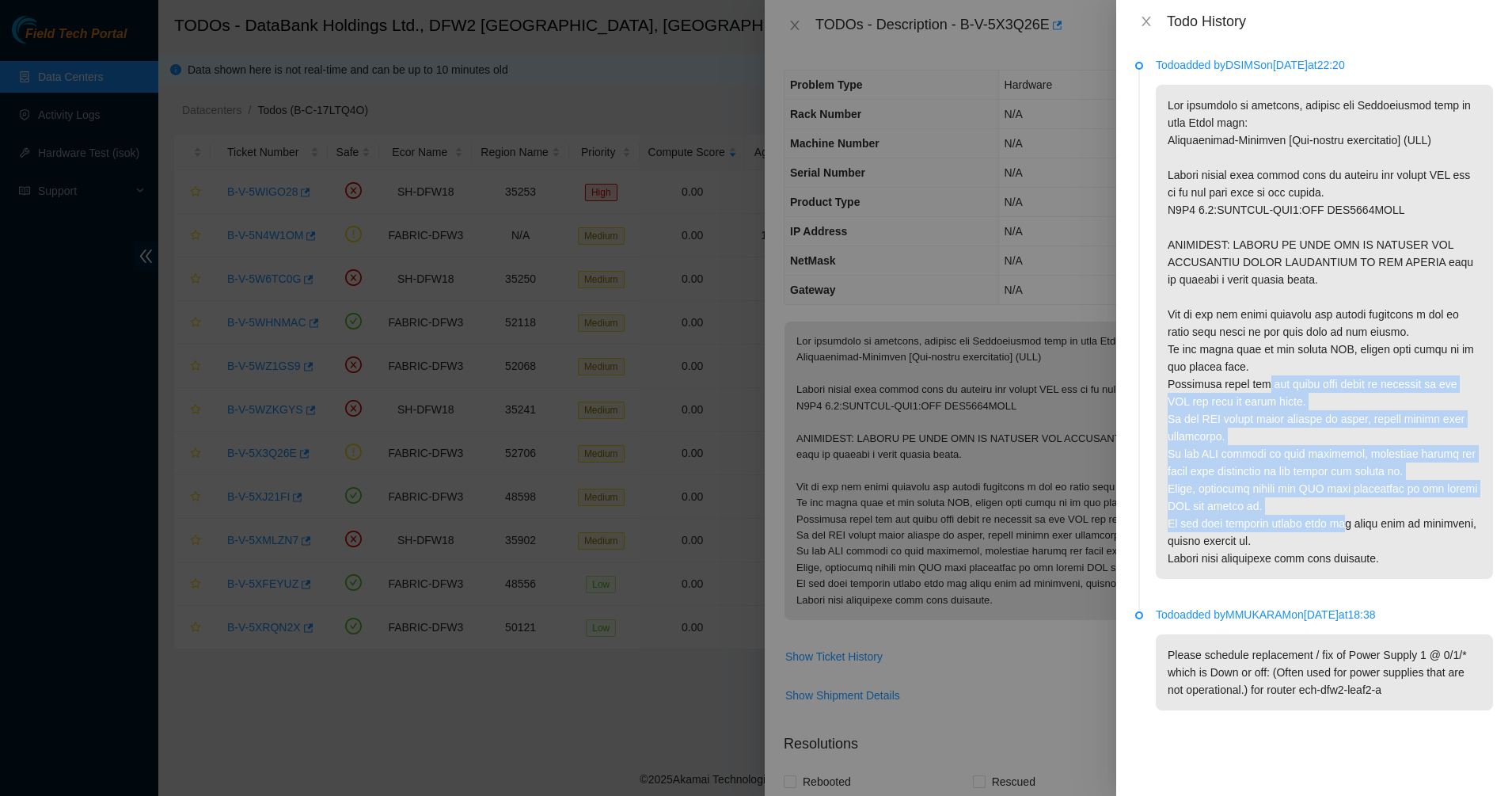
click at [1256, 379] on p at bounding box center [1325, 331] width 337 height 494
click at [1445, 599] on li "Todo added by DSIMS on 2025-10-03 at 22:20" at bounding box center [1314, 336] width 358 height 549
click at [1421, 578] on p at bounding box center [1325, 331] width 337 height 494
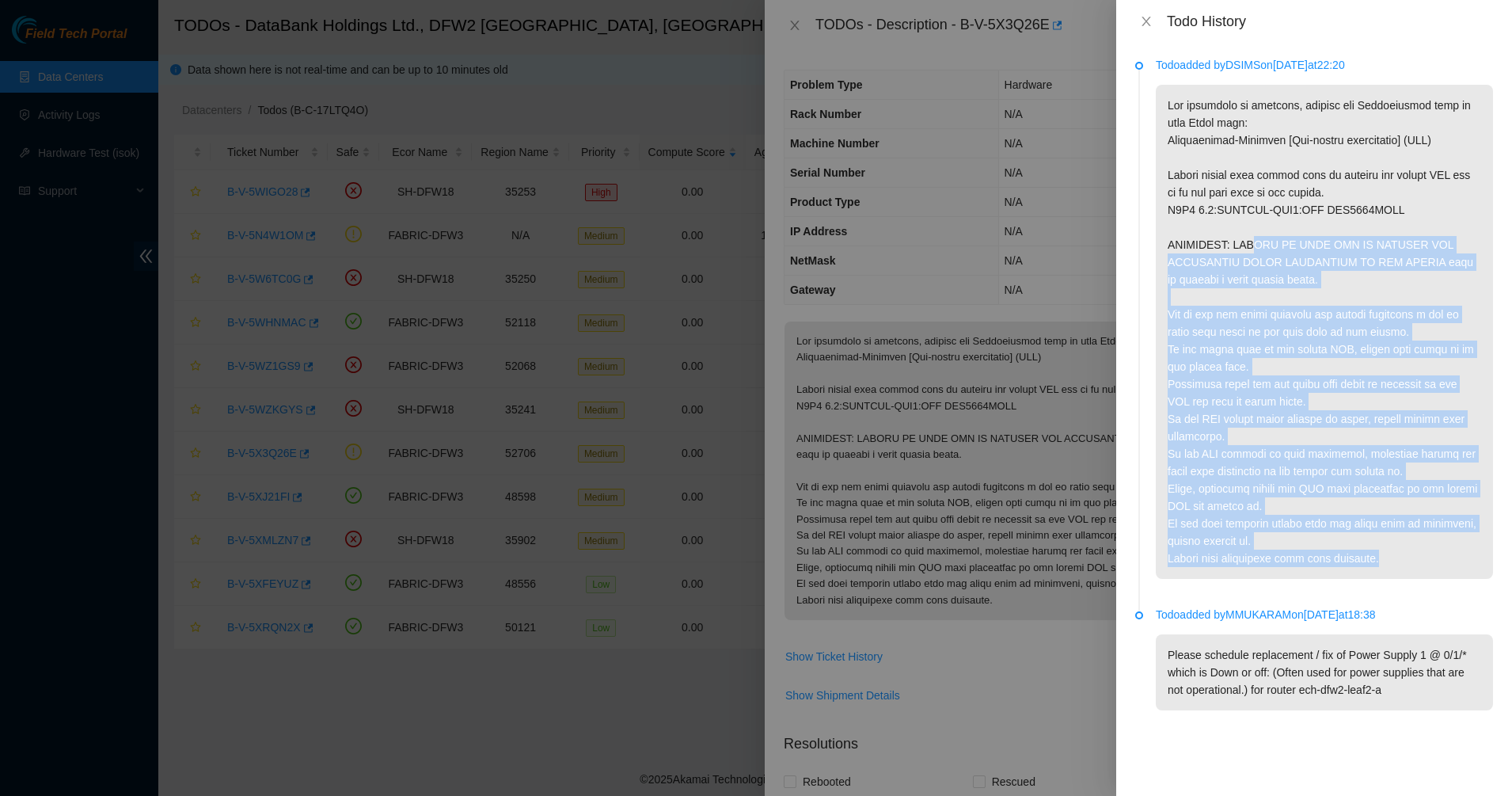
click at [1242, 209] on p at bounding box center [1325, 331] width 337 height 494
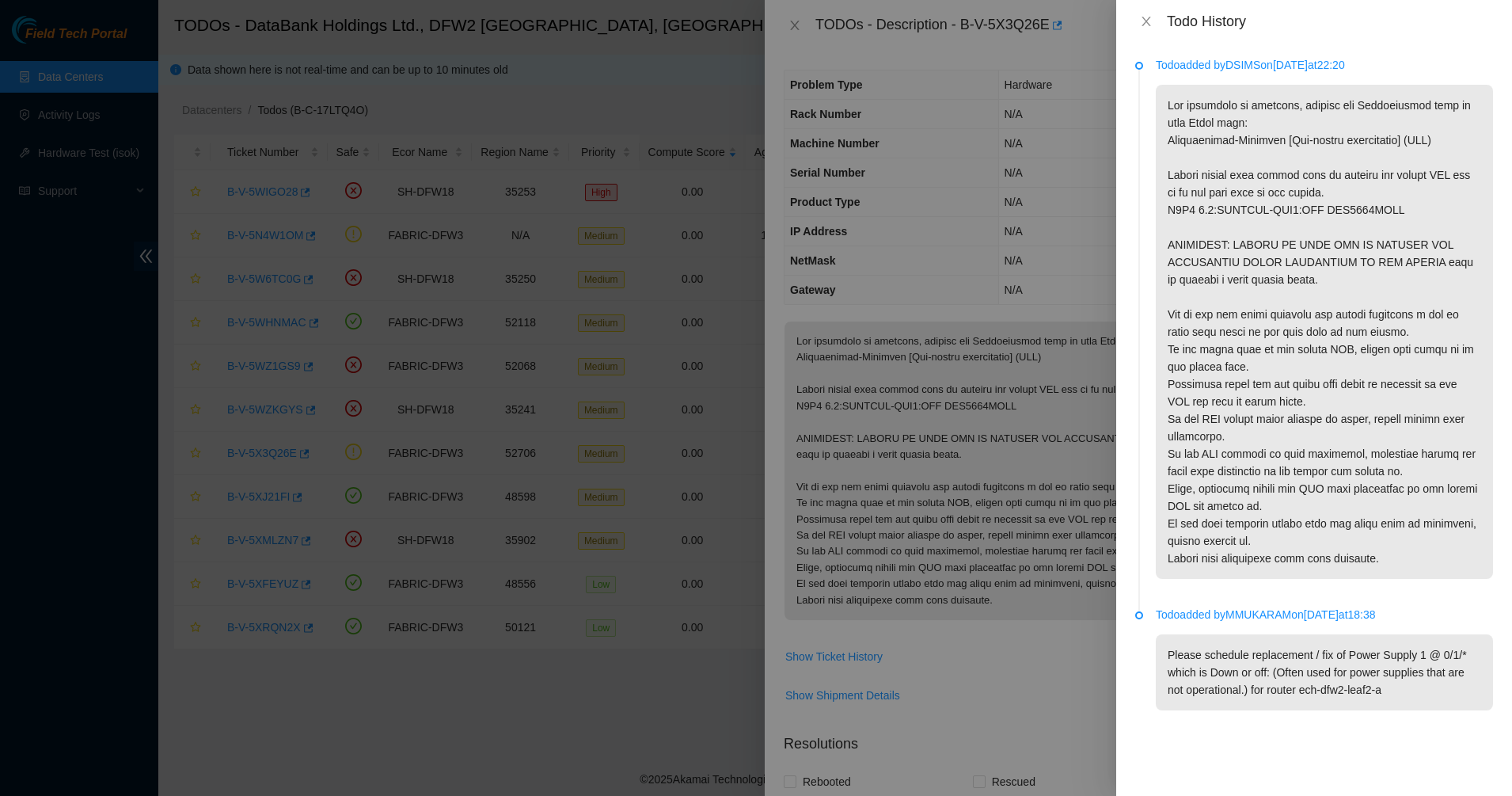
click at [1240, 193] on p at bounding box center [1325, 331] width 337 height 494
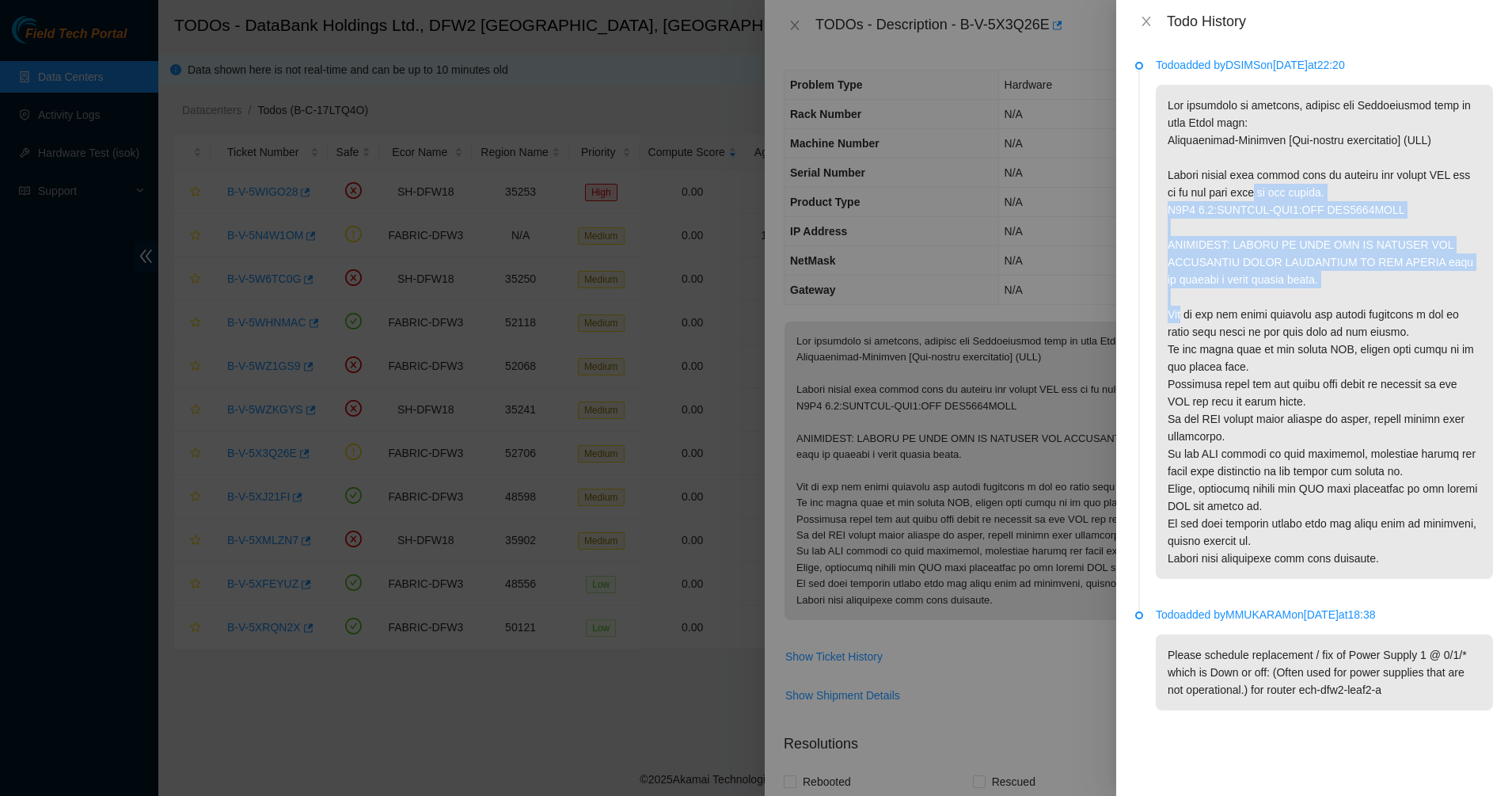
click at [1291, 295] on p at bounding box center [1325, 331] width 337 height 494
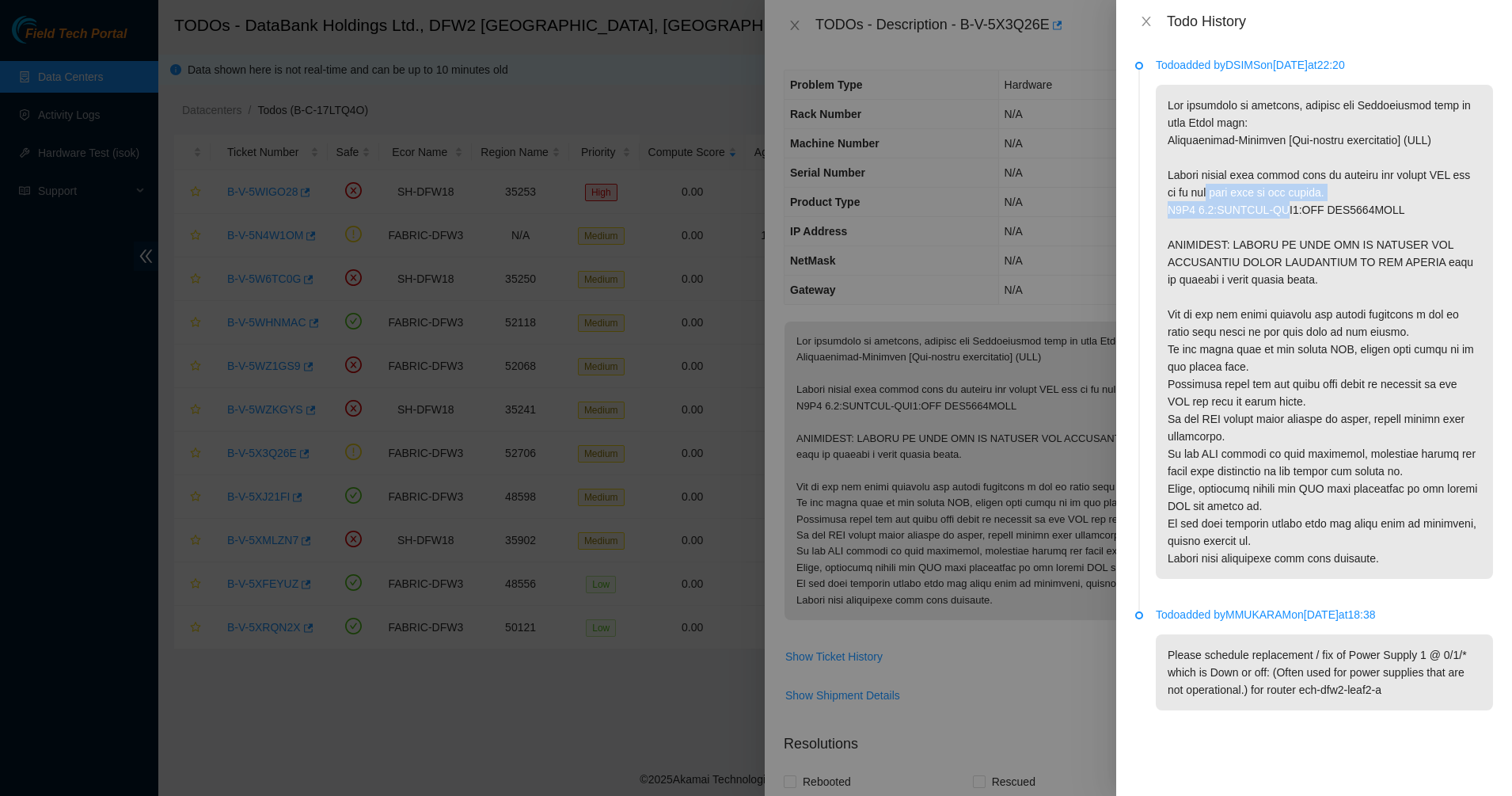
click at [1276, 206] on p at bounding box center [1325, 331] width 337 height 494
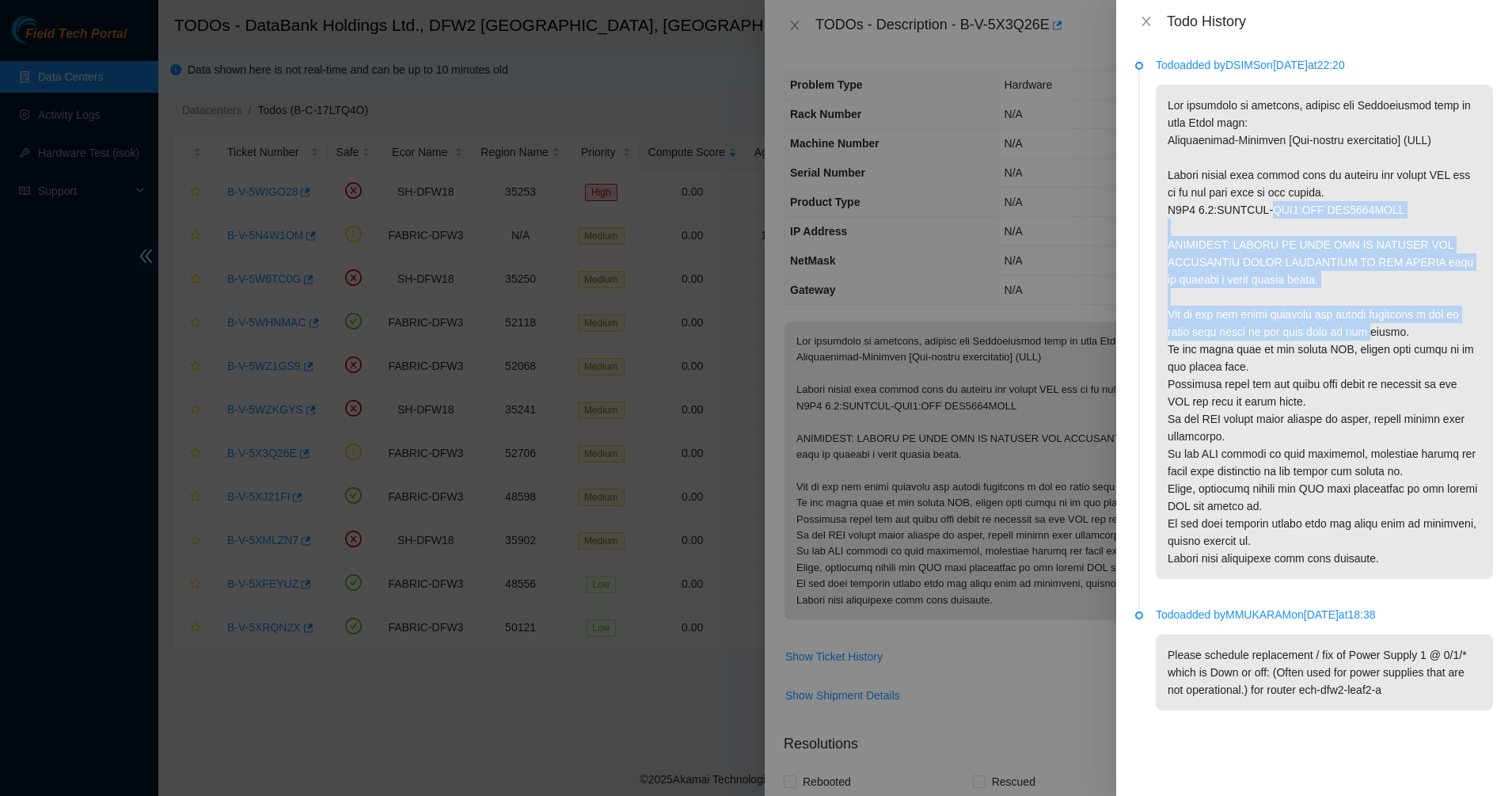
click at [1350, 326] on p at bounding box center [1325, 331] width 337 height 494
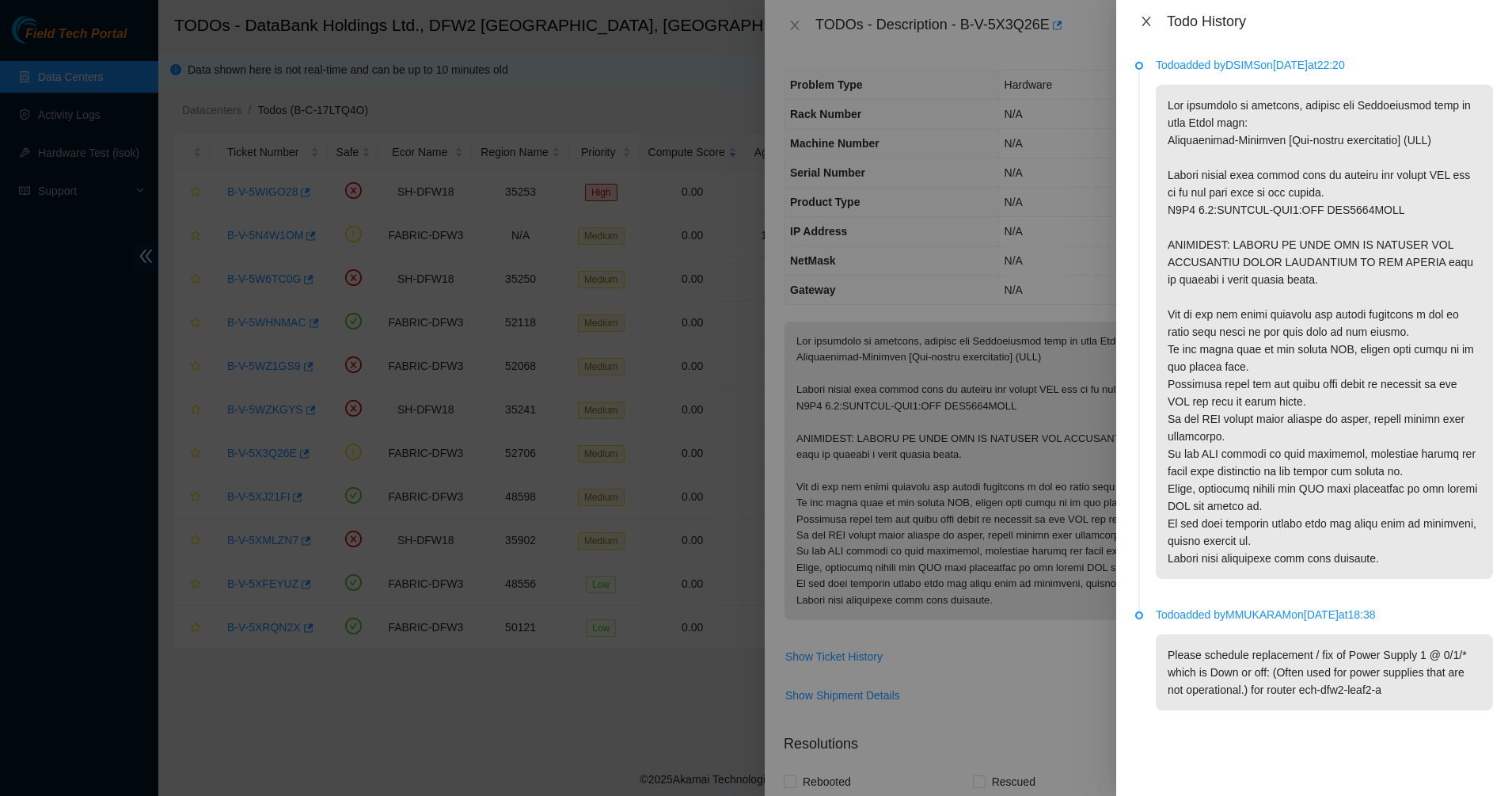
click at [1153, 17] on button "Close" at bounding box center [1146, 21] width 22 height 15
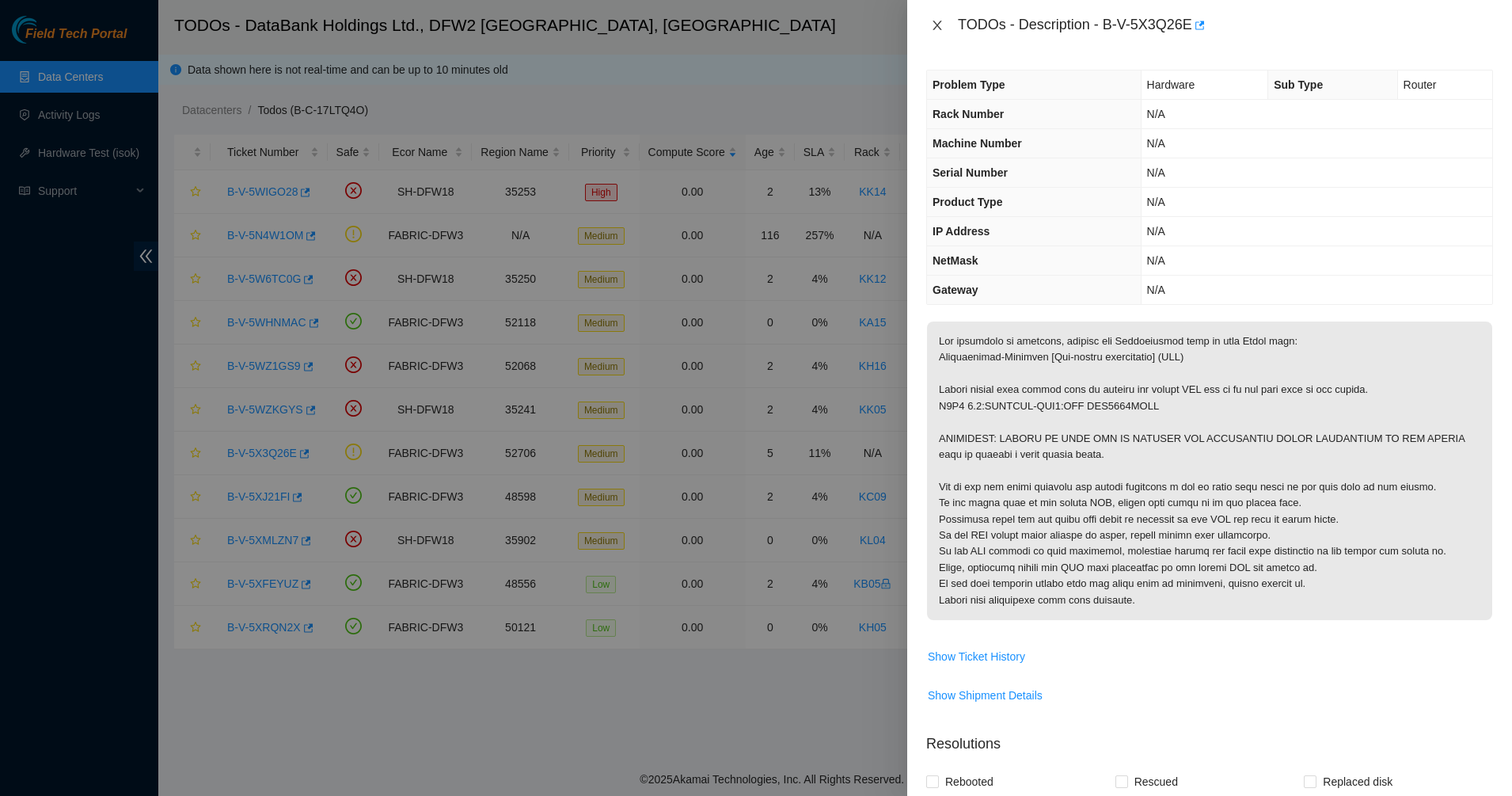
click at [938, 26] on icon "close" at bounding box center [937, 25] width 12 height 12
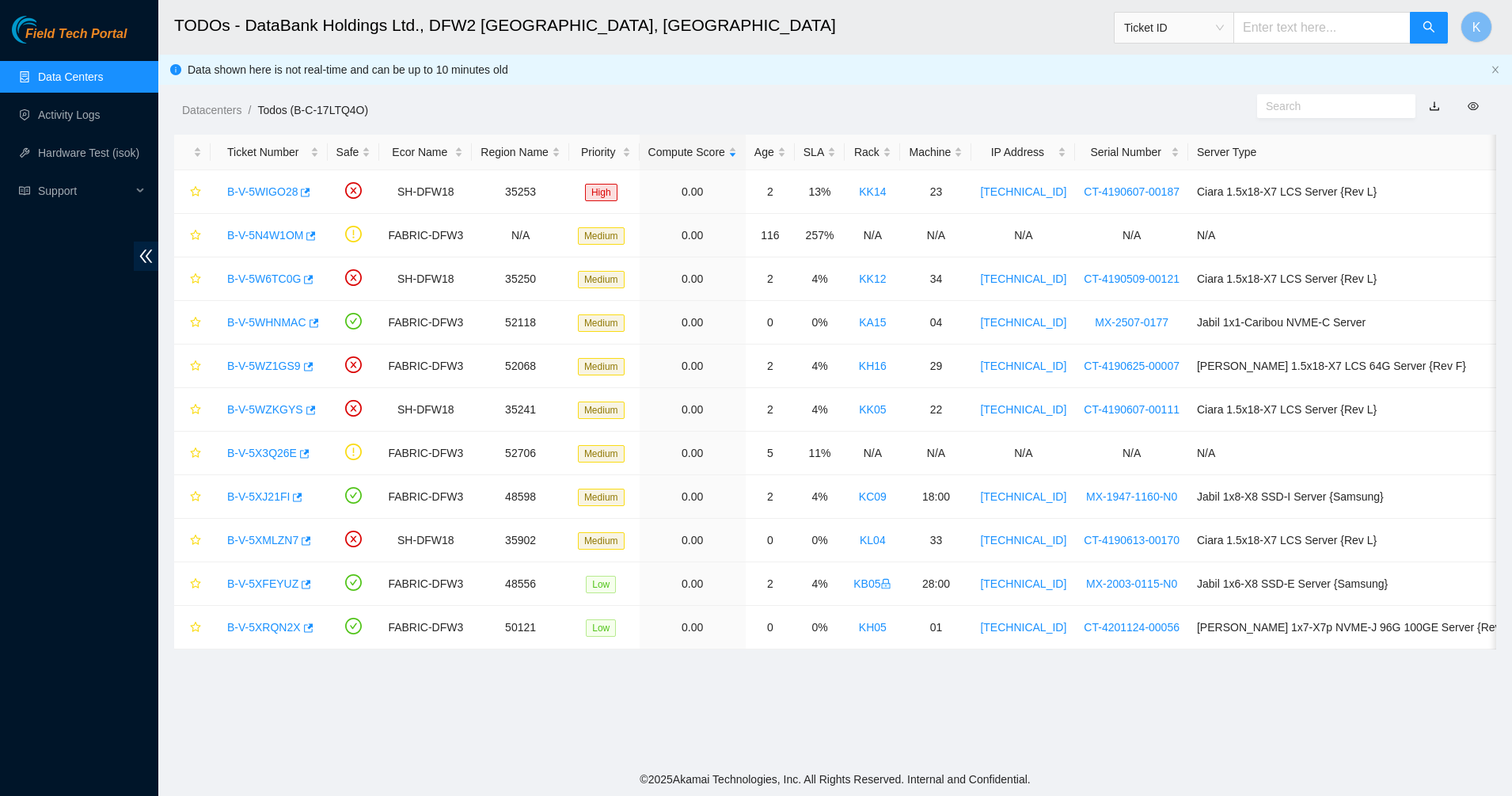
click at [917, 34] on body "Field Tech Portal Data Centers Activity Logs Hardware Test (isok) Support TODOs…" at bounding box center [756, 398] width 1512 height 796
click at [729, 106] on ol "Datacenters / Todos (B-C-17LTQ4O) /" at bounding box center [678, 110] width 992 height 18
click at [114, 386] on div "Field Tech Portal Data Centers Activity Logs Hardware Test (isok) Support" at bounding box center [79, 406] width 158 height 780
click at [286, 237] on link "B-V-5N4W1OM" at bounding box center [265, 235] width 76 height 12
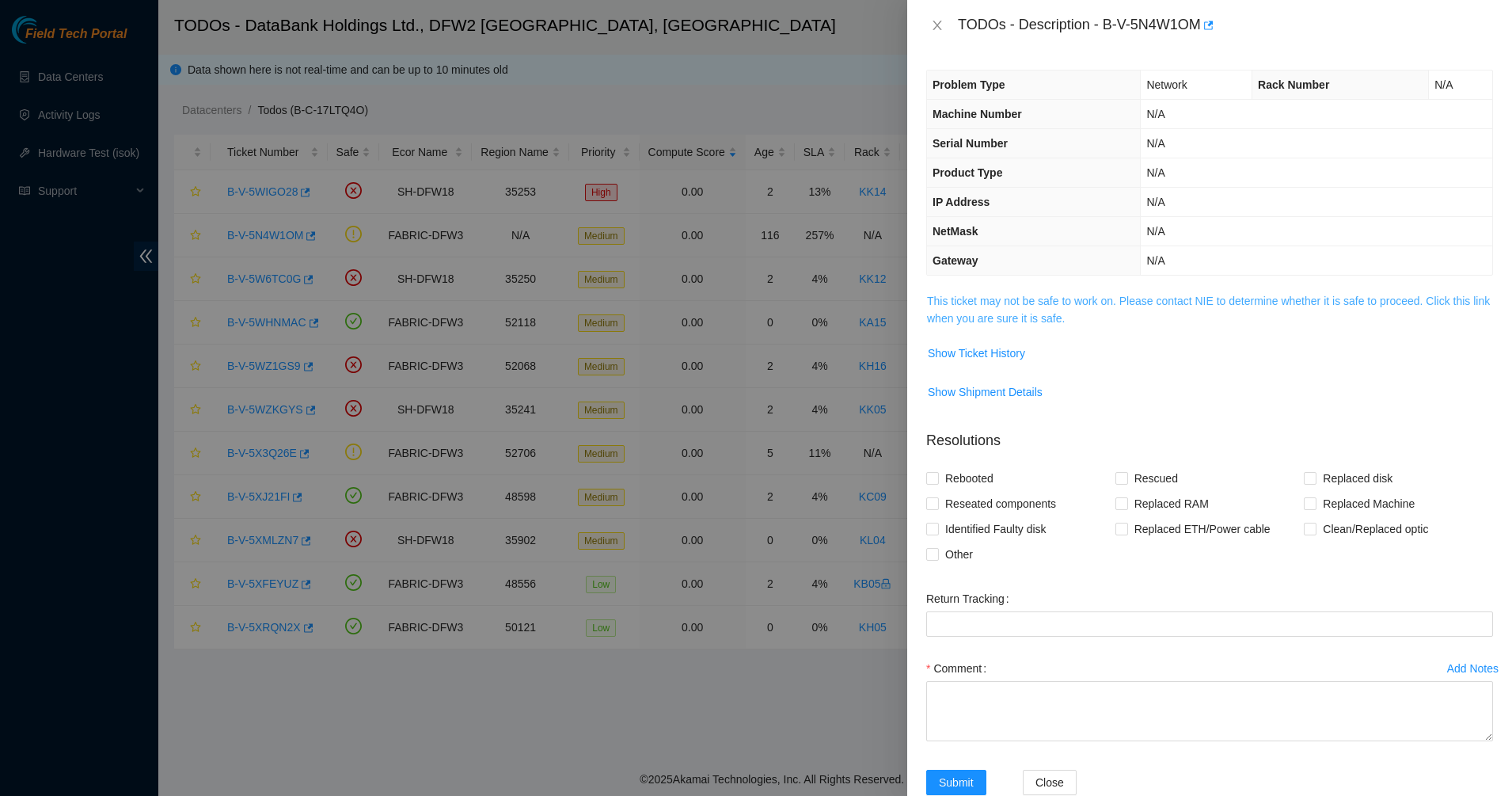
click at [1070, 315] on link "This ticket may not be safe to work on. Please contact NIE to determine whether…" at bounding box center [1209, 310] width 563 height 30
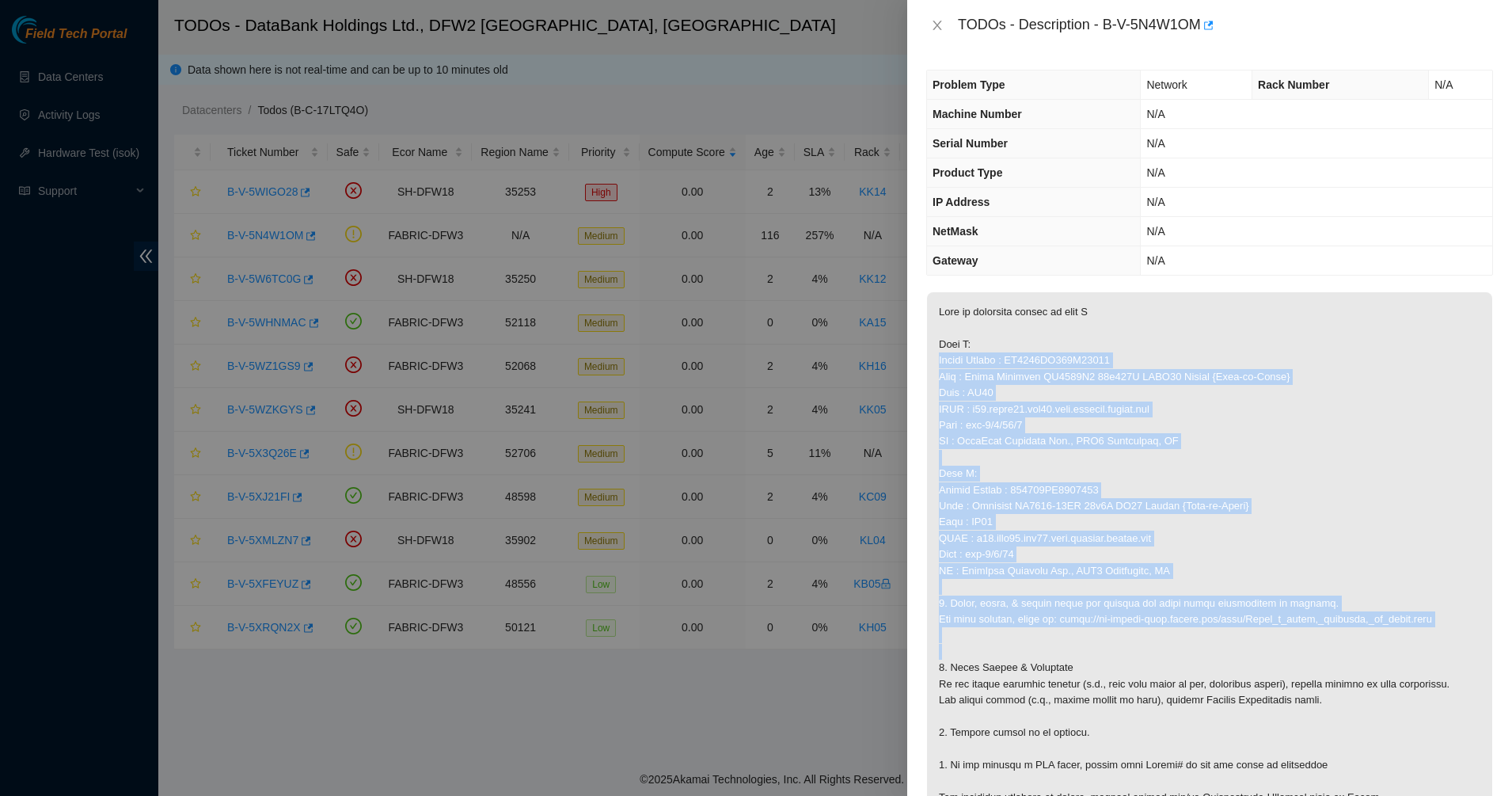
drag, startPoint x: 1022, startPoint y: 336, endPoint x: 1196, endPoint y: 628, distance: 339.9
click at [1196, 628] on p at bounding box center [1209, 571] width 565 height 557
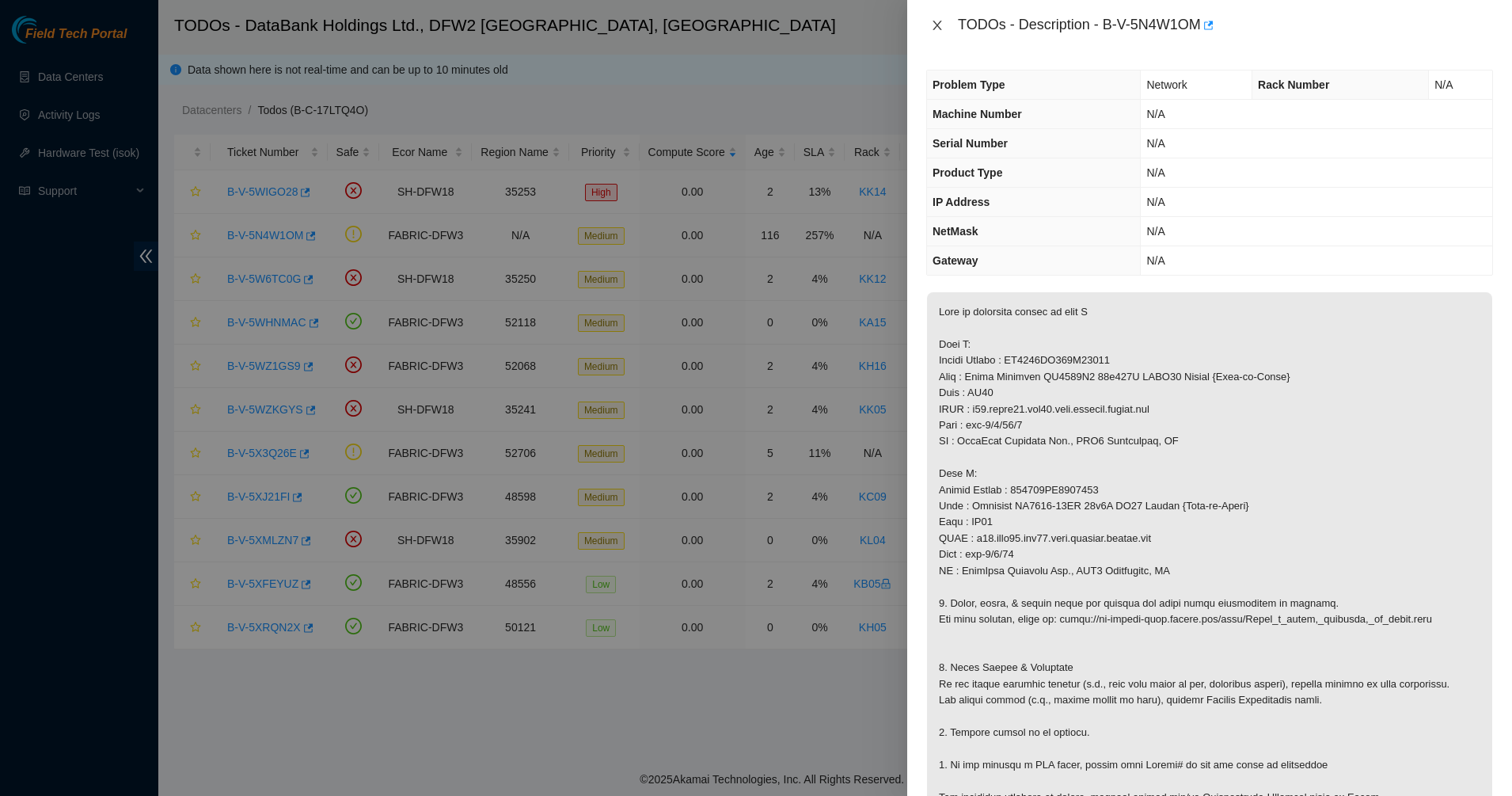
click at [938, 26] on icon "close" at bounding box center [937, 25] width 9 height 10
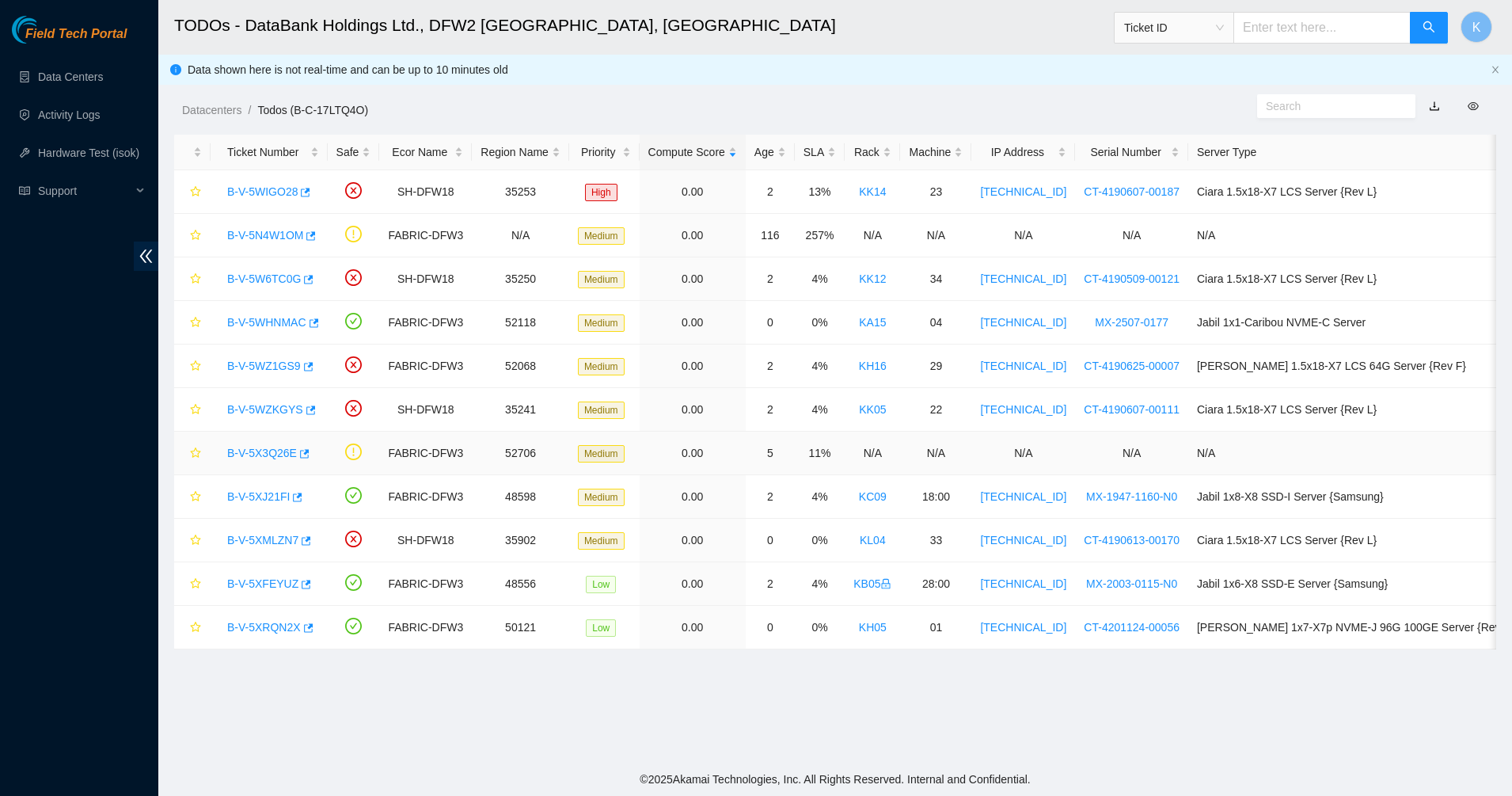
click at [269, 448] on link "B-V-5X3Q26E" at bounding box center [262, 453] width 70 height 12
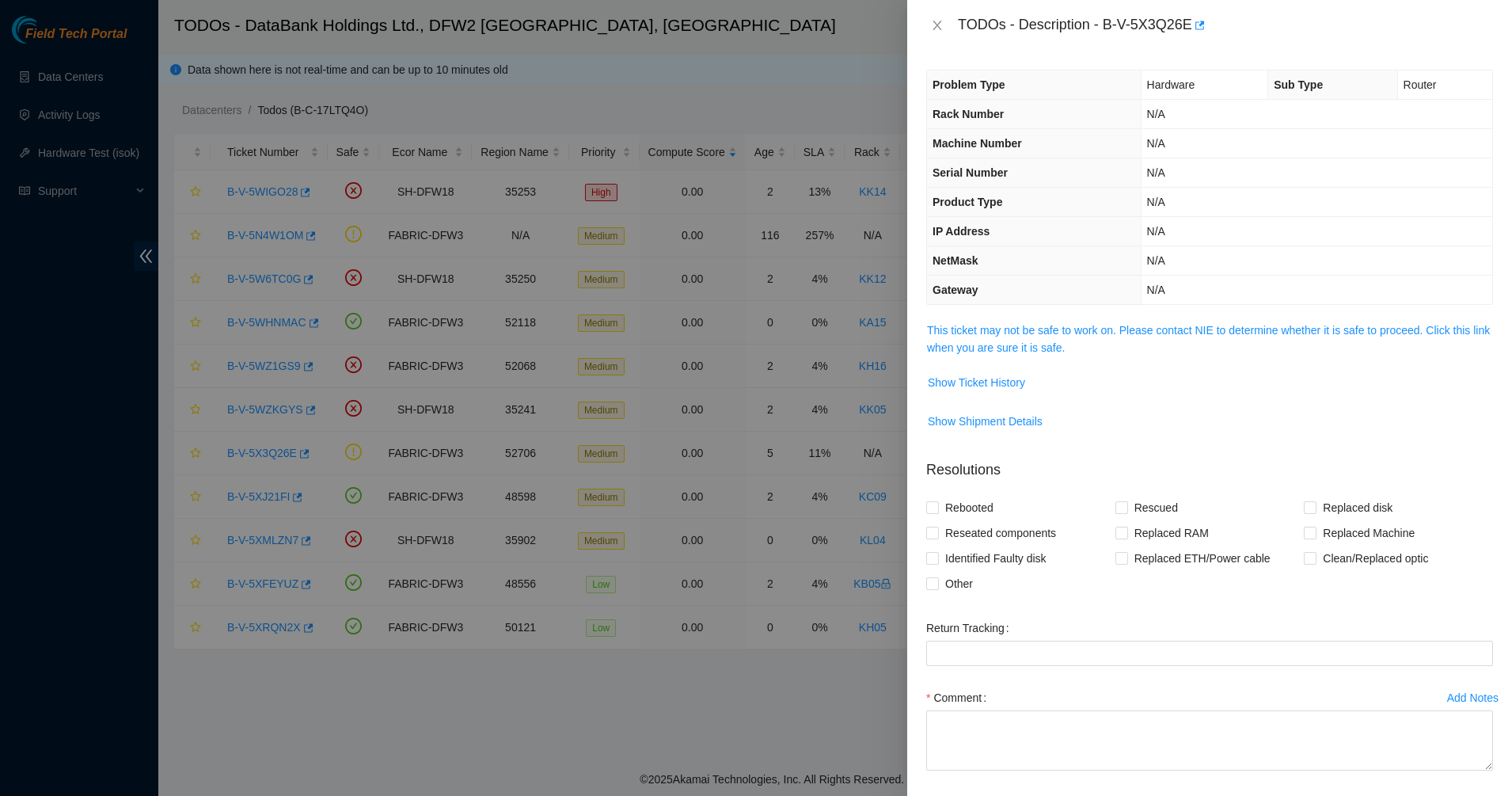
click at [1106, 355] on span "This ticket may not be safe to work on. Please contact NIE to determine whether…" at bounding box center [1209, 338] width 565 height 35
click at [996, 330] on link "This ticket may not be safe to work on. Please contact NIE to determine whether…" at bounding box center [1209, 339] width 563 height 30
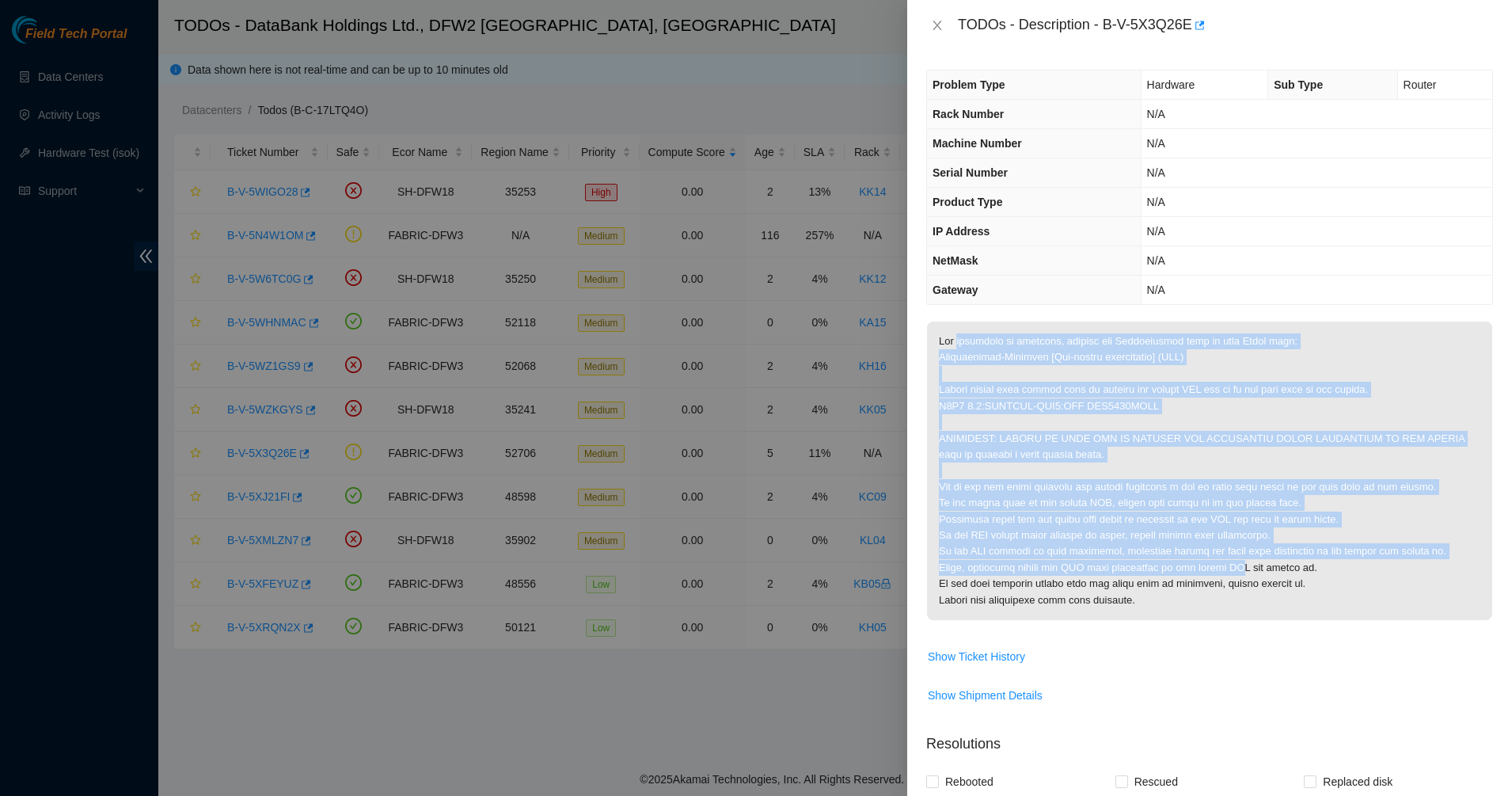
drag, startPoint x: 959, startPoint y: 347, endPoint x: 1256, endPoint y: 578, distance: 376.3
click at [1256, 578] on p at bounding box center [1209, 470] width 565 height 298
drag, startPoint x: 1256, startPoint y: 578, endPoint x: 1288, endPoint y: 612, distance: 46.7
click at [1257, 580] on p at bounding box center [1209, 470] width 565 height 298
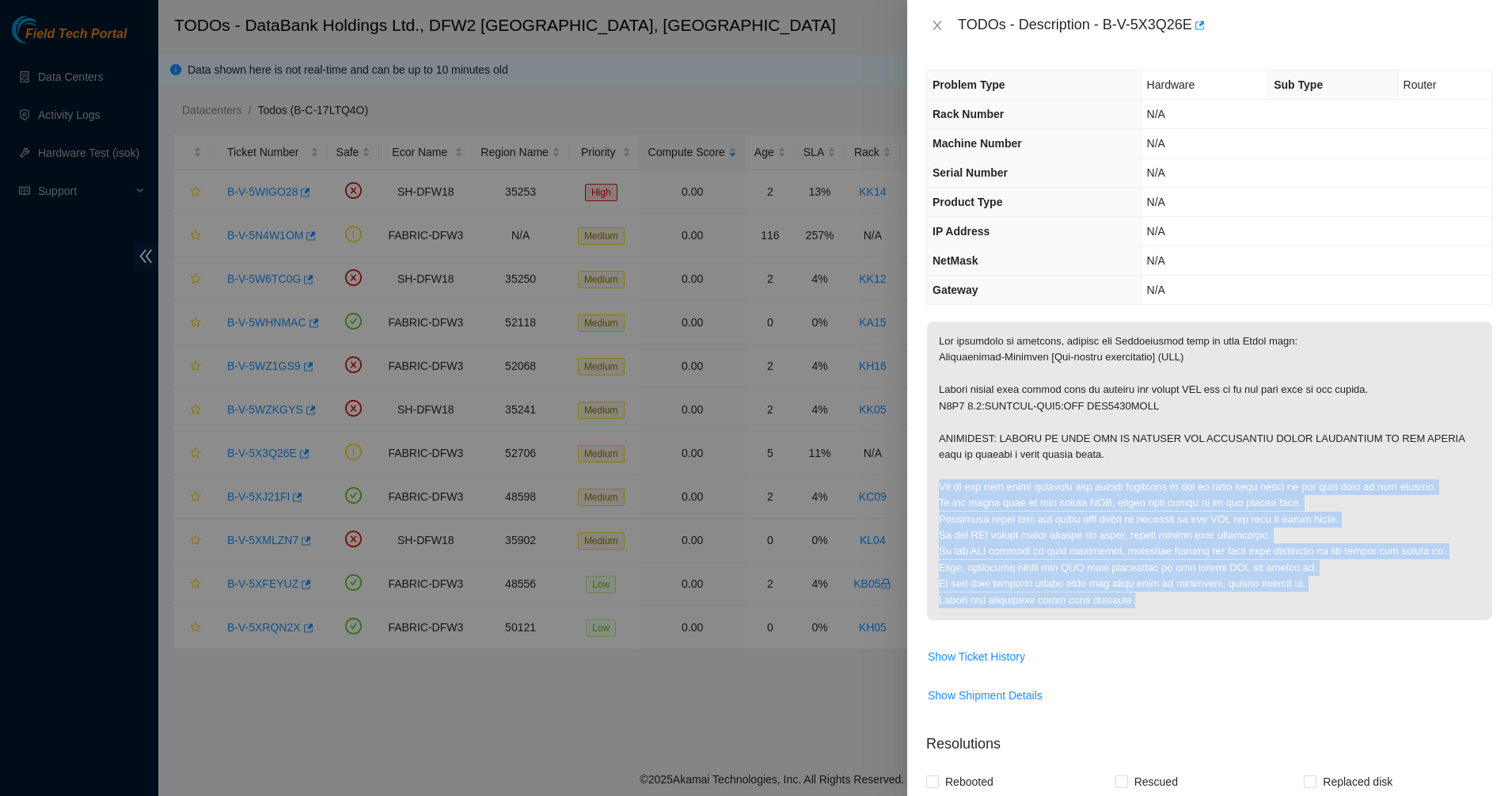
drag, startPoint x: 1288, startPoint y: 612, endPoint x: 1084, endPoint y: 461, distance: 253.8
click at [1084, 461] on p at bounding box center [1209, 470] width 565 height 298
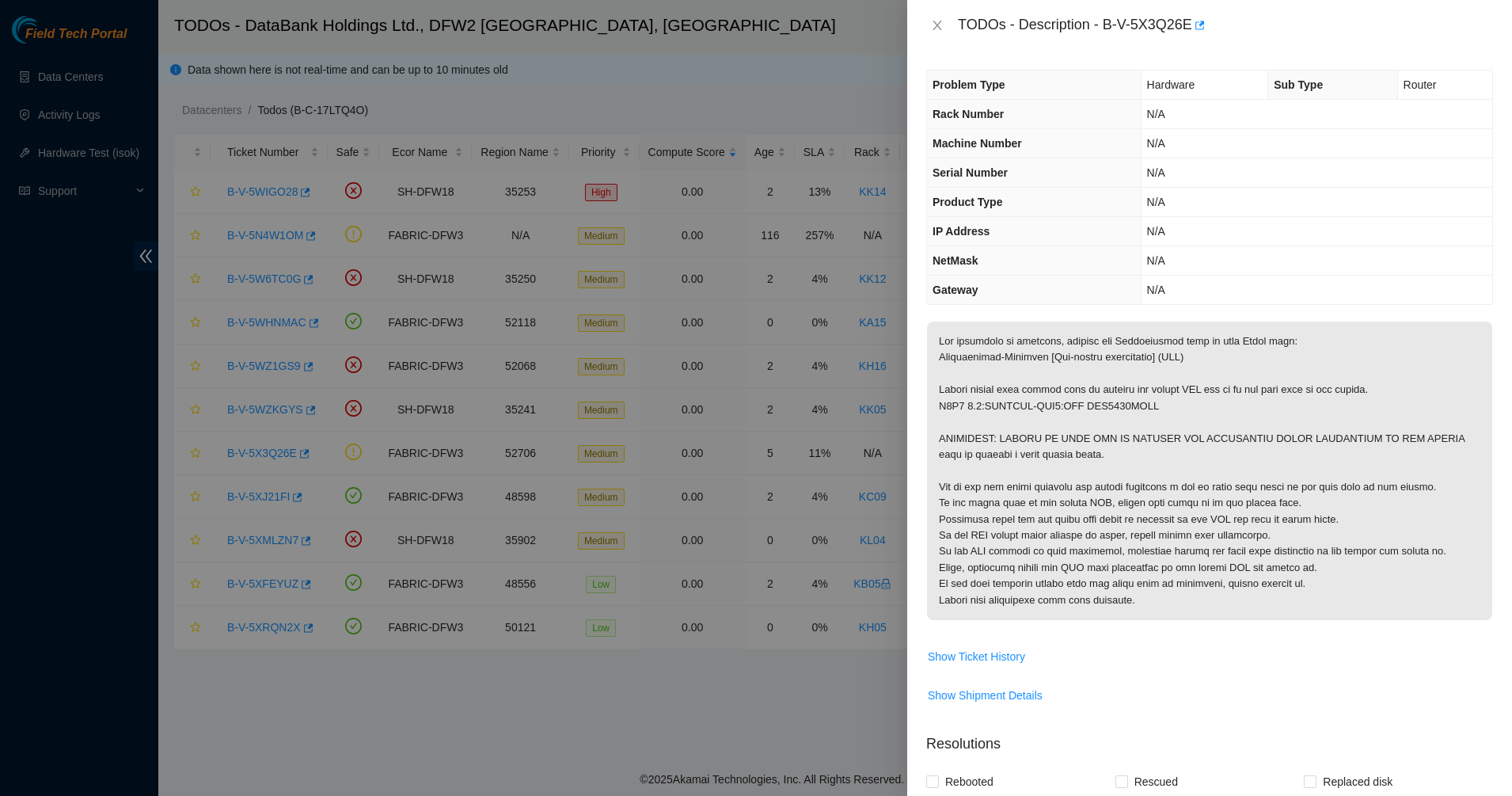
click at [1078, 445] on p at bounding box center [1209, 470] width 565 height 298
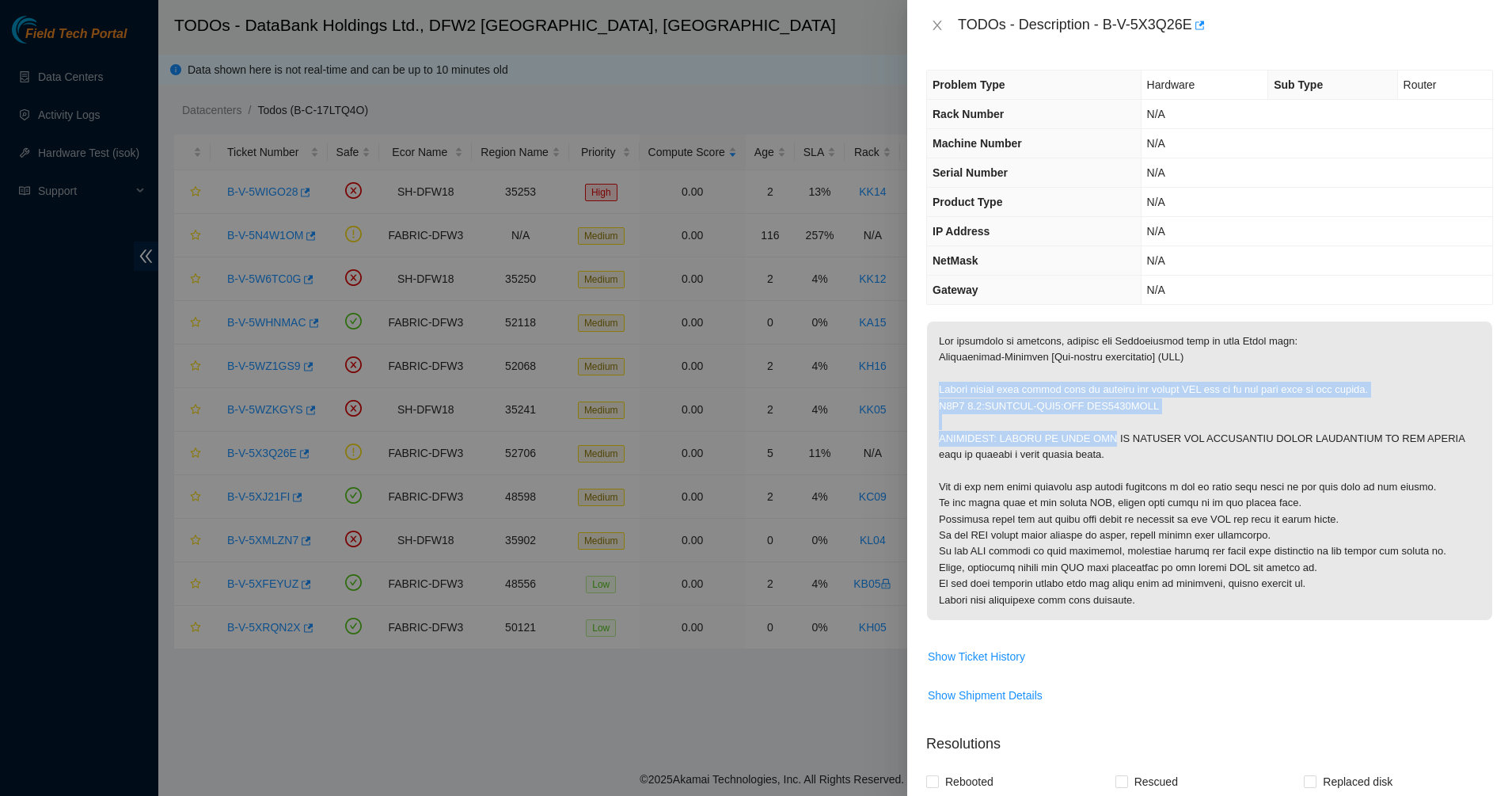
drag, startPoint x: 1036, startPoint y: 397, endPoint x: 1022, endPoint y: 379, distance: 22.8
click at [1022, 379] on p at bounding box center [1209, 470] width 565 height 298
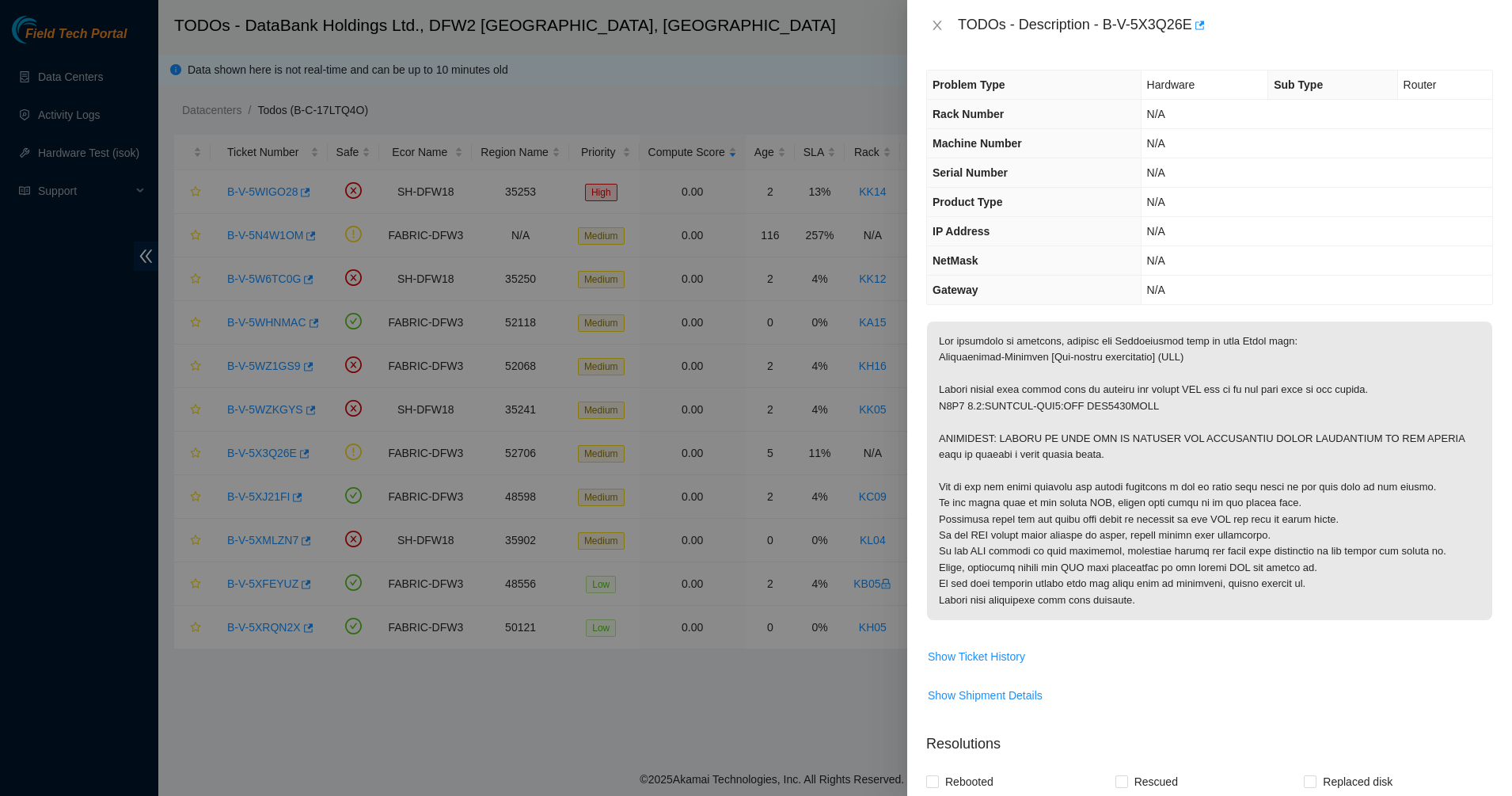
click at [1022, 379] on p at bounding box center [1209, 470] width 565 height 298
drag, startPoint x: 1022, startPoint y: 379, endPoint x: 1110, endPoint y: 408, distance: 92.7
click at [1110, 408] on p at bounding box center [1209, 470] width 565 height 298
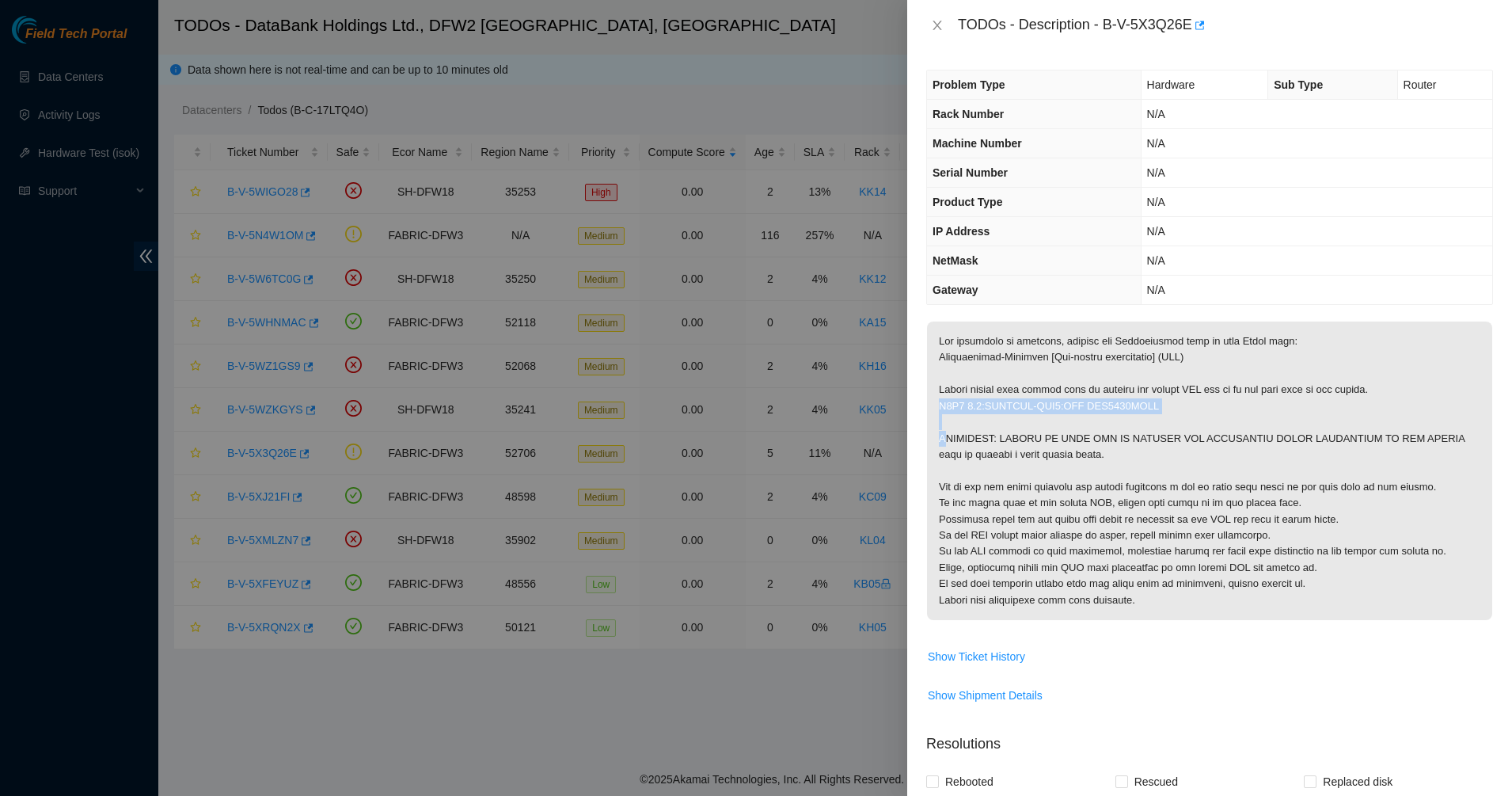
click at [1111, 408] on p at bounding box center [1209, 470] width 565 height 298
click at [1151, 437] on p at bounding box center [1209, 470] width 565 height 298
drag, startPoint x: 1128, startPoint y: 422, endPoint x: 1039, endPoint y: 391, distance: 94.2
click at [1042, 393] on p at bounding box center [1209, 470] width 565 height 298
click at [1038, 390] on p at bounding box center [1209, 470] width 565 height 298
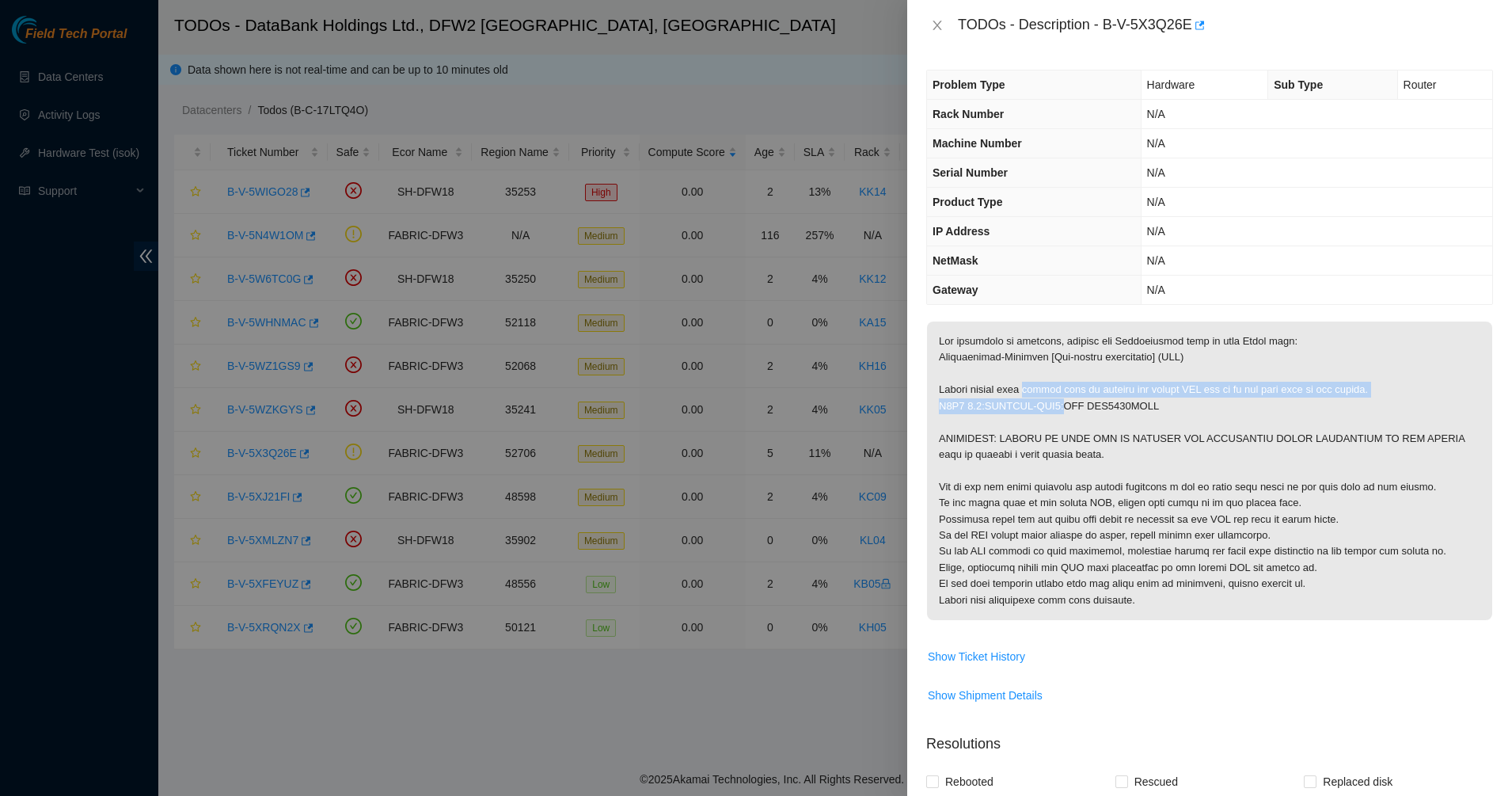
drag, startPoint x: 1038, startPoint y: 390, endPoint x: 1049, endPoint y: 407, distance: 20.2
click at [1049, 407] on p at bounding box center [1209, 470] width 565 height 298
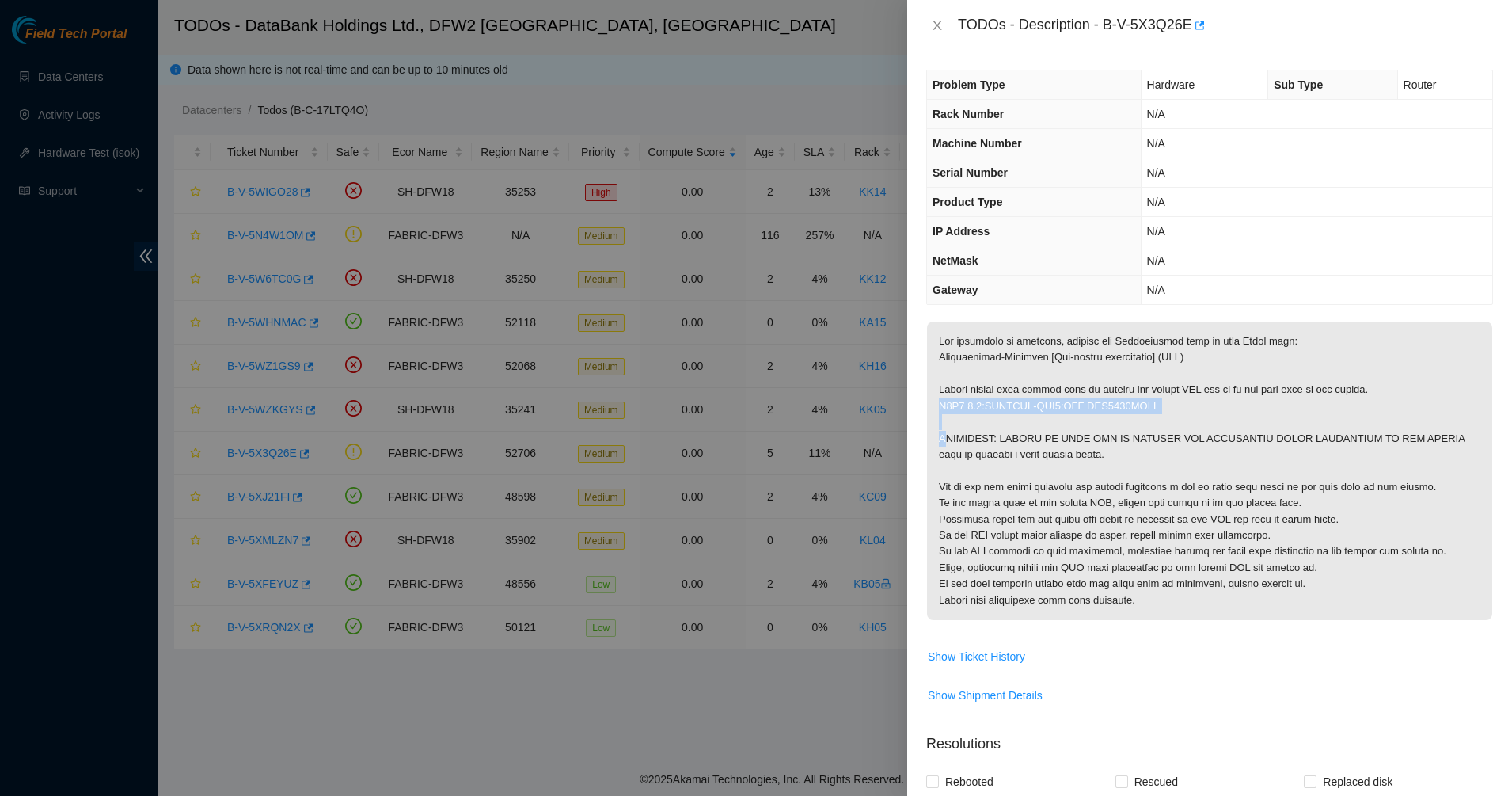
click at [1107, 406] on p at bounding box center [1209, 470] width 565 height 298
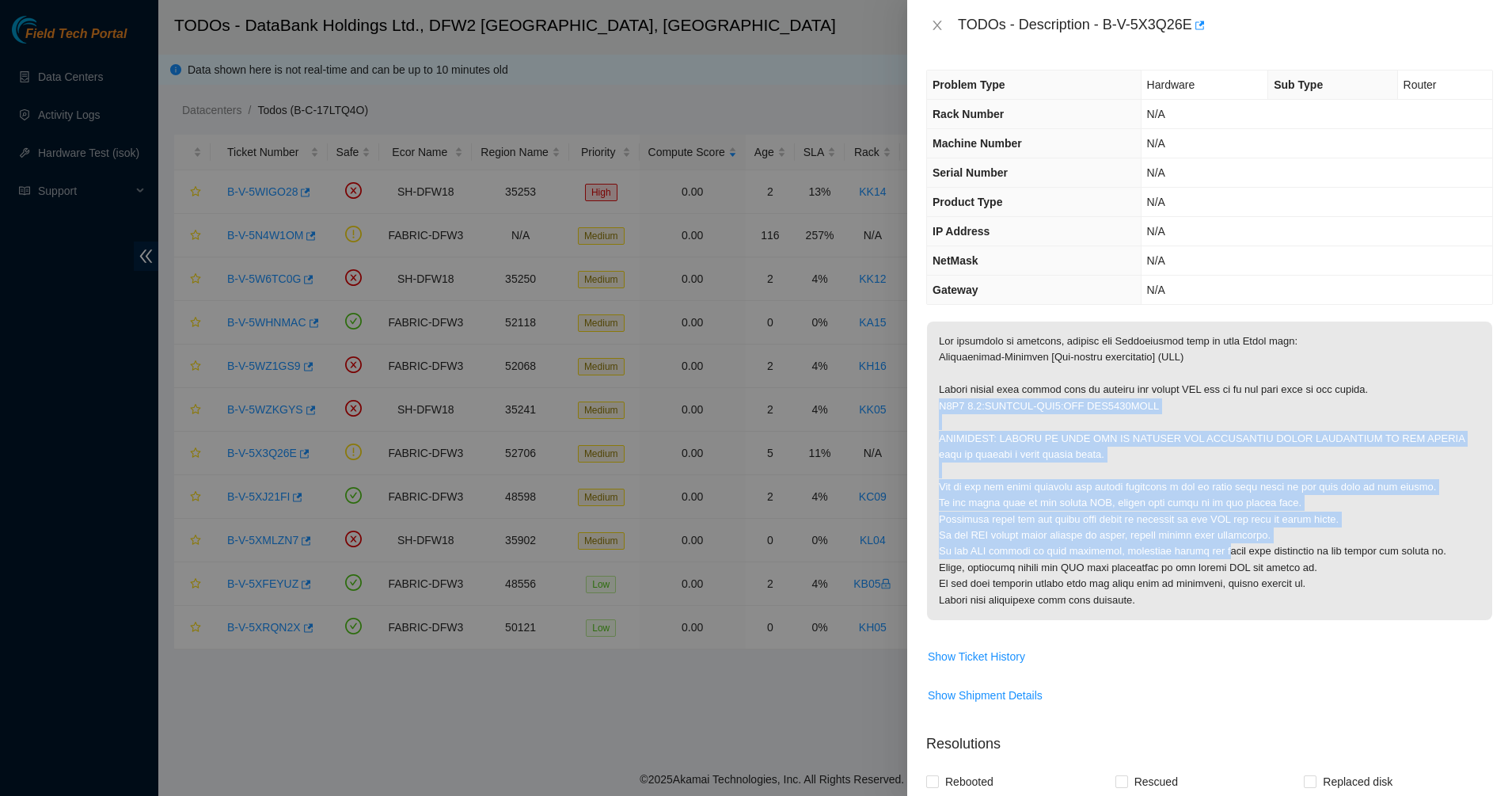
drag, startPoint x: 941, startPoint y: 408, endPoint x: 1202, endPoint y: 552, distance: 298.1
click at [1202, 552] on p at bounding box center [1209, 470] width 565 height 298
click at [1165, 508] on p at bounding box center [1209, 470] width 565 height 298
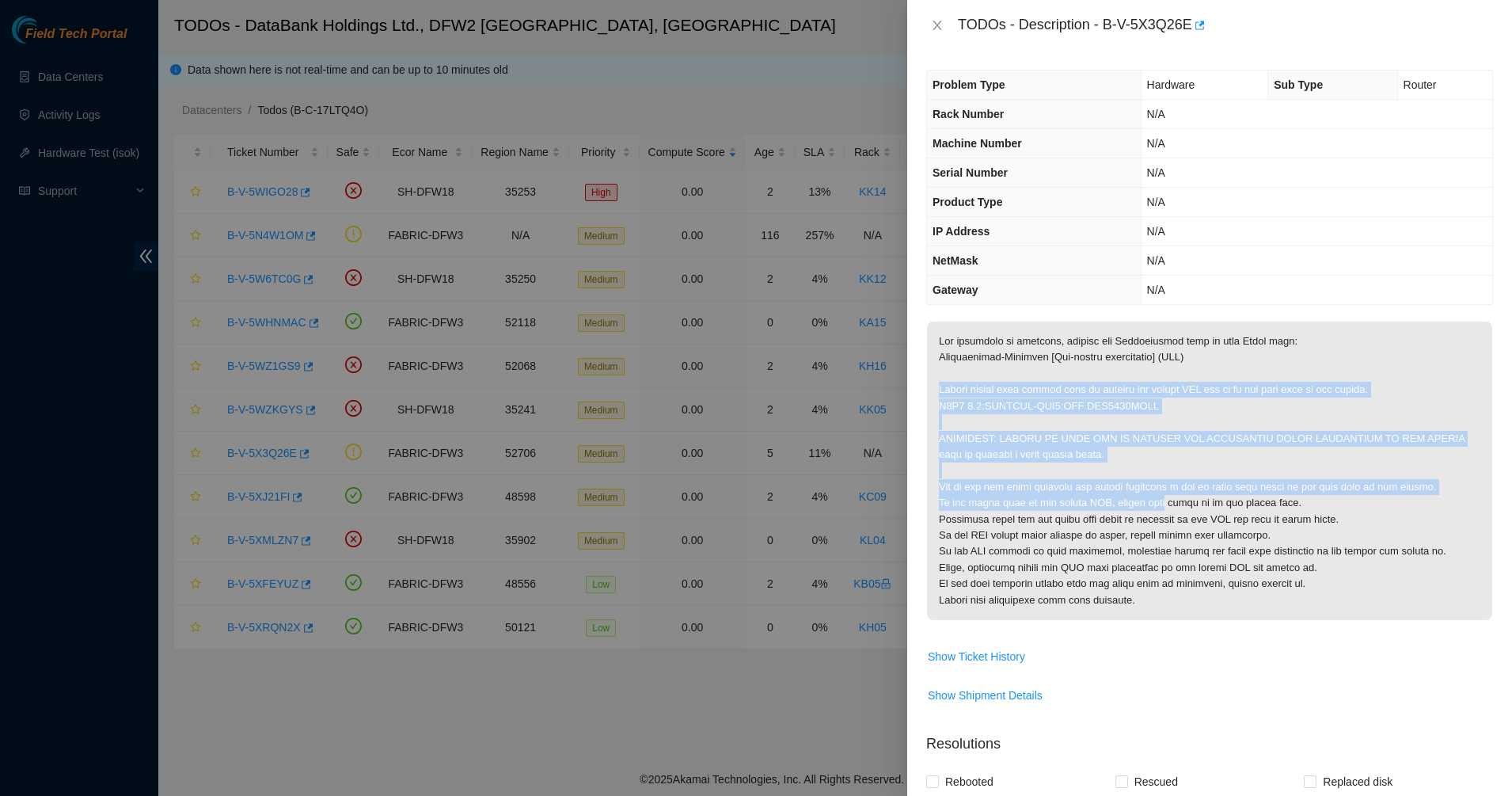
click at [931, 388] on p at bounding box center [1209, 470] width 565 height 298
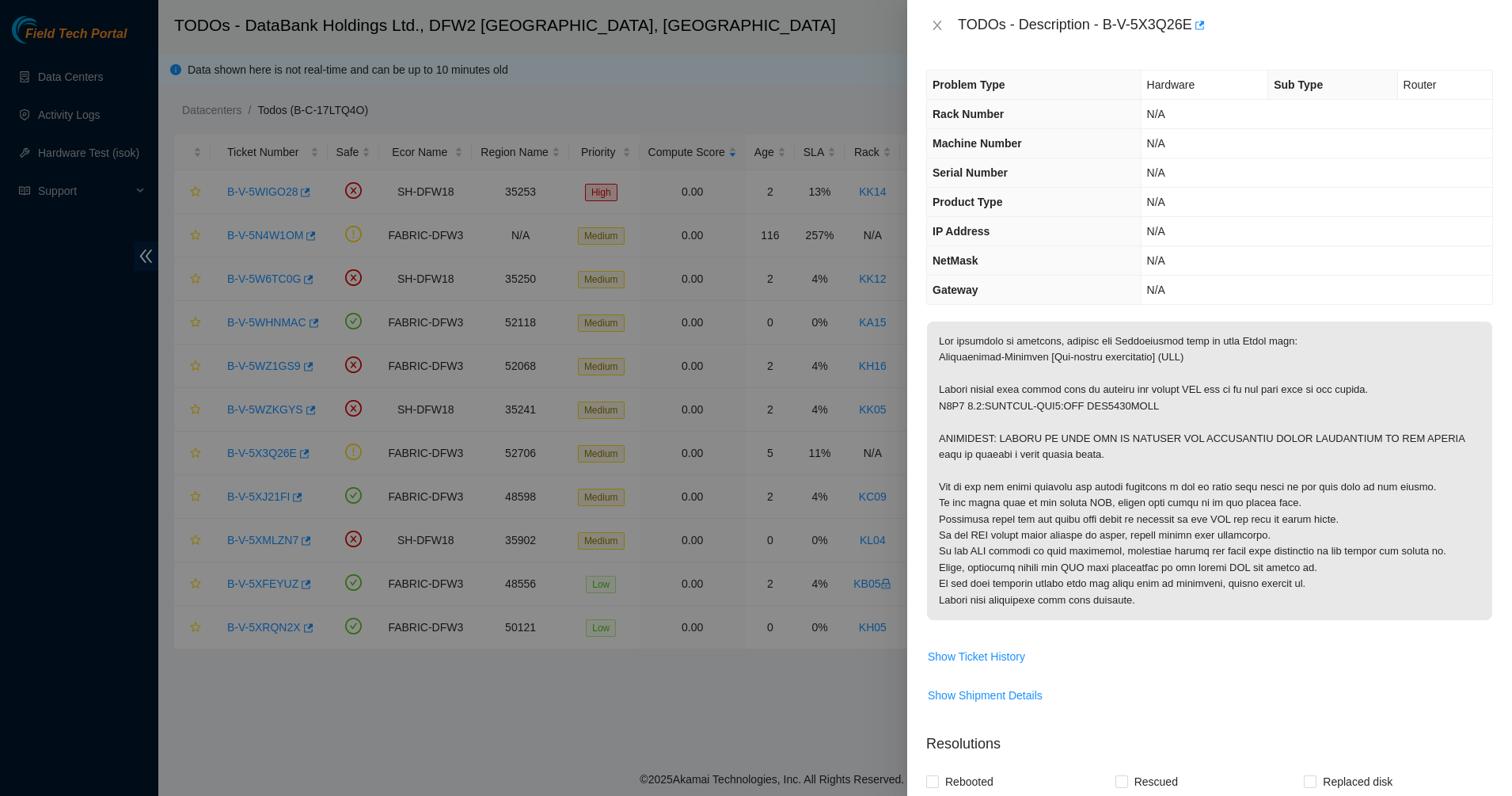
click at [930, 382] on p at bounding box center [1209, 470] width 565 height 298
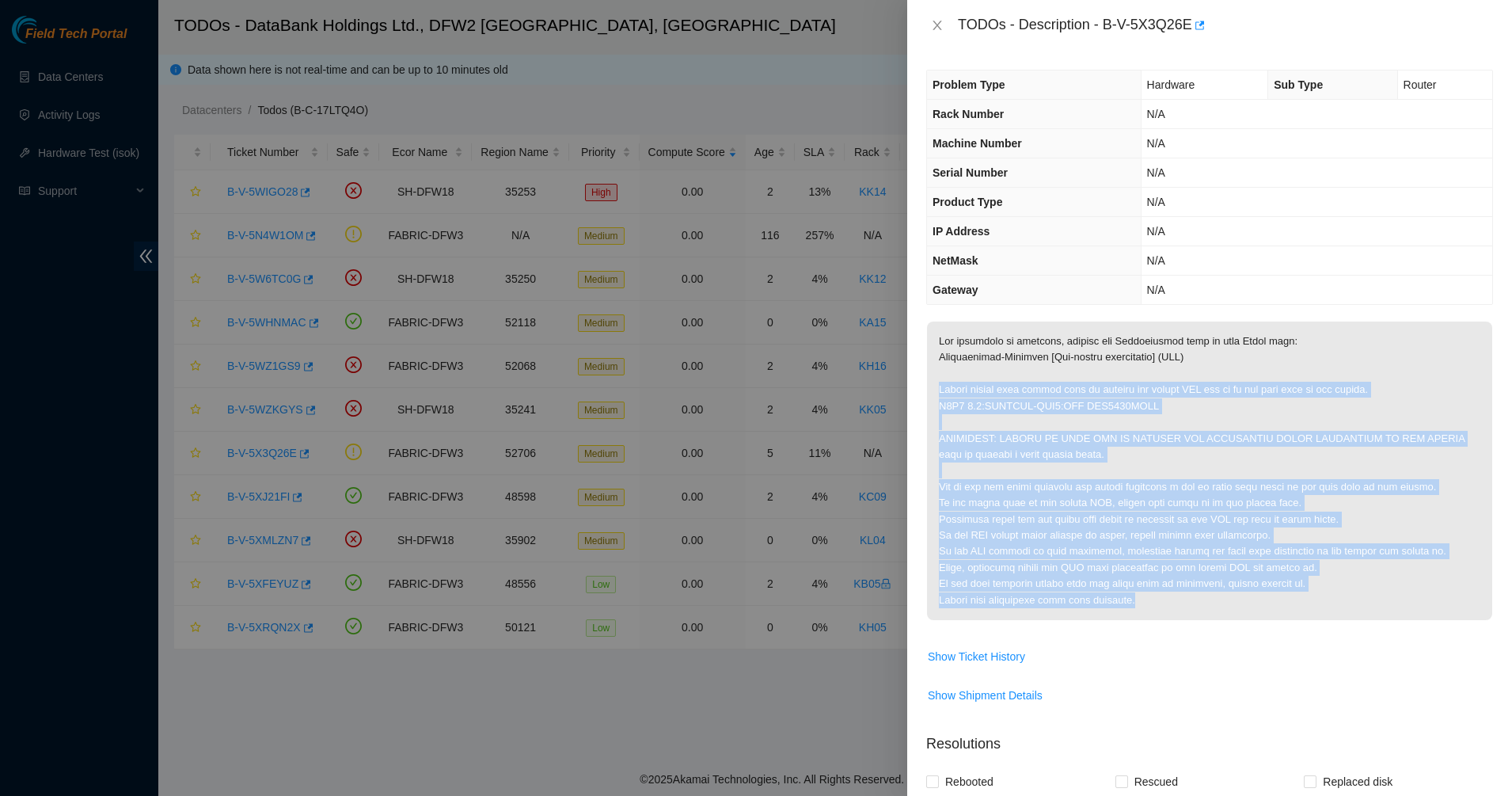
drag, startPoint x: 1225, startPoint y: 588, endPoint x: 1230, endPoint y: 607, distance: 19.6
click at [1229, 600] on p at bounding box center [1209, 470] width 565 height 298
click at [1231, 611] on p at bounding box center [1209, 470] width 565 height 298
drag, startPoint x: 1180, startPoint y: 489, endPoint x: 1061, endPoint y: 358, distance: 177.0
click at [1061, 358] on p at bounding box center [1209, 470] width 565 height 298
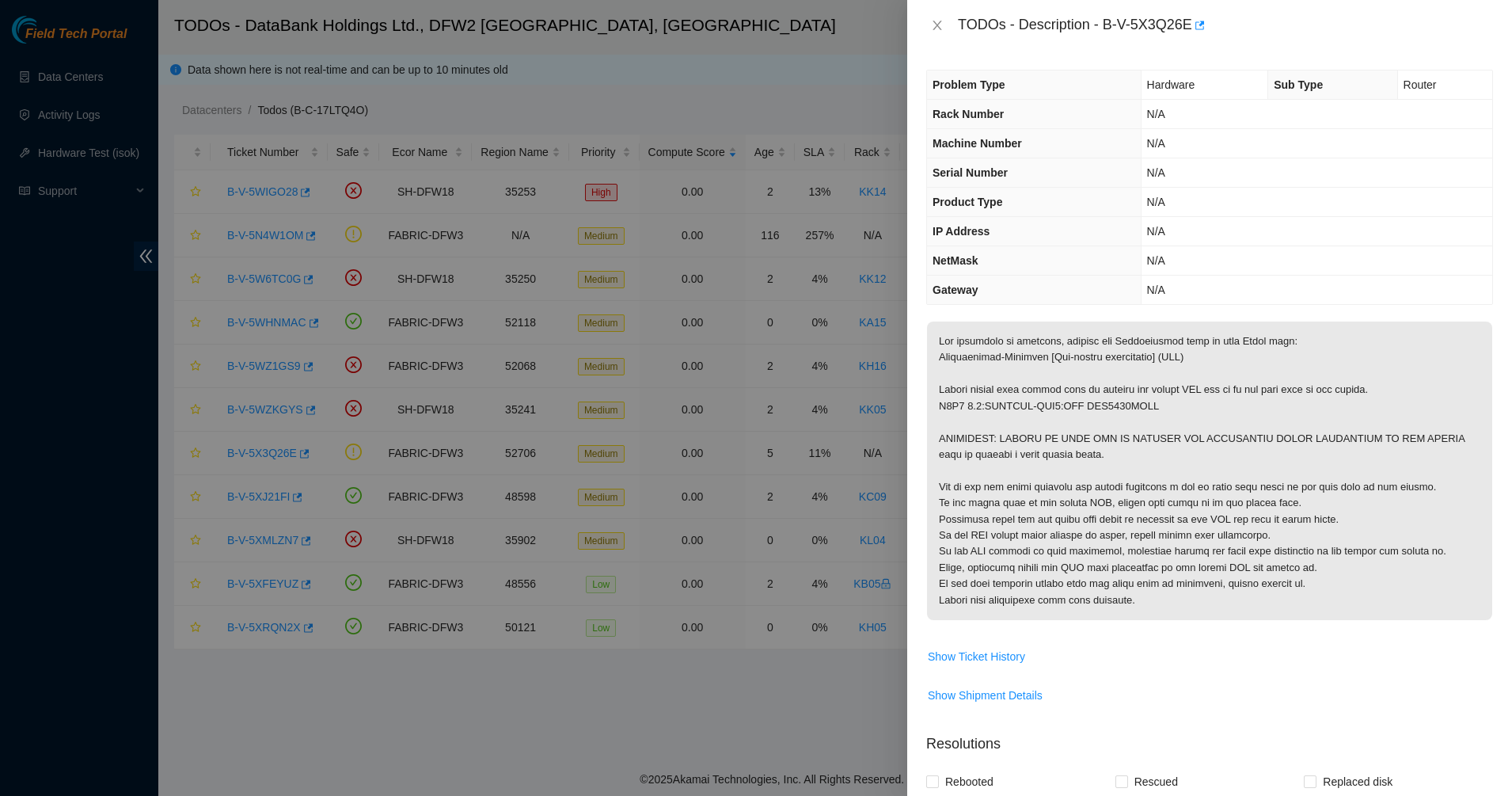
click at [1056, 355] on p at bounding box center [1209, 470] width 565 height 298
click at [1083, 390] on p at bounding box center [1209, 470] width 565 height 298
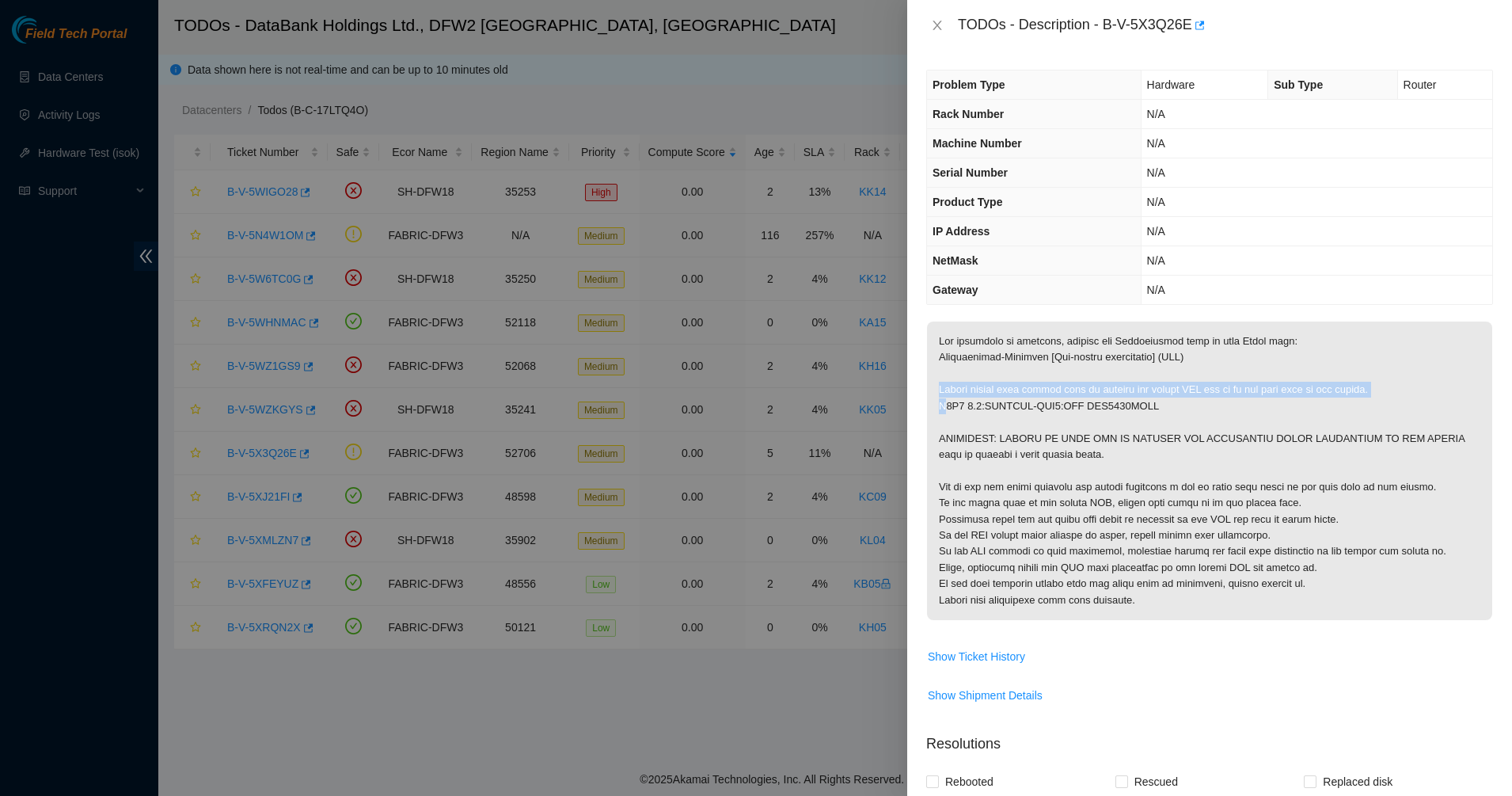
click at [1137, 395] on p at bounding box center [1209, 470] width 565 height 298
click at [1138, 395] on p at bounding box center [1209, 470] width 565 height 298
click at [1151, 420] on p at bounding box center [1209, 470] width 565 height 298
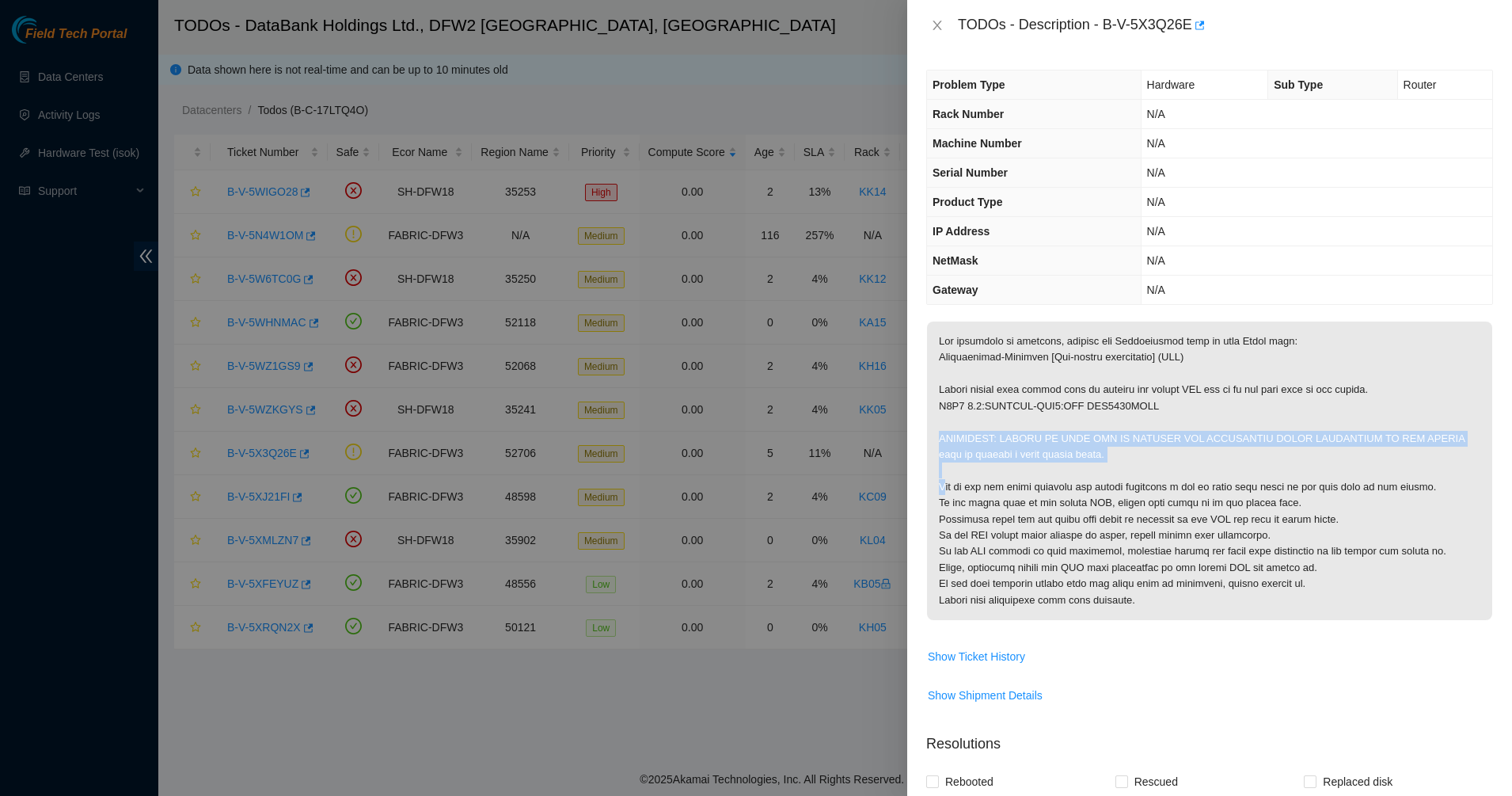
click at [1151, 420] on p at bounding box center [1209, 470] width 565 height 298
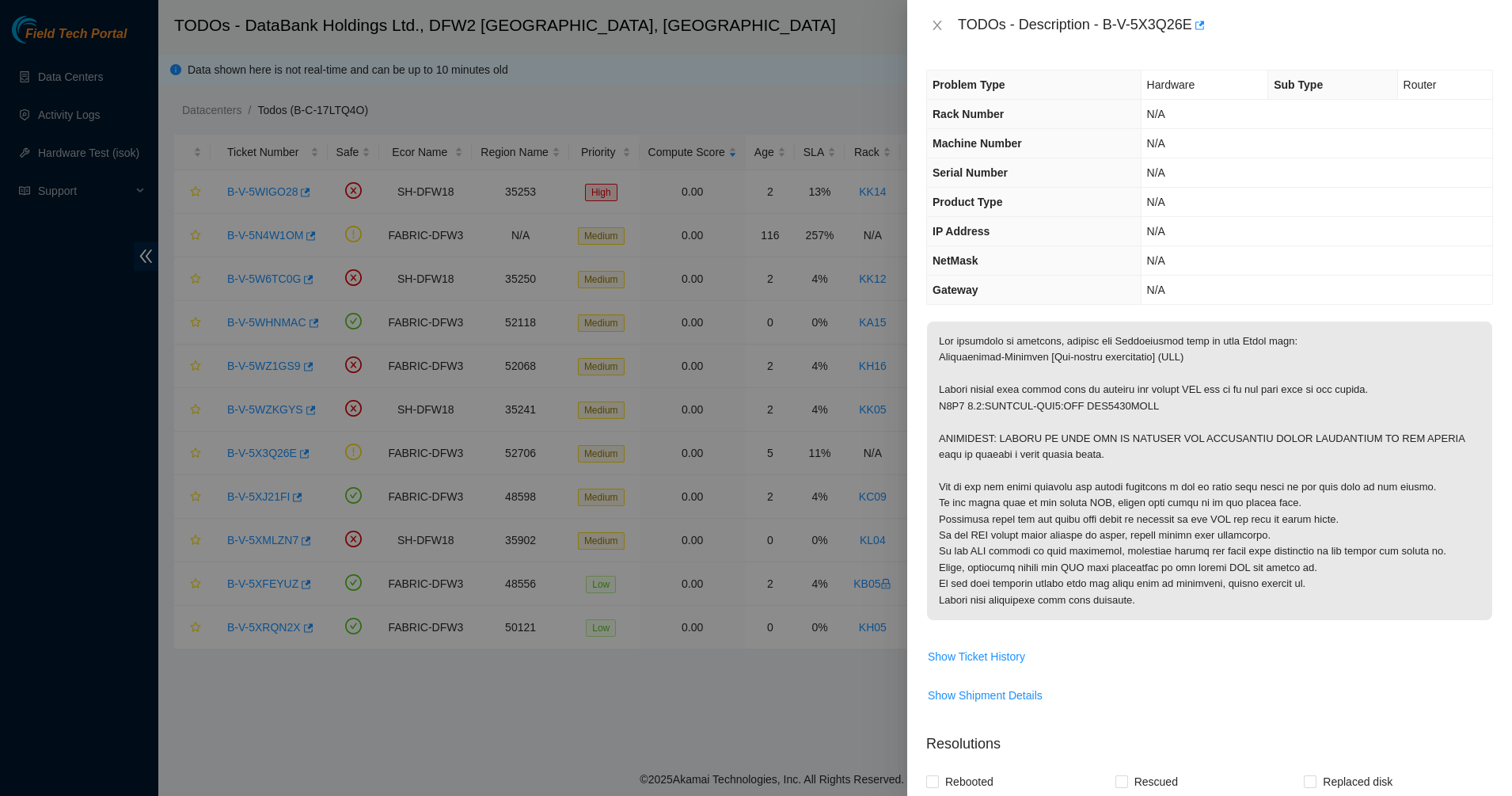
click at [1139, 408] on p at bounding box center [1209, 470] width 565 height 298
click at [1091, 408] on p at bounding box center [1209, 470] width 565 height 298
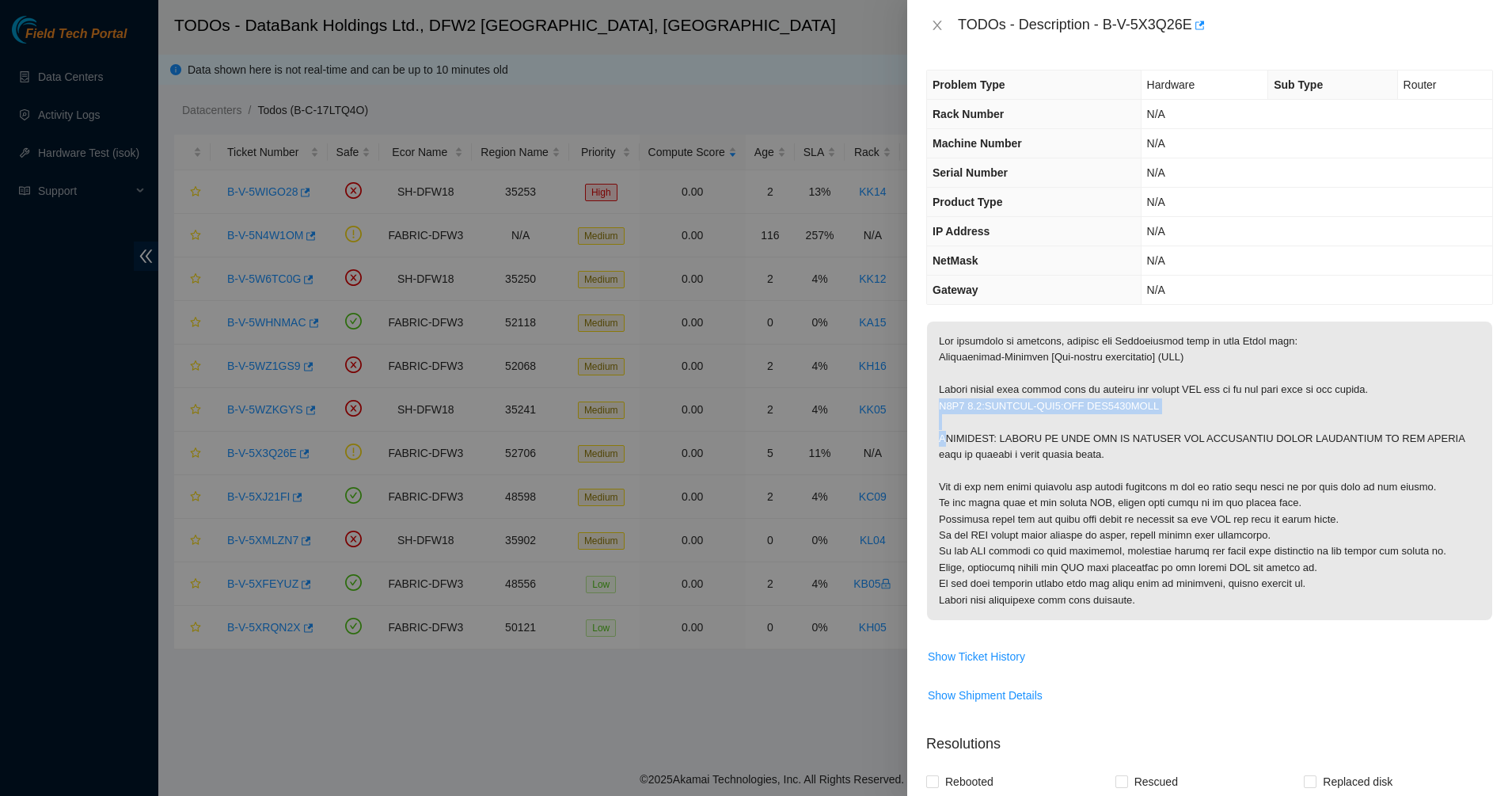
drag, startPoint x: 1091, startPoint y: 408, endPoint x: 1043, endPoint y: 411, distance: 48.1
click at [1085, 408] on p at bounding box center [1209, 470] width 565 height 298
click at [1021, 411] on p at bounding box center [1209, 470] width 565 height 298
click at [1096, 407] on p at bounding box center [1209, 470] width 565 height 298
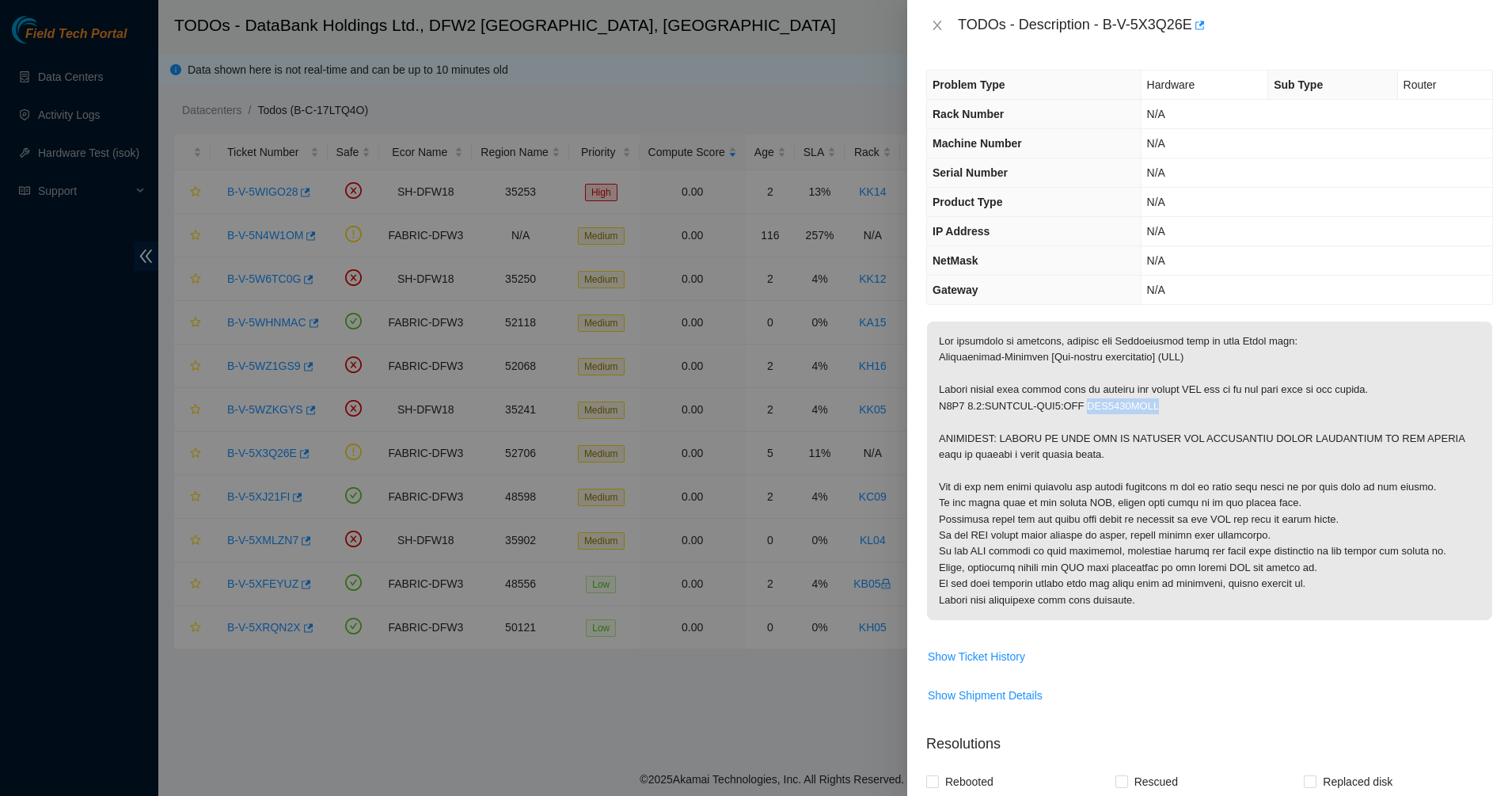
copy p "AAA2012AACI"
click at [932, 25] on icon "close" at bounding box center [937, 25] width 12 height 12
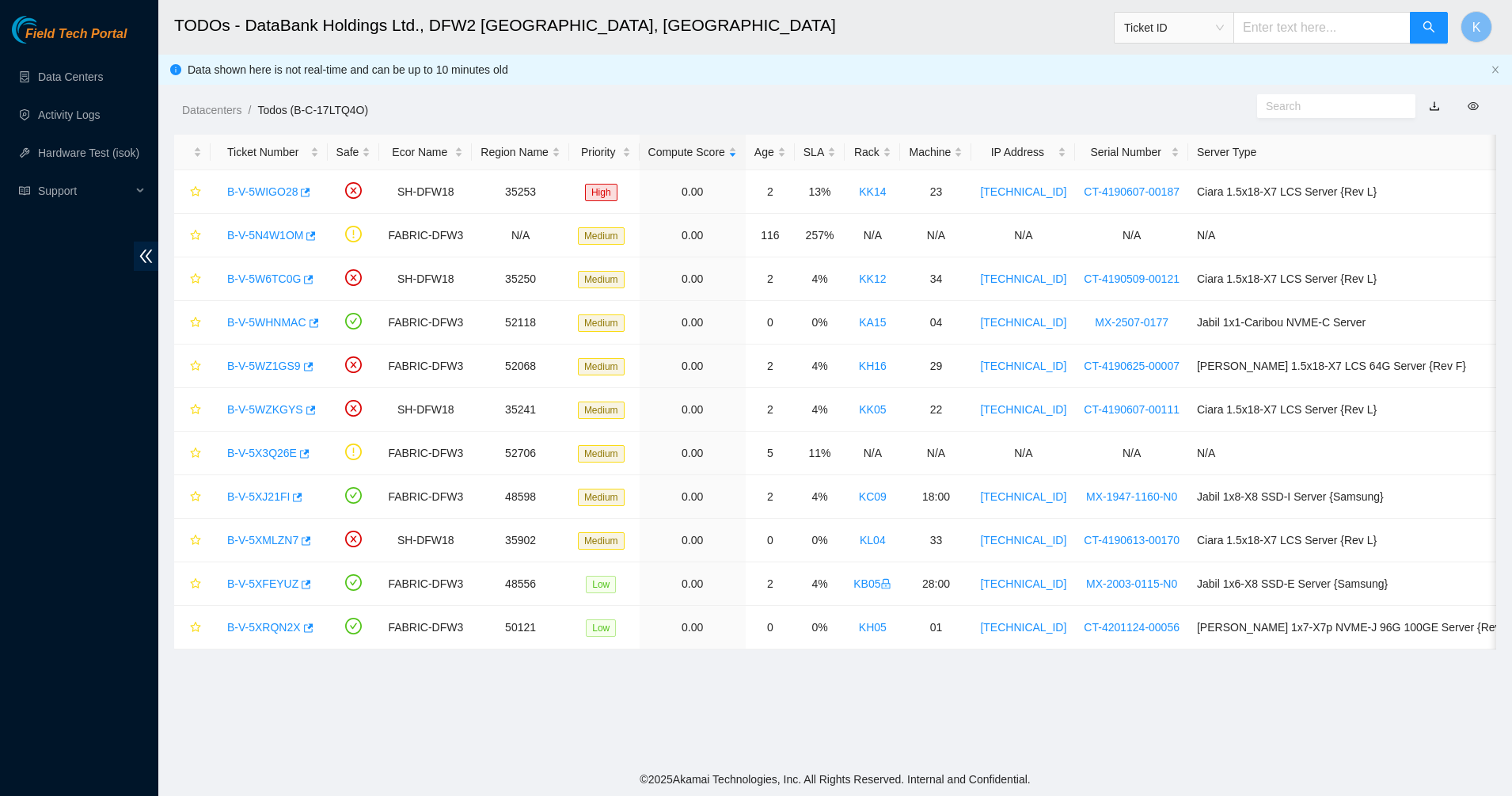
click at [1233, 29] on div "Ticket ID" at bounding box center [1174, 28] width 119 height 26
click at [1204, 155] on div "Serial Number" at bounding box center [1189, 160] width 99 height 18
click at [1276, 20] on input "text" at bounding box center [1322, 28] width 177 height 32
paste input "AAA2012AACI"
type input "AAA2012AACI"
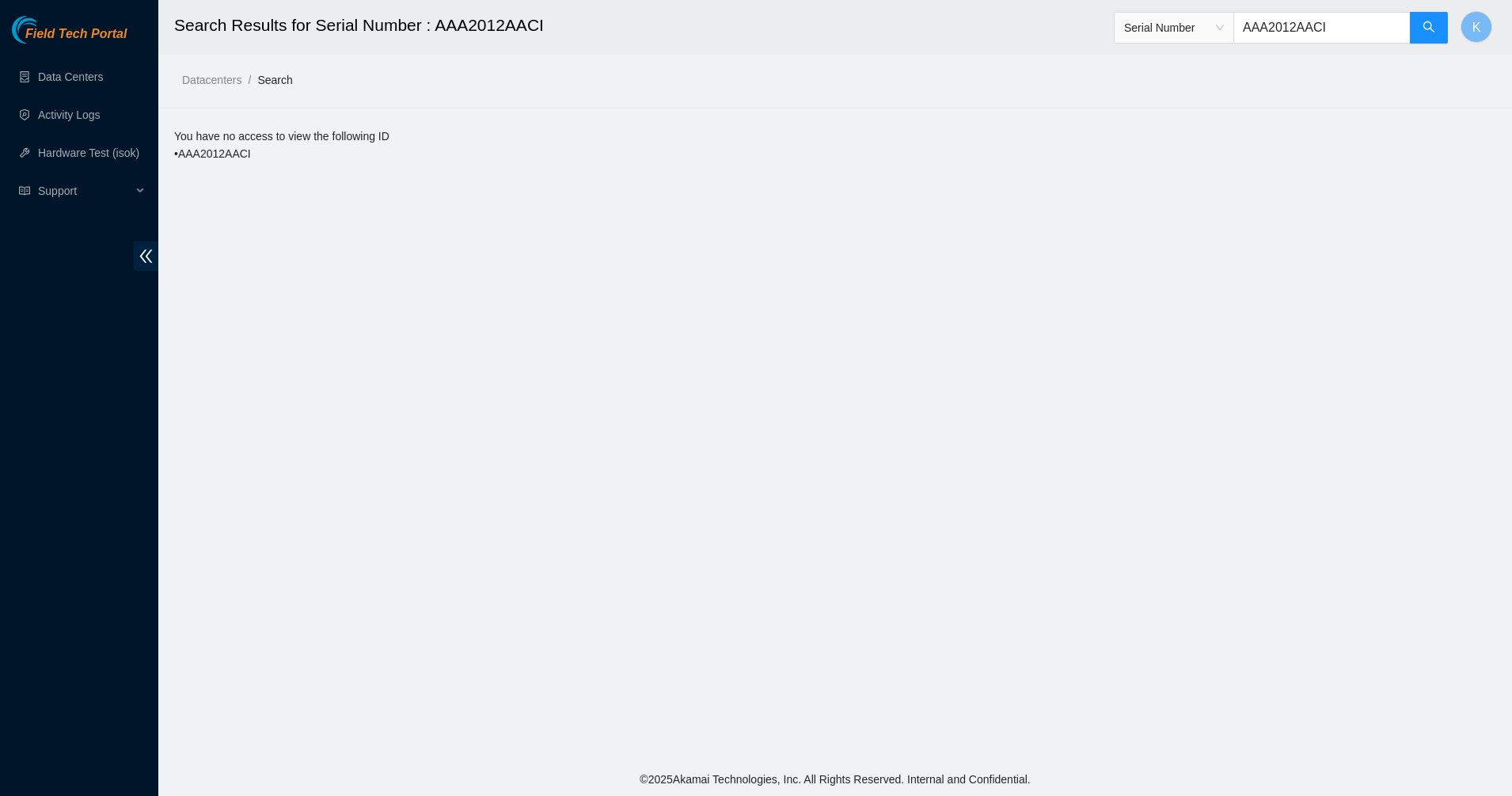
click at [1324, 14] on input "AAA2012AACI" at bounding box center [1322, 28] width 177 height 32
click at [1288, 30] on input "AAA2012AACI" at bounding box center [1322, 28] width 177 height 32
click at [1288, 30] on input "AAA2012AACI" at bounding box center [1322, 28] width 177 height 32
click at [1196, 34] on span "Serial Number" at bounding box center [1174, 28] width 99 height 24
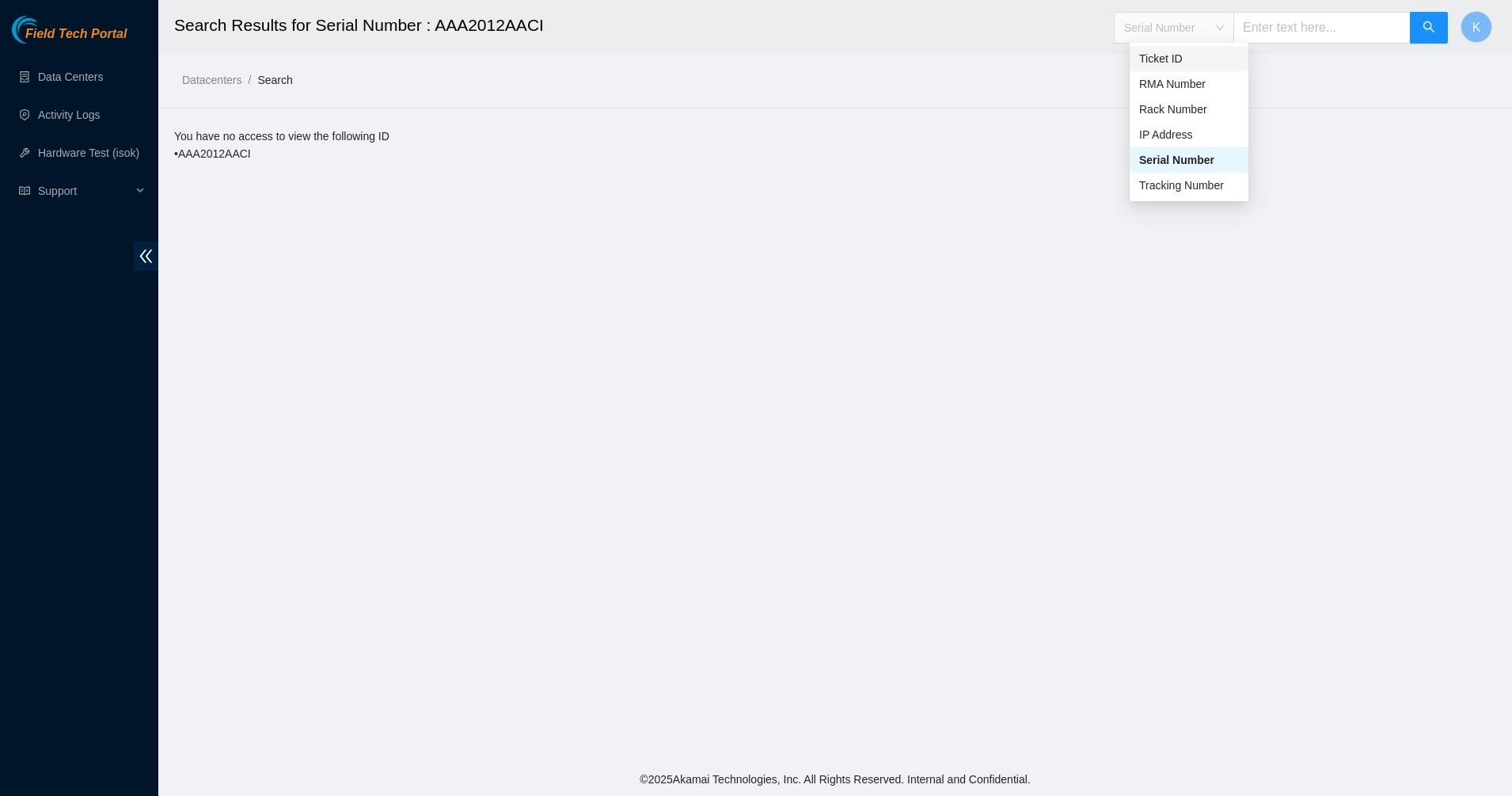
click at [1190, 60] on div "Ticket ID" at bounding box center [1189, 59] width 99 height 18
click at [1035, 108] on main "Search Results for Serial Number : AAA2012AACI Ticket ID Ticket ID K Datacenter…" at bounding box center [835, 381] width 1354 height 762
click at [84, 70] on link "Data Centers" at bounding box center [70, 76] width 65 height 12
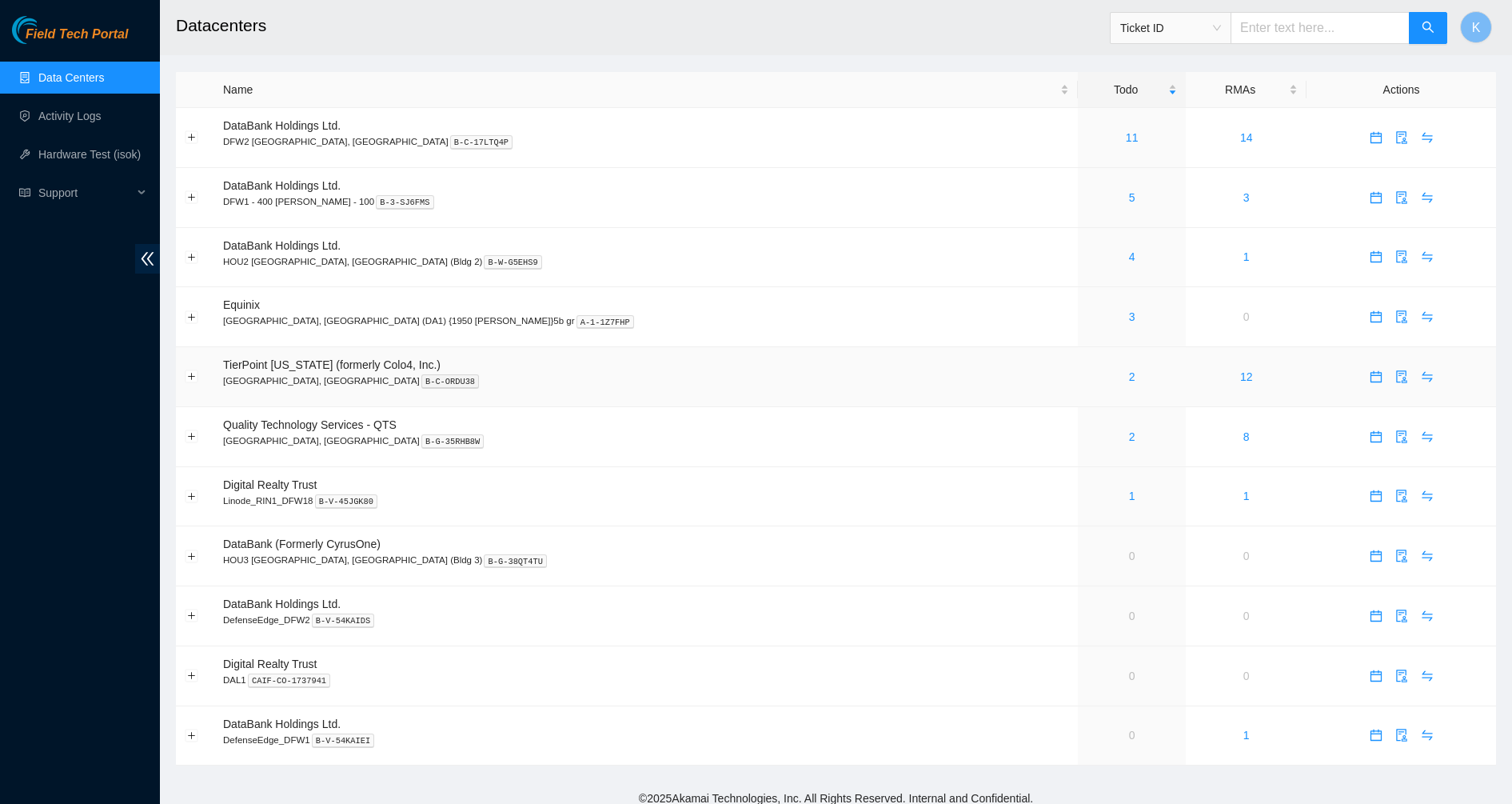
click at [1087, 381] on div "2" at bounding box center [1132, 376] width 91 height 18
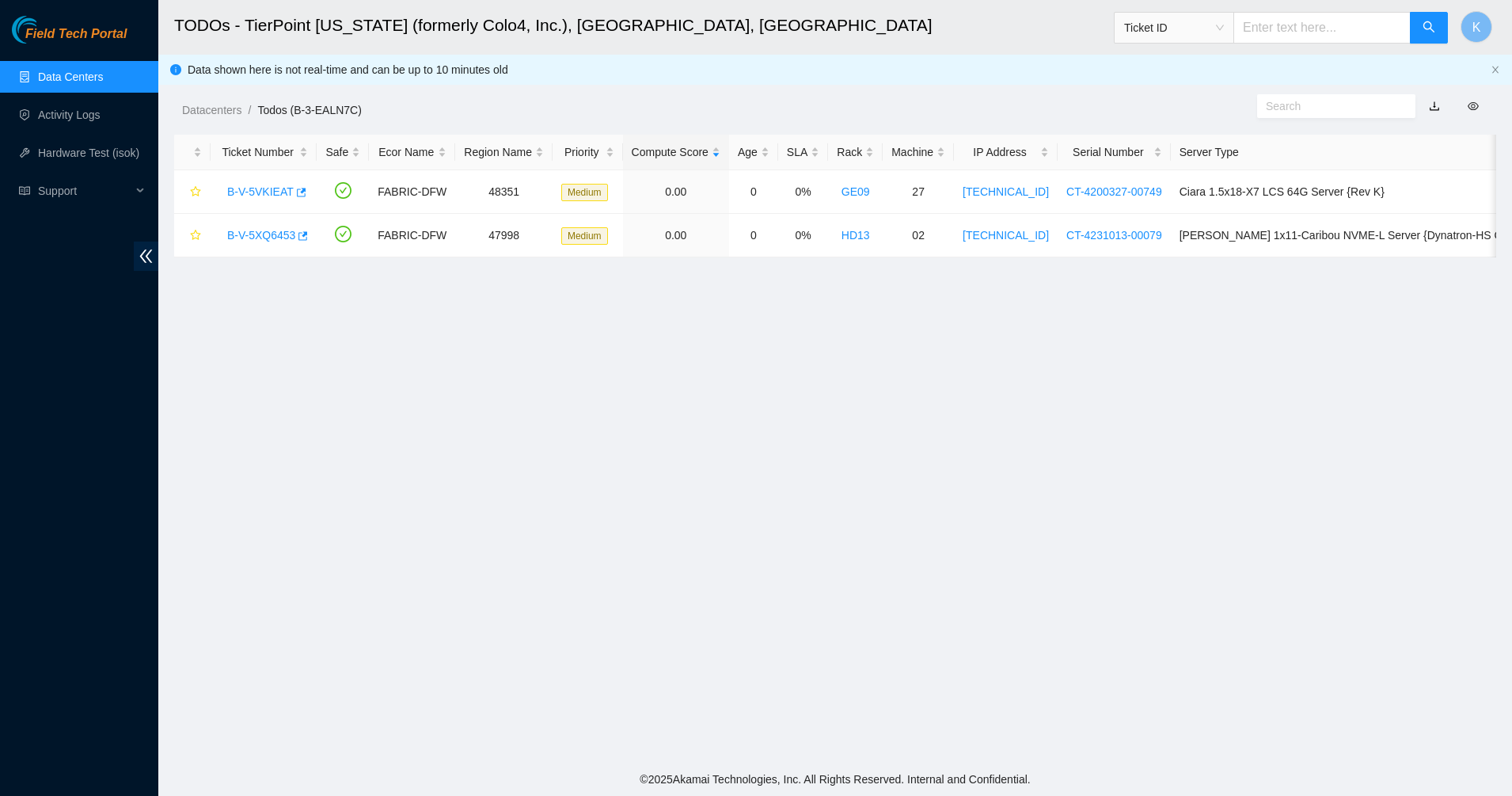
click at [569, 382] on main "TODOs - TierPoint Texas (formerly Colo4, Inc.), Dallas, TX Ticket ID K Data sho…" at bounding box center [835, 381] width 1354 height 762
click at [89, 82] on link "Data Centers" at bounding box center [70, 76] width 65 height 12
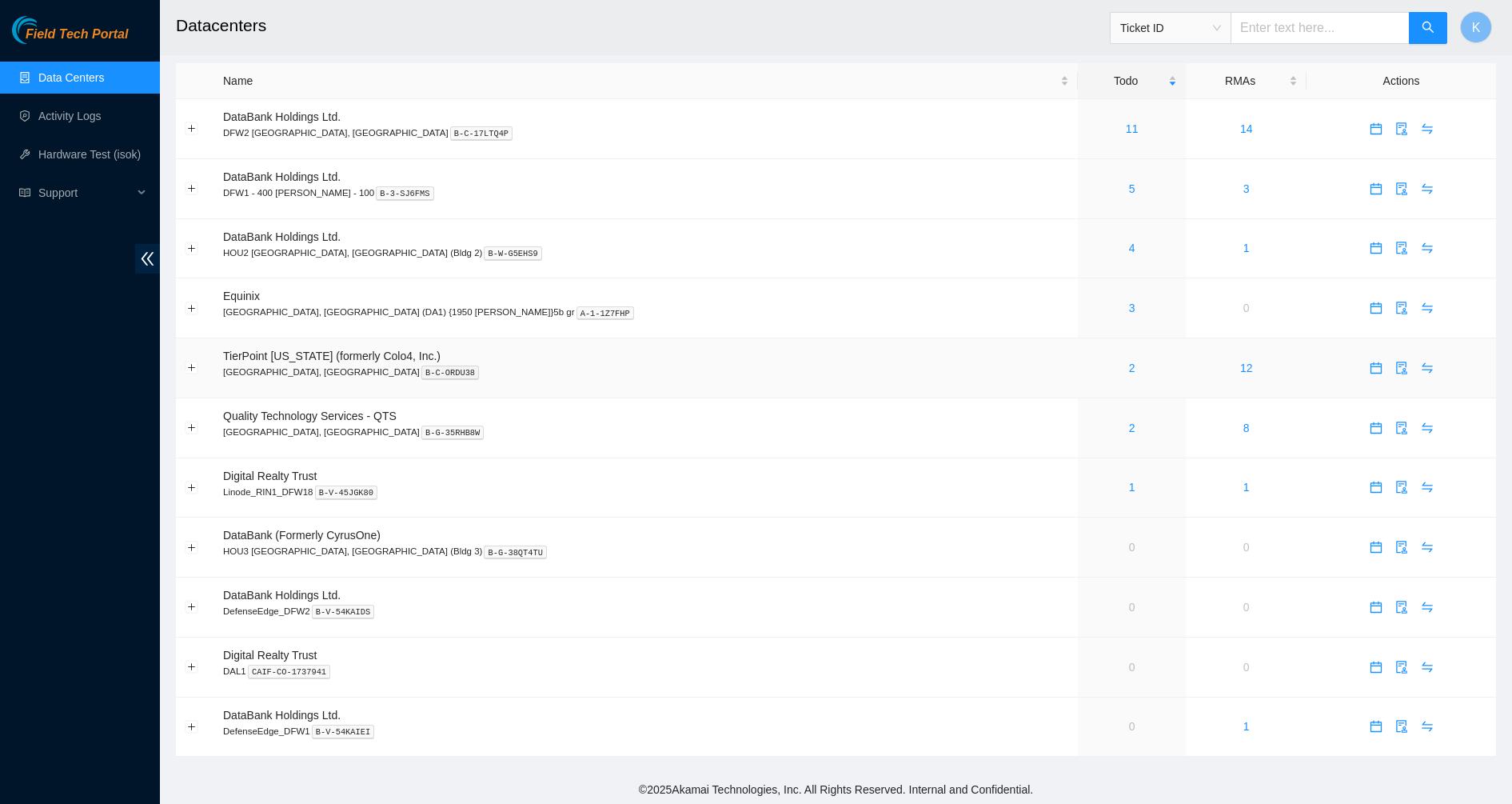
scroll to position [11, 0]
click at [61, 115] on link "Activity Logs" at bounding box center [70, 116] width 63 height 13
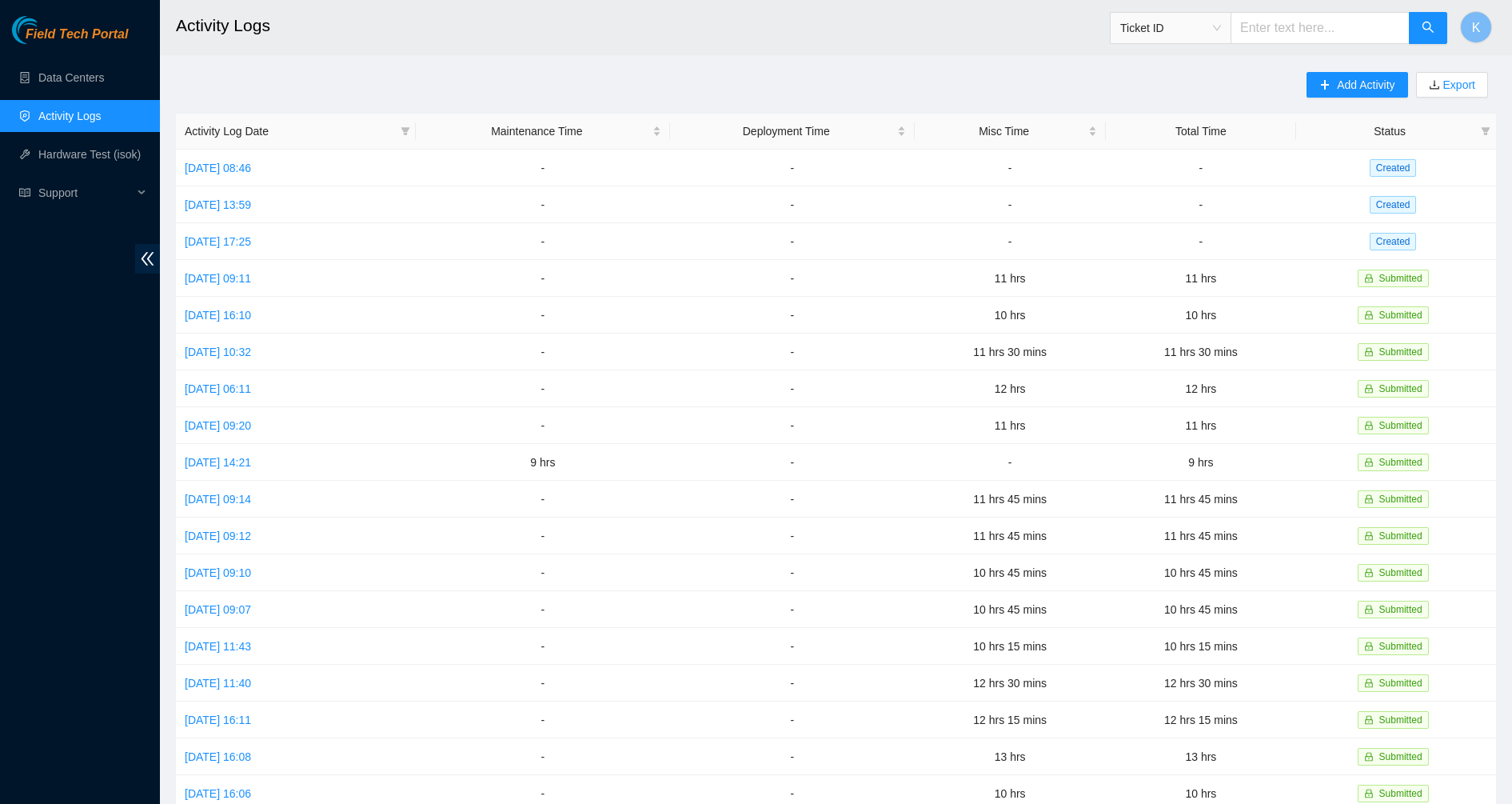
click at [102, 430] on div "Field Tech Portal Data Centers Activity Logs Hardware Test (isok) Support" at bounding box center [80, 410] width 160 height 788
click at [1355, 74] on button "Add Activity" at bounding box center [1357, 84] width 100 height 26
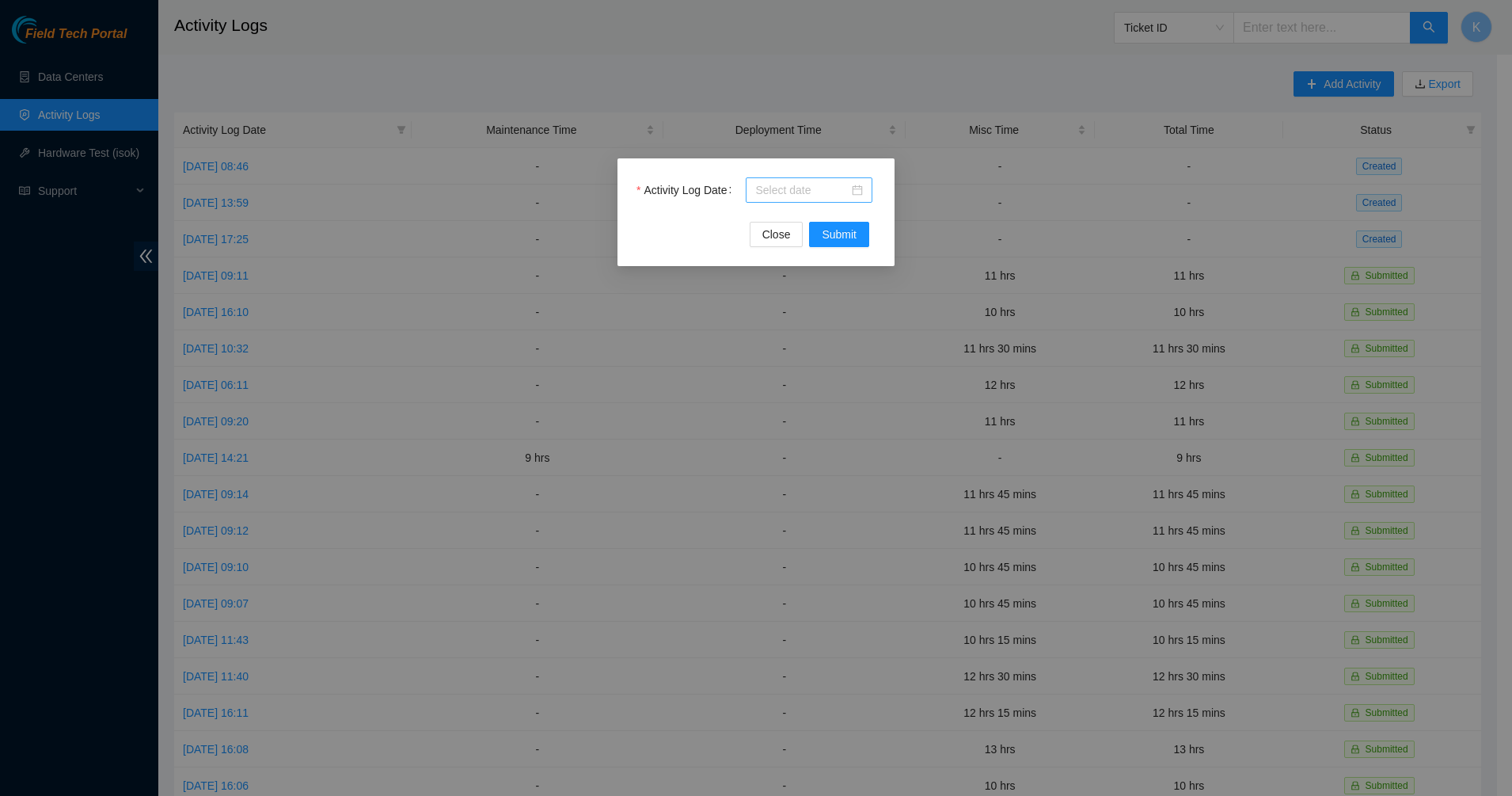
click at [862, 189] on div at bounding box center [808, 190] width 107 height 18
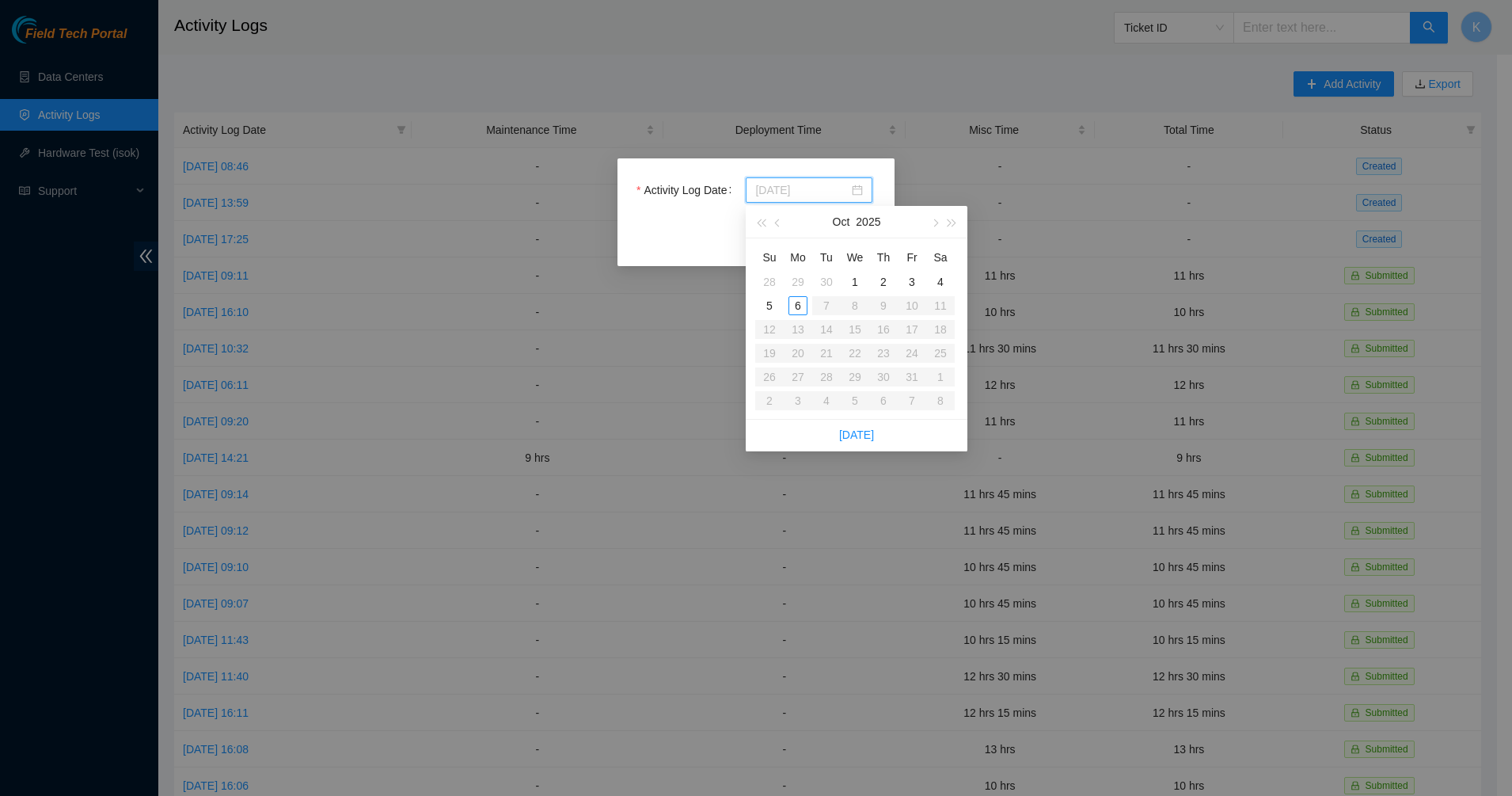
type input "2025-10-05"
type input "2025-09-28"
type input "2025-09-29"
click at [791, 280] on div "29" at bounding box center [798, 281] width 19 height 19
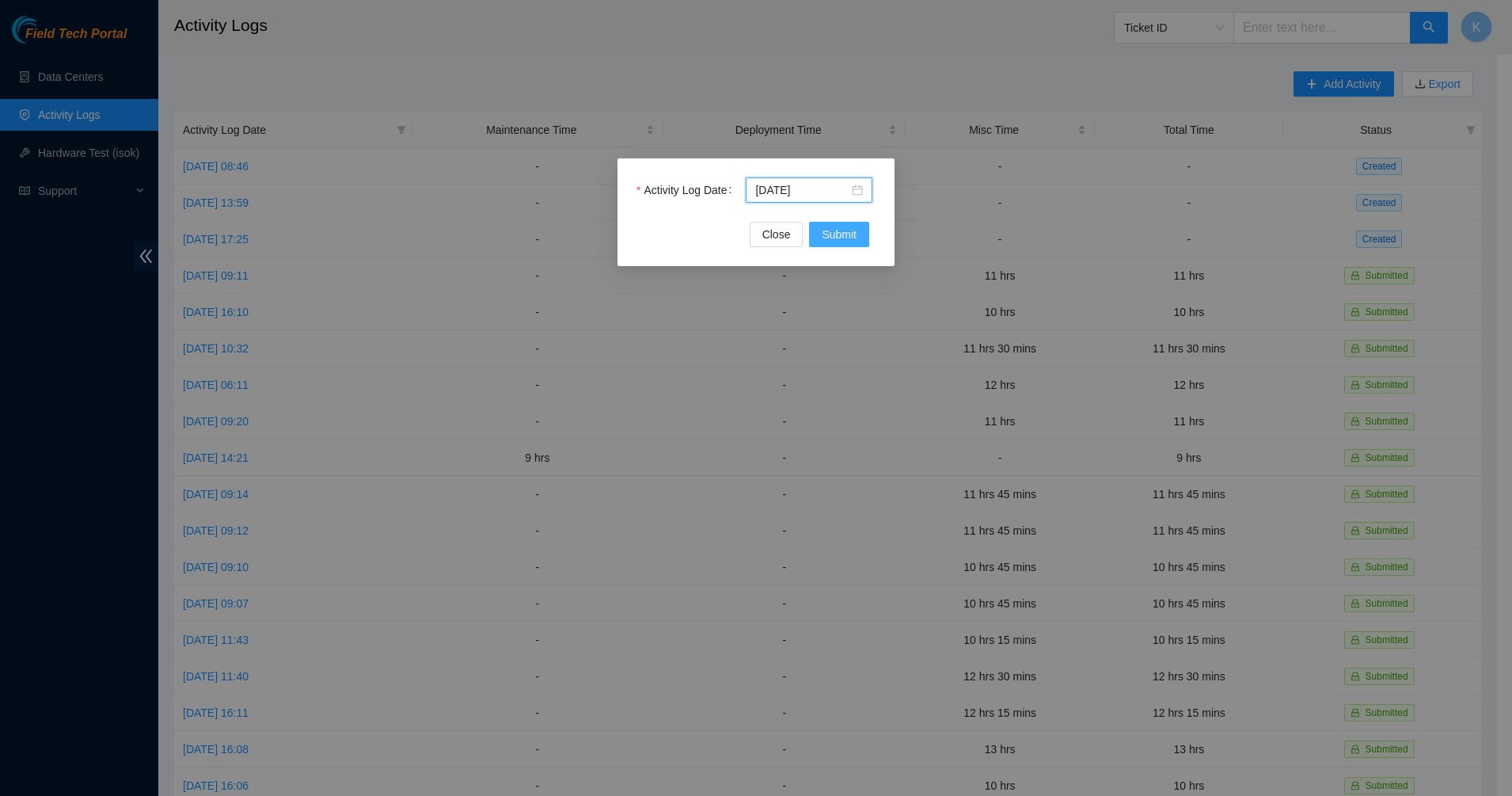
click at [836, 228] on span "Submit" at bounding box center [839, 234] width 35 height 18
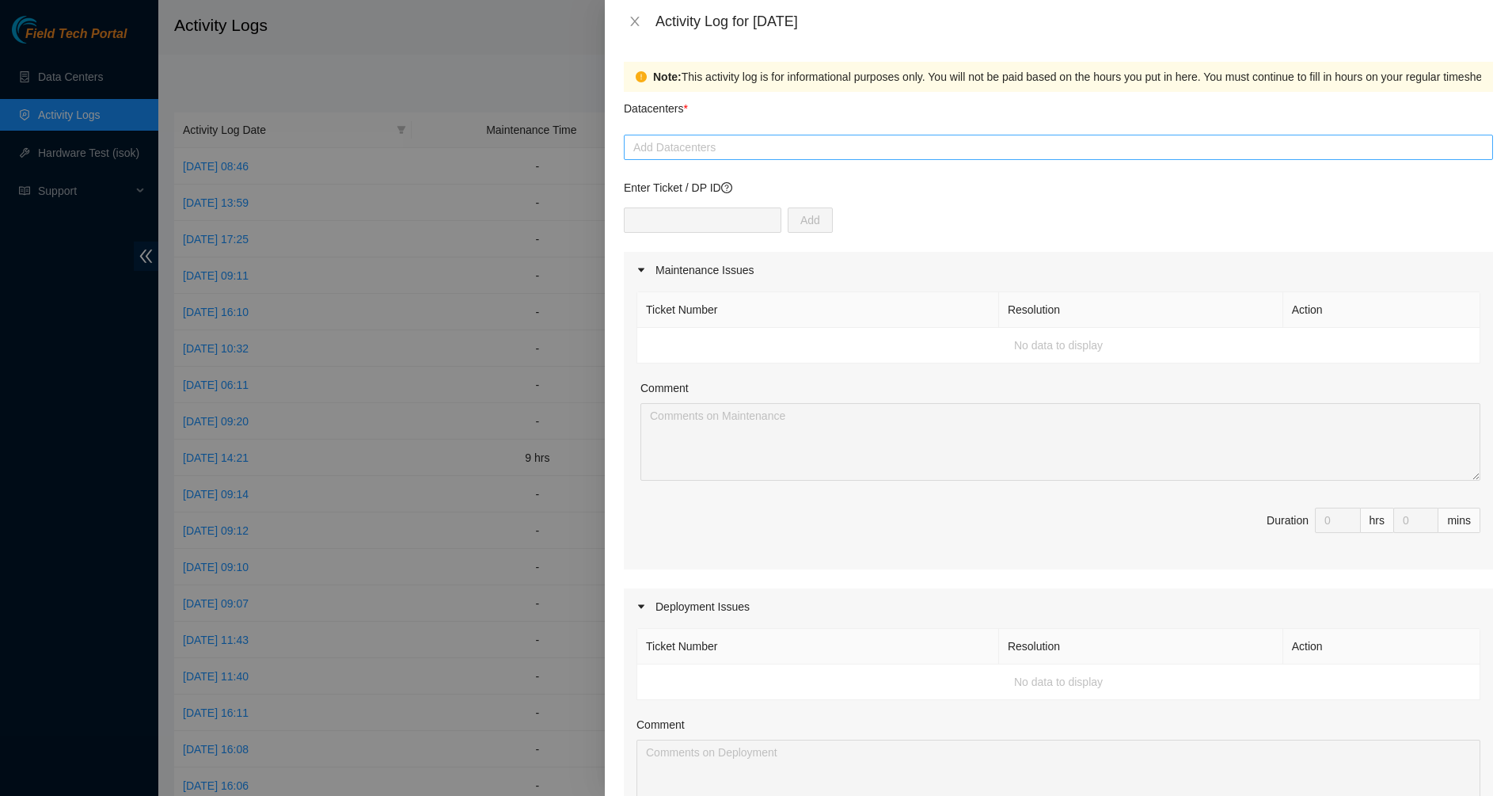
click at [789, 151] on div at bounding box center [1059, 146] width 862 height 19
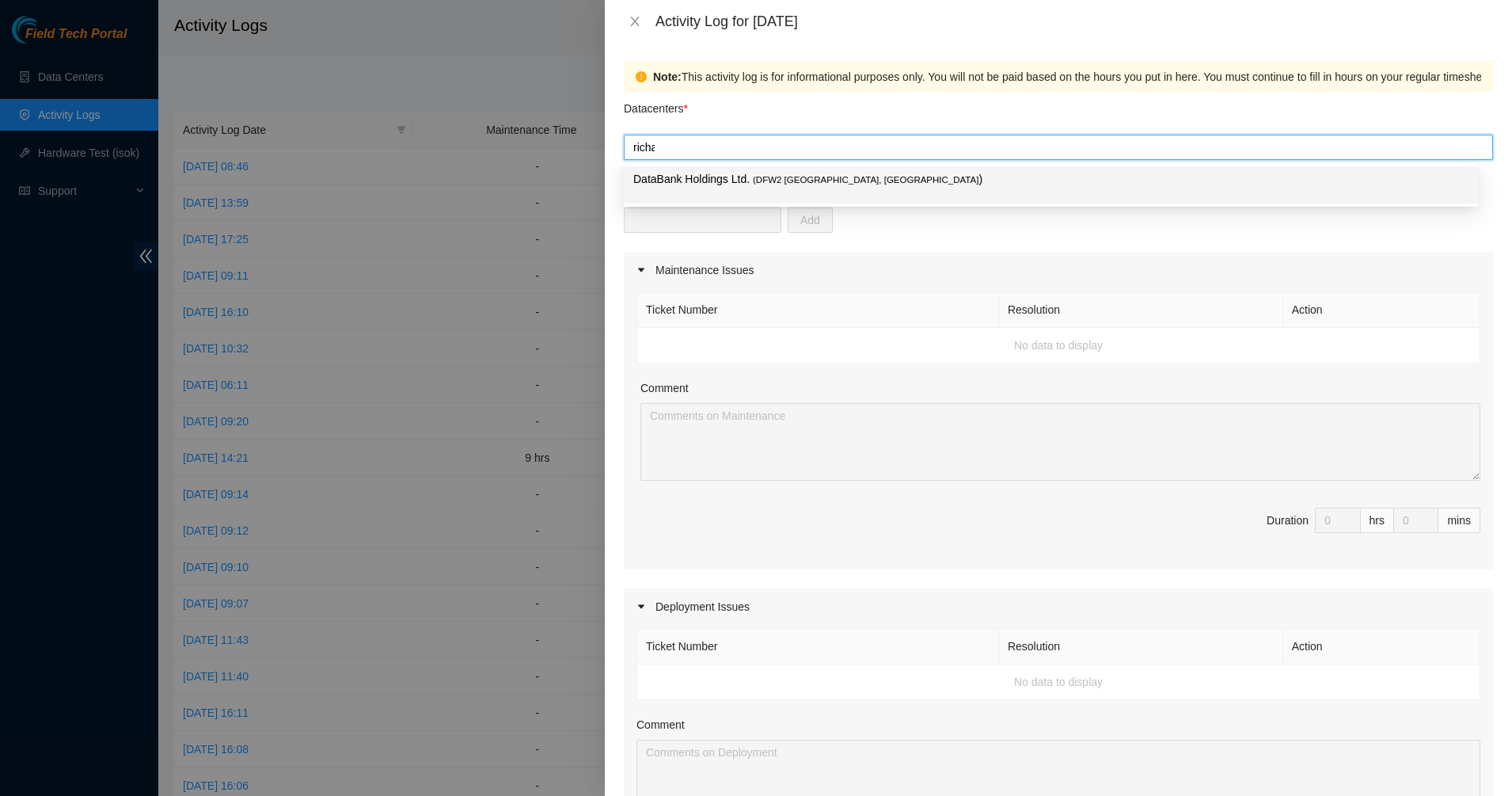
type input "richard"
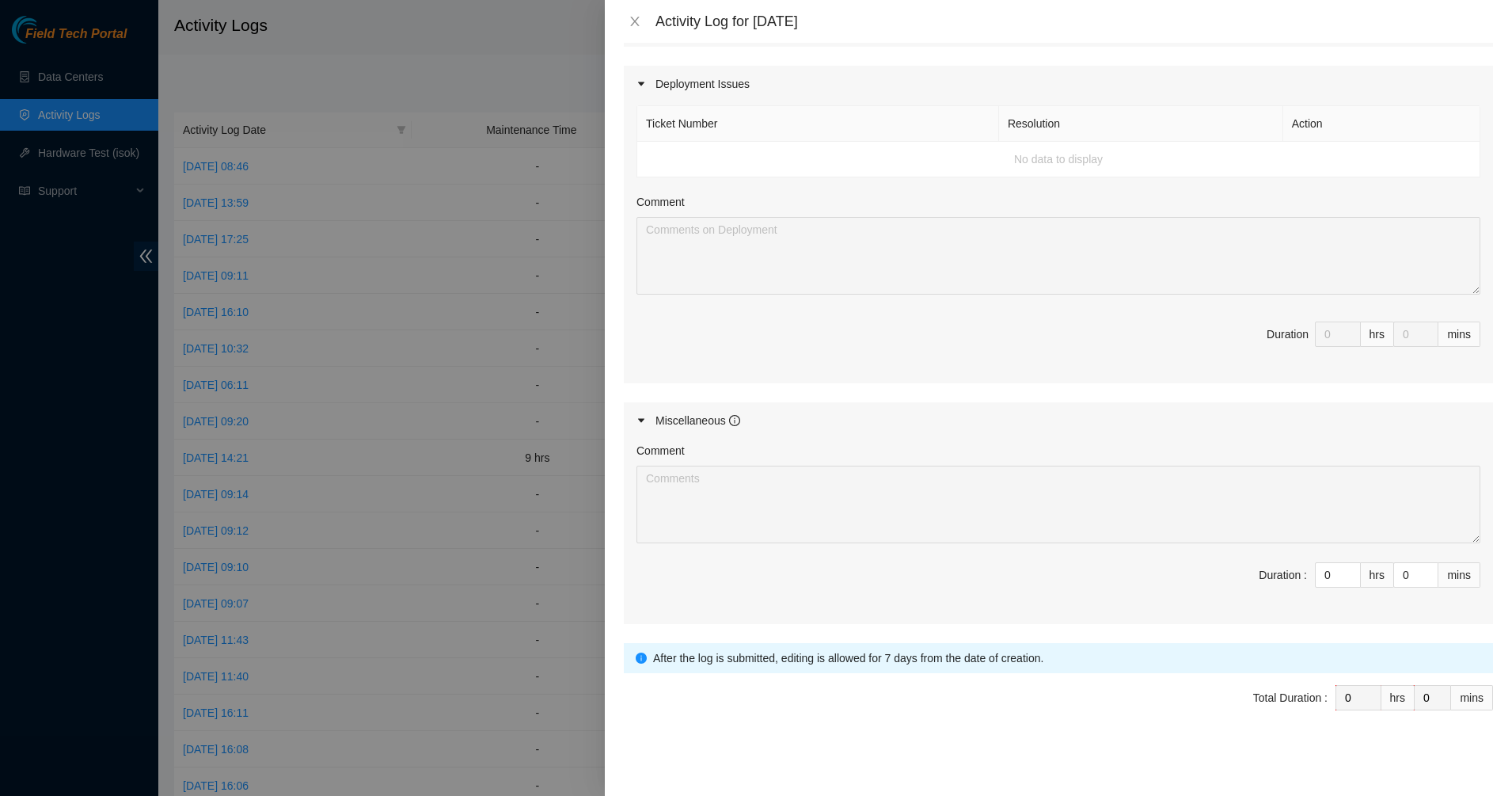
scroll to position [524, 0]
drag, startPoint x: 1329, startPoint y: 574, endPoint x: 1305, endPoint y: 573, distance: 24.0
click at [1315, 573] on div "0" at bounding box center [1338, 573] width 46 height 26
drag, startPoint x: 1310, startPoint y: 575, endPoint x: 1320, endPoint y: 574, distance: 10.0
click at [1320, 574] on input "0" at bounding box center [1338, 573] width 44 height 24
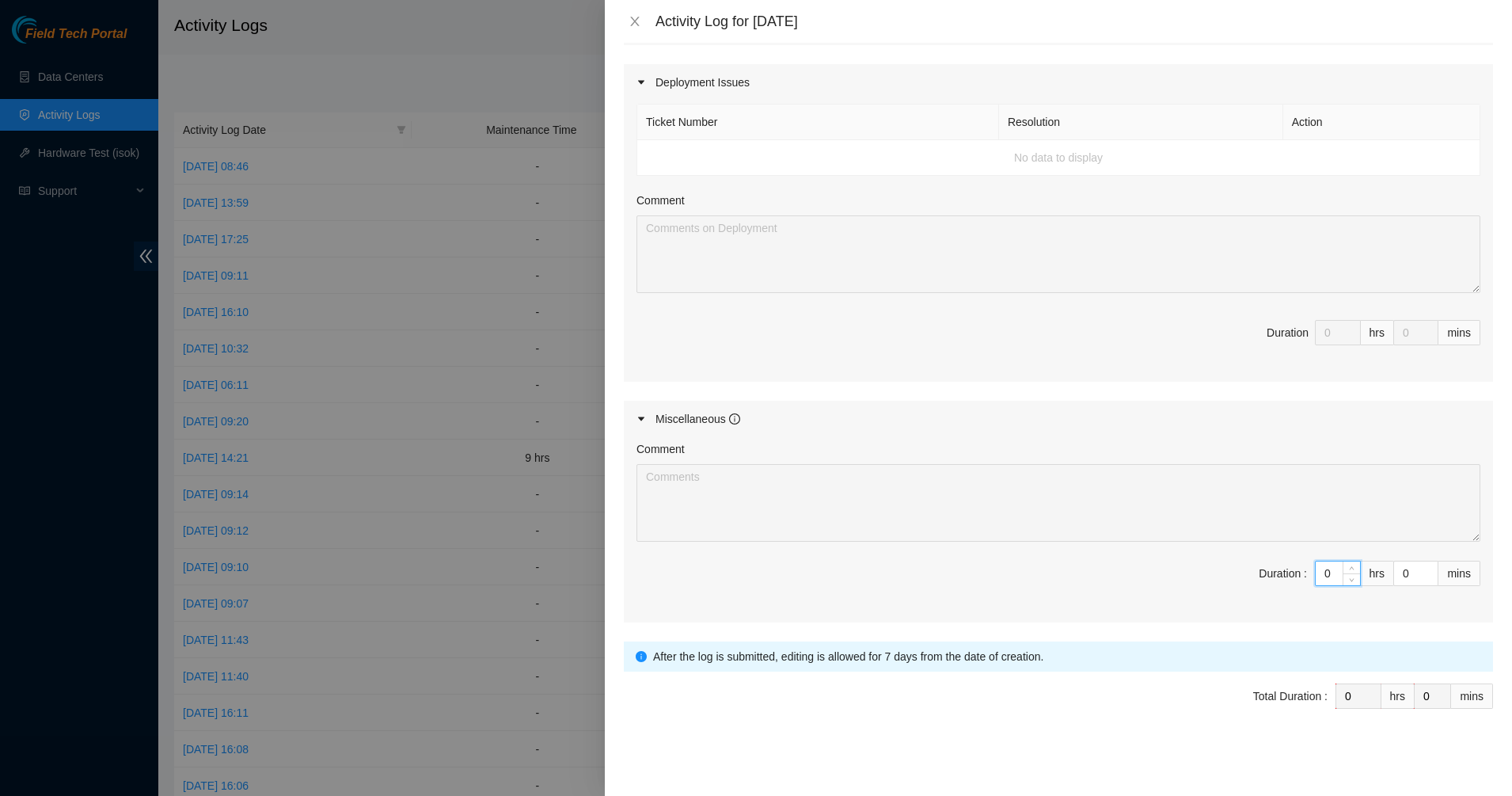
type input "1"
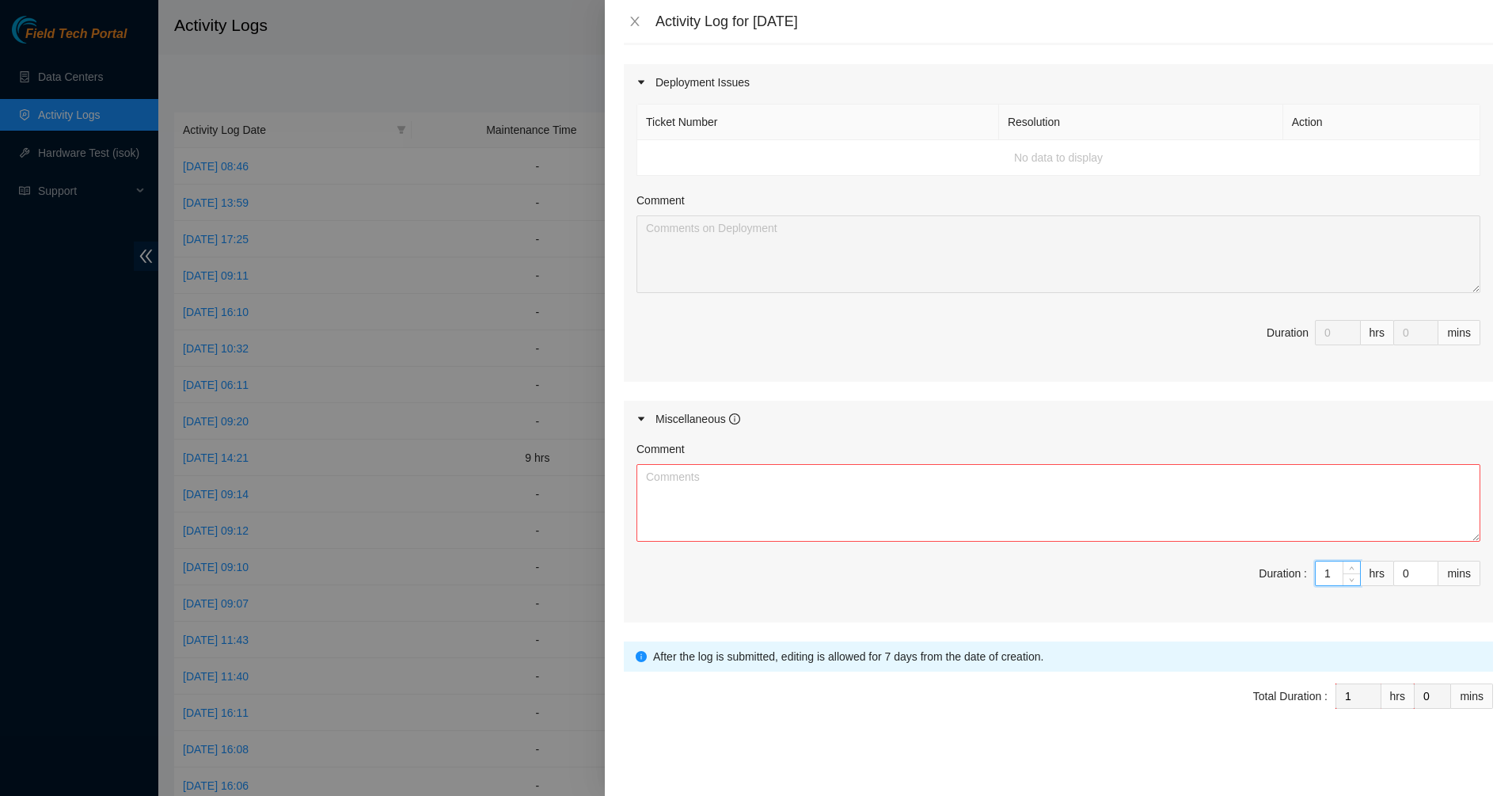
type input "11"
click at [1124, 508] on textarea "Comment" at bounding box center [1058, 502] width 844 height 77
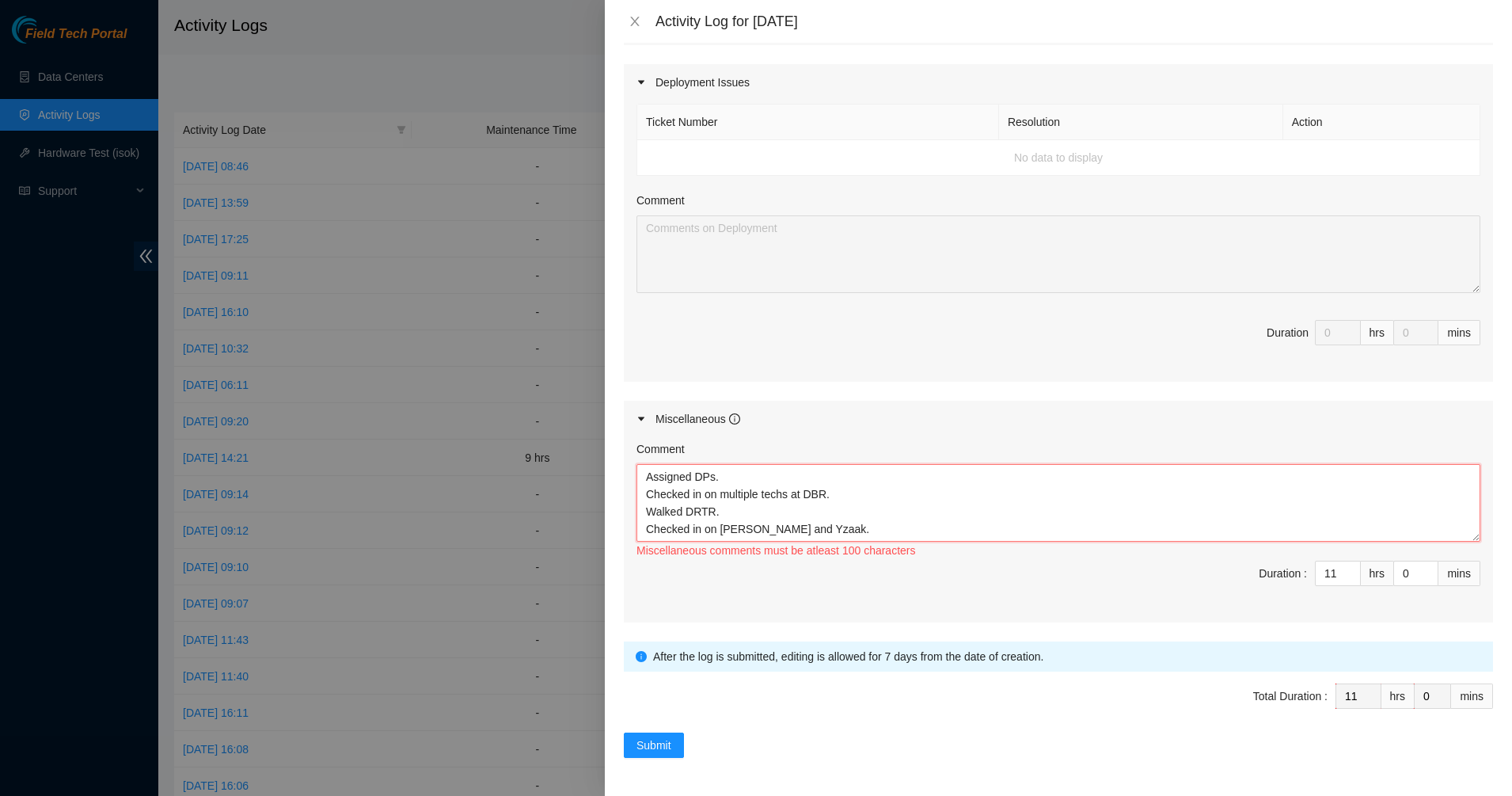
scroll to position [13, 0]
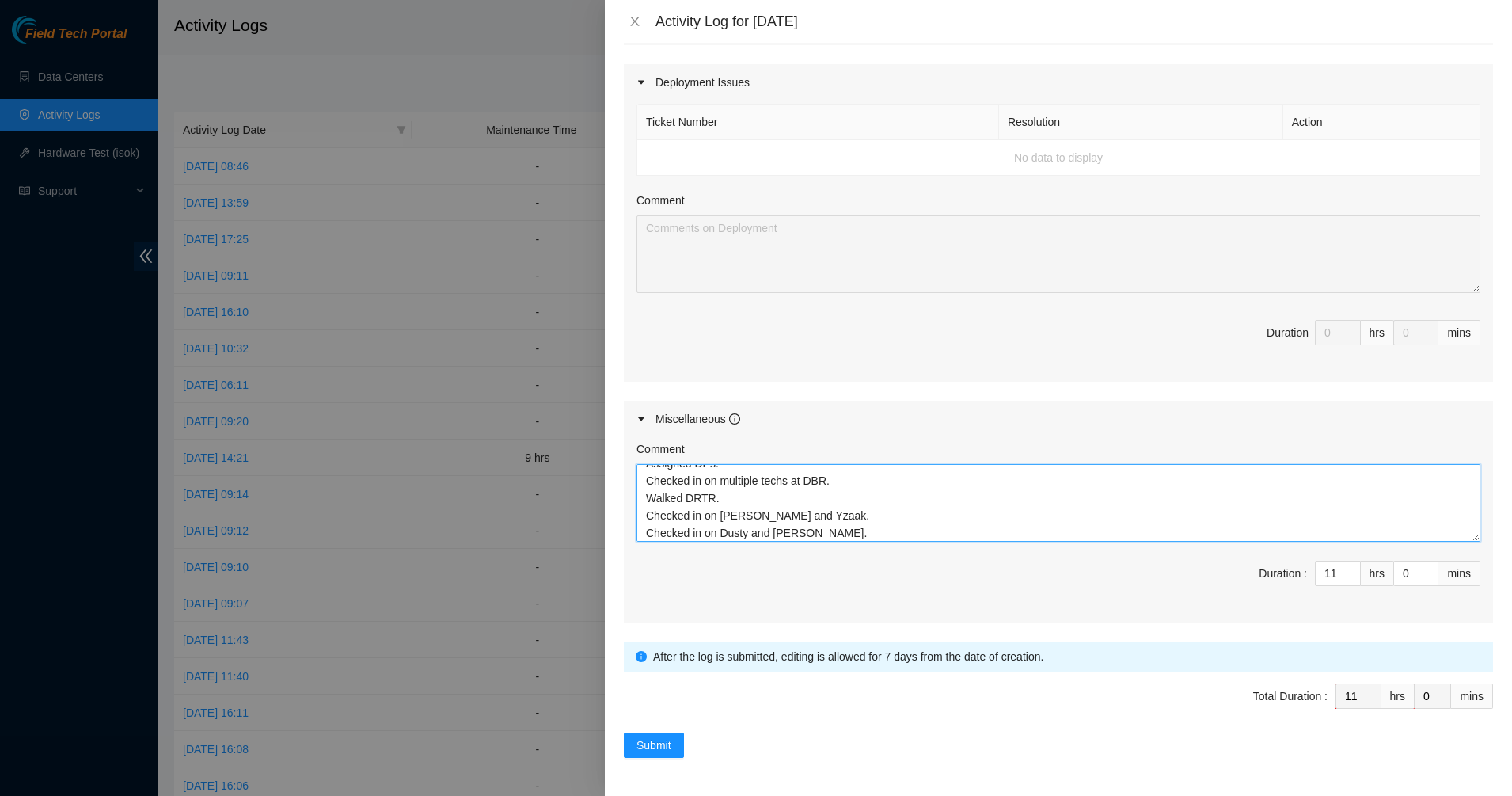
click at [886, 511] on textarea "Assigned DPs. Checked in on multiple techs at DBR. Walked DRTR. Checked in on M…" at bounding box center [1058, 502] width 844 height 77
click at [838, 528] on textarea "Assigned DPs. Checked in on multiple techs at DBR. Walked DRTR. Checked in on M…" at bounding box center [1058, 502] width 844 height 77
click at [833, 496] on textarea "Assigned DPs. Checked in on multiple techs at DBR. Walked DRTR. Checked in on M…" at bounding box center [1058, 502] width 844 height 77
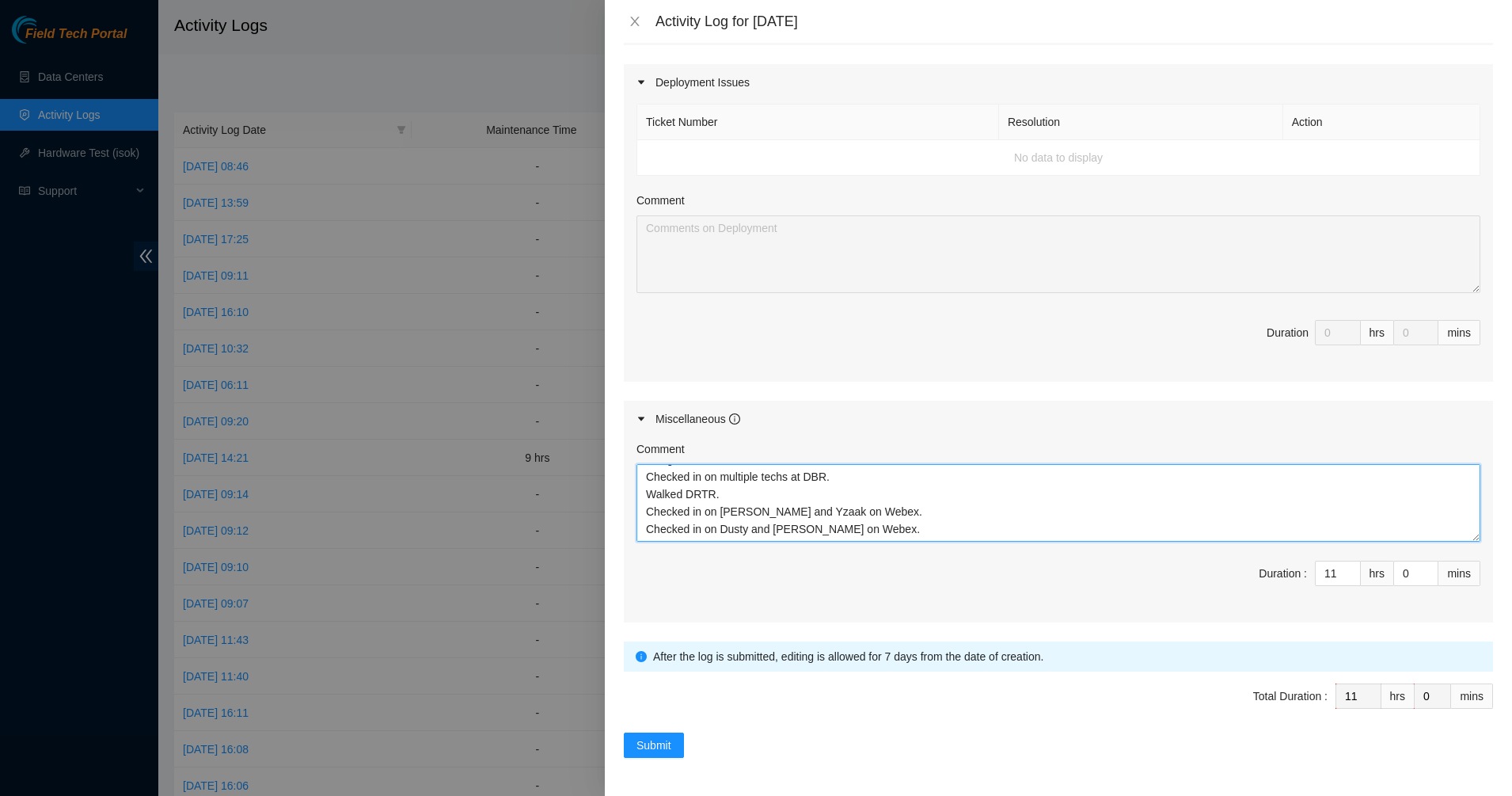
click at [871, 523] on textarea "Assigned DPs. Checked in on multiple techs at DBR. Walked DRTR. Checked in on M…" at bounding box center [1058, 502] width 844 height 77
type textarea "Assigned DPs. Checked in on multiple techs at DBR. Walked DRTR. Checked in on M…"
click at [670, 754] on button "Submit" at bounding box center [654, 745] width 60 height 26
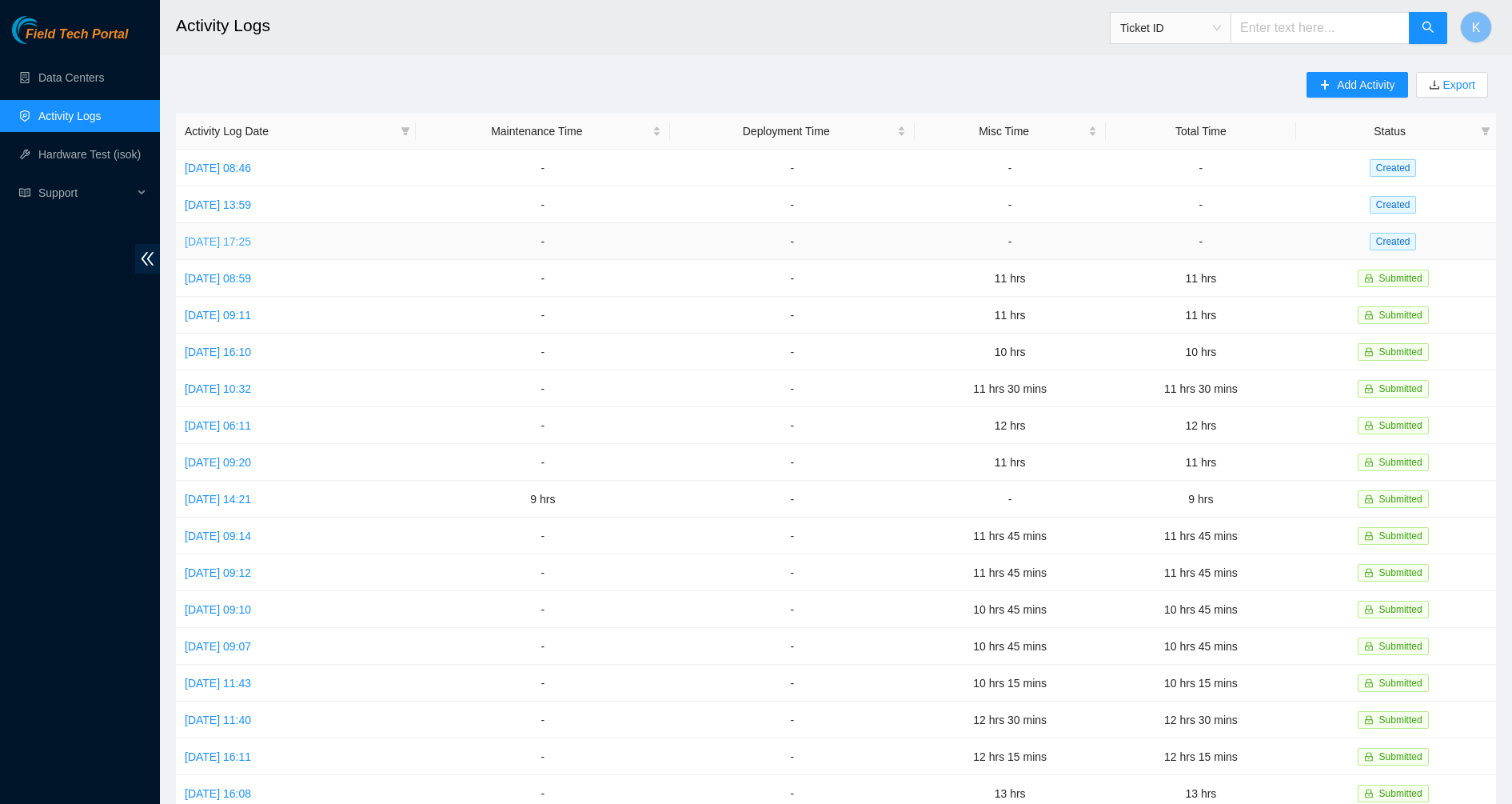
click at [229, 238] on link "[DATE] 17:25" at bounding box center [218, 241] width 66 height 13
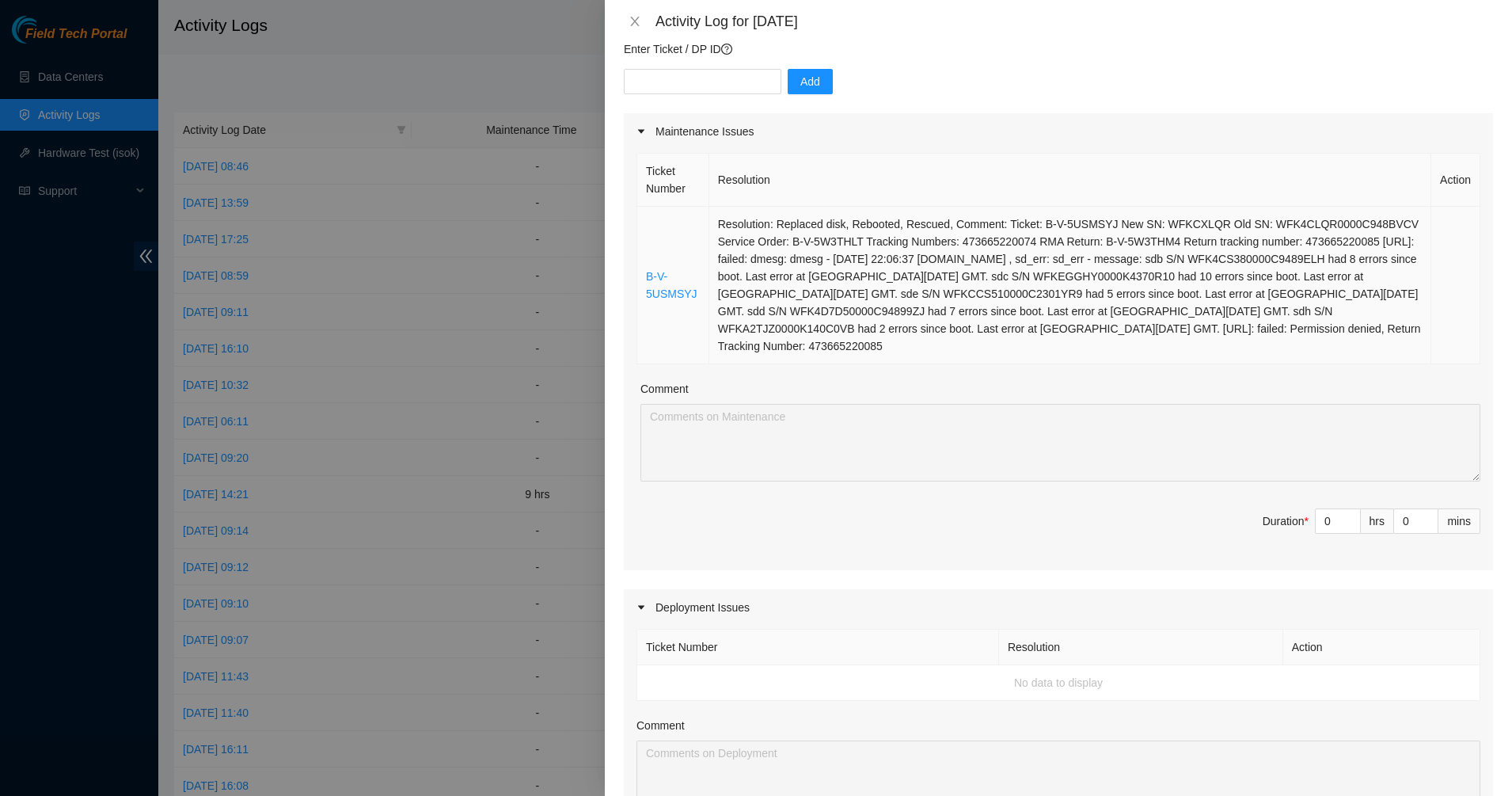
scroll to position [198, 0]
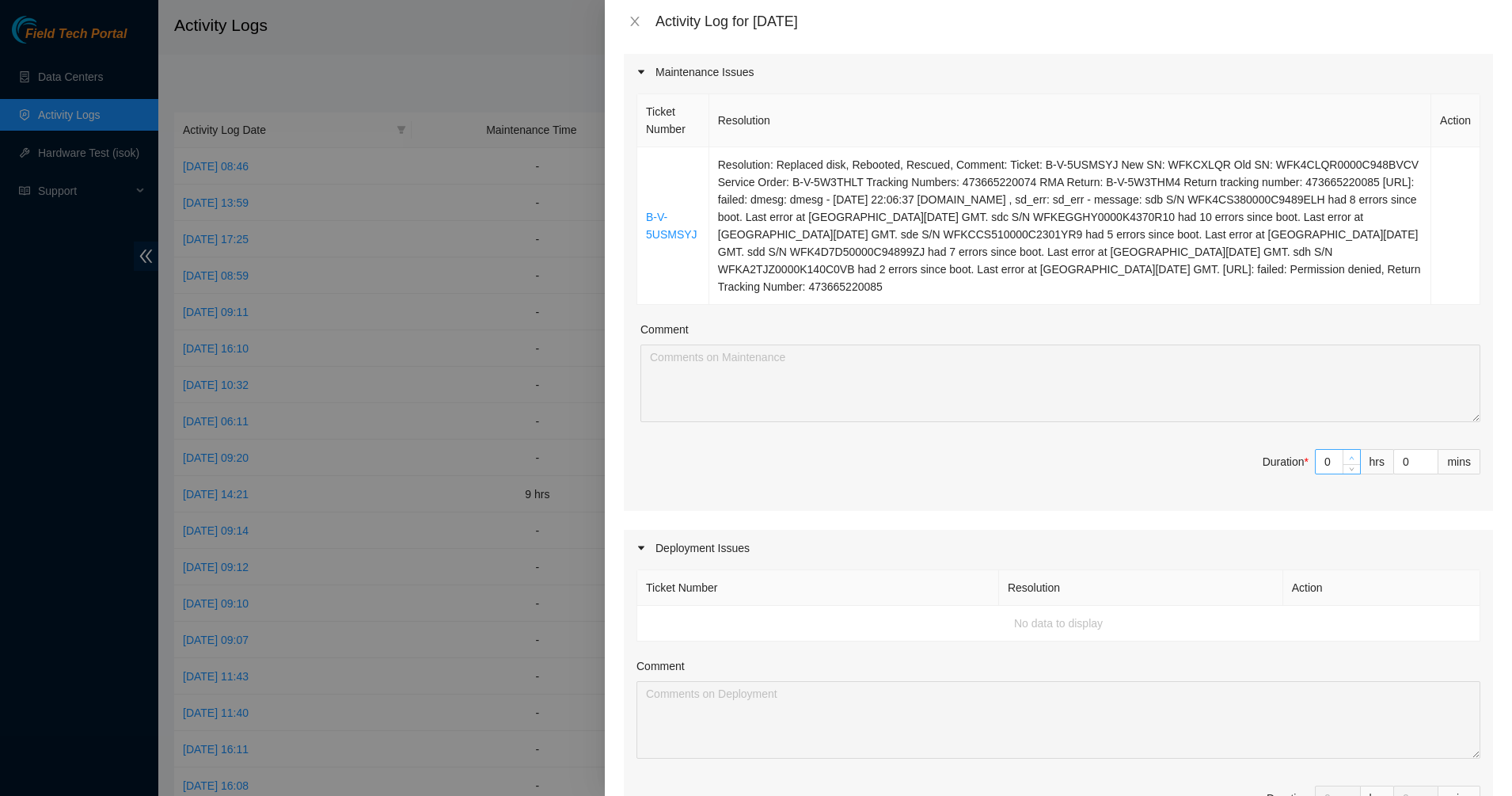
type input "1"
click at [1348, 460] on span "up" at bounding box center [1352, 457] width 10 height 10
type input "2"
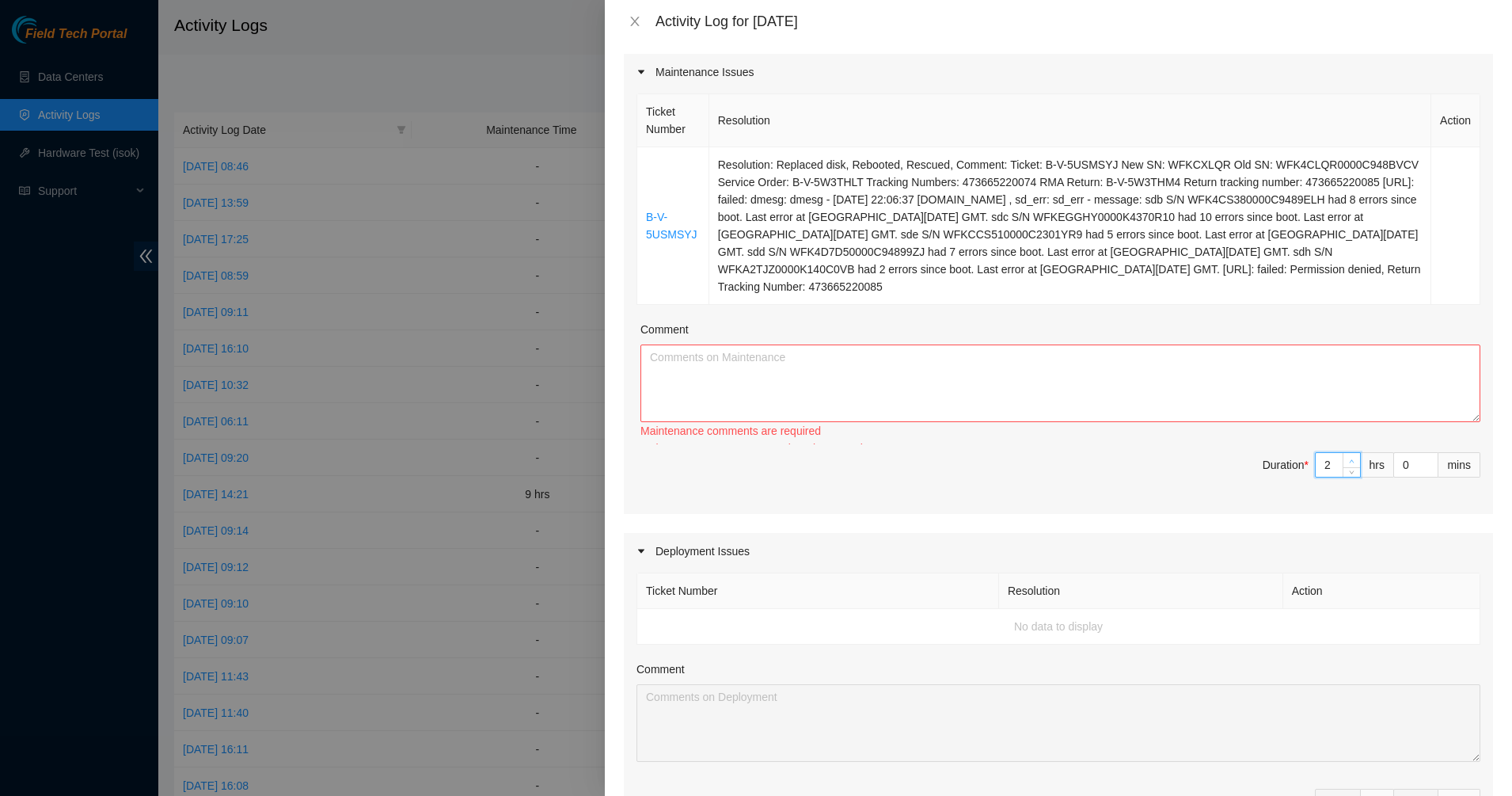
click at [1348, 460] on span "up" at bounding box center [1352, 461] width 10 height 10
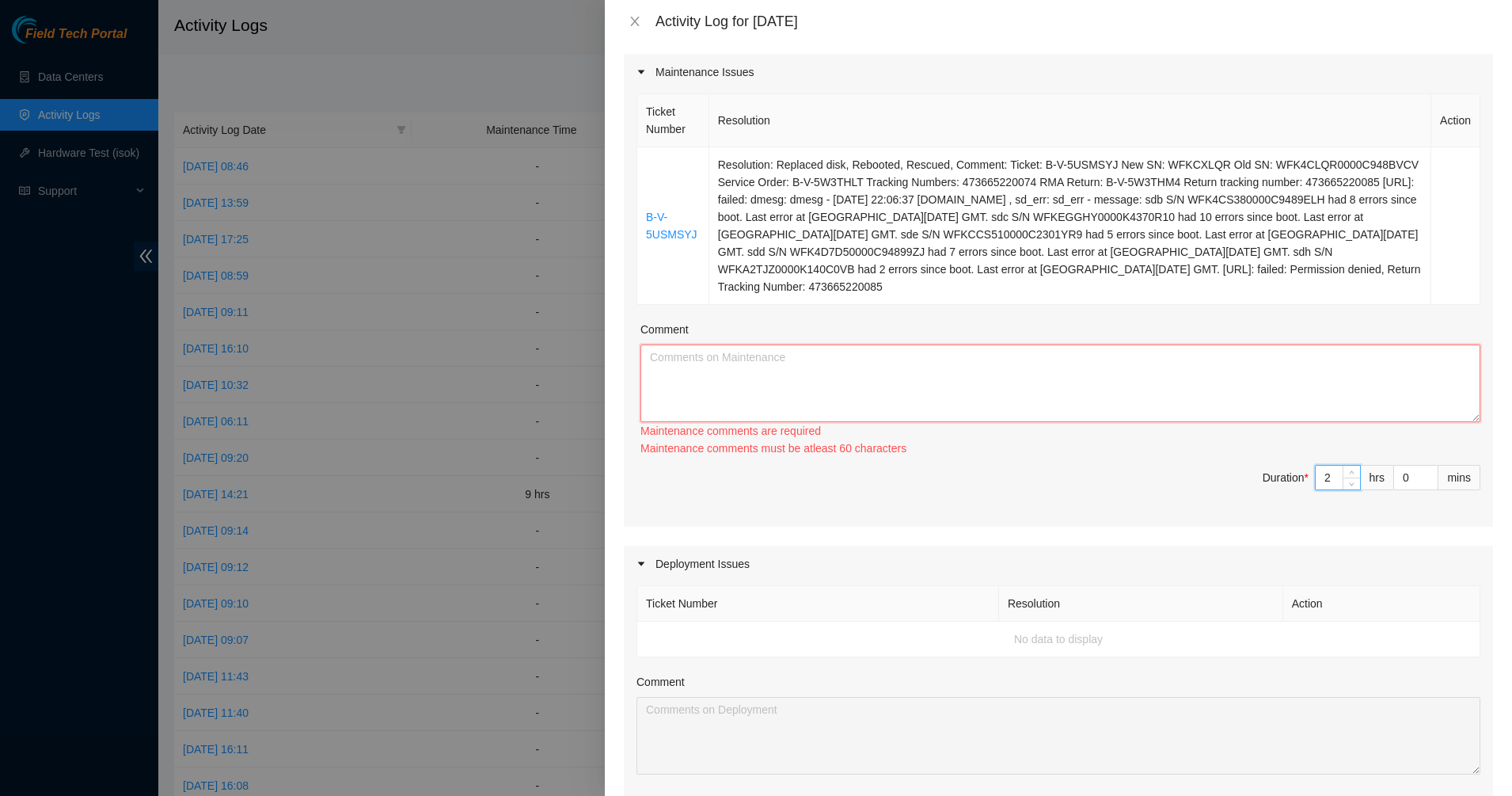
click at [1080, 409] on textarea "Comment" at bounding box center [1060, 382] width 840 height 77
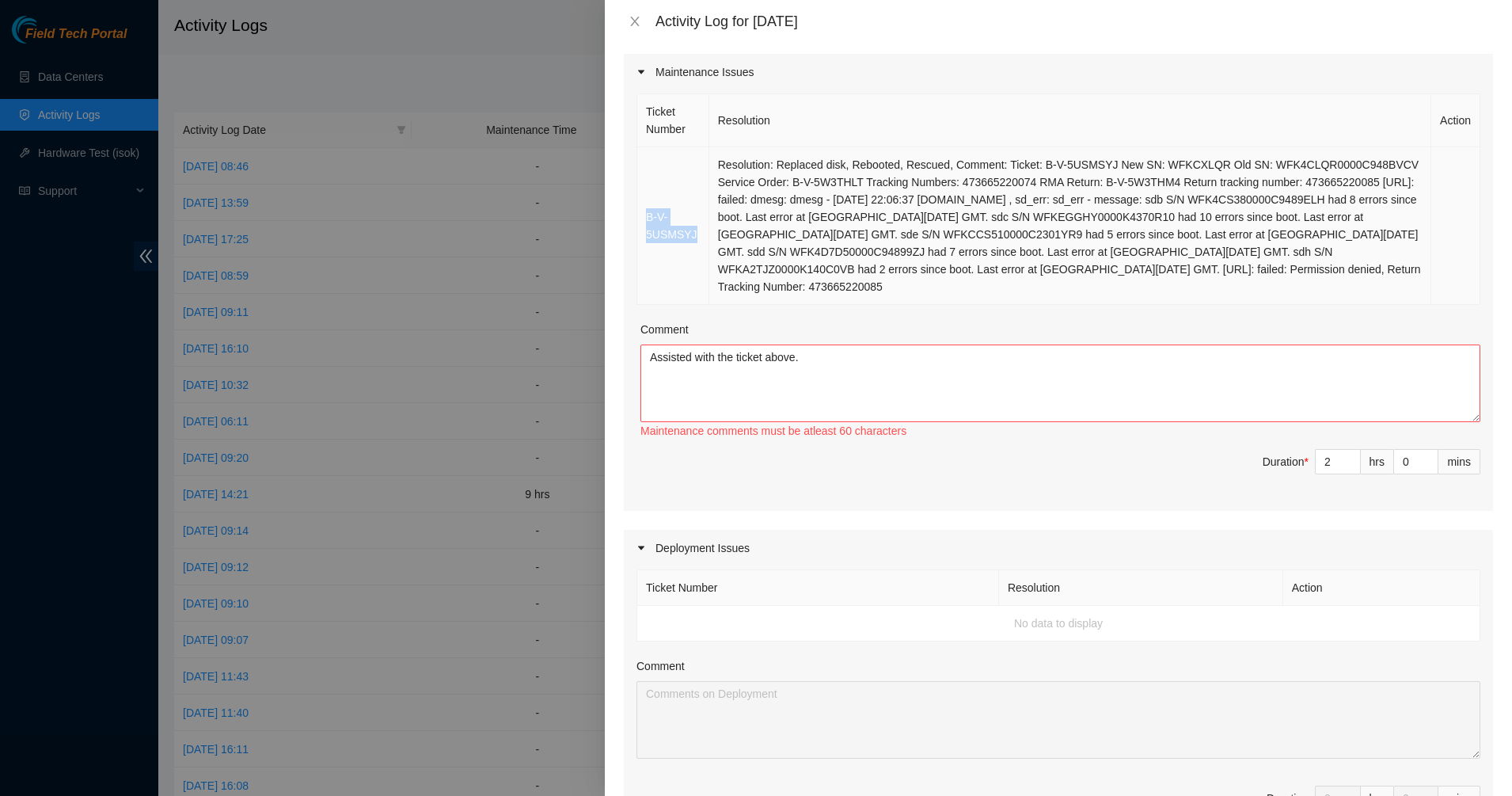
drag, startPoint x: 701, startPoint y: 247, endPoint x: 643, endPoint y: 216, distance: 65.8
click at [643, 216] on td "B-V-5USMSYJ" at bounding box center [673, 226] width 72 height 158
copy link "B-V-5USMSYJ"
click at [893, 358] on textarea "Assisted with the ticket above." at bounding box center [1060, 382] width 840 height 77
paste textarea "B-V-5USMSYJ"
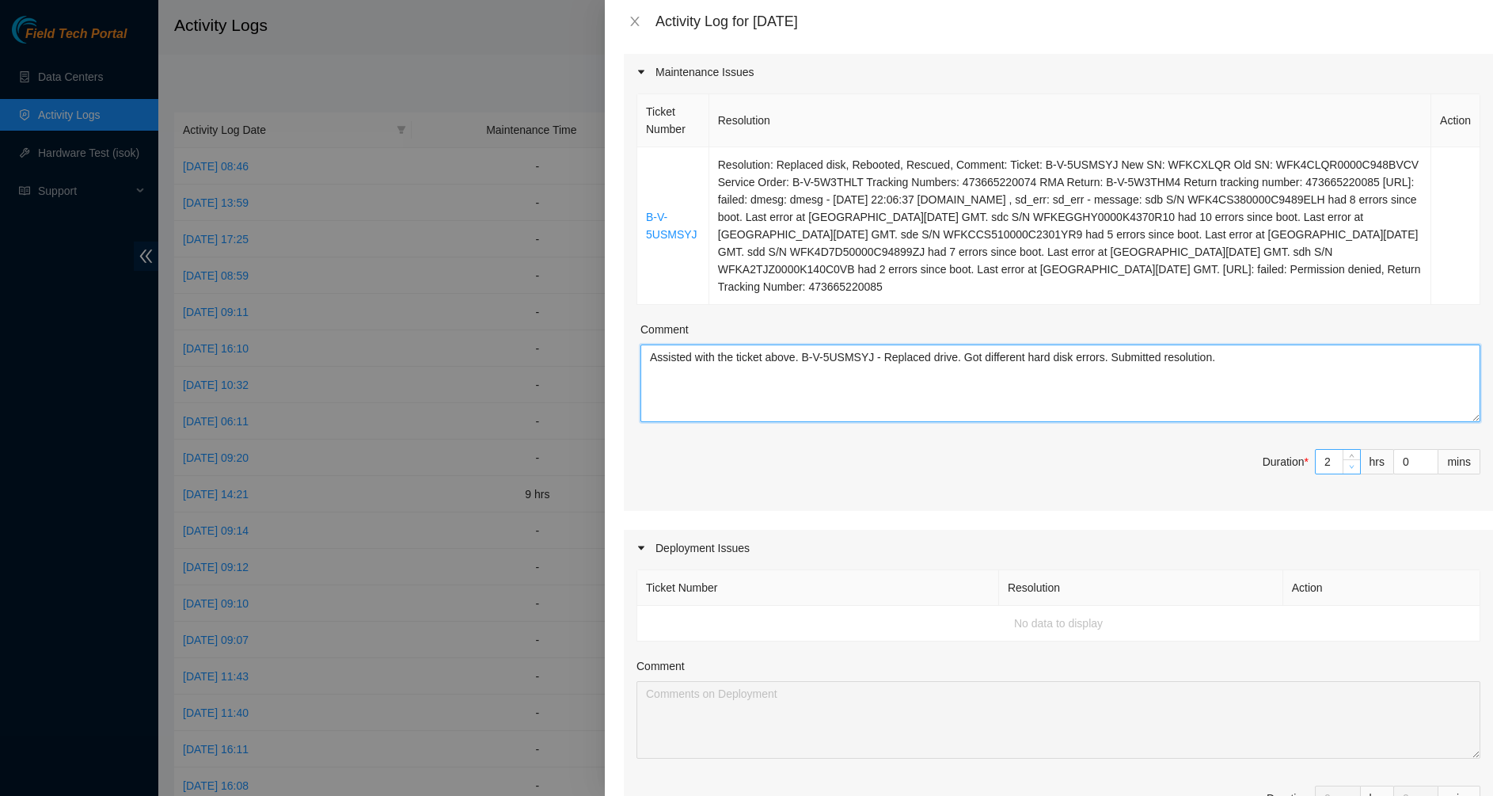
type textarea "Assisted with the ticket above. B-V-5USMSYJ - Replaced drive. Got different har…"
type input "1"
click at [1350, 469] on icon "down" at bounding box center [1352, 467] width 5 height 5
click at [1115, 420] on textarea "Assisted with the ticket above. B-V-5USMSYJ - Replaced drive. Got different har…" at bounding box center [1060, 382] width 840 height 77
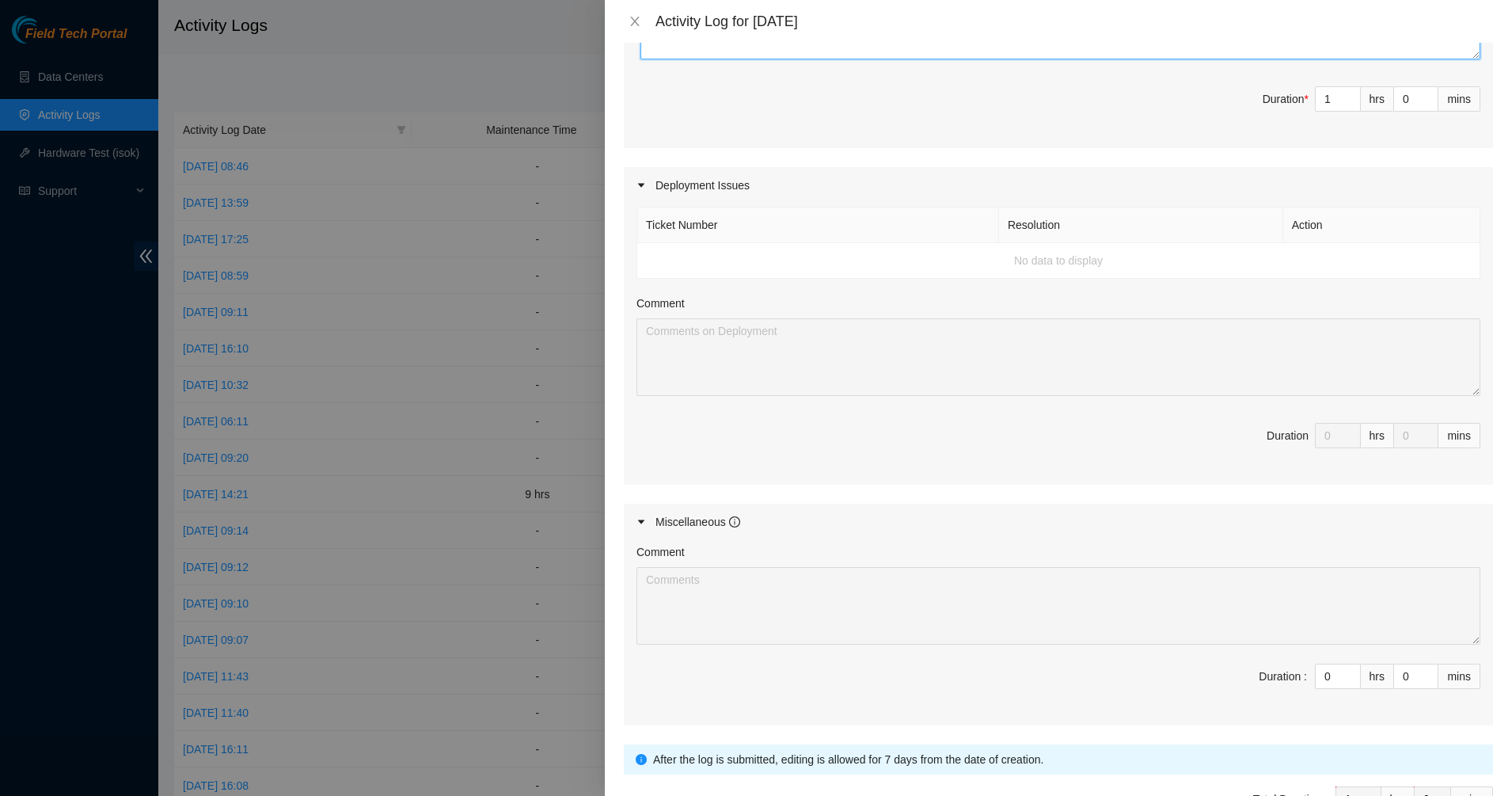
scroll to position [664, 0]
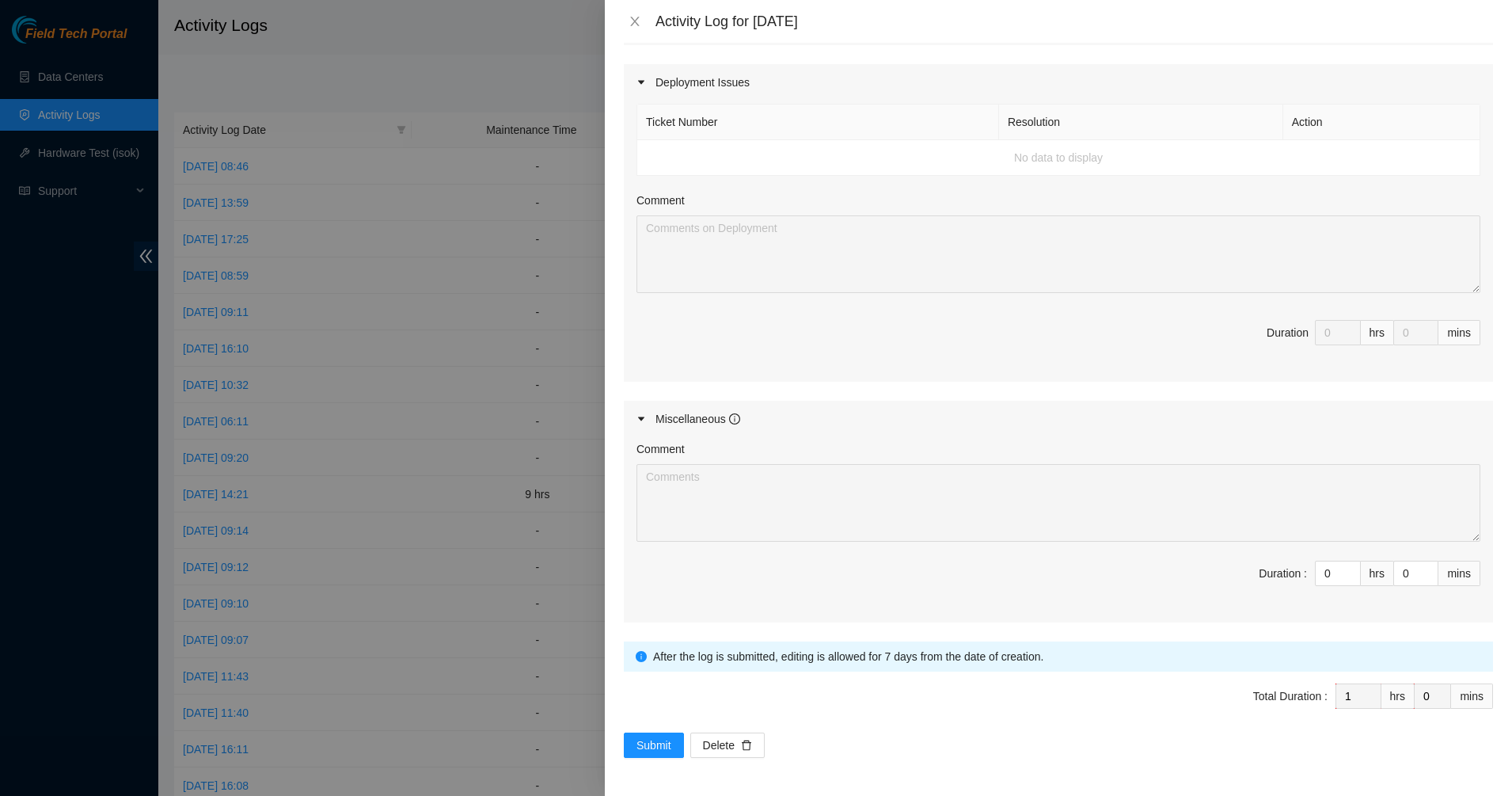
click at [1242, 554] on div "Comment Duration : 0 hrs 0 mins" at bounding box center [1059, 530] width 870 height 185
type input "1"
type input "2"
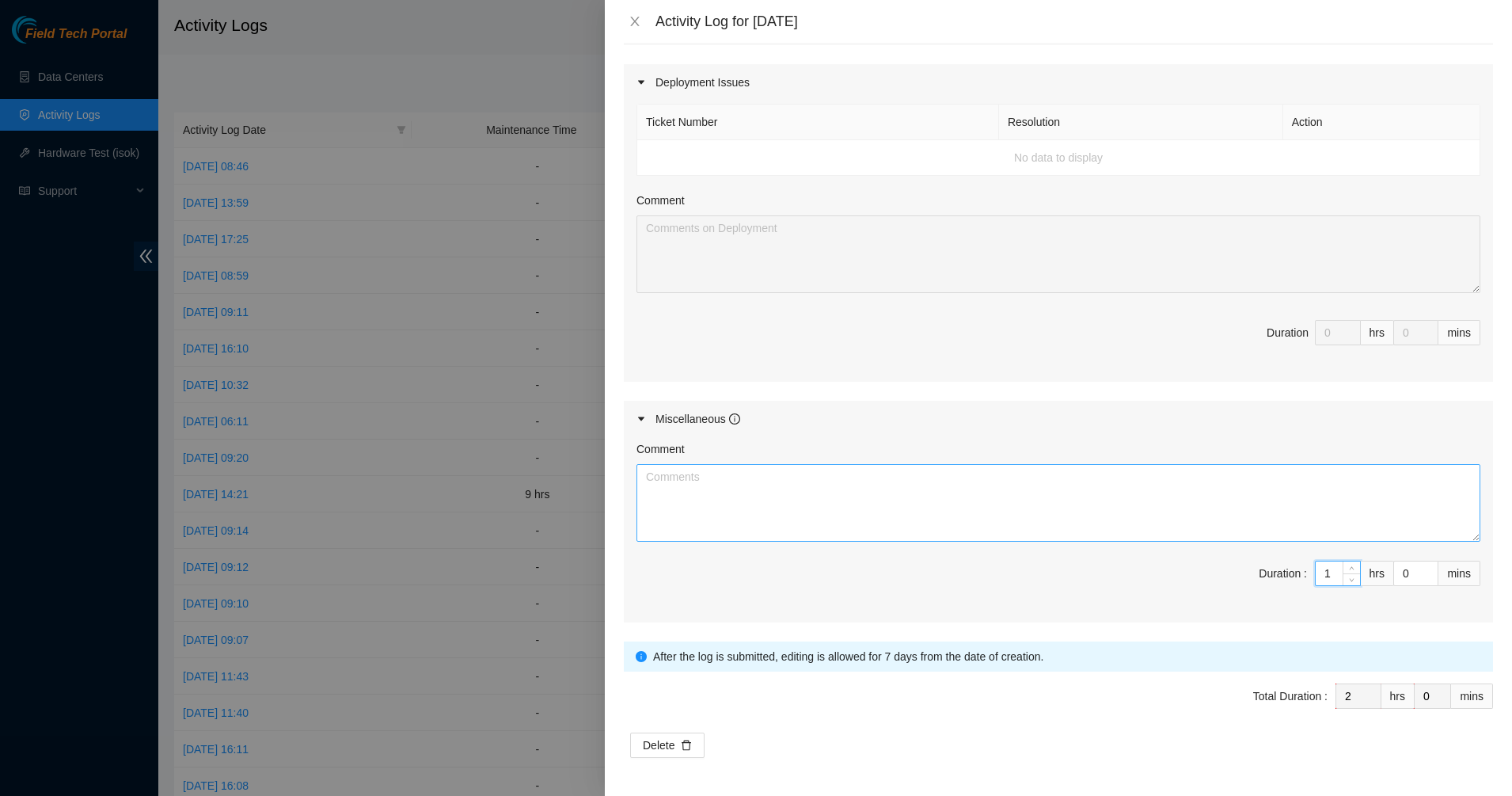
type input "10"
type input "11"
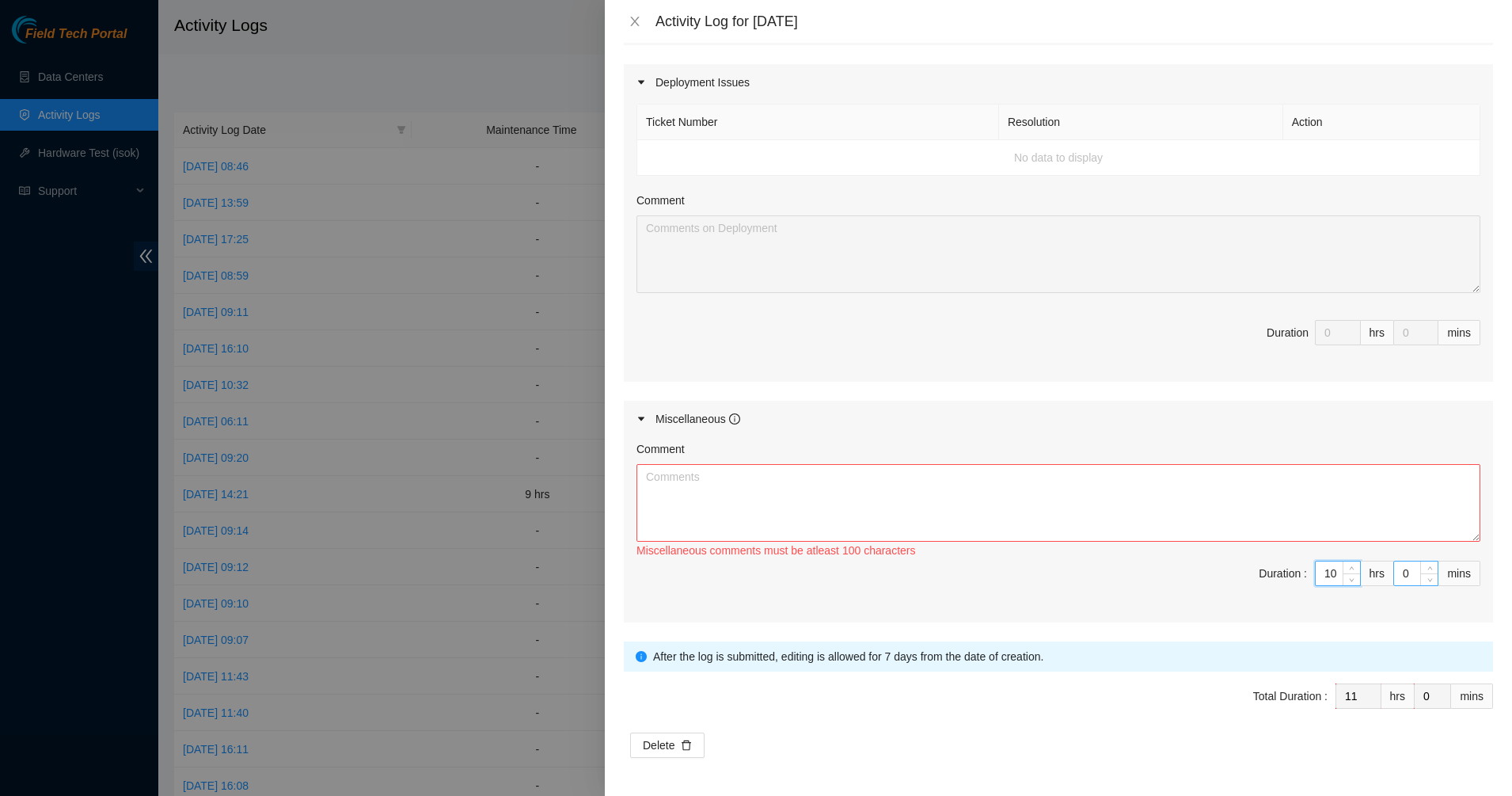
type input "10"
drag, startPoint x: 1396, startPoint y: 582, endPoint x: 1376, endPoint y: 572, distance: 22.4
click at [1394, 578] on input "0" at bounding box center [1415, 573] width 43 height 24
type input "3"
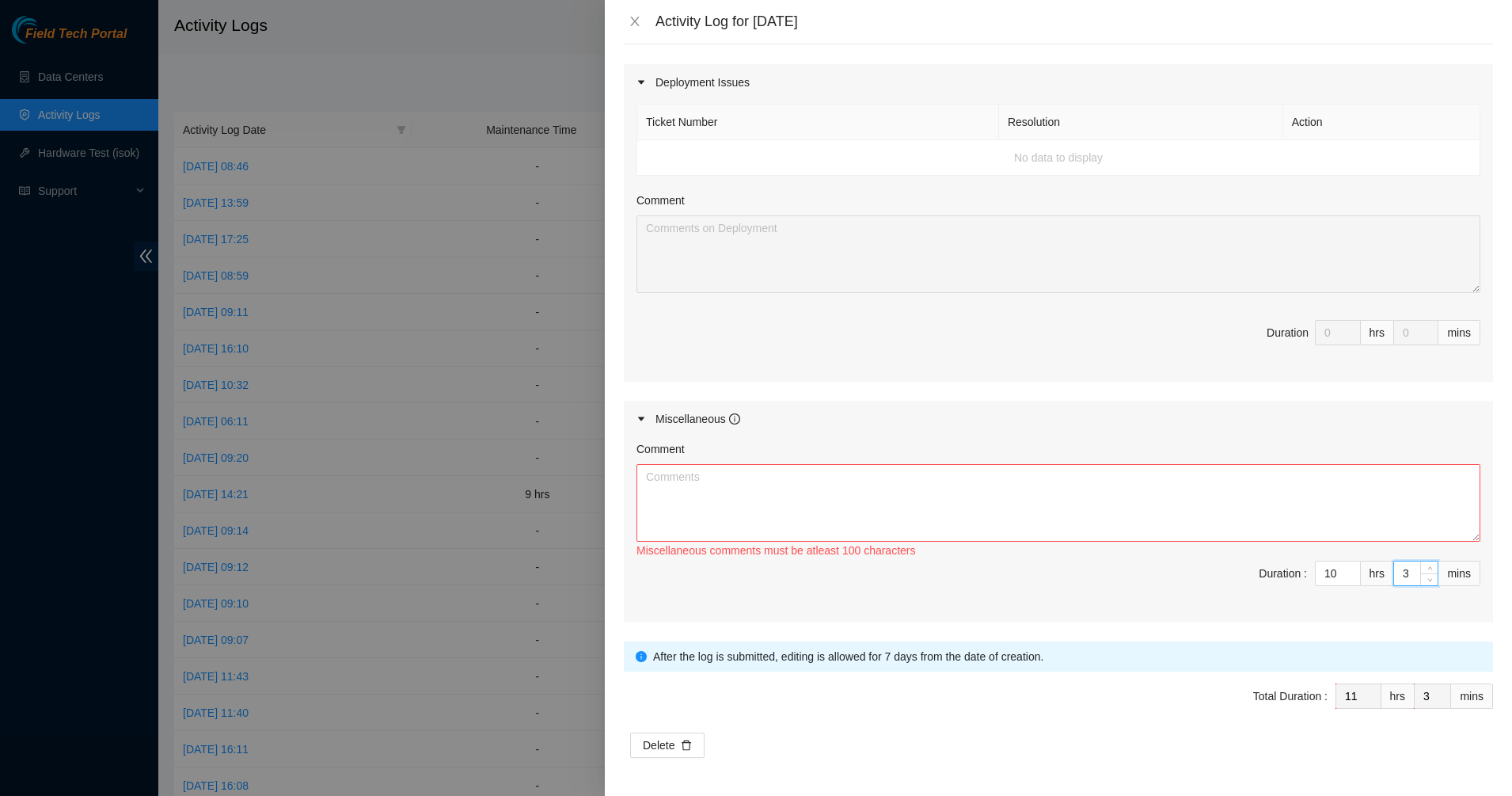
type input "30"
click at [1302, 506] on textarea "Comment" at bounding box center [1058, 502] width 844 height 77
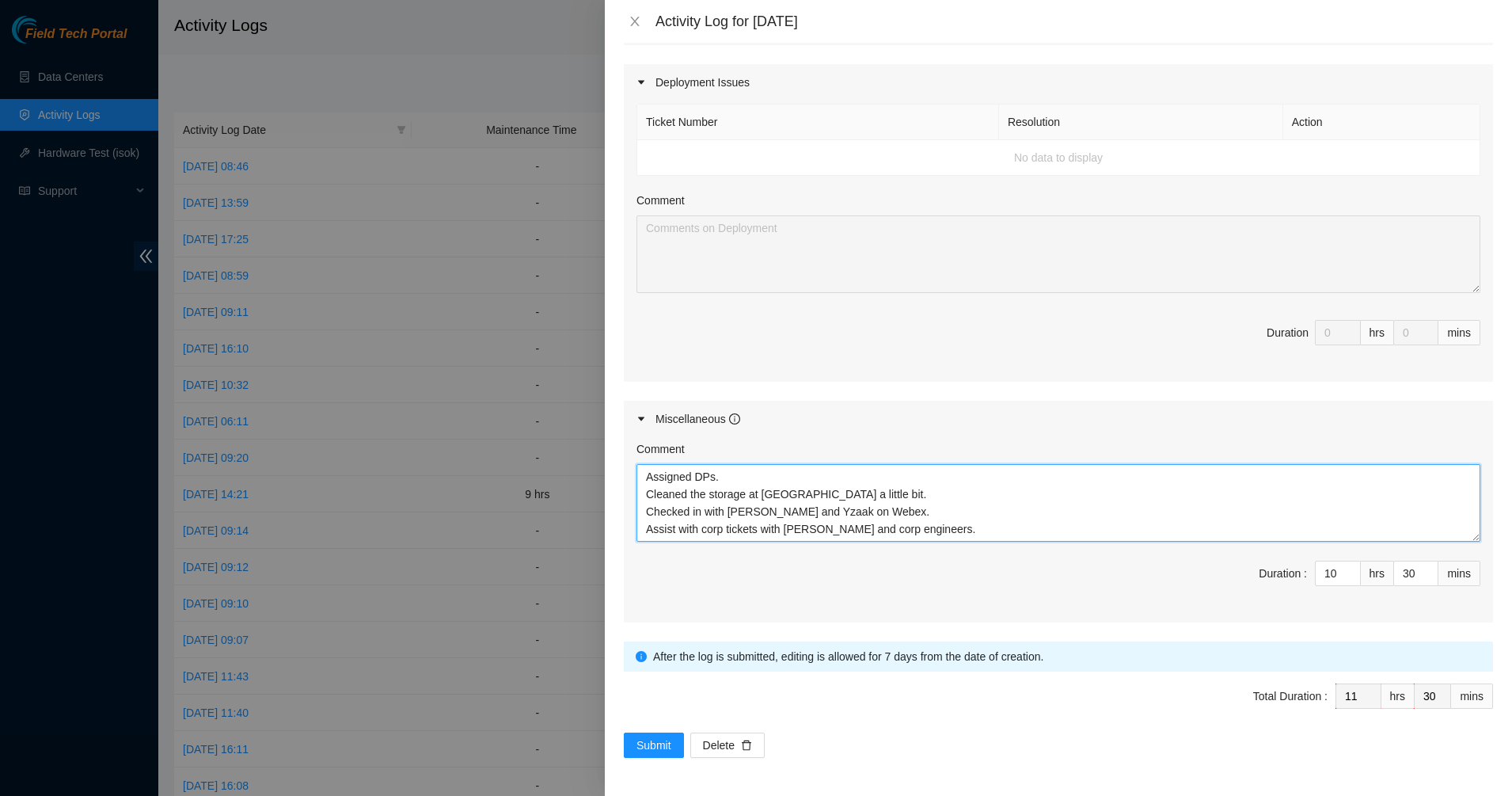
drag, startPoint x: 921, startPoint y: 537, endPoint x: 605, endPoint y: 528, distance: 316.1
click at [605, 528] on div "Note: This activity log is for informational purposes only. You will not be pai…" at bounding box center [1059, 419] width 908 height 753
click at [964, 478] on textarea "Assigned DPs. Cleaned the storage at DBR a little bit. Checked in with Matias a…" at bounding box center [1058, 502] width 844 height 77
type textarea "Assigned DPs. Cleaned the storage at DBR a little bit. Checked in with Matias a…"
click at [661, 751] on span "Submit" at bounding box center [653, 745] width 35 height 18
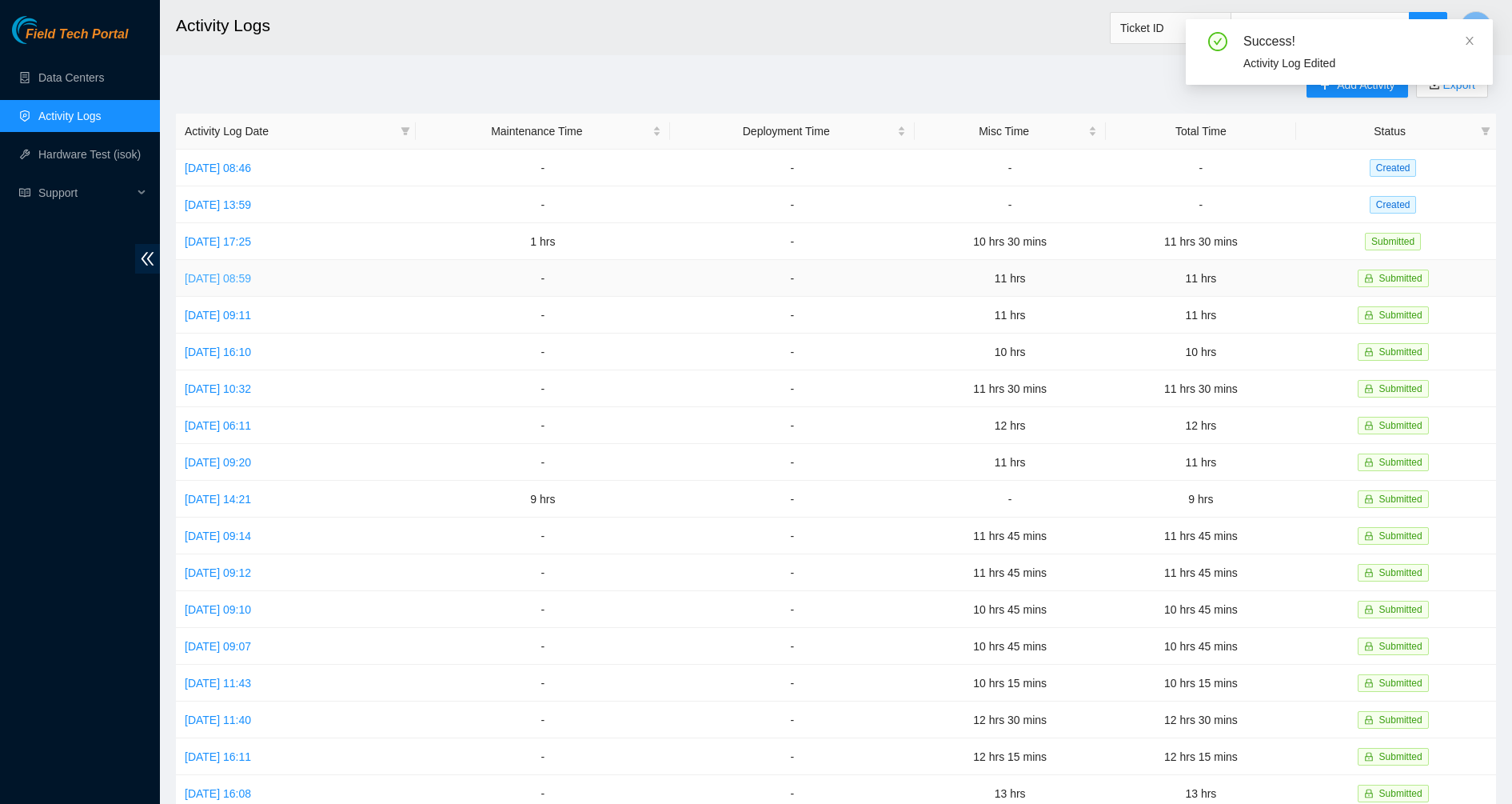
click at [251, 279] on link "[DATE] 08:59" at bounding box center [218, 278] width 66 height 13
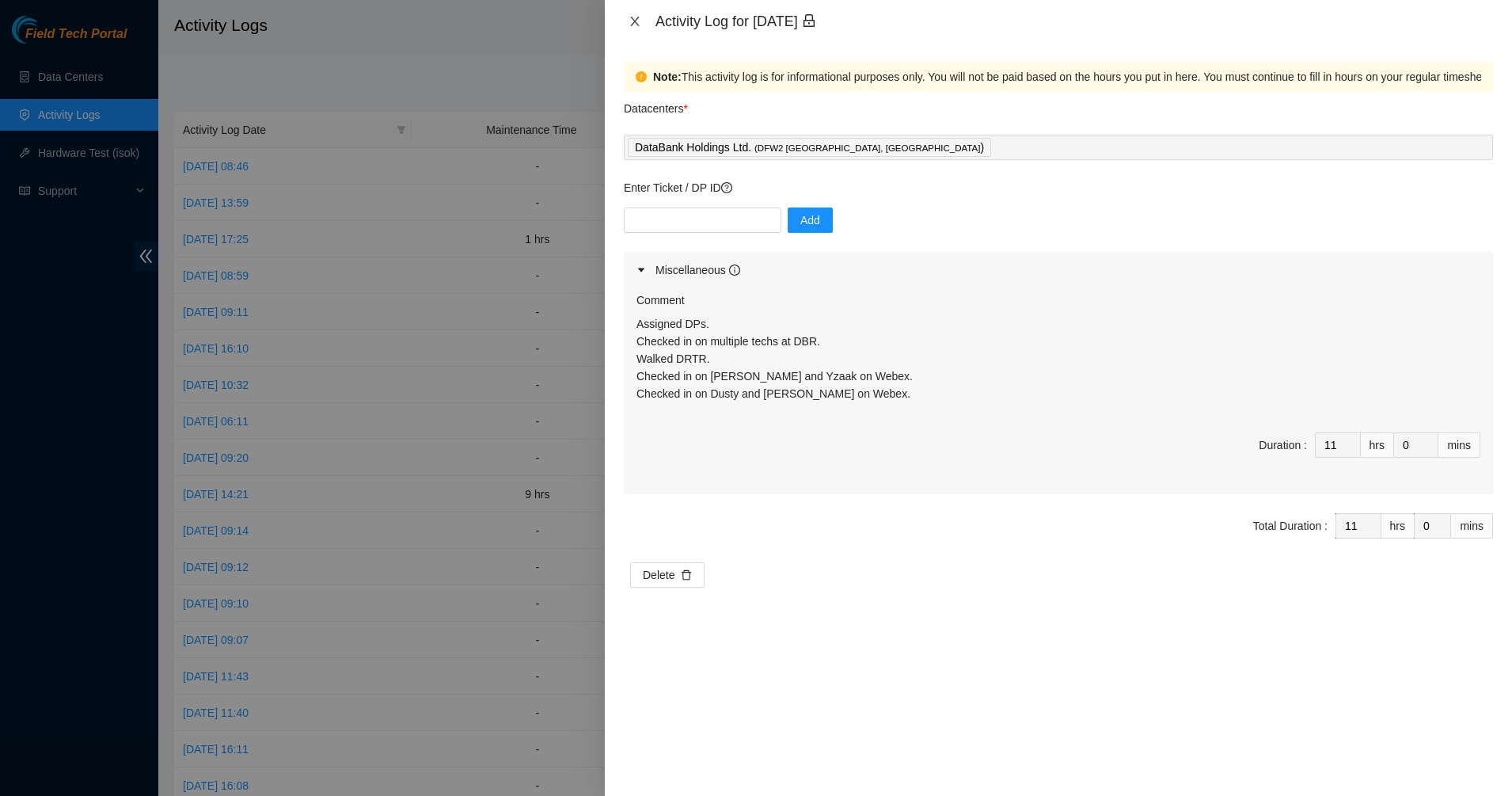
click at [629, 19] on icon "close" at bounding box center [635, 21] width 12 height 12
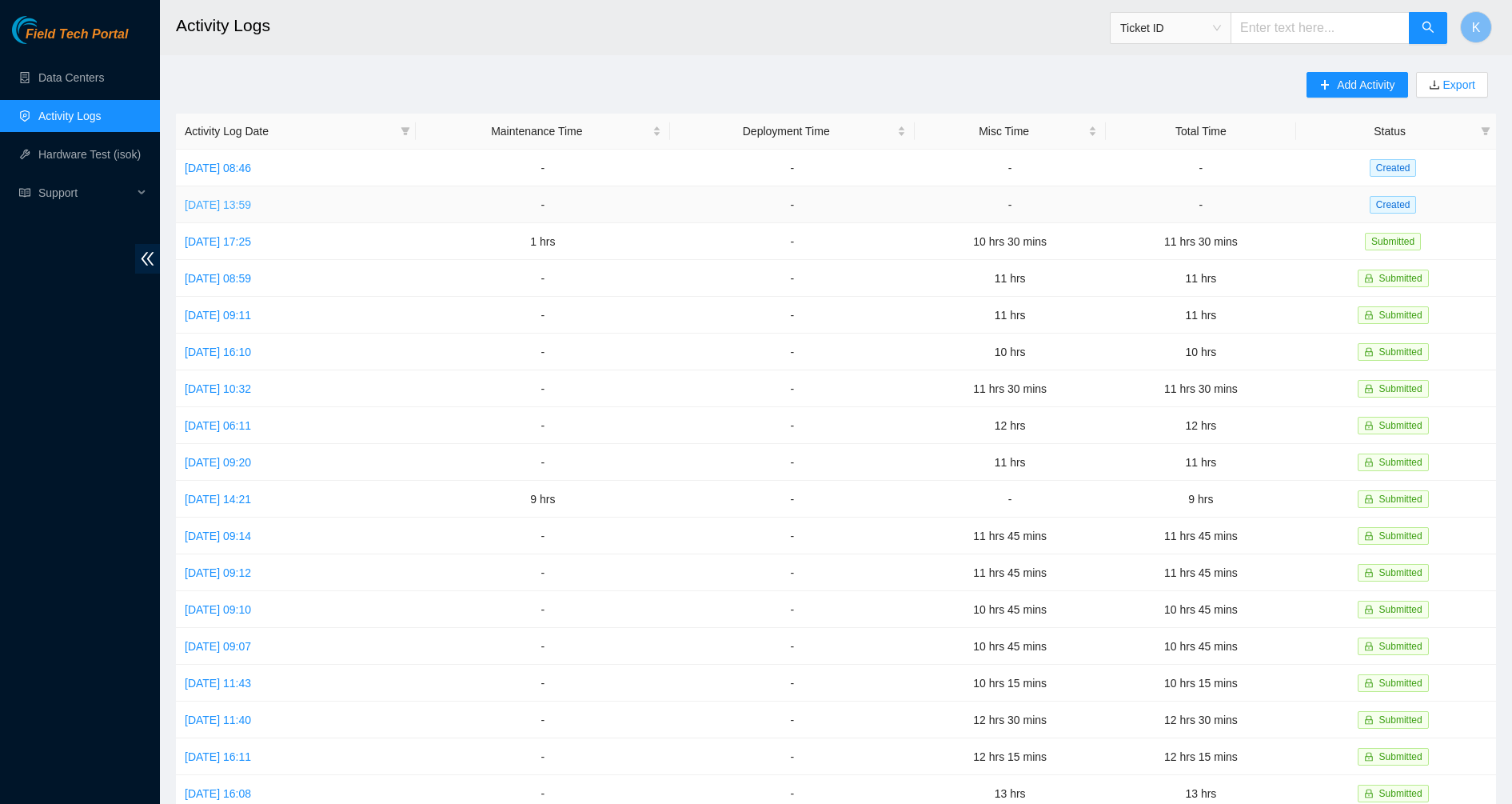
click at [251, 198] on link "[DATE] 13:59" at bounding box center [218, 204] width 66 height 13
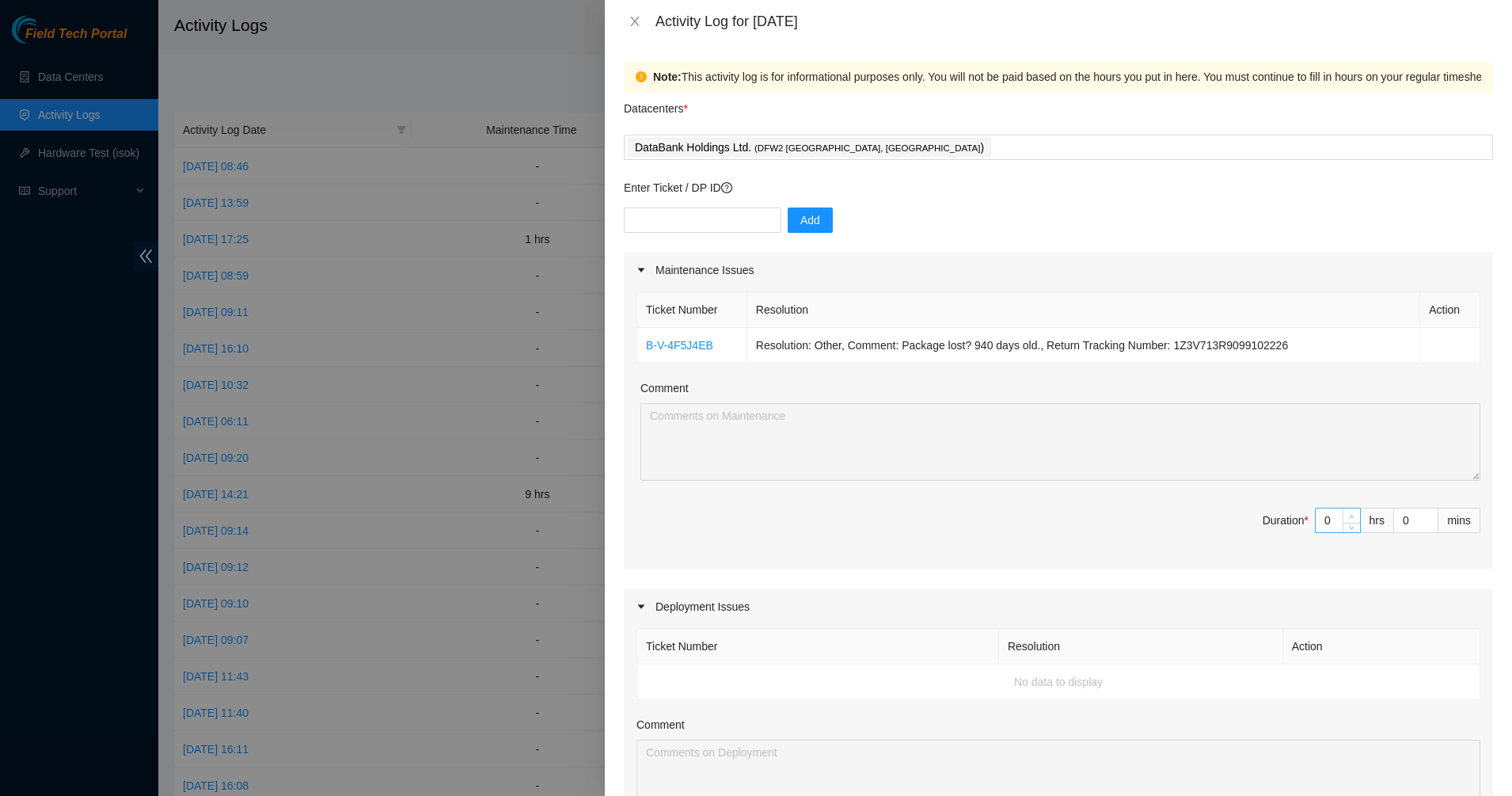
type input "1"
click at [1343, 511] on span "Increase Value" at bounding box center [1351, 516] width 18 height 14
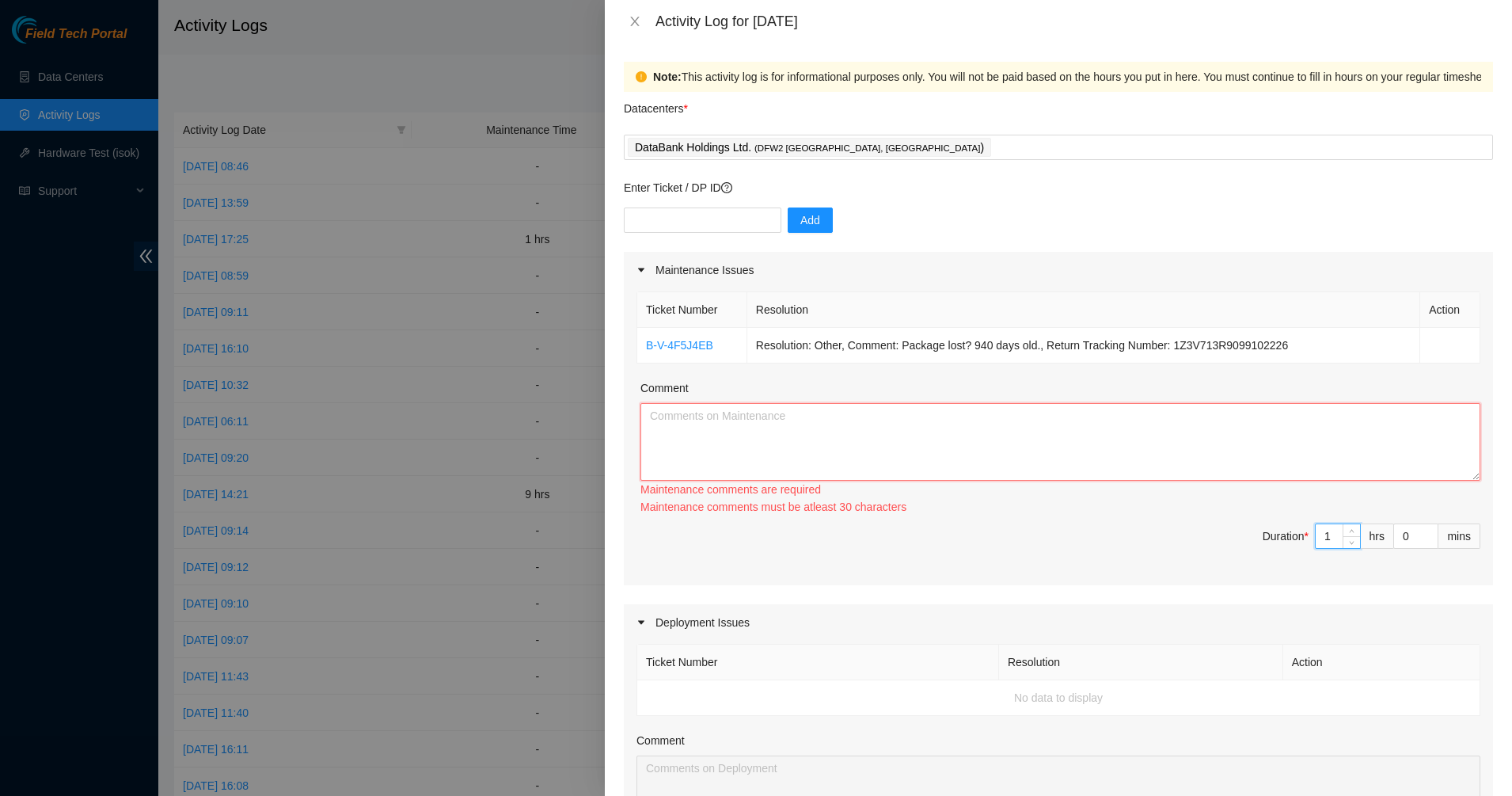
click at [1090, 461] on textarea "Comment" at bounding box center [1060, 441] width 840 height 77
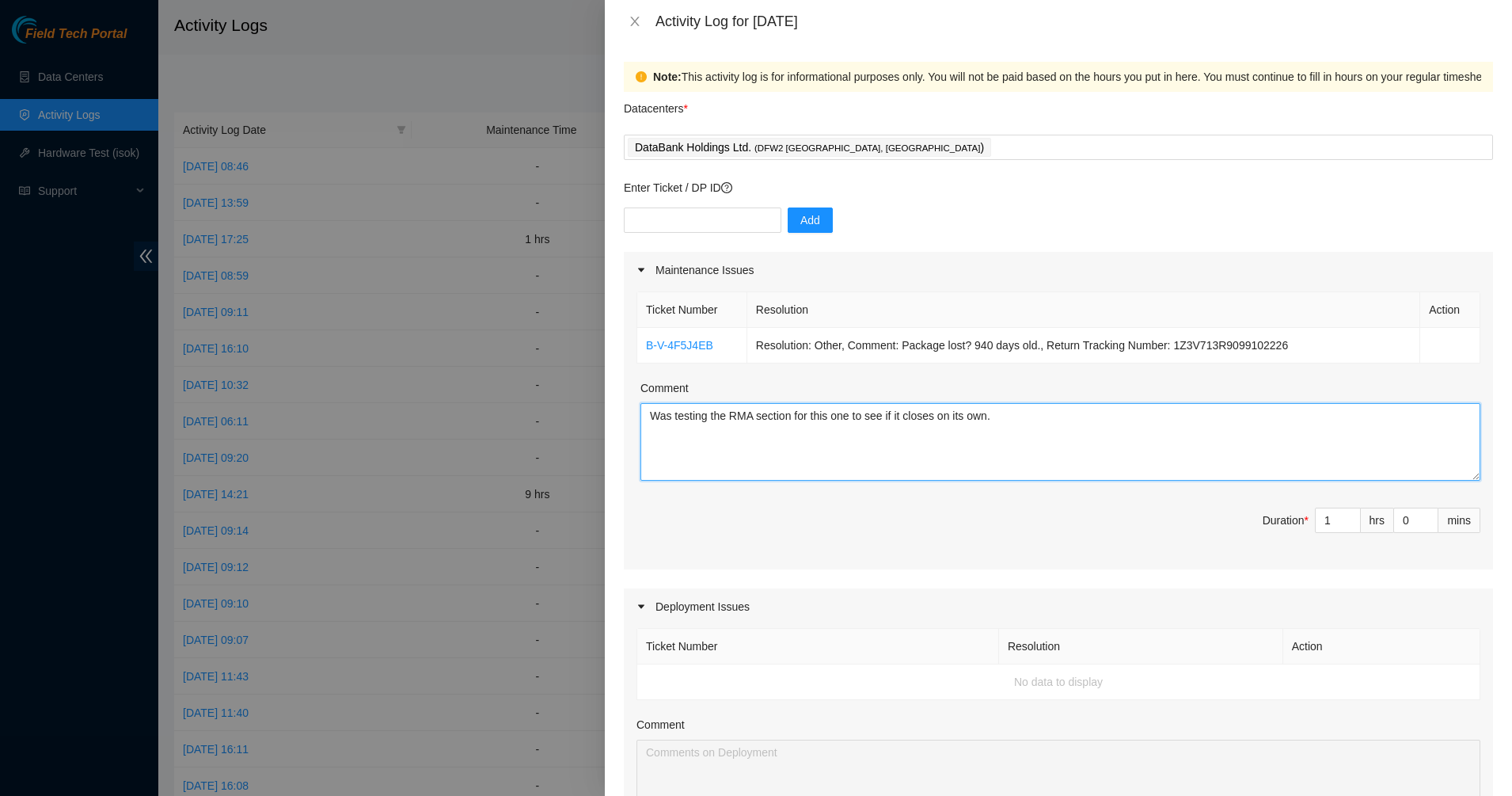
click at [1124, 422] on textarea "Was testing the RMA section for this one to see if it closes on its own." at bounding box center [1060, 441] width 840 height 77
type textarea "Was testing the RMA section for this one to see if it closes on its own."
type input "1"
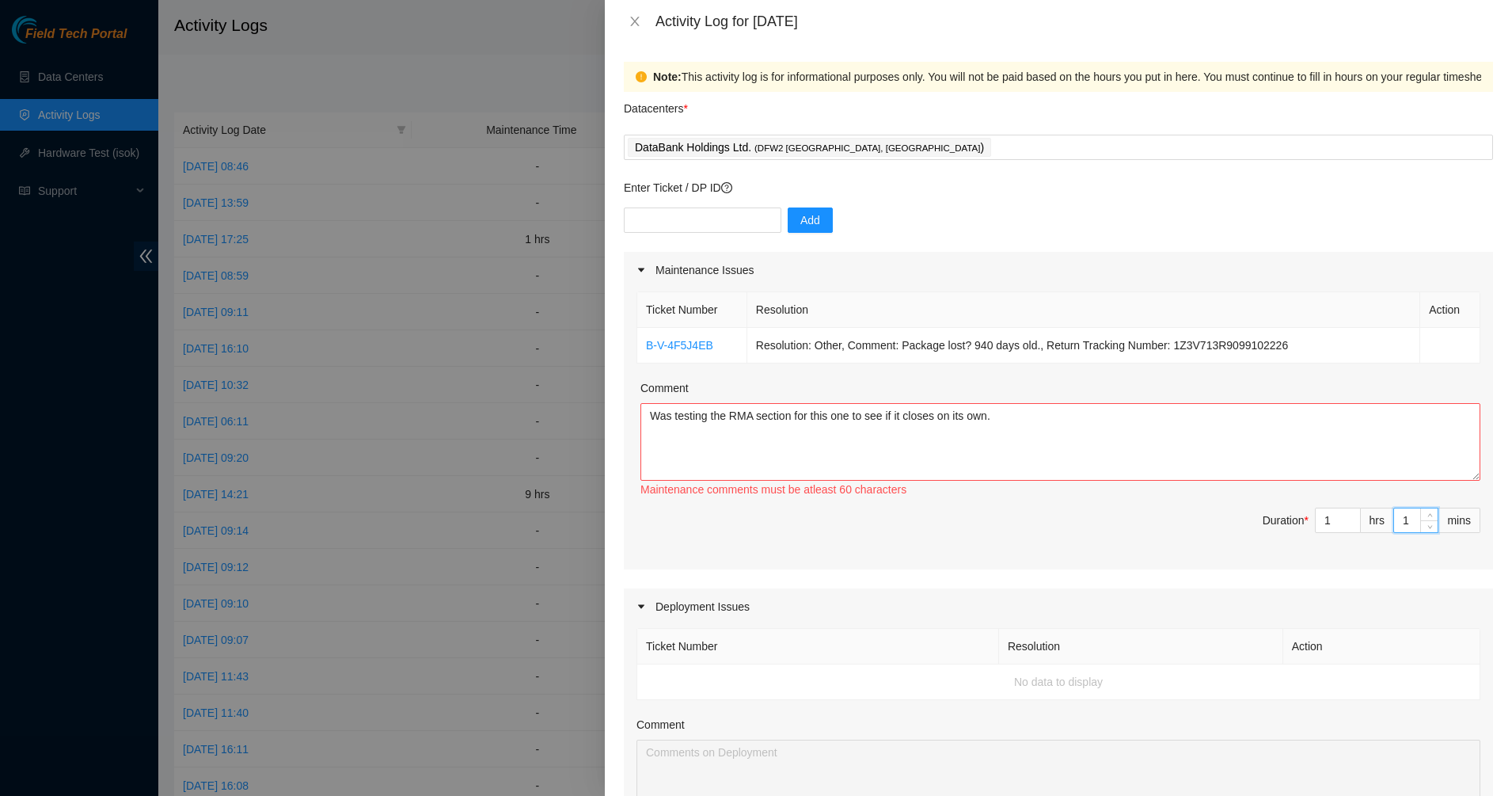
drag, startPoint x: 1411, startPoint y: 518, endPoint x: 1391, endPoint y: 518, distance: 20.0
click at [1393, 518] on div "1" at bounding box center [1415, 520] width 45 height 26
drag, startPoint x: 1392, startPoint y: 521, endPoint x: 1357, endPoint y: 521, distance: 35.0
click at [1357, 521] on span "Duration * 1 hrs 1 mins" at bounding box center [1058, 530] width 844 height 44
type input "15"
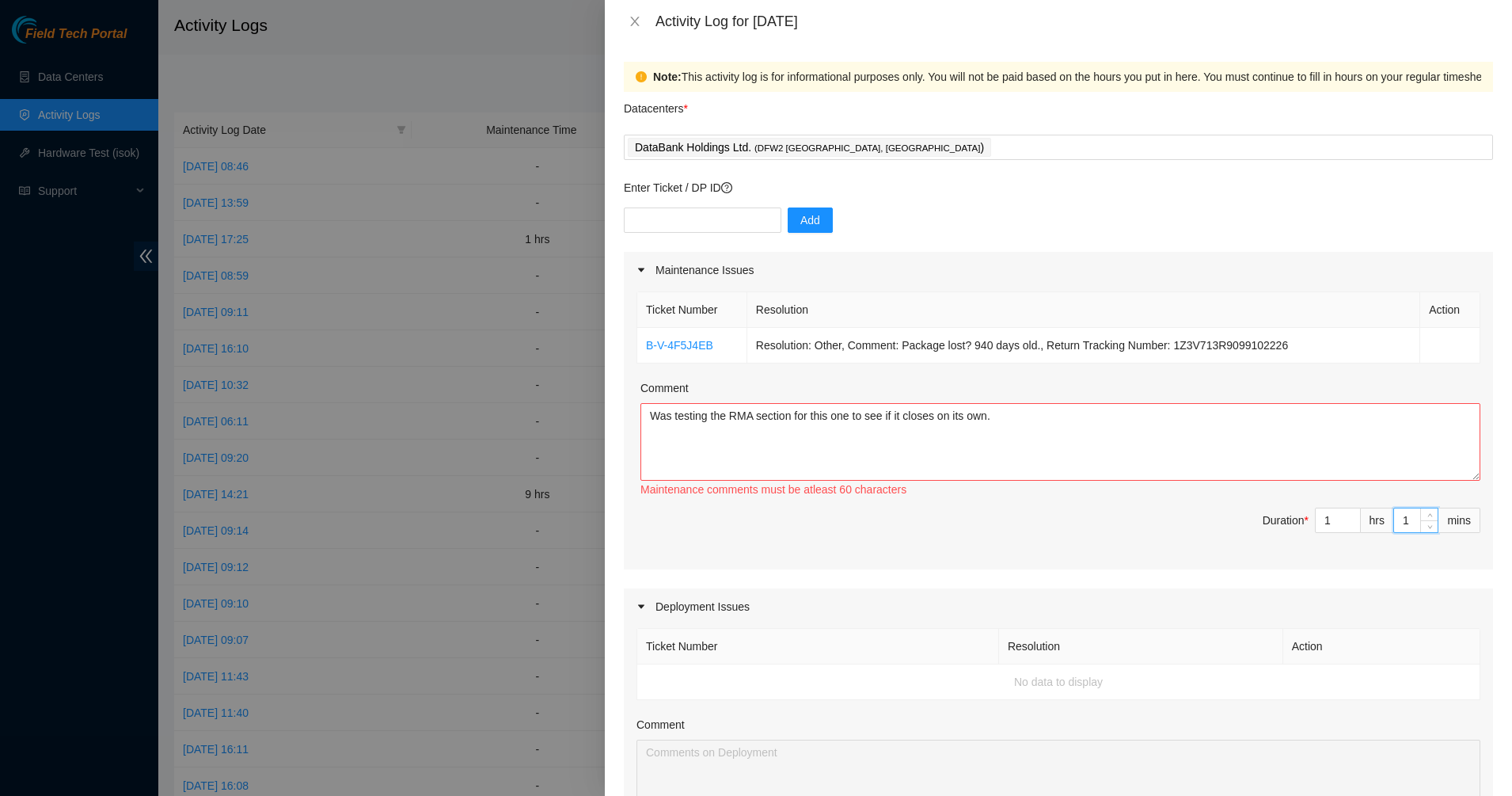
type input "15"
type input "0"
click at [1350, 527] on icon "down" at bounding box center [1352, 525] width 5 height 5
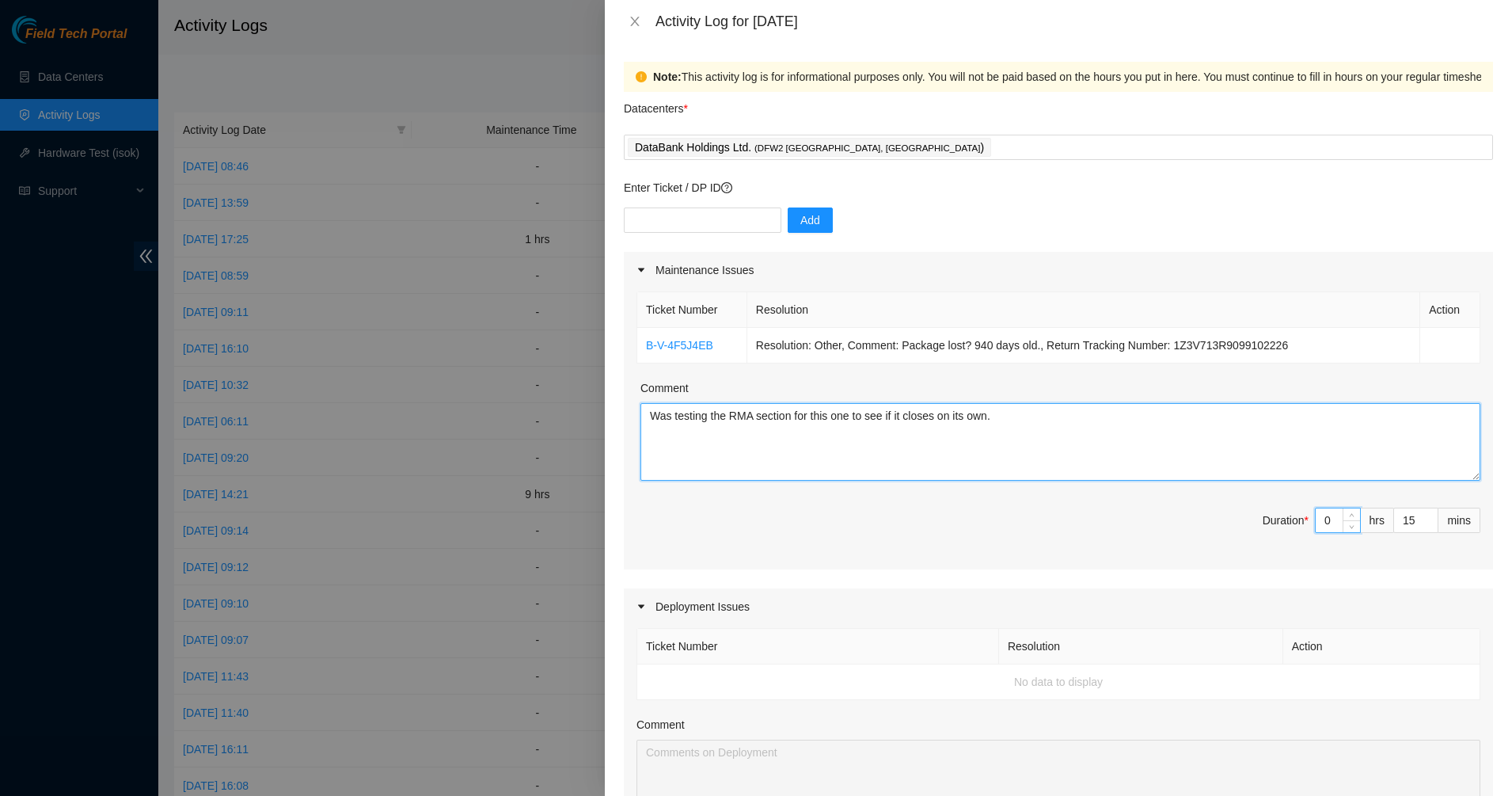
click at [1301, 470] on textarea "Was testing the RMA section for this one to see if it closes on its own." at bounding box center [1060, 441] width 840 height 77
click at [1131, 535] on span "Duration * 0 hrs 15 mins" at bounding box center [1058, 530] width 844 height 44
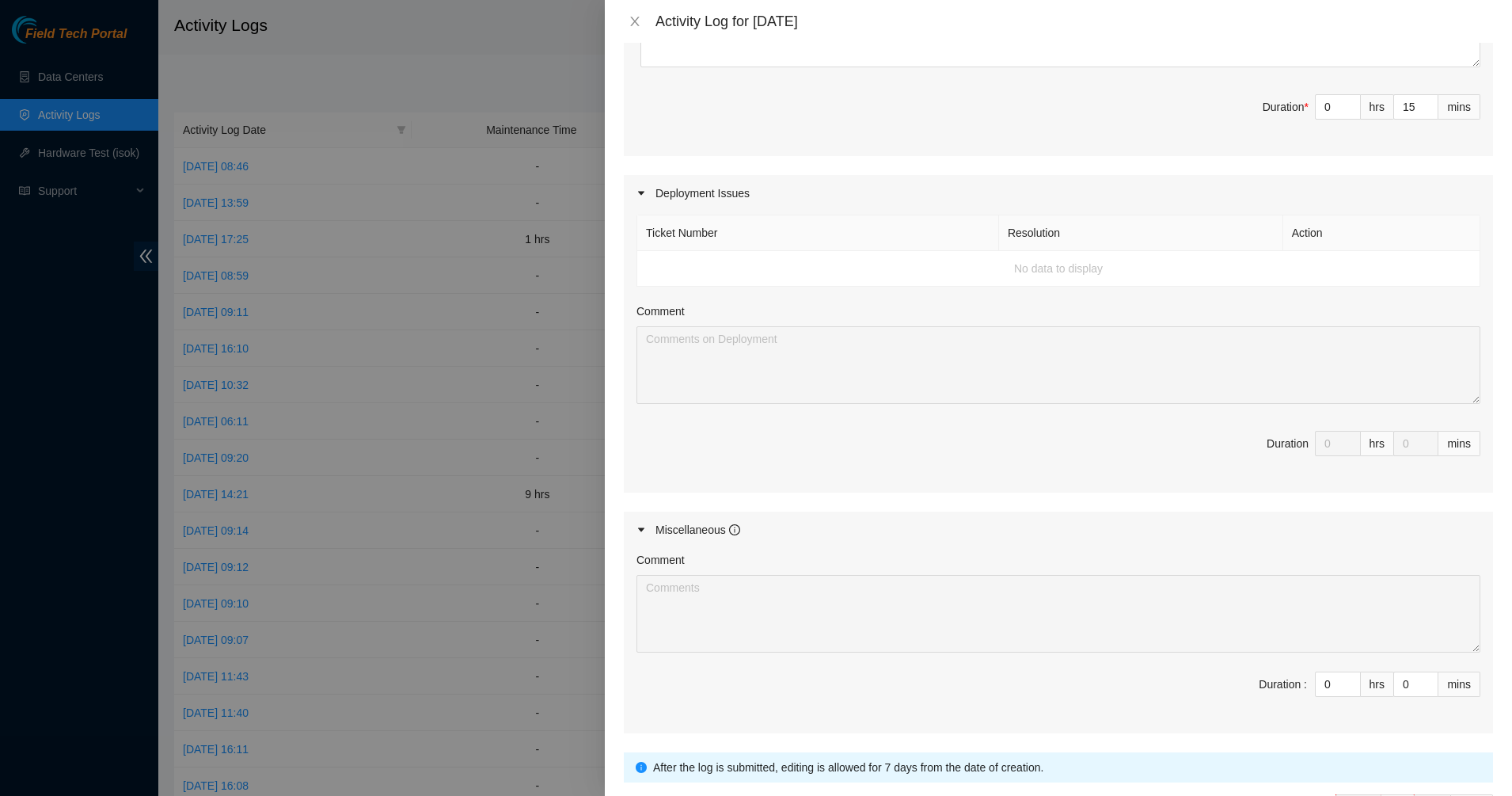
scroll to position [524, 0]
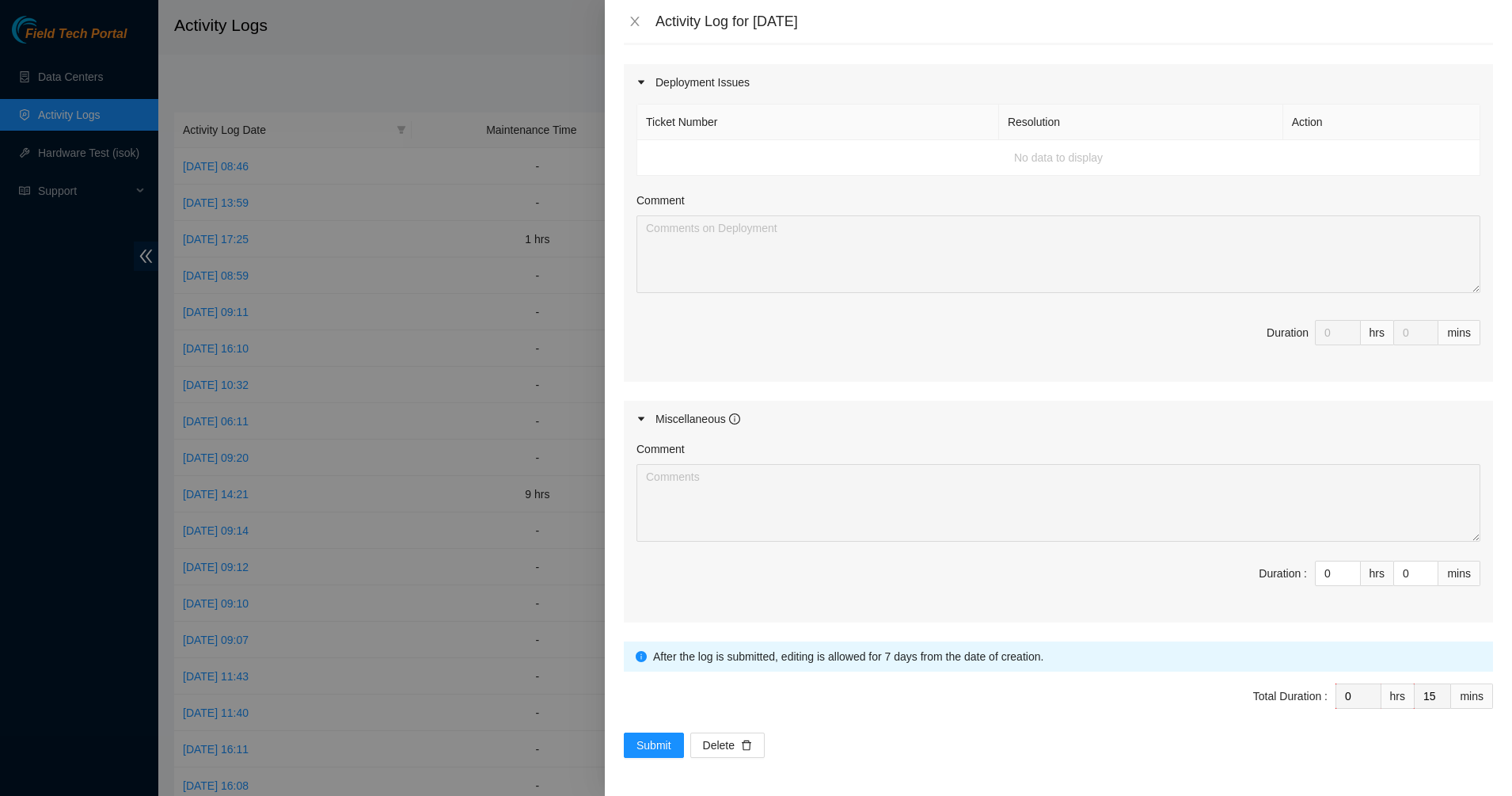
drag, startPoint x: 1314, startPoint y: 571, endPoint x: 1256, endPoint y: 569, distance: 58.0
click at [1256, 569] on span "Duration : 0 hrs 0 mins" at bounding box center [1058, 583] width 844 height 44
type input "10"
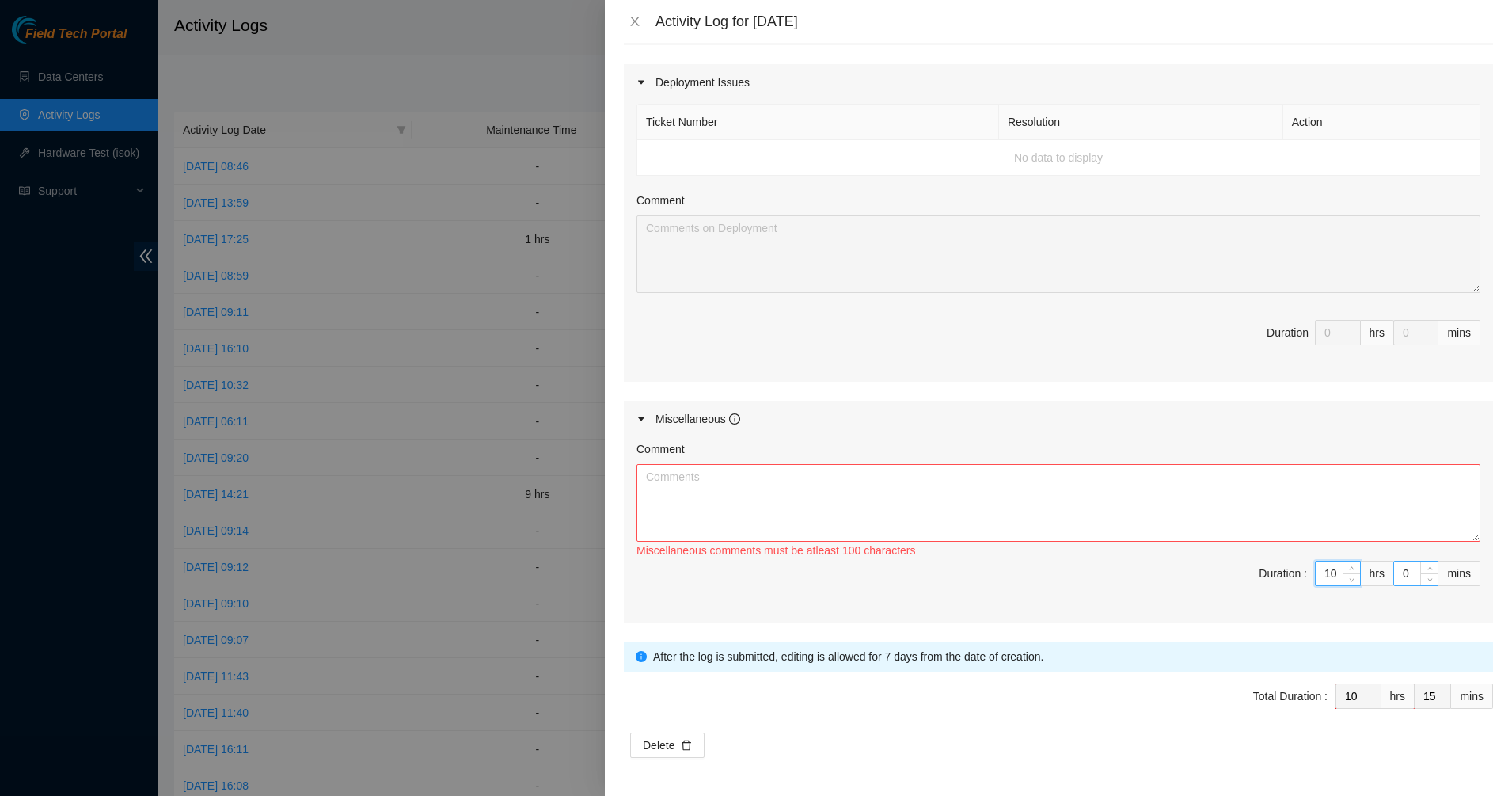
type input "10"
drag, startPoint x: 1401, startPoint y: 570, endPoint x: 1350, endPoint y: 570, distance: 51.0
click at [1350, 570] on span "Duration : 10 hrs 0 mins" at bounding box center [1058, 583] width 844 height 44
type input "3"
type input "18"
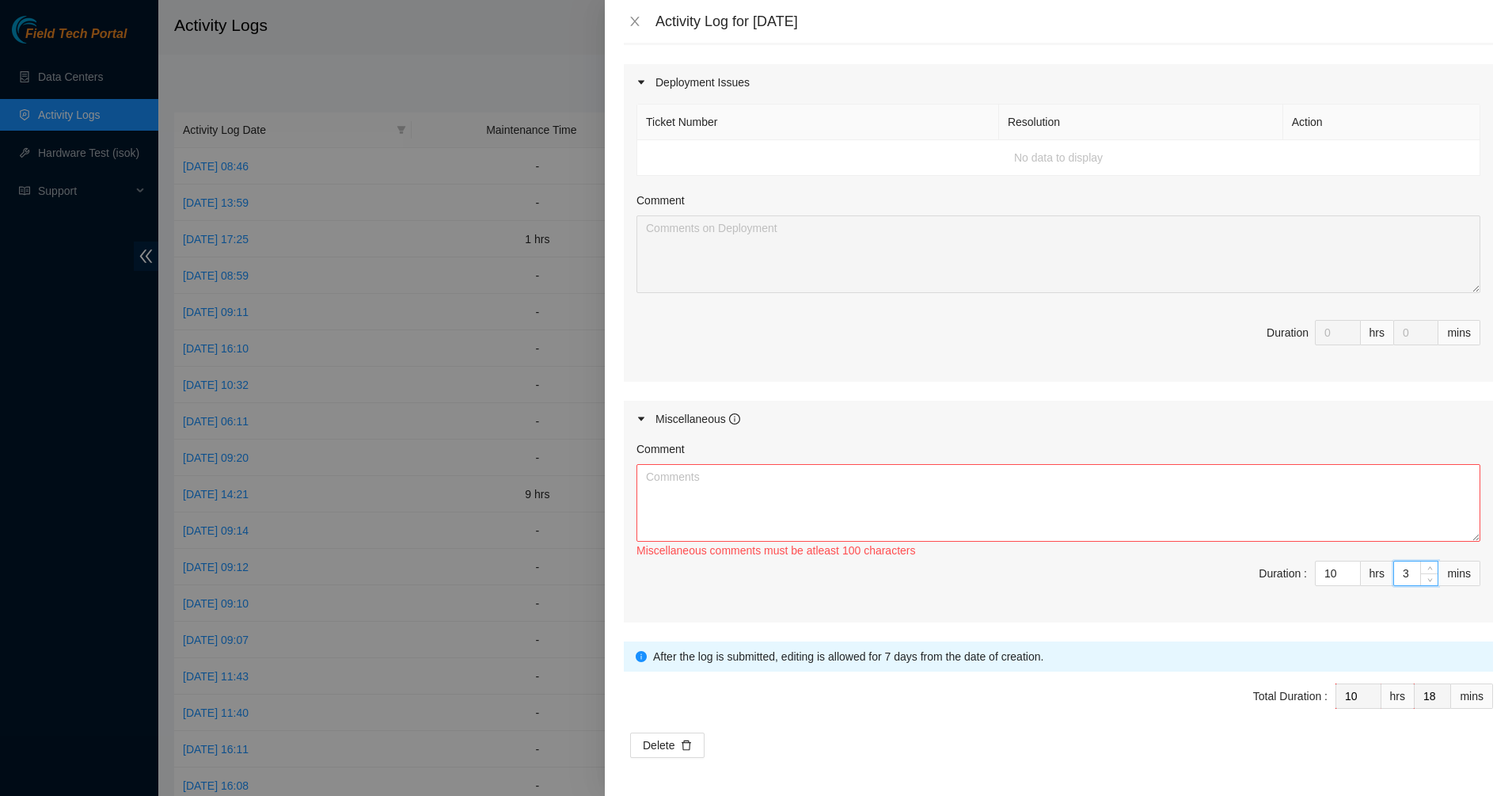
type input "30"
type input "45"
type input "30"
click at [1011, 575] on span "Duration : 10 hrs 30 mins" at bounding box center [1058, 583] width 844 height 44
drag, startPoint x: 954, startPoint y: 458, endPoint x: 941, endPoint y: 467, distance: 15.8
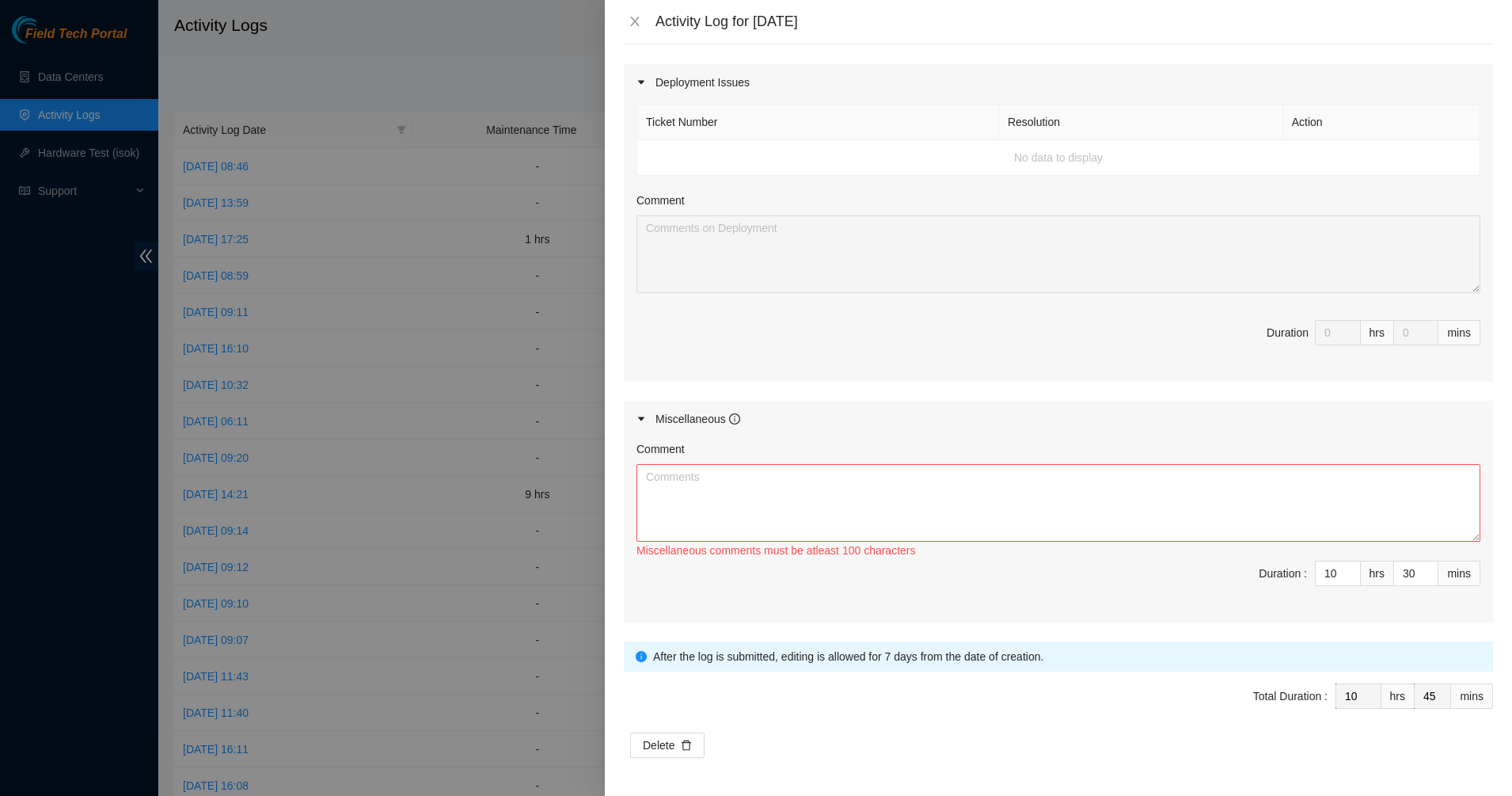
click at [953, 457] on div "Comment" at bounding box center [1058, 452] width 844 height 24
click at [918, 493] on textarea "Comment" at bounding box center [1058, 502] width 844 height 77
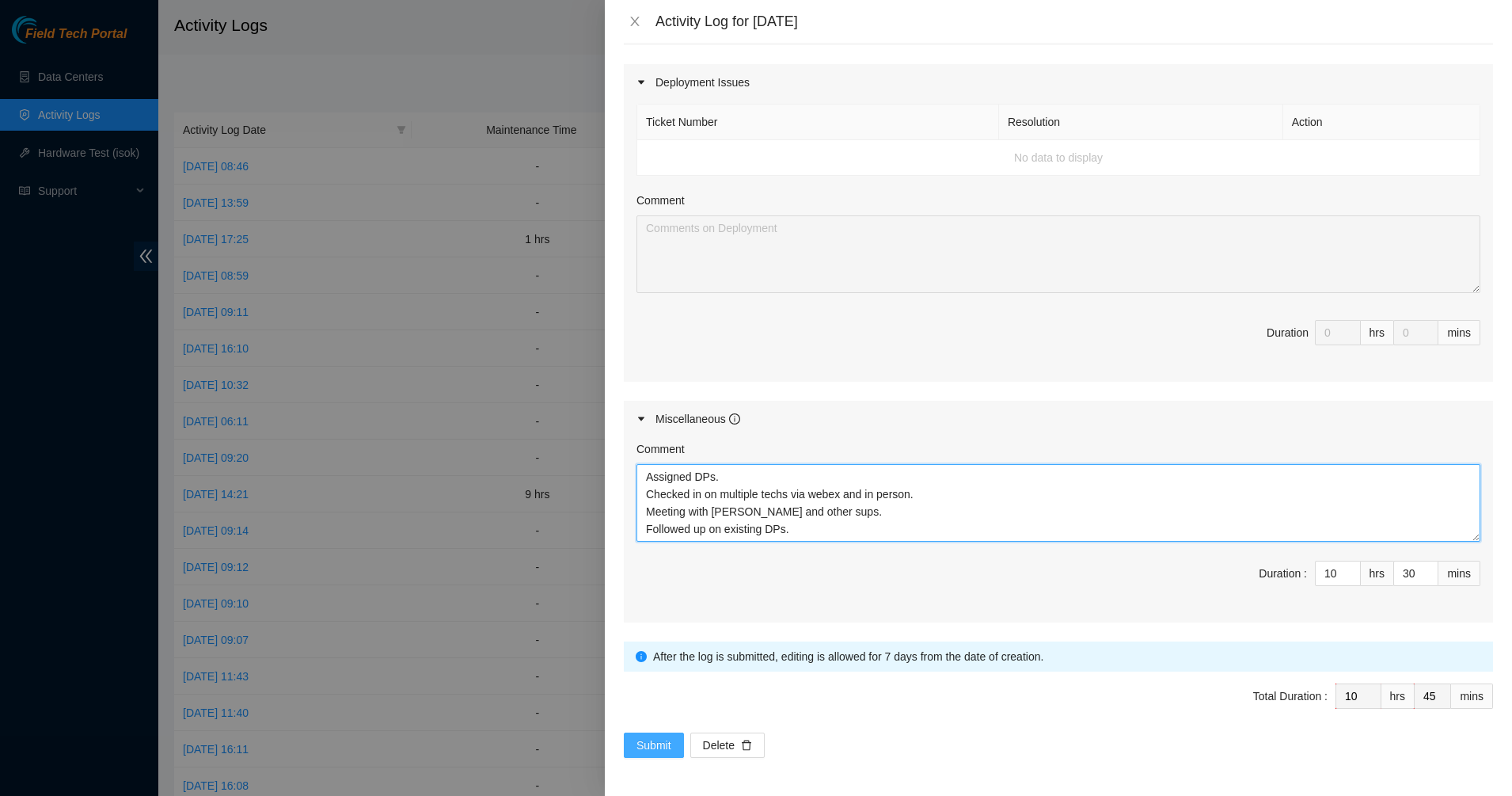
type textarea "Assigned DPs. Checked in on multiple techs via webex and in person. Meeting wit…"
click at [643, 746] on span "Submit" at bounding box center [653, 745] width 35 height 18
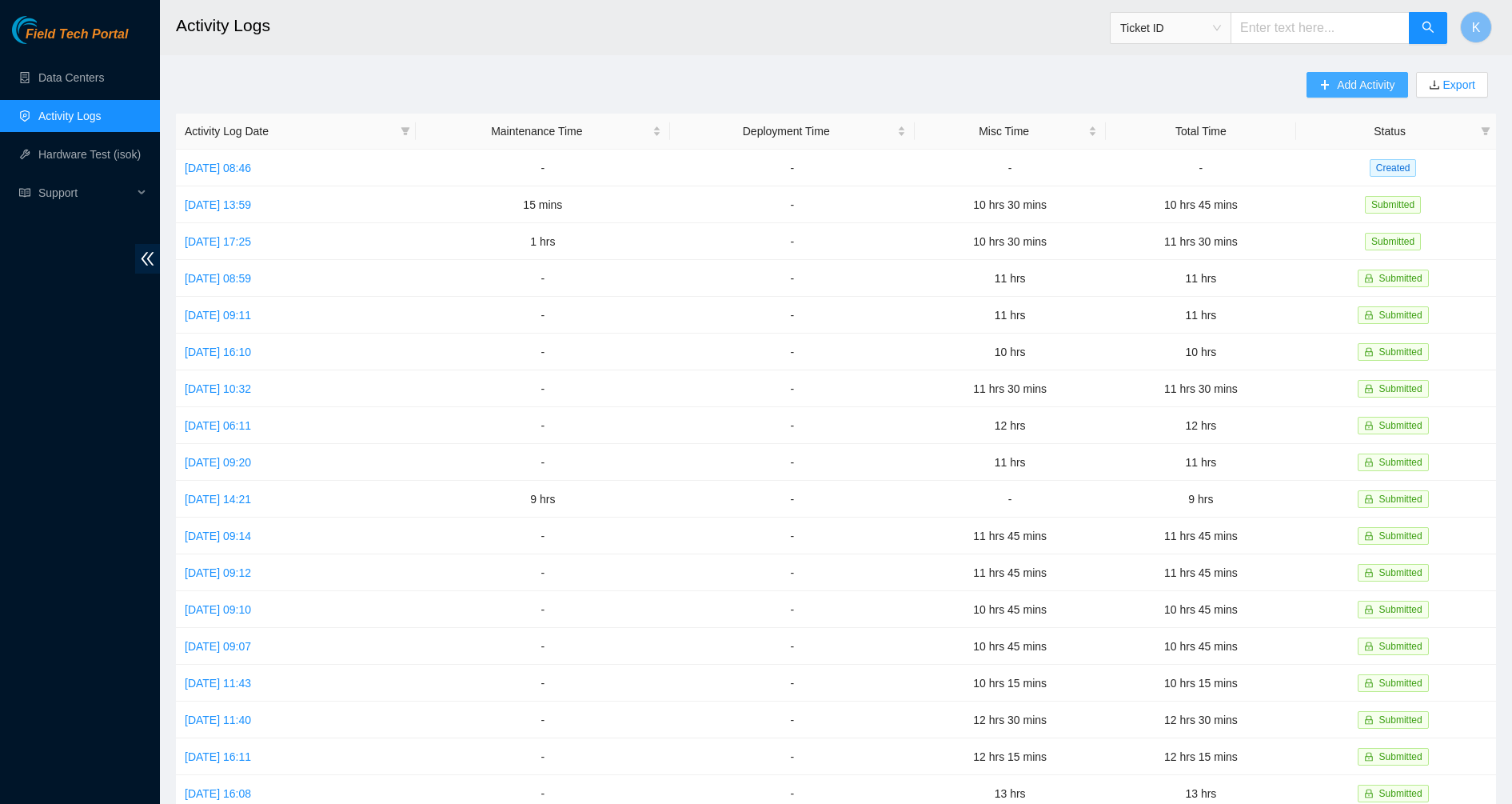
click at [1359, 85] on span "Add Activity" at bounding box center [1366, 85] width 57 height 18
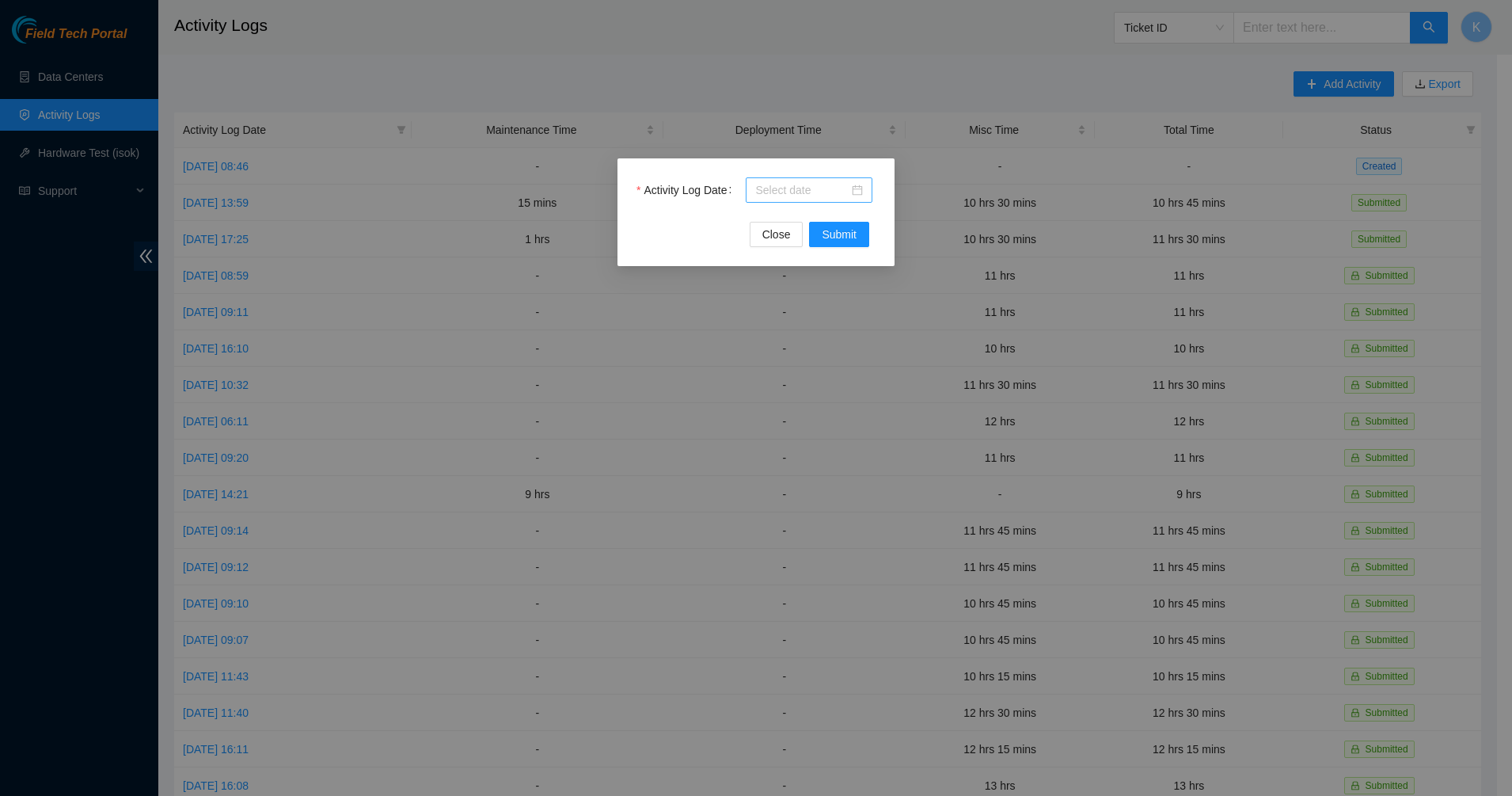
click at [854, 184] on div at bounding box center [808, 190] width 107 height 18
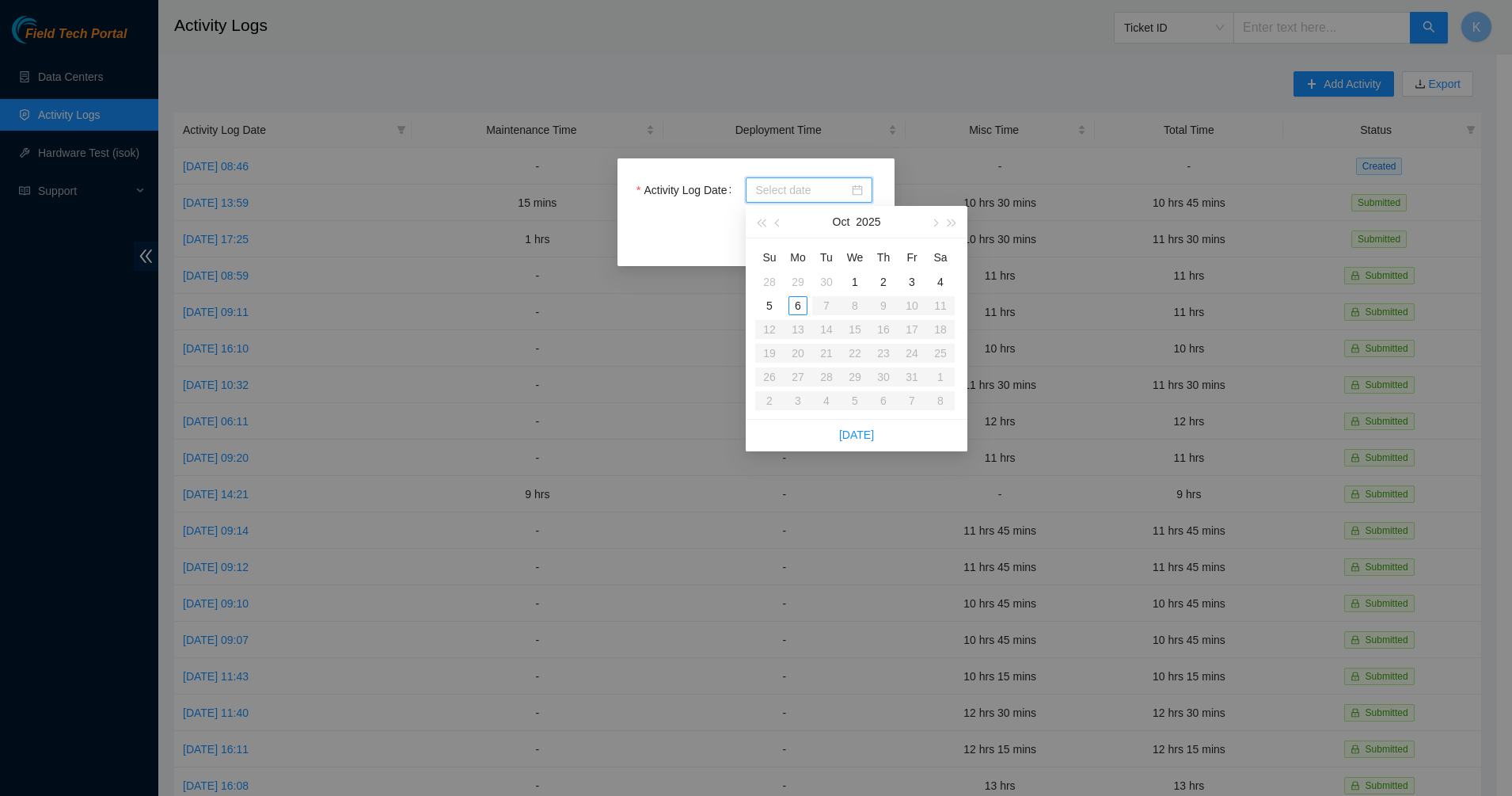
type input "2025-10-01"
click at [623, 197] on div "Activity Log Date Close Submit" at bounding box center [756, 211] width 277 height 107
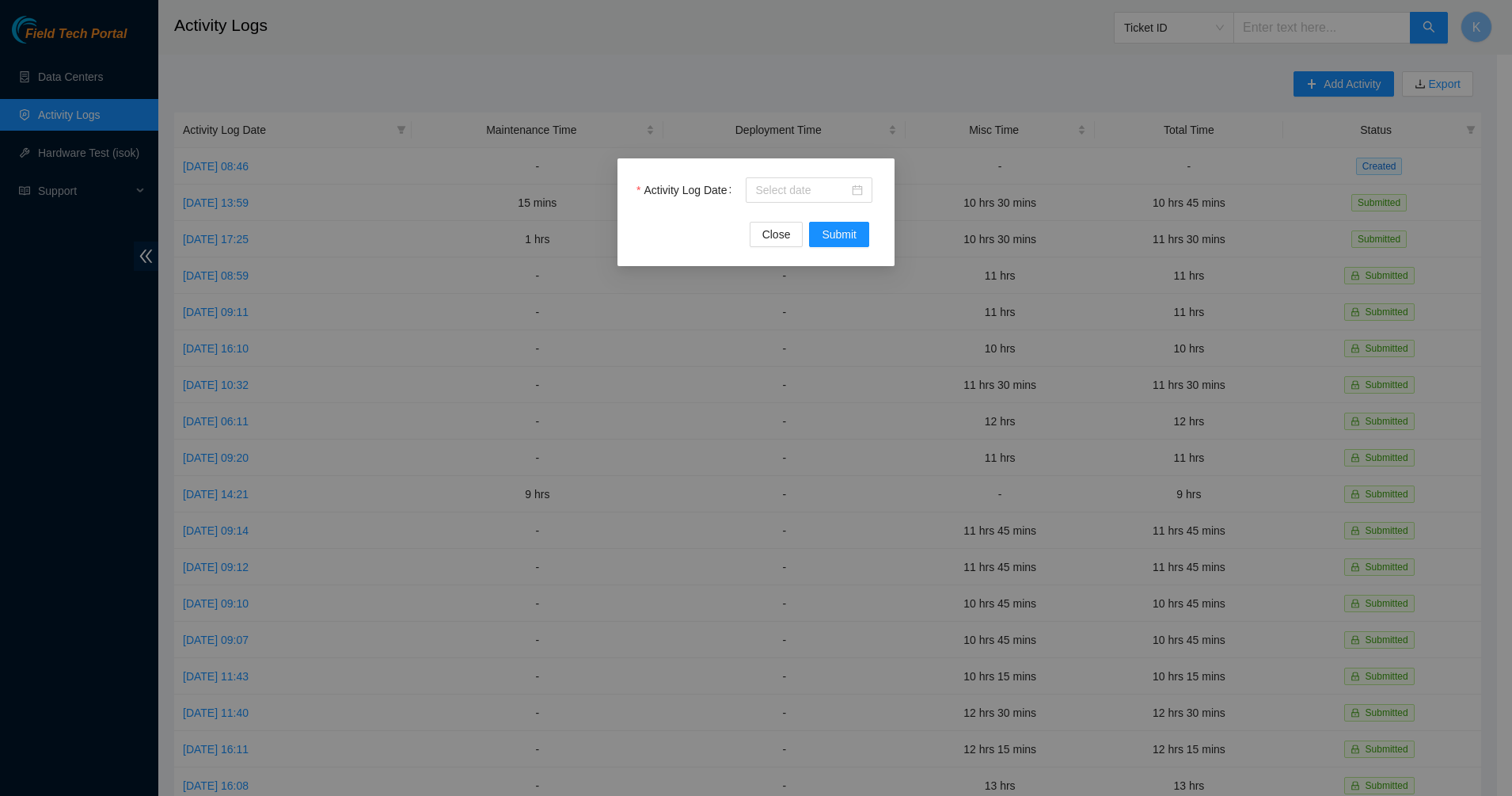
click at [685, 204] on div "Activity Log Date" at bounding box center [755, 200] width 239 height 44
click at [776, 237] on span "Close" at bounding box center [776, 234] width 28 height 18
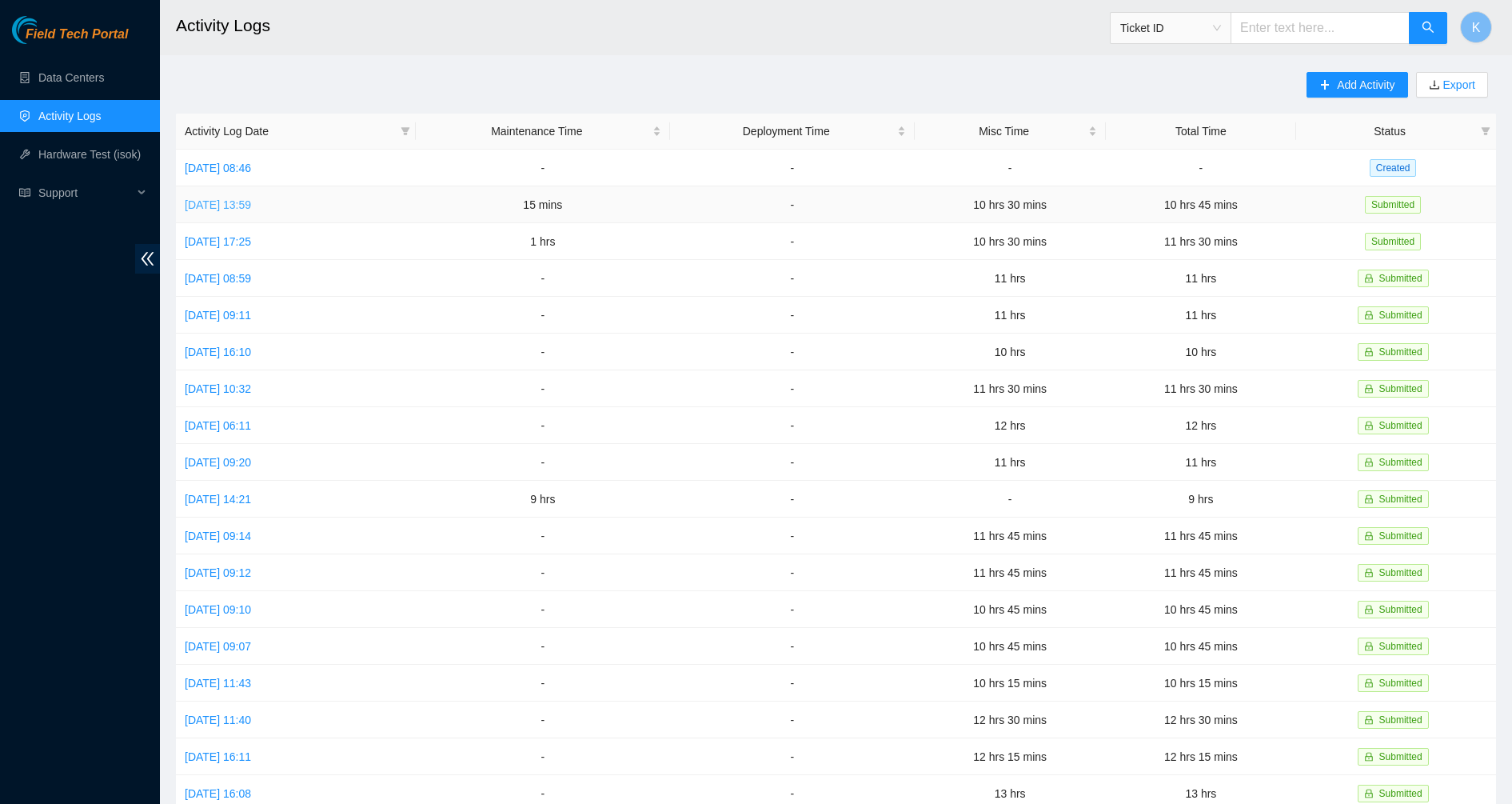
click at [251, 199] on link "[DATE] 13:59" at bounding box center [218, 204] width 66 height 13
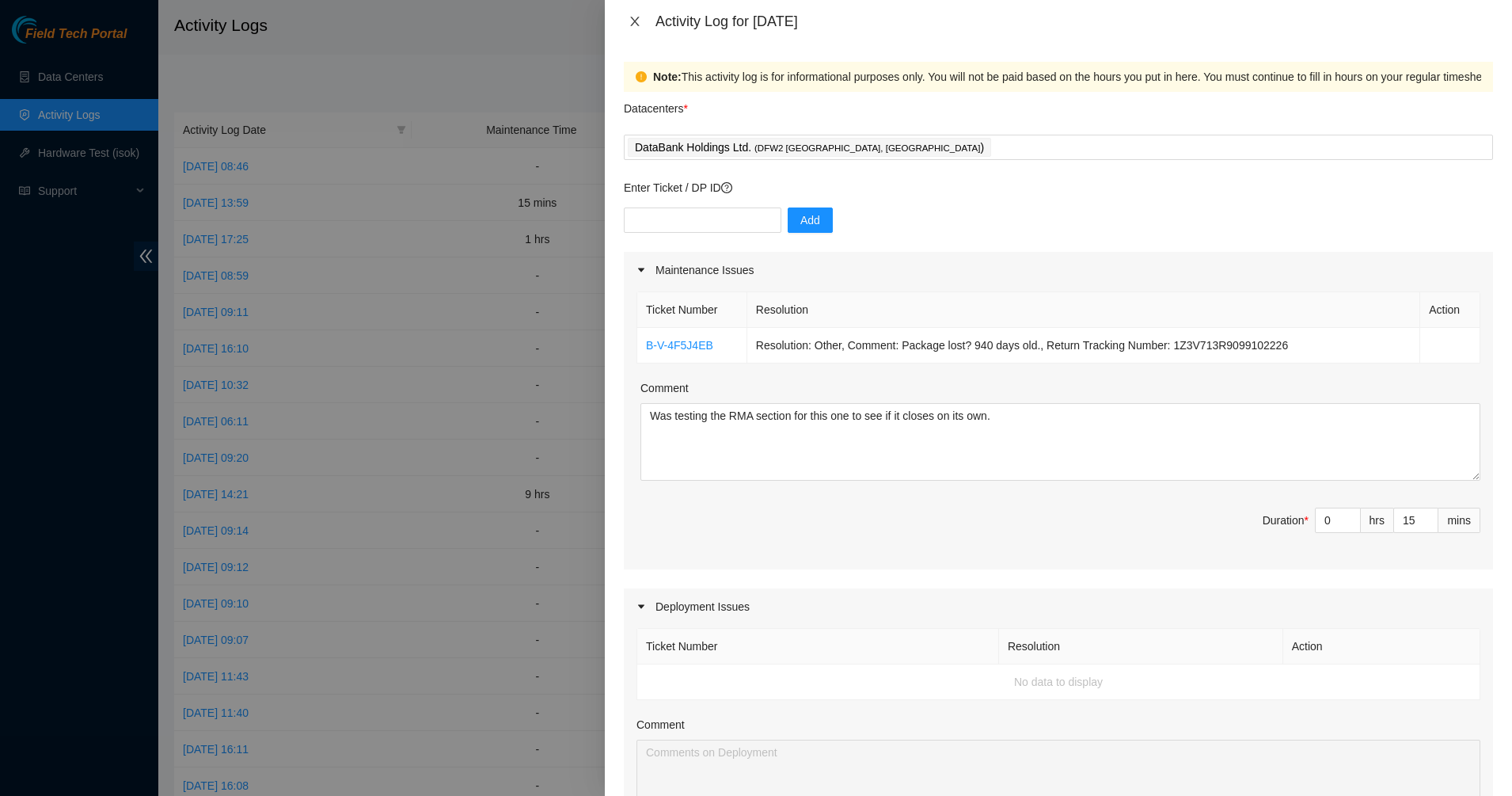
click at [641, 23] on icon "close" at bounding box center [635, 21] width 12 height 12
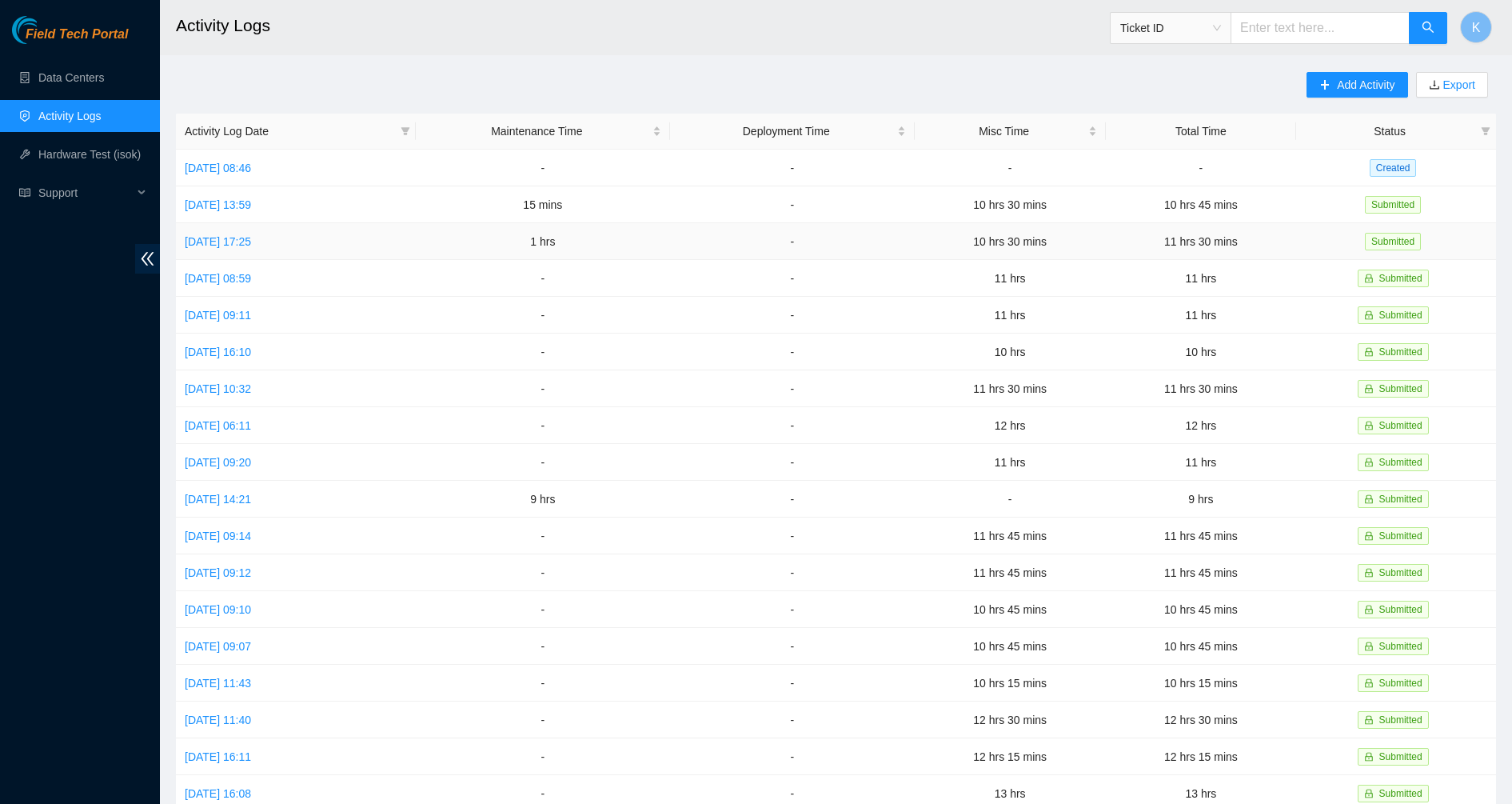
click at [221, 246] on td "[DATE] 17:25" at bounding box center [296, 241] width 240 height 37
click at [235, 235] on link "[DATE] 17:25" at bounding box center [218, 241] width 66 height 13
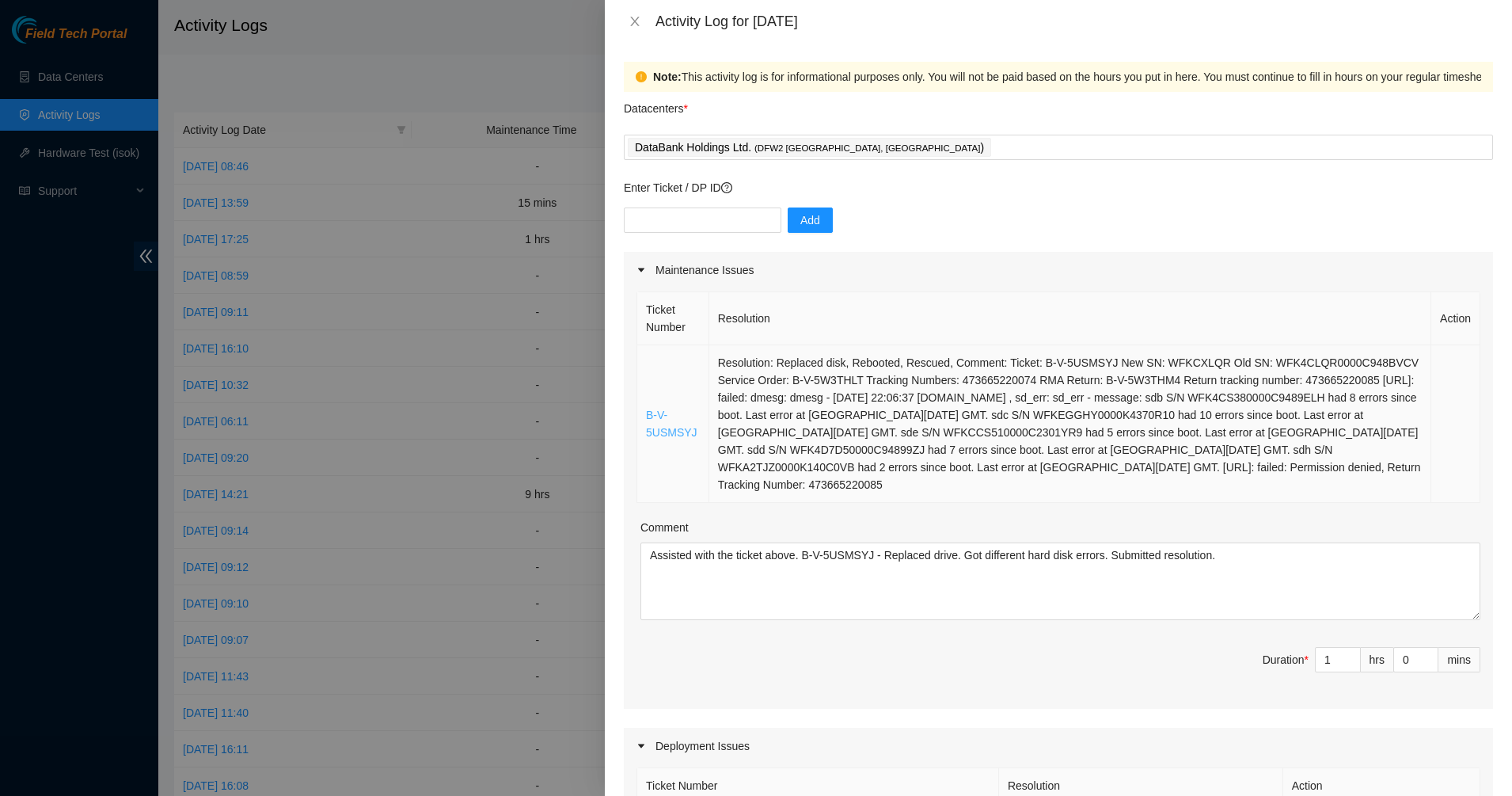
click at [681, 426] on link "B-V-5USMSYJ" at bounding box center [672, 423] width 51 height 30
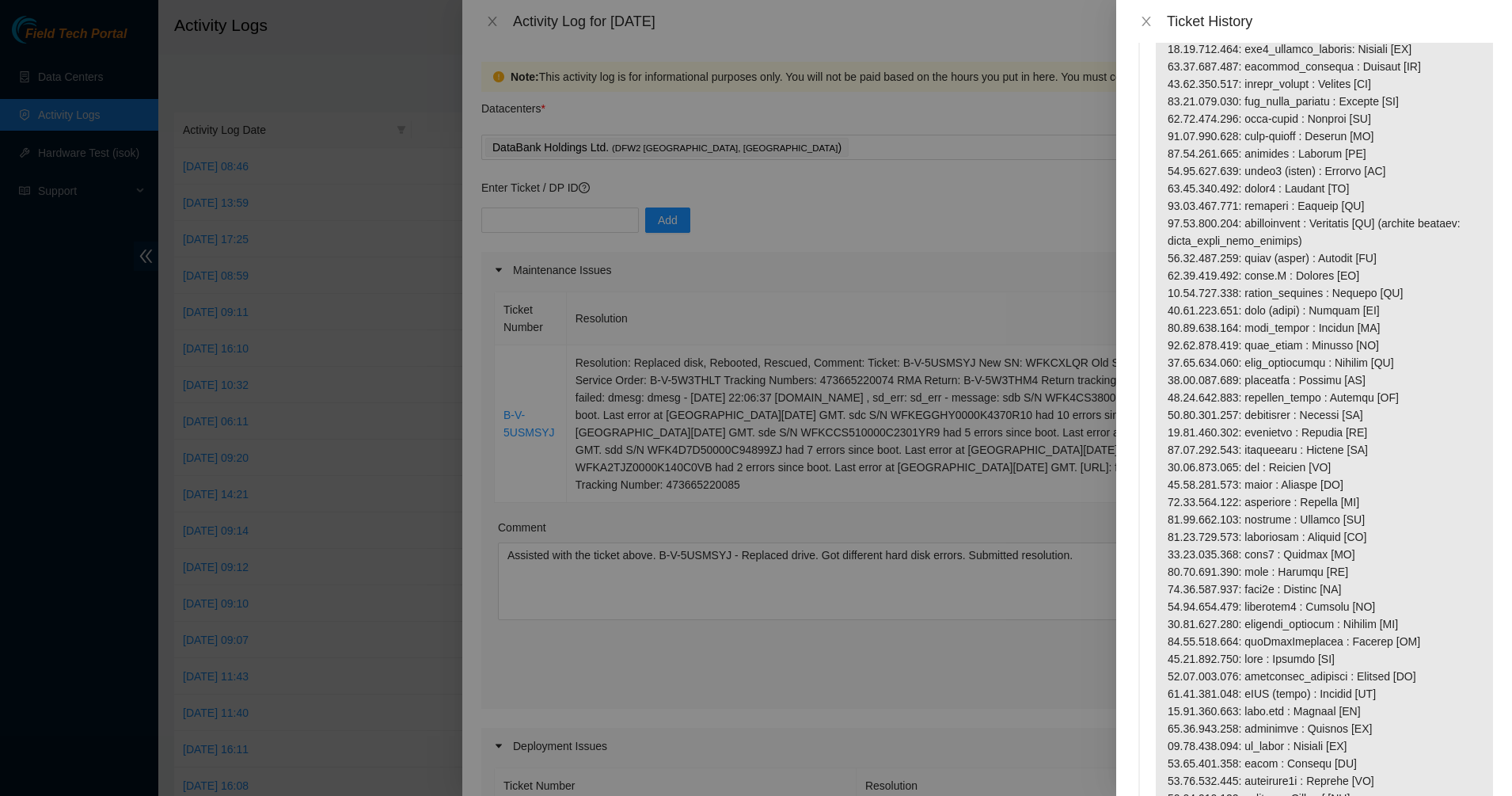
scroll to position [297, 0]
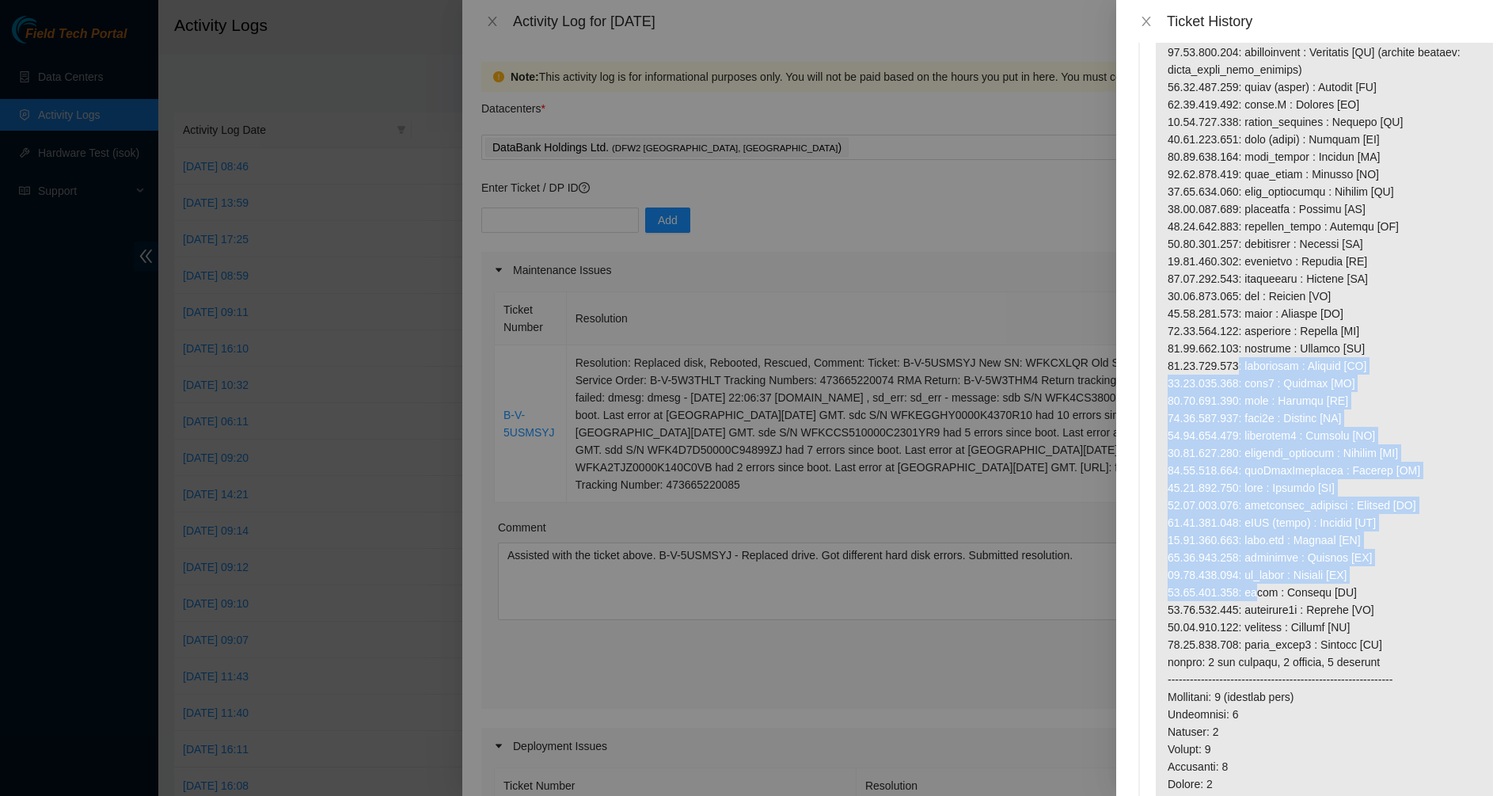
drag, startPoint x: 1233, startPoint y: 393, endPoint x: 1253, endPoint y: 590, distance: 198.0
click at [1253, 590] on p at bounding box center [1325, 304] width 337 height 1034
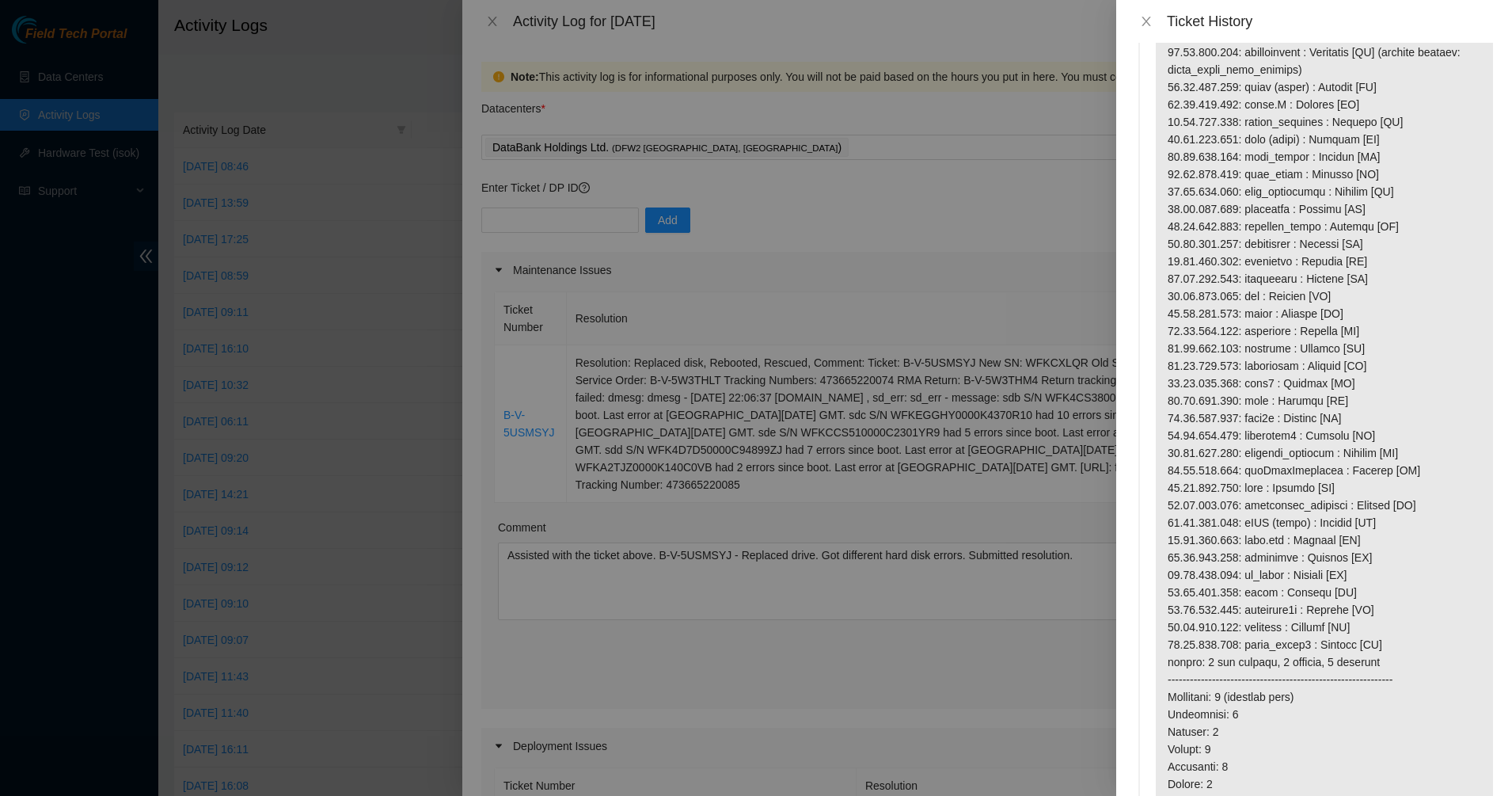
scroll to position [594, 0]
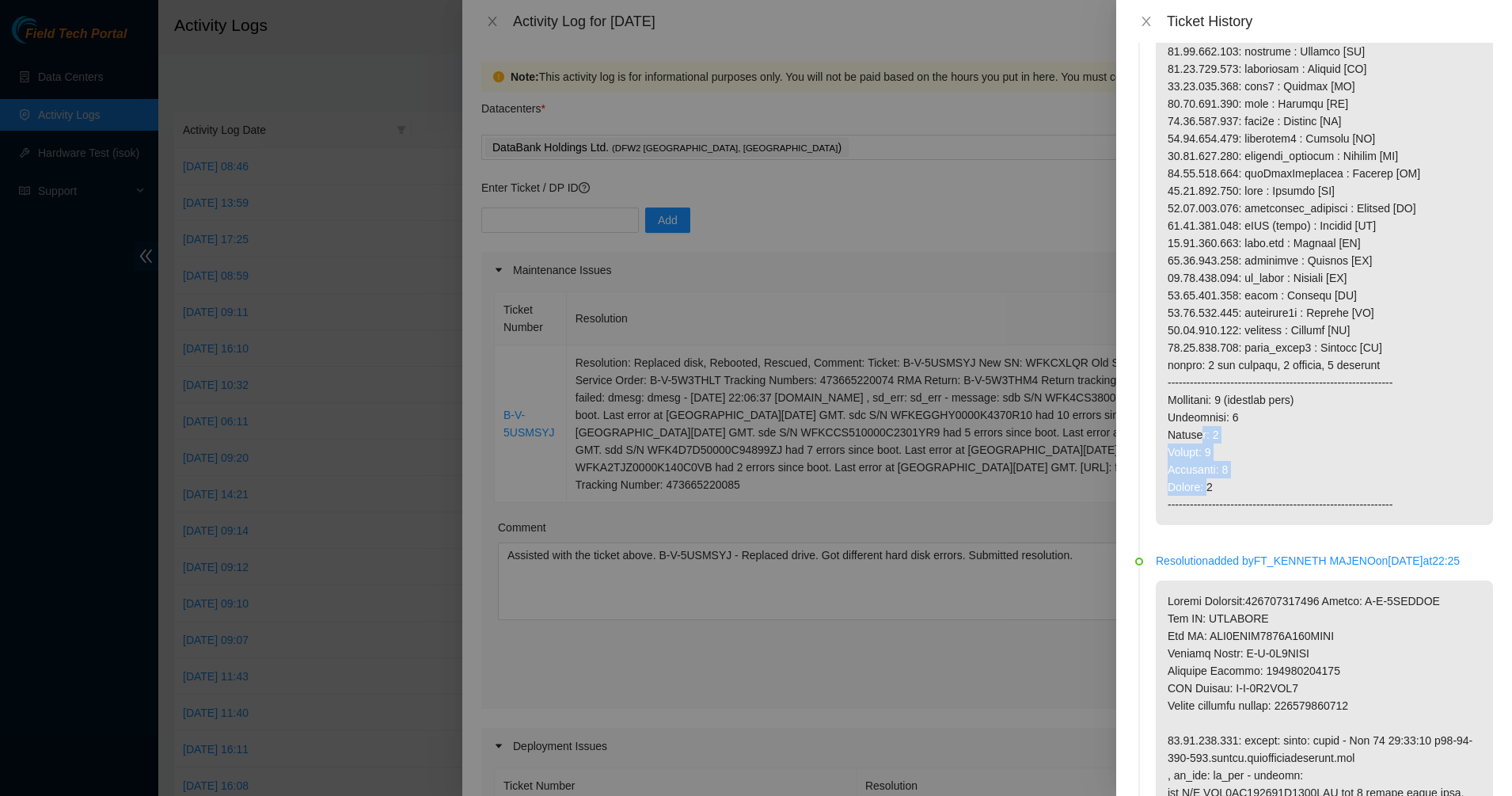
drag, startPoint x: 1212, startPoint y: 480, endPoint x: 1198, endPoint y: 403, distance: 78.3
click at [1198, 415] on p at bounding box center [1325, 7] width 337 height 1034
click at [1198, 403] on p at bounding box center [1325, 7] width 337 height 1034
drag, startPoint x: 1198, startPoint y: 395, endPoint x: 1209, endPoint y: 453, distance: 59.0
click at [1209, 453] on p at bounding box center [1325, 7] width 337 height 1034
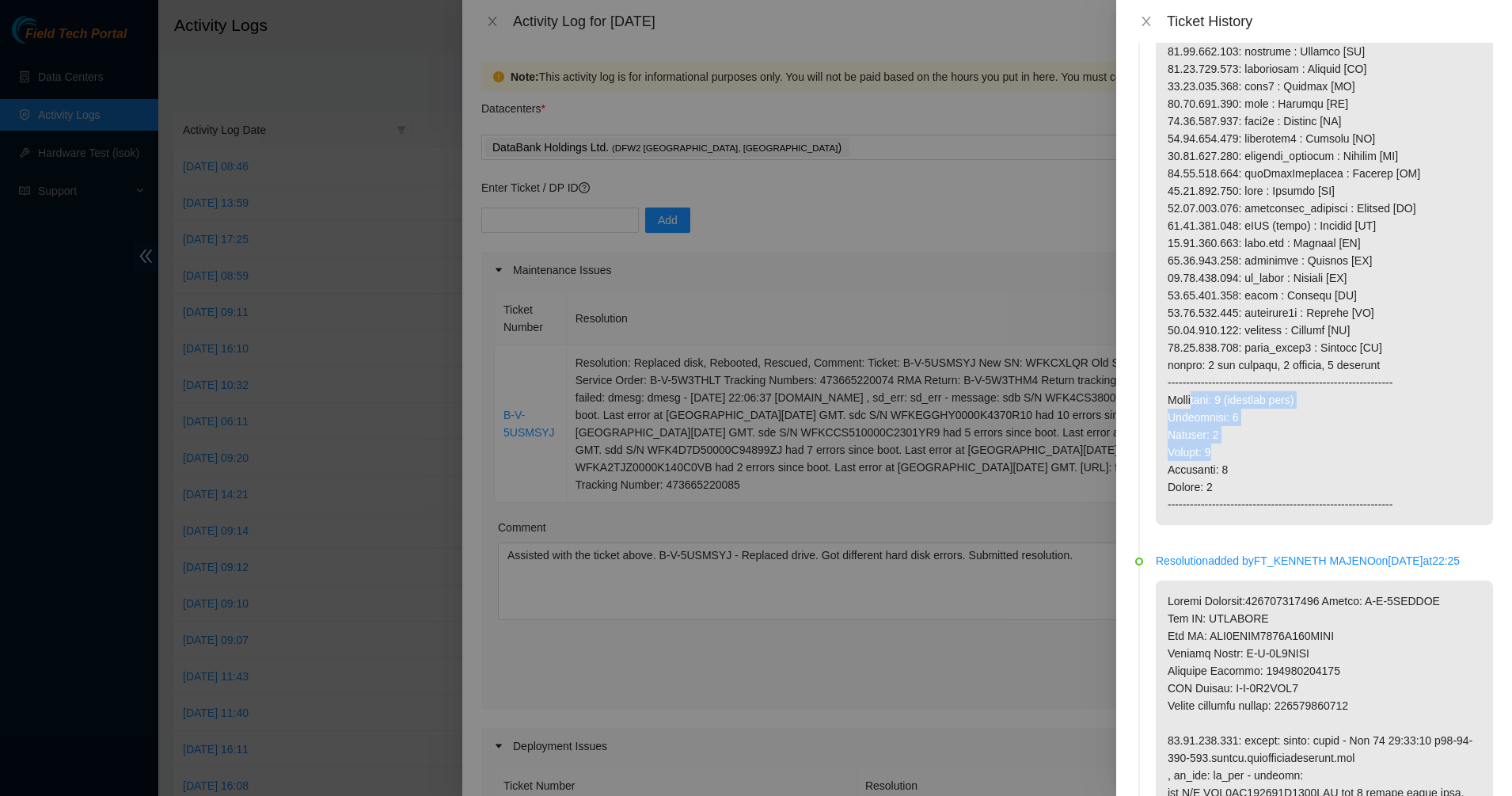
click at [1209, 453] on p at bounding box center [1325, 7] width 337 height 1034
drag, startPoint x: 1209, startPoint y: 453, endPoint x: 1205, endPoint y: 394, distance: 59.1
click at [1205, 394] on p at bounding box center [1325, 7] width 337 height 1034
drag, startPoint x: 1205, startPoint y: 394, endPoint x: 1217, endPoint y: 463, distance: 70.0
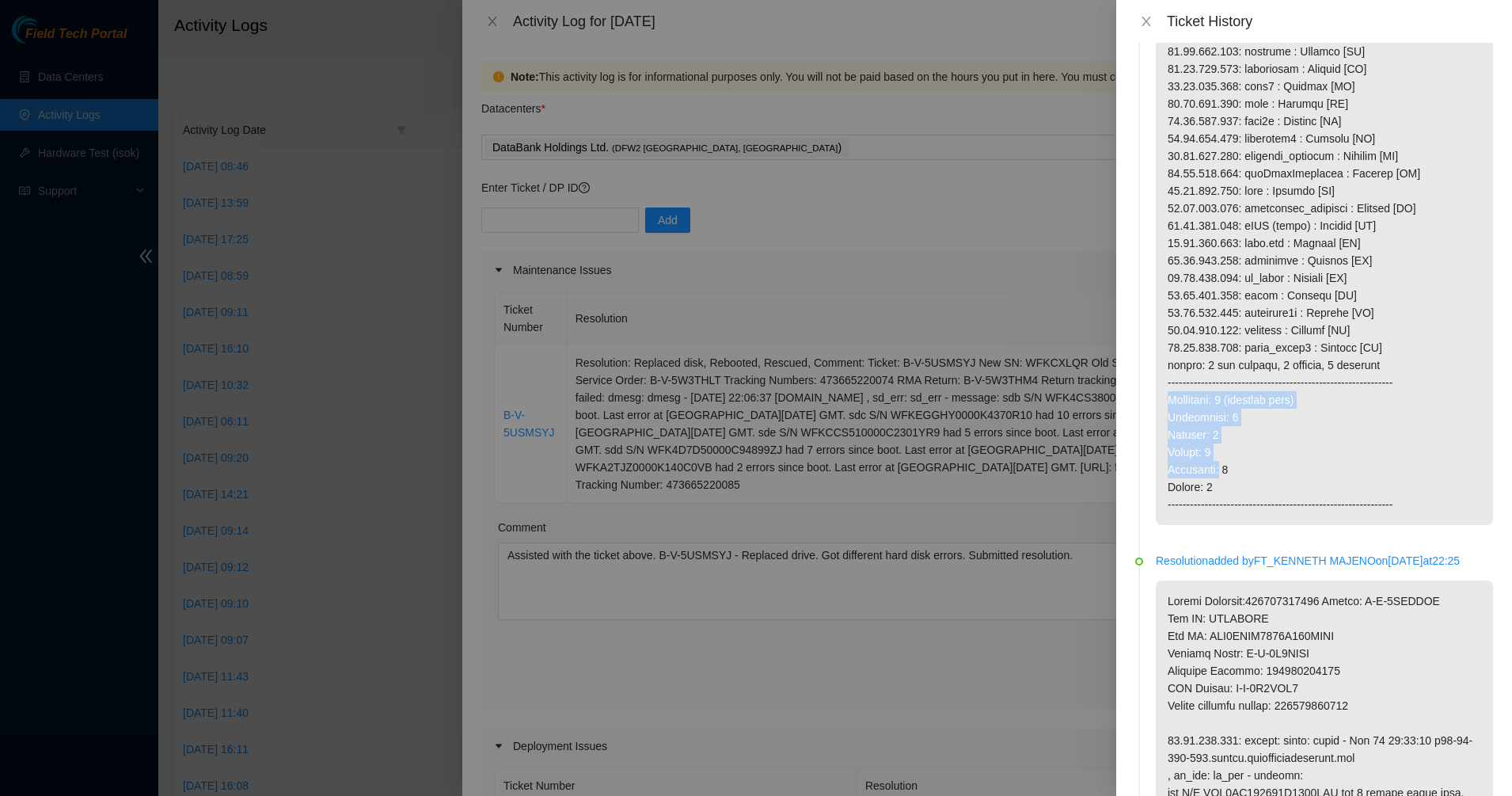
click at [1217, 463] on p at bounding box center [1325, 7] width 337 height 1034
drag, startPoint x: 1218, startPoint y: 481, endPoint x: 1217, endPoint y: 493, distance: 12.0
click at [1217, 493] on p at bounding box center [1325, 7] width 337 height 1034
click at [1217, 493] on p at bounding box center [1325, 7] width 337 height 1034
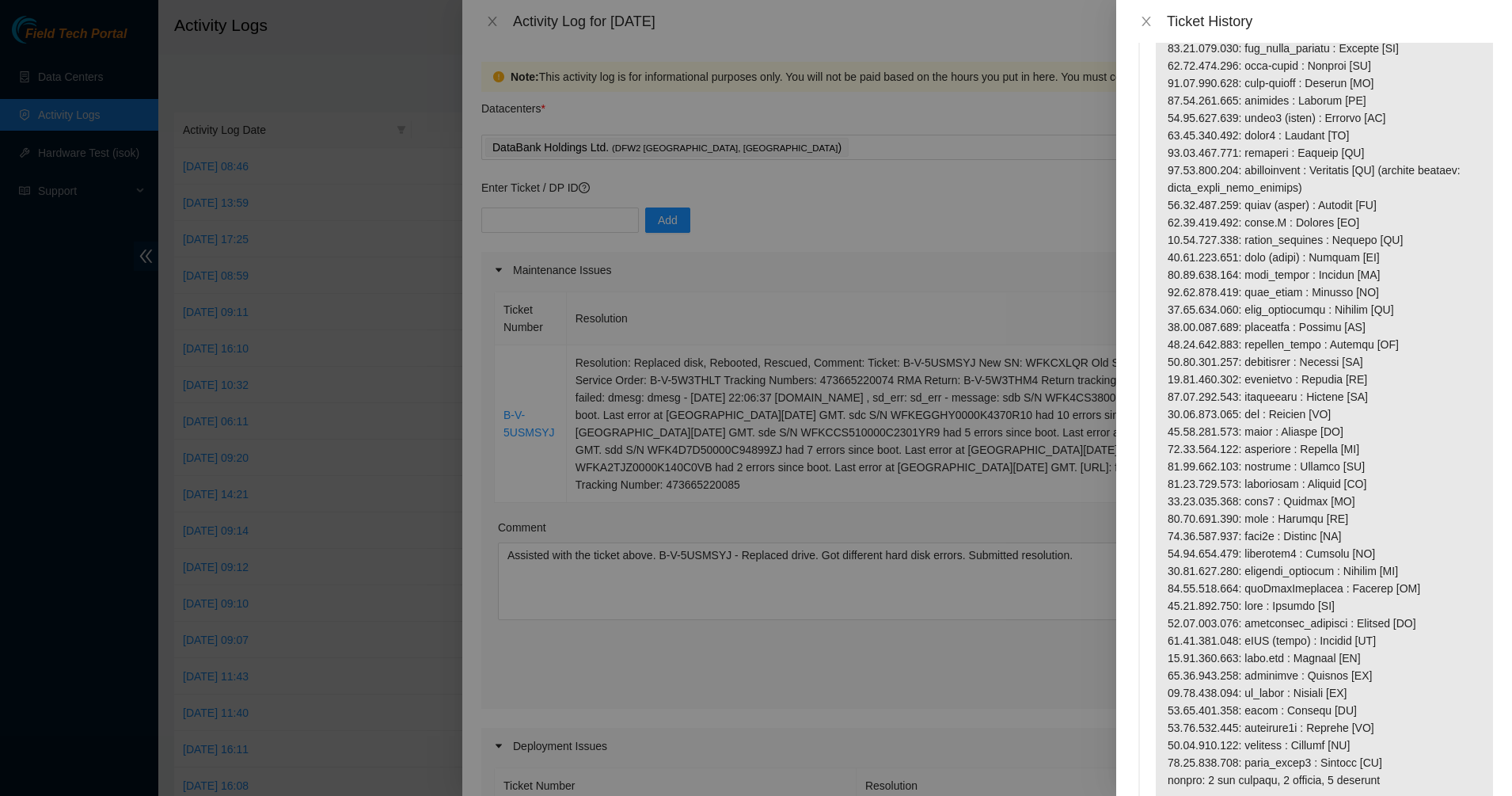
scroll to position [0, 0]
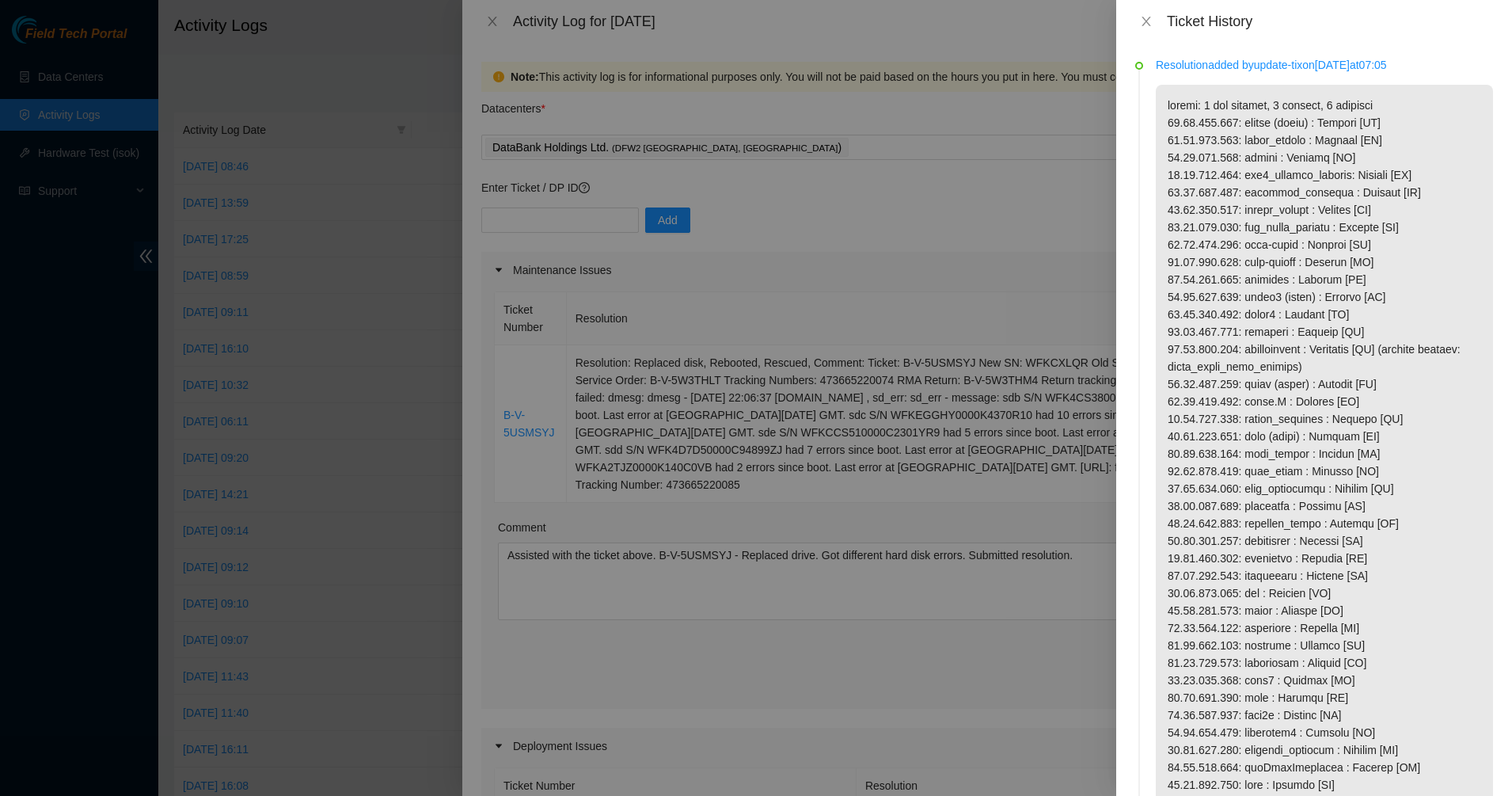
drag, startPoint x: 1254, startPoint y: 366, endPoint x: 1236, endPoint y: 335, distance: 35.8
click at [1239, 338] on p at bounding box center [1325, 601] width 337 height 1034
click at [1235, 335] on p at bounding box center [1325, 601] width 337 height 1034
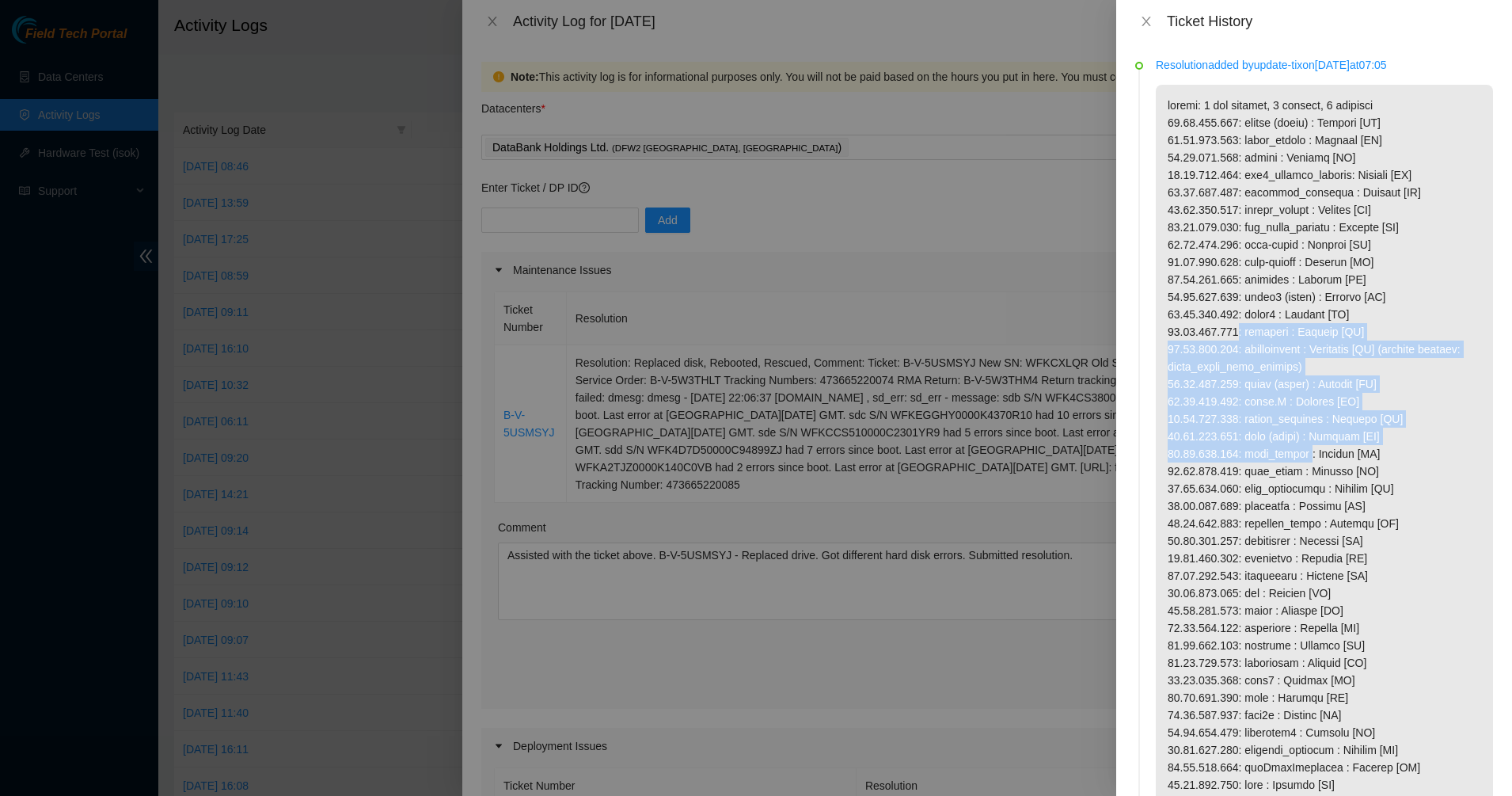
drag, startPoint x: 1236, startPoint y: 335, endPoint x: 1306, endPoint y: 455, distance: 138.9
click at [1306, 455] on p at bounding box center [1325, 601] width 337 height 1034
click at [1223, 318] on p at bounding box center [1325, 601] width 337 height 1034
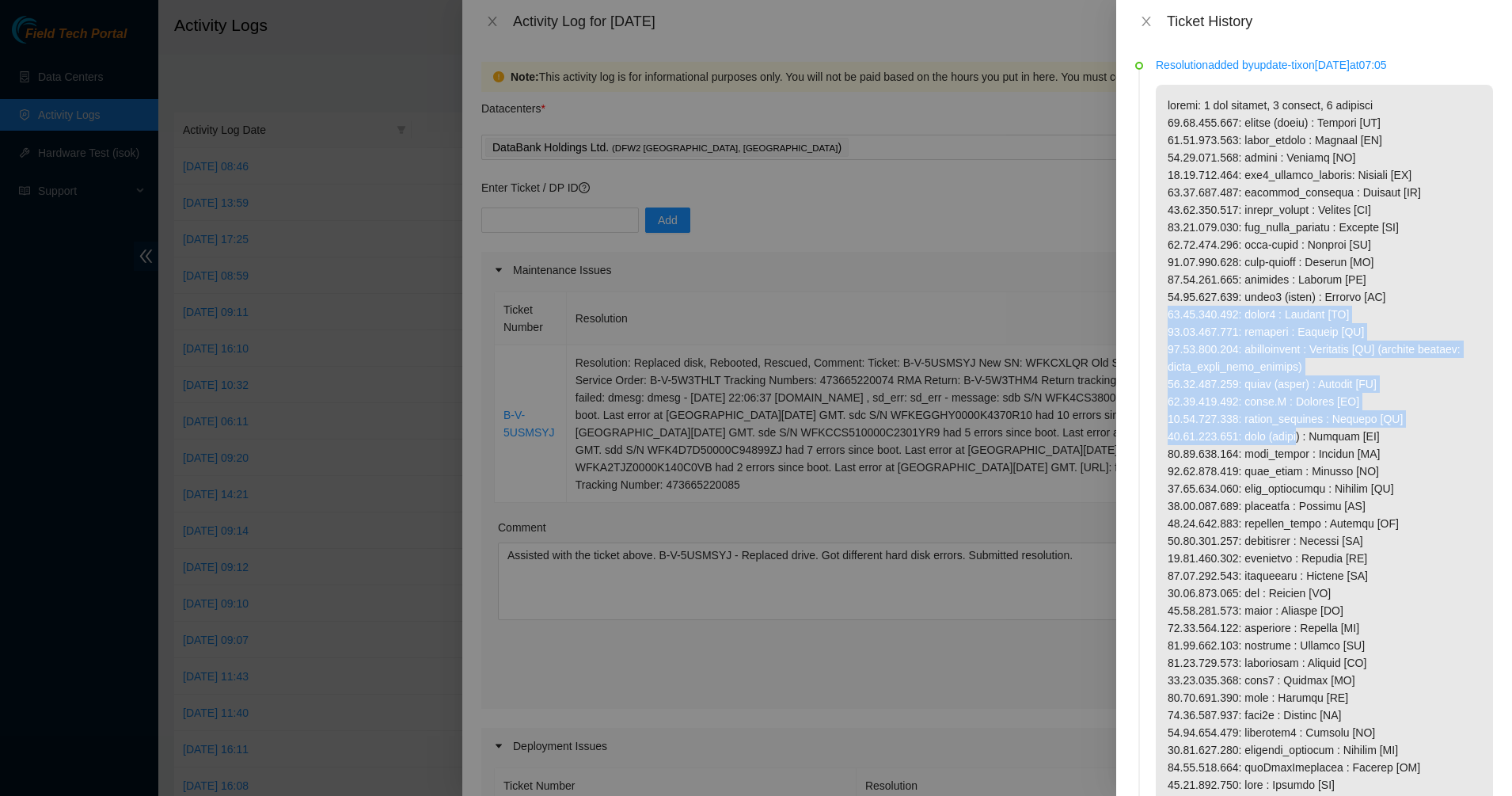
drag, startPoint x: 1223, startPoint y: 318, endPoint x: 1292, endPoint y: 433, distance: 134.1
click at [1292, 433] on p at bounding box center [1325, 601] width 337 height 1034
drag, startPoint x: 1292, startPoint y: 433, endPoint x: 1242, endPoint y: 361, distance: 87.7
click at [1242, 361] on p at bounding box center [1325, 601] width 337 height 1034
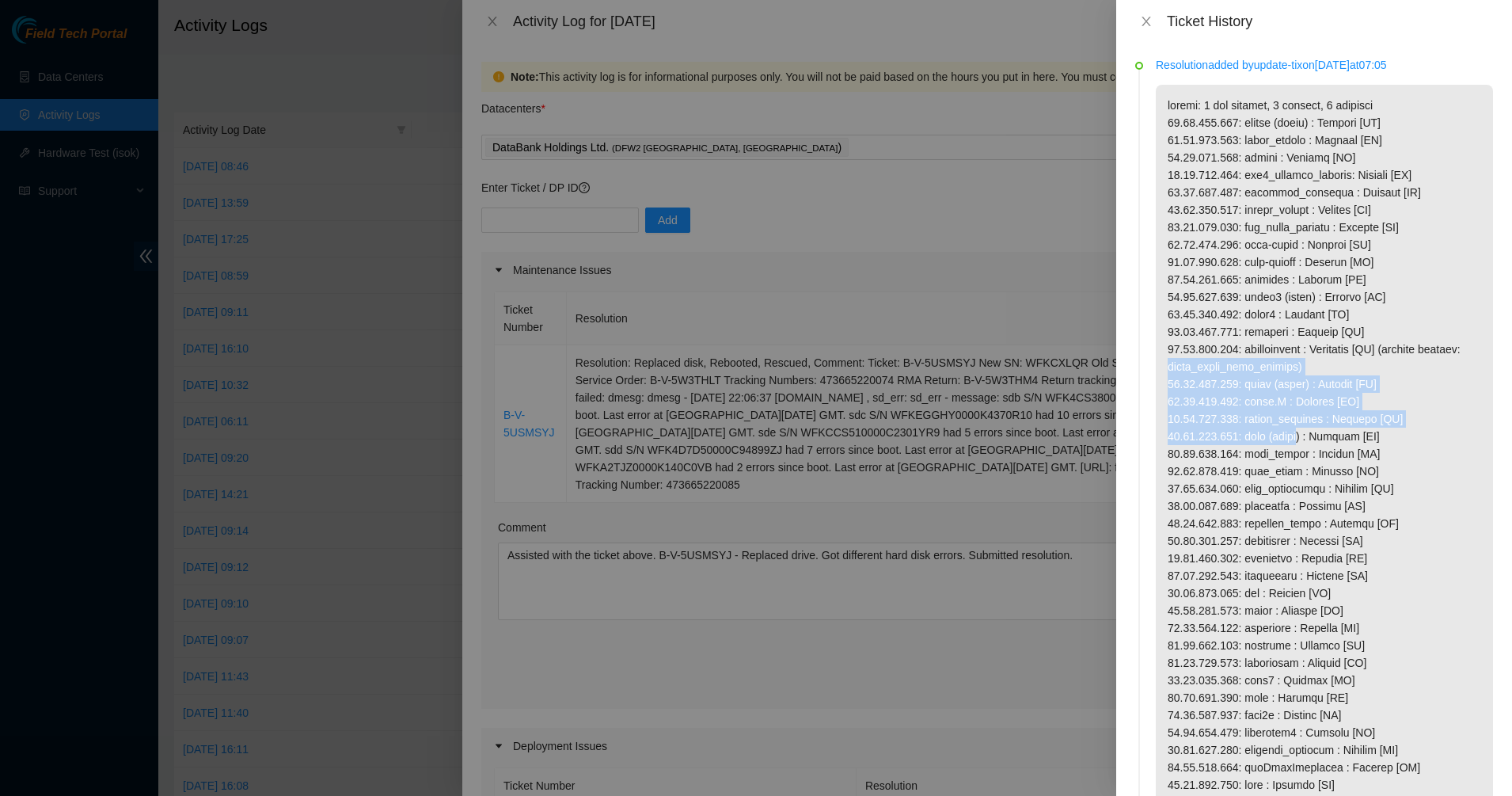
click at [1242, 361] on p at bounding box center [1325, 601] width 337 height 1034
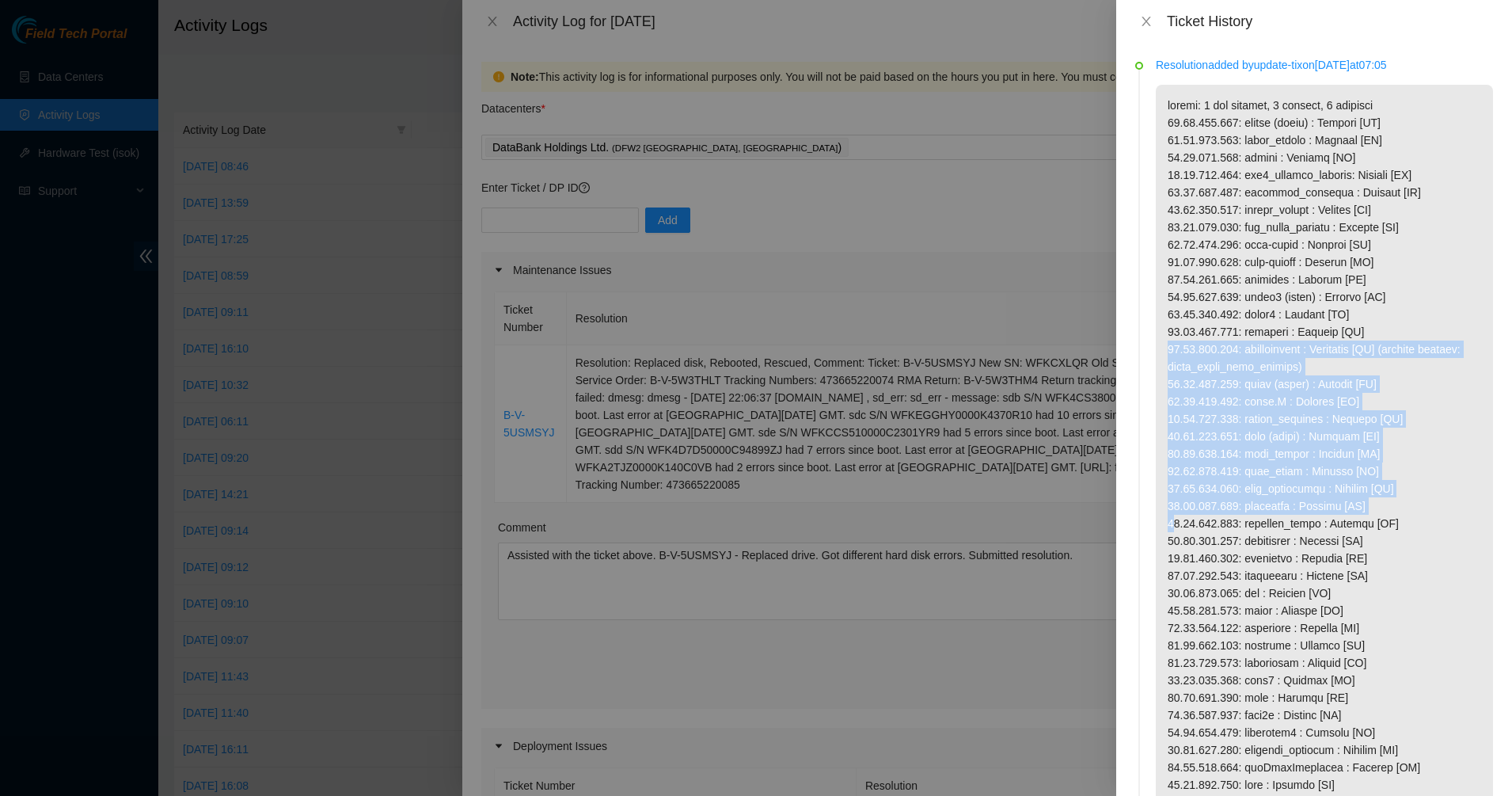
drag, startPoint x: 1242, startPoint y: 361, endPoint x: 1315, endPoint y: 503, distance: 159.7
click at [1315, 503] on p at bounding box center [1325, 601] width 337 height 1034
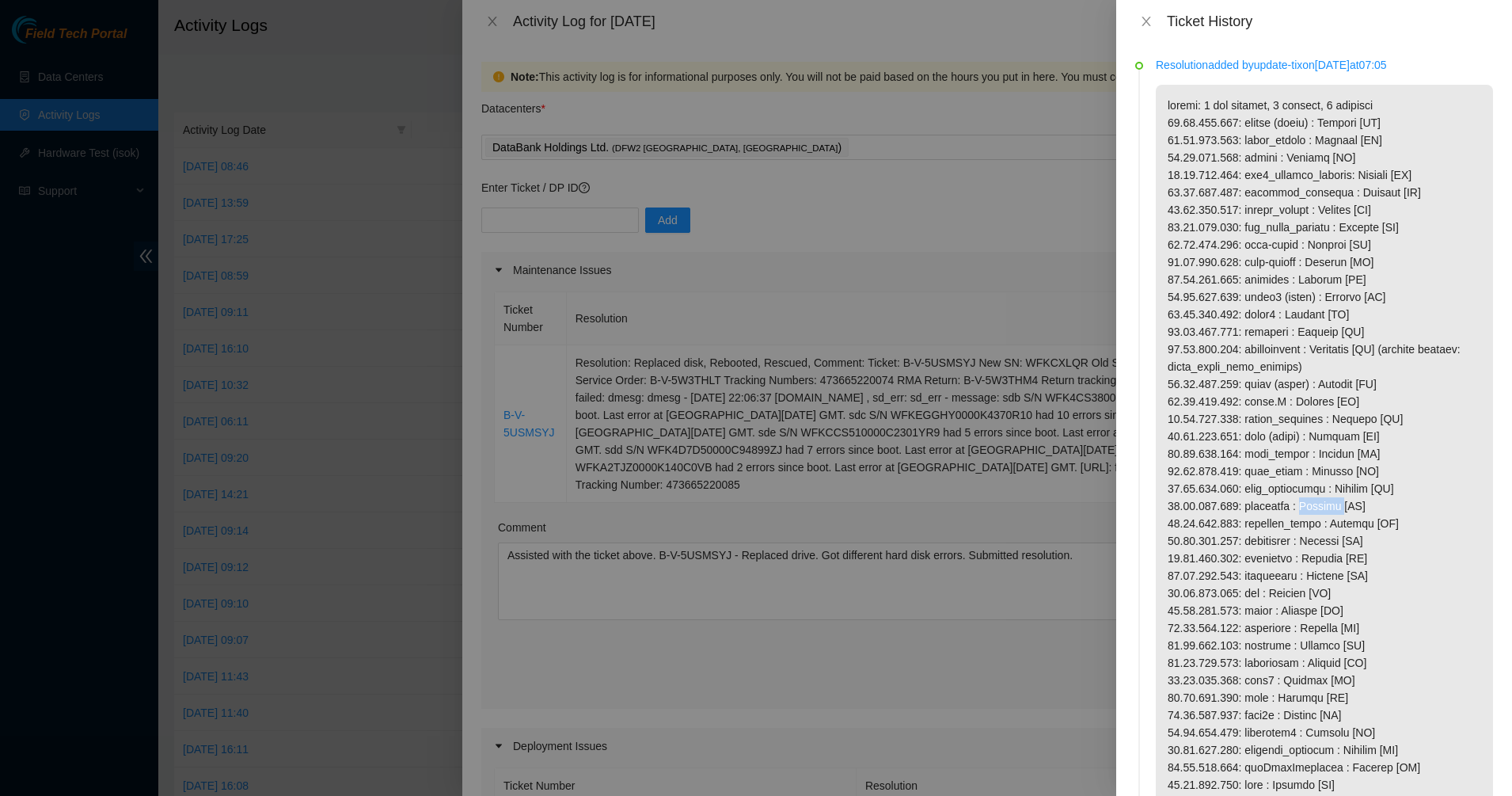
click at [1315, 503] on p at bounding box center [1325, 601] width 337 height 1034
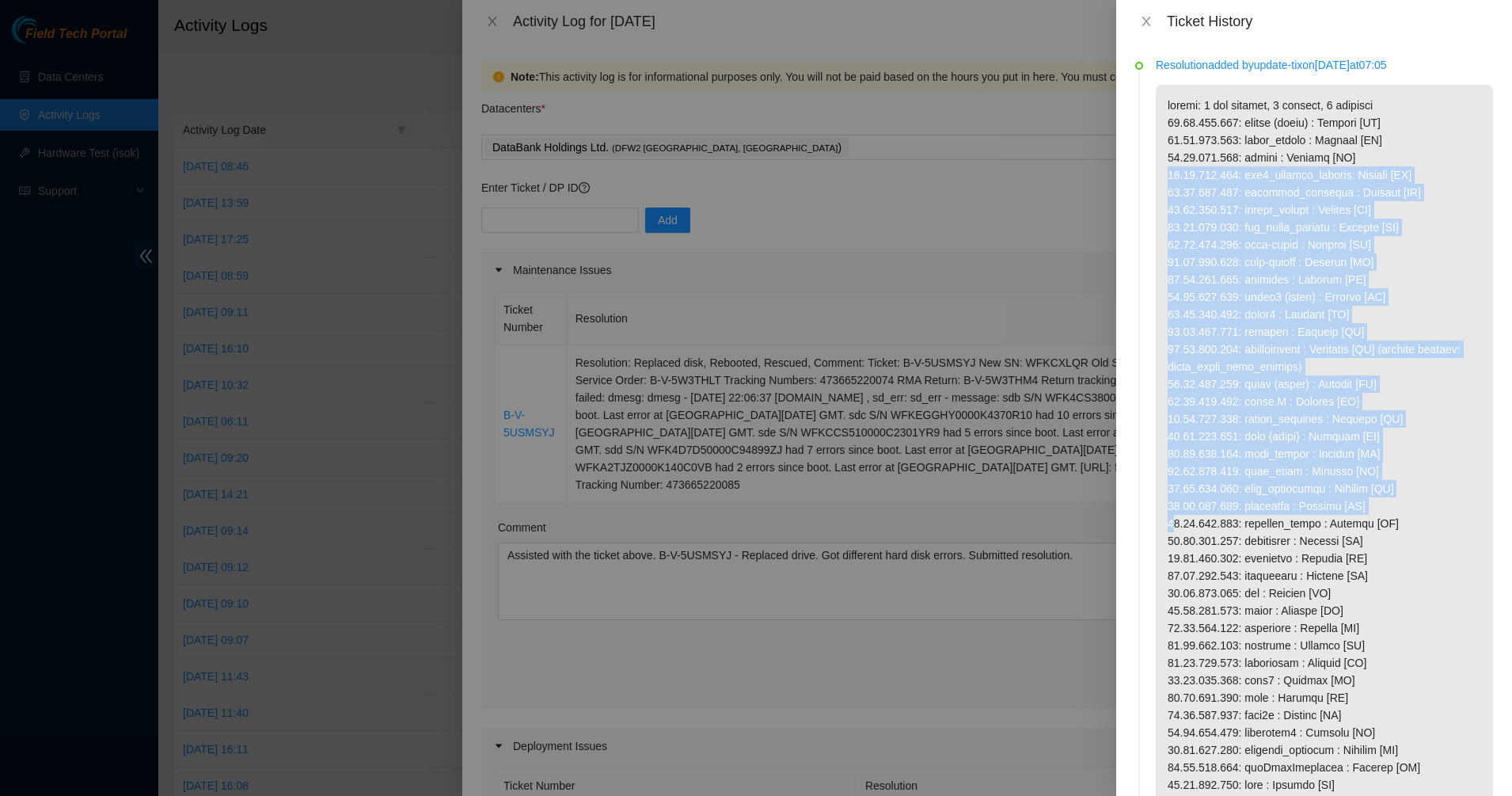
drag, startPoint x: 1315, startPoint y: 503, endPoint x: 1181, endPoint y: 115, distance: 410.5
click at [1199, 154] on p at bounding box center [1325, 601] width 337 height 1034
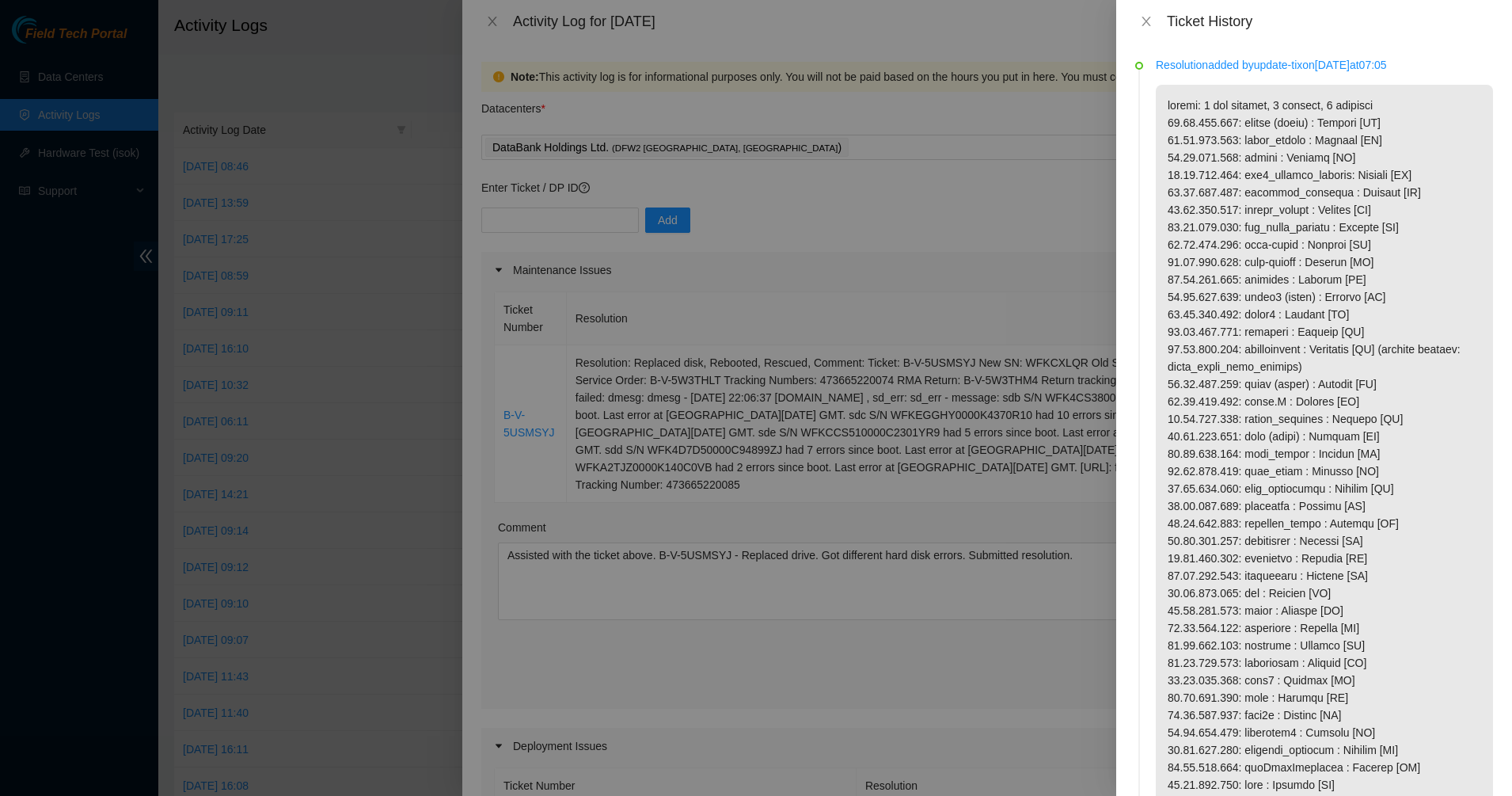
click at [1178, 108] on p at bounding box center [1325, 601] width 337 height 1034
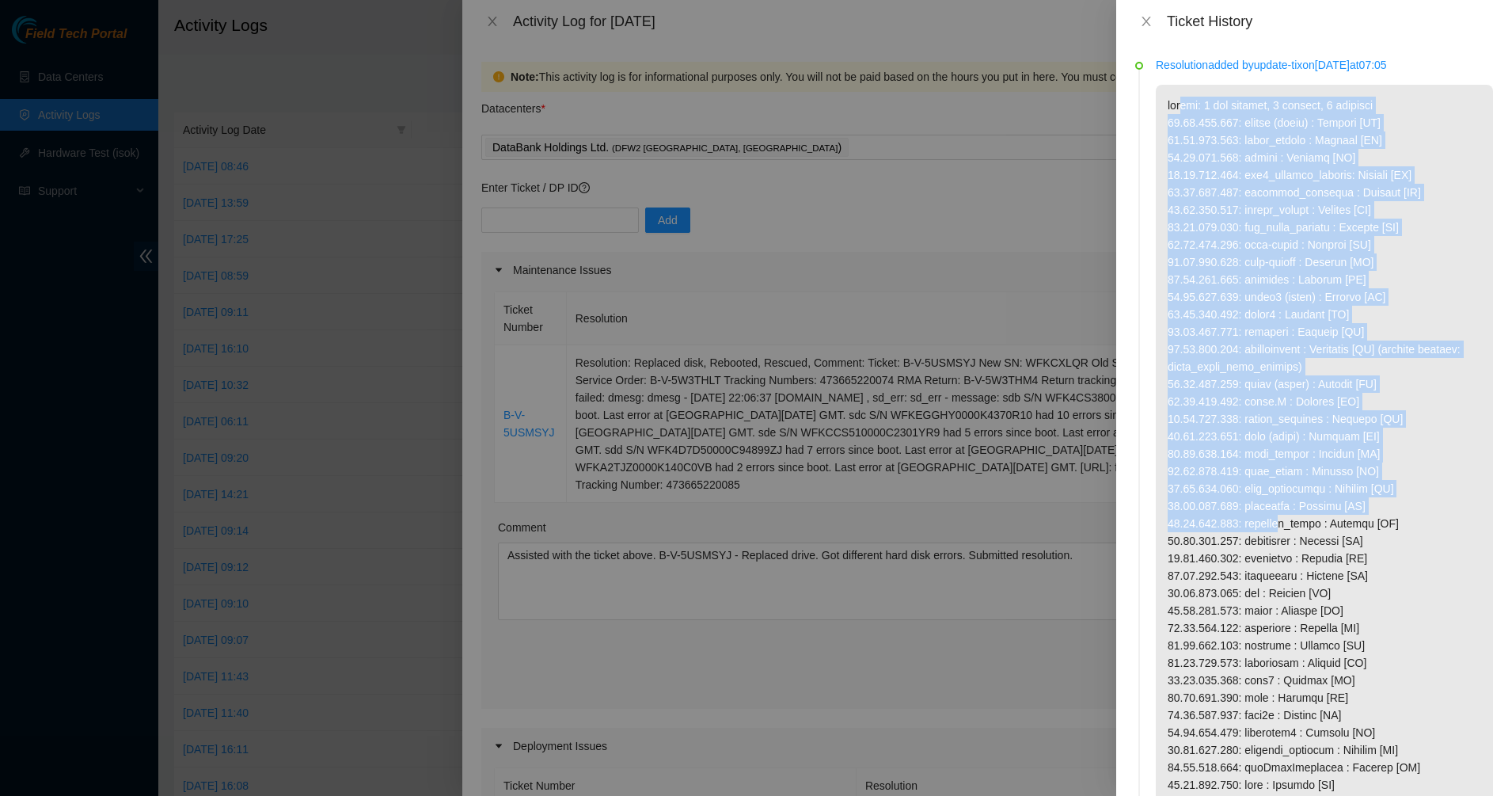
drag, startPoint x: 1225, startPoint y: 263, endPoint x: 1286, endPoint y: 518, distance: 262.2
click at [1286, 518] on p at bounding box center [1325, 601] width 337 height 1034
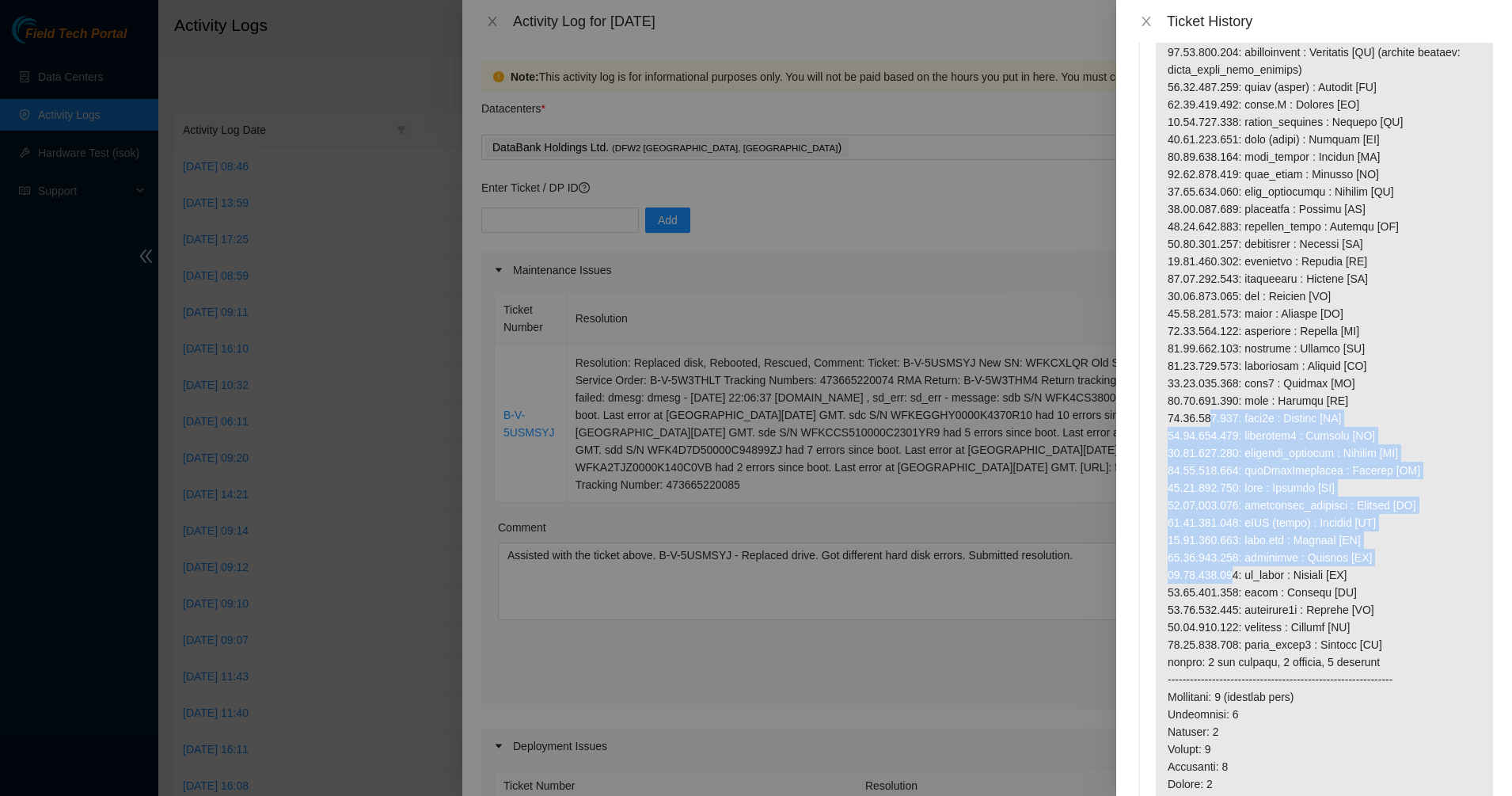
drag, startPoint x: 1211, startPoint y: 424, endPoint x: 1232, endPoint y: 570, distance: 147.5
click at [1232, 570] on p at bounding box center [1325, 304] width 337 height 1034
click at [1240, 570] on p at bounding box center [1325, 304] width 337 height 1034
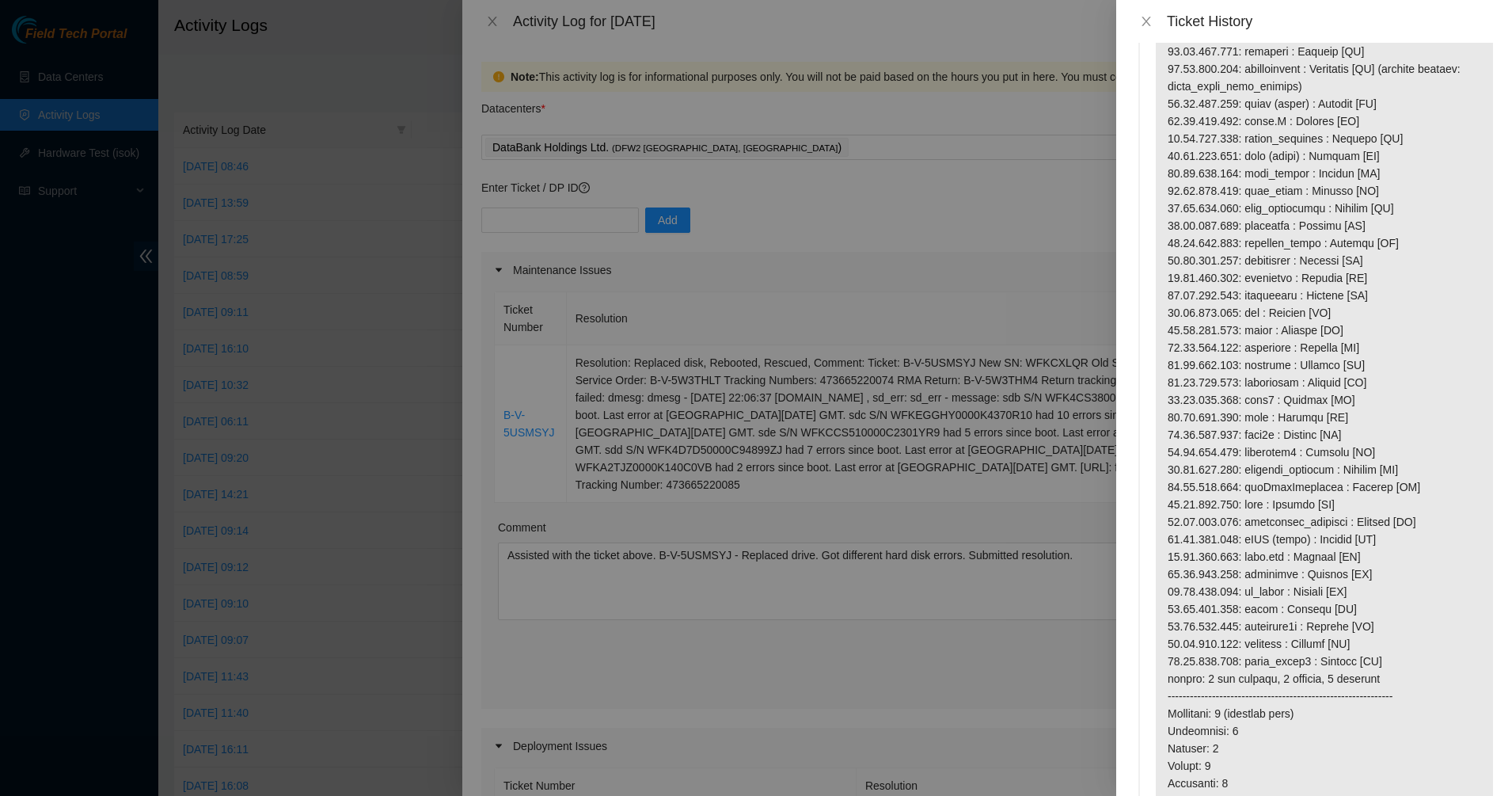
scroll to position [495, 0]
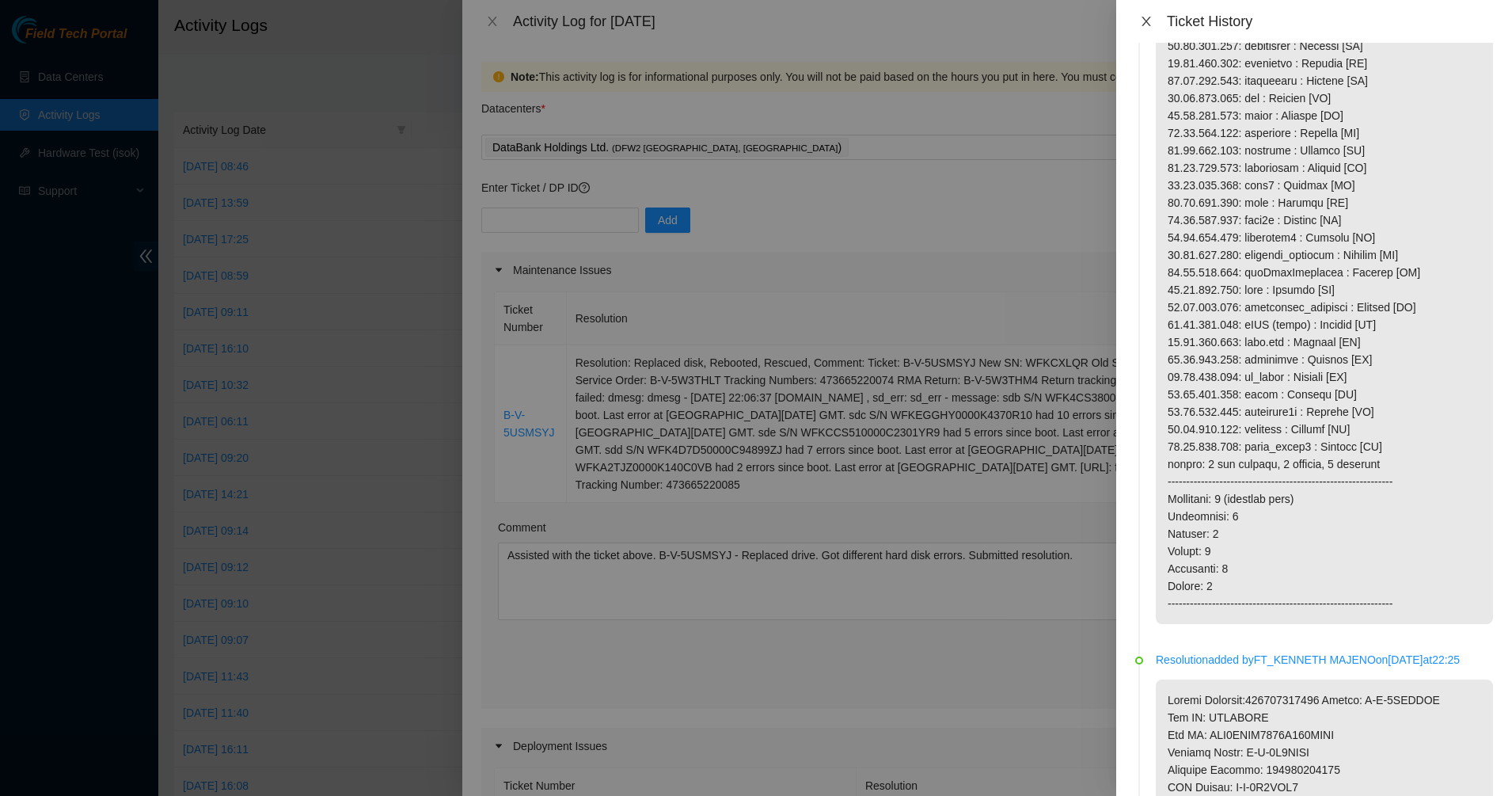
click at [1148, 14] on button "Close" at bounding box center [1146, 21] width 22 height 15
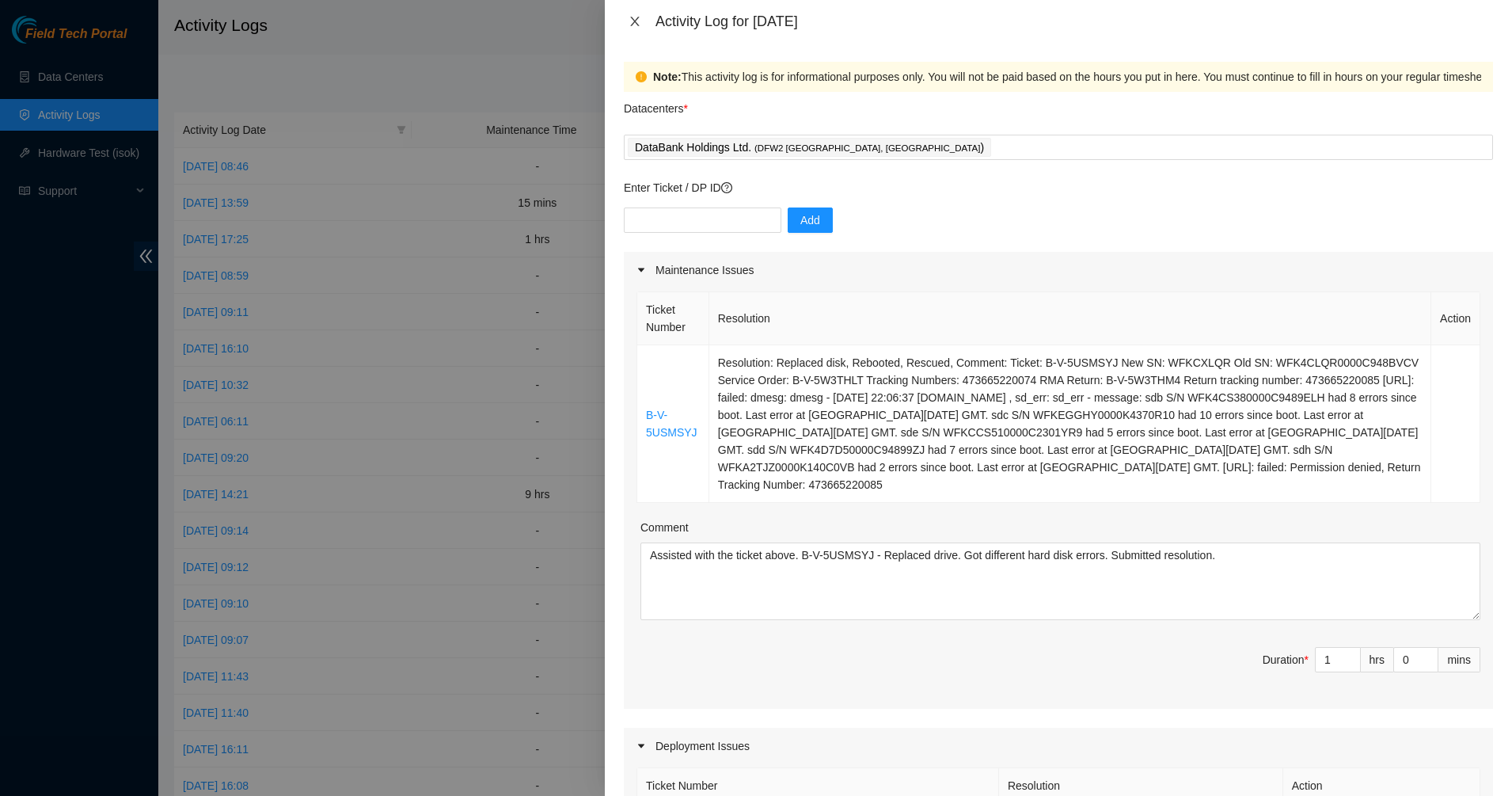
click at [638, 25] on icon "close" at bounding box center [634, 21] width 9 height 10
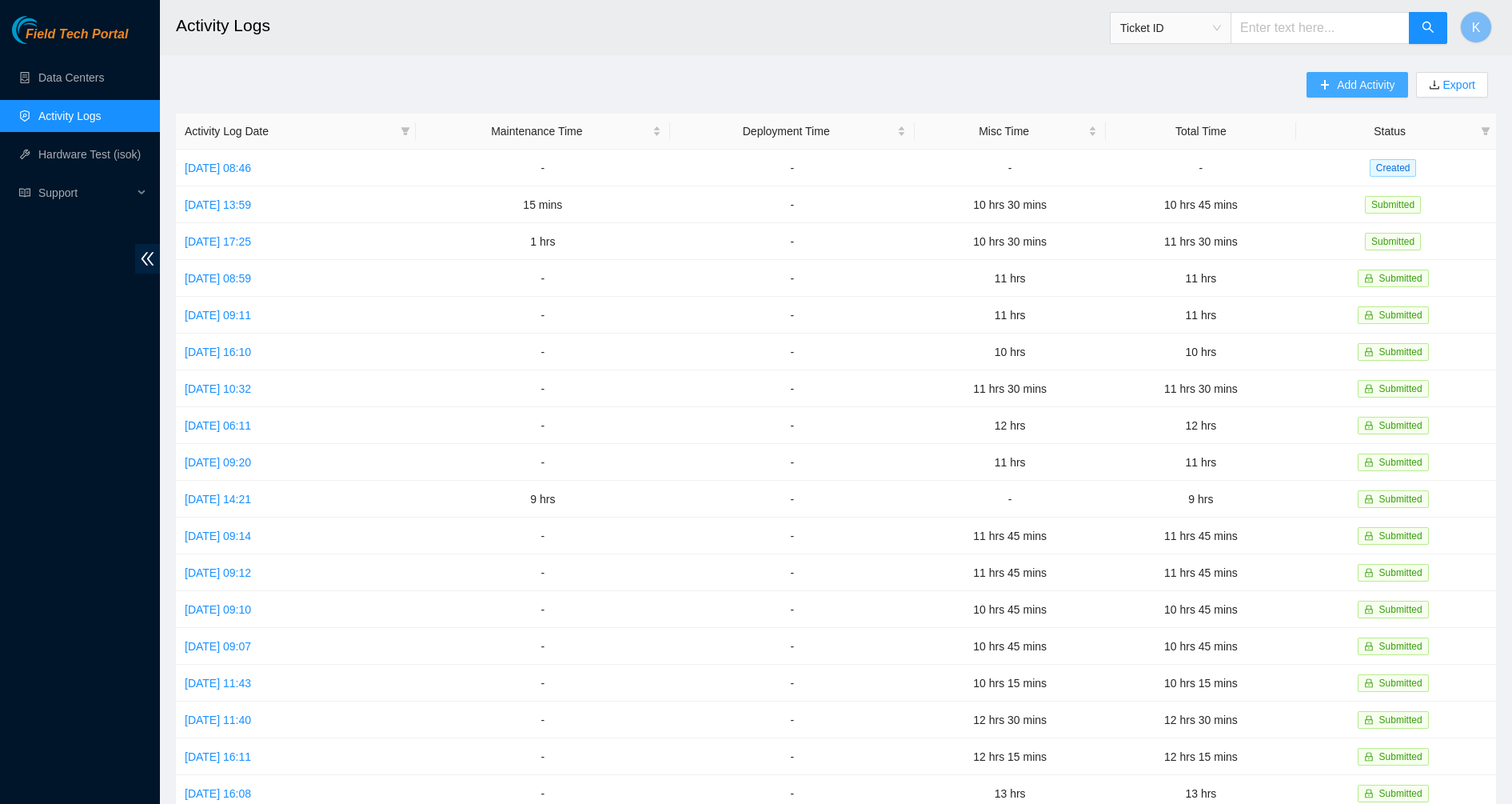
click at [1331, 88] on button "Add Activity" at bounding box center [1357, 84] width 100 height 26
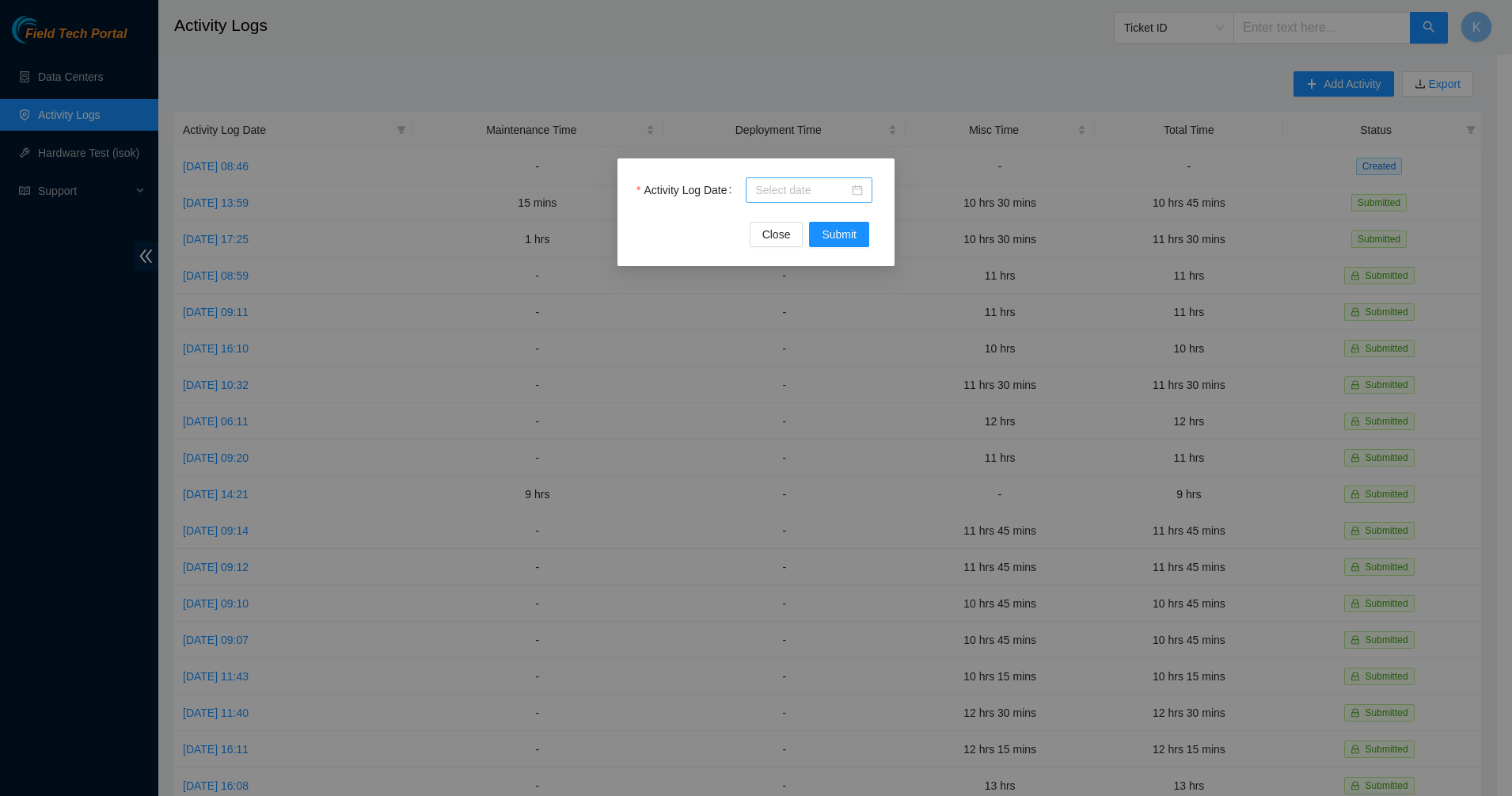
click at [854, 187] on div at bounding box center [808, 190] width 107 height 18
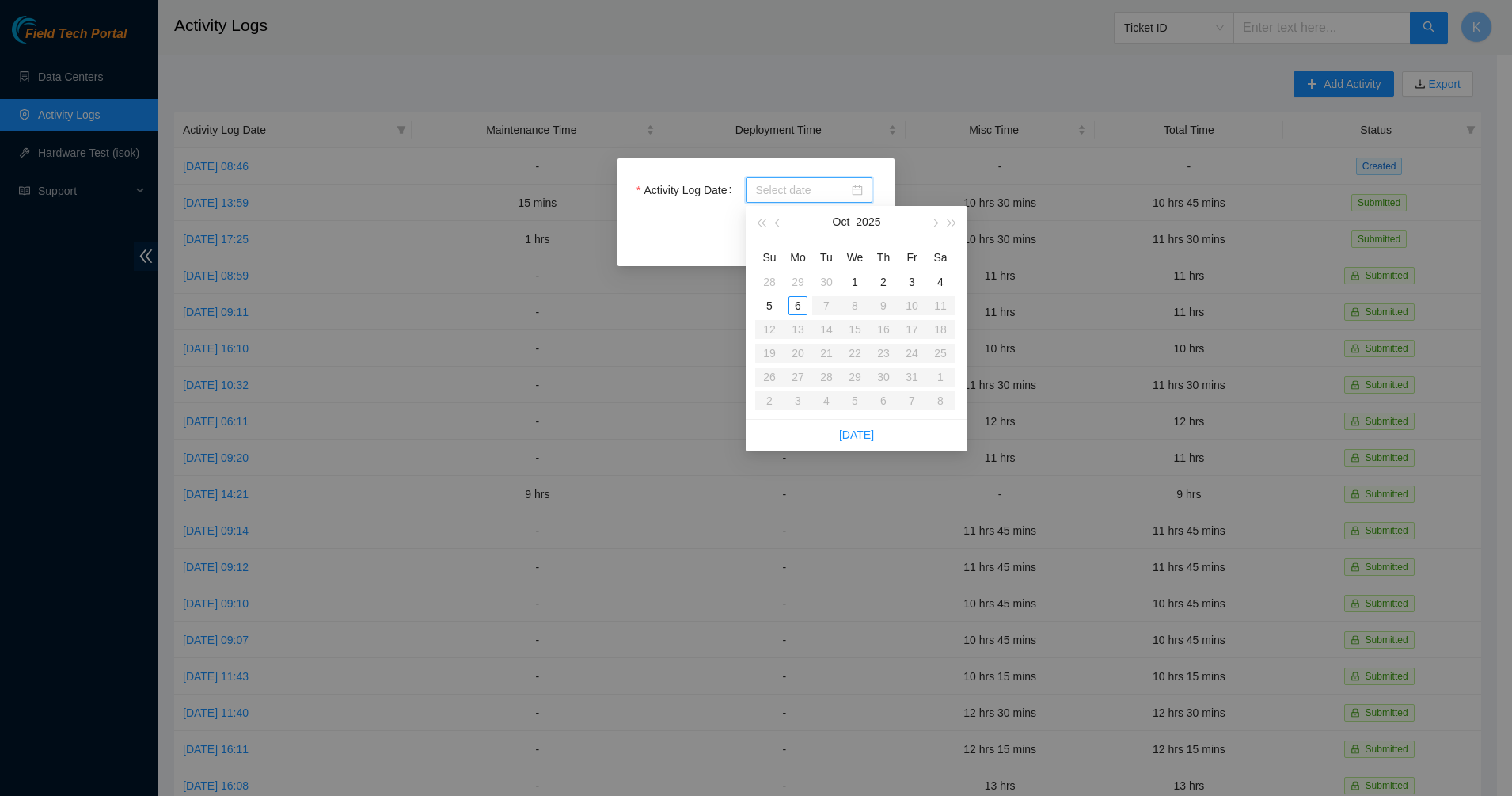
type input "2025-10-02"
click at [887, 284] on div "2" at bounding box center [883, 281] width 19 height 19
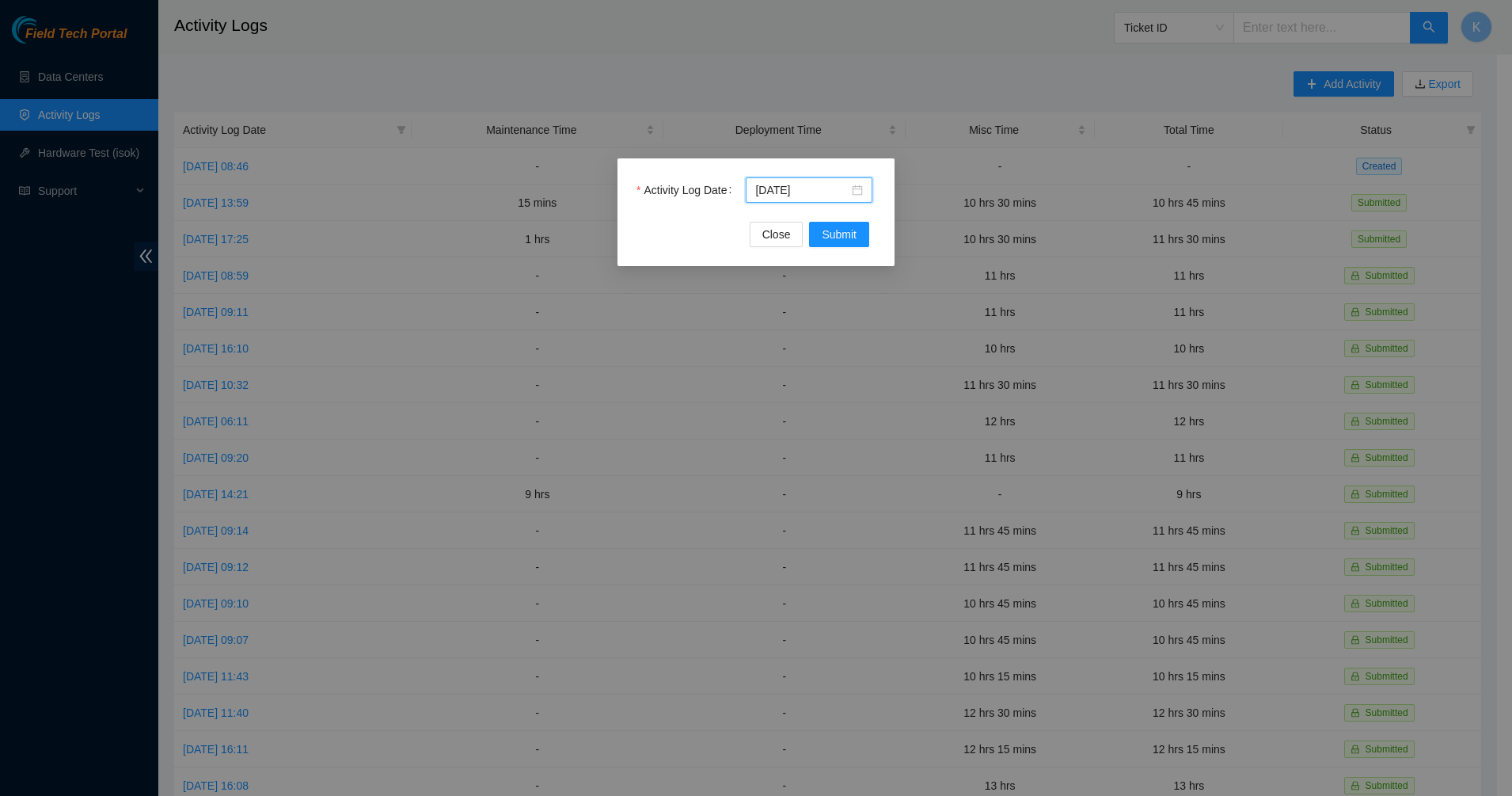
click at [845, 248] on div "Activity Log Date 2025-10-02 Close Submit" at bounding box center [756, 211] width 277 height 107
click at [845, 236] on span "Submit" at bounding box center [839, 234] width 35 height 18
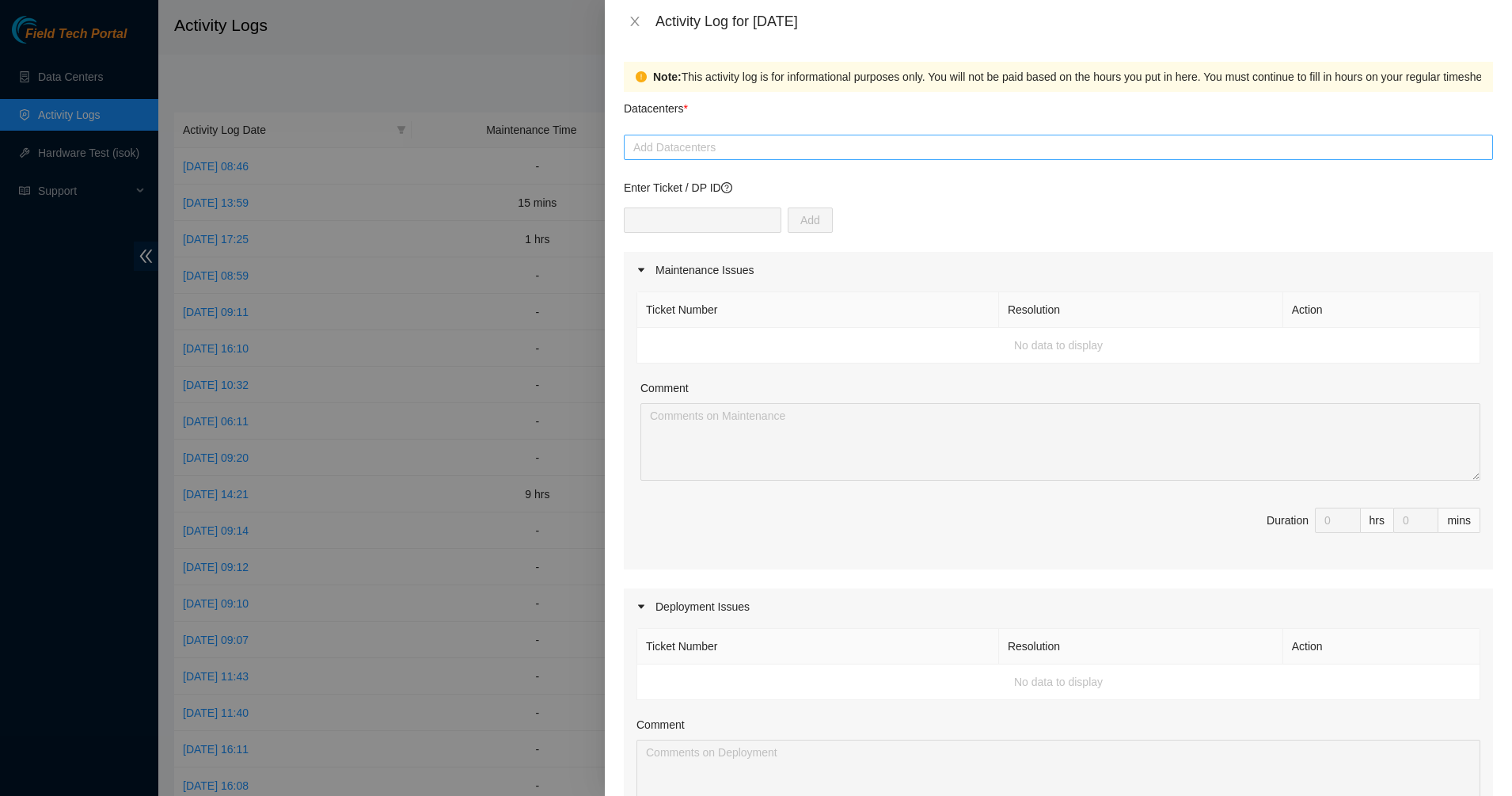
click at [804, 158] on div "Add Datacenters" at bounding box center [1059, 147] width 870 height 26
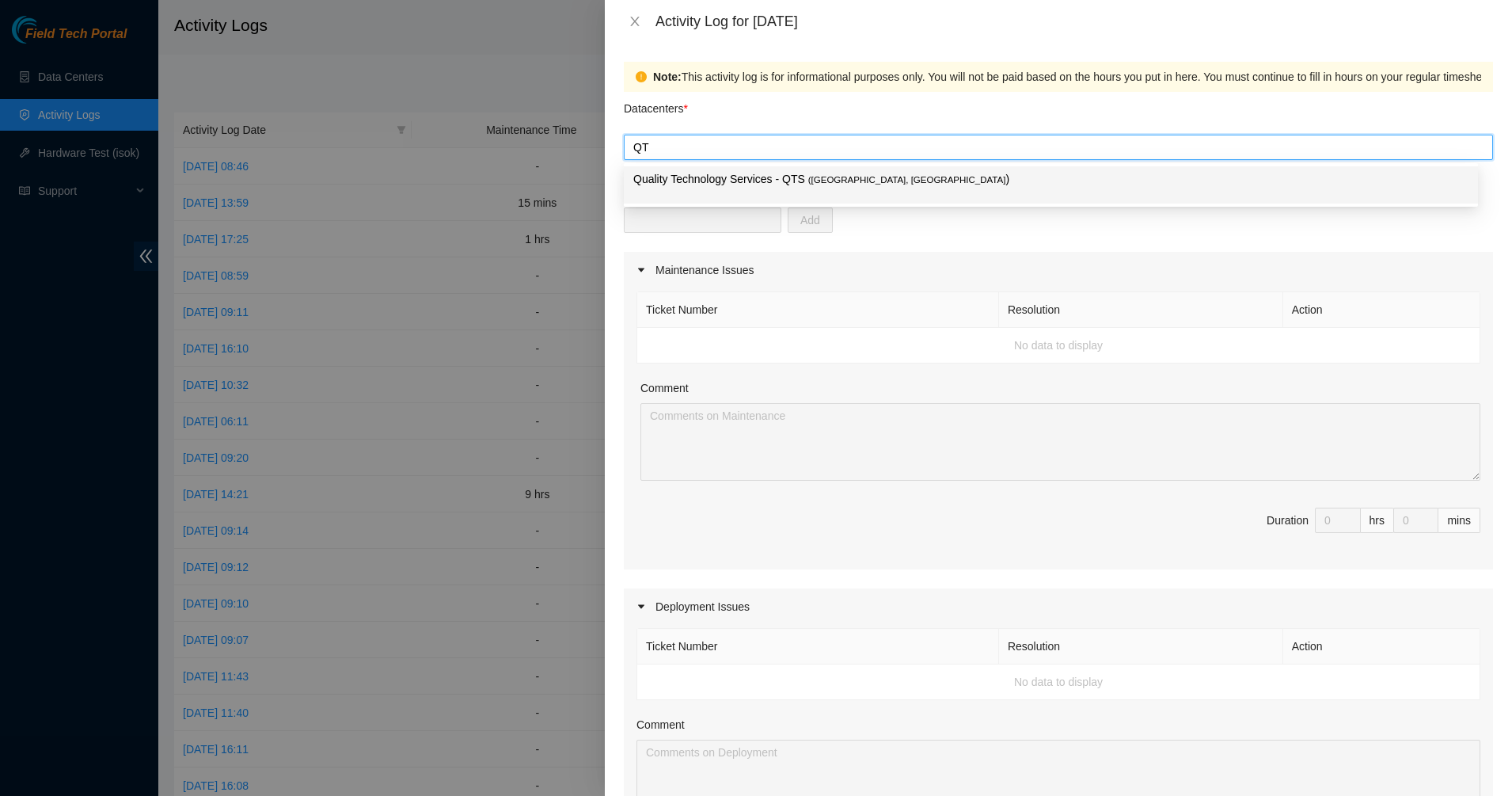
type input "QTS"
click at [904, 174] on p "Quality Technology Services - QTS ( Irving, TX )" at bounding box center [1051, 179] width 835 height 19
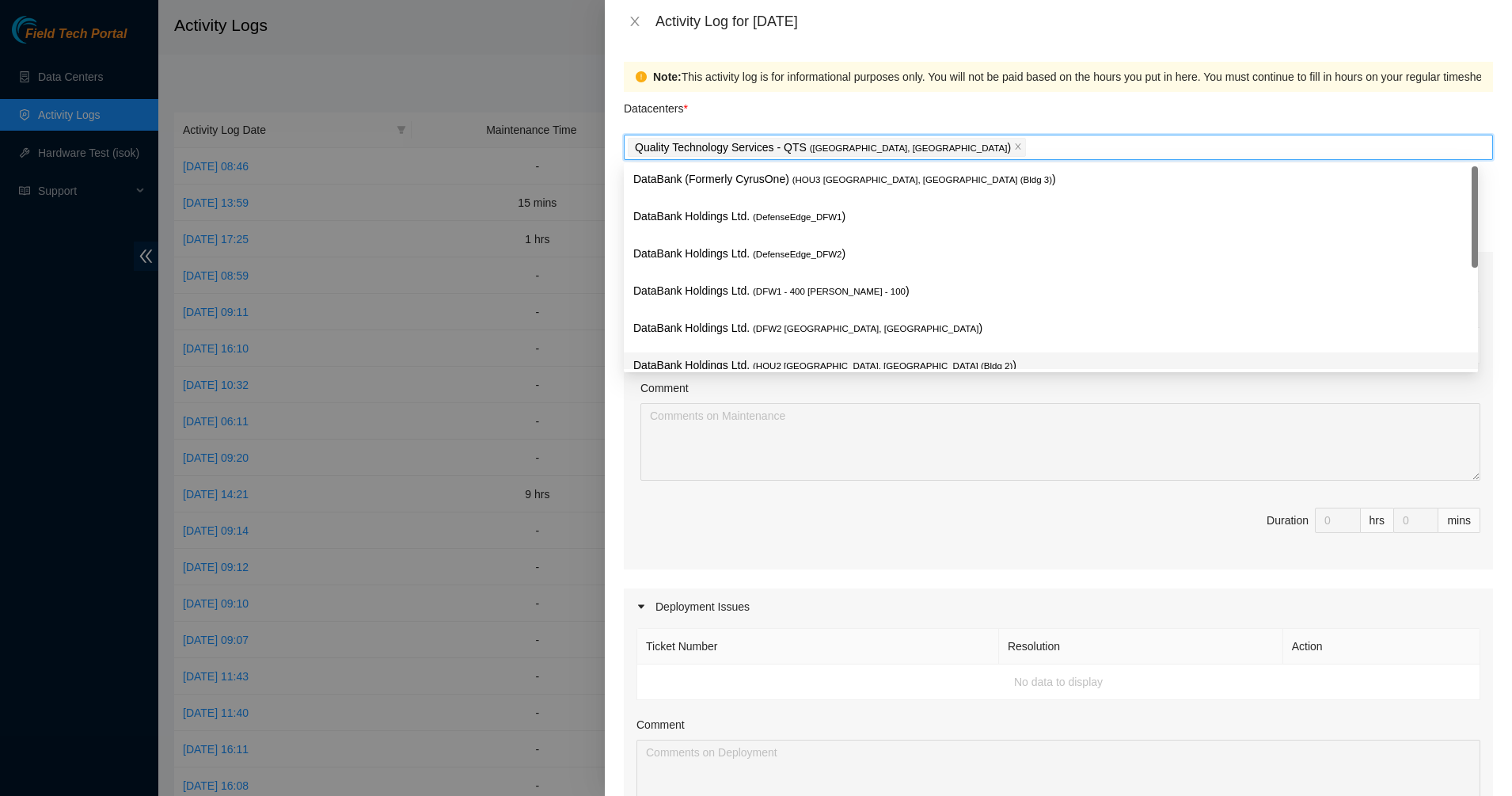
click at [799, 482] on div "Ticket Number Resolution Action No data to display Comment Duration 0 hrs 0 mins" at bounding box center [1059, 429] width 870 height 281
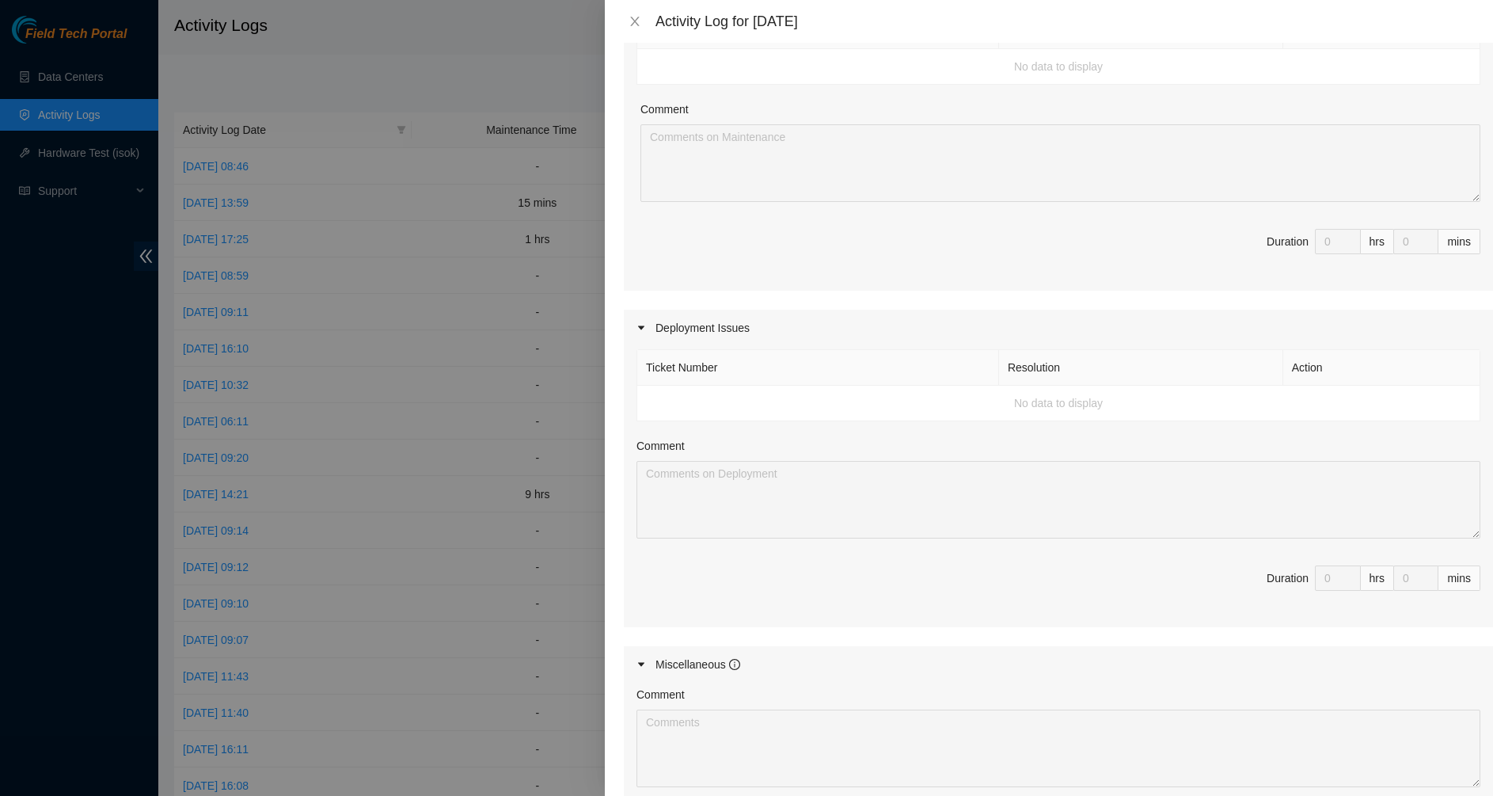
scroll to position [524, 0]
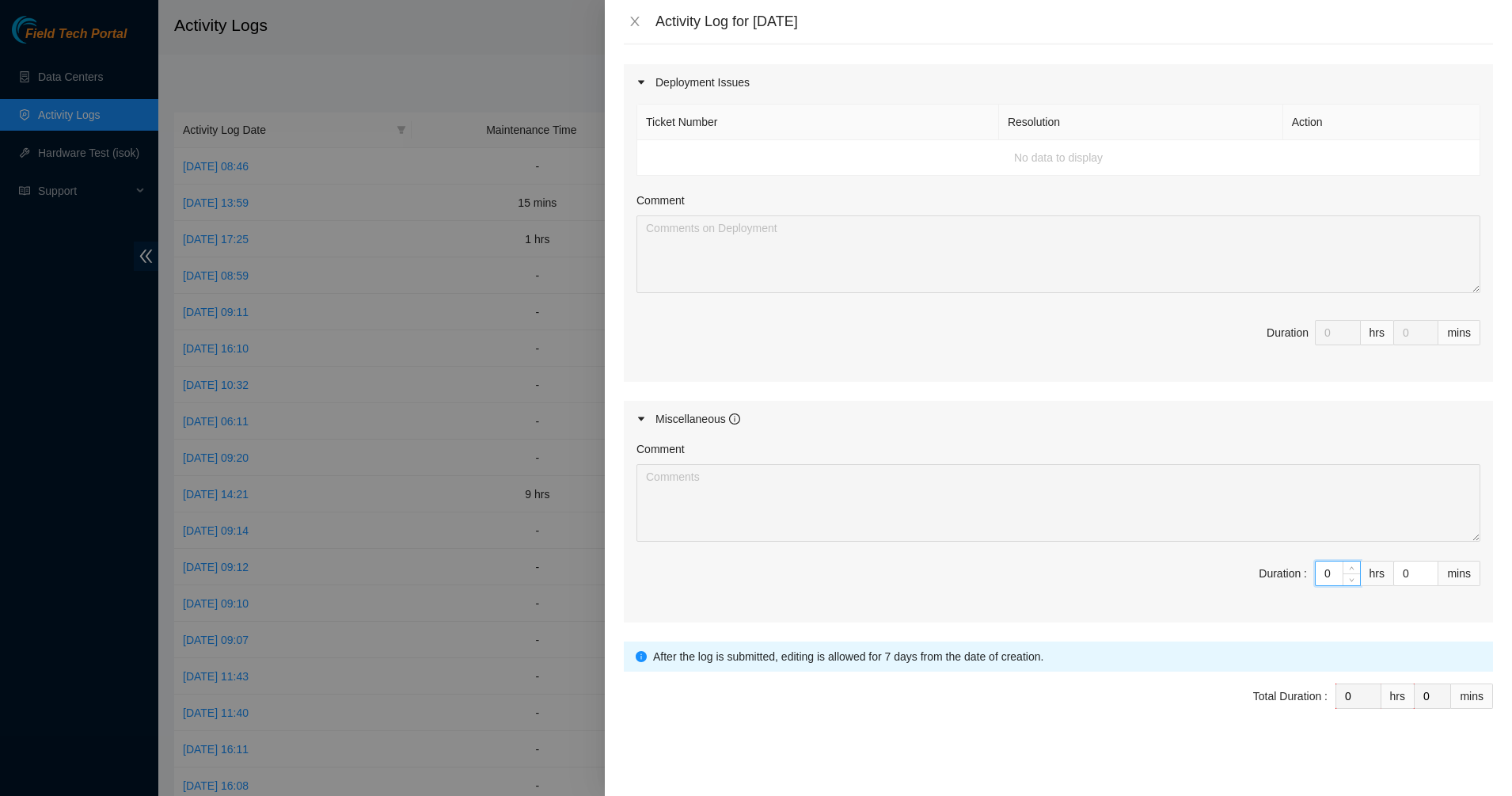
drag, startPoint x: 1324, startPoint y: 578, endPoint x: 1296, endPoint y: 573, distance: 28.4
click at [1297, 573] on span "Duration : 0 hrs 0 mins" at bounding box center [1058, 583] width 844 height 44
type input "10"
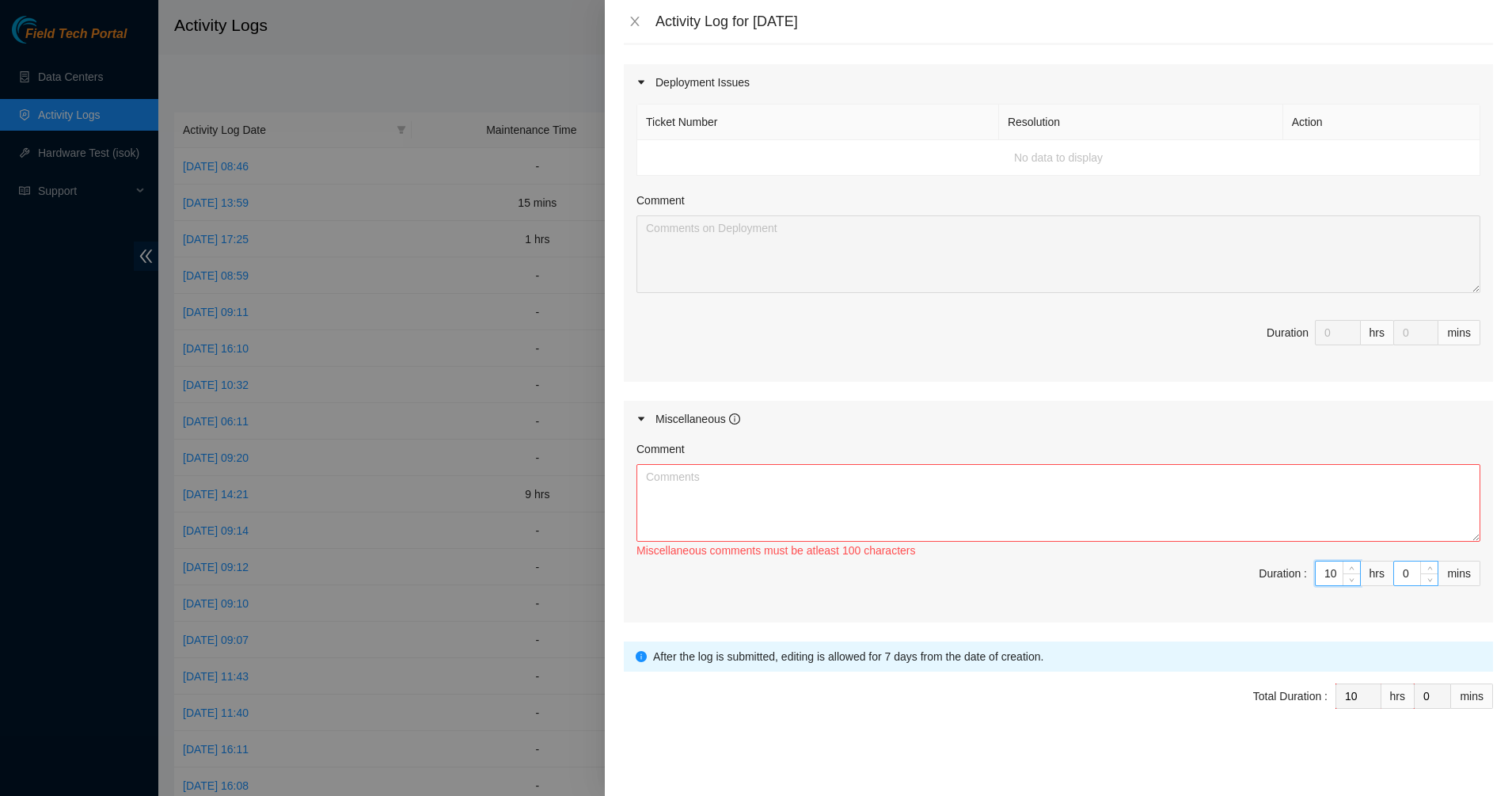
type input "10"
drag, startPoint x: 1396, startPoint y: 568, endPoint x: 1382, endPoint y: 570, distance: 14.1
click at [1394, 570] on input "0" at bounding box center [1415, 573] width 43 height 24
type input "4"
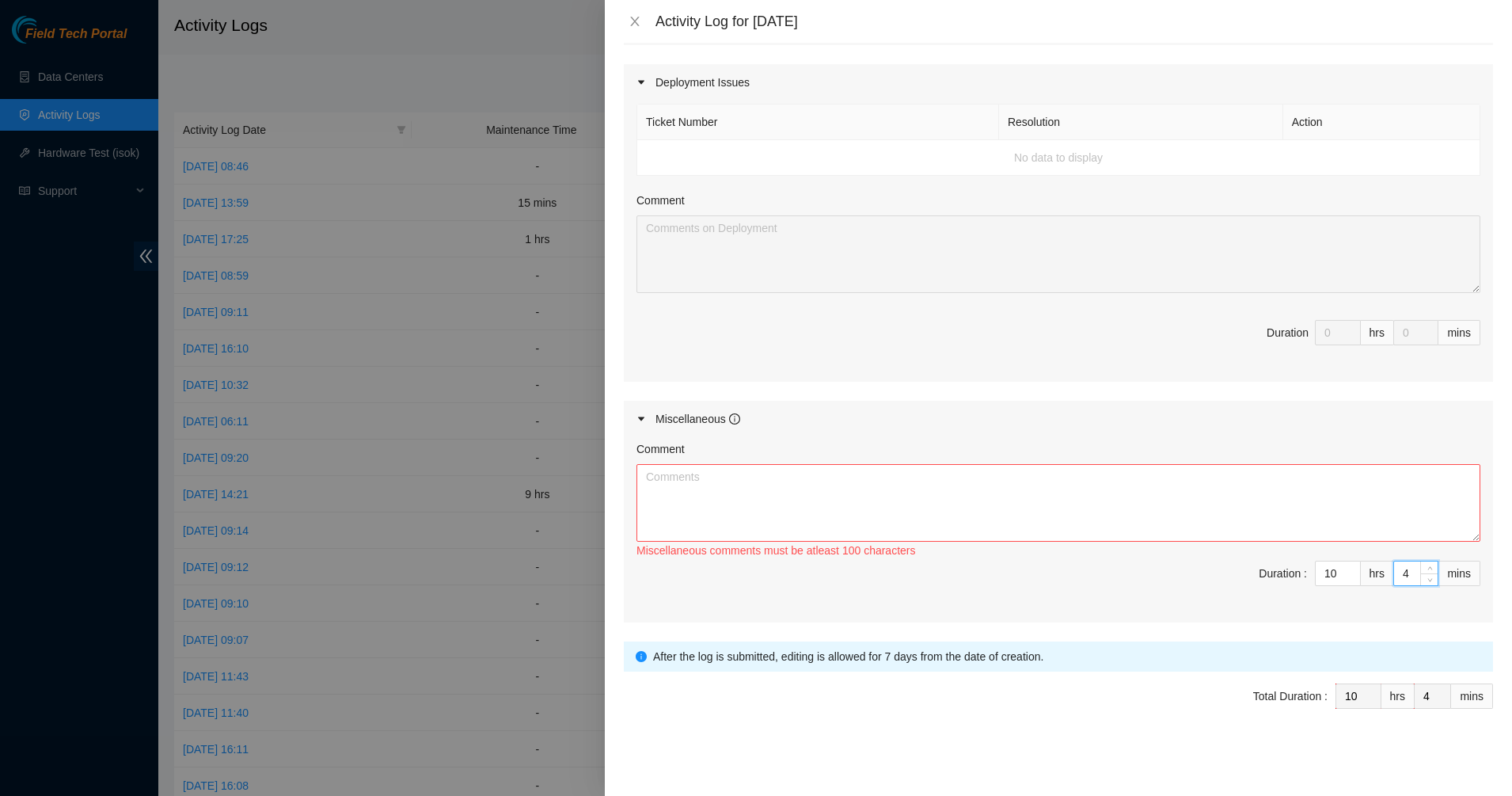
type input "45"
click at [1162, 504] on textarea "Comment" at bounding box center [1058, 502] width 844 height 77
type textarea "F"
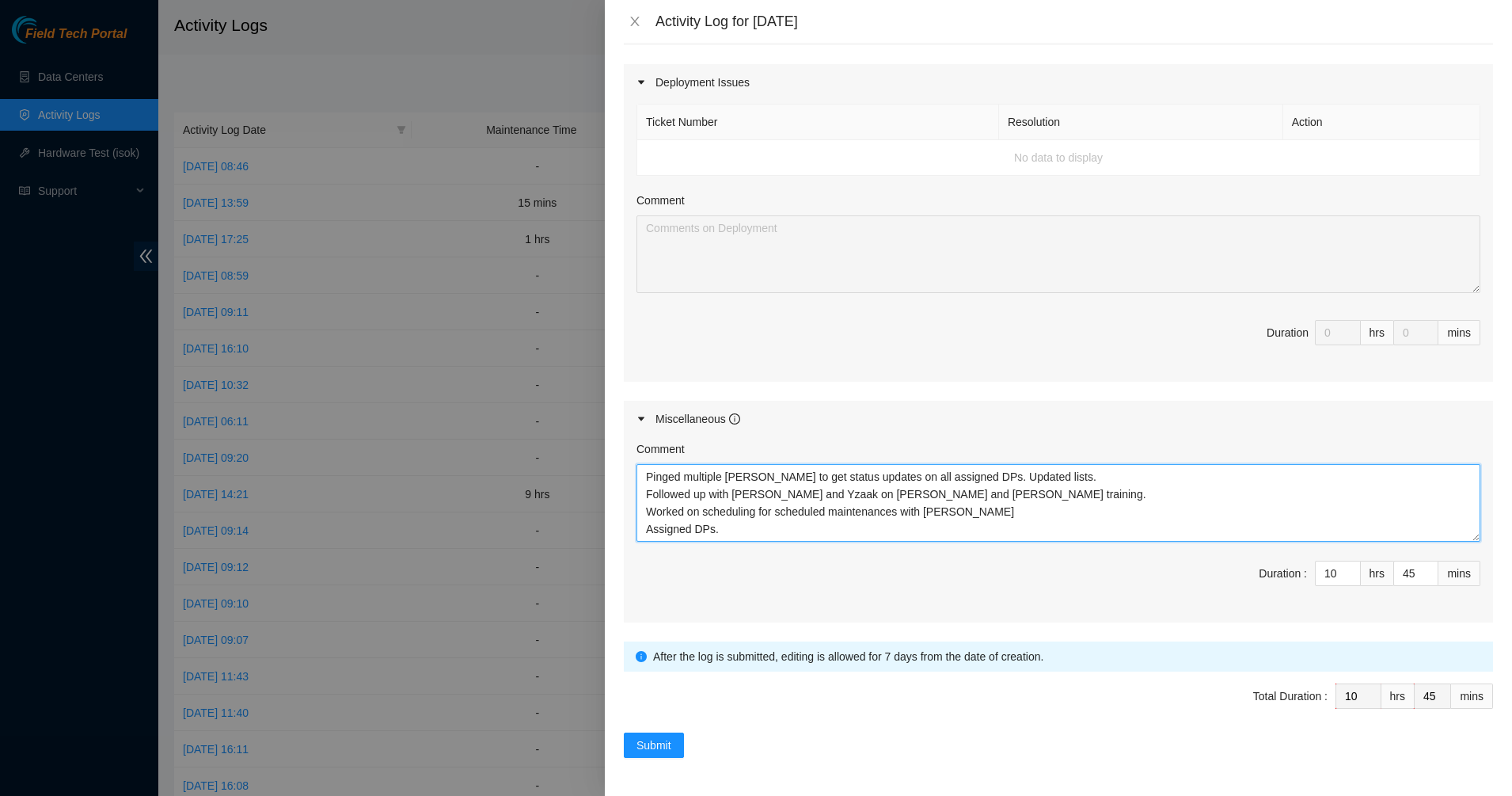
type textarea "Pinged multiple NIEs to get status updates on all assigned DPs. Updated lists. …"
click at [671, 731] on form "Datacenters * Quality Technology Services - QTS ( Irving, TX ) Enter Ticket / D…" at bounding box center [1059, 162] width 870 height 1190
click at [650, 753] on span "Submit" at bounding box center [653, 745] width 35 height 18
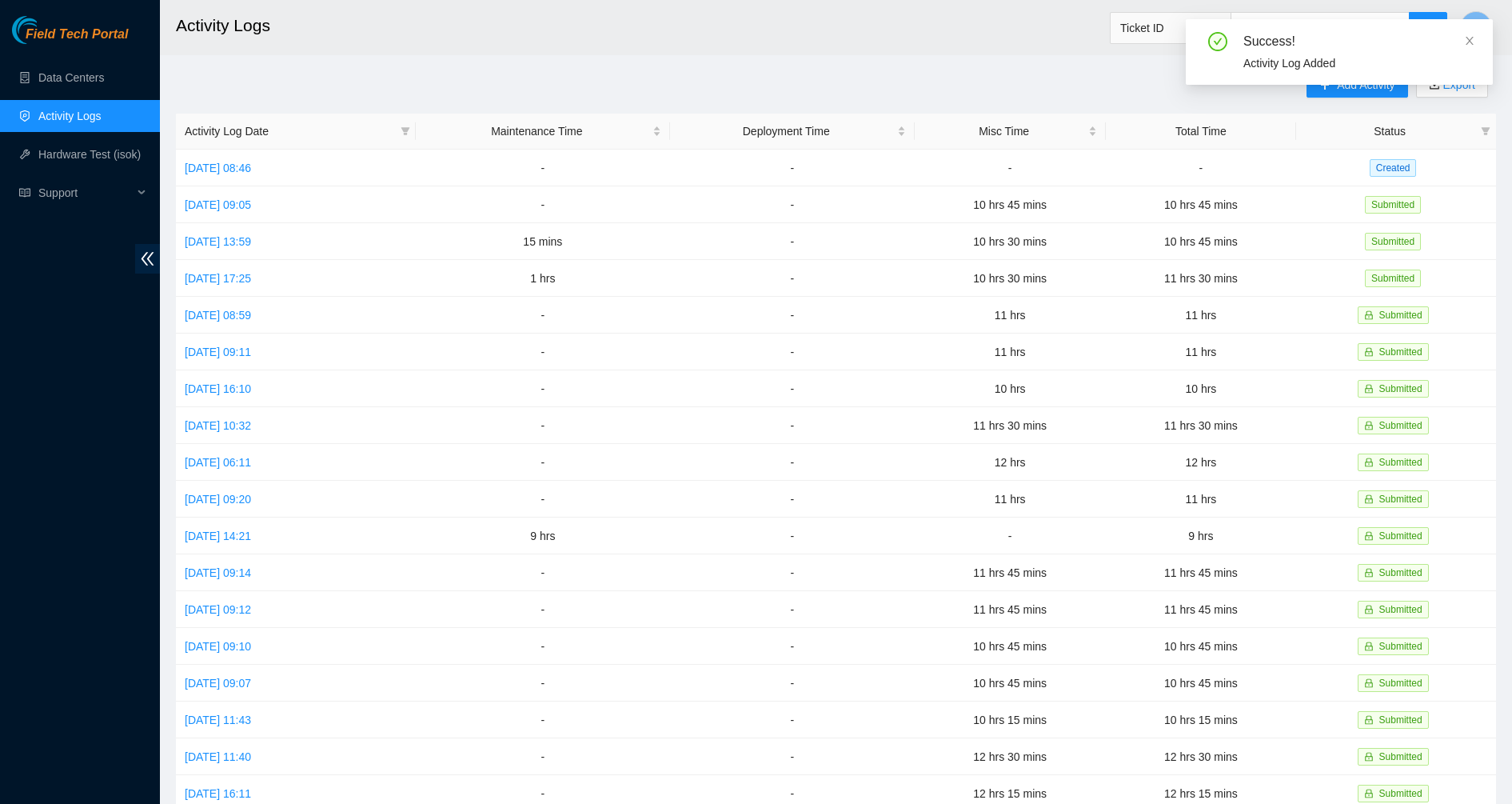
click at [1357, 86] on div "Success! Activity Log Added" at bounding box center [1339, 57] width 307 height 78
click at [1355, 86] on span "Add Activity" at bounding box center [1366, 85] width 57 height 18
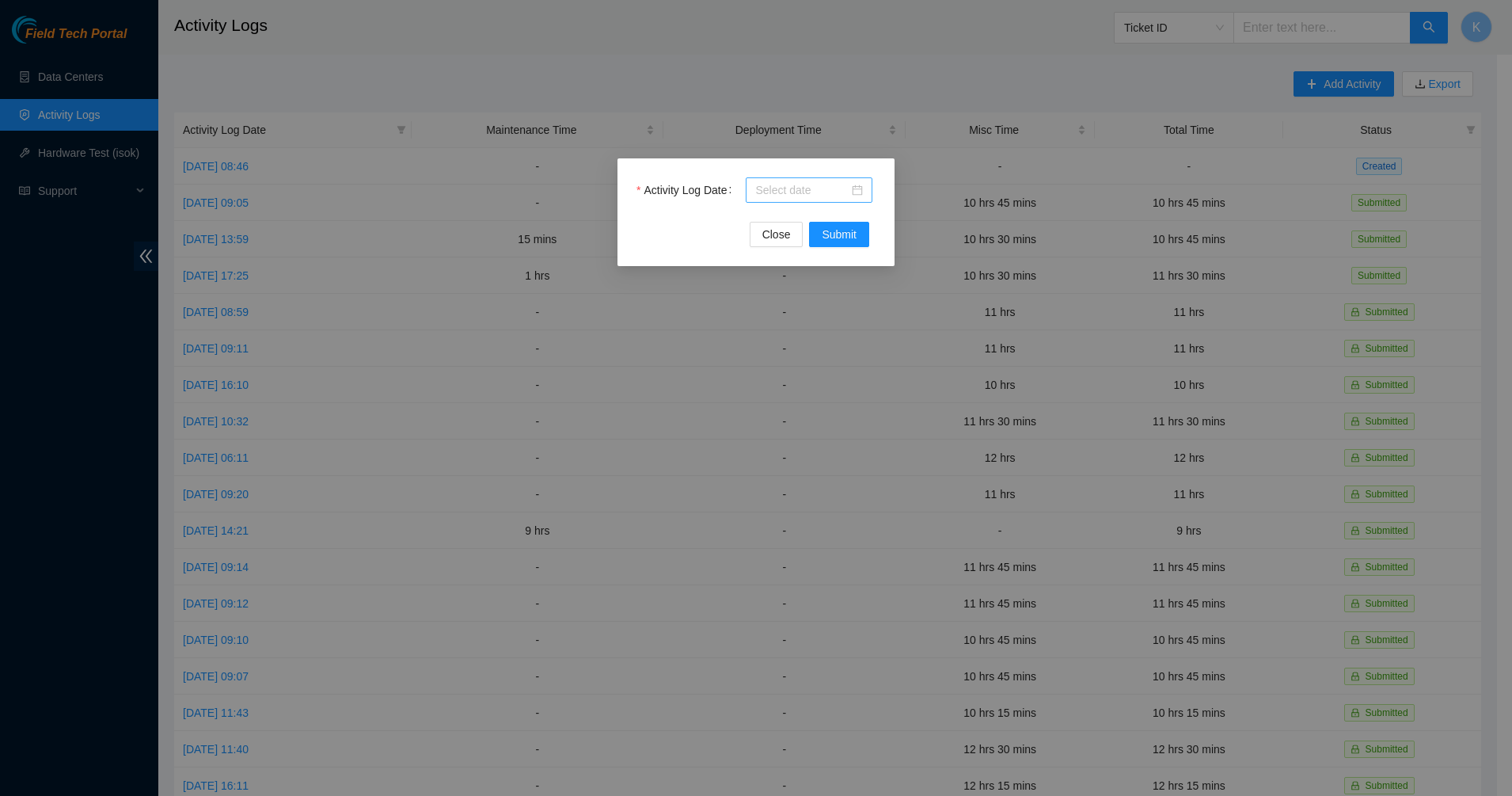
click at [856, 192] on div at bounding box center [808, 190] width 107 height 18
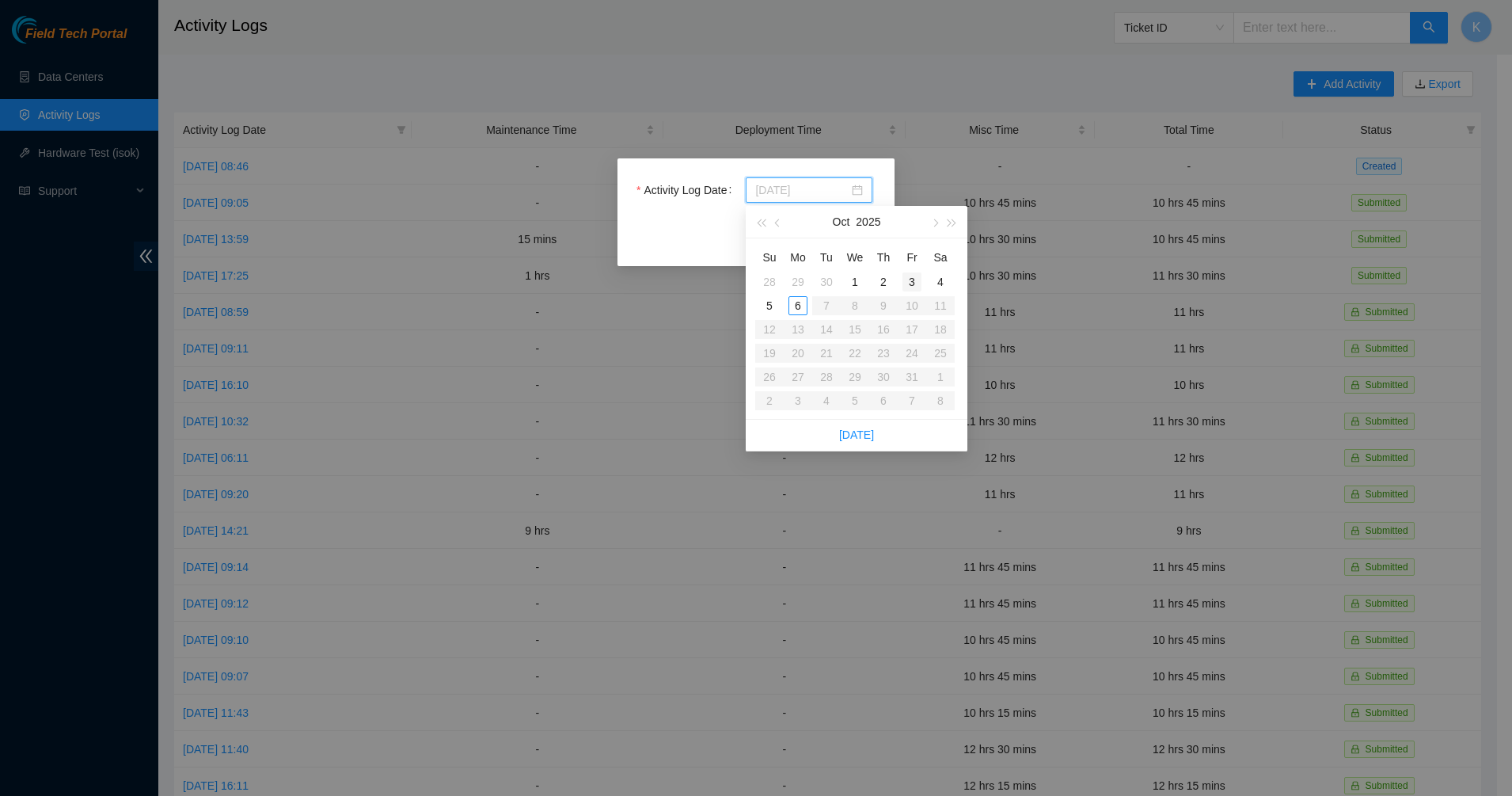
type input "2025-10-03"
click at [917, 283] on div "3" at bounding box center [911, 281] width 19 height 19
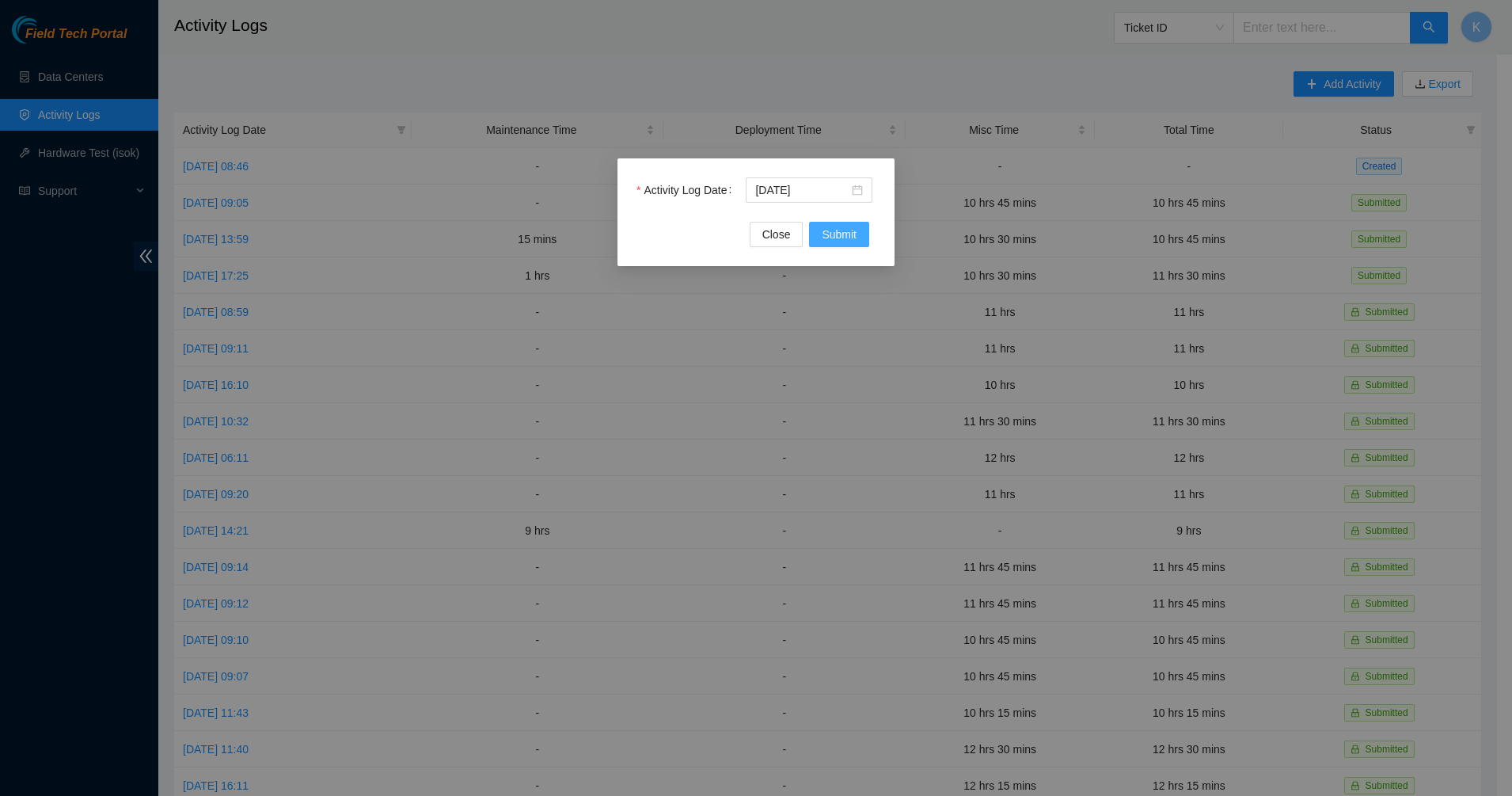
click at [858, 239] on button "Submit" at bounding box center [839, 234] width 60 height 26
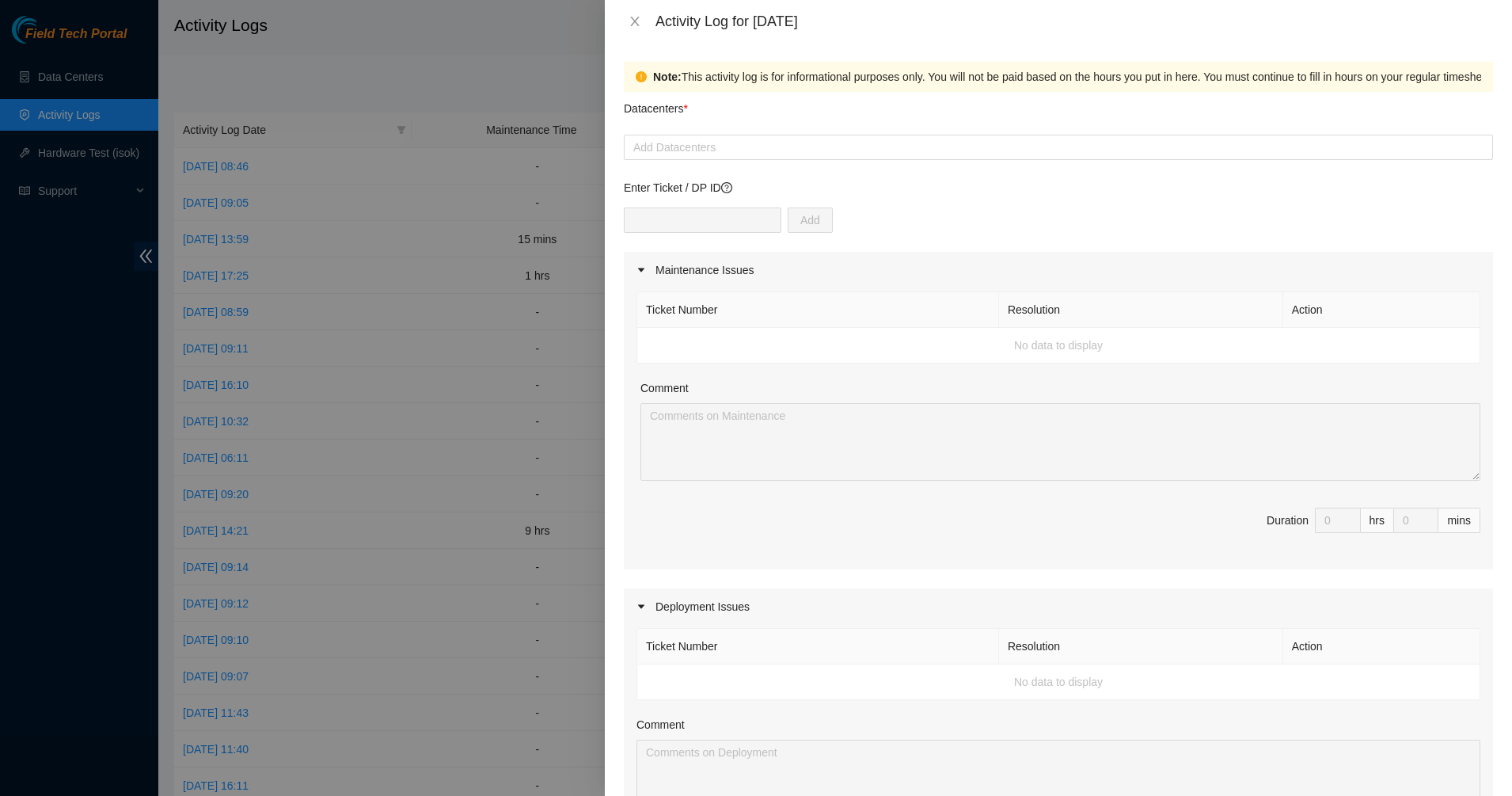
drag, startPoint x: 791, startPoint y: 123, endPoint x: 784, endPoint y: 161, distance: 38.6
click at [791, 122] on div "Datacenters *" at bounding box center [1059, 114] width 870 height 43
click at [783, 161] on form "Datacenters * Add Datacenters Enter Ticket / DP ID Add Maintenance Issues Ticke…" at bounding box center [1059, 687] width 870 height 1190
click at [779, 146] on div at bounding box center [1059, 146] width 862 height 19
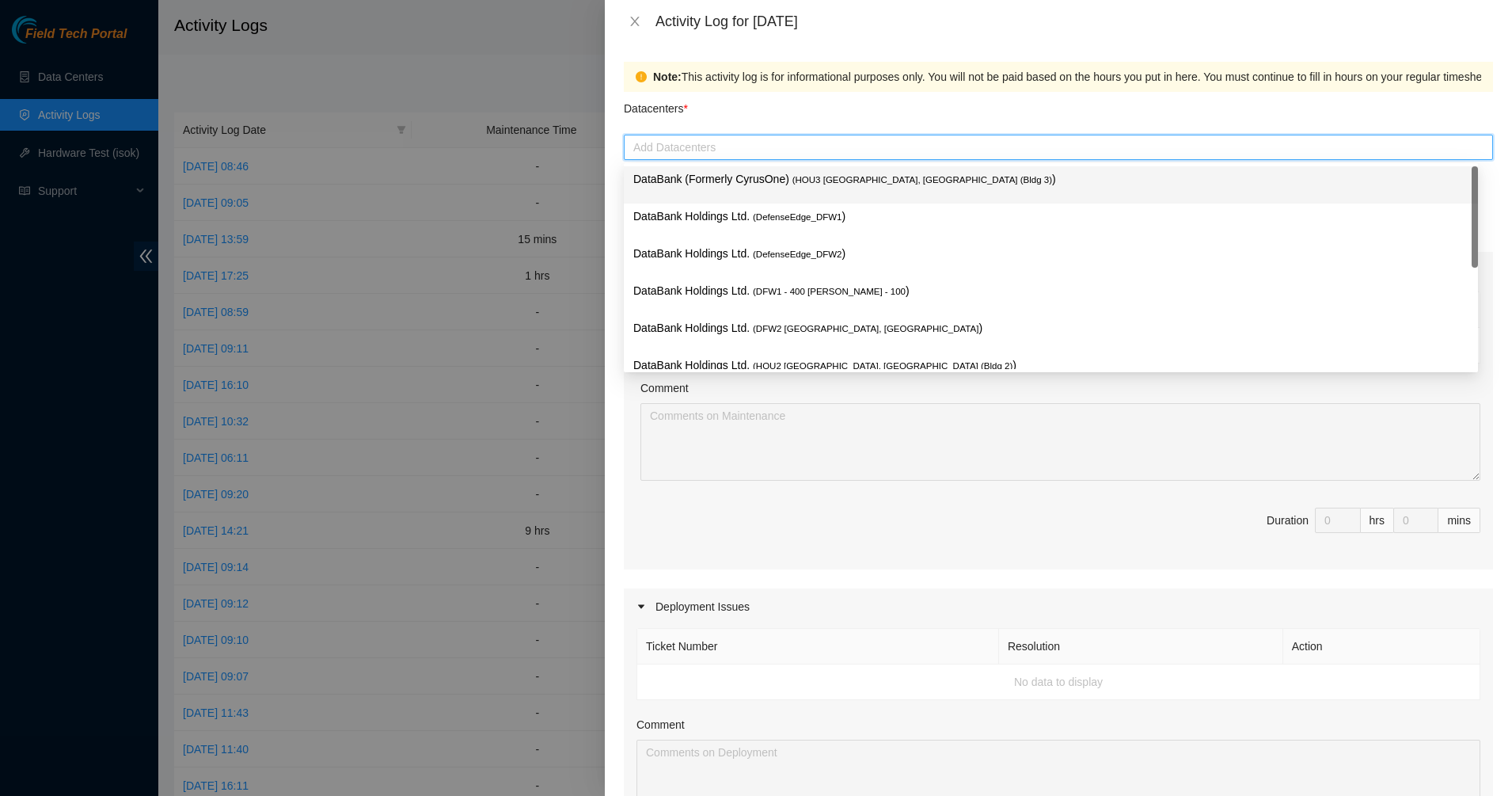
type input "W"
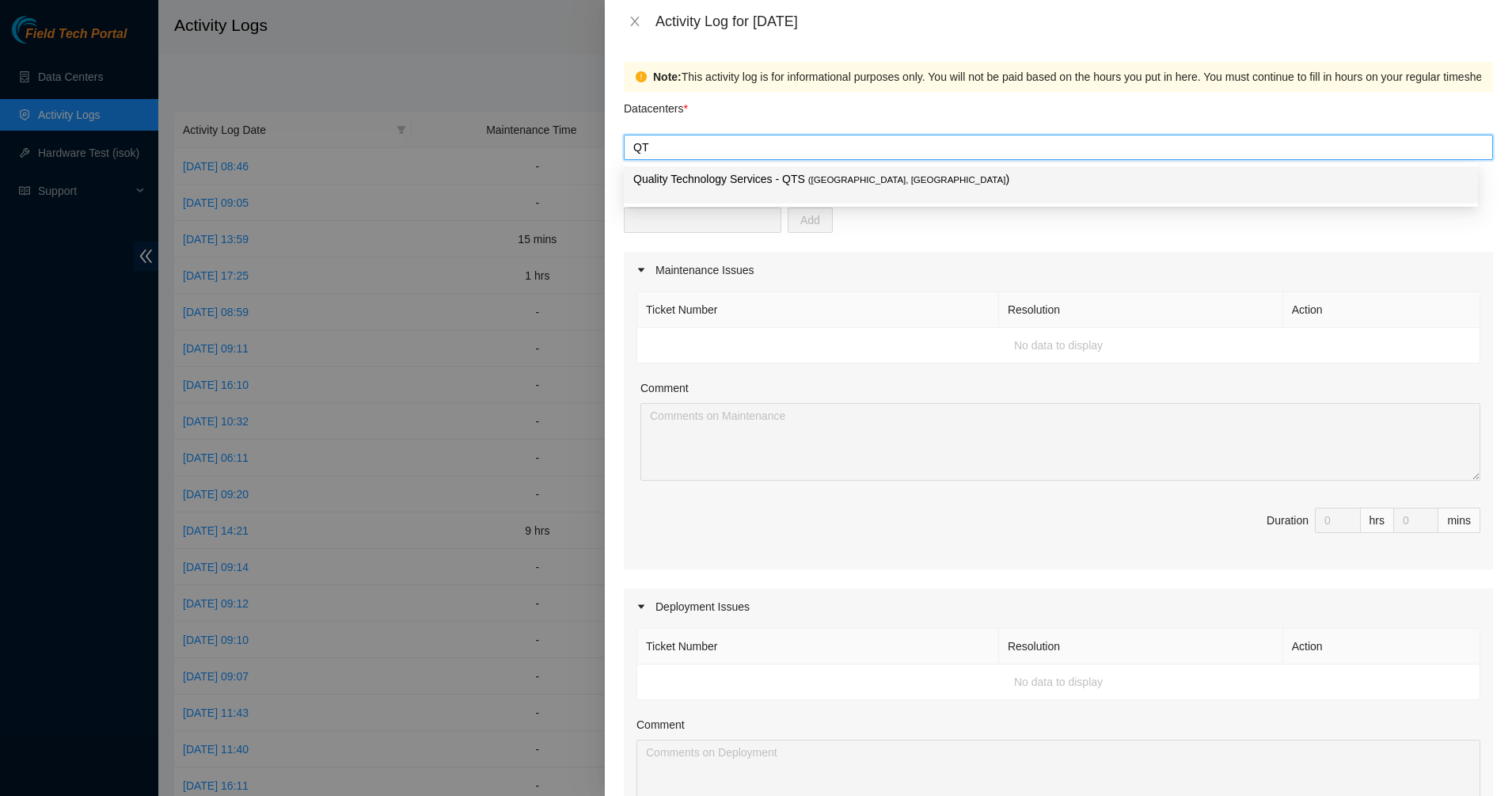
type input "QTS"
click at [718, 165] on body "Field Tech Portal Data Centers Activity Logs Hardware Test (isok) Support Activ…" at bounding box center [748, 398] width 1497 height 796
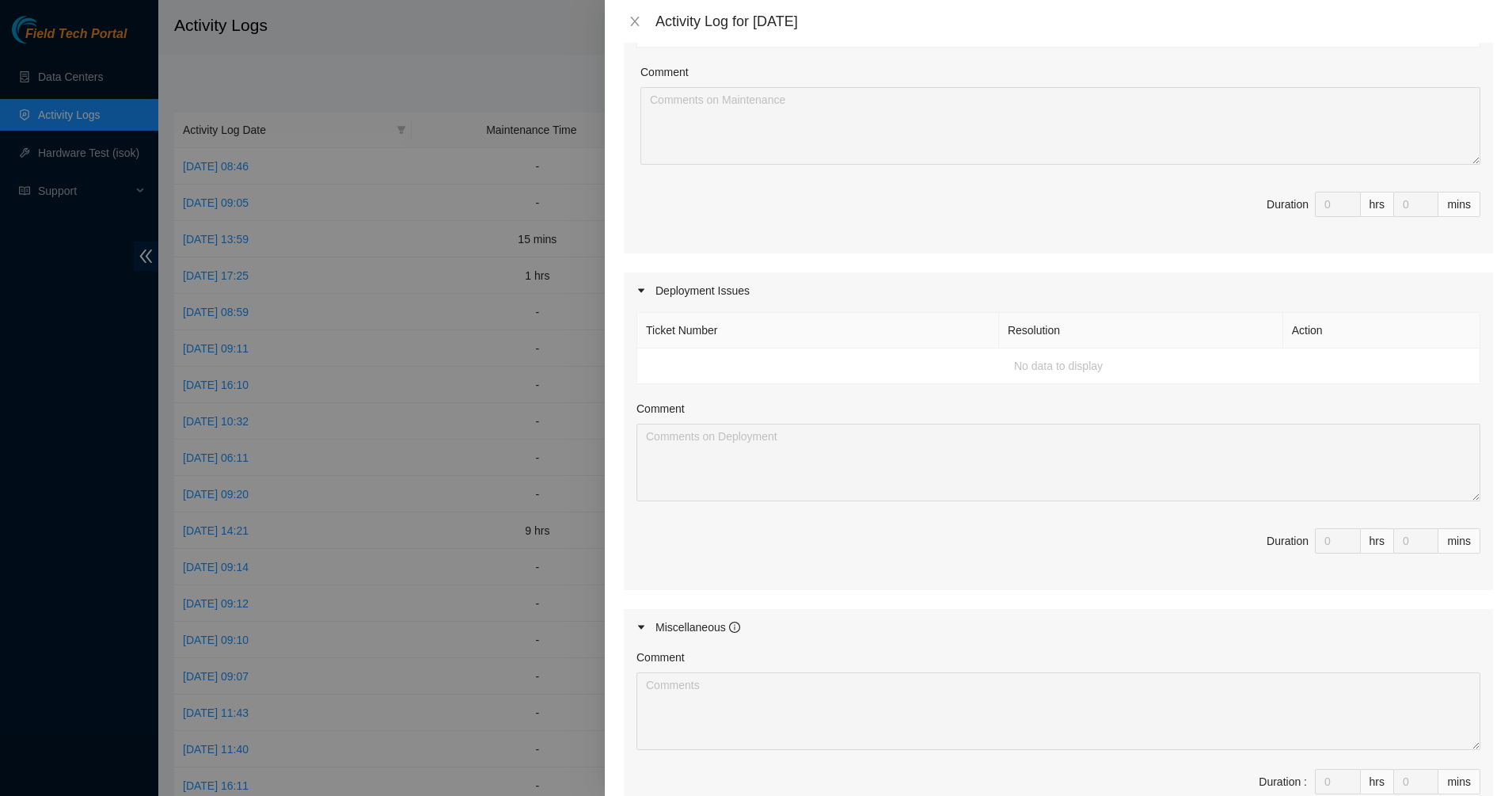
scroll to position [0, 0]
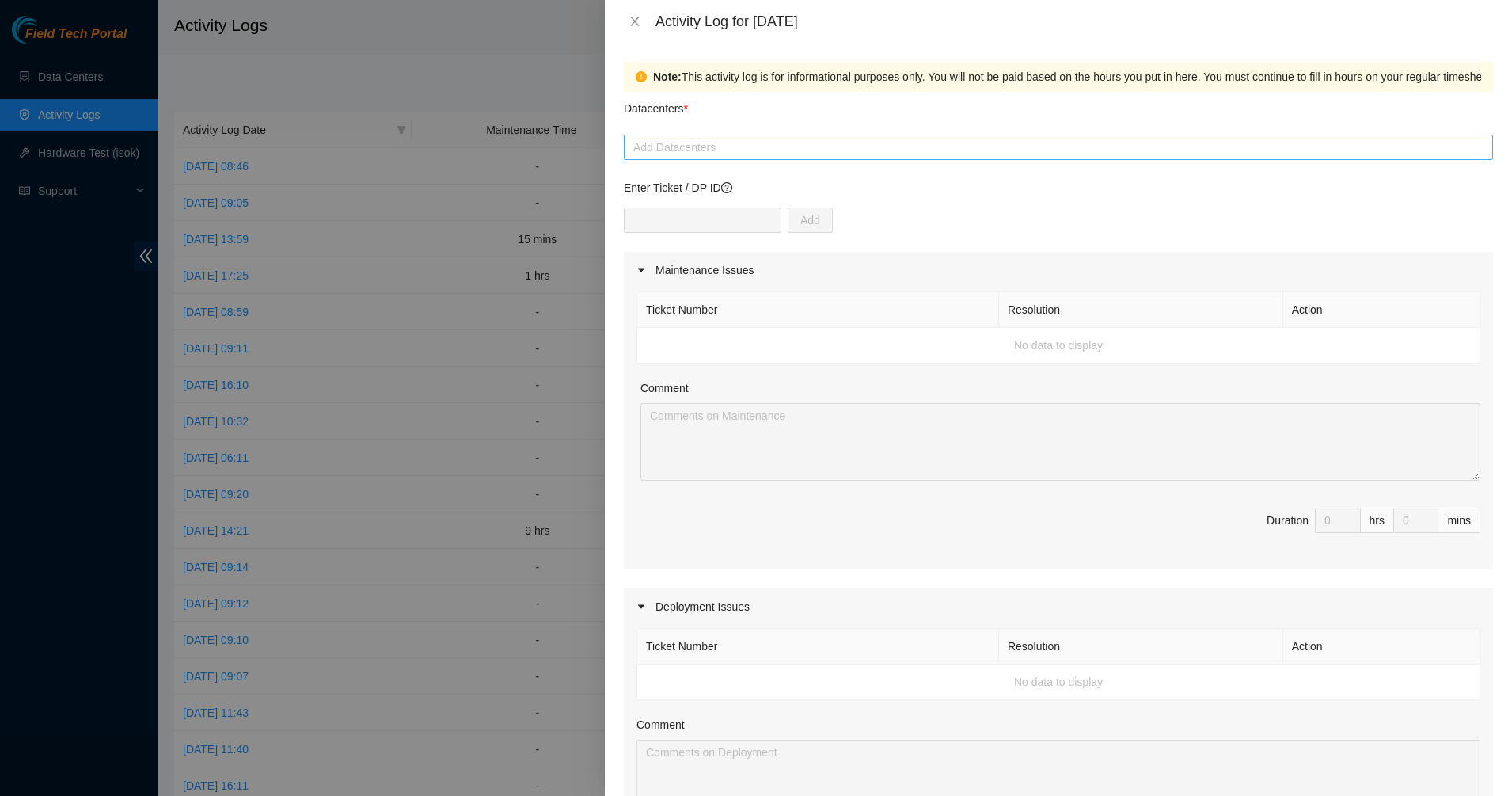
click at [697, 150] on div at bounding box center [1059, 146] width 862 height 19
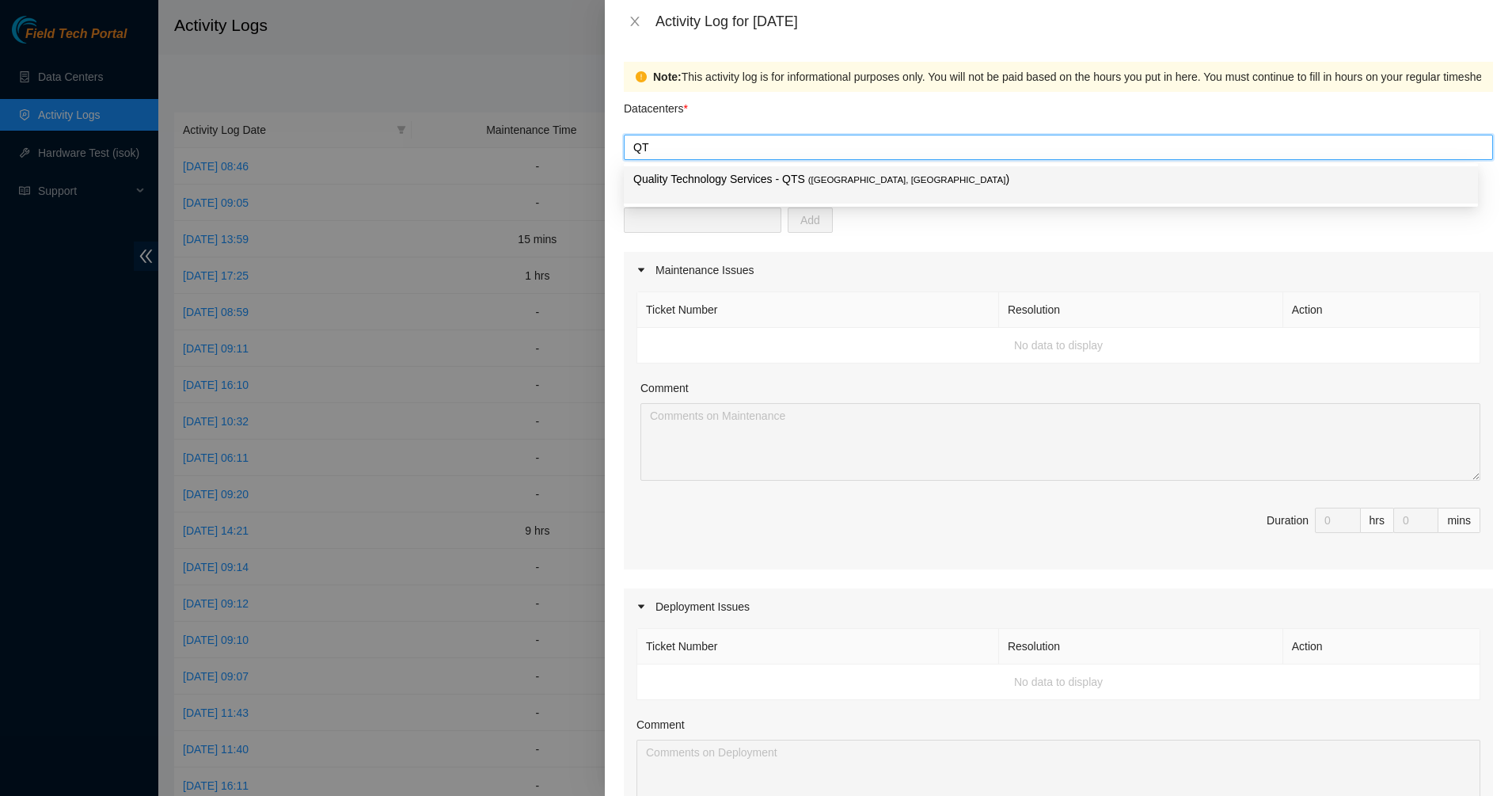
type input "QTS"
click at [650, 180] on p "Quality Technology Services - QTS ( Irving, TX )" at bounding box center [1051, 179] width 835 height 19
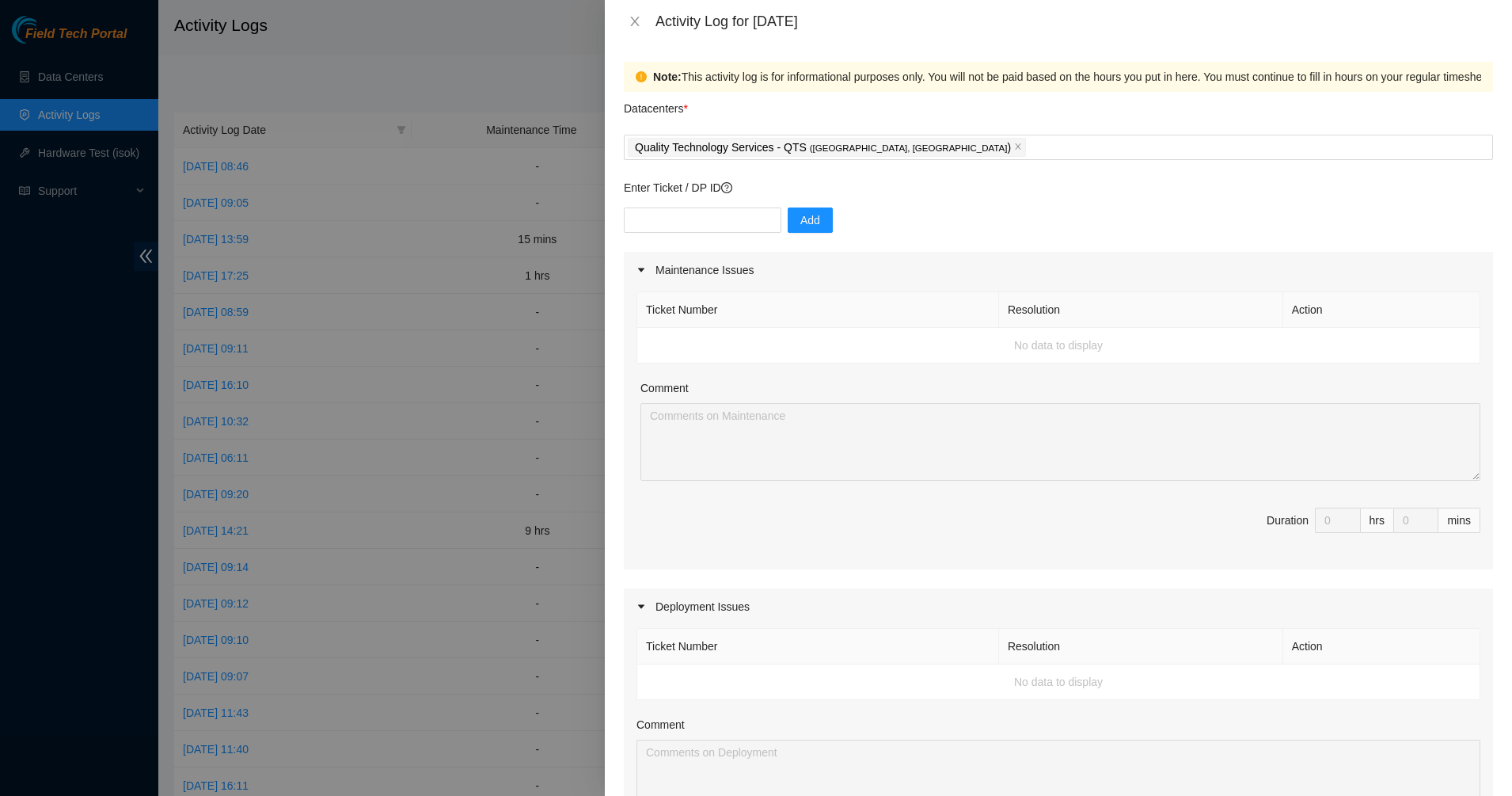
scroll to position [495, 0]
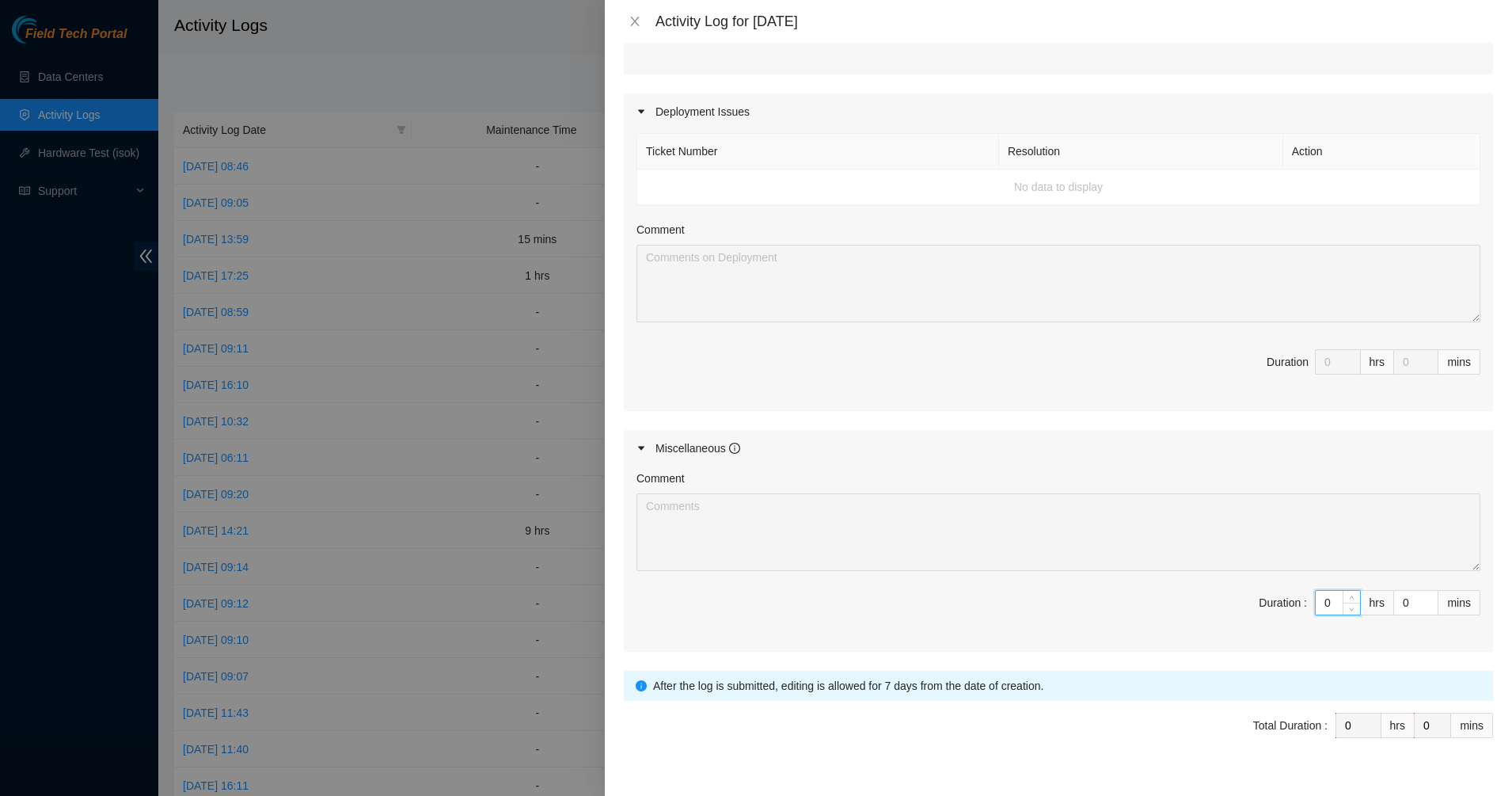
drag, startPoint x: 1319, startPoint y: 599, endPoint x: 1259, endPoint y: 587, distance: 61.2
click at [1266, 597] on span "Duration : 0 hrs 0 mins" at bounding box center [1058, 612] width 844 height 44
type input "1"
type input "10"
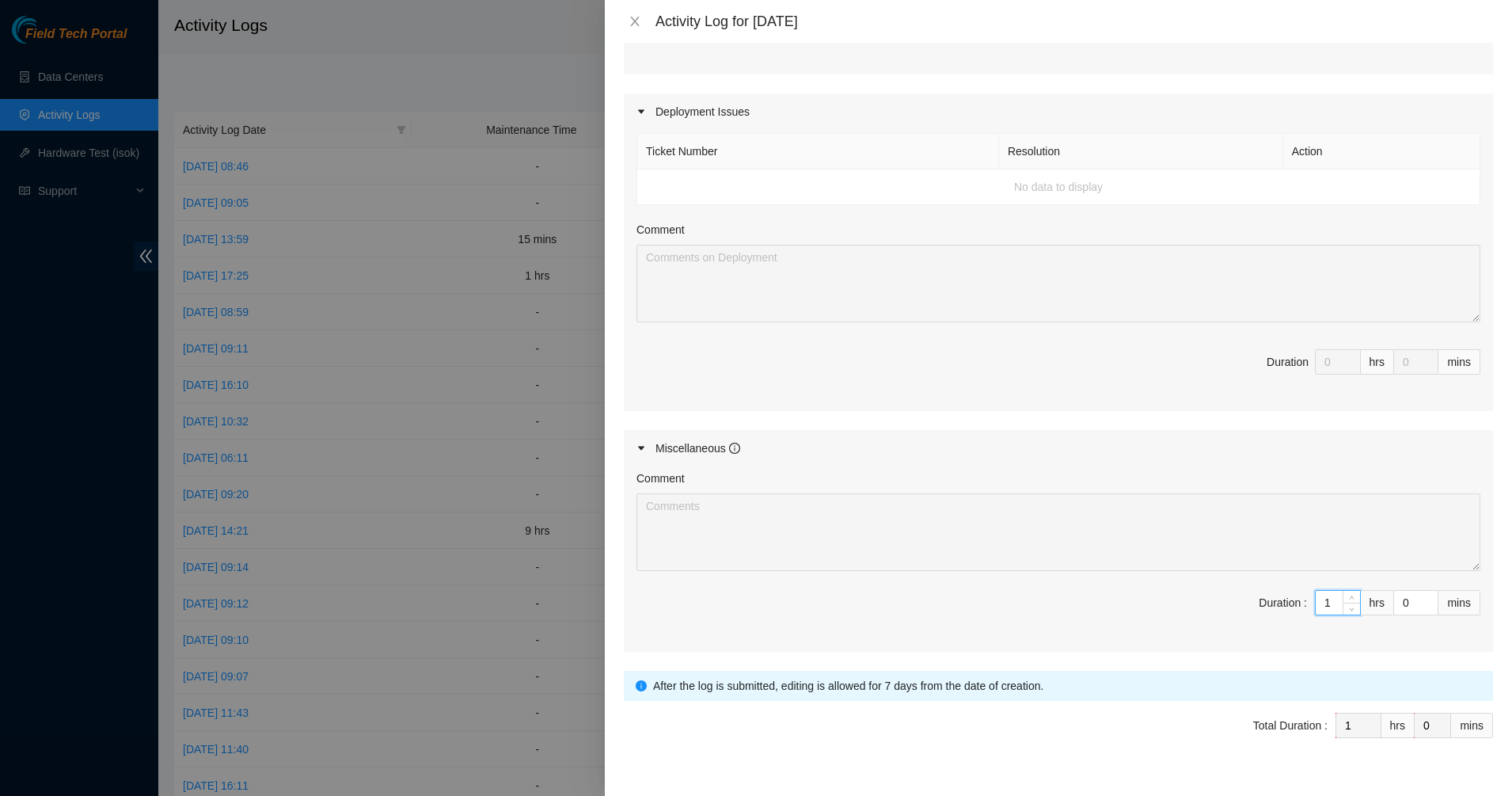
type input "10"
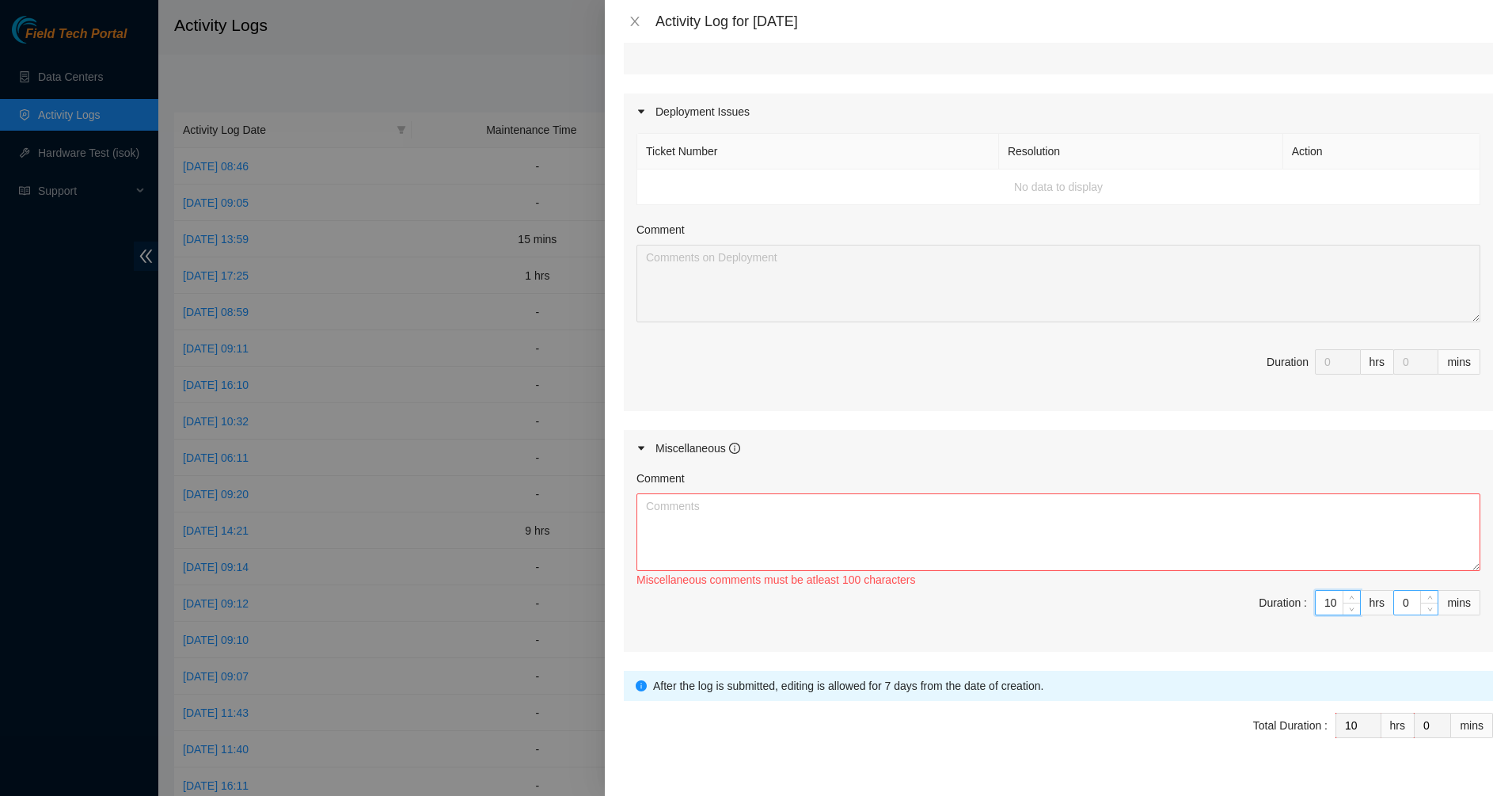
type input "10"
drag, startPoint x: 1403, startPoint y: 603, endPoint x: 1383, endPoint y: 603, distance: 20.0
click at [1394, 603] on input "0" at bounding box center [1415, 603] width 43 height 24
type input "4"
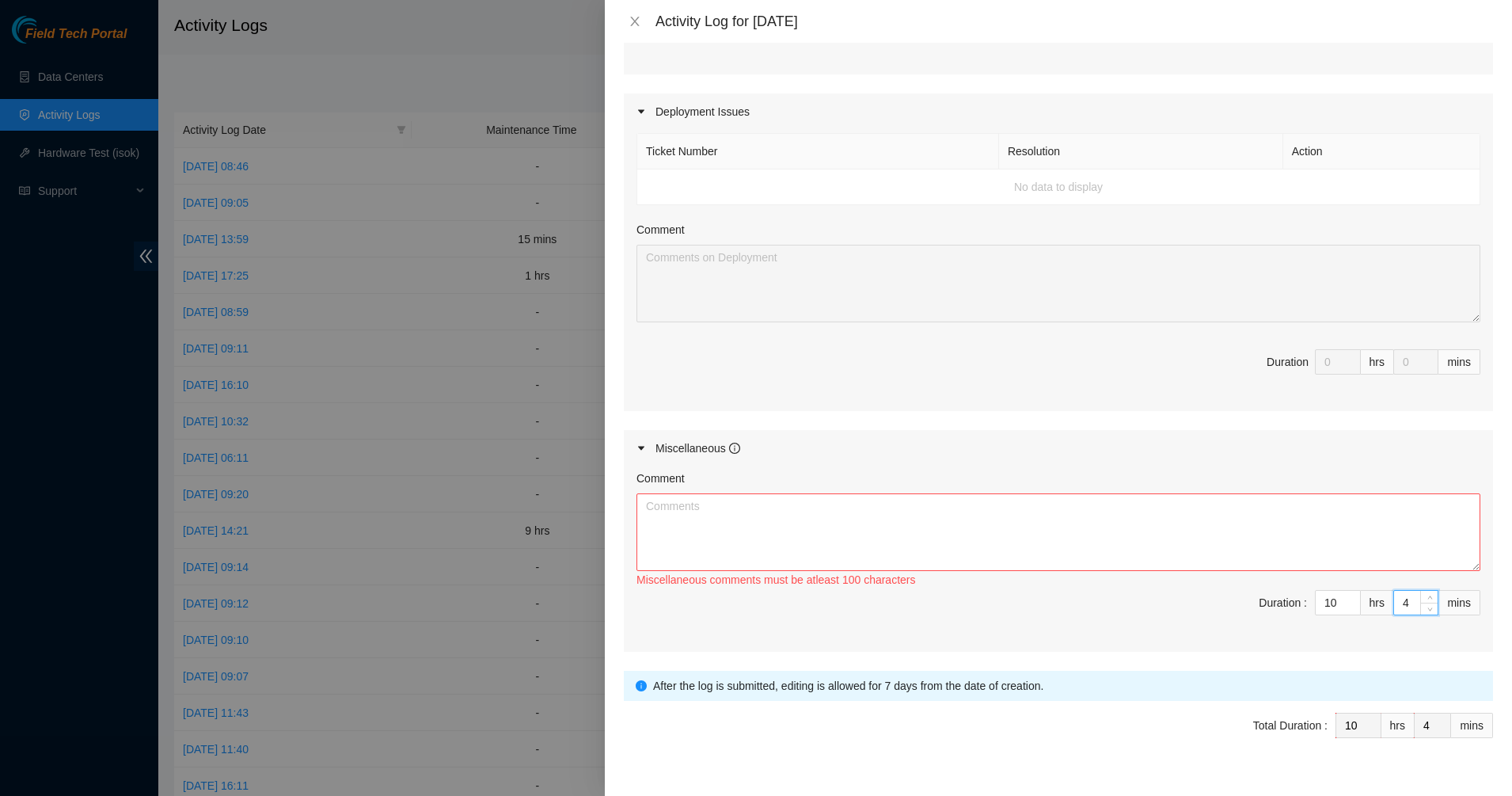
type input "45"
click at [1215, 527] on textarea "Comment" at bounding box center [1058, 532] width 844 height 77
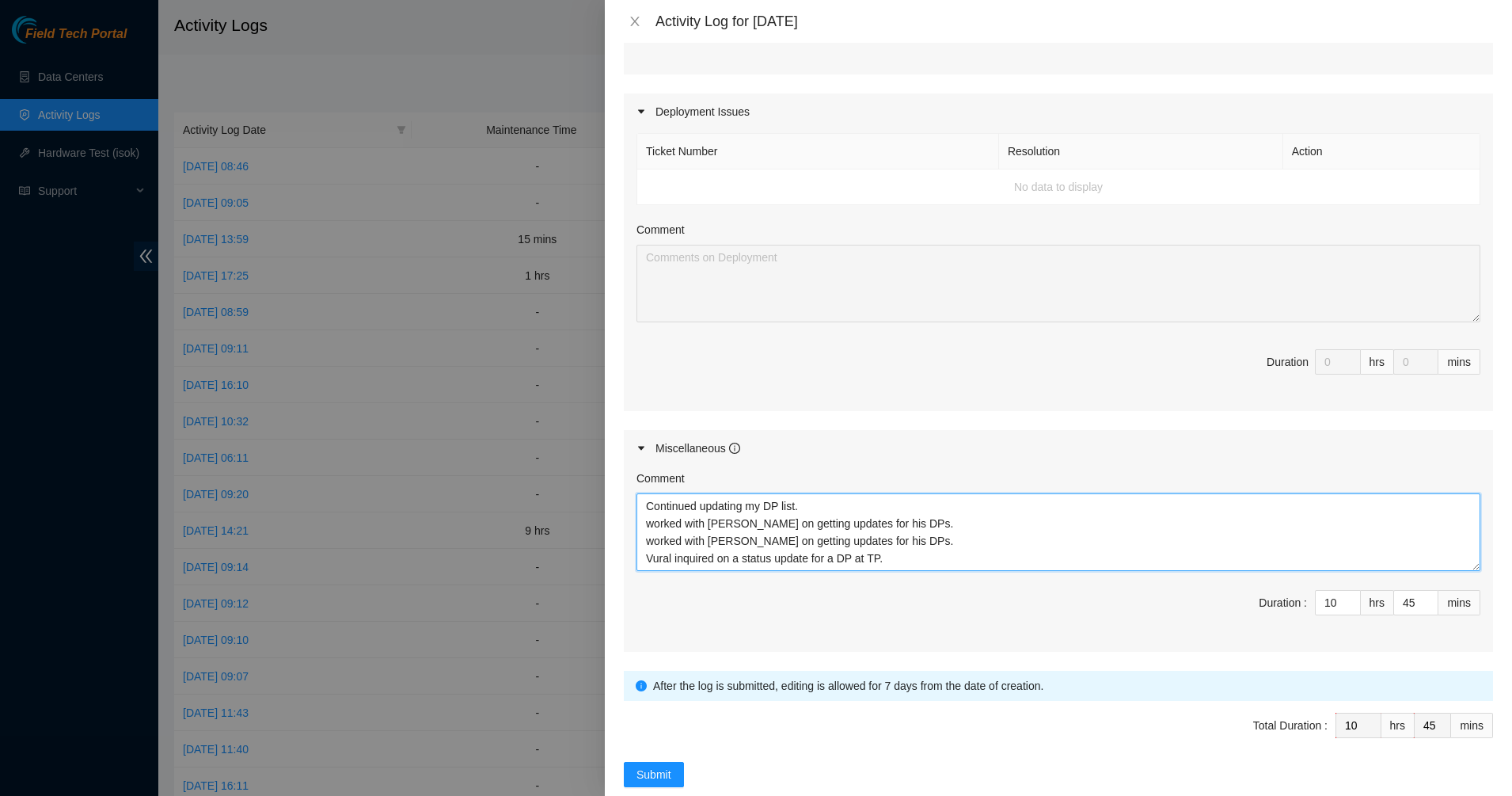
scroll to position [13, 0]
click at [1019, 557] on textarea "Continued updating my DP list. worked with Ryan D on getting updates for his DP…" at bounding box center [1058, 532] width 844 height 77
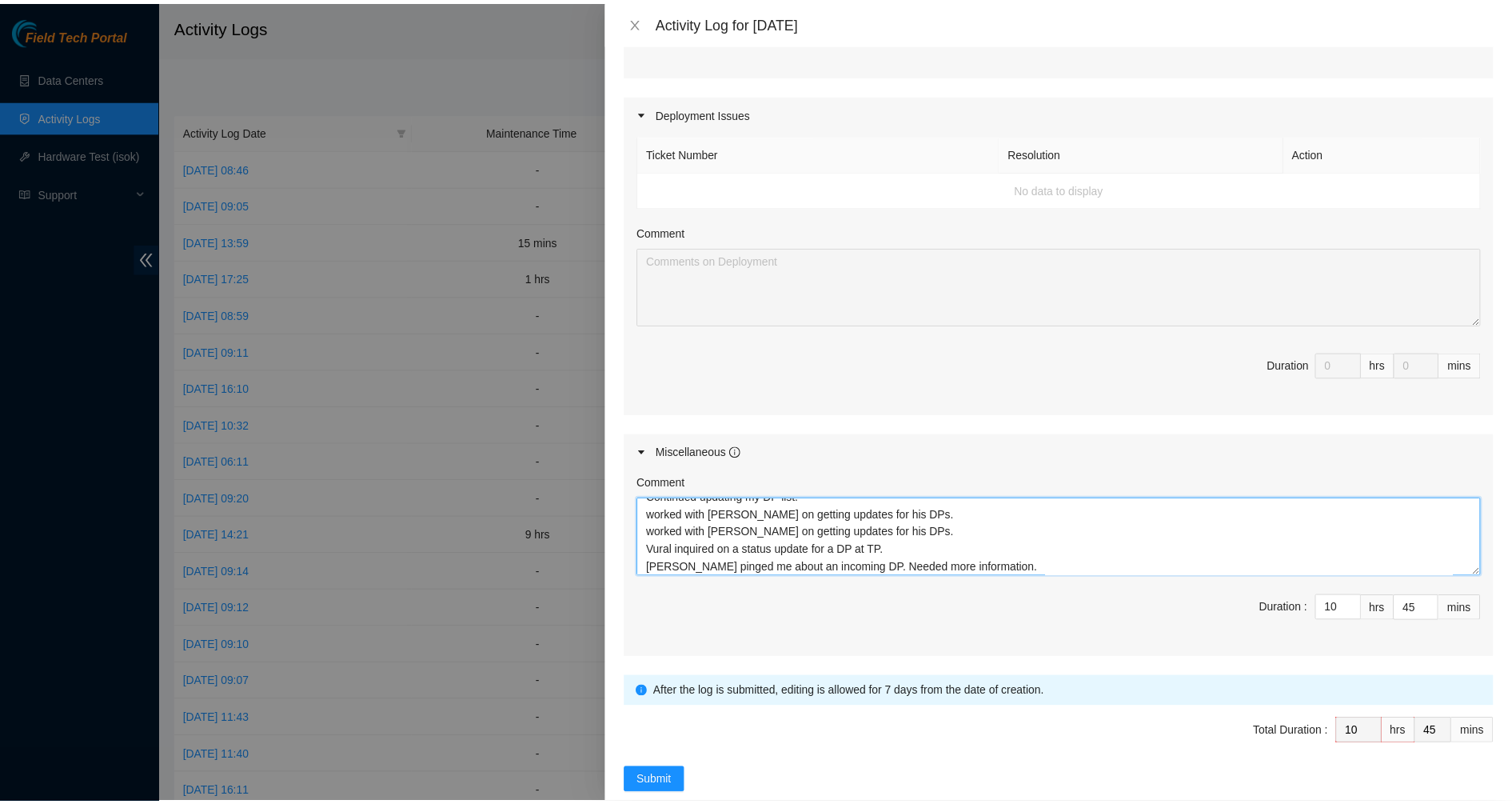
scroll to position [31, 0]
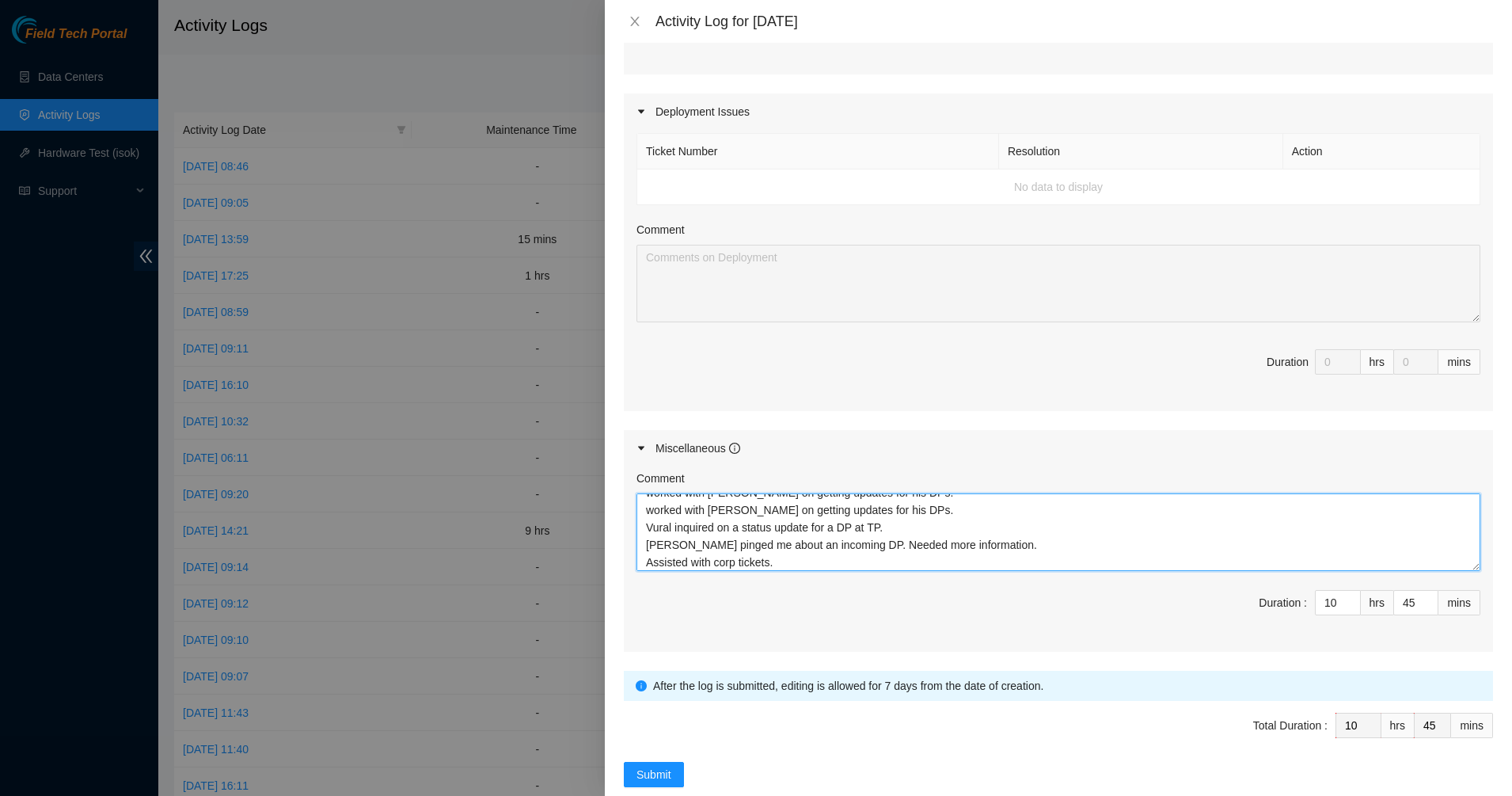
type textarea "Continued updating my DP list. worked with Ryan D on getting updates for his DP…"
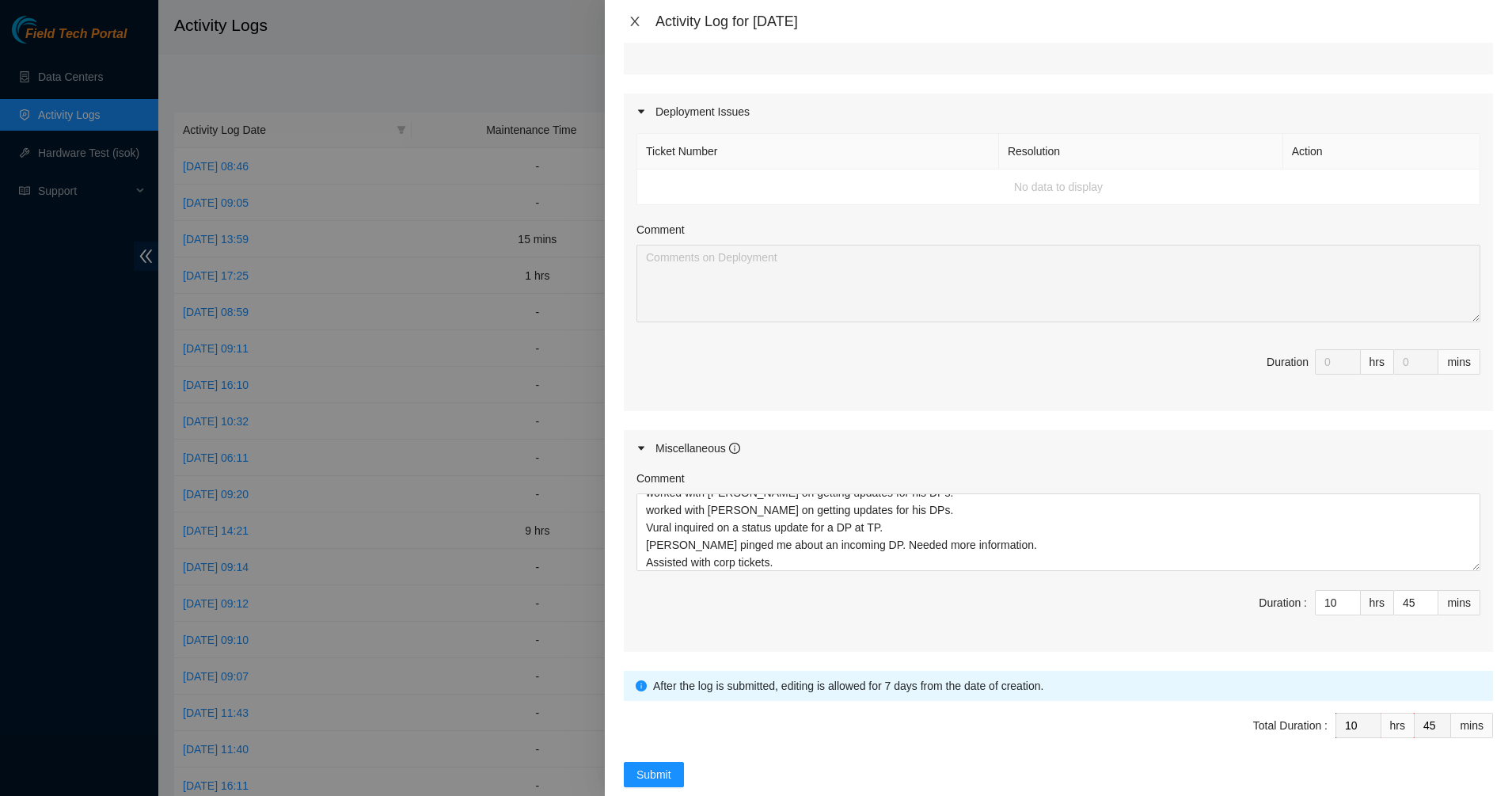
click at [642, 15] on button "Close" at bounding box center [634, 21] width 22 height 15
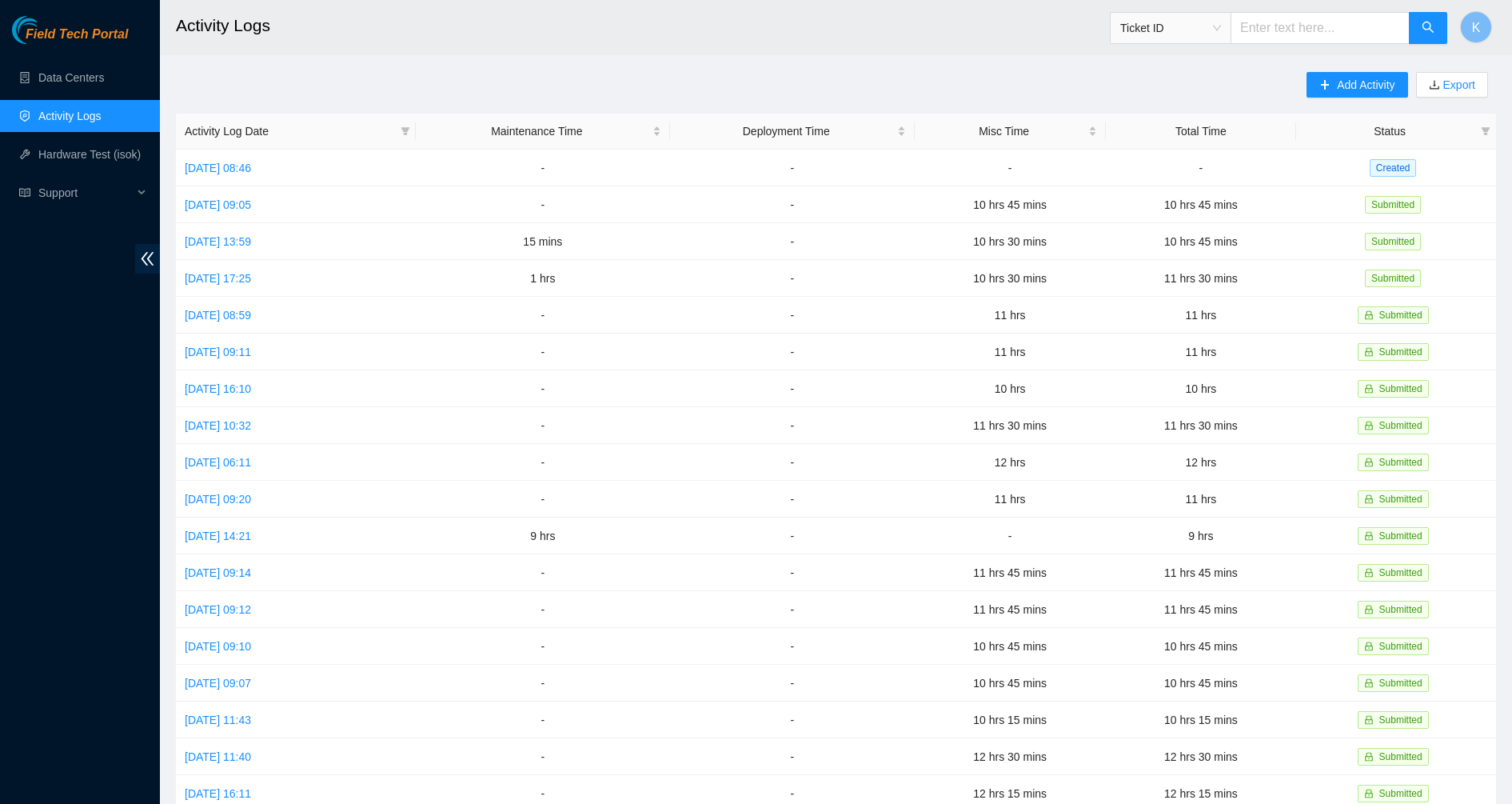
click at [1280, 33] on input "text" at bounding box center [1320, 28] width 179 height 32
paste input "B-V-5XIHZZ3"
type input "B-V-5XIHZZ3"
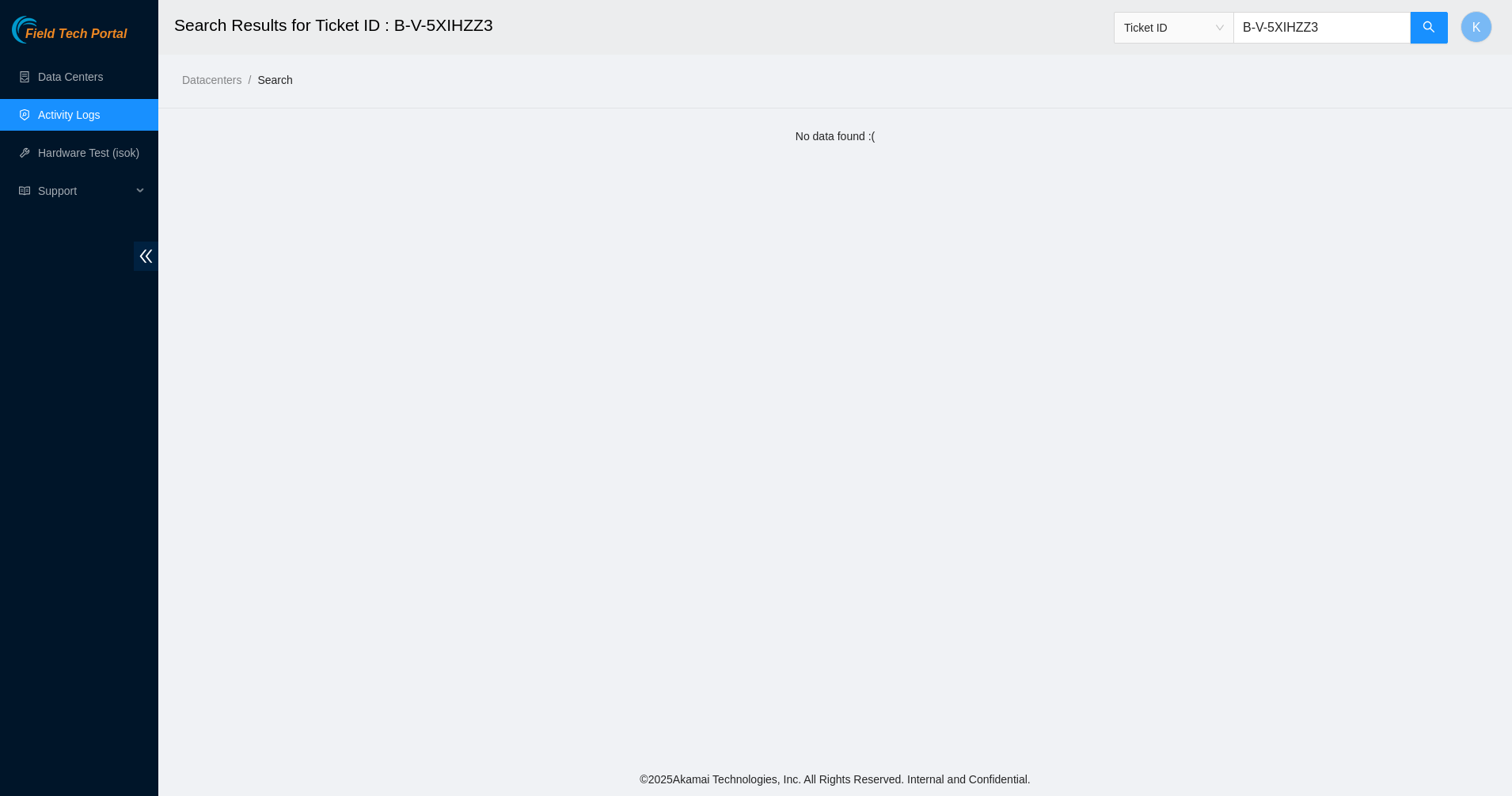
drag, startPoint x: 1336, startPoint y: 30, endPoint x: 1244, endPoint y: 24, distance: 92.2
click at [1244, 24] on span "Ticket ID B-V-5XIHZZ3" at bounding box center [1280, 28] width 335 height 32
click at [826, 28] on h2 "Search Results for Ticket ID : B-V-5XIHZZ3" at bounding box center [692, 25] width 1036 height 51
click at [65, 70] on link "Data Centers" at bounding box center [70, 76] width 65 height 12
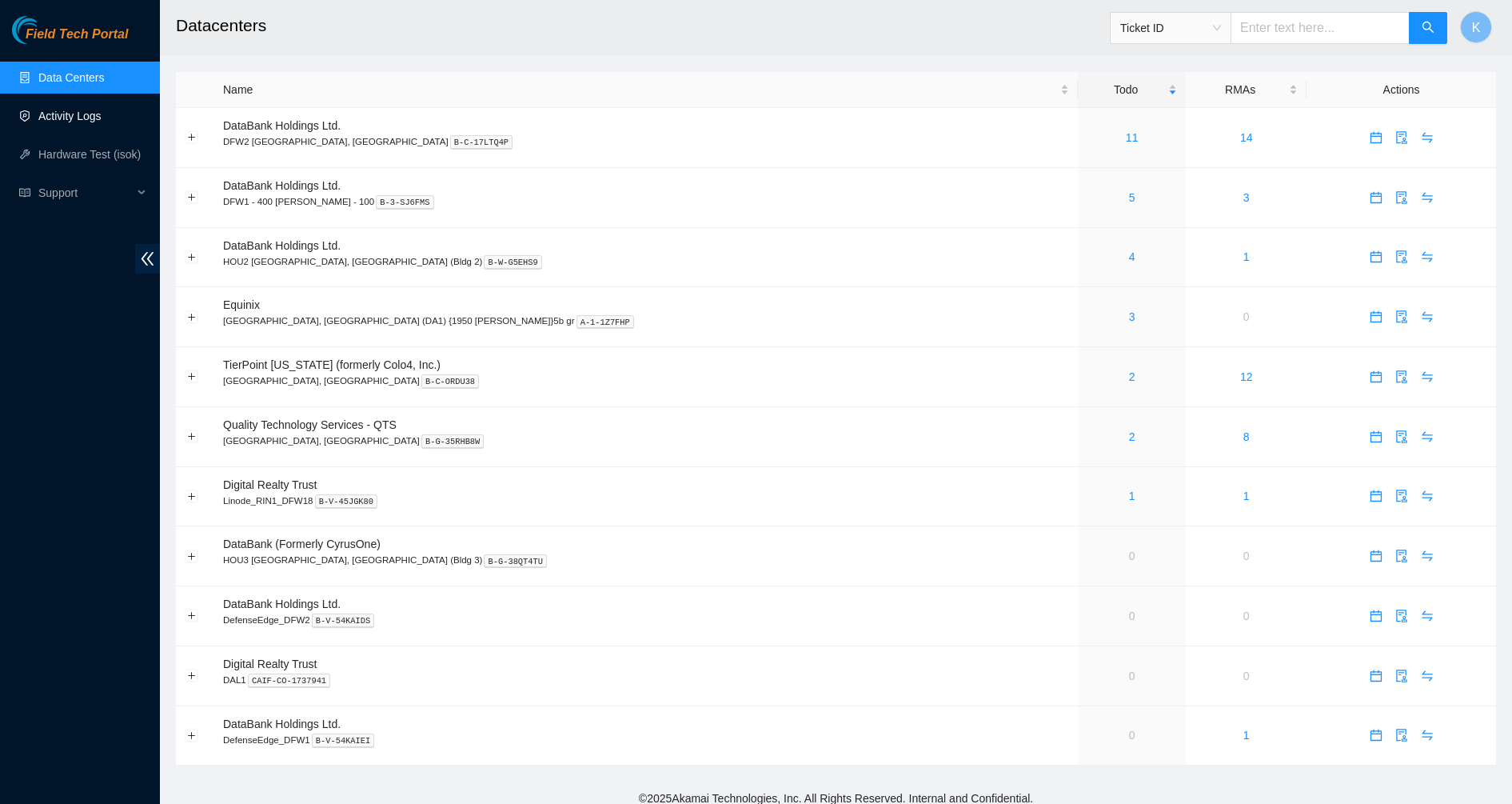
click at [92, 112] on link "Activity Logs" at bounding box center [70, 116] width 63 height 13
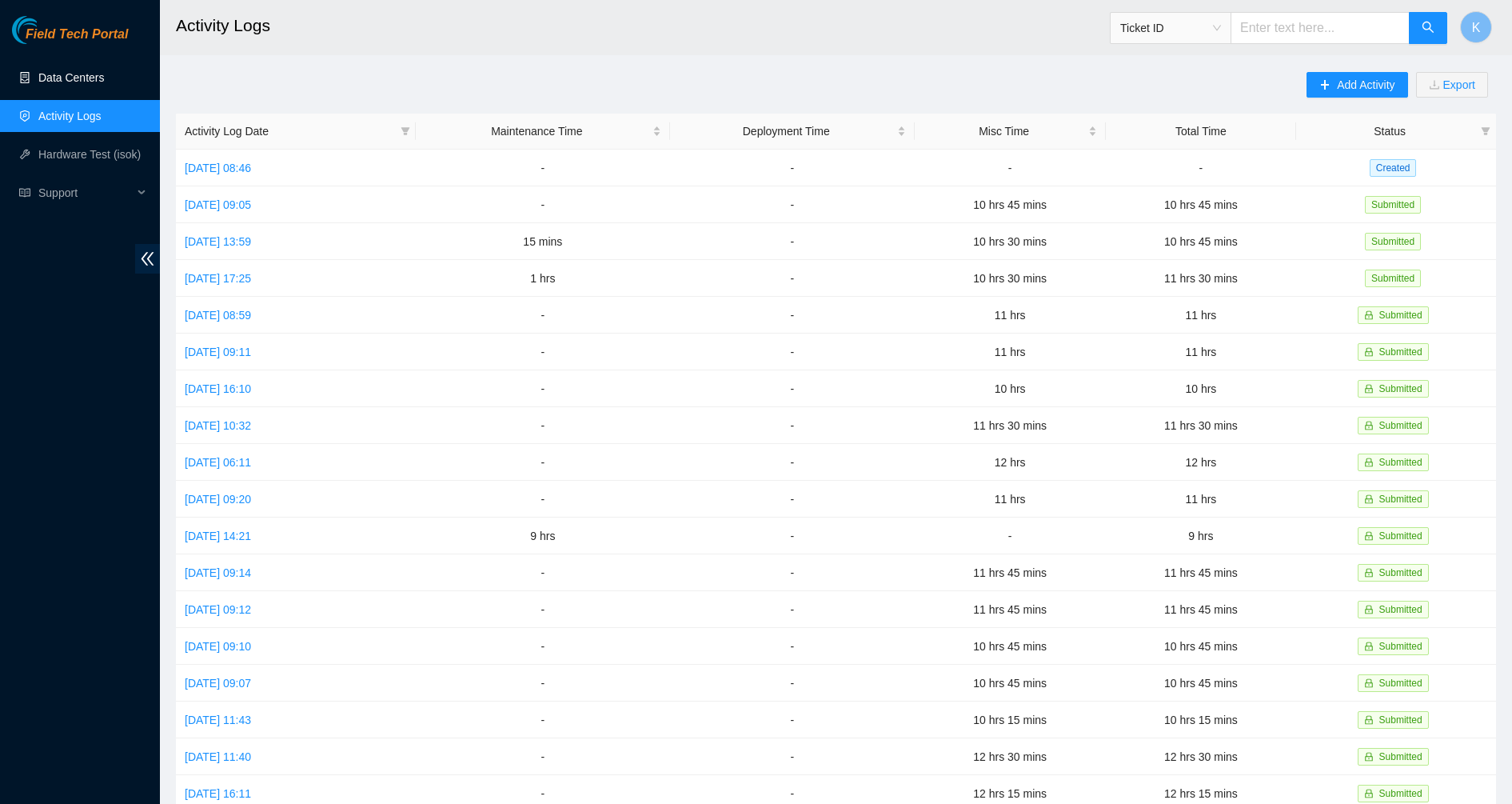
click at [82, 71] on link "Data Centers" at bounding box center [71, 77] width 65 height 13
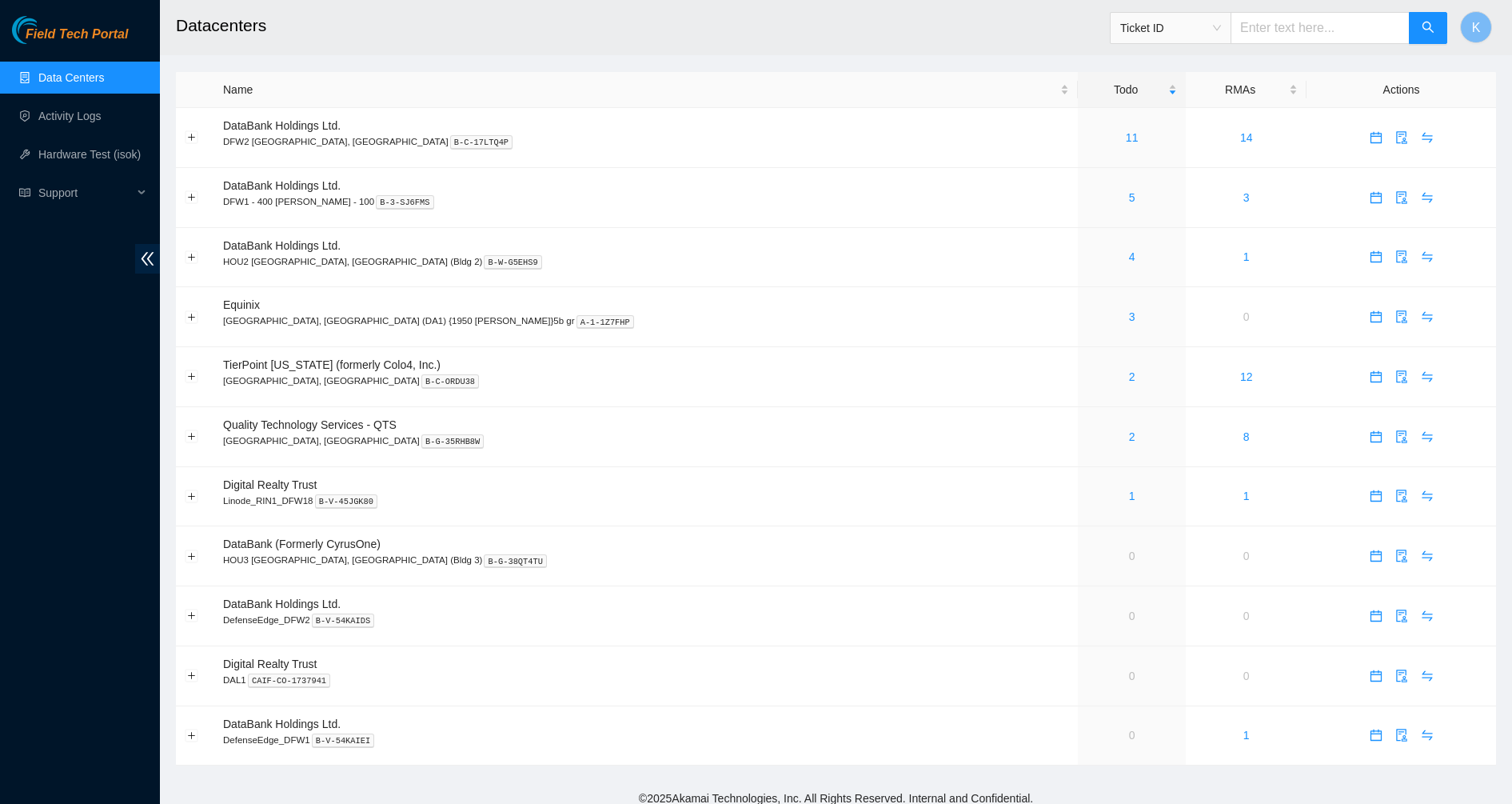
click at [48, 21] on div "Field Tech Portal" at bounding box center [80, 30] width 160 height 28
click at [48, 34] on span "Field Tech Portal" at bounding box center [77, 34] width 102 height 15
click at [189, 138] on button "Expand row" at bounding box center [192, 137] width 13 height 13
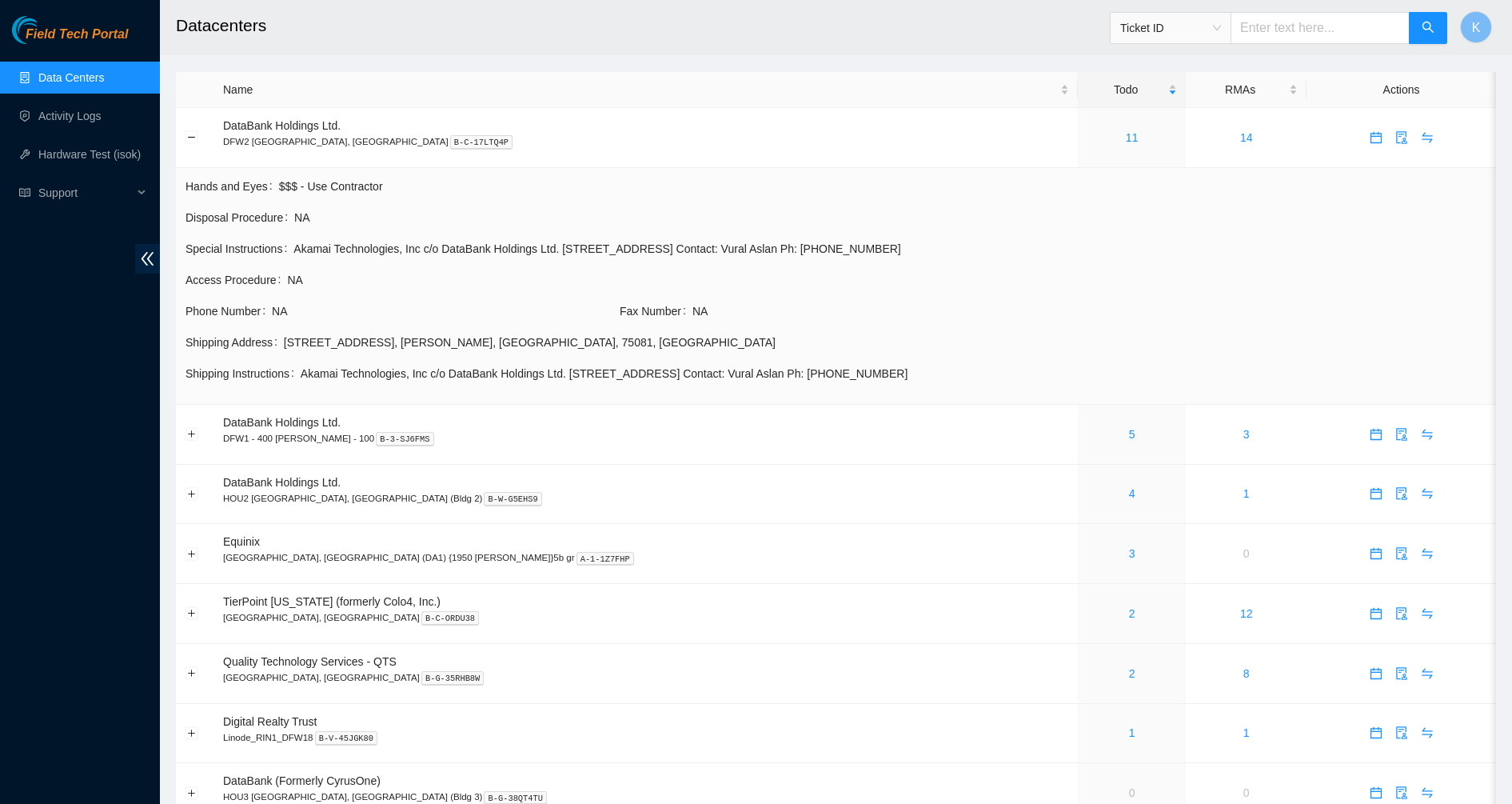
drag, startPoint x: 512, startPoint y: 242, endPoint x: 1032, endPoint y: 368, distance: 535.0
click at [1032, 368] on tbody "Hands and Eyes $$$ - Use Contractor Disposal Procedure NA Special Instructions …" at bounding box center [836, 286] width 1303 height 219
click at [1032, 368] on span "Akamai Technologies, Inc c/o DataBank Holdings Ltd. [STREET_ADDRESS] Contact: V…" at bounding box center [894, 374] width 1186 height 18
drag, startPoint x: 1014, startPoint y: 371, endPoint x: 192, endPoint y: 220, distance: 835.8
click at [214, 220] on tbody "Hands and Eyes $$$ - Use Contractor Disposal Procedure NA Special Instructions …" at bounding box center [836, 286] width 1303 height 219
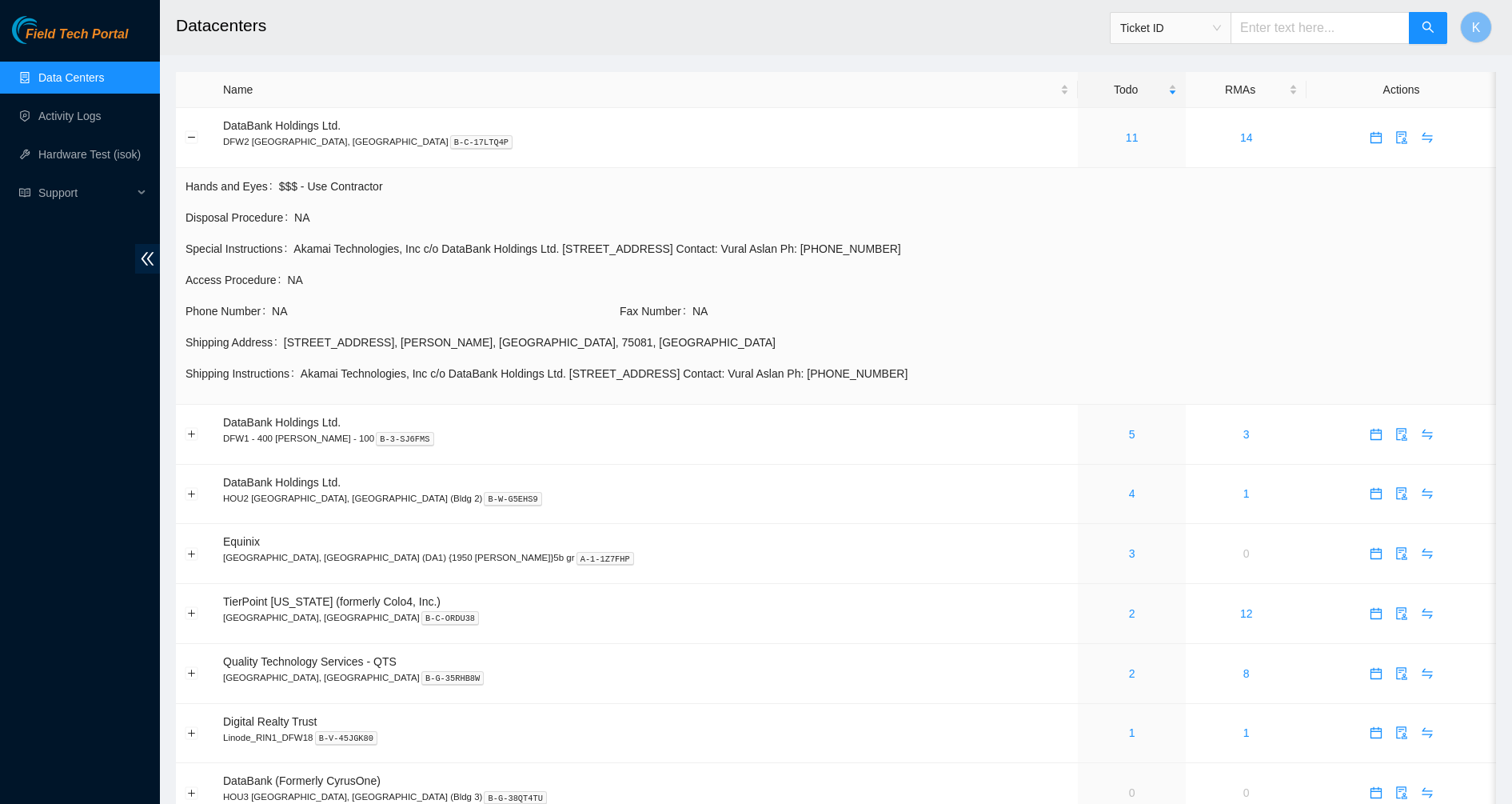
click at [184, 220] on td "Hands and Eyes $$$ - Use Contractor Disposal Procedure NA Special Instructions …" at bounding box center [835, 286] width 1320 height 237
click at [307, 277] on span "NA" at bounding box center [887, 280] width 1199 height 18
click at [190, 439] on button "Expand row" at bounding box center [192, 434] width 13 height 13
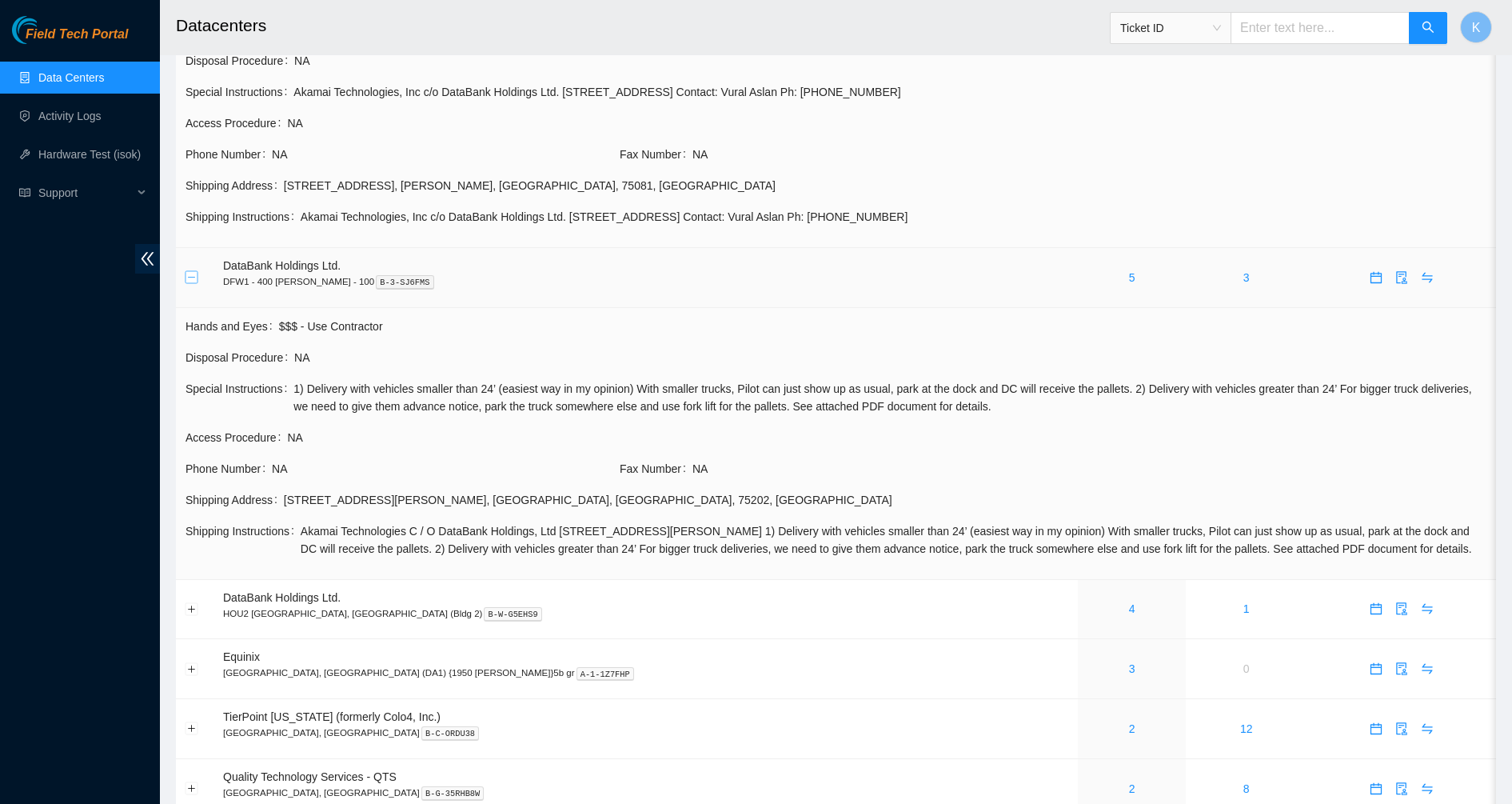
scroll to position [200, 0]
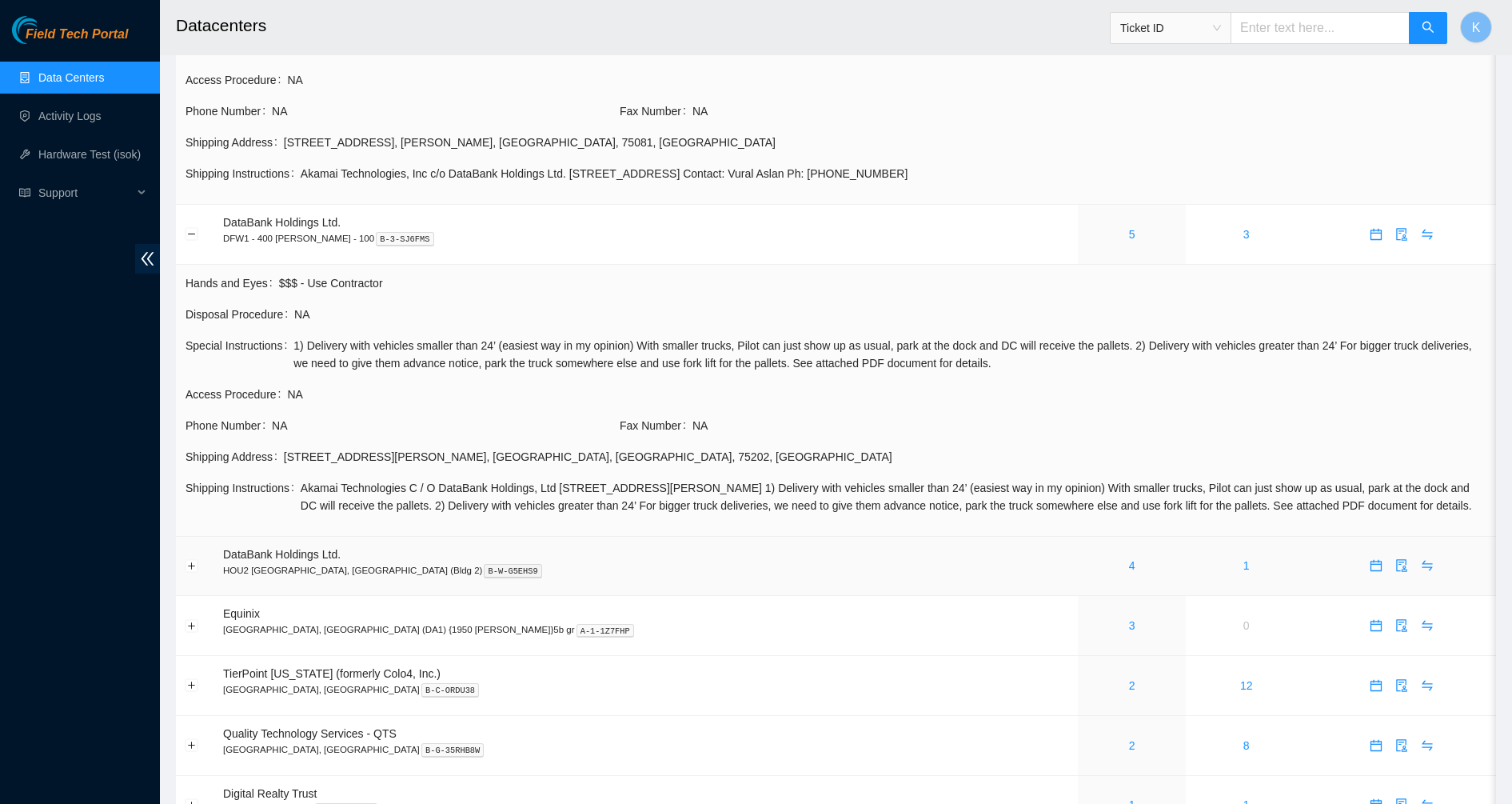
click at [186, 575] on td at bounding box center [194, 566] width 39 height 60
click at [189, 566] on button "Expand row" at bounding box center [192, 566] width 13 height 13
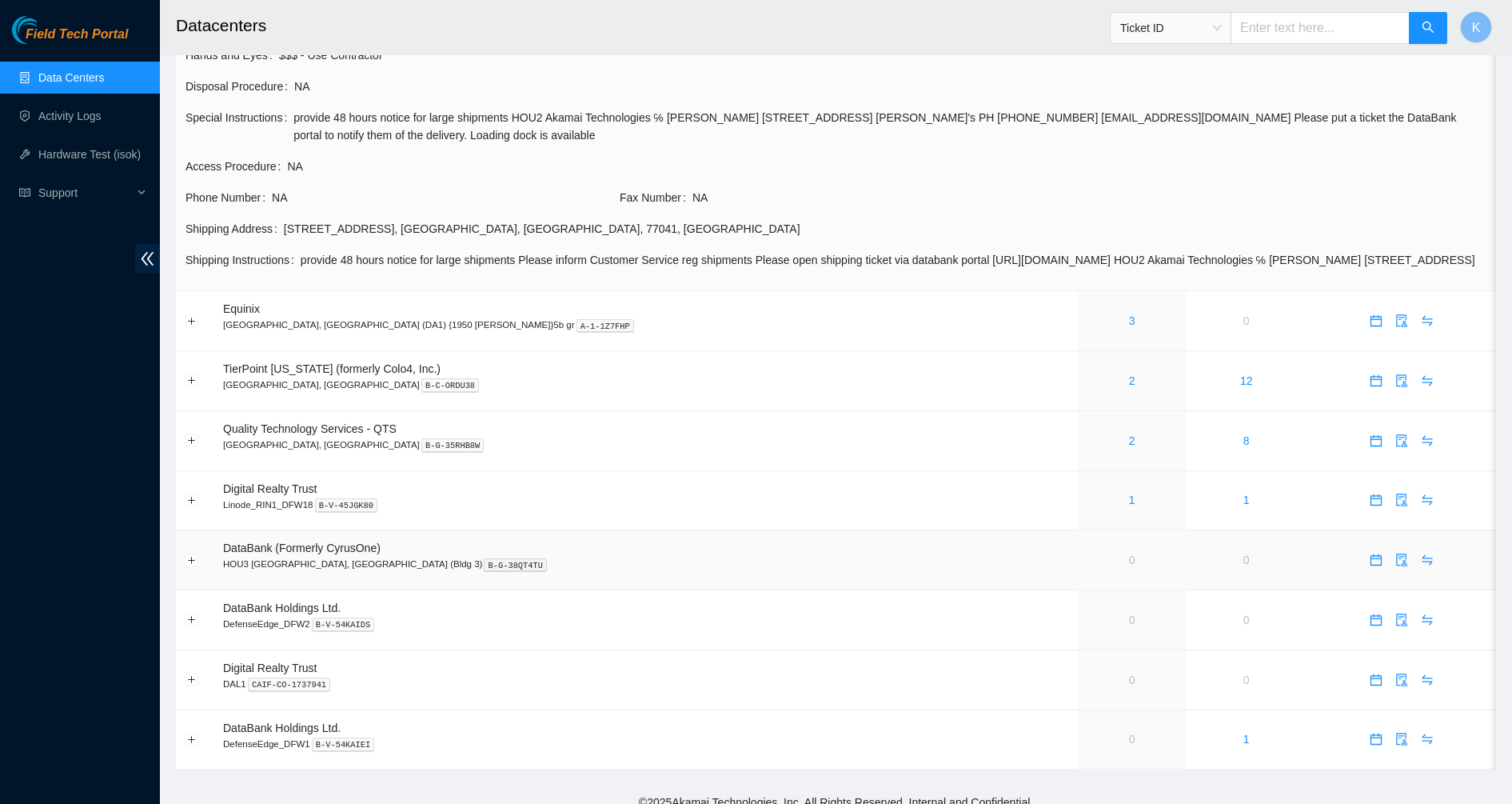
scroll to position [791, 0]
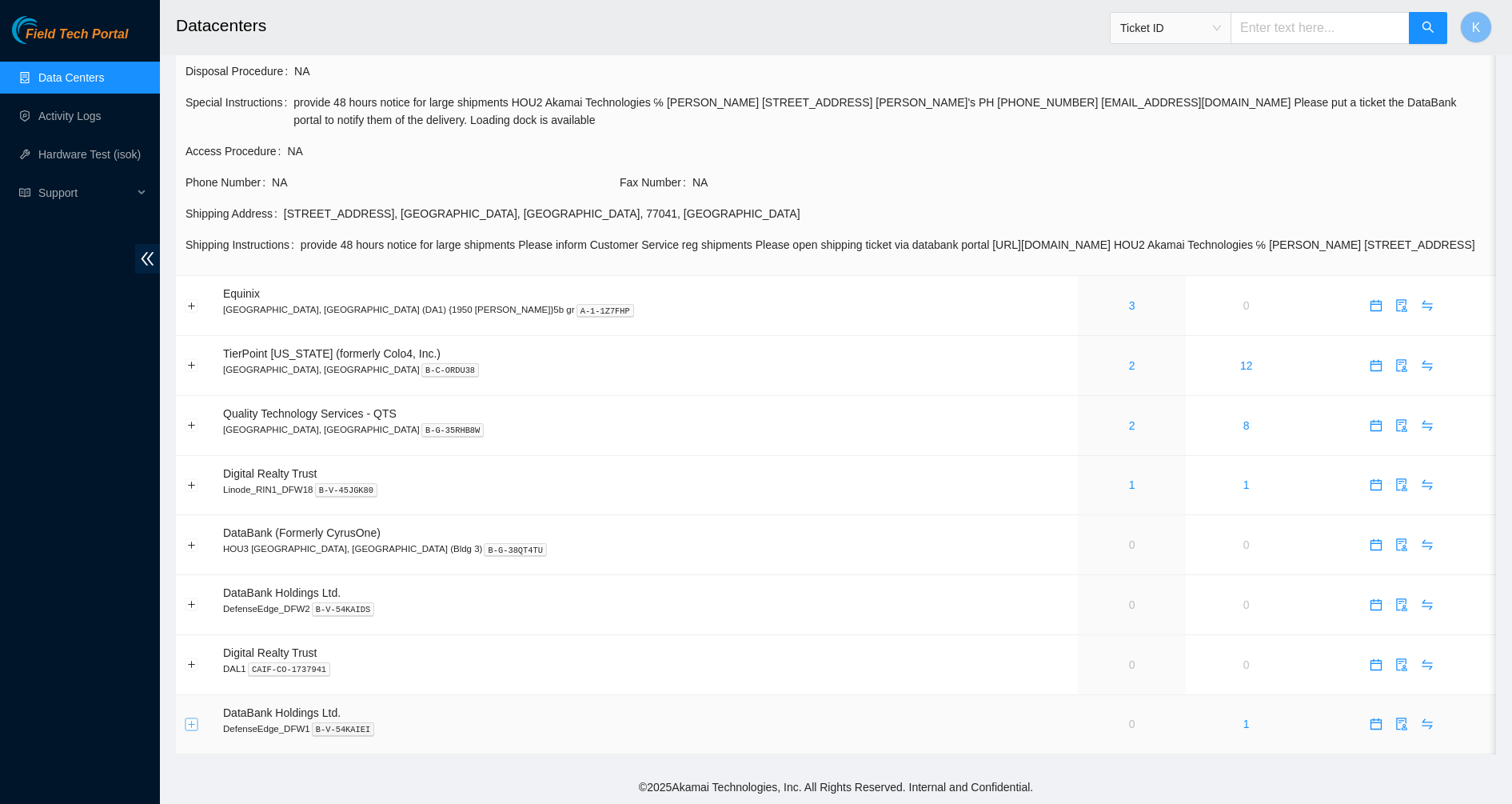
click at [196, 721] on button "Expand row" at bounding box center [192, 723] width 13 height 13
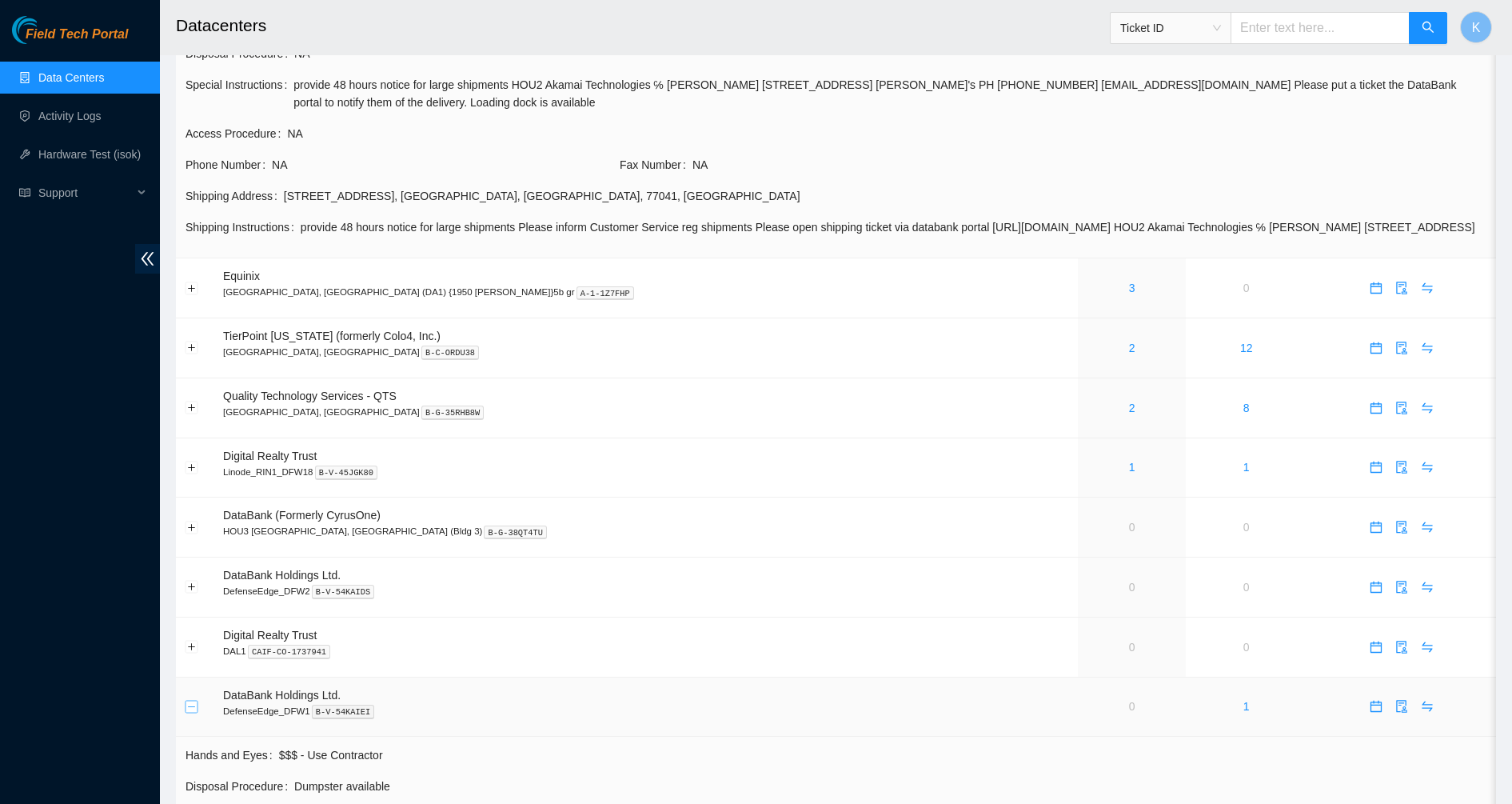
click at [196, 713] on button "Collapse row" at bounding box center [192, 706] width 13 height 13
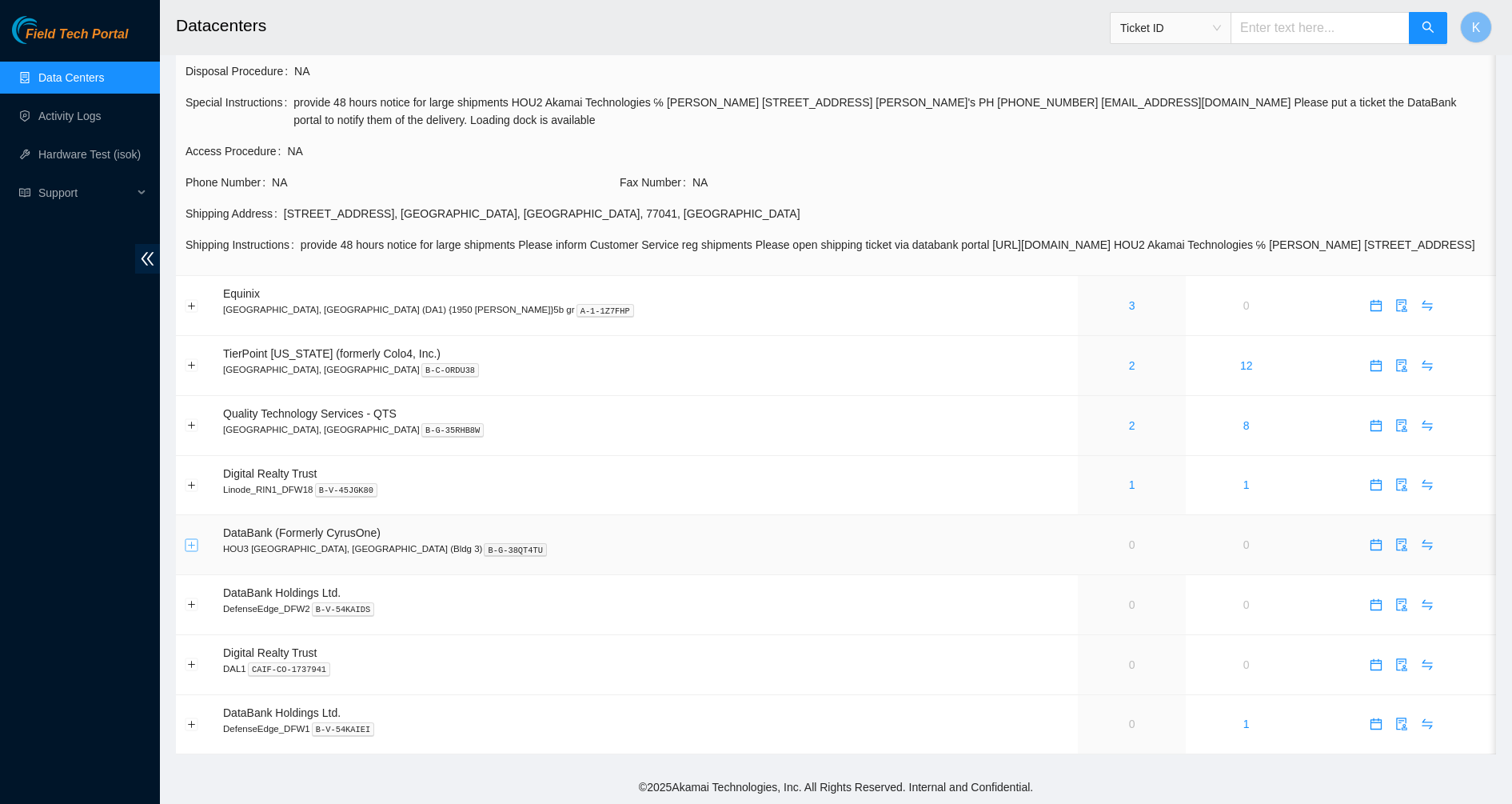
click at [186, 541] on button "Expand row" at bounding box center [192, 545] width 13 height 13
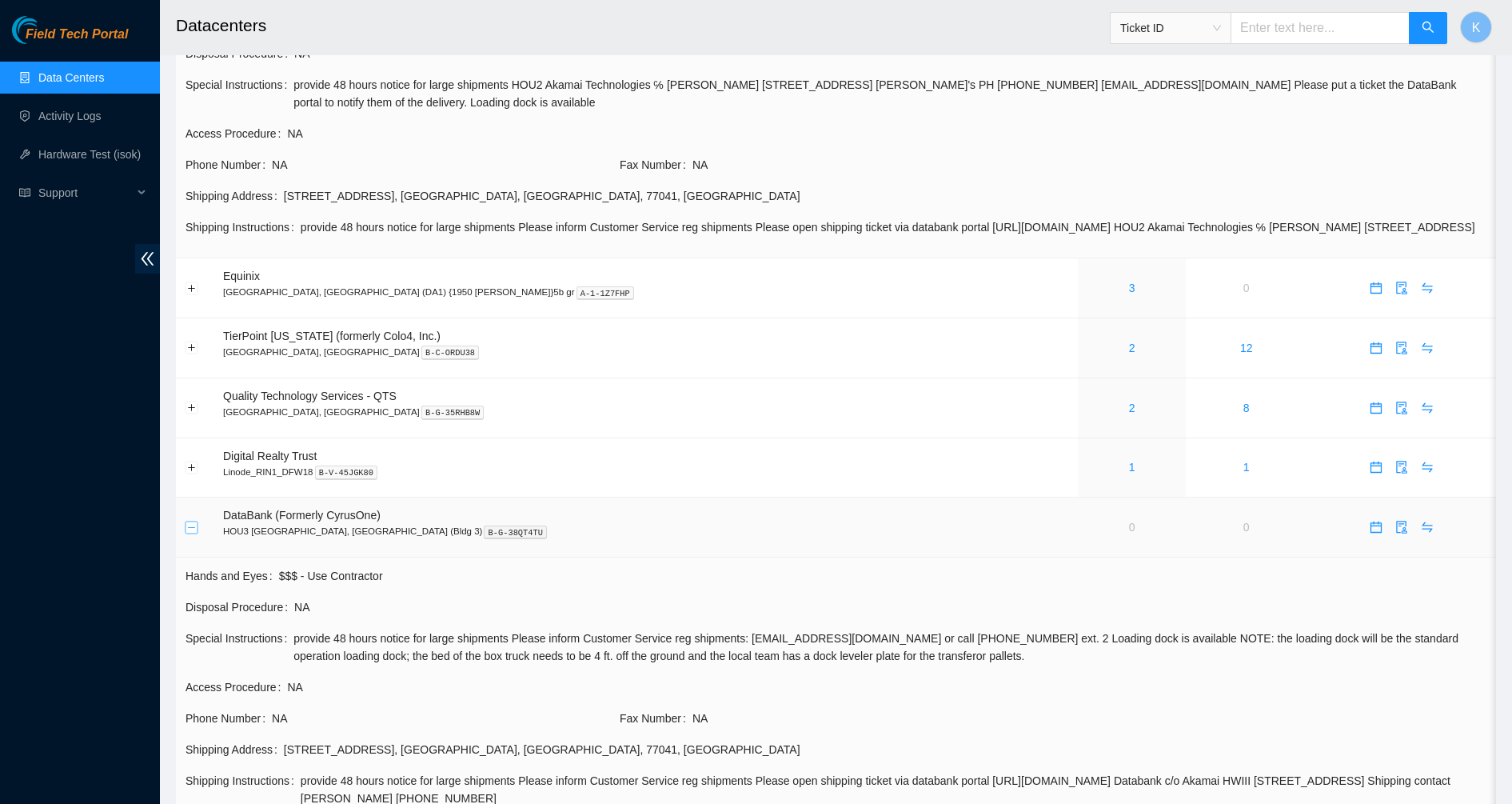
click at [186, 533] on button "Collapse row" at bounding box center [192, 527] width 13 height 13
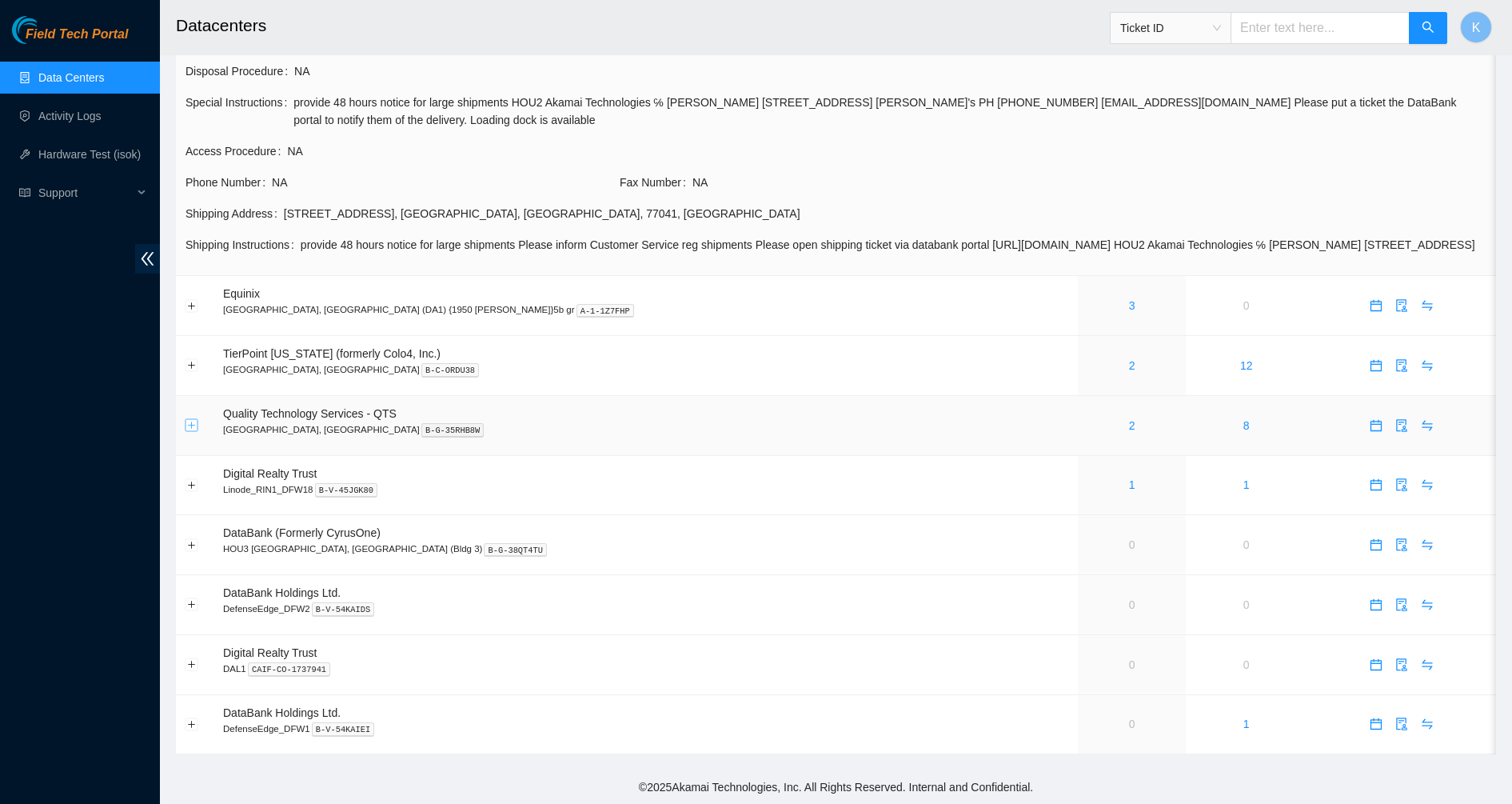
click at [188, 427] on button "Expand row" at bounding box center [192, 426] width 13 height 13
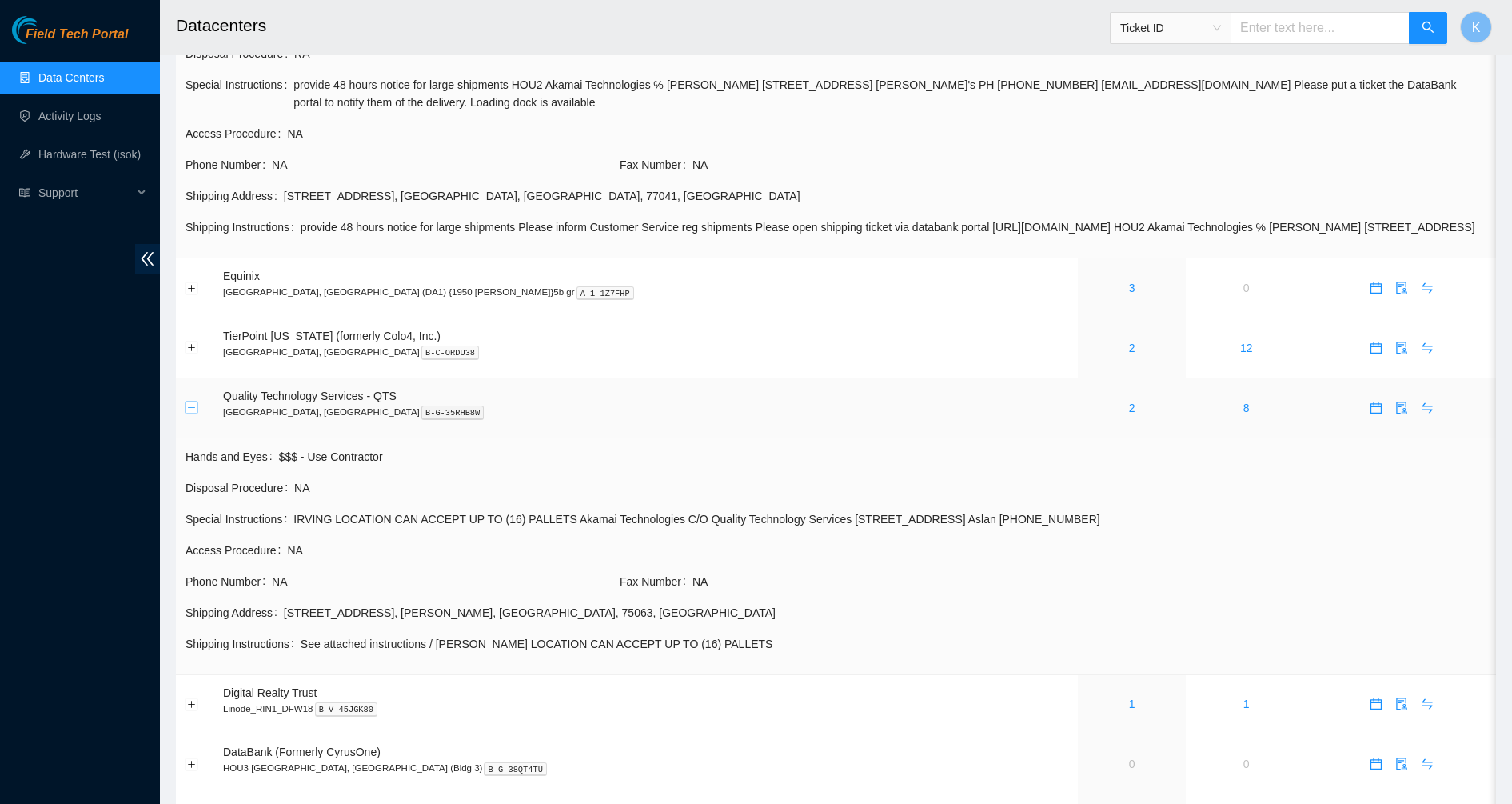
click at [188, 414] on button "Collapse row" at bounding box center [192, 408] width 13 height 13
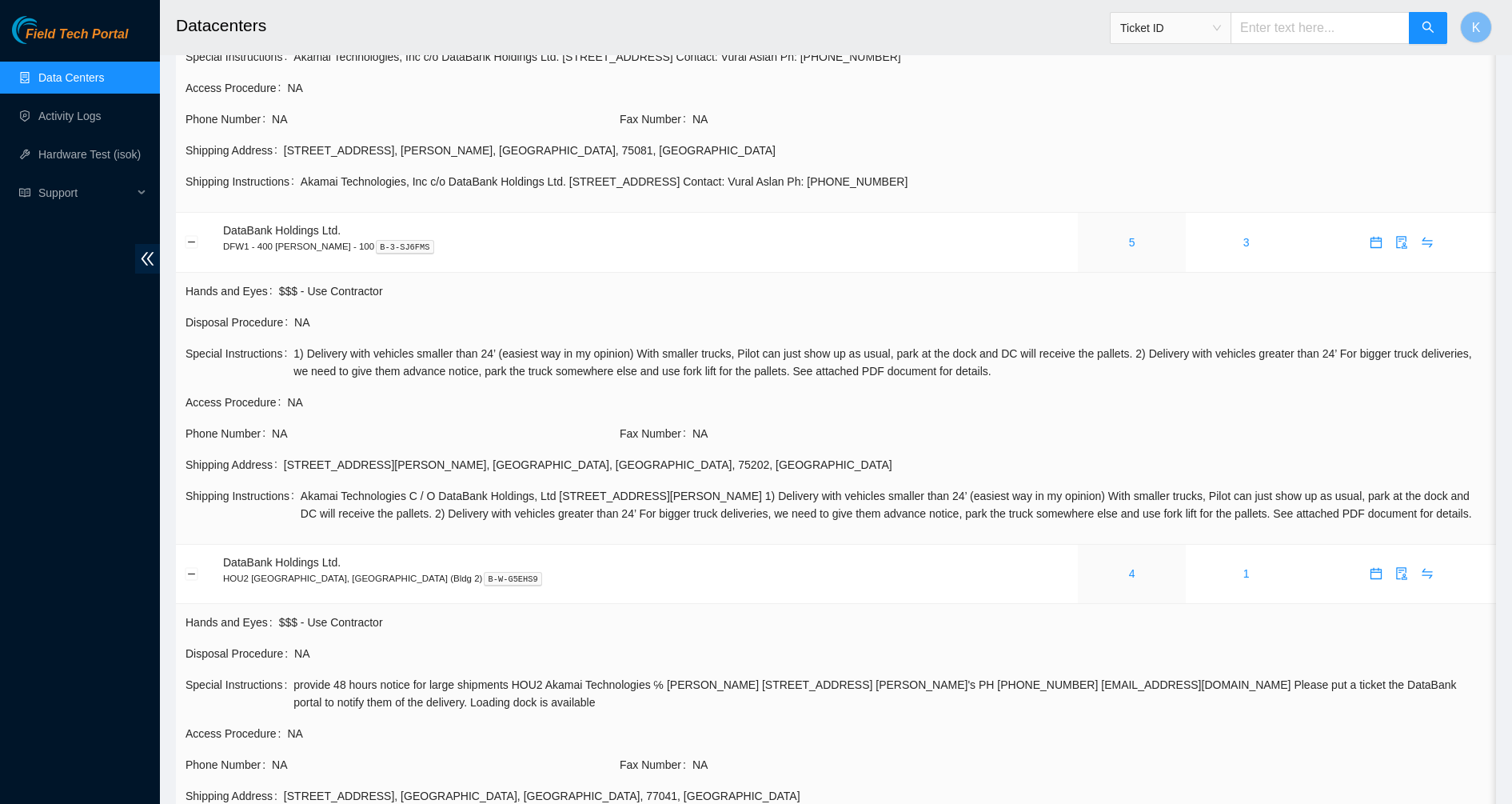
scroll to position [0, 0]
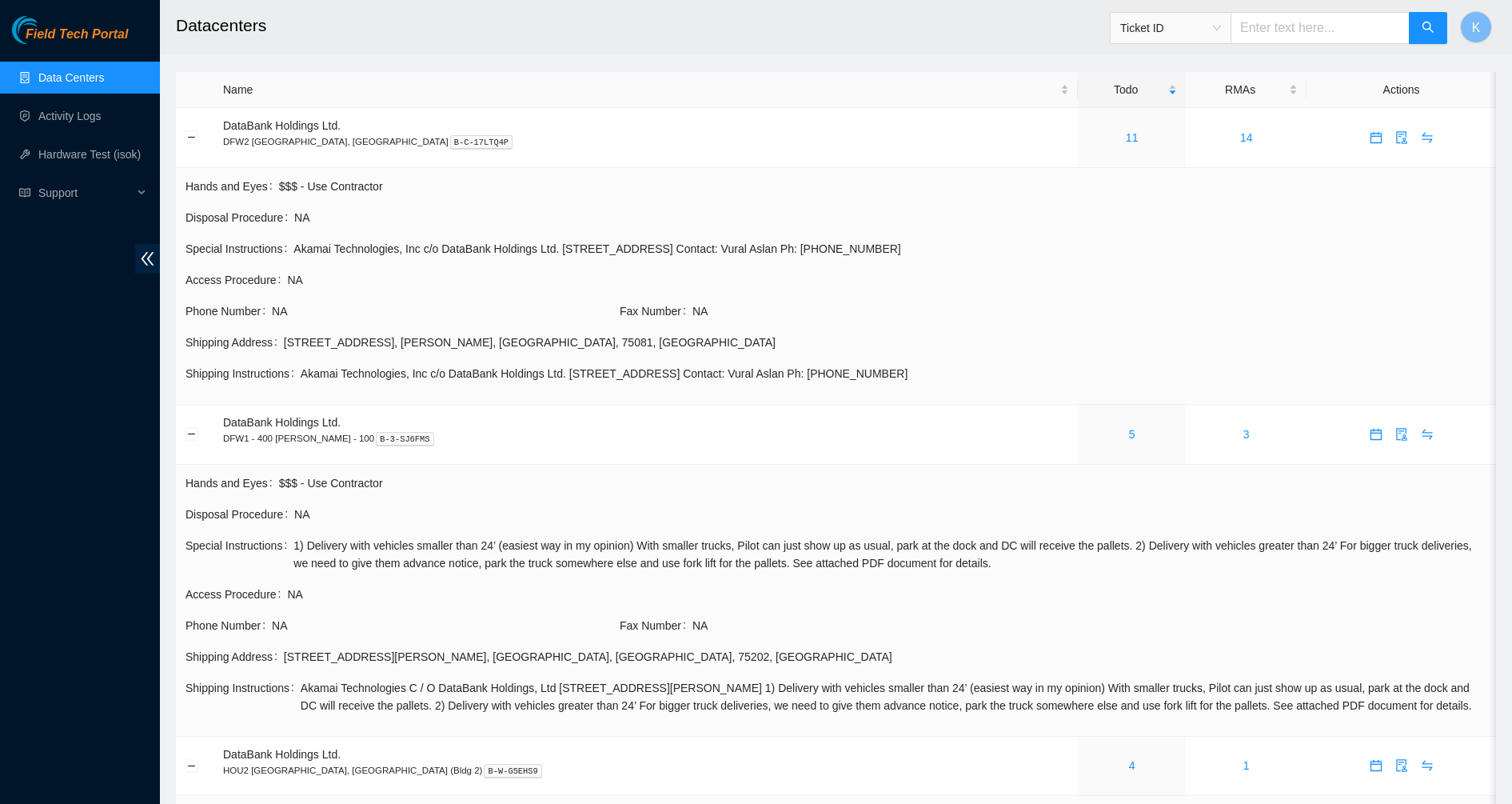
click at [58, 71] on link "Data Centers" at bounding box center [71, 77] width 65 height 13
click at [61, 123] on link "Activity Logs" at bounding box center [70, 116] width 63 height 13
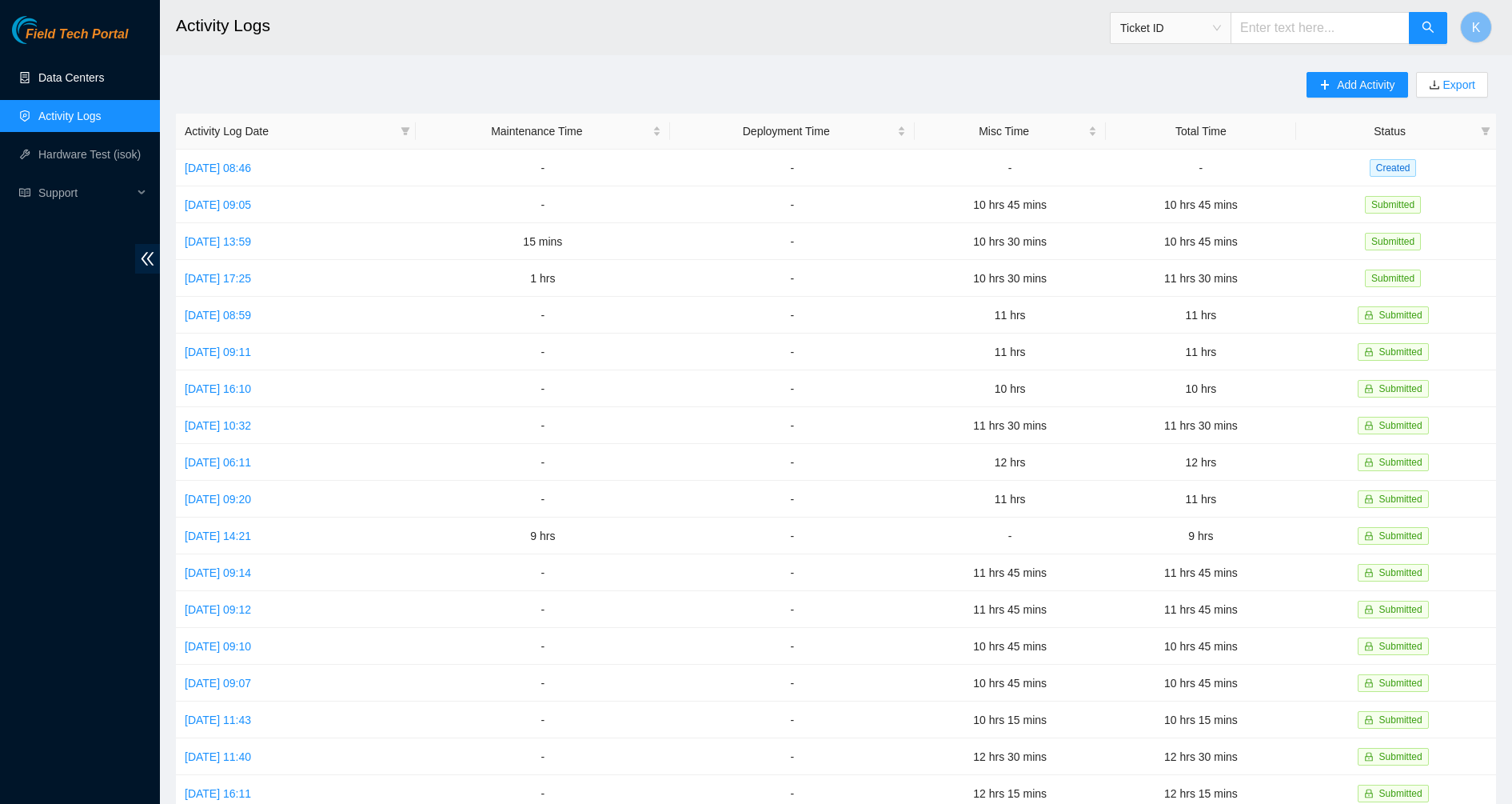
click at [39, 84] on link "Data Centers" at bounding box center [71, 77] width 65 height 13
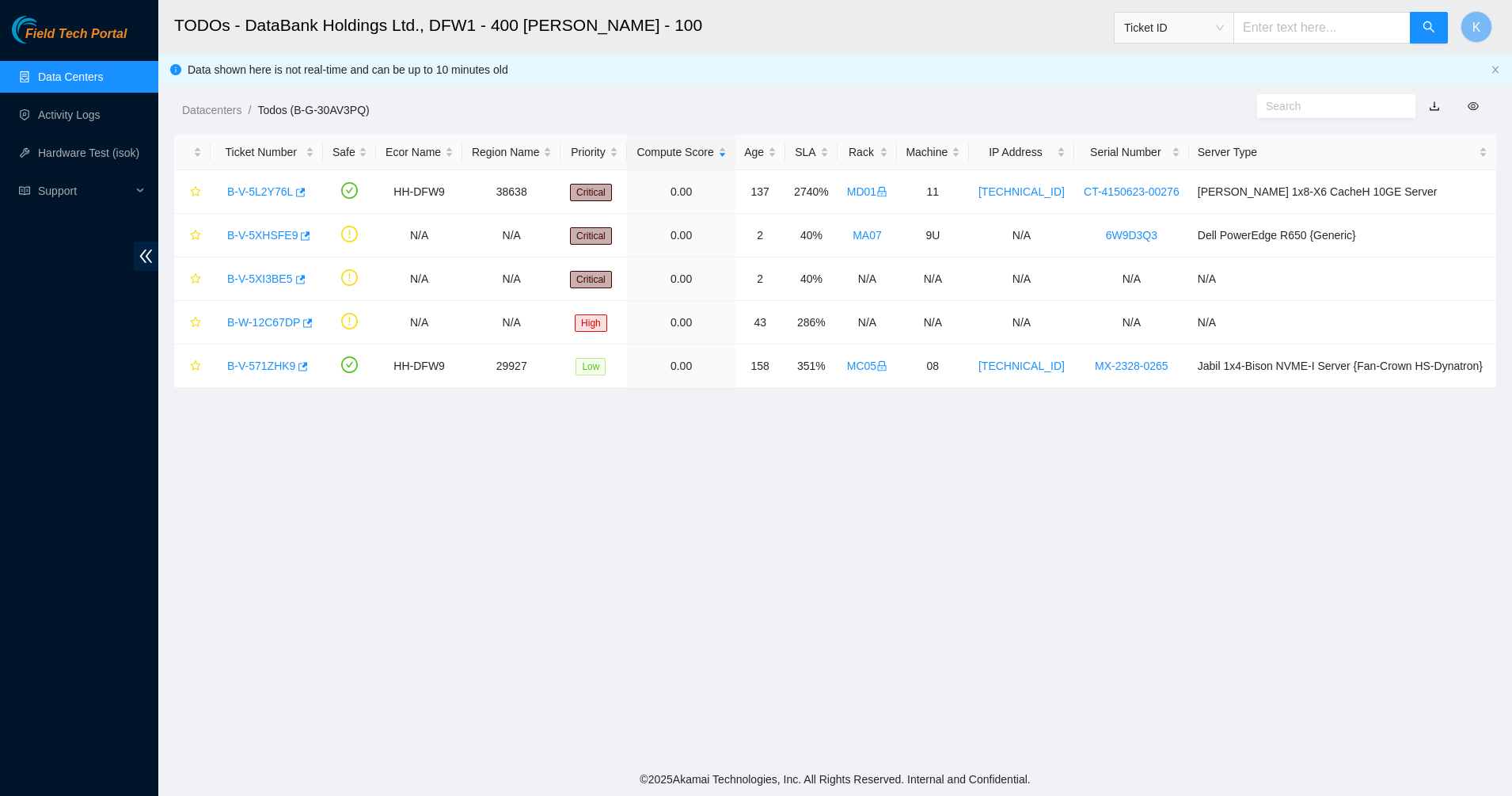
click at [1273, 112] on input "text" at bounding box center [1330, 106] width 129 height 18
paste input "B-V-5XI3BE5"
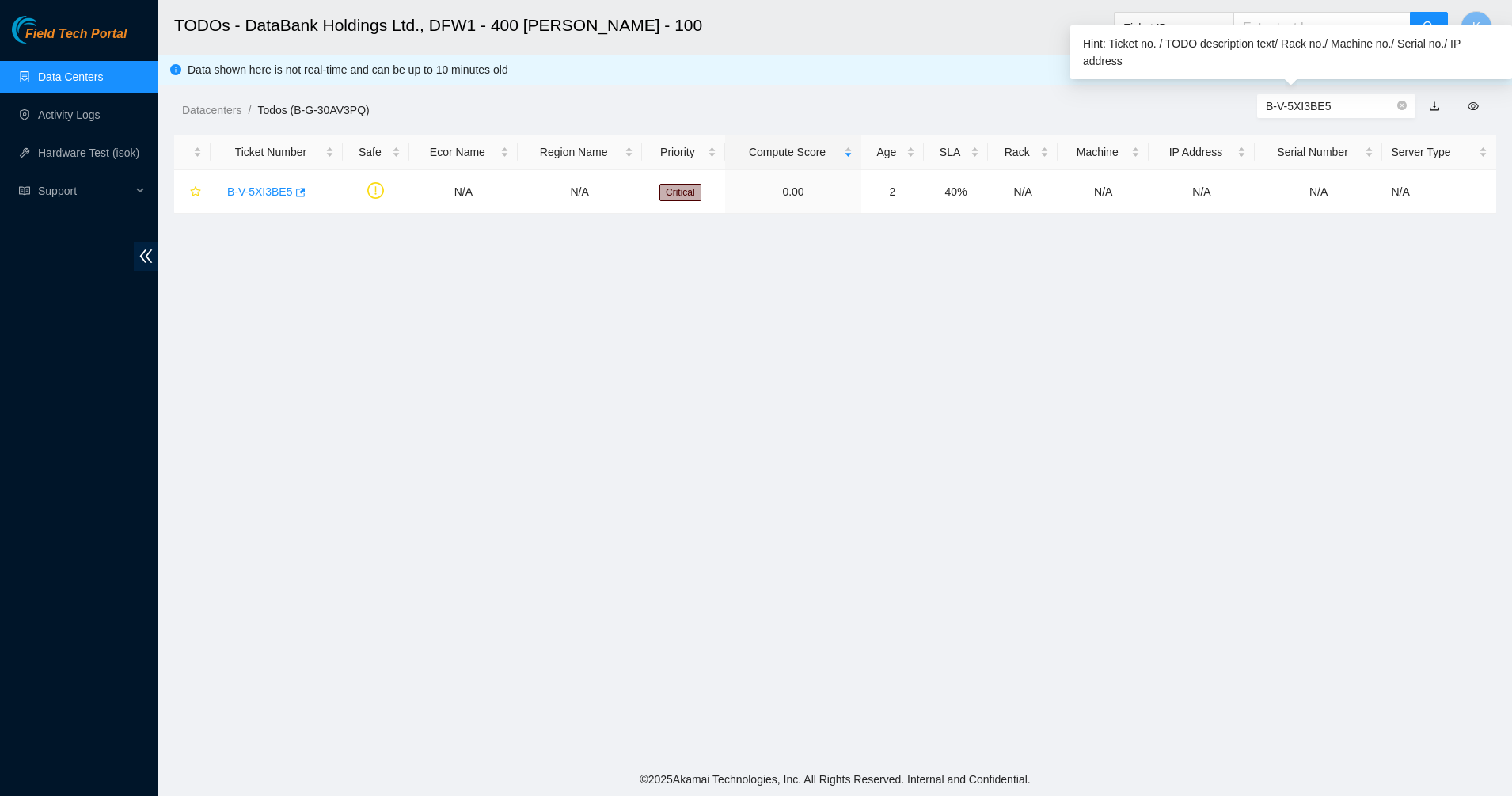
drag, startPoint x: 1348, startPoint y: 106, endPoint x: 1256, endPoint y: 105, distance: 92.0
click at [1256, 105] on div "B-V-5XI3BE5" at bounding box center [1343, 106] width 339 height 26
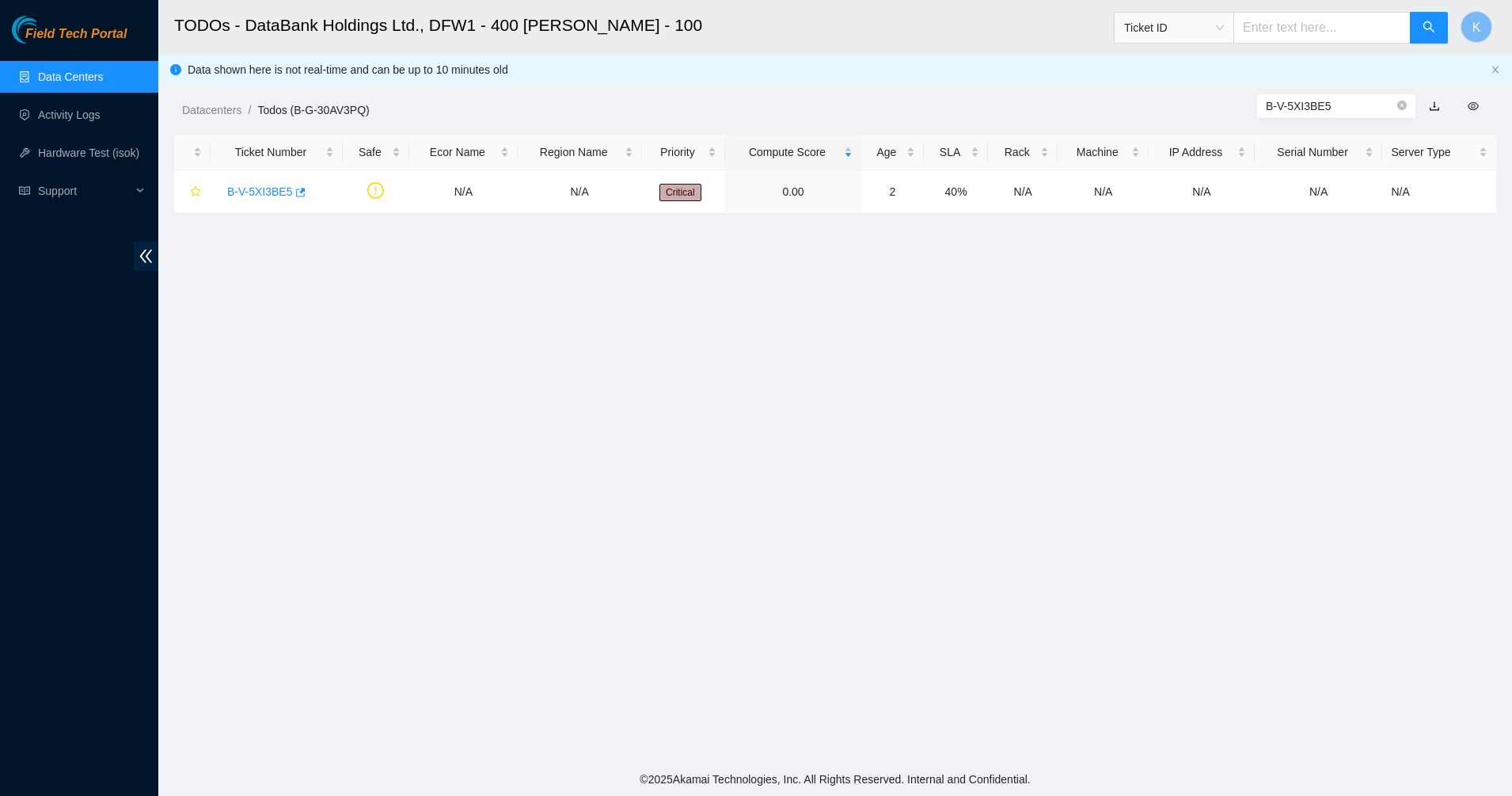
paste input "HSFE9"
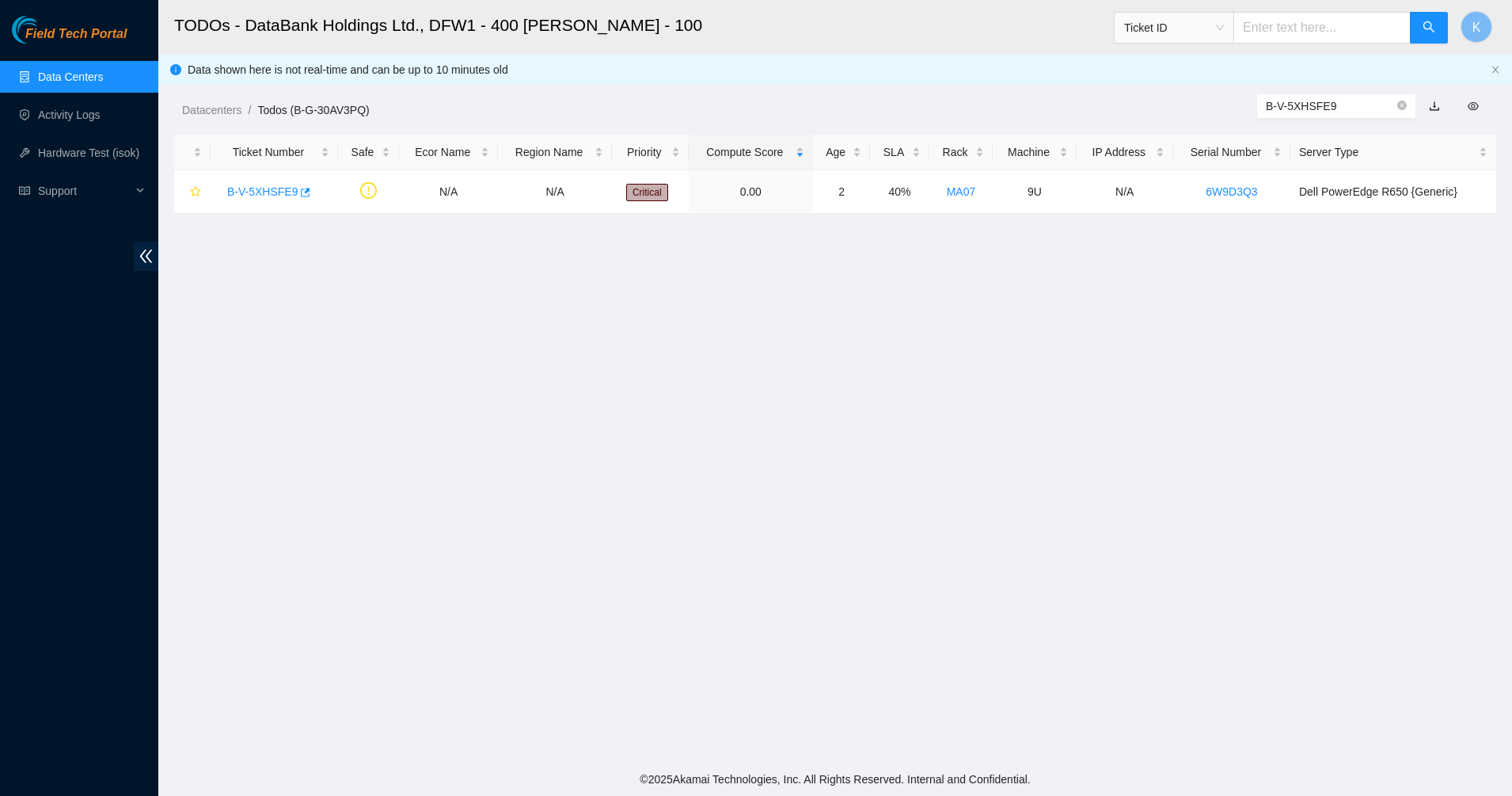
type input "B-V-5XHSFE9"
click at [1239, 336] on main "TODOs - DataBank Holdings Ltd., DFW1 - 400 [PERSON_NAME] - 100 Ticket ID K Data…" at bounding box center [835, 381] width 1354 height 762
click at [1402, 103] on icon "close-circle" at bounding box center [1402, 105] width 10 height 10
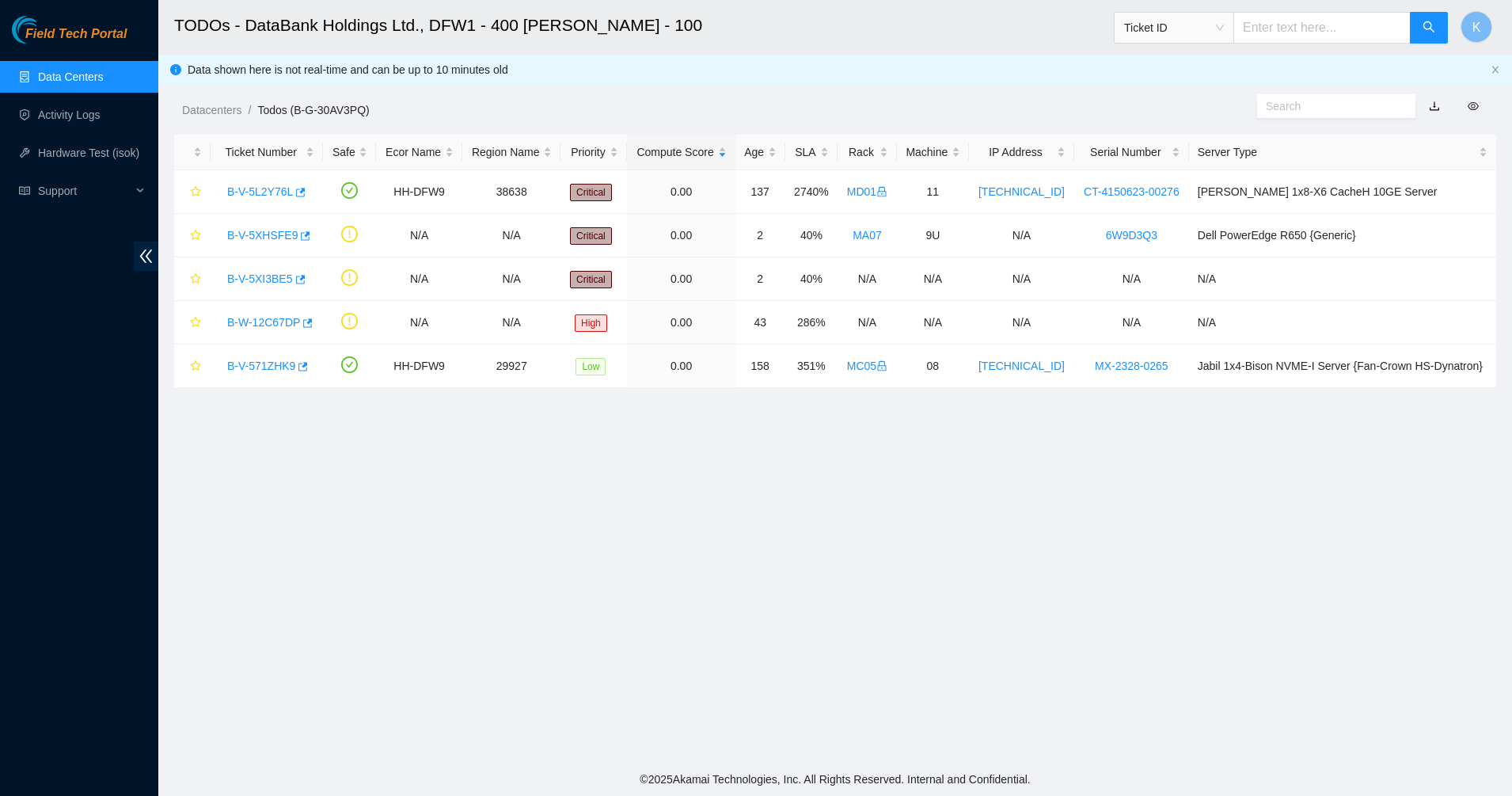
click at [453, 510] on main "TODOs - DataBank Holdings Ltd., DFW1 - 400 [PERSON_NAME] - 100 Ticket ID K Data…" at bounding box center [835, 381] width 1354 height 762
click at [461, 500] on main "TODOs - DataBank Holdings Ltd., DFW1 - 400 [PERSON_NAME] - 100 Ticket ID K Data…" at bounding box center [835, 381] width 1354 height 762
click at [678, 552] on main "TODOs - DataBank Holdings Ltd., DFW1 - 400 [PERSON_NAME] - 100 Ticket ID K Data…" at bounding box center [835, 381] width 1354 height 762
click at [1290, 32] on input "text" at bounding box center [1322, 28] width 177 height 32
paste input "B-V-5XIHZZ3"
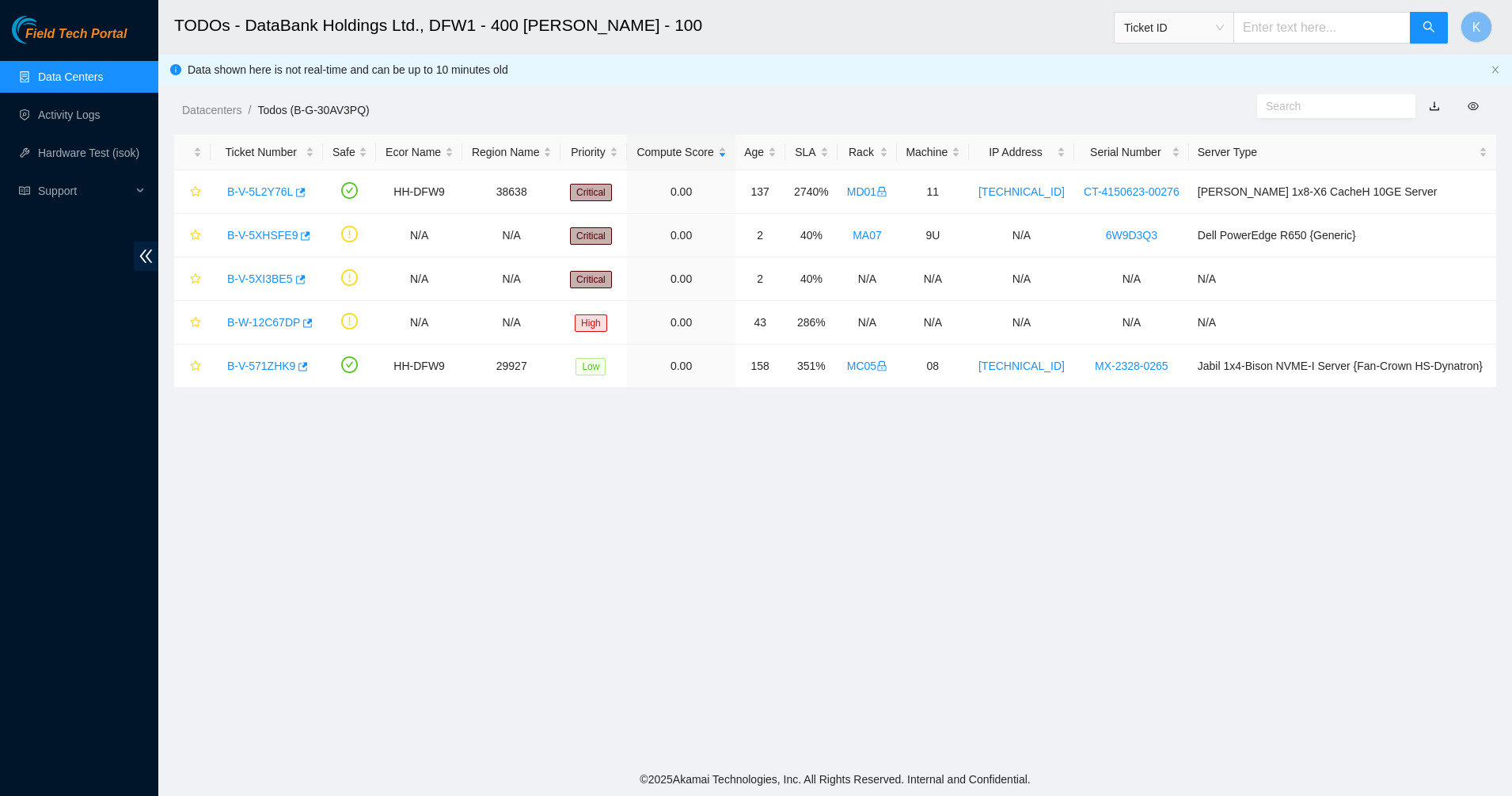
type input "B-V-5XIHZZ3"
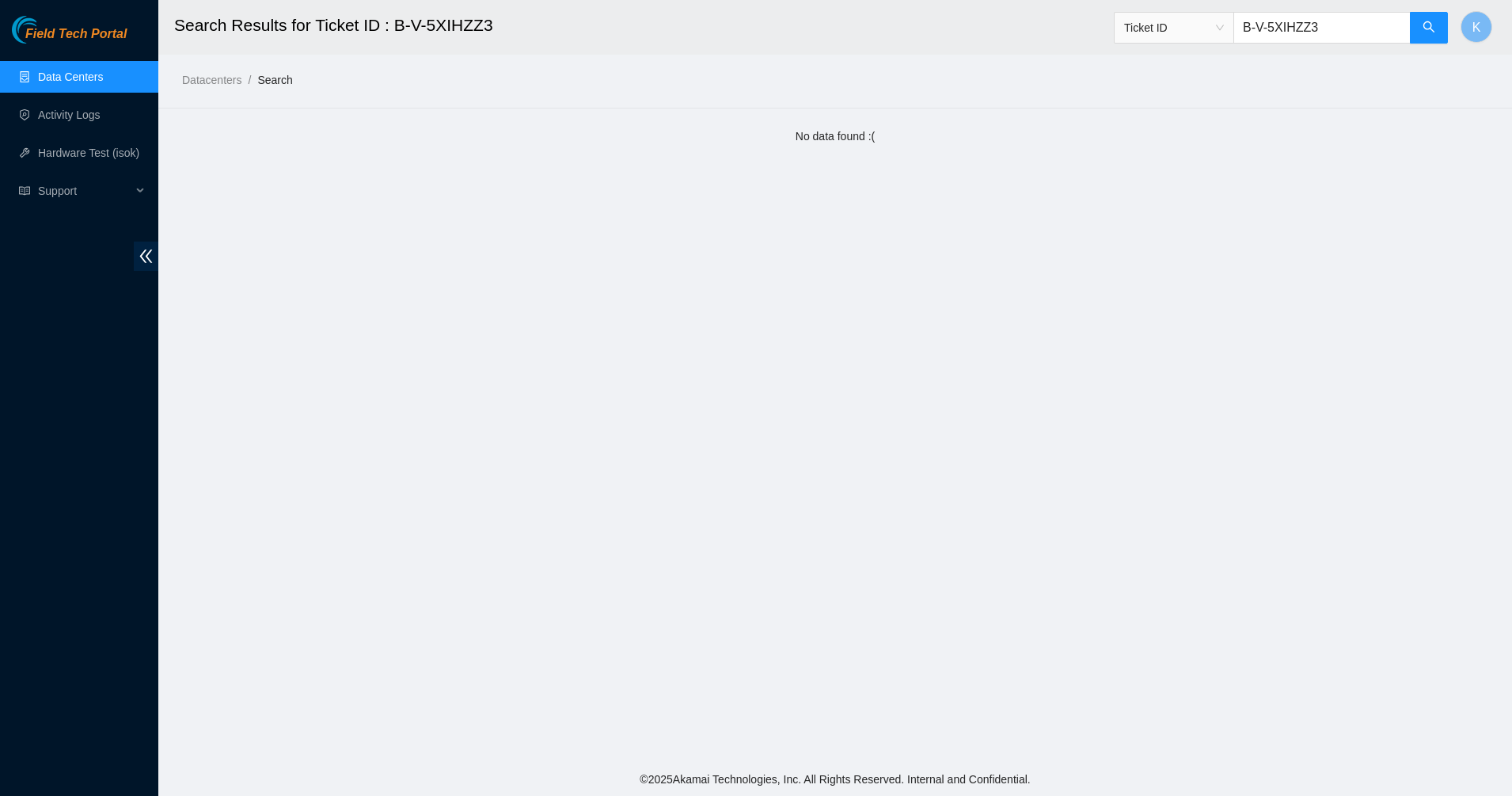
click at [48, 70] on link "Data Centers" at bounding box center [70, 76] width 65 height 12
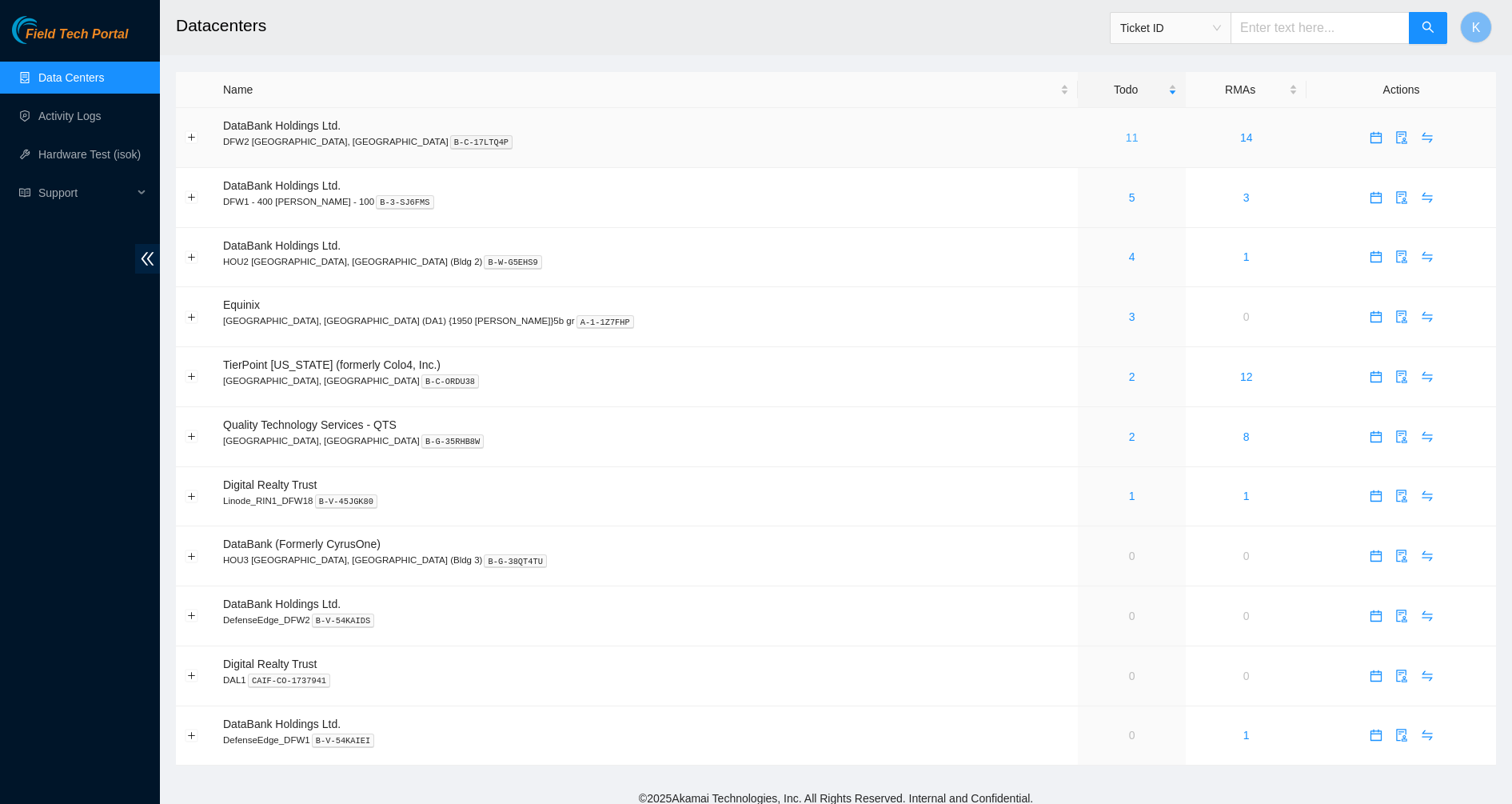
click at [1126, 137] on link "11" at bounding box center [1132, 137] width 13 height 13
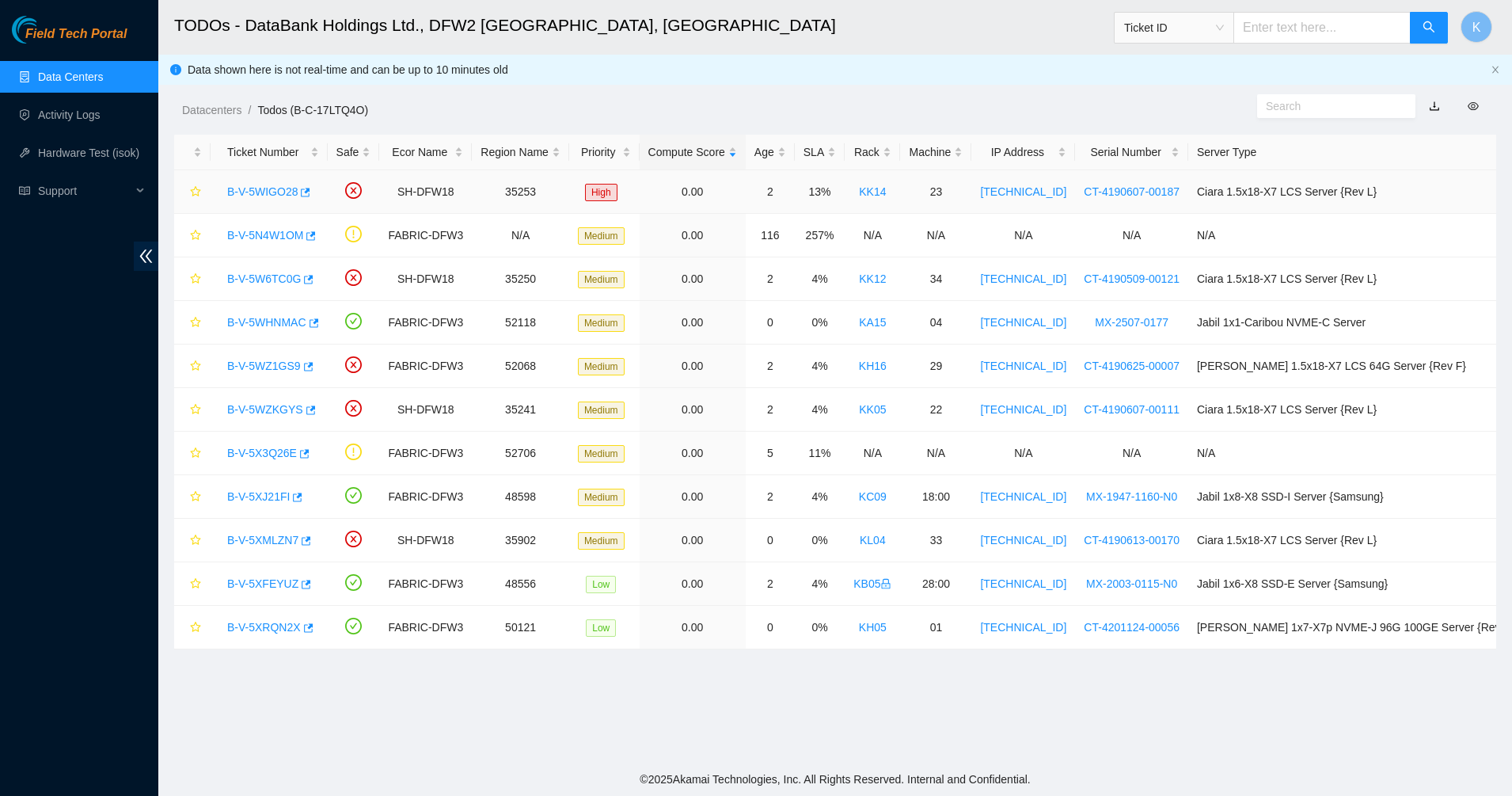
click at [261, 195] on link "B-V-5WIGO28" at bounding box center [262, 192] width 70 height 12
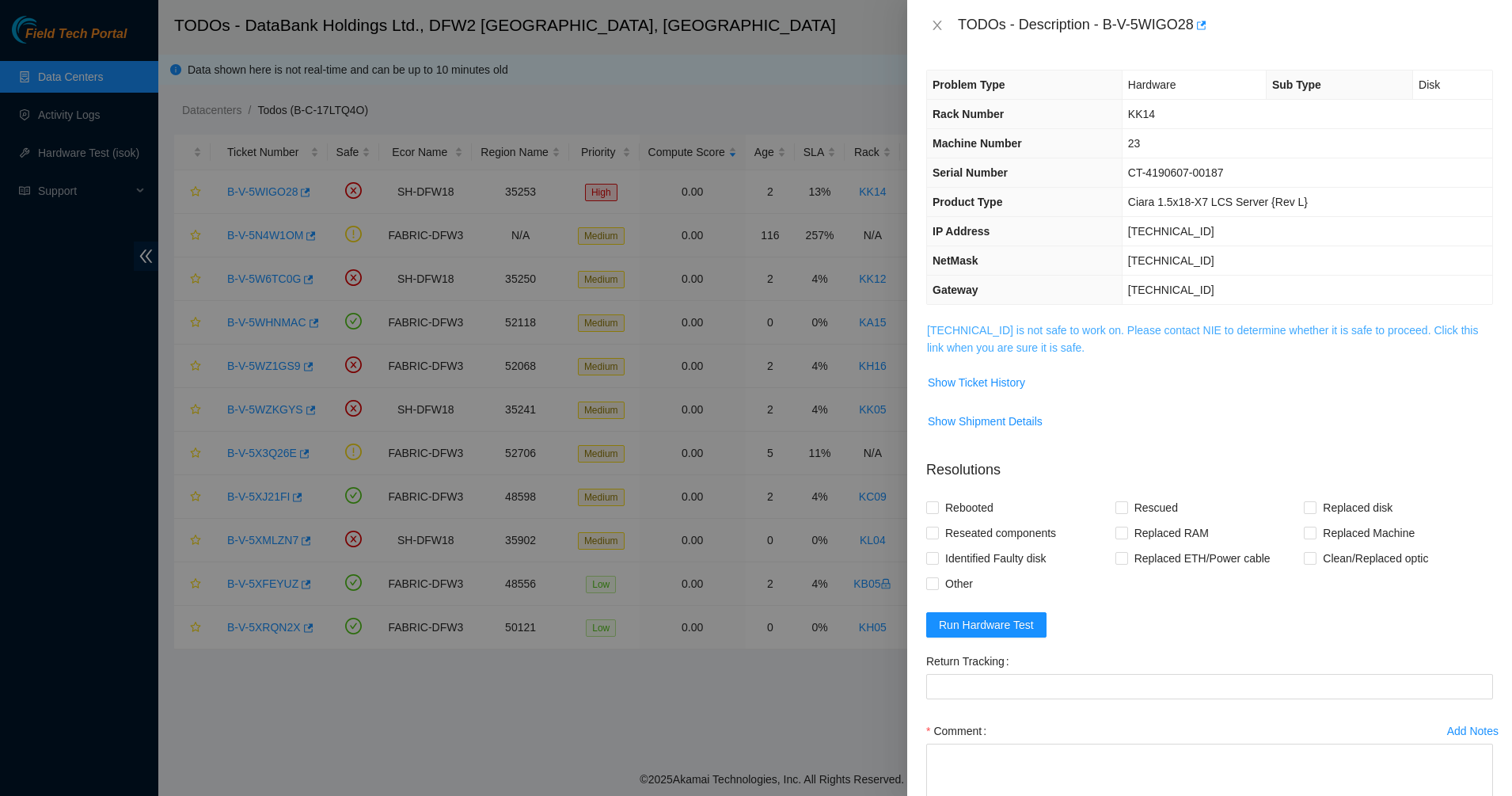
click at [1006, 344] on link "[TECHNICAL_ID] is not safe to work on. Please contact NIE to determine whether …" at bounding box center [1202, 339] width 551 height 30
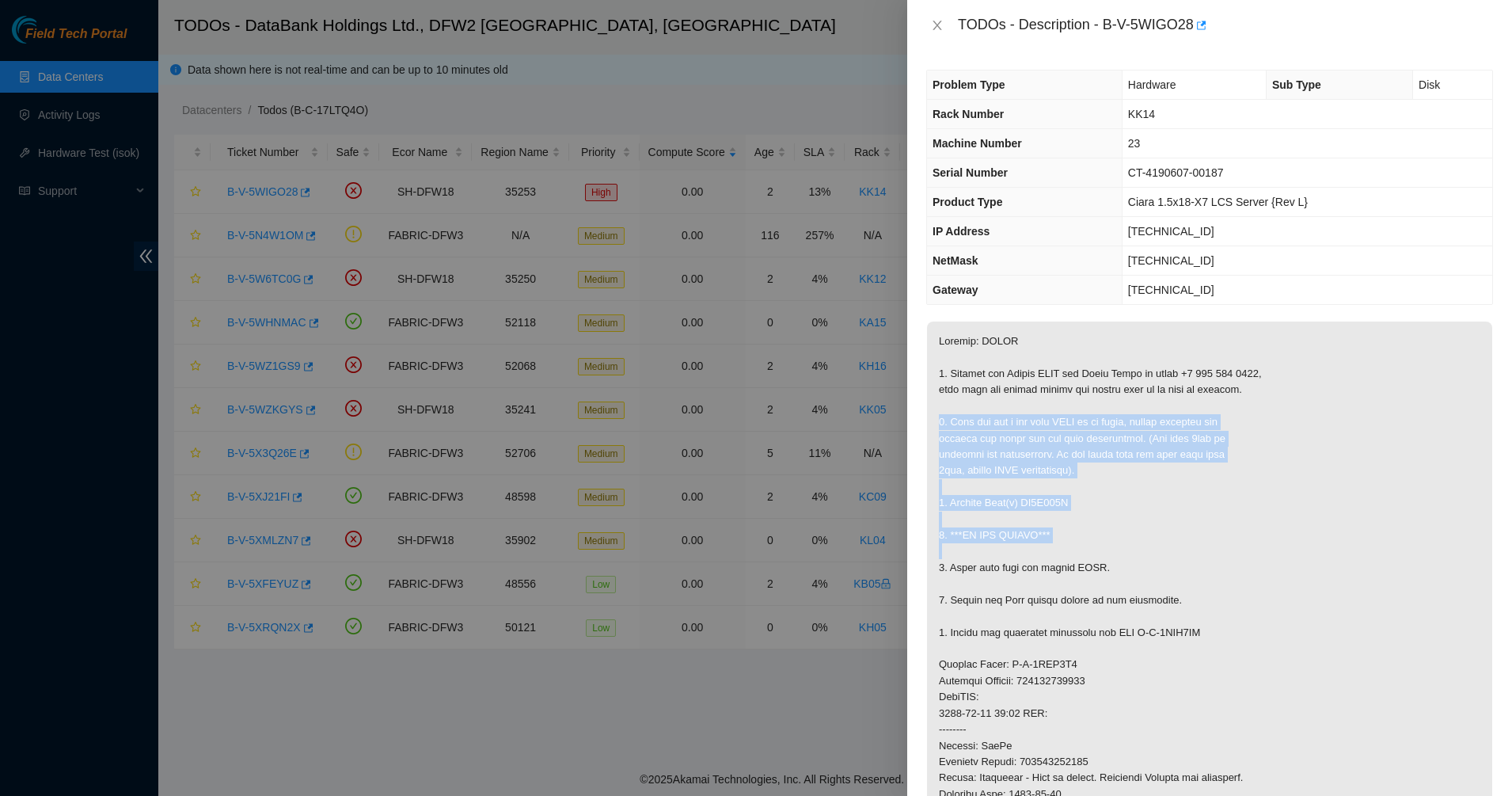
drag, startPoint x: 1114, startPoint y: 538, endPoint x: 1124, endPoint y: 556, distance: 20.6
click at [1124, 556] on p at bounding box center [1209, 697] width 565 height 752
drag, startPoint x: 1124, startPoint y: 556, endPoint x: 980, endPoint y: 423, distance: 196.0
click at [980, 424] on p at bounding box center [1209, 697] width 565 height 752
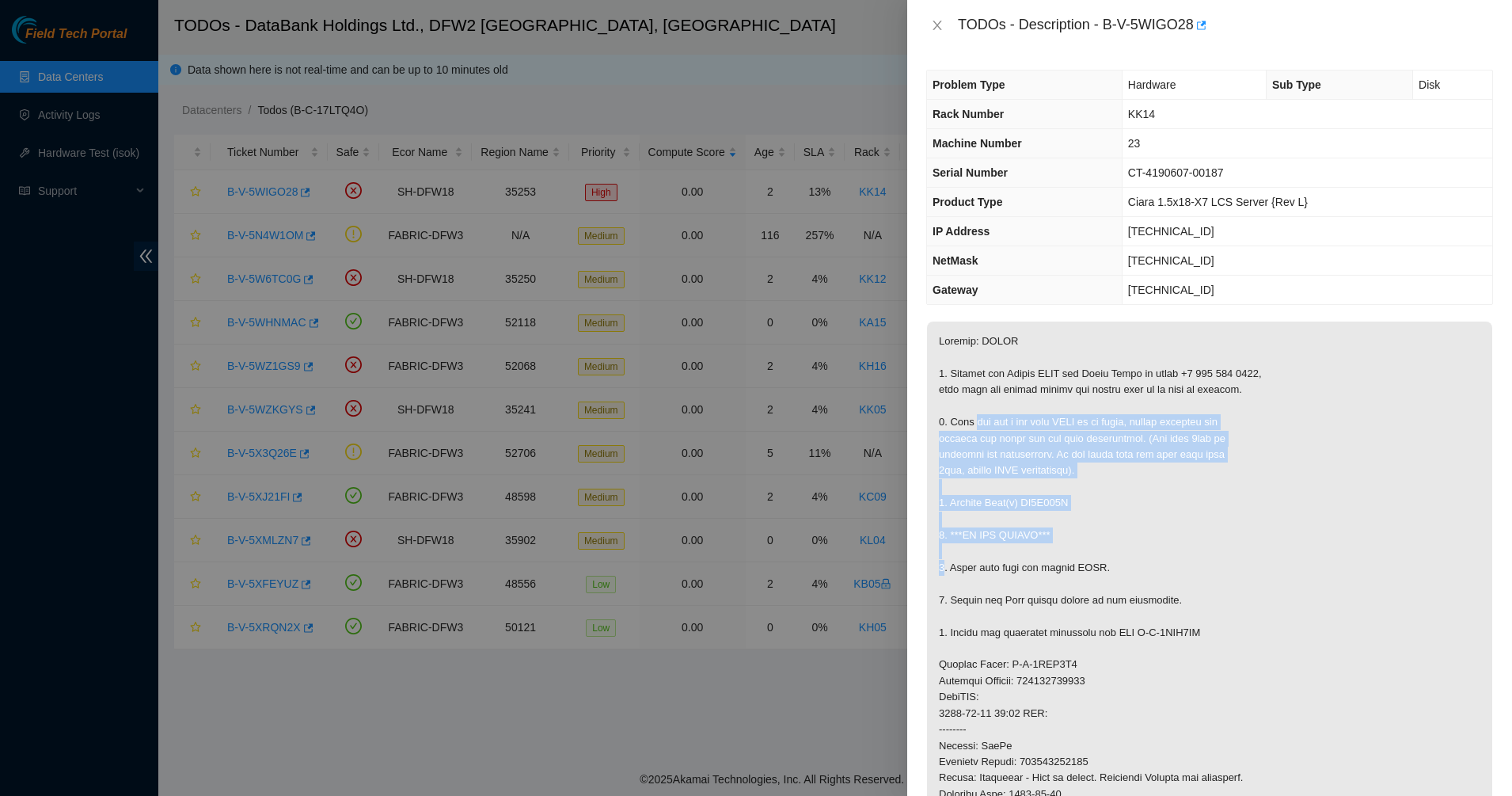
click at [980, 423] on p at bounding box center [1209, 697] width 565 height 752
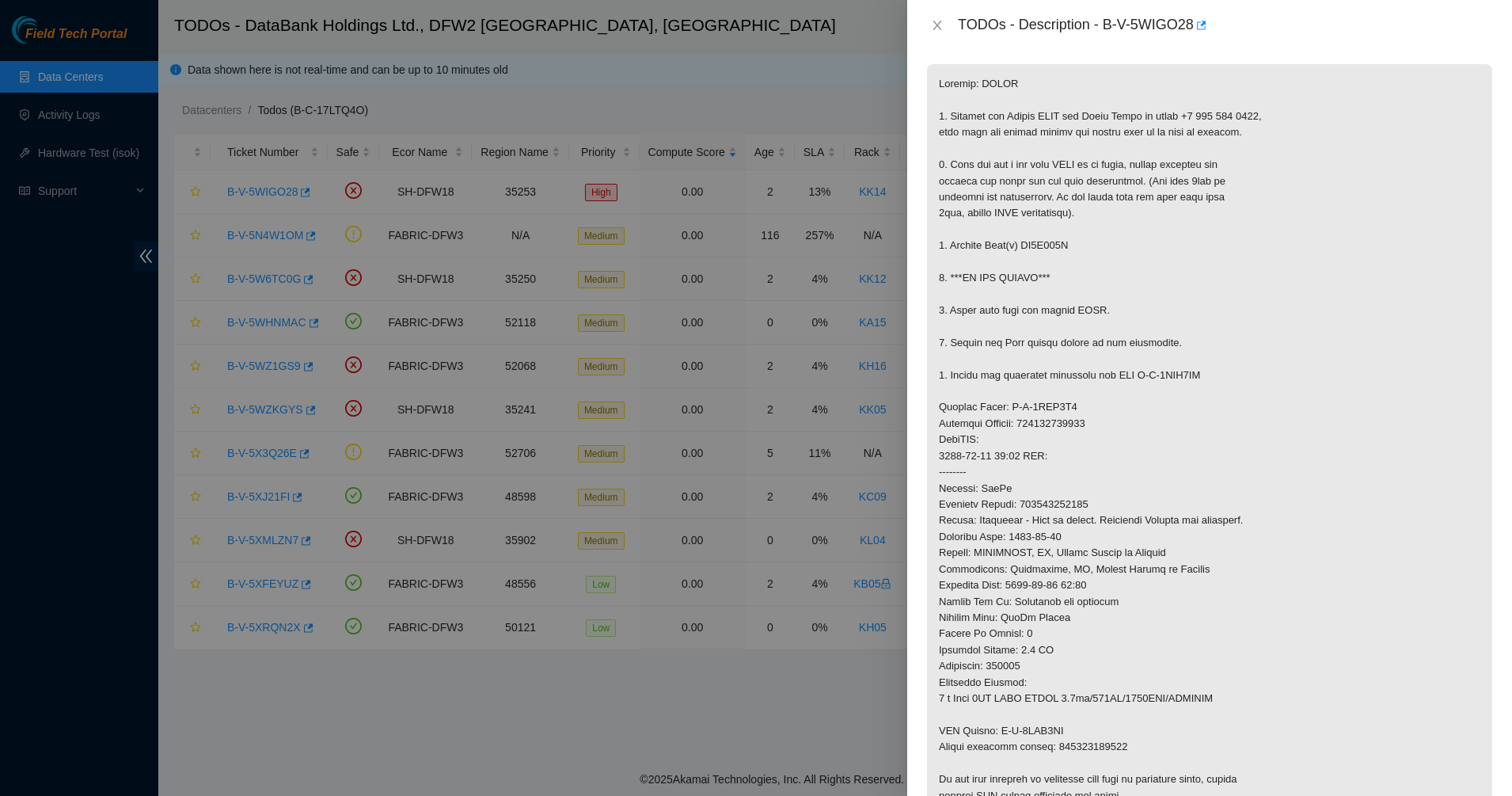
scroll to position [396, 0]
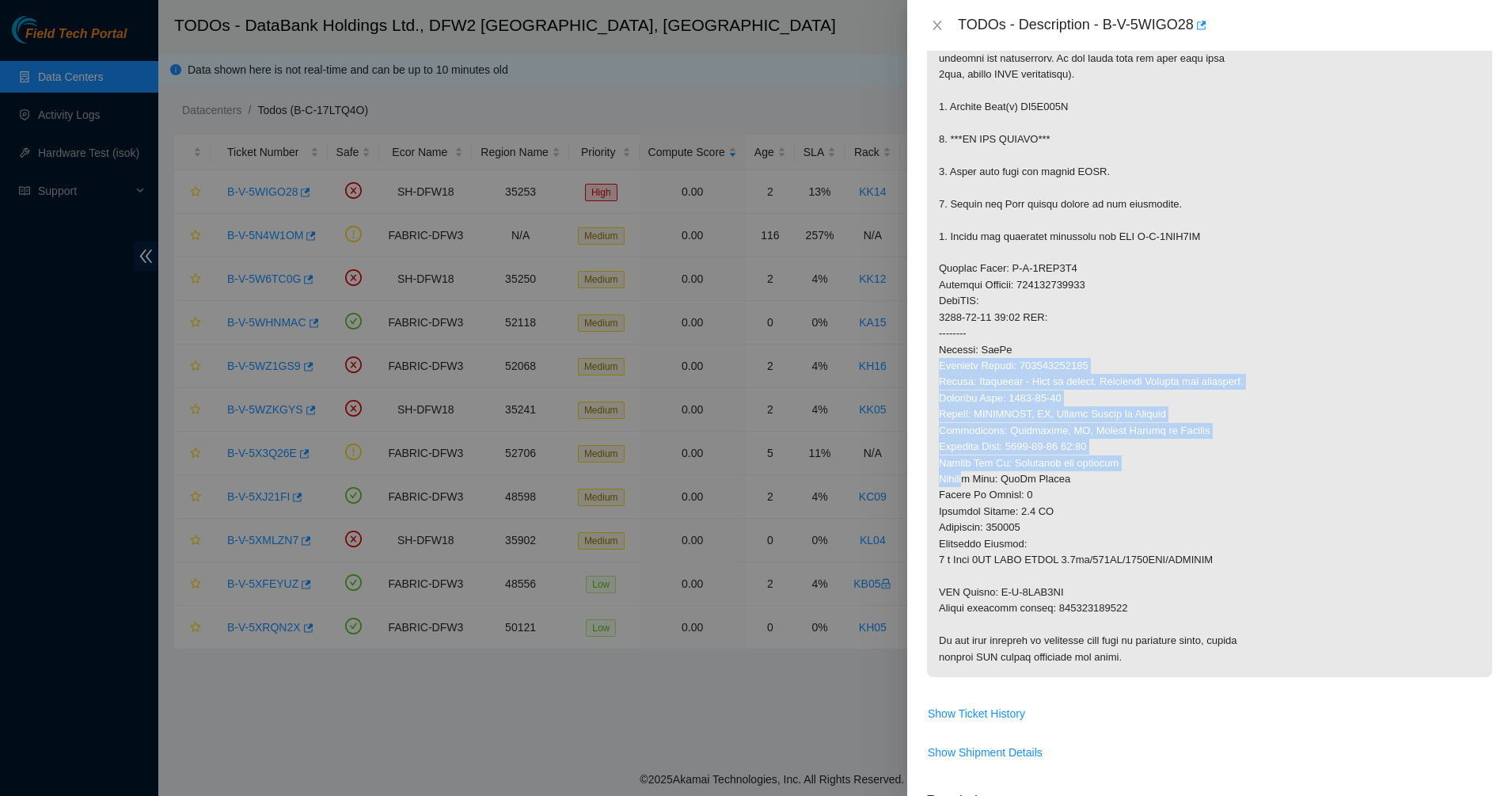
drag, startPoint x: 952, startPoint y: 422, endPoint x: 967, endPoint y: 489, distance: 68.7
click at [967, 488] on p at bounding box center [1209, 301] width 565 height 752
click at [967, 489] on p at bounding box center [1209, 301] width 565 height 752
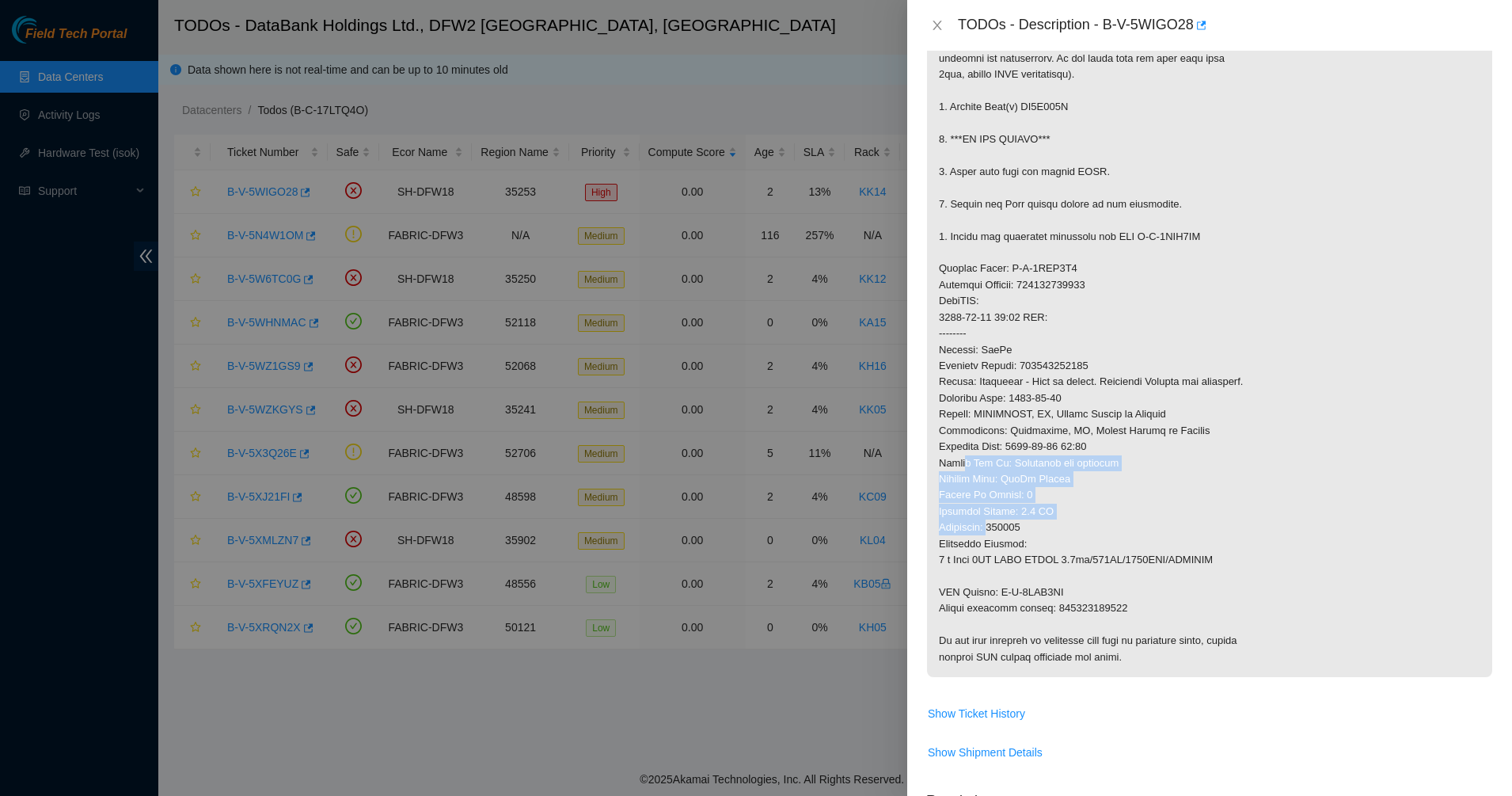
drag, startPoint x: 983, startPoint y: 516, endPoint x: 954, endPoint y: 398, distance: 121.5
click at [955, 402] on p at bounding box center [1209, 301] width 565 height 752
click at [954, 398] on p at bounding box center [1209, 301] width 565 height 752
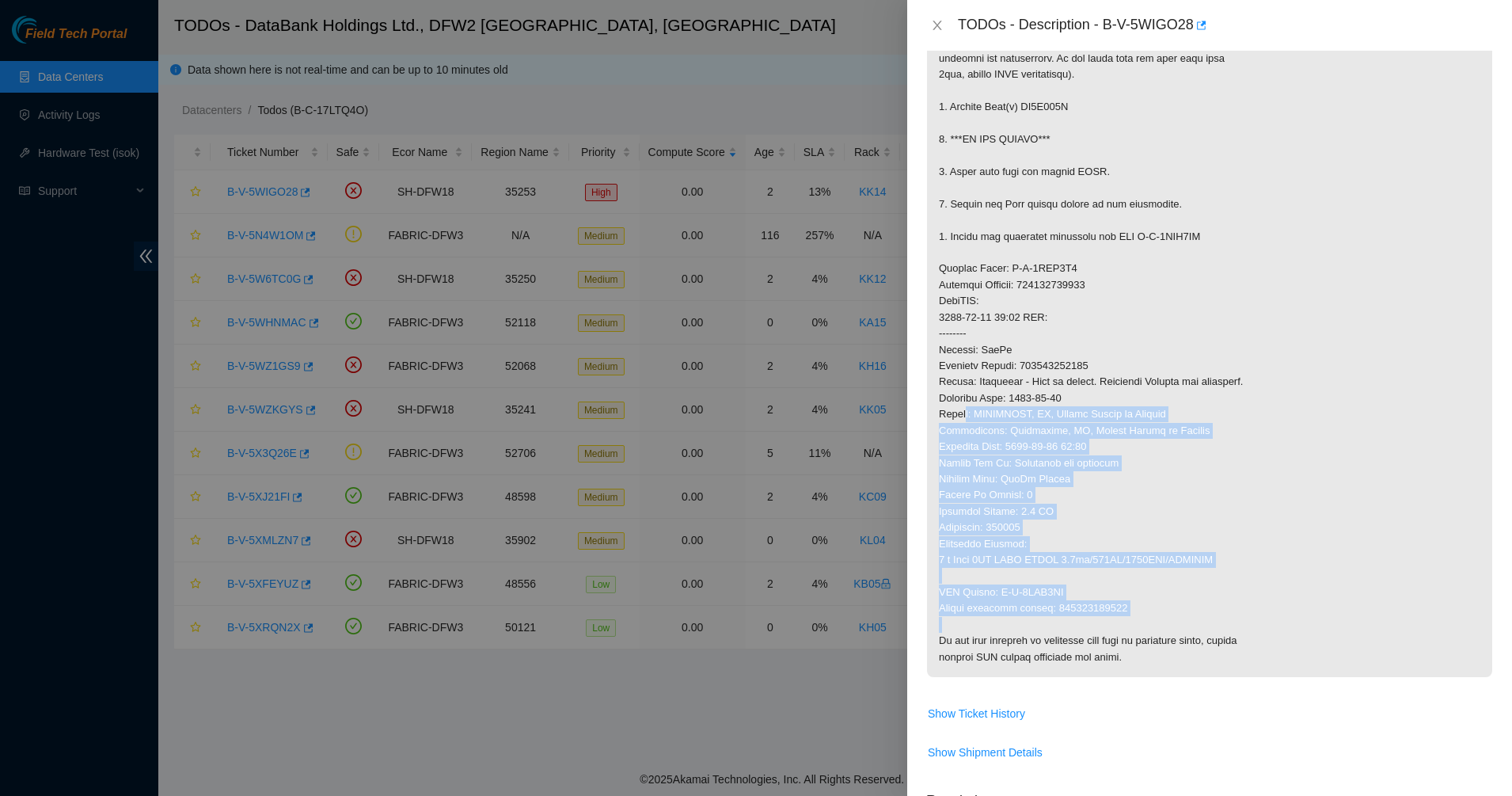
drag, startPoint x: 1123, startPoint y: 627, endPoint x: 1144, endPoint y: 647, distance: 29.0
click at [1127, 632] on p at bounding box center [1209, 301] width 565 height 752
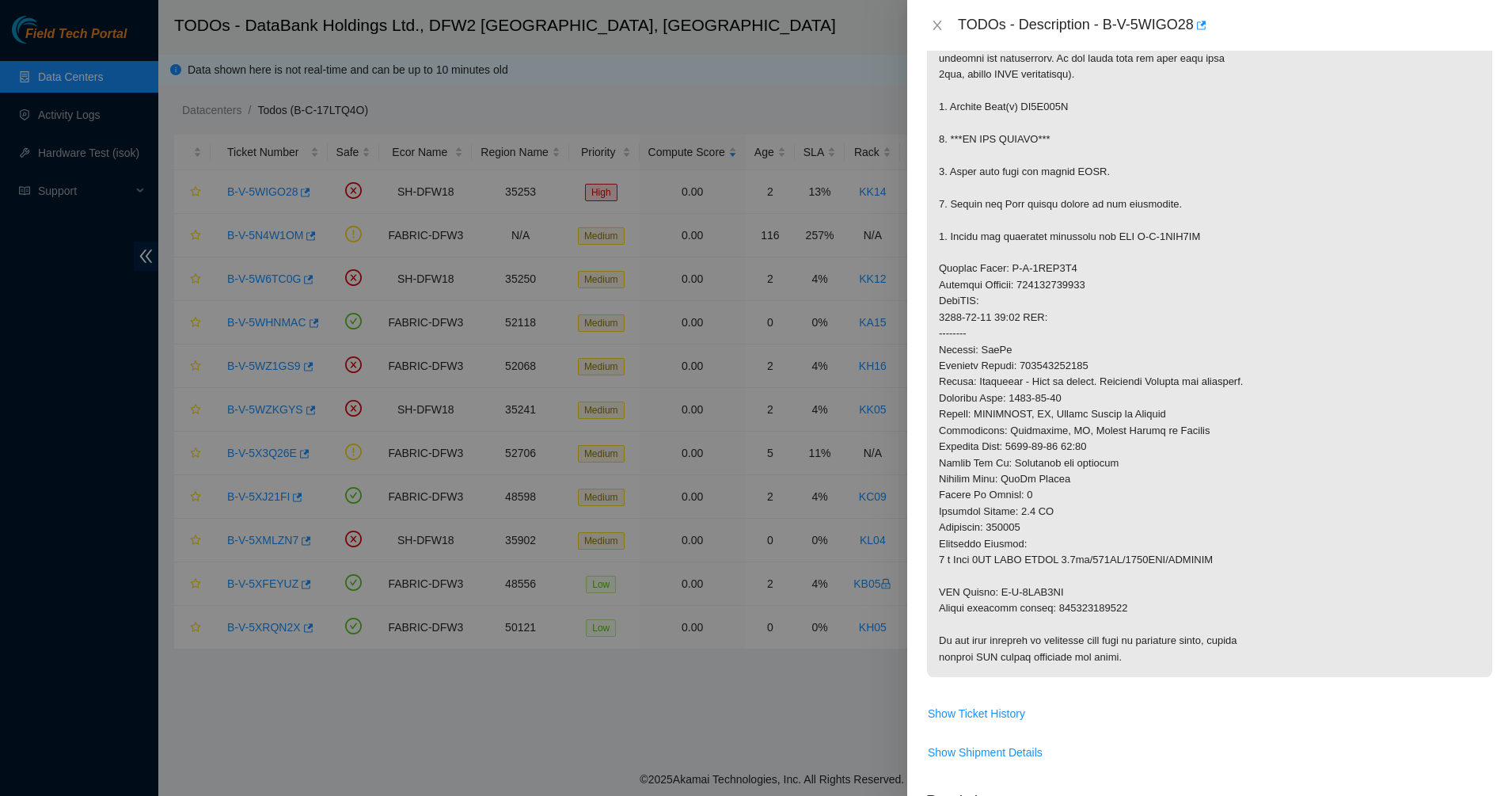
click at [1163, 658] on p at bounding box center [1209, 301] width 565 height 752
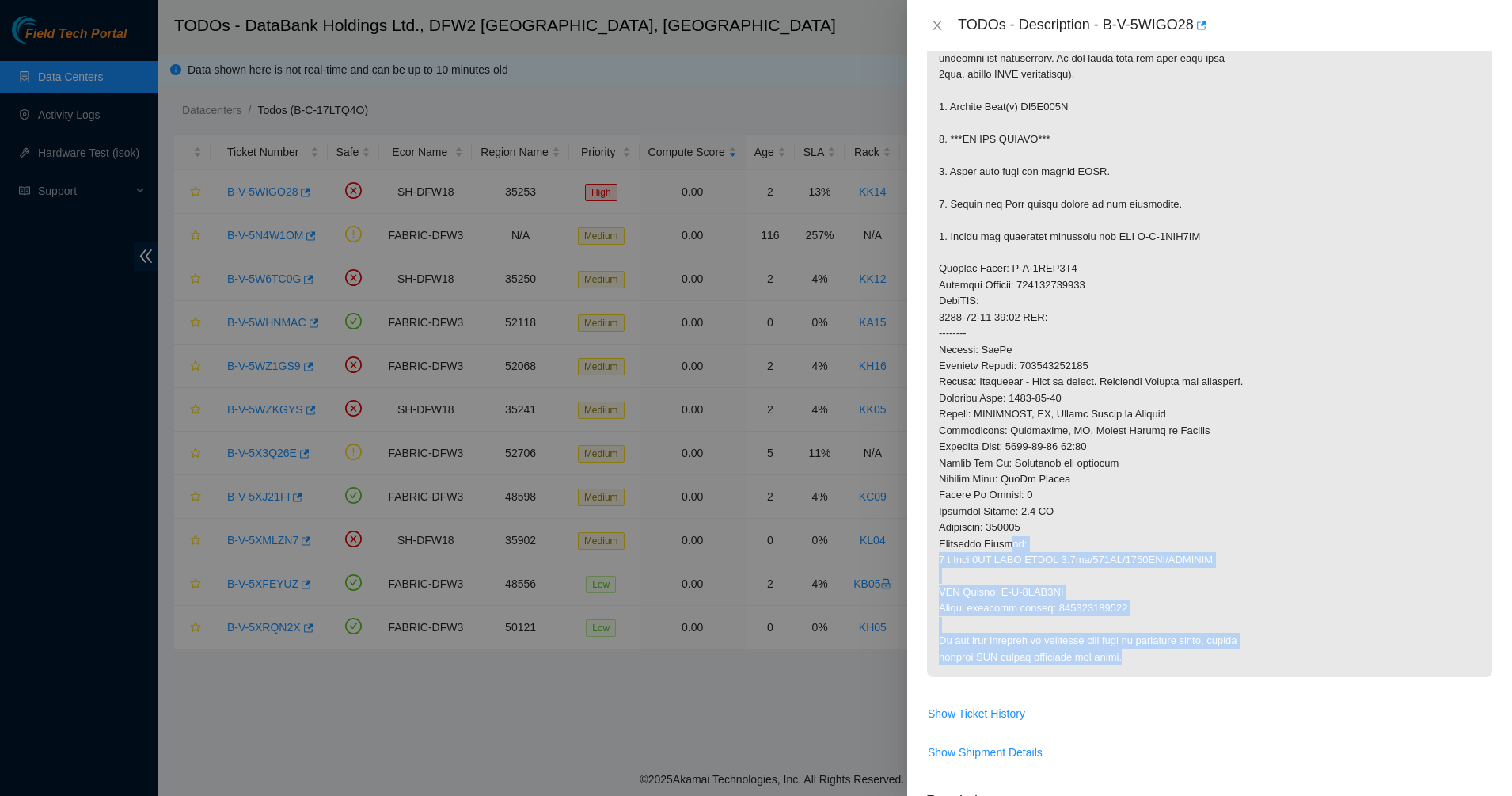
drag, startPoint x: 1167, startPoint y: 664, endPoint x: 1008, endPoint y: 530, distance: 207.9
click at [1008, 530] on p at bounding box center [1209, 301] width 565 height 752
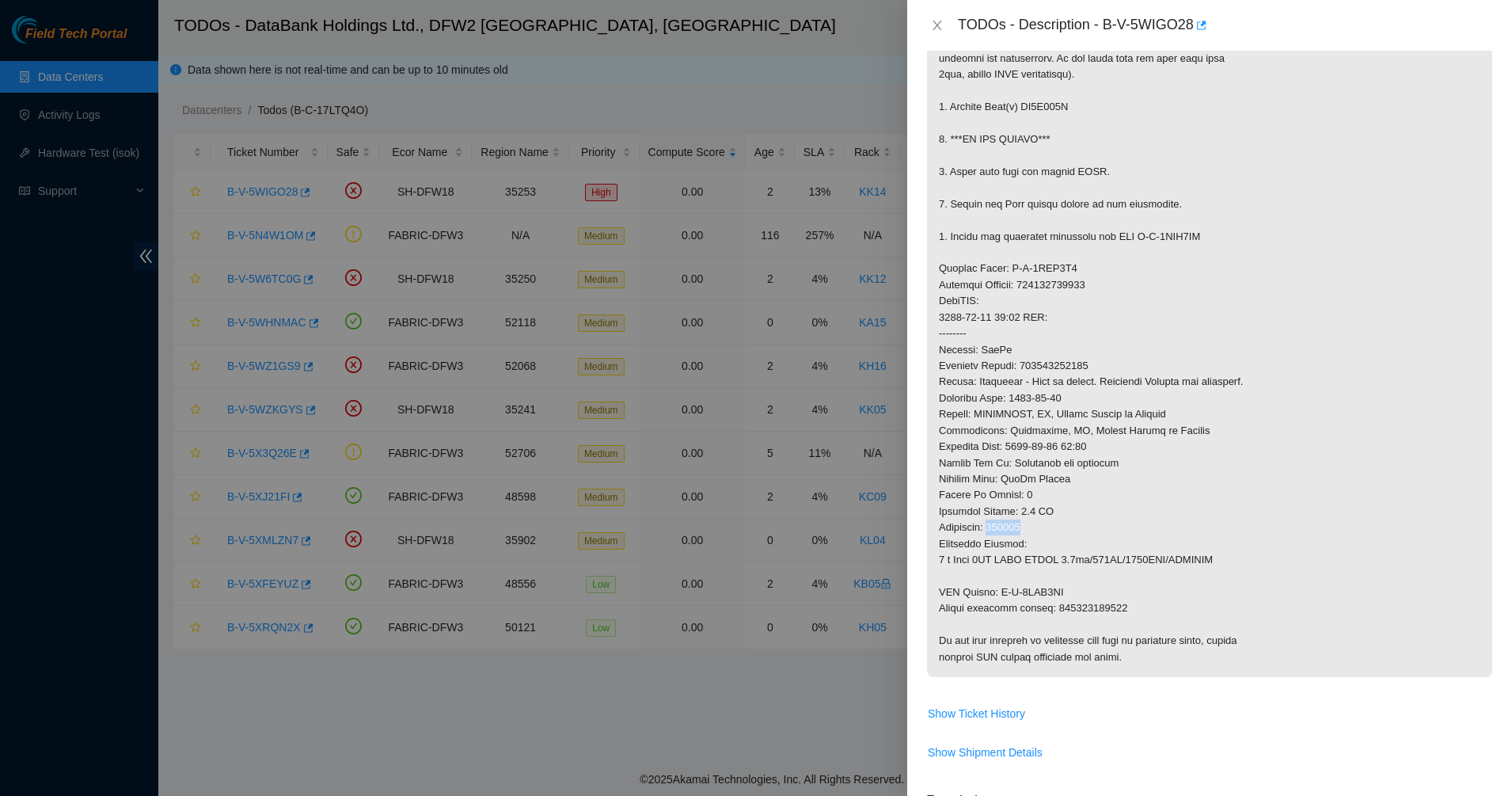
click at [1008, 530] on p at bounding box center [1209, 301] width 565 height 752
click at [987, 448] on p at bounding box center [1209, 301] width 565 height 752
click at [941, 30] on icon "close" at bounding box center [937, 25] width 12 height 12
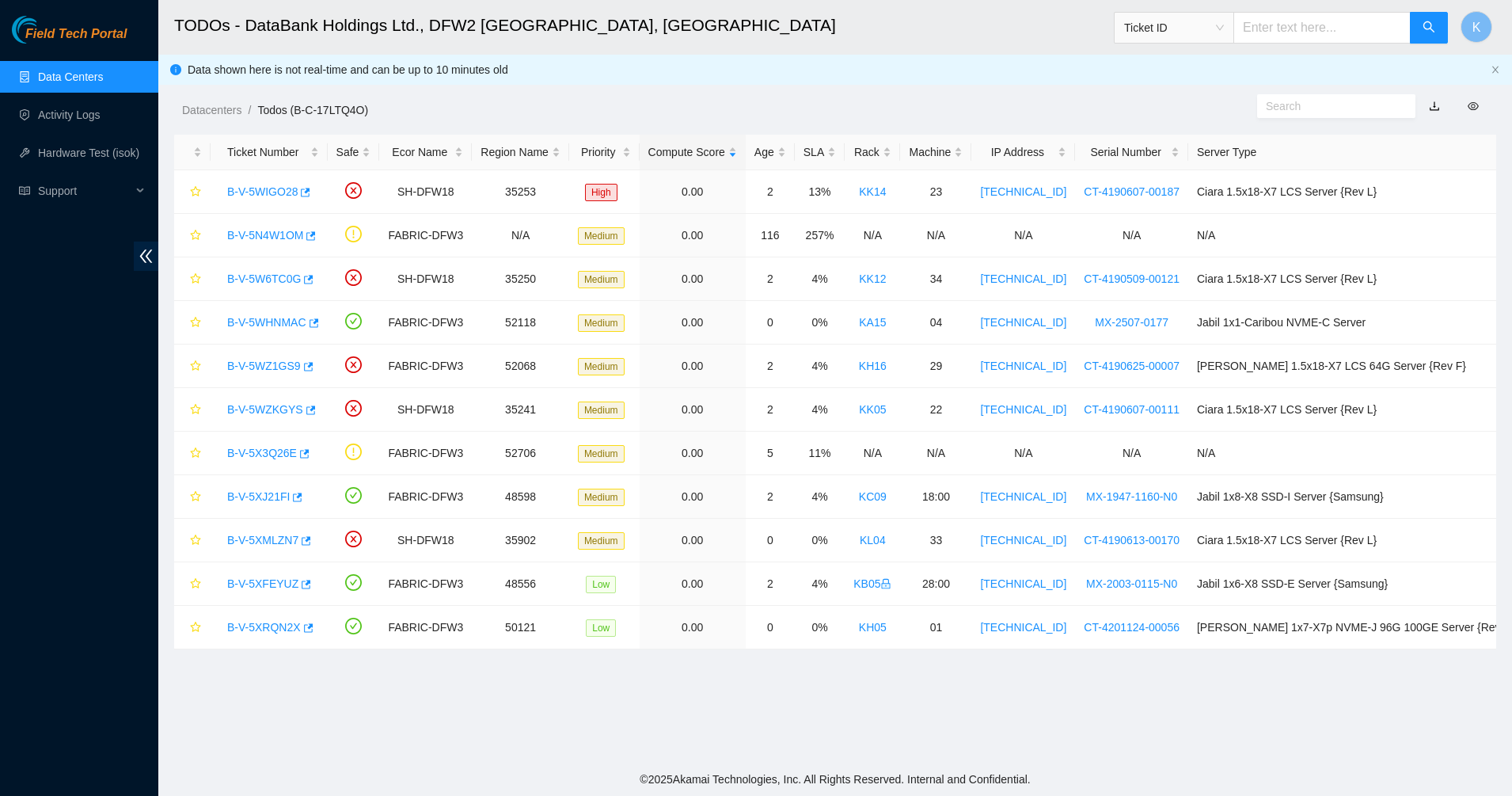
click at [62, 76] on link "Data Centers" at bounding box center [70, 76] width 65 height 12
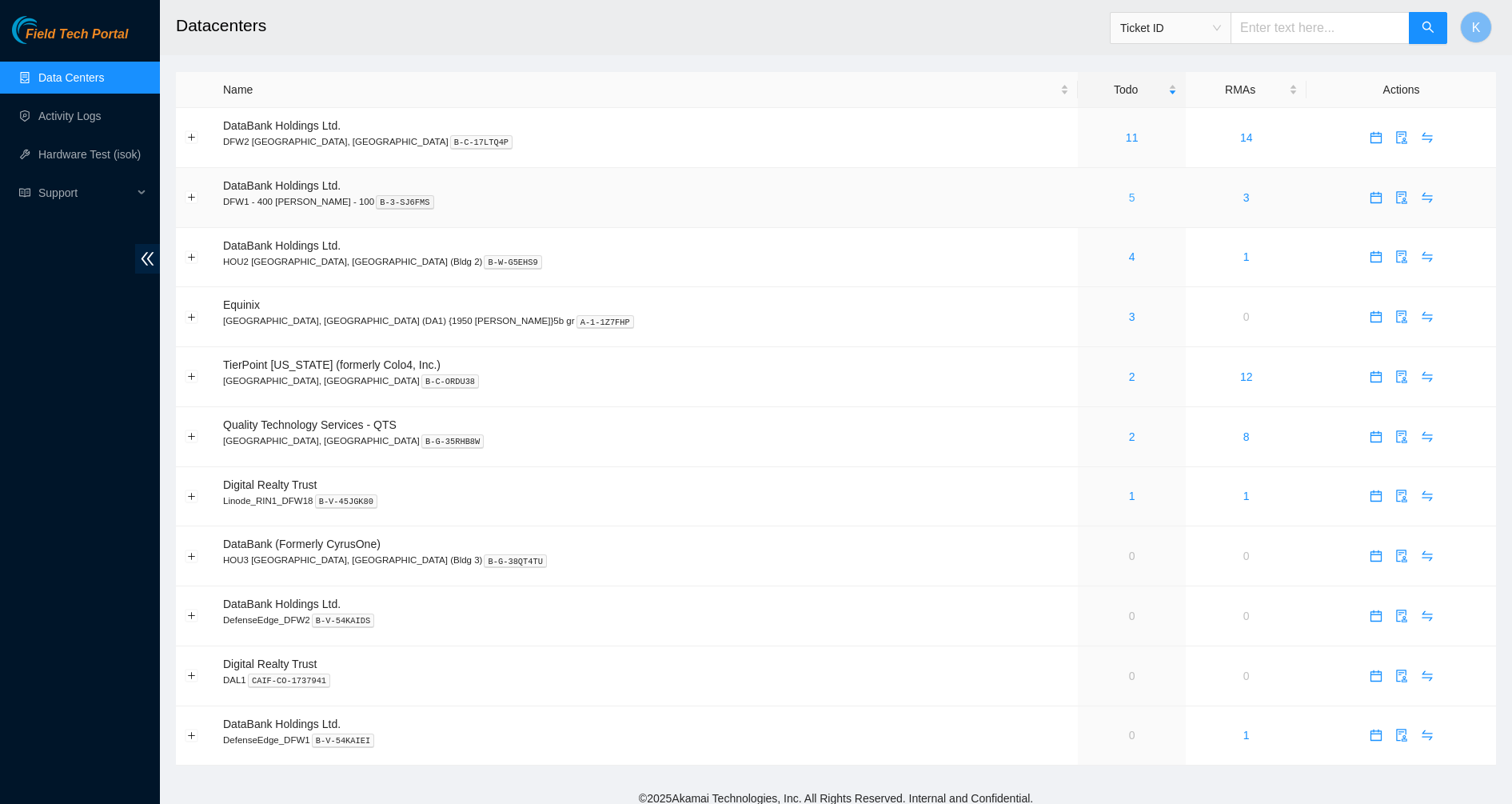
click at [1129, 197] on link "5" at bounding box center [1132, 197] width 6 height 13
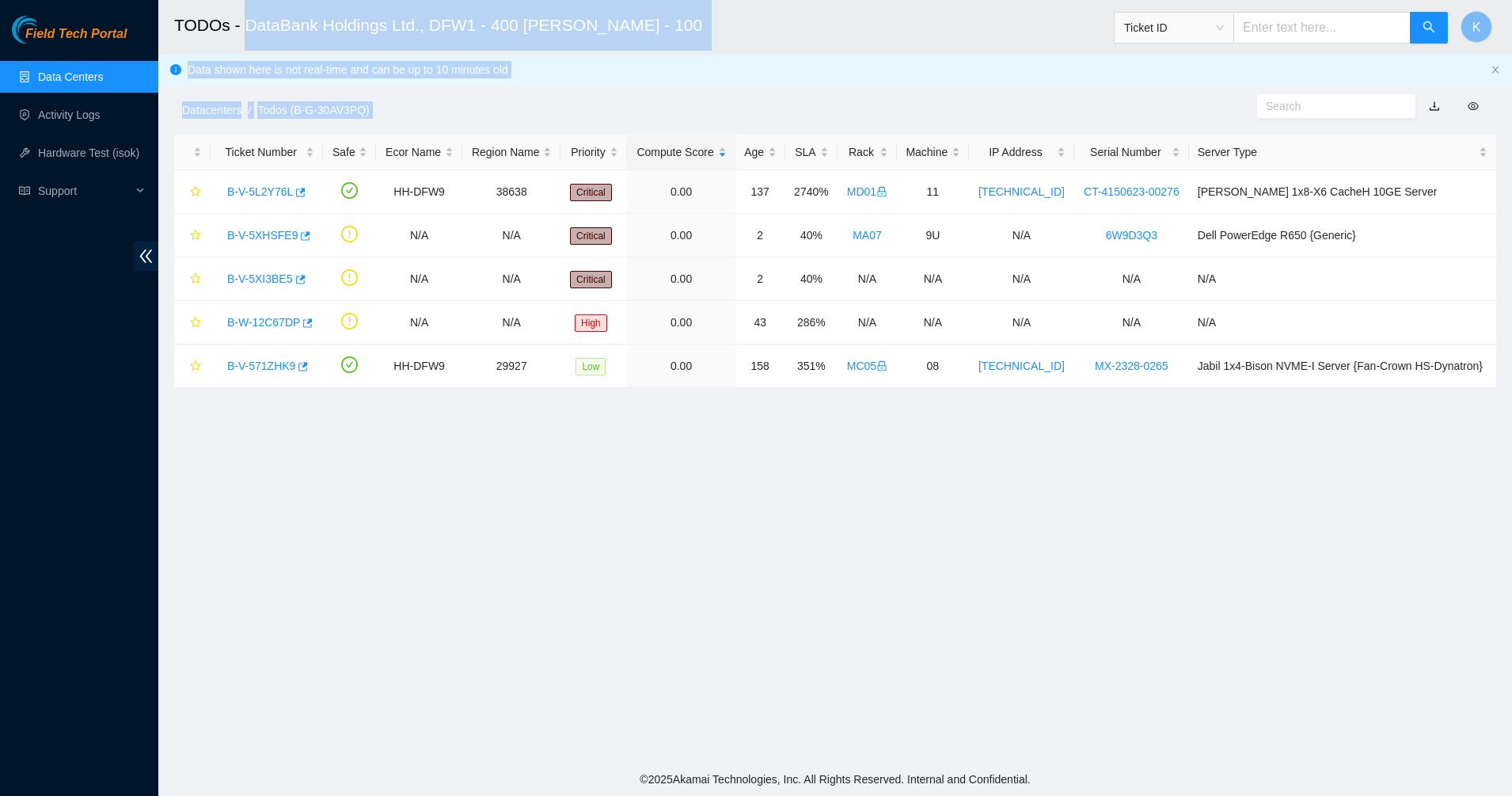
drag, startPoint x: 778, startPoint y: 463, endPoint x: 248, endPoint y: 26, distance: 686.9
click at [248, 26] on main "TODOs - DataBank Holdings Ltd., DFW1 - 400 [PERSON_NAME] - 100 Ticket ID K Data…" at bounding box center [835, 381] width 1354 height 762
click at [248, 26] on h2 "TODOs - DataBank Holdings Ltd., DFW1 - 400 [PERSON_NAME] - 100" at bounding box center [692, 25] width 1036 height 51
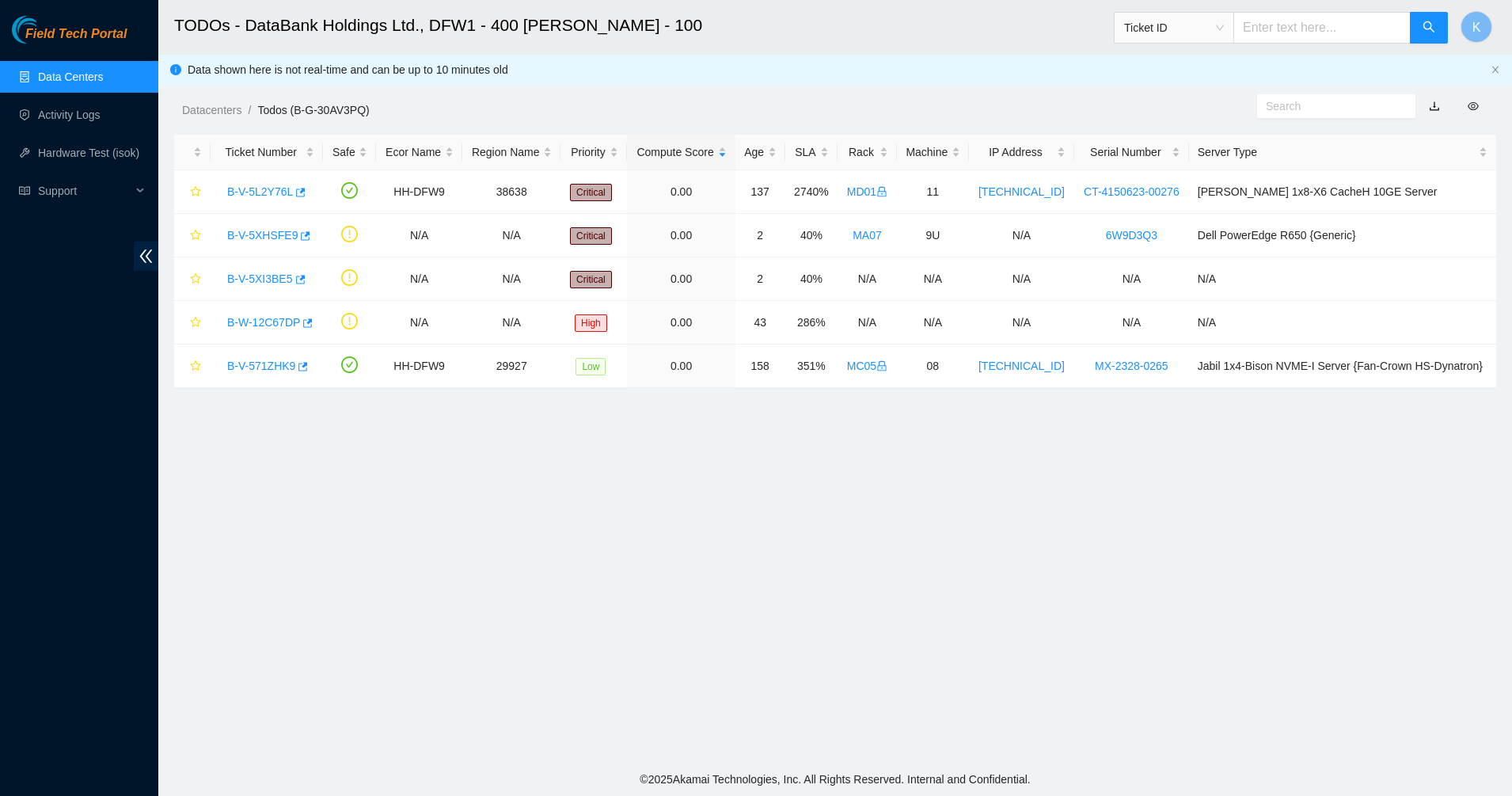
drag, startPoint x: 248, startPoint y: 26, endPoint x: 672, endPoint y: 527, distance: 656.3
click at [672, 527] on main "TODOs - DataBank Holdings Ltd., DFW1 - 400 [PERSON_NAME] - 100 Ticket ID K Data…" at bounding box center [835, 381] width 1354 height 762
click at [268, 322] on link "B-W-12C67DP" at bounding box center [264, 322] width 73 height 12
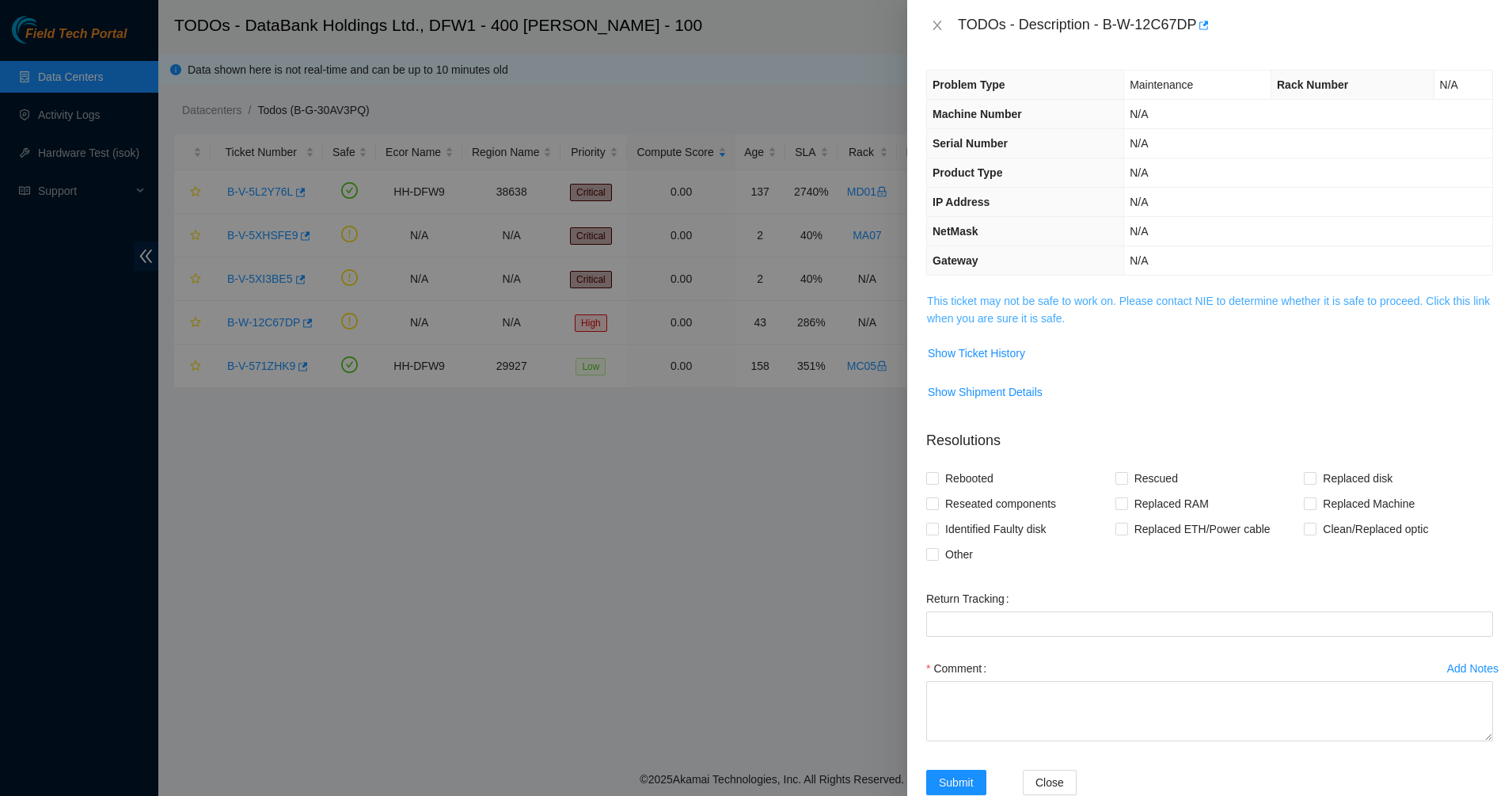
click at [1178, 303] on link "This ticket may not be safe to work on. Please contact NIE to determine whether…" at bounding box center [1209, 310] width 563 height 30
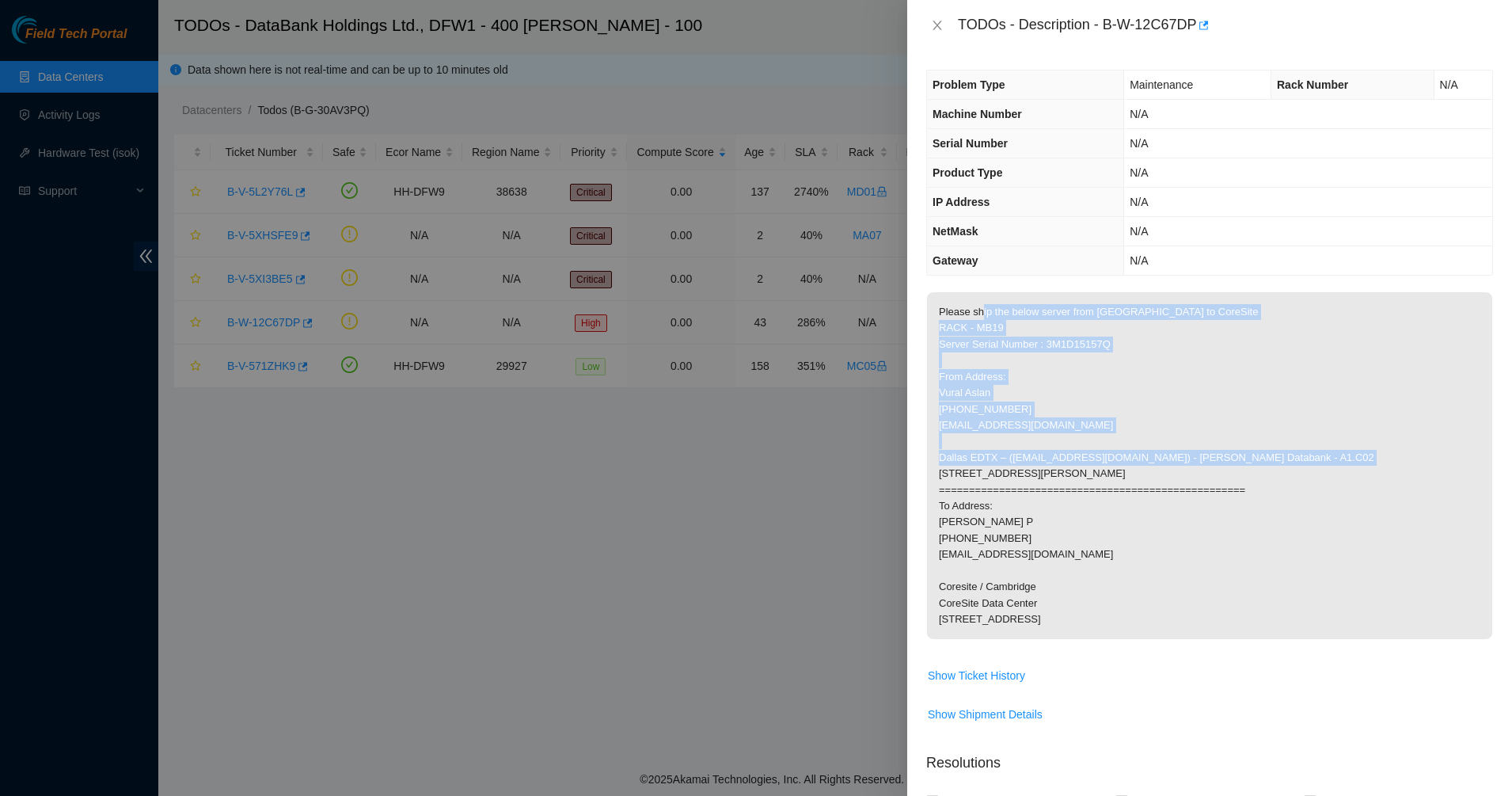
drag, startPoint x: 980, startPoint y: 313, endPoint x: 1143, endPoint y: 497, distance: 245.8
click at [1143, 497] on p "Please ship the below server from [GEOGRAPHIC_DATA] to CoreSite RACK - MB19 Ser…" at bounding box center [1209, 465] width 565 height 347
drag, startPoint x: 1143, startPoint y: 497, endPoint x: 961, endPoint y: 307, distance: 263.1
click at [961, 307] on p "Please ship the below server from [GEOGRAPHIC_DATA] to CoreSite RACK - MB19 Ser…" at bounding box center [1209, 465] width 565 height 347
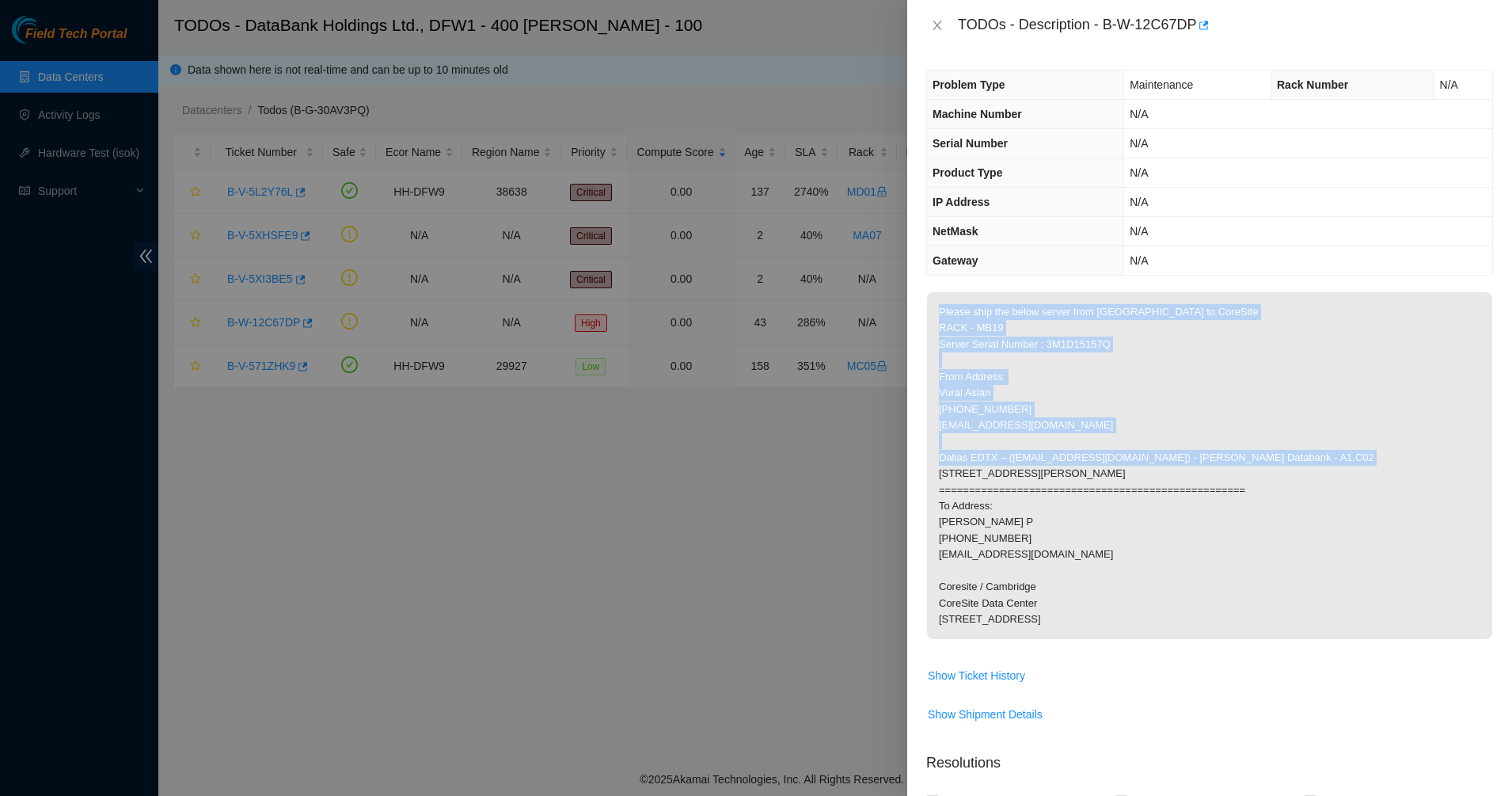
click at [958, 305] on p "Please ship the below server from [GEOGRAPHIC_DATA] to CoreSite RACK - MB19 Ser…" at bounding box center [1209, 465] width 565 height 347
drag, startPoint x: 959, startPoint y: 305, endPoint x: 1261, endPoint y: 447, distance: 333.7
click at [1261, 447] on p "Please ship the below server from [GEOGRAPHIC_DATA] to CoreSite RACK - MB19 Ser…" at bounding box center [1209, 465] width 565 height 347
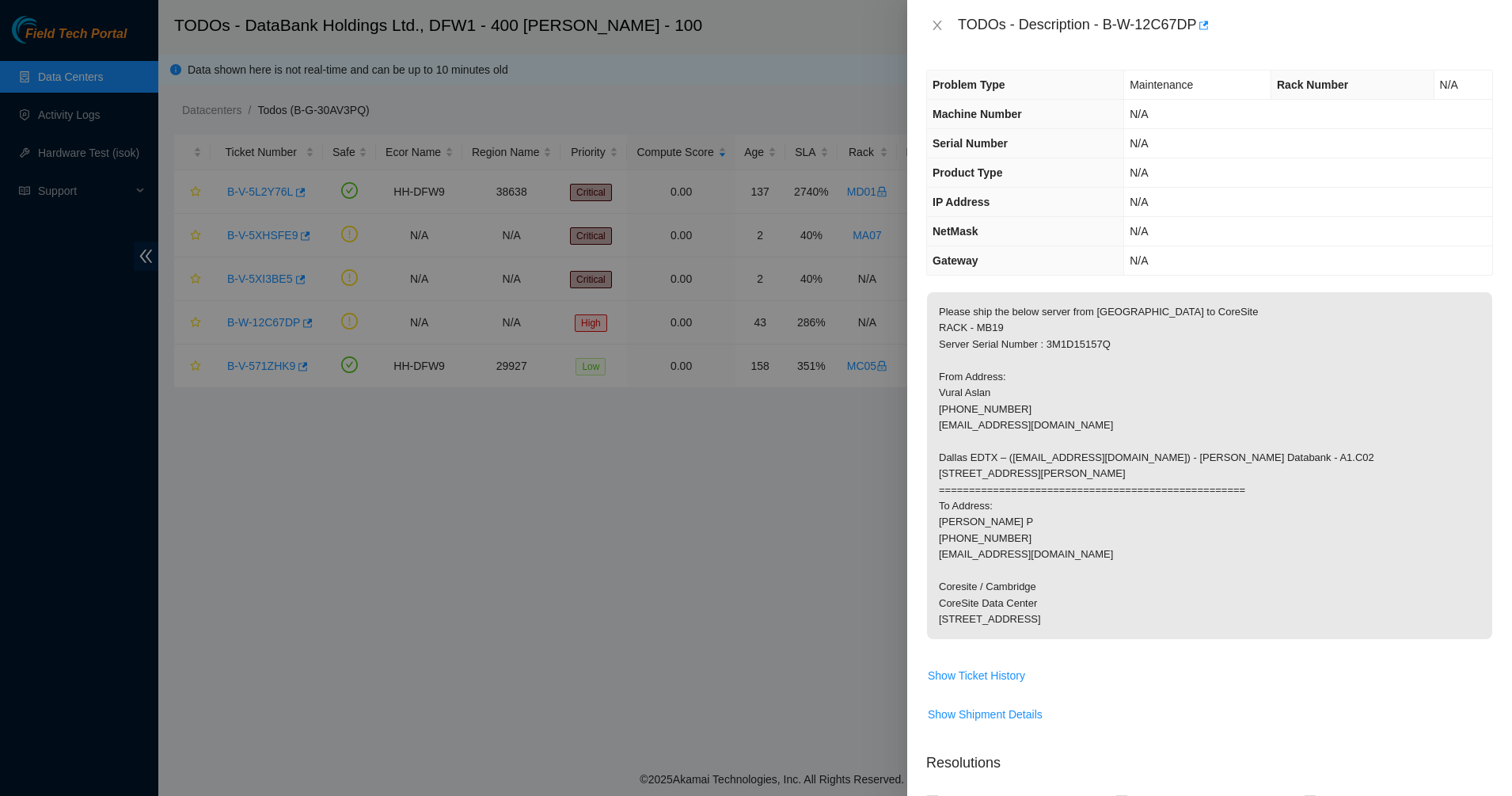
drag, startPoint x: 1221, startPoint y: 435, endPoint x: 1055, endPoint y: 382, distance: 174.3
click at [1062, 386] on p "Please ship the below server from [GEOGRAPHIC_DATA] to CoreSite RACK - MB19 Ser…" at bounding box center [1209, 465] width 565 height 347
click at [1058, 382] on p "Please ship the below server from [GEOGRAPHIC_DATA] to CoreSite RACK - MB19 Ser…" at bounding box center [1209, 465] width 565 height 347
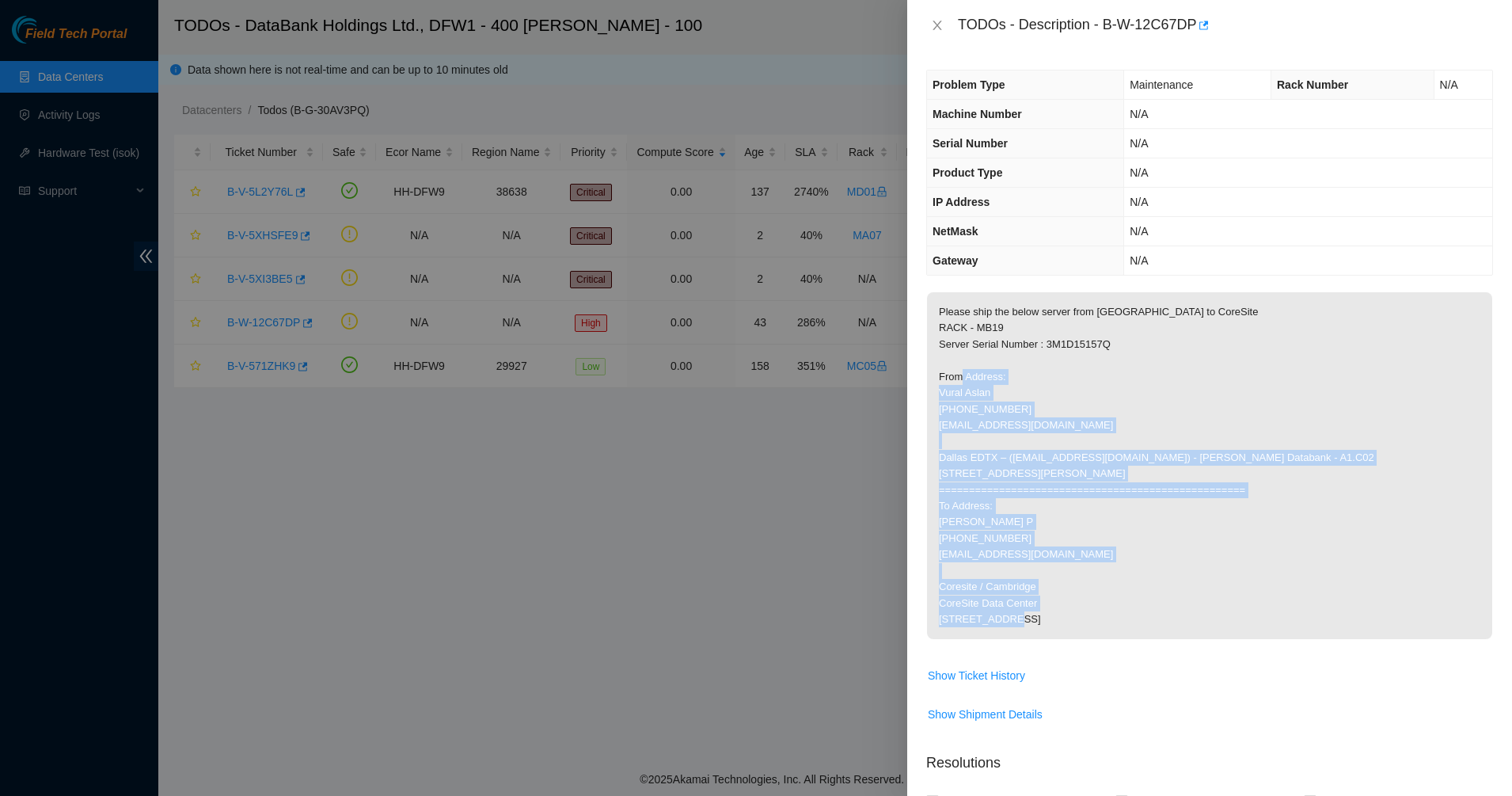
drag, startPoint x: 1201, startPoint y: 632, endPoint x: 1208, endPoint y: 667, distance: 35.7
click at [1208, 639] on p "Please ship the below server from [GEOGRAPHIC_DATA] to CoreSite RACK - MB19 Ser…" at bounding box center [1209, 465] width 565 height 347
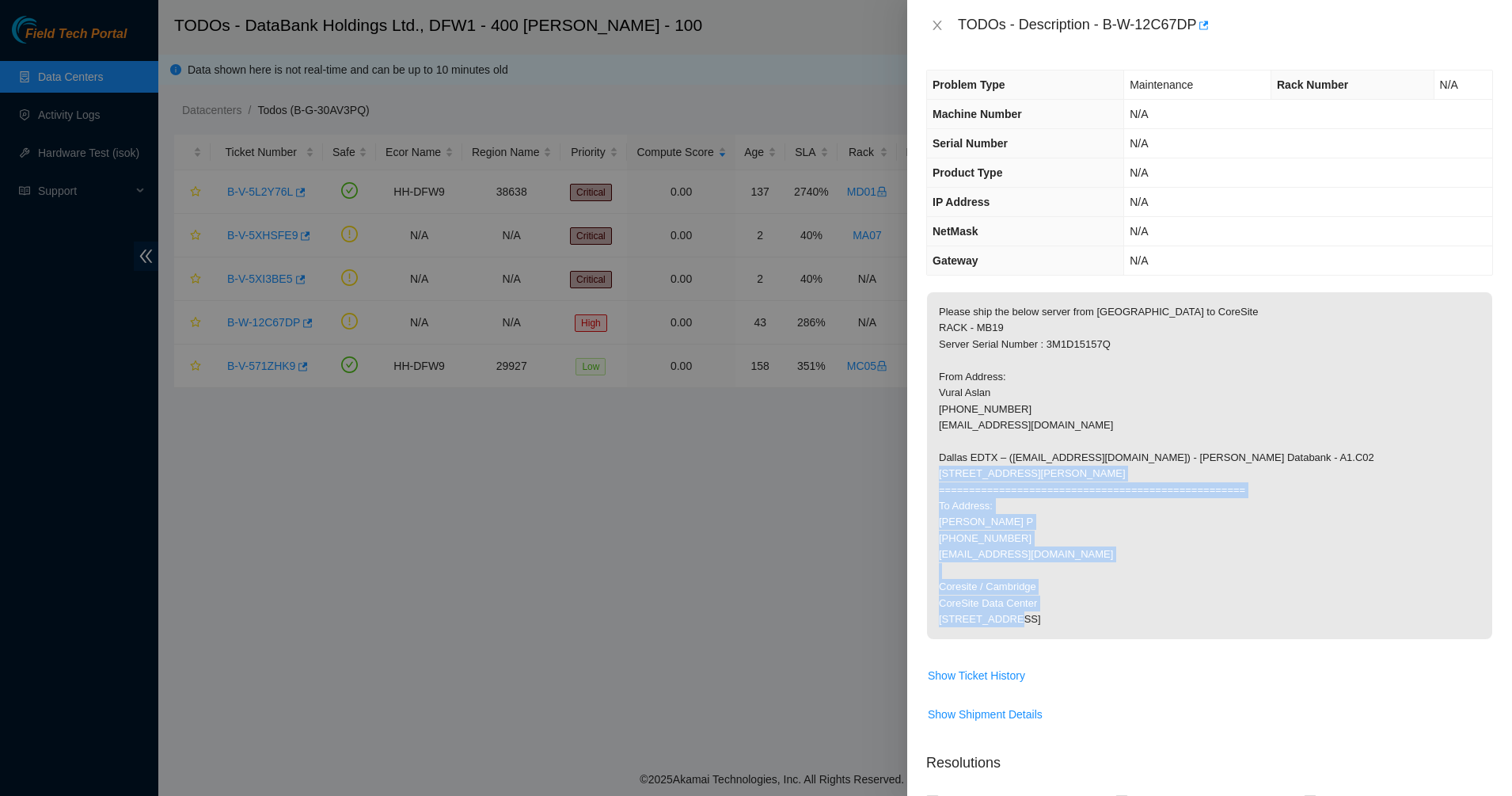
click at [1005, 485] on p "Please ship the below server from [GEOGRAPHIC_DATA] to CoreSite RACK - MB19 Ser…" at bounding box center [1209, 465] width 565 height 347
drag, startPoint x: 1005, startPoint y: 485, endPoint x: 1129, endPoint y: 626, distance: 187.8
click at [1129, 626] on p "Please ship the below server from [GEOGRAPHIC_DATA] to CoreSite RACK - MB19 Ser…" at bounding box center [1209, 465] width 565 height 347
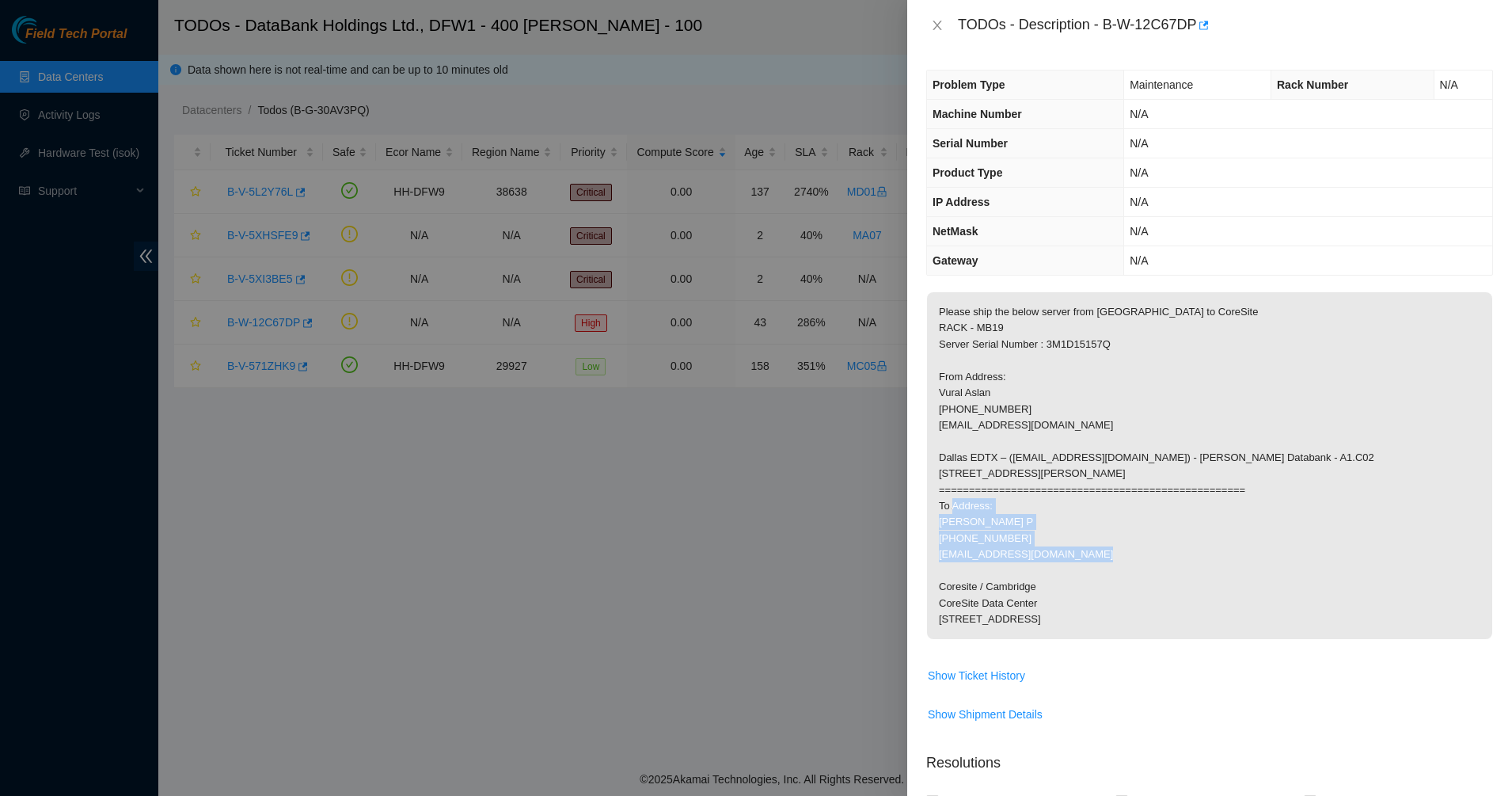
drag, startPoint x: 1129, startPoint y: 626, endPoint x: 983, endPoint y: 536, distance: 171.5
click at [983, 536] on p "Please ship the below server from [GEOGRAPHIC_DATA] to CoreSite RACK - MB19 Ser…" at bounding box center [1209, 465] width 565 height 347
click at [982, 534] on p "Please ship the below server from [GEOGRAPHIC_DATA] to CoreSite RACK - MB19 Ser…" at bounding box center [1209, 465] width 565 height 347
drag, startPoint x: 978, startPoint y: 524, endPoint x: 1029, endPoint y: 571, distance: 69.4
click at [1029, 571] on p "Please ship the below server from [GEOGRAPHIC_DATA] to CoreSite RACK - MB19 Ser…" at bounding box center [1209, 465] width 565 height 347
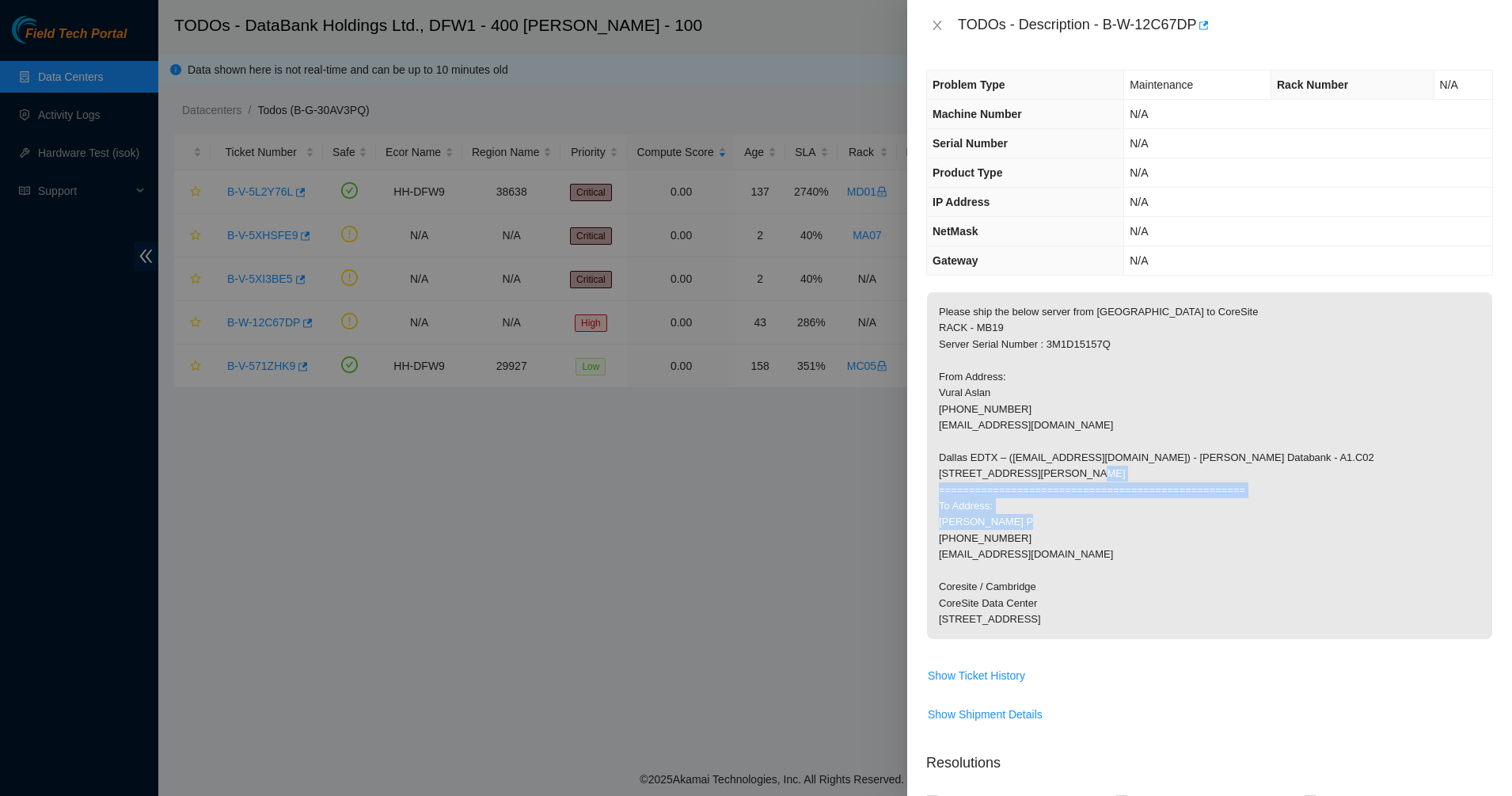
click at [1030, 573] on p "Please ship the below server from [GEOGRAPHIC_DATA] to CoreSite RACK - MB19 Ser…" at bounding box center [1209, 465] width 565 height 347
drag, startPoint x: 1099, startPoint y: 598, endPoint x: 962, endPoint y: 508, distance: 163.9
click at [962, 508] on p "Please ship the below server from [GEOGRAPHIC_DATA] to CoreSite RACK - MB19 Ser…" at bounding box center [1209, 465] width 565 height 347
click at [1169, 639] on p "Please ship the below server from [GEOGRAPHIC_DATA] to CoreSite RACK - MB19 Ser…" at bounding box center [1209, 465] width 565 height 347
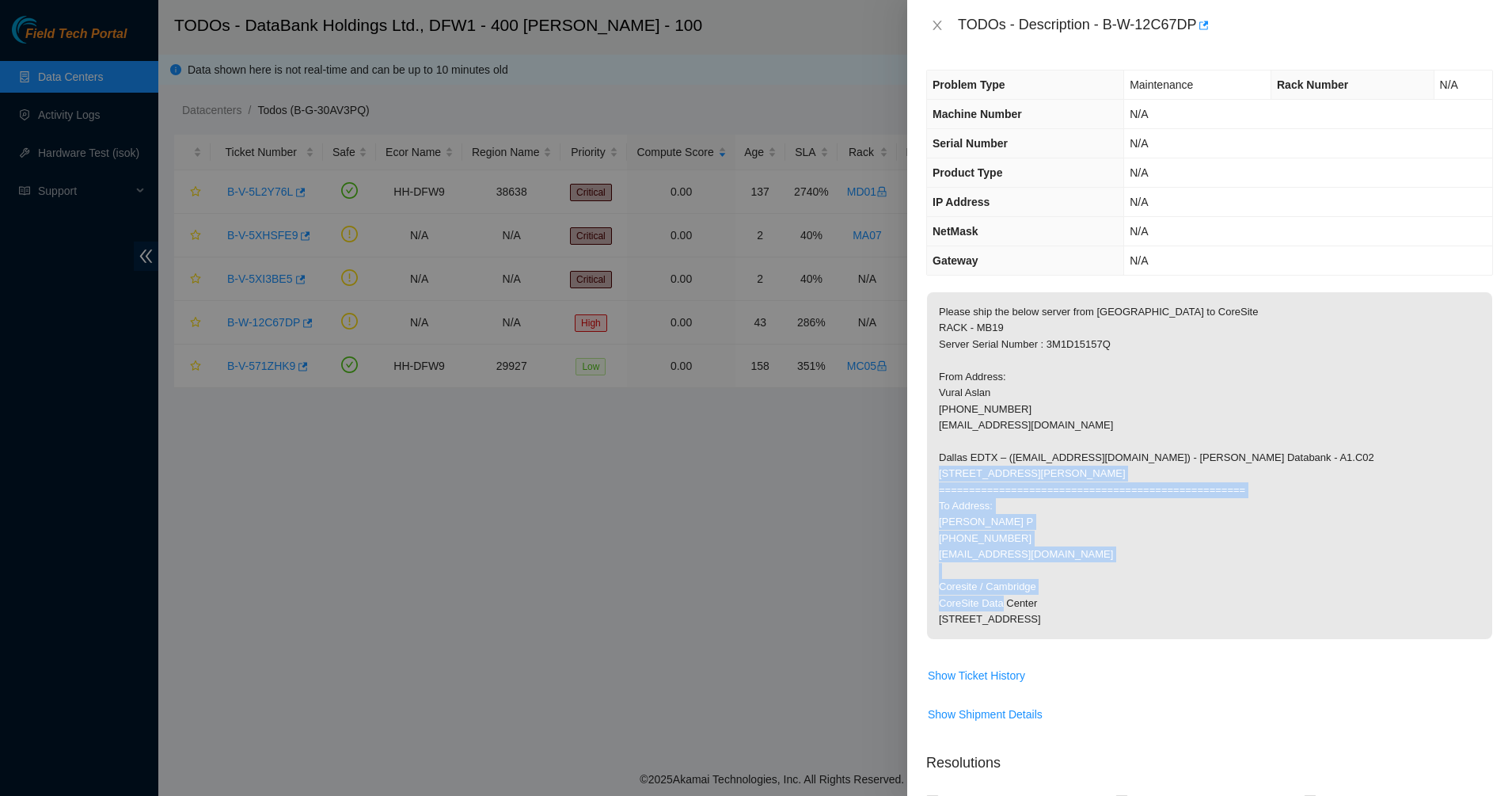
click at [1169, 639] on p "Please ship the below server from [GEOGRAPHIC_DATA] to CoreSite RACK - MB19 Ser…" at bounding box center [1209, 465] width 565 height 347
click at [1007, 510] on p "Please ship the below server from [GEOGRAPHIC_DATA] to CoreSite RACK - MB19 Ser…" at bounding box center [1209, 465] width 565 height 347
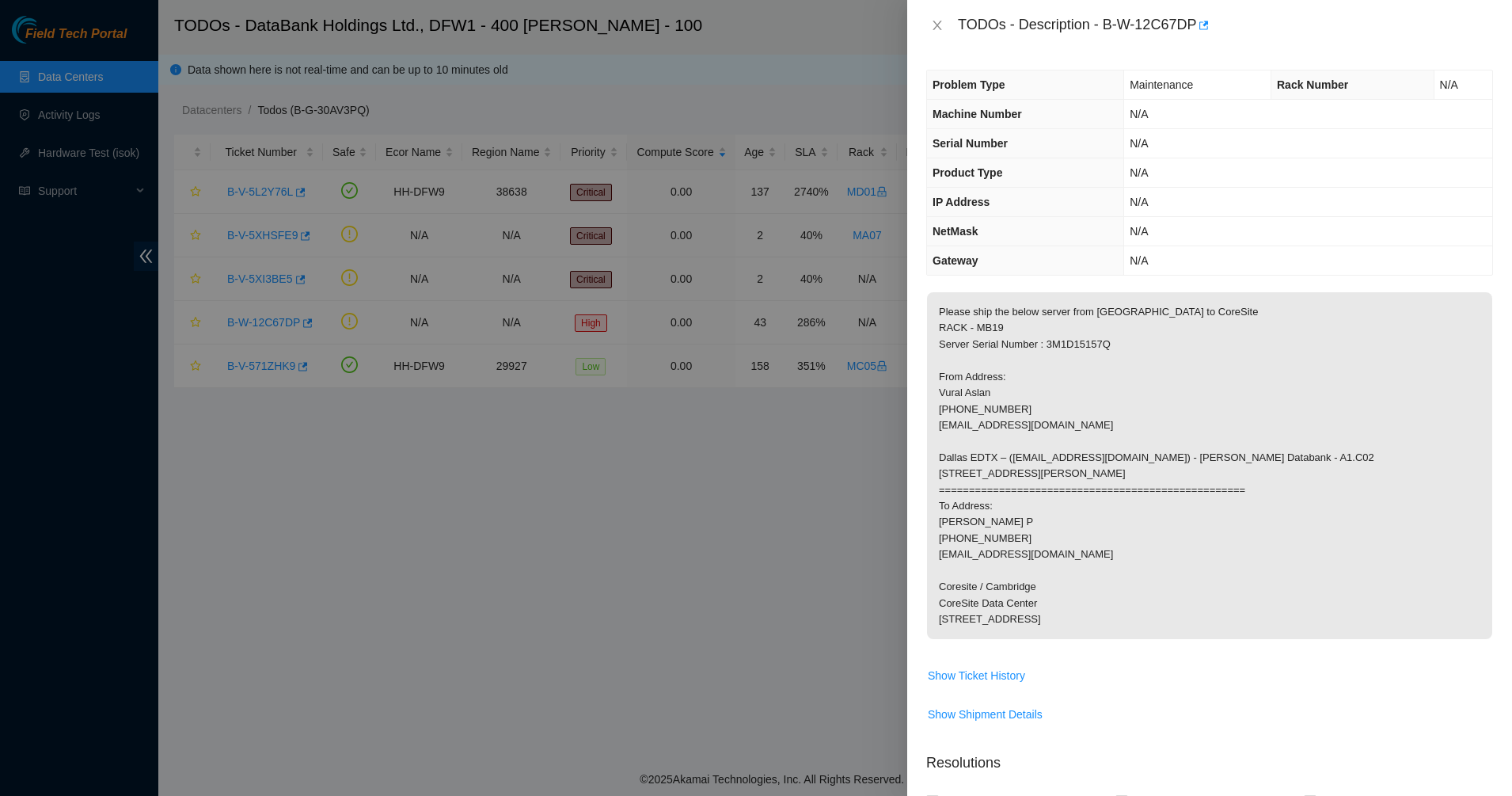
click at [1004, 505] on p "Please ship the below server from [GEOGRAPHIC_DATA] to CoreSite RACK - MB19 Ser…" at bounding box center [1209, 465] width 565 height 347
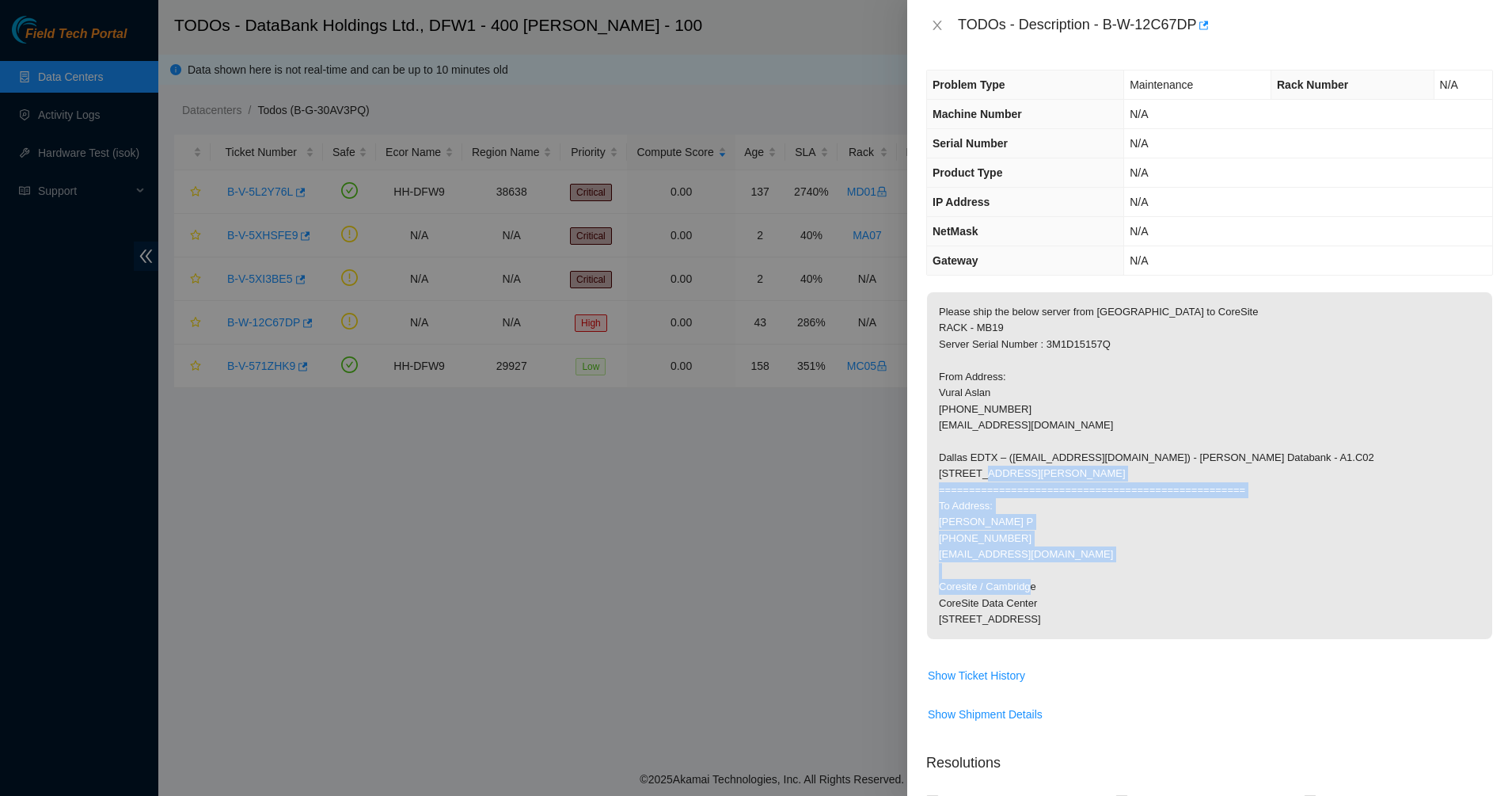
drag, startPoint x: 1004, startPoint y: 505, endPoint x: 1153, endPoint y: 658, distance: 213.6
click at [1153, 639] on p "Please ship the below server from [GEOGRAPHIC_DATA] to CoreSite RACK - MB19 Ser…" at bounding box center [1209, 465] width 565 height 347
drag, startPoint x: 1154, startPoint y: 658, endPoint x: 1162, endPoint y: 681, distance: 24.4
click at [1154, 639] on p "Please ship the below server from [GEOGRAPHIC_DATA] to CoreSite RACK - MB19 Ser…" at bounding box center [1209, 465] width 565 height 347
drag, startPoint x: 1168, startPoint y: 693, endPoint x: 1019, endPoint y: 522, distance: 226.8
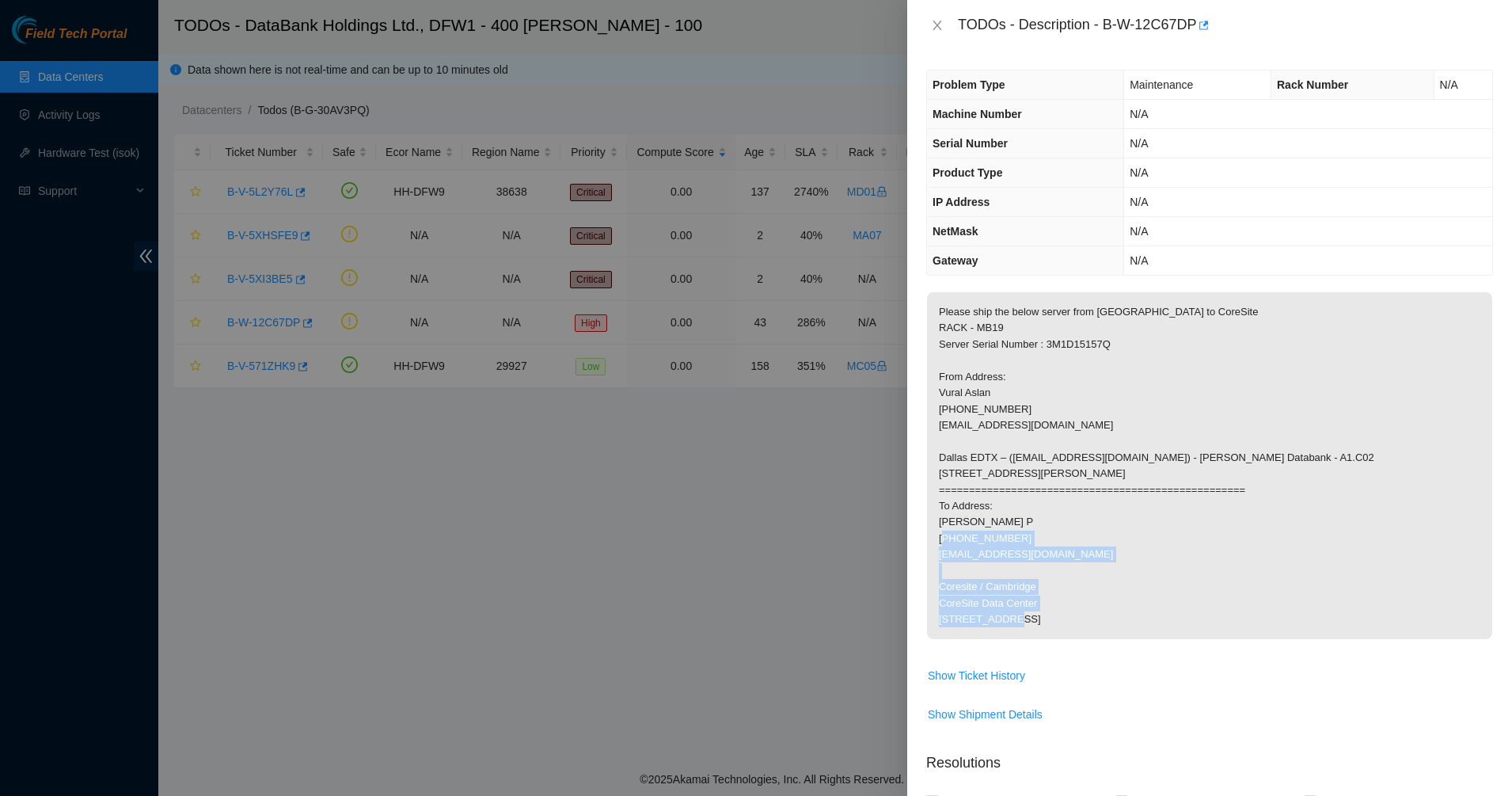
click at [1033, 537] on span "Please ship the below server from [GEOGRAPHIC_DATA] to CoreSite RACK - MB19 Ser…" at bounding box center [1209, 470] width 565 height 357
click at [1019, 522] on p "Please ship the below server from [GEOGRAPHIC_DATA] to CoreSite RACK - MB19 Ser…" at bounding box center [1209, 465] width 565 height 347
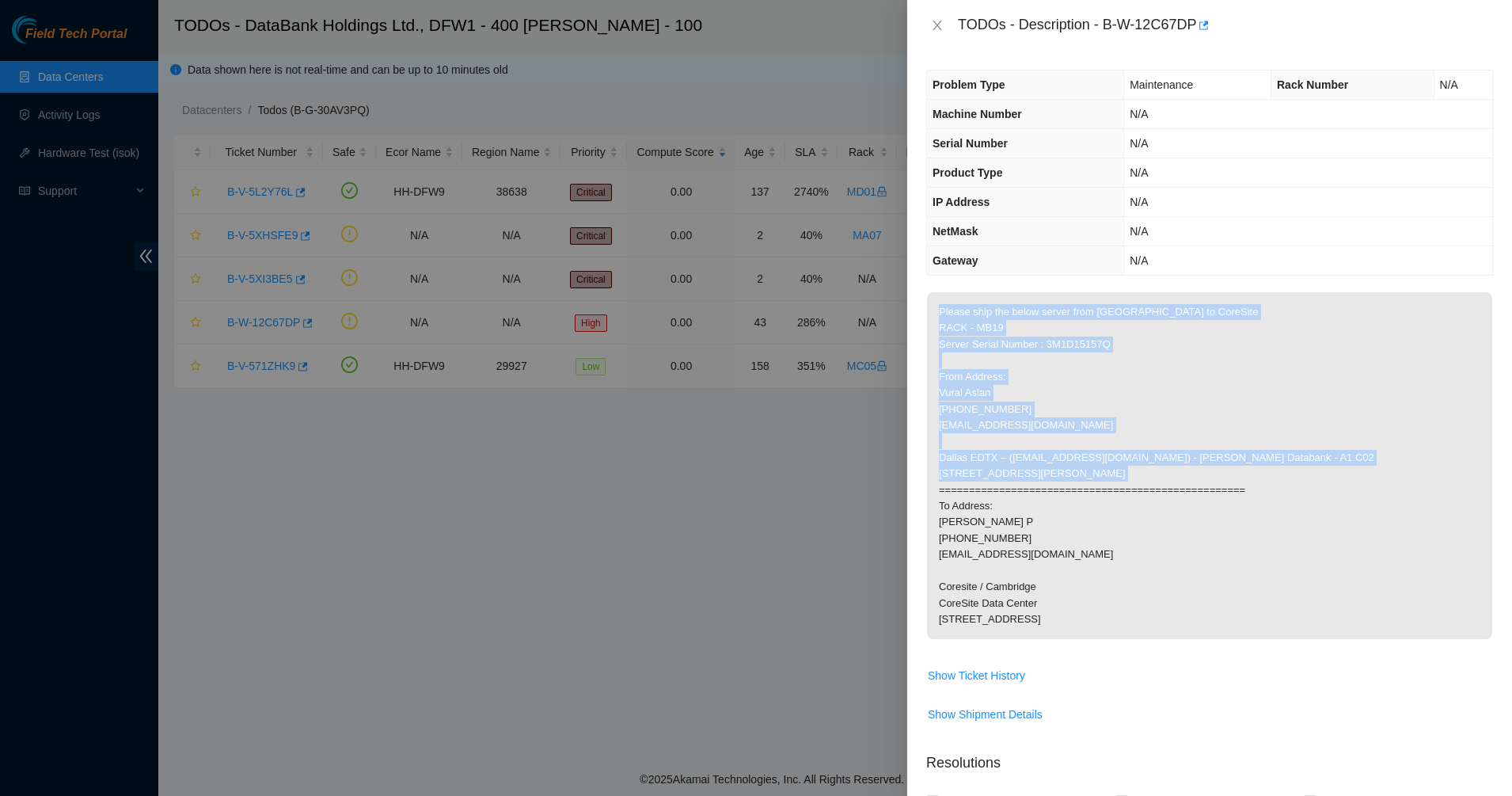
drag, startPoint x: 1132, startPoint y: 705, endPoint x: 1156, endPoint y: 736, distance: 39.2
click at [1156, 736] on tbody "Please ship the below server from [GEOGRAPHIC_DATA] to CoreSite RACK - MB19 Ser…" at bounding box center [1209, 515] width 567 height 448
click at [1156, 688] on span "Show Ticket History" at bounding box center [1209, 675] width 565 height 26
drag, startPoint x: 1050, startPoint y: 540, endPoint x: 1033, endPoint y: 504, distance: 39.8
click at [1033, 504] on tbody "Please ship the below server from [GEOGRAPHIC_DATA] to CoreSite RACK - MB19 Ser…" at bounding box center [1209, 515] width 567 height 448
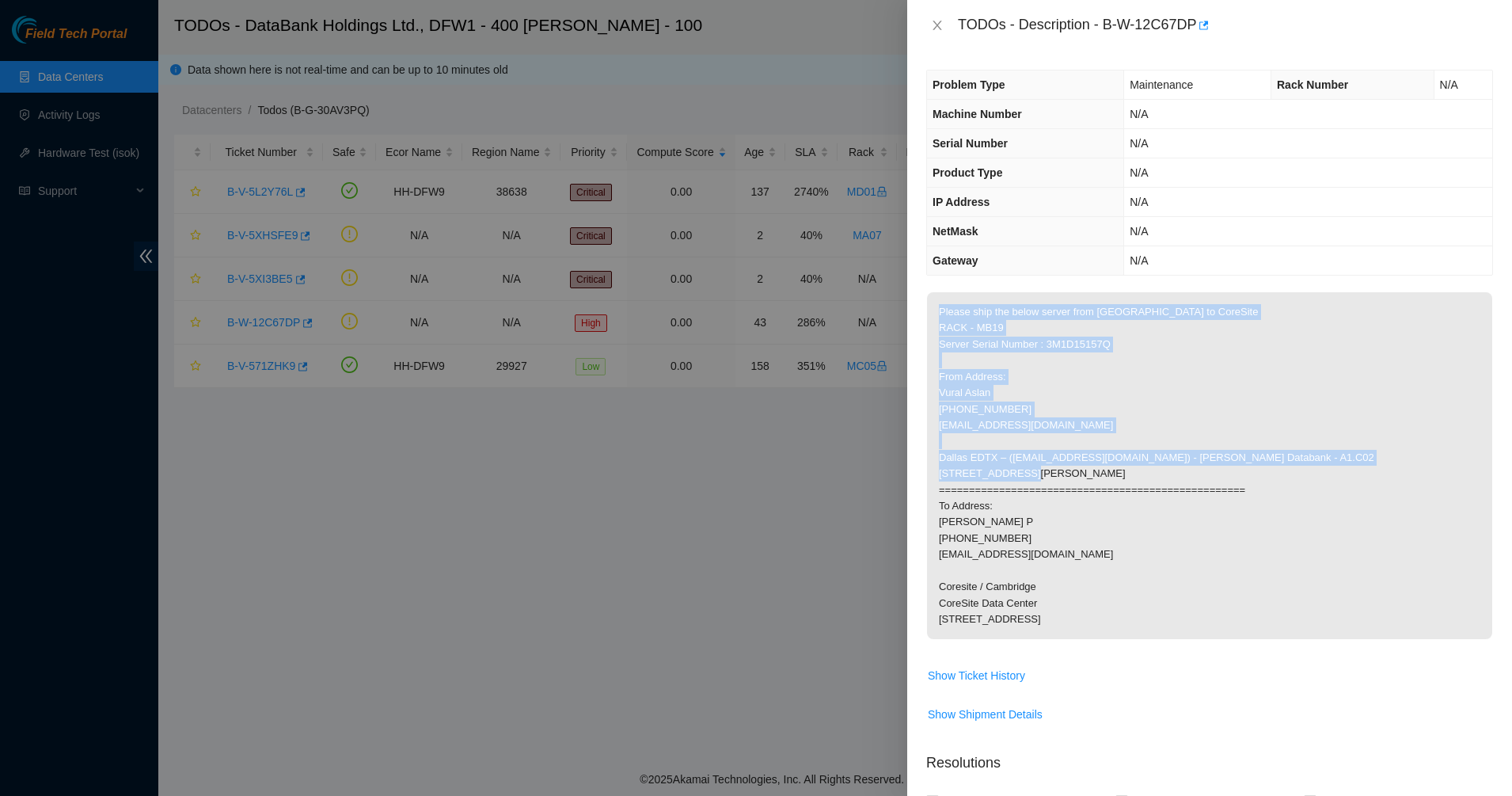
click at [1032, 503] on p "Please ship the below server from [GEOGRAPHIC_DATA] to CoreSite RACK - MB19 Ser…" at bounding box center [1209, 465] width 565 height 347
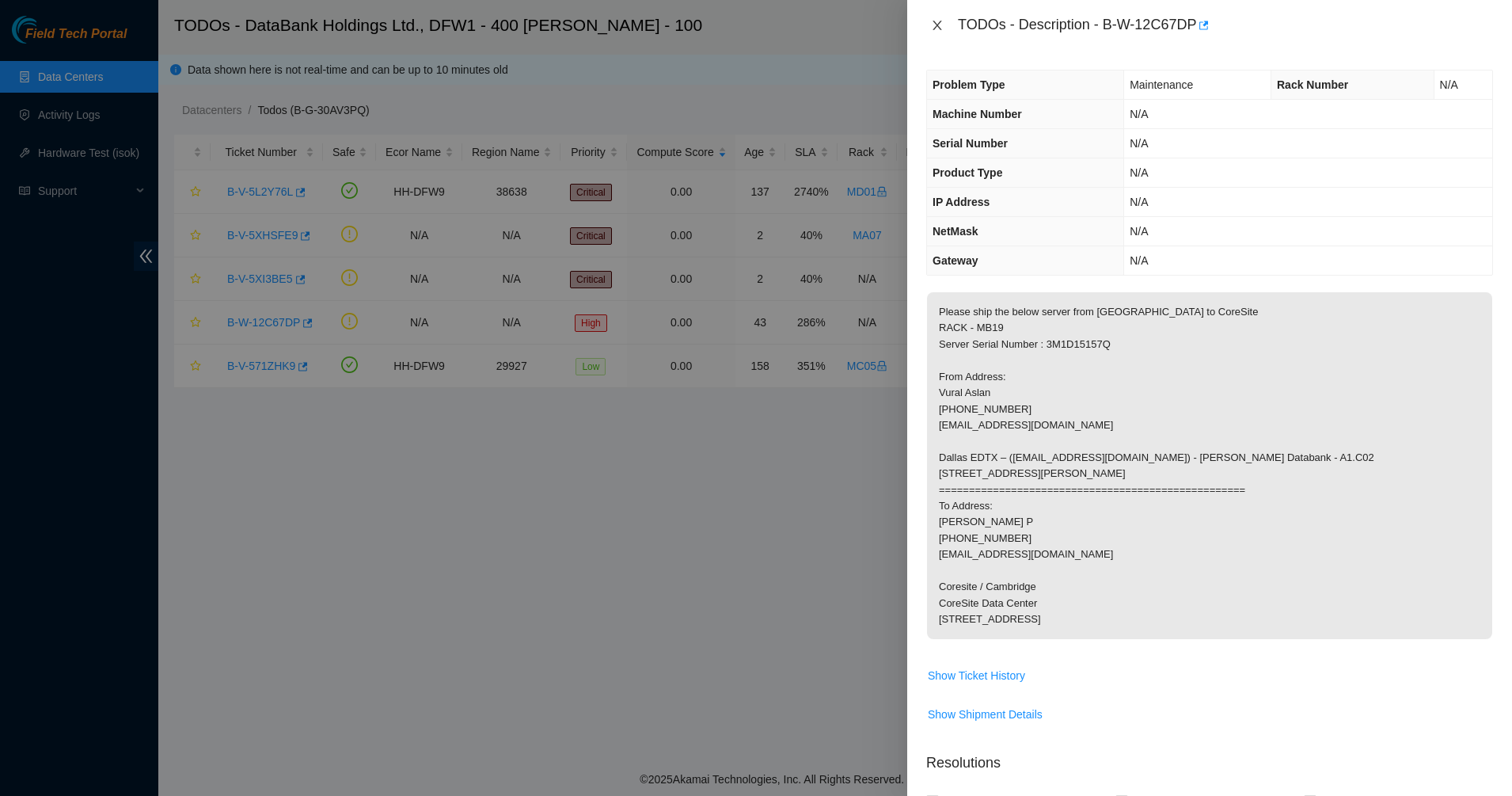
click at [944, 25] on button "Close" at bounding box center [937, 26] width 22 height 15
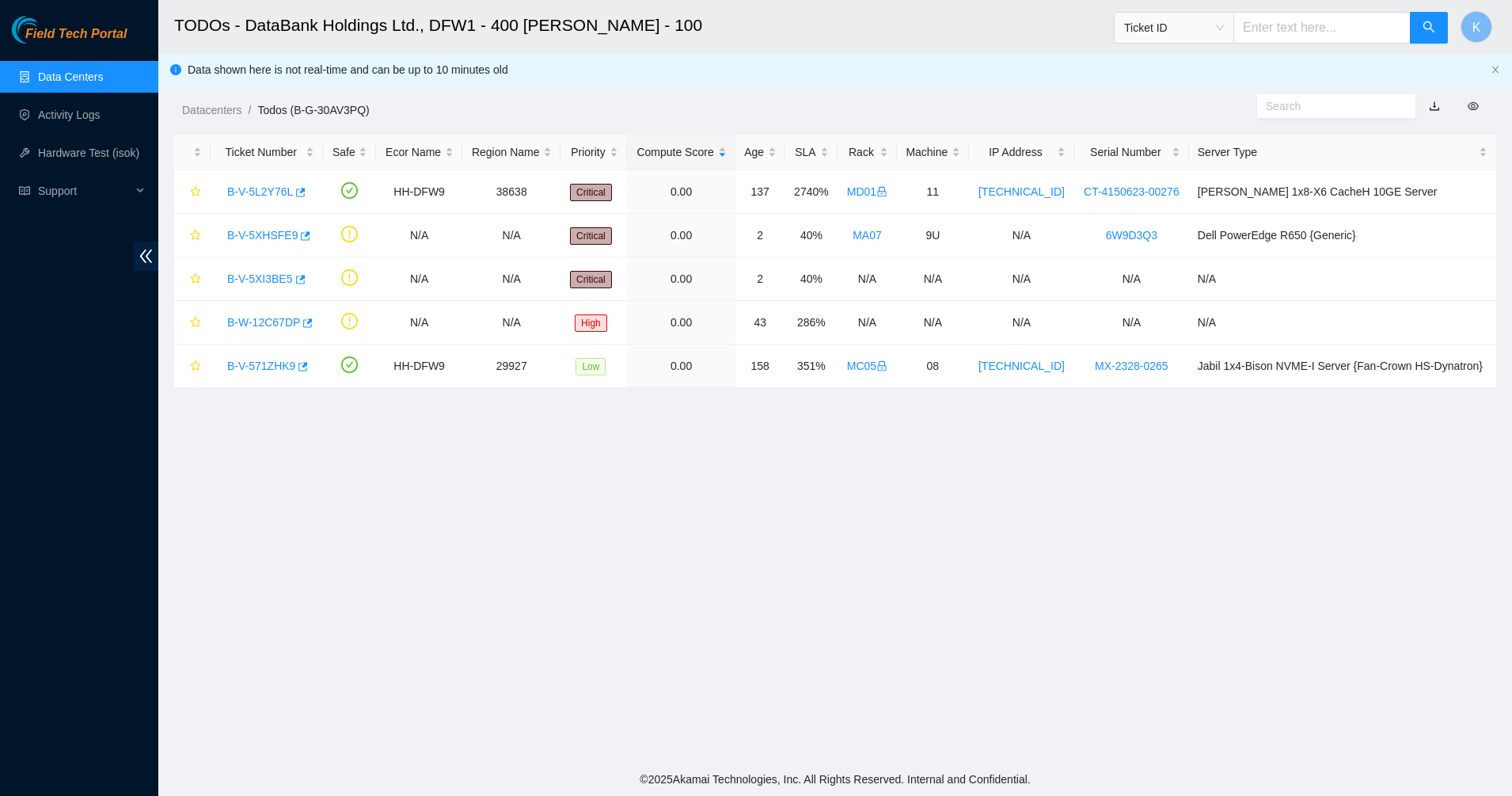
click at [894, 45] on h2 "TODOs - DataBank Holdings Ltd., DFW1 - 400 [PERSON_NAME] - 100" at bounding box center [692, 25] width 1036 height 51
click at [48, 77] on link "Data Centers" at bounding box center [70, 76] width 65 height 12
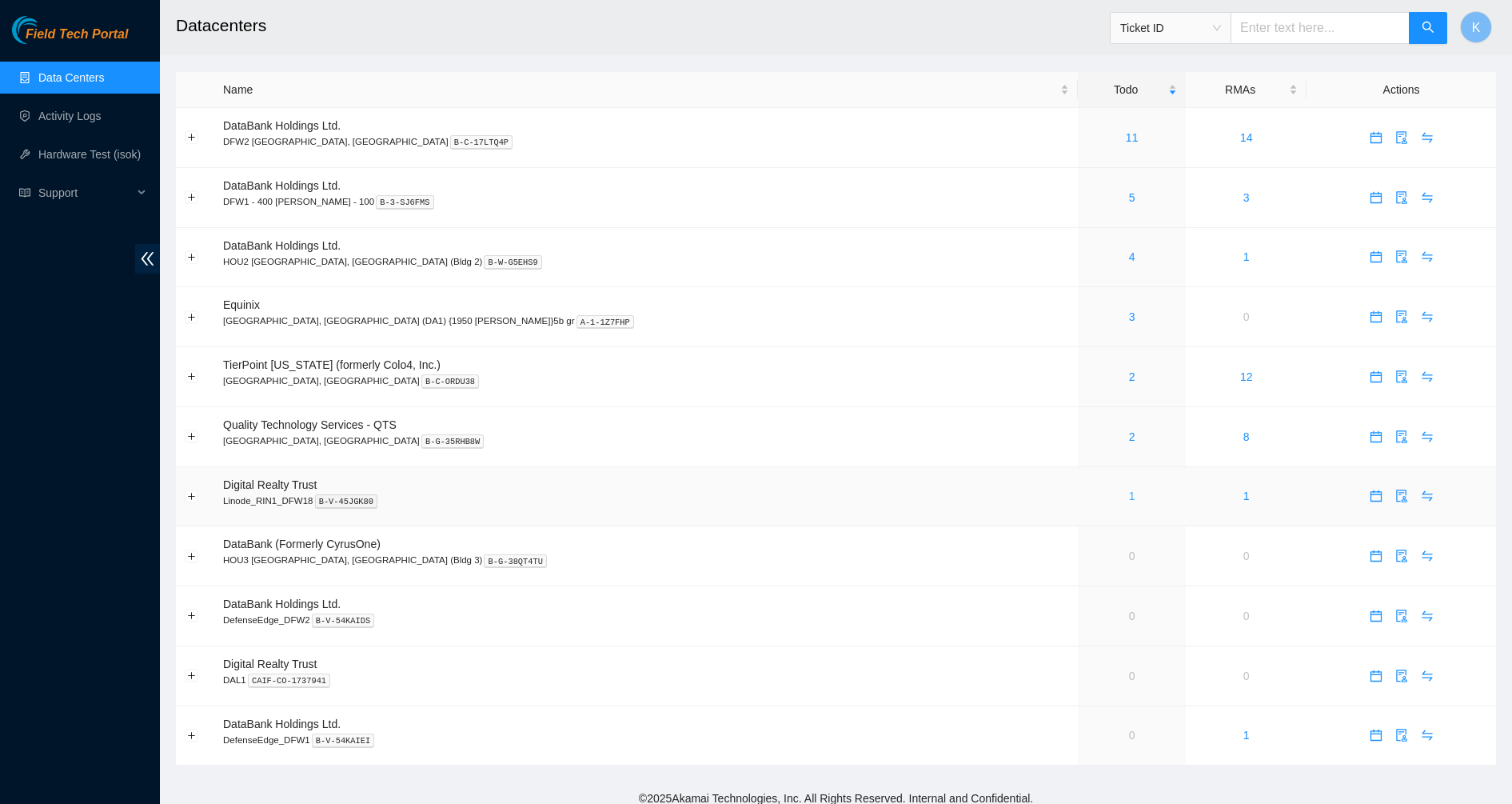
click at [1129, 502] on link "1" at bounding box center [1132, 496] width 6 height 13
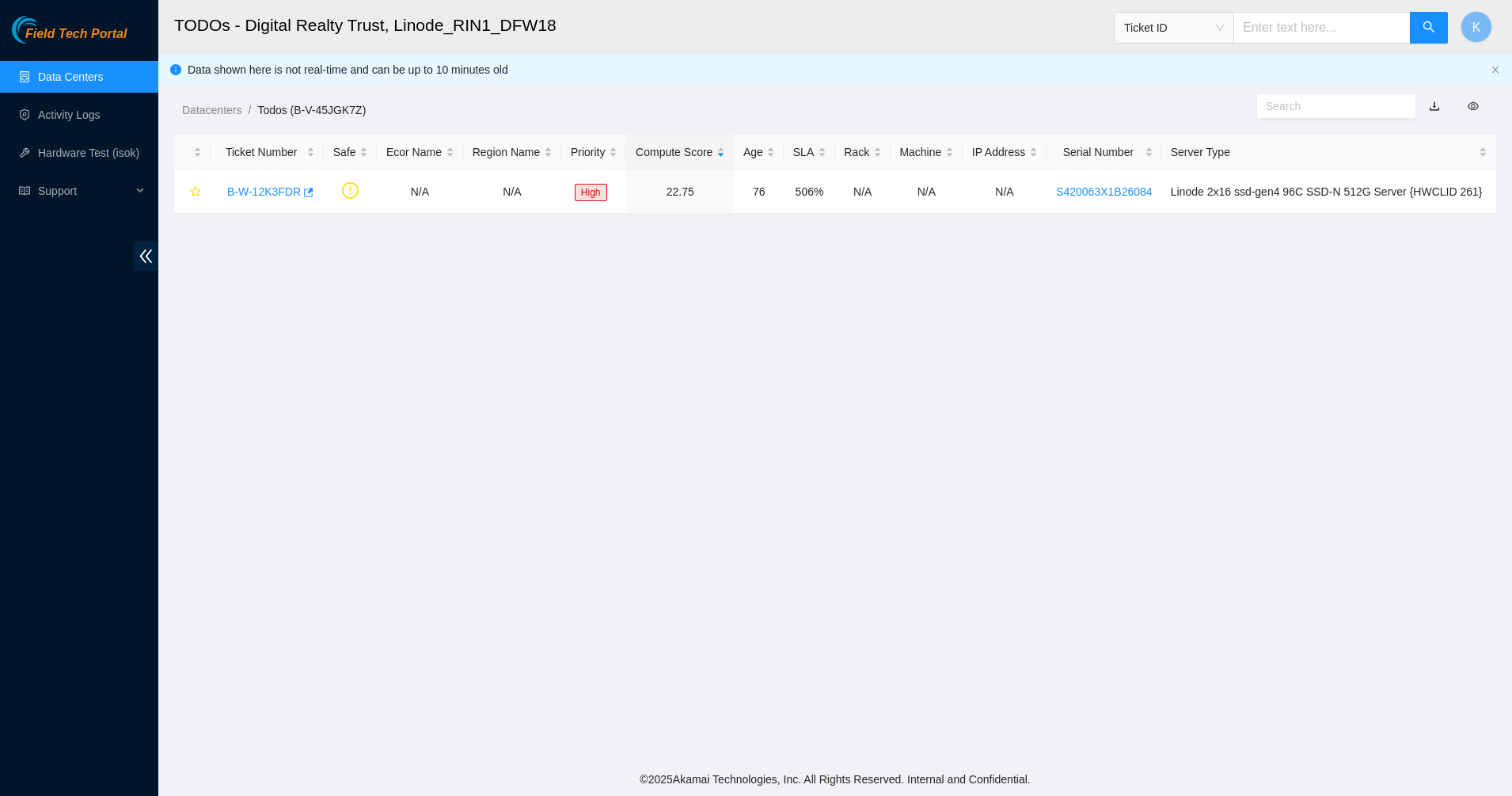
click at [612, 524] on main "TODOs - Digital Realty Trust, Linode_RIN1_DFW18 Ticket ID K Data shown here is …" at bounding box center [835, 381] width 1354 height 762
click at [498, 273] on main "TODOs - Digital Realty Trust, Linode_RIN1_DFW18 Ticket ID K Data shown here is …" at bounding box center [835, 381] width 1354 height 762
click at [272, 185] on link "B-W-12K3FDR" at bounding box center [264, 192] width 74 height 12
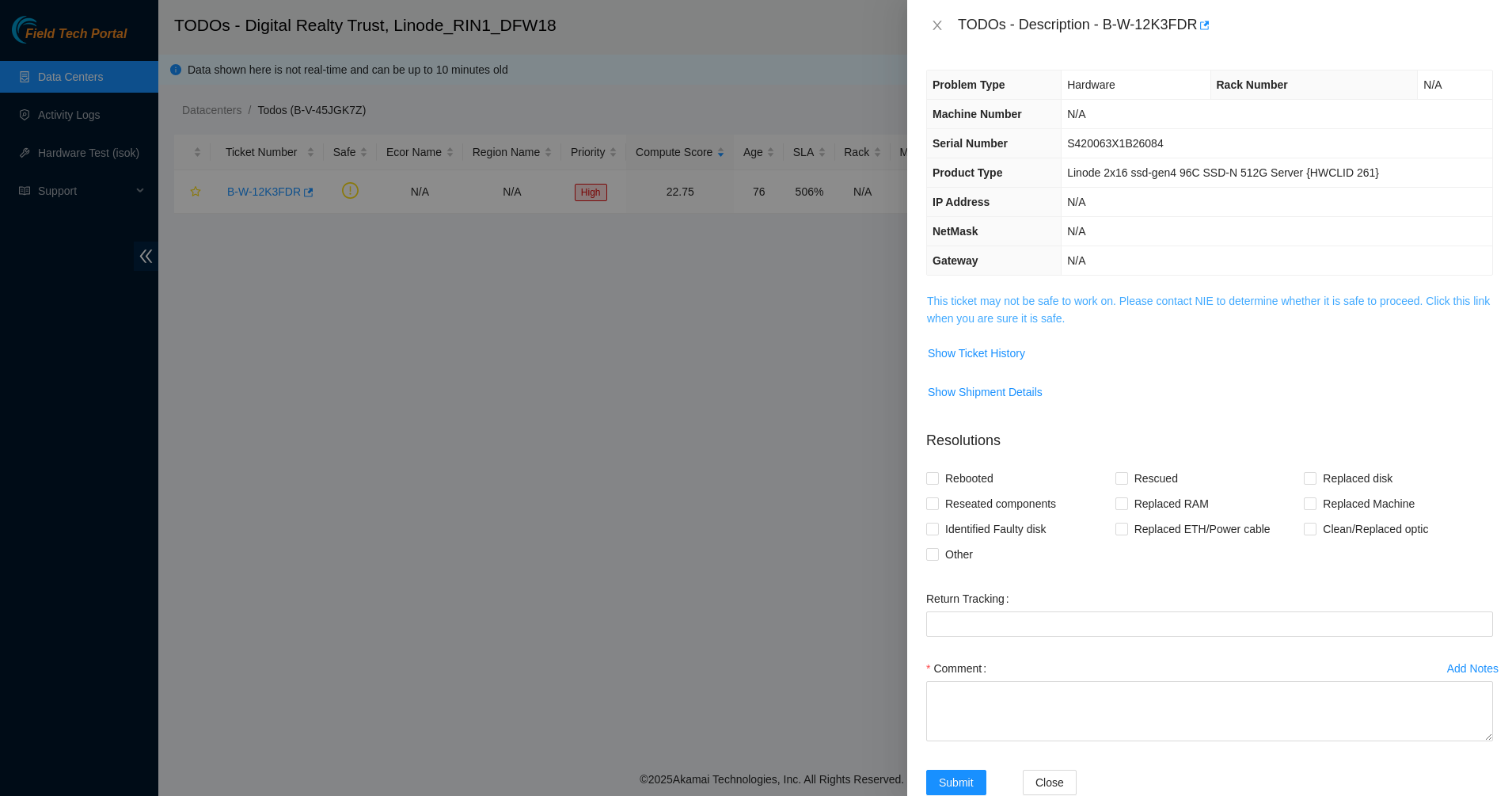
click at [1062, 311] on link "This ticket may not be safe to work on. Please contact NIE to determine whether…" at bounding box center [1209, 310] width 563 height 30
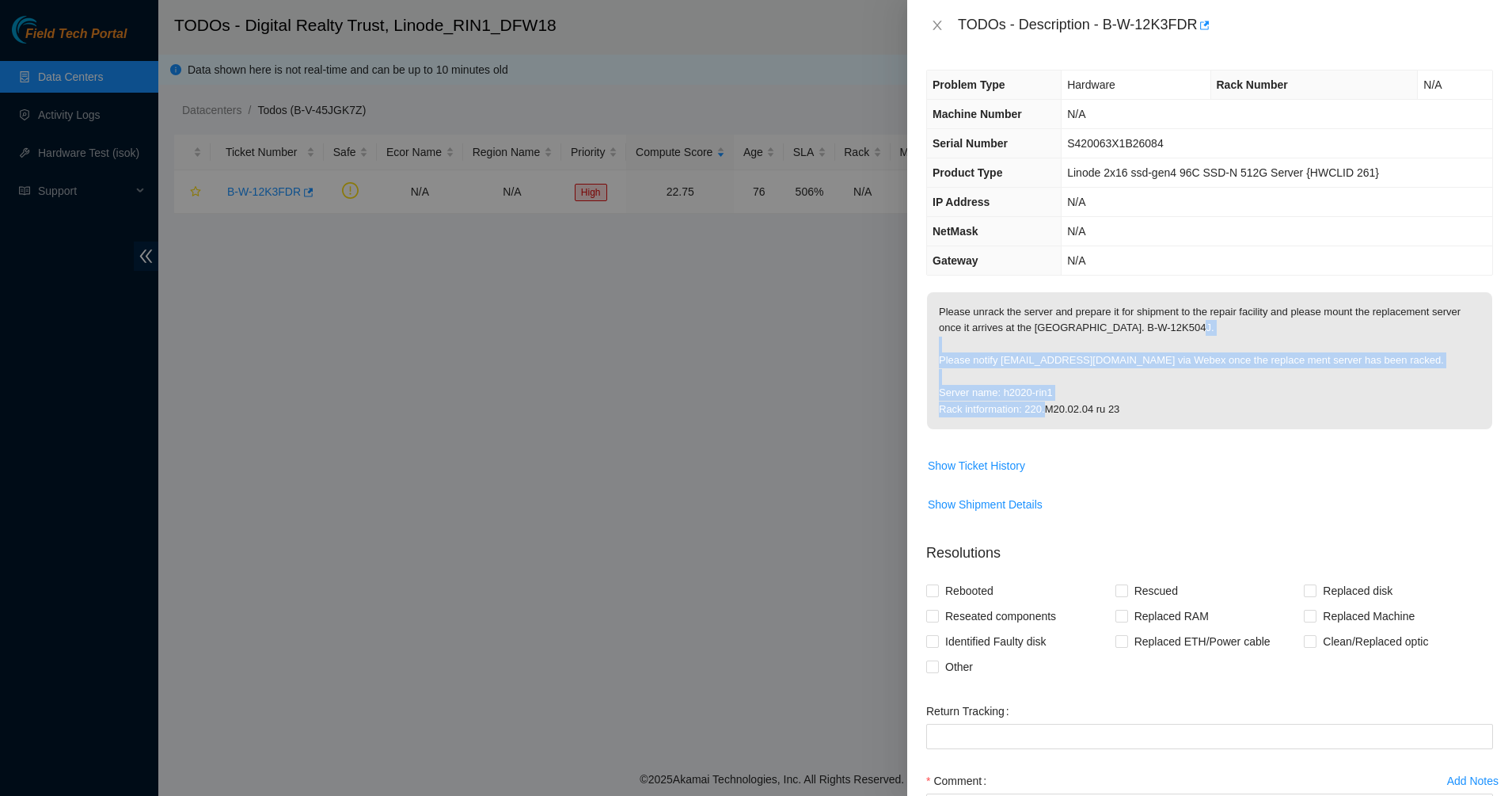
drag, startPoint x: 1112, startPoint y: 369, endPoint x: 1182, endPoint y: 408, distance: 80.1
click at [1182, 408] on p "Please unrack the server and prepare it for shipment to the repair facility and…" at bounding box center [1209, 360] width 565 height 137
drag, startPoint x: 1182, startPoint y: 408, endPoint x: 996, endPoint y: 318, distance: 206.6
click at [998, 319] on p "Please unrack the server and prepare it for shipment to the repair facility and…" at bounding box center [1209, 360] width 565 height 137
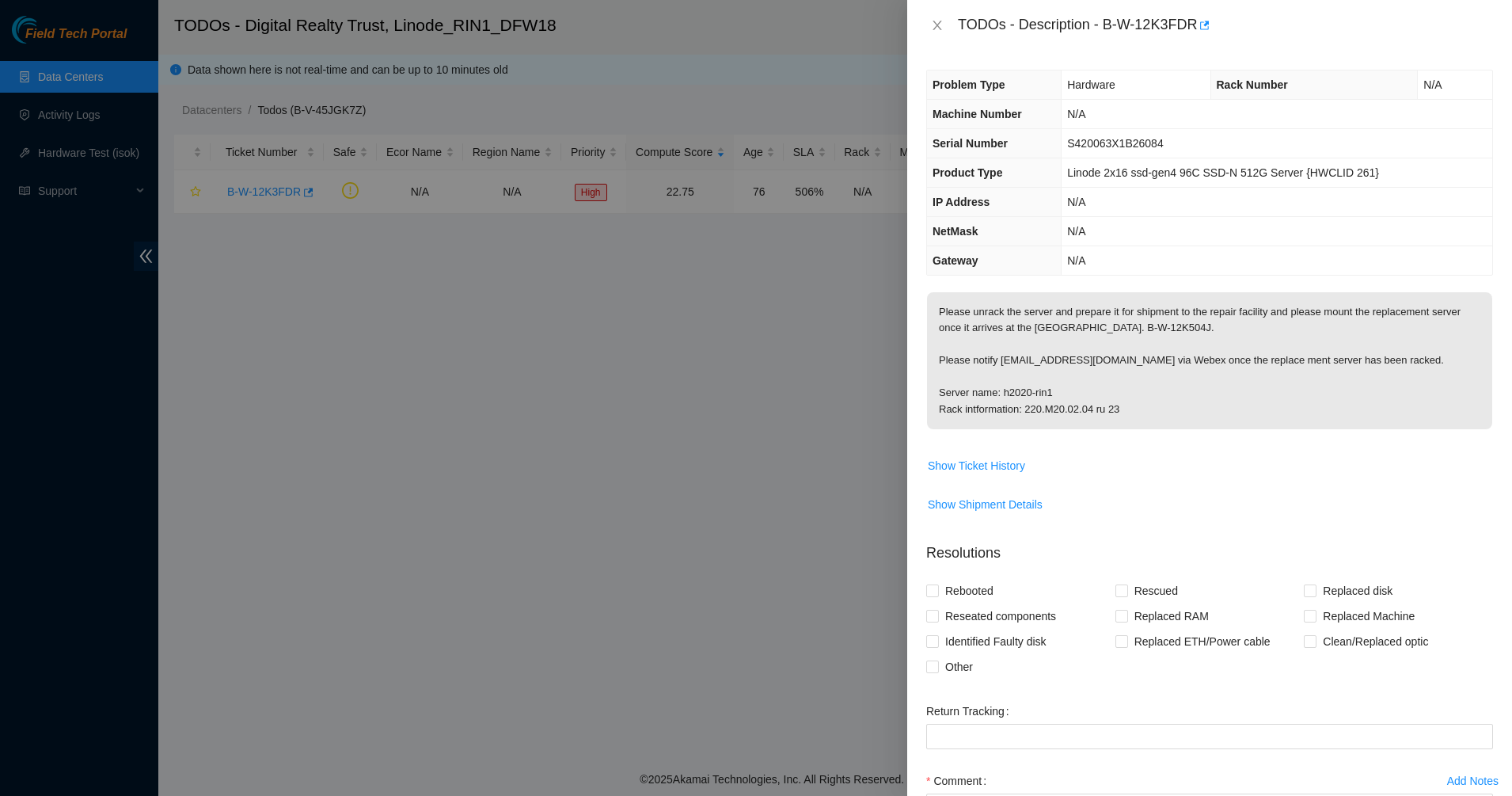
click at [996, 318] on p "Please unrack the server and prepare it for shipment to the repair facility and…" at bounding box center [1209, 360] width 565 height 137
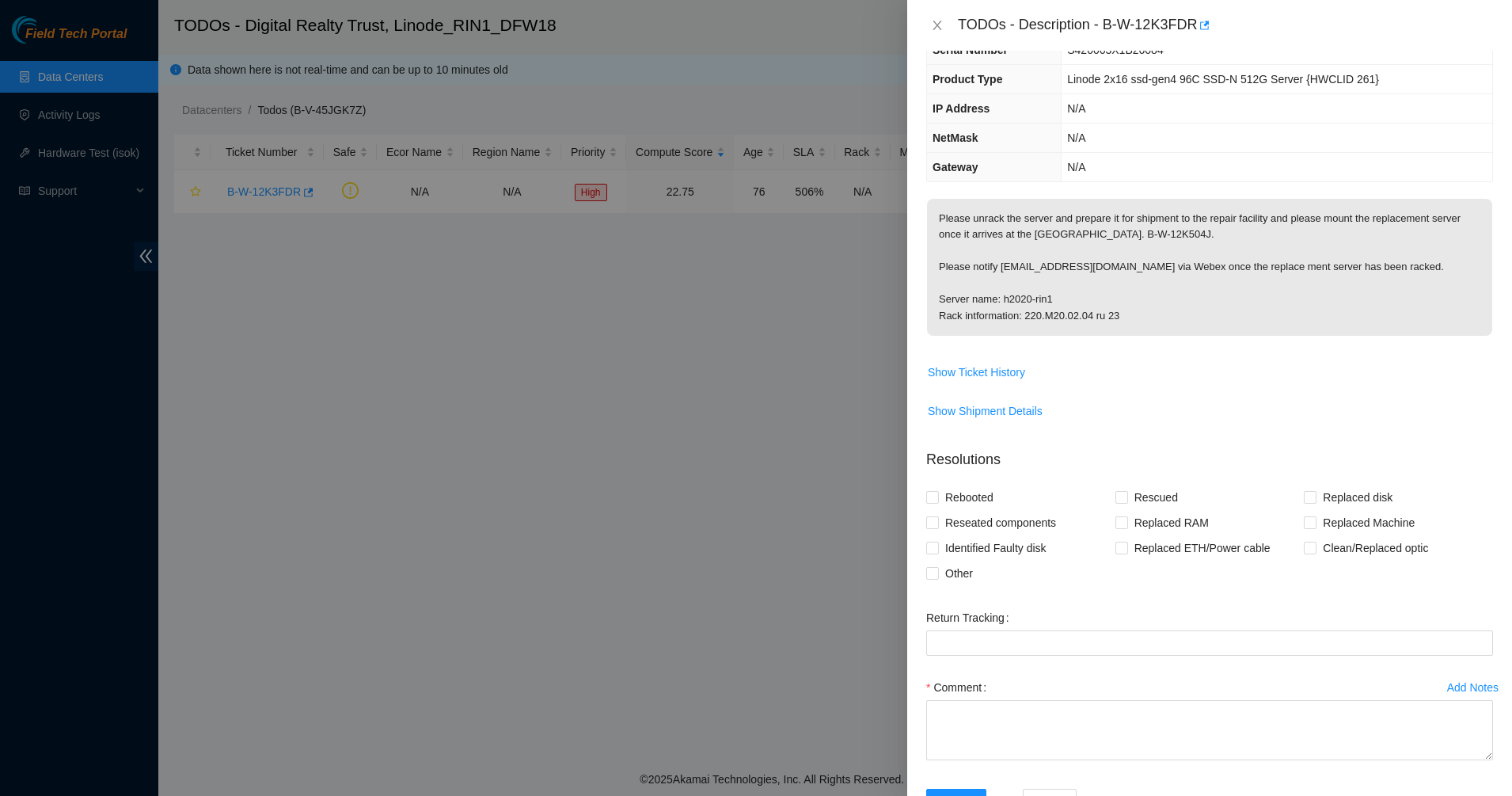
scroll to position [150, 0]
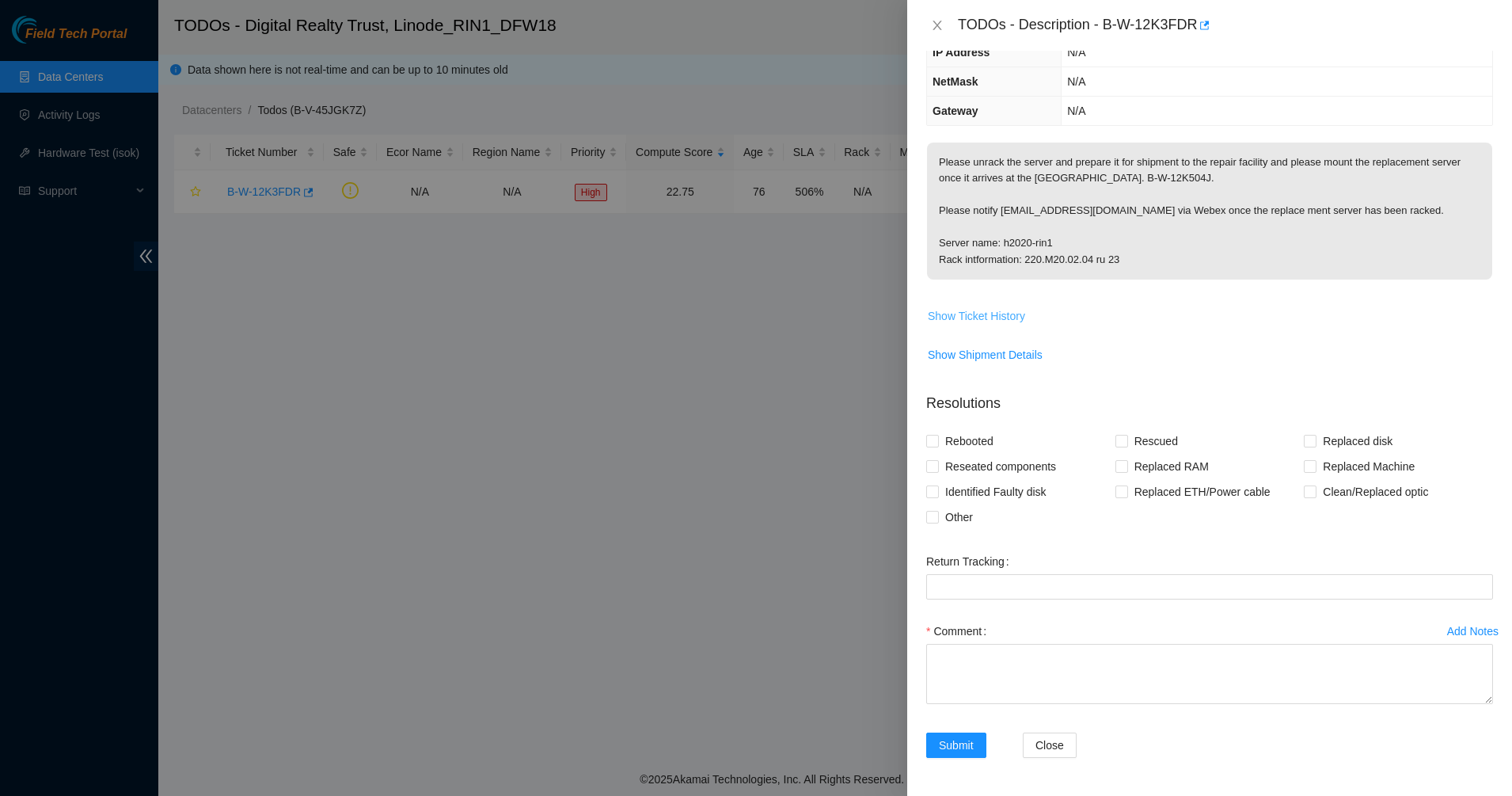
click at [983, 326] on button "Show Ticket History" at bounding box center [977, 316] width 99 height 26
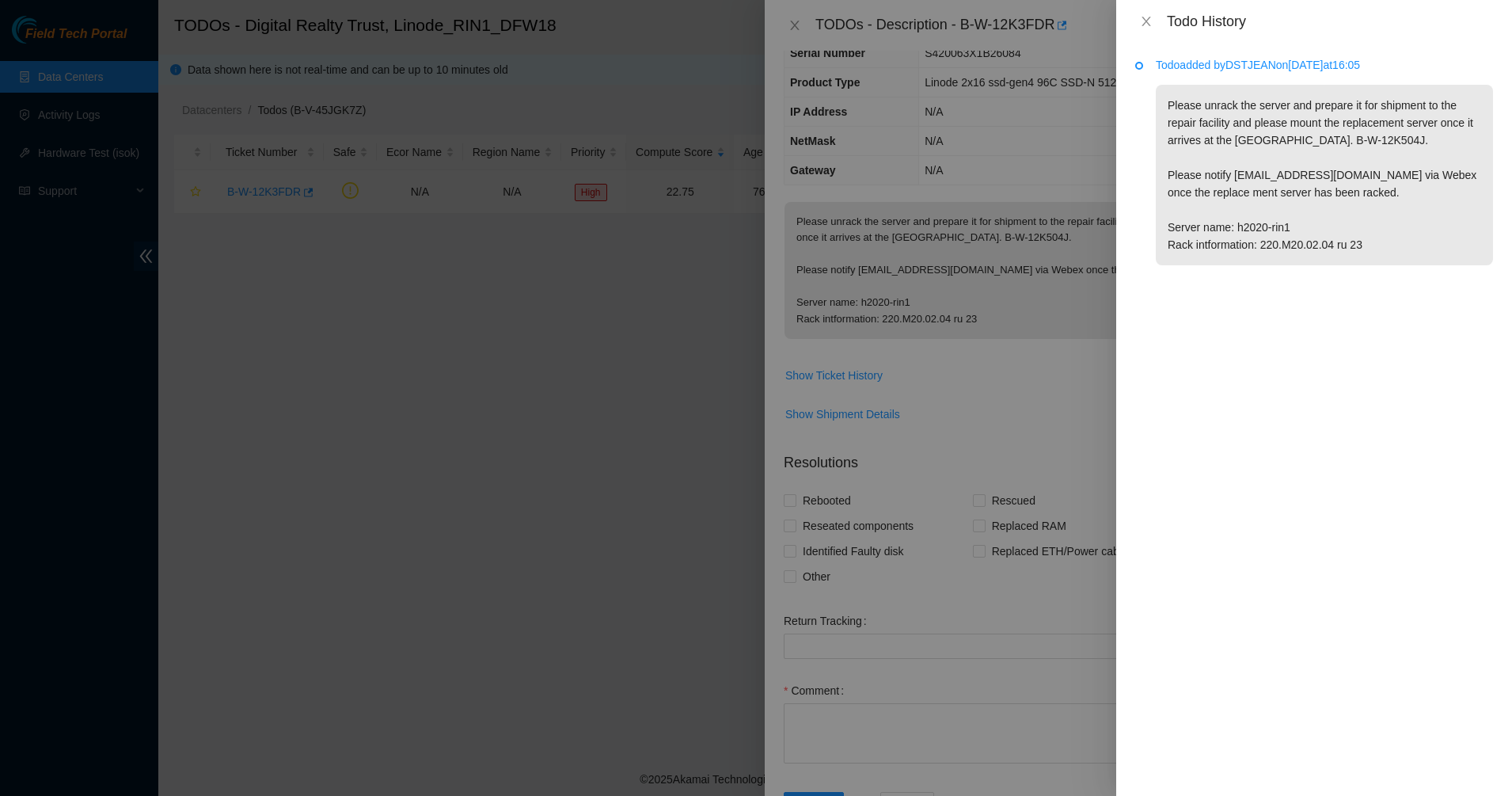
scroll to position [0, 0]
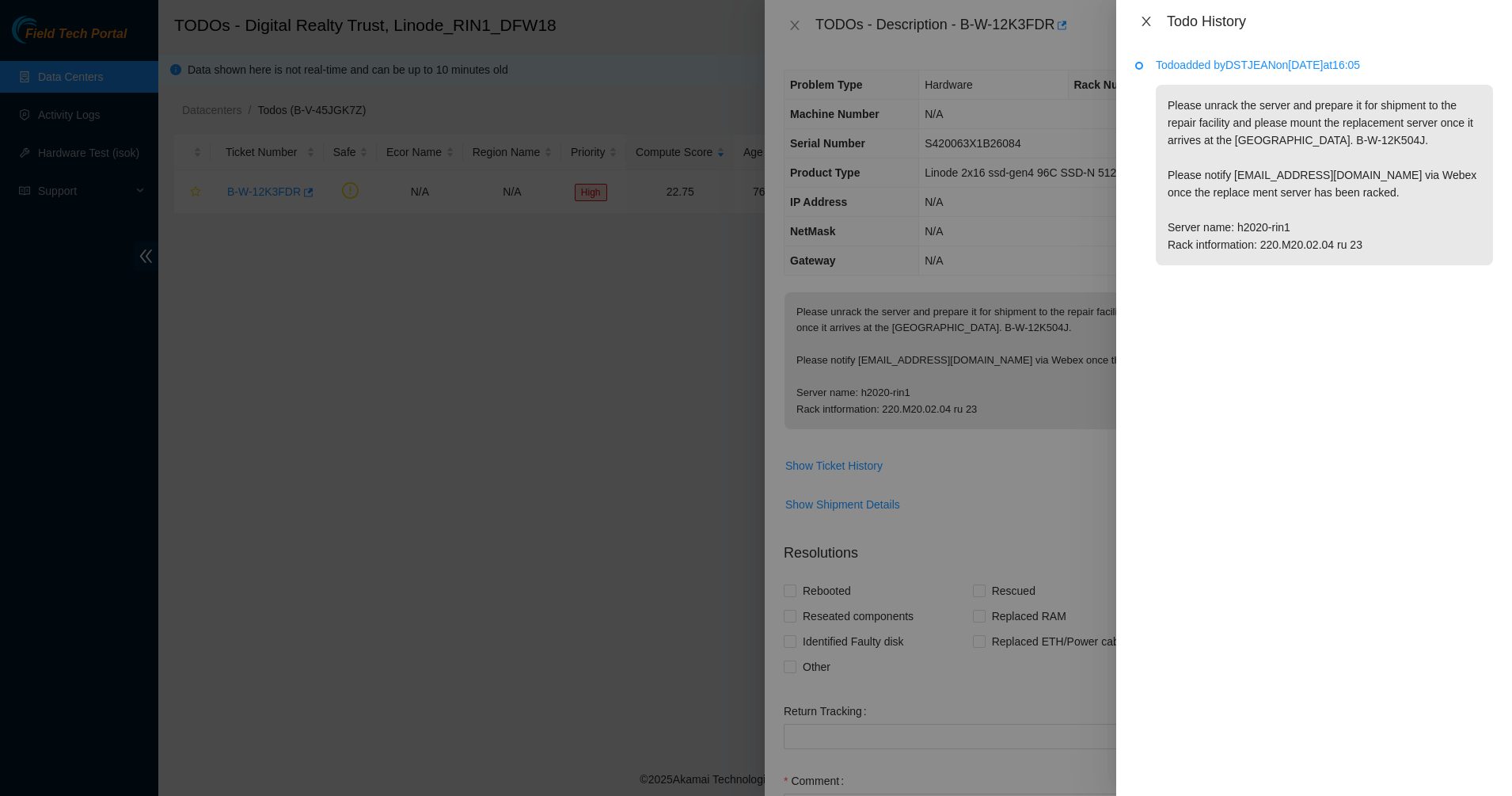
drag, startPoint x: 1145, startPoint y: 9, endPoint x: 1146, endPoint y: 24, distance: 15.0
click at [1146, 23] on div "Todo History" at bounding box center [1314, 21] width 396 height 43
click at [1146, 26] on icon "close" at bounding box center [1146, 21] width 12 height 12
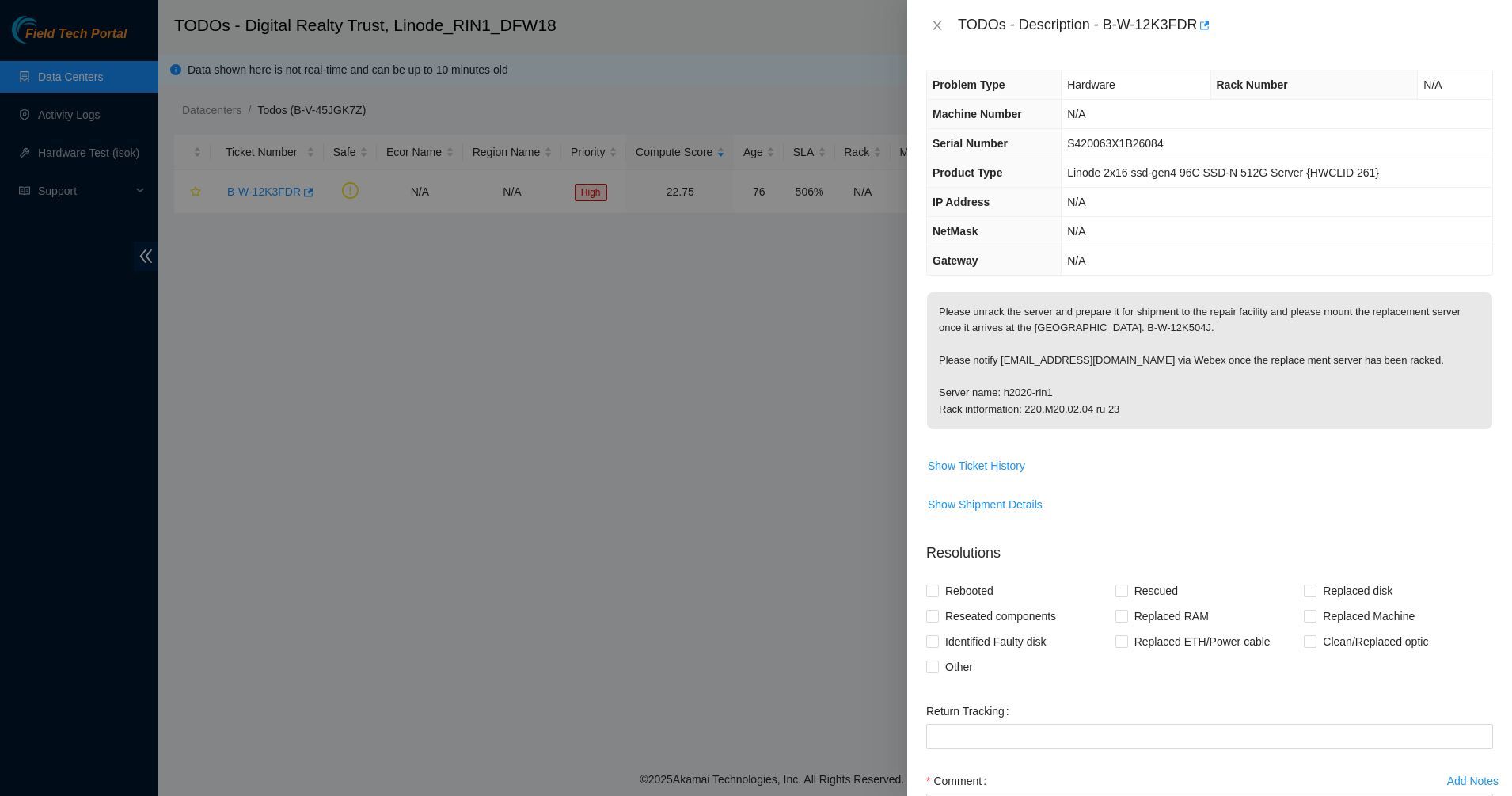
click at [1043, 184] on th "Product Type" at bounding box center [995, 172] width 135 height 29
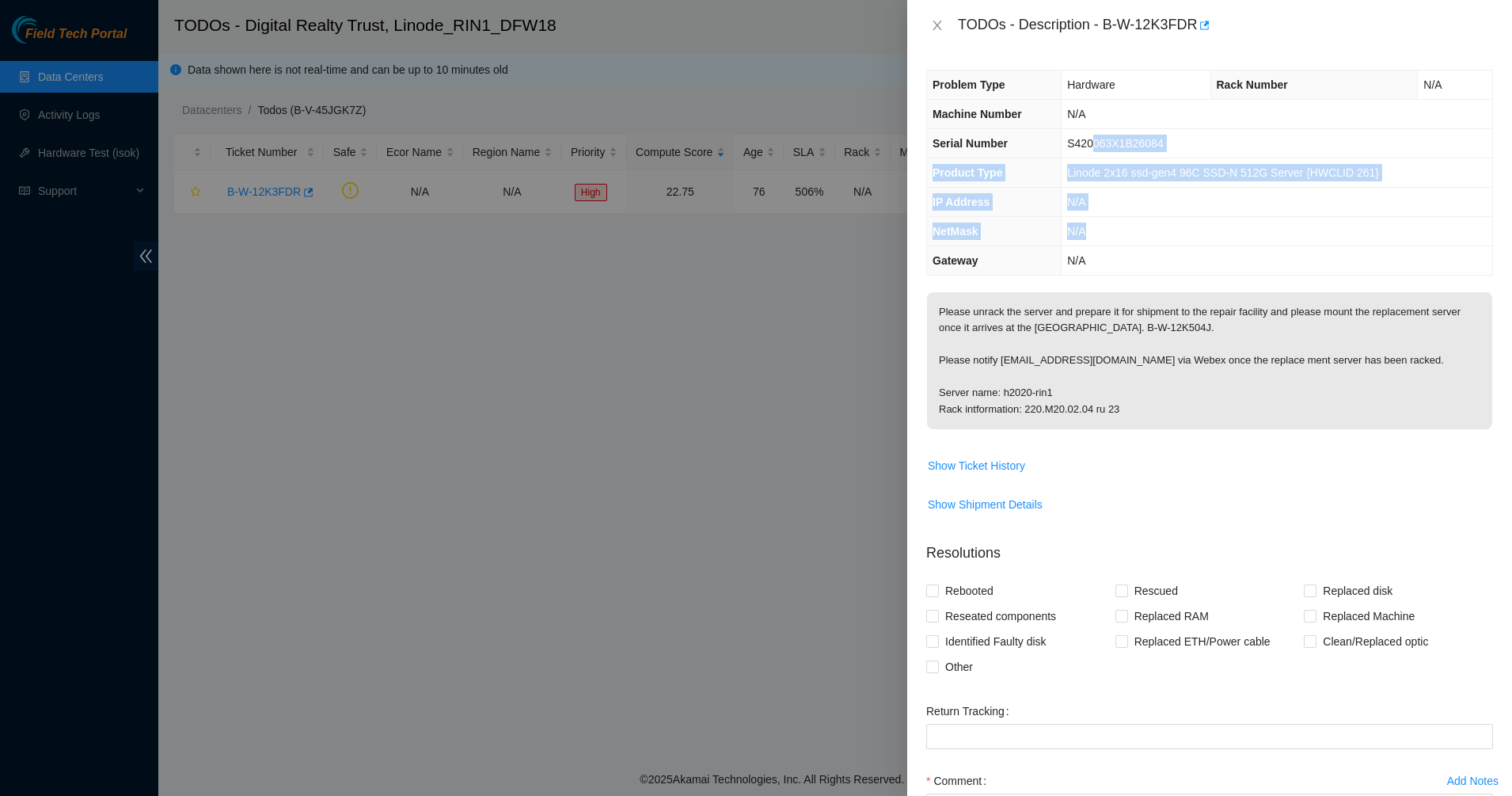
drag, startPoint x: 1130, startPoint y: 173, endPoint x: 1181, endPoint y: 250, distance: 92.4
click at [1181, 249] on tbody "Problem Type Hardware Rack Number N/A Machine Number N/A Serial Number S420063X…" at bounding box center [1209, 172] width 565 height 204
click at [1181, 250] on td "N/A" at bounding box center [1277, 261] width 430 height 29
drag, startPoint x: 1181, startPoint y: 250, endPoint x: 933, endPoint y: 131, distance: 275.1
click at [933, 131] on tbody "Problem Type Hardware Rack Number N/A Machine Number N/A Serial Number S420063X…" at bounding box center [1209, 172] width 565 height 204
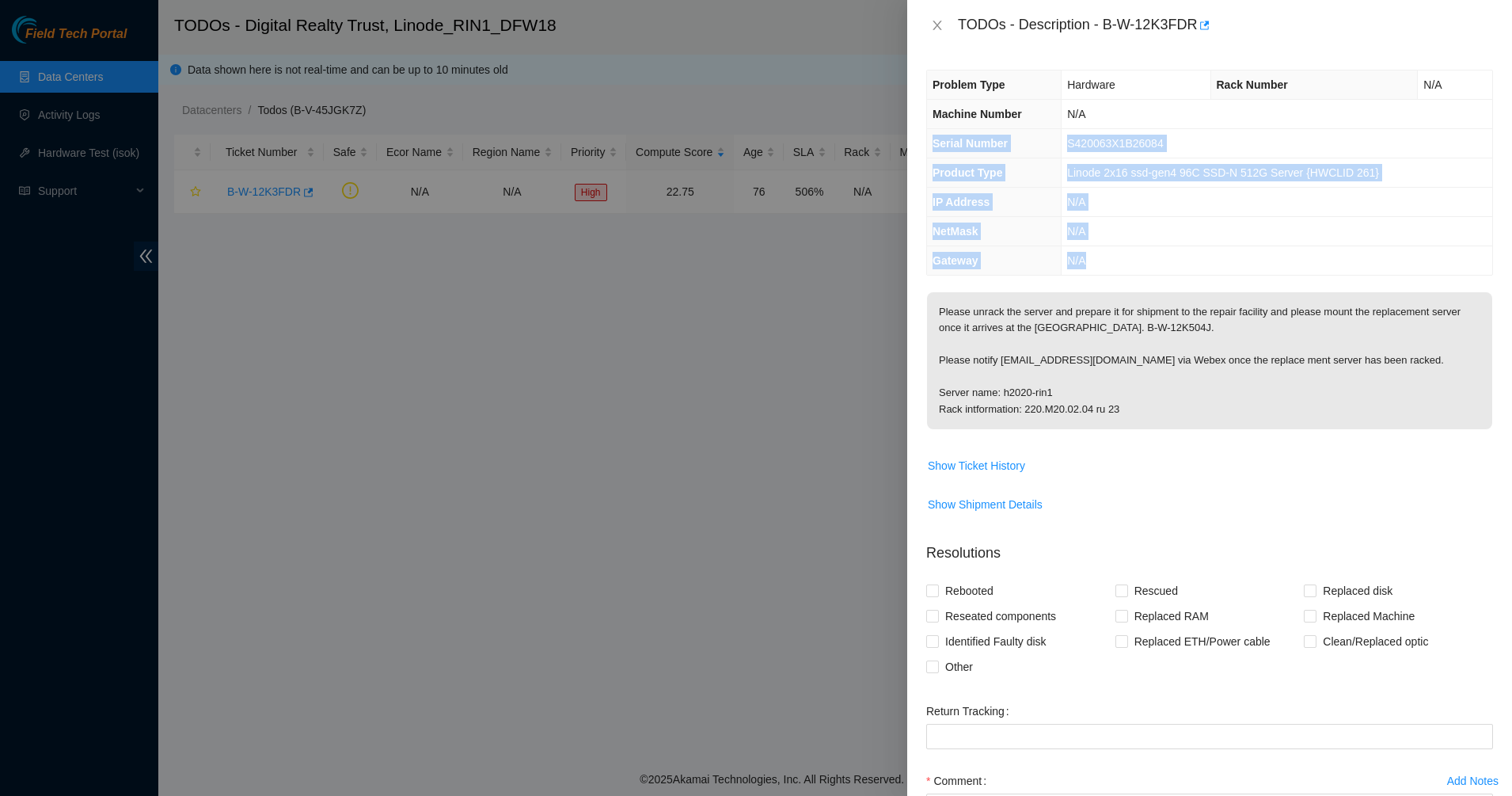
click at [931, 129] on th "Serial Number" at bounding box center [995, 143] width 135 height 29
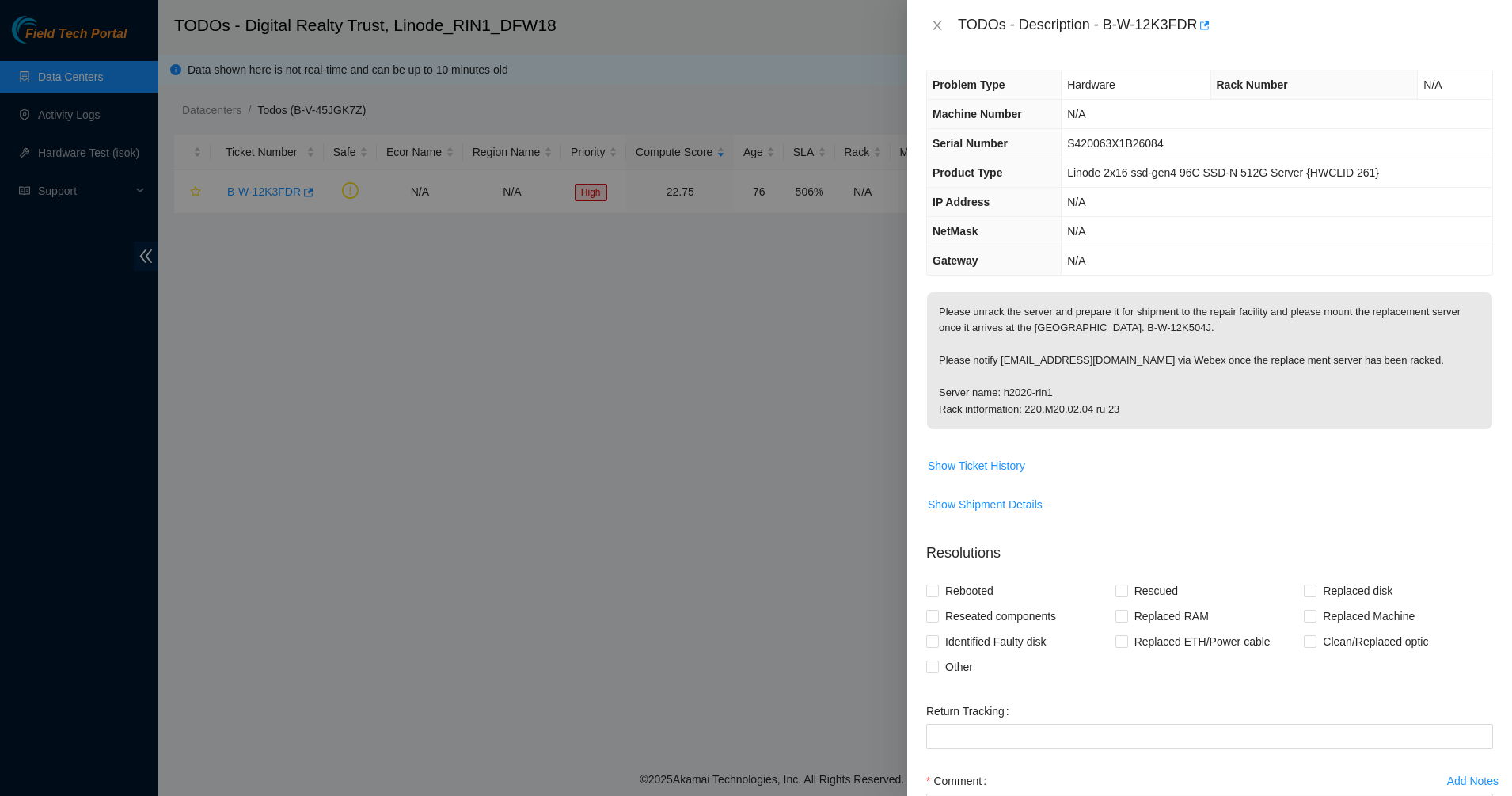
click at [931, 33] on div "TODOs - Description - B-W-12K3FDR" at bounding box center [1209, 25] width 567 height 26
click at [930, 29] on button "Close" at bounding box center [937, 26] width 22 height 15
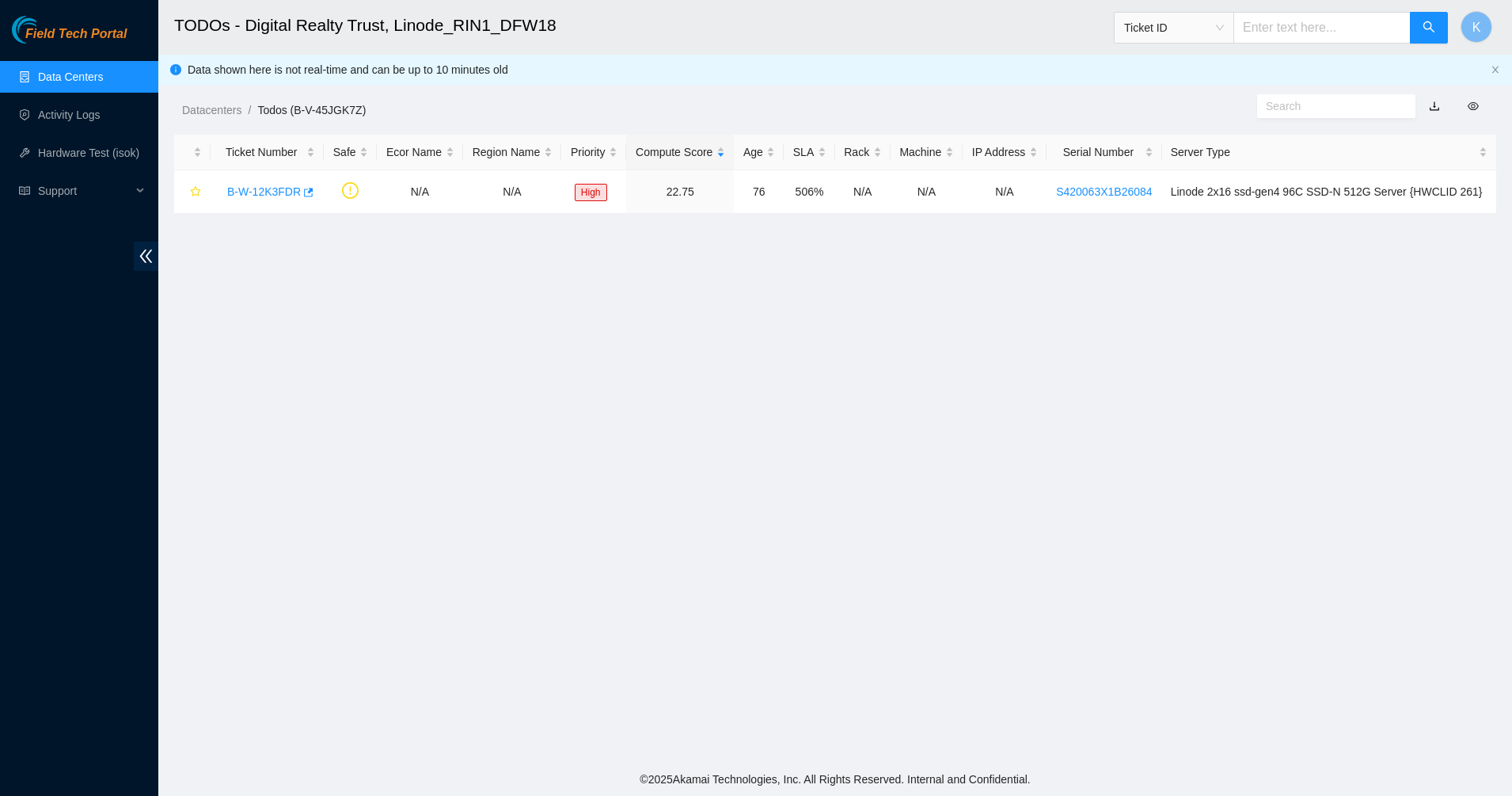
click at [650, 359] on body "Field Tech Portal Data Centers Activity Logs Hardware Test (isok) Support TODOs…" at bounding box center [756, 398] width 1512 height 796
